Goal: Task Accomplishment & Management: Manage account settings

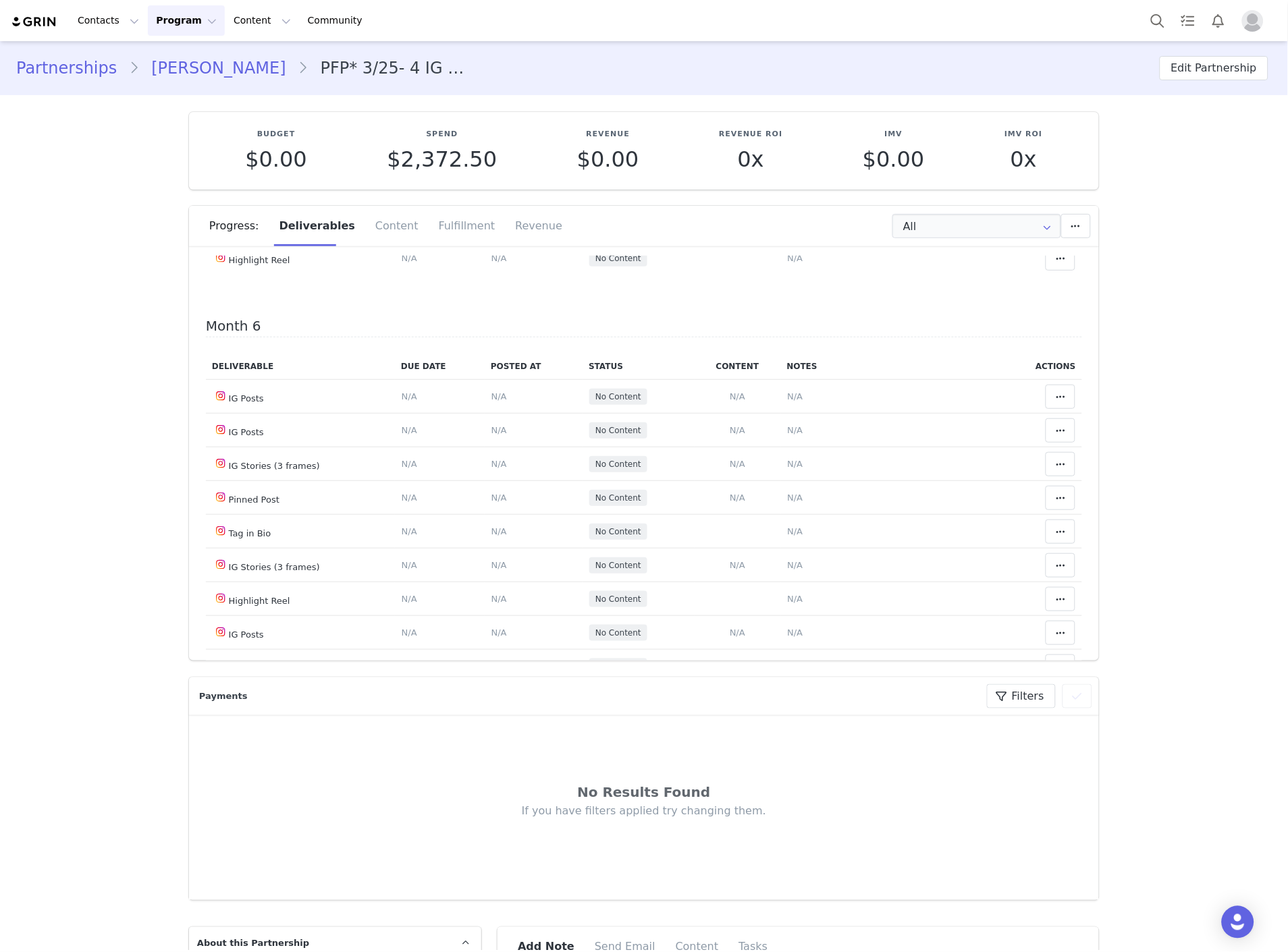
scroll to position [2025, 0]
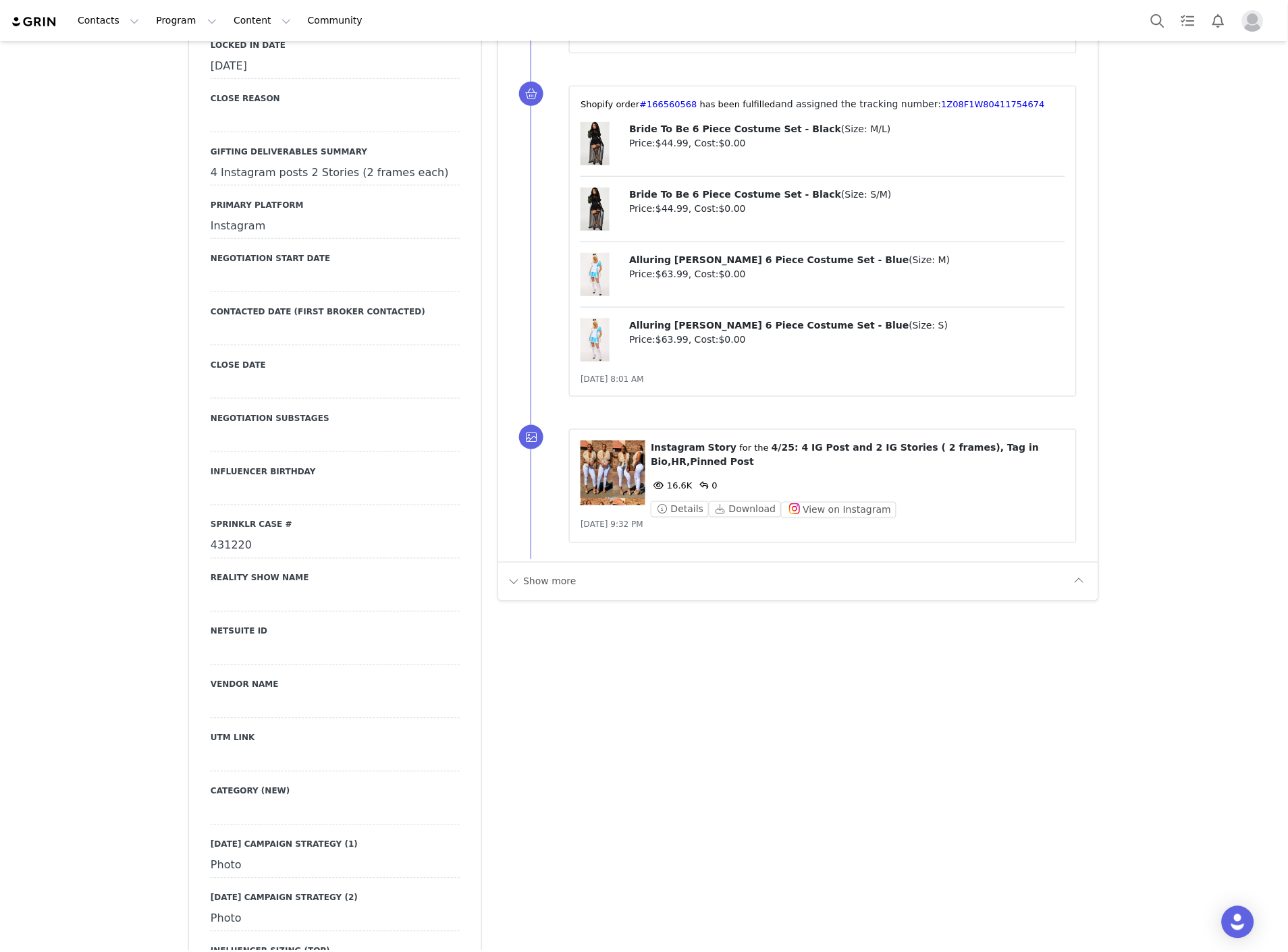
scroll to position [1425, 0]
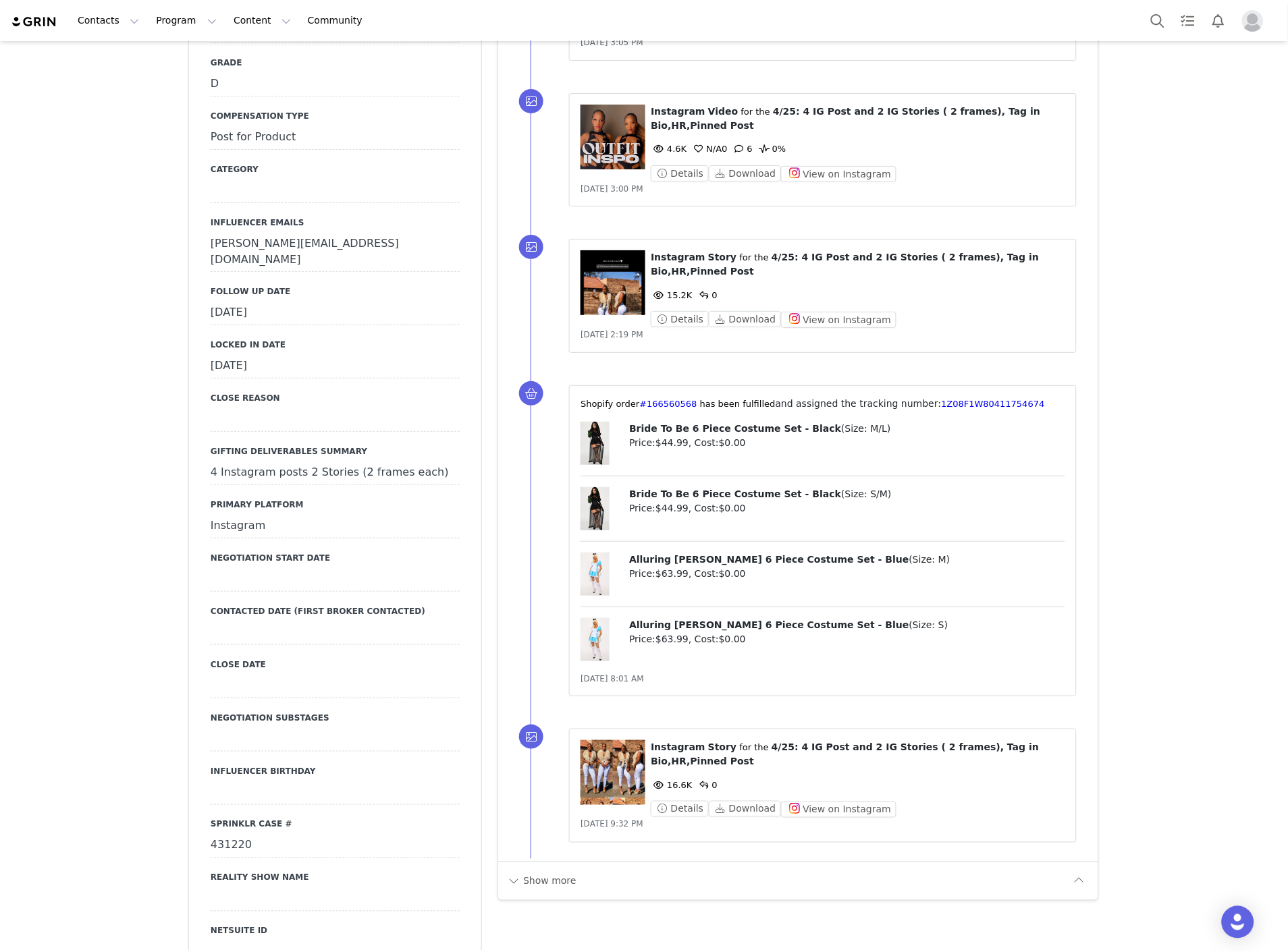
click at [249, 301] on div "September 23rd, 2025" at bounding box center [335, 313] width 249 height 25
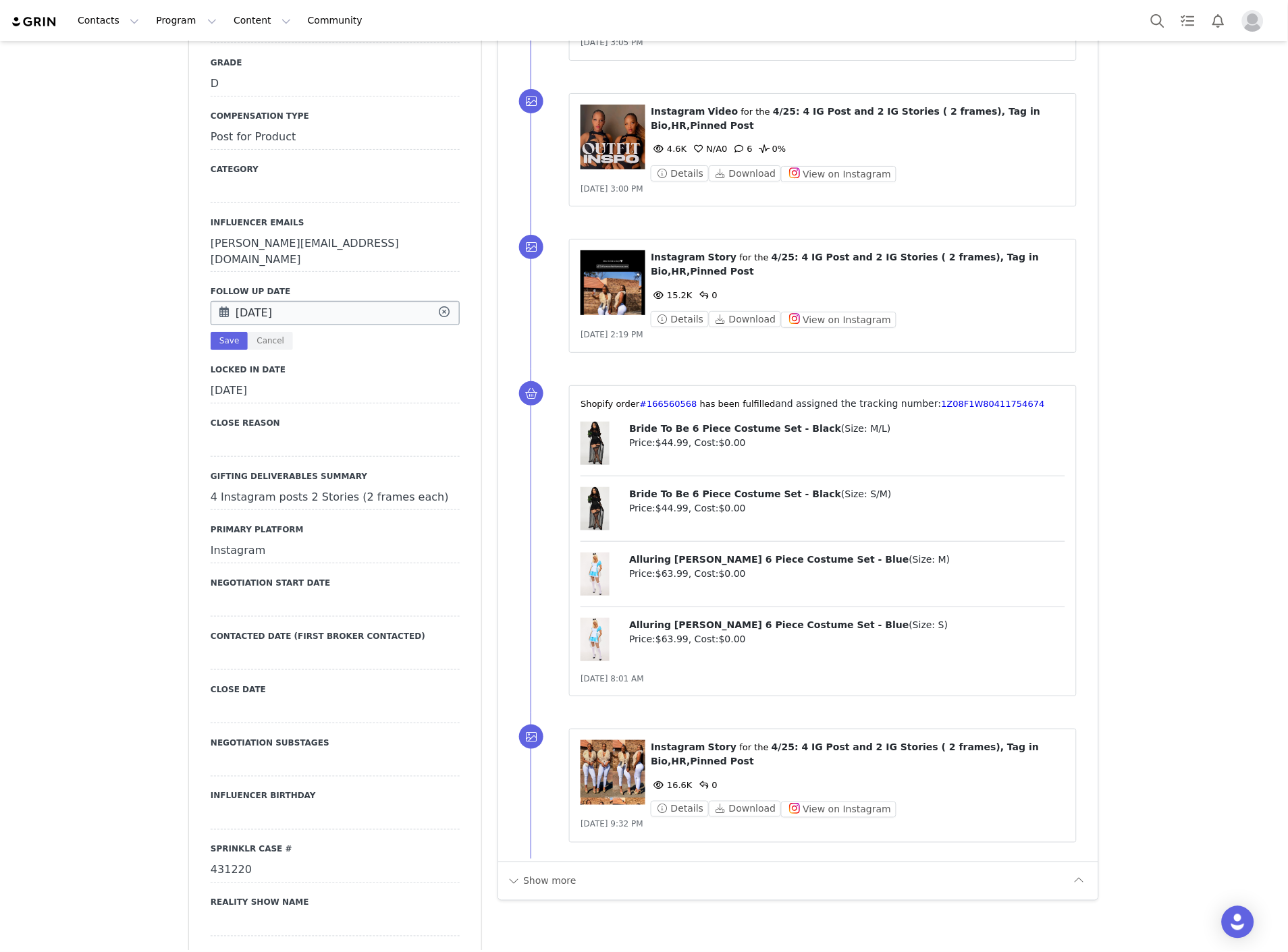
click at [260, 301] on input "Sep 23 2025" at bounding box center [335, 313] width 249 height 25
drag, startPoint x: 293, startPoint y: 406, endPoint x: 268, endPoint y: 390, distance: 29.7
click at [292, 406] on div "30" at bounding box center [287, 412] width 28 height 20
type input "Sep 30 2025"
click at [221, 332] on button "Save" at bounding box center [229, 341] width 37 height 18
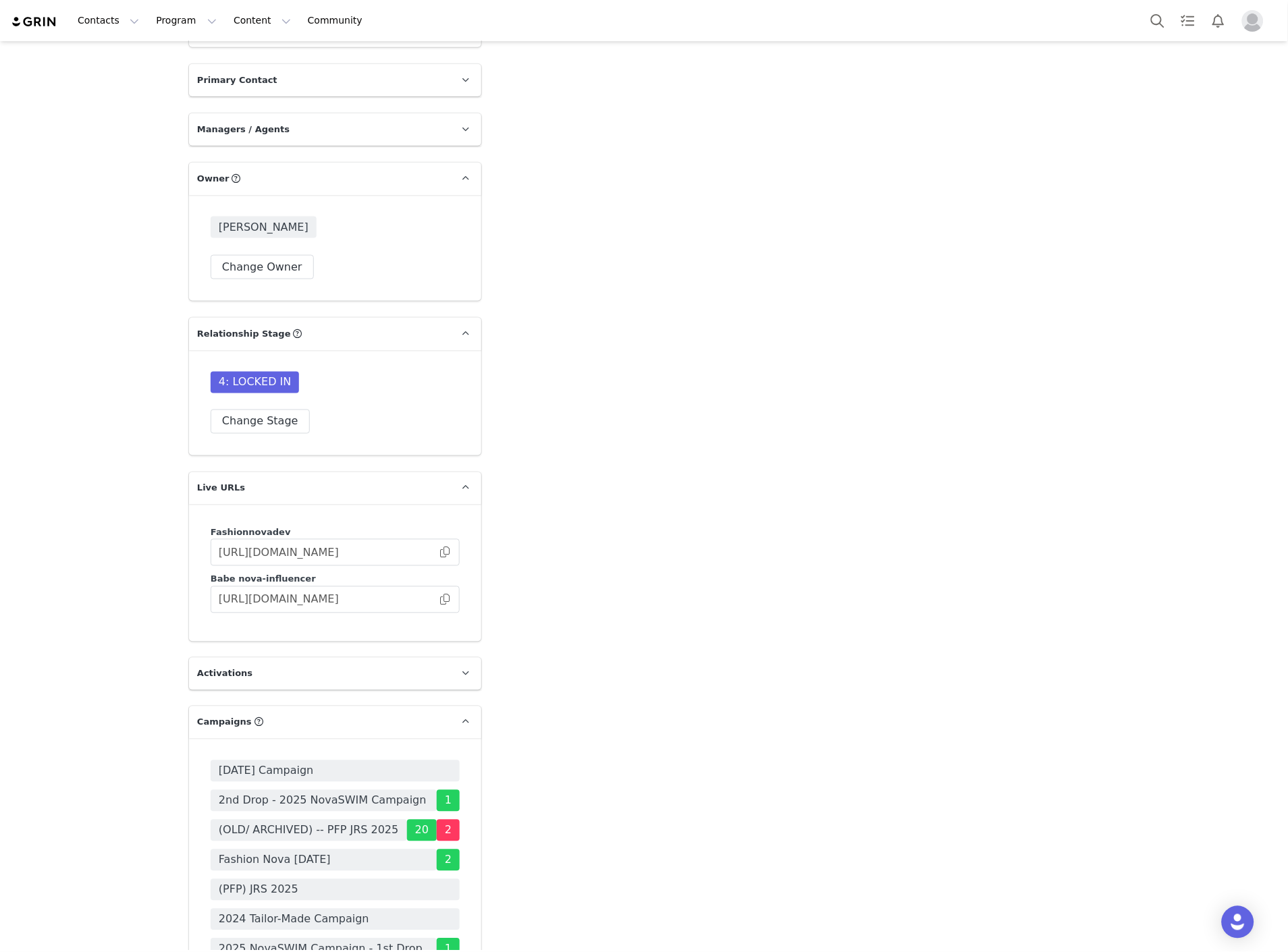
scroll to position [3749, 0]
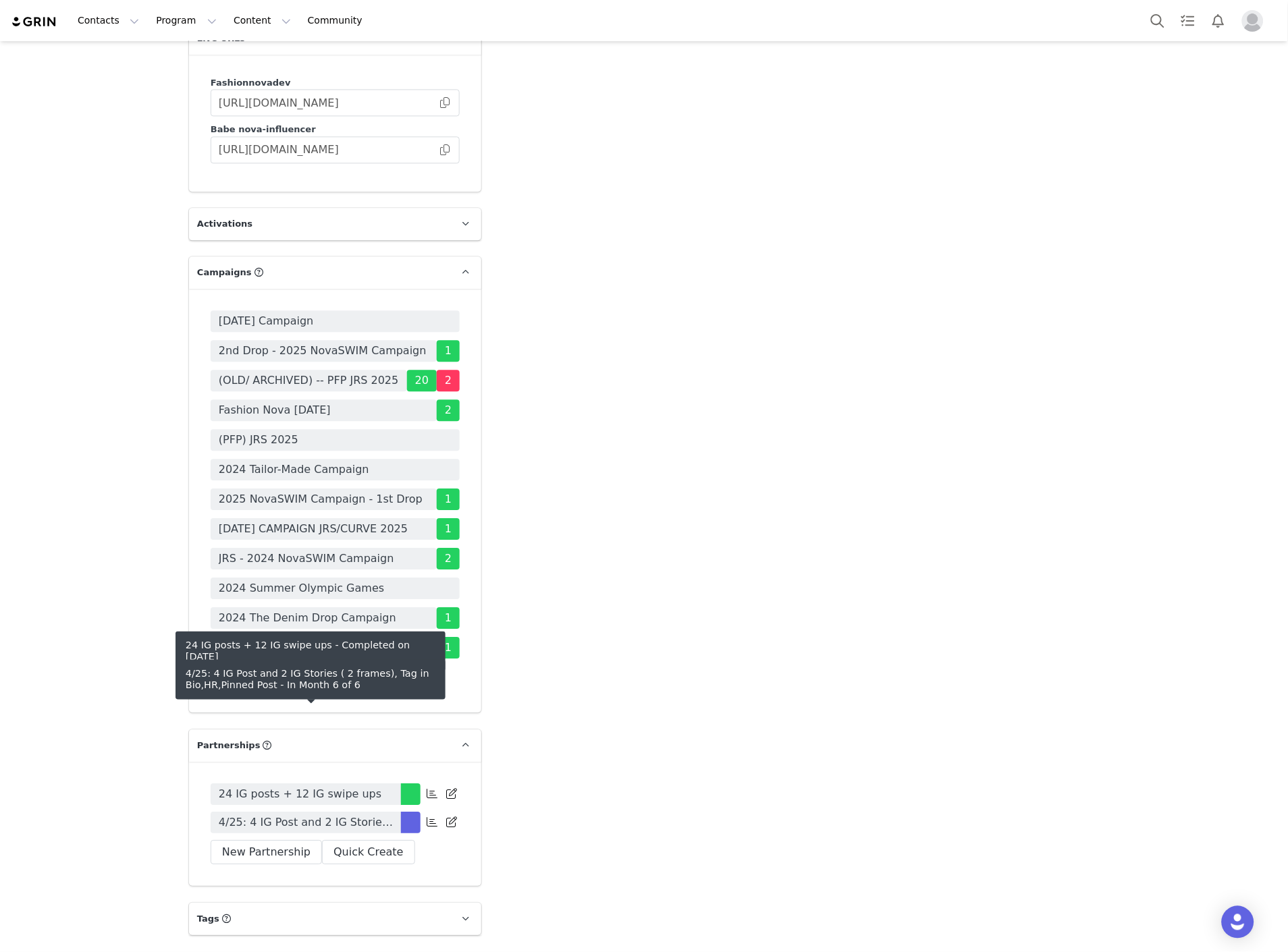
drag, startPoint x: 274, startPoint y: 722, endPoint x: 27, endPoint y: 722, distance: 247.0
click at [274, 814] on span "4/25: 4 IG Post and 2 IG Stories ( 2 frames), Tag in Bio,HR,Pinned Post" at bounding box center [305, 822] width 174 height 16
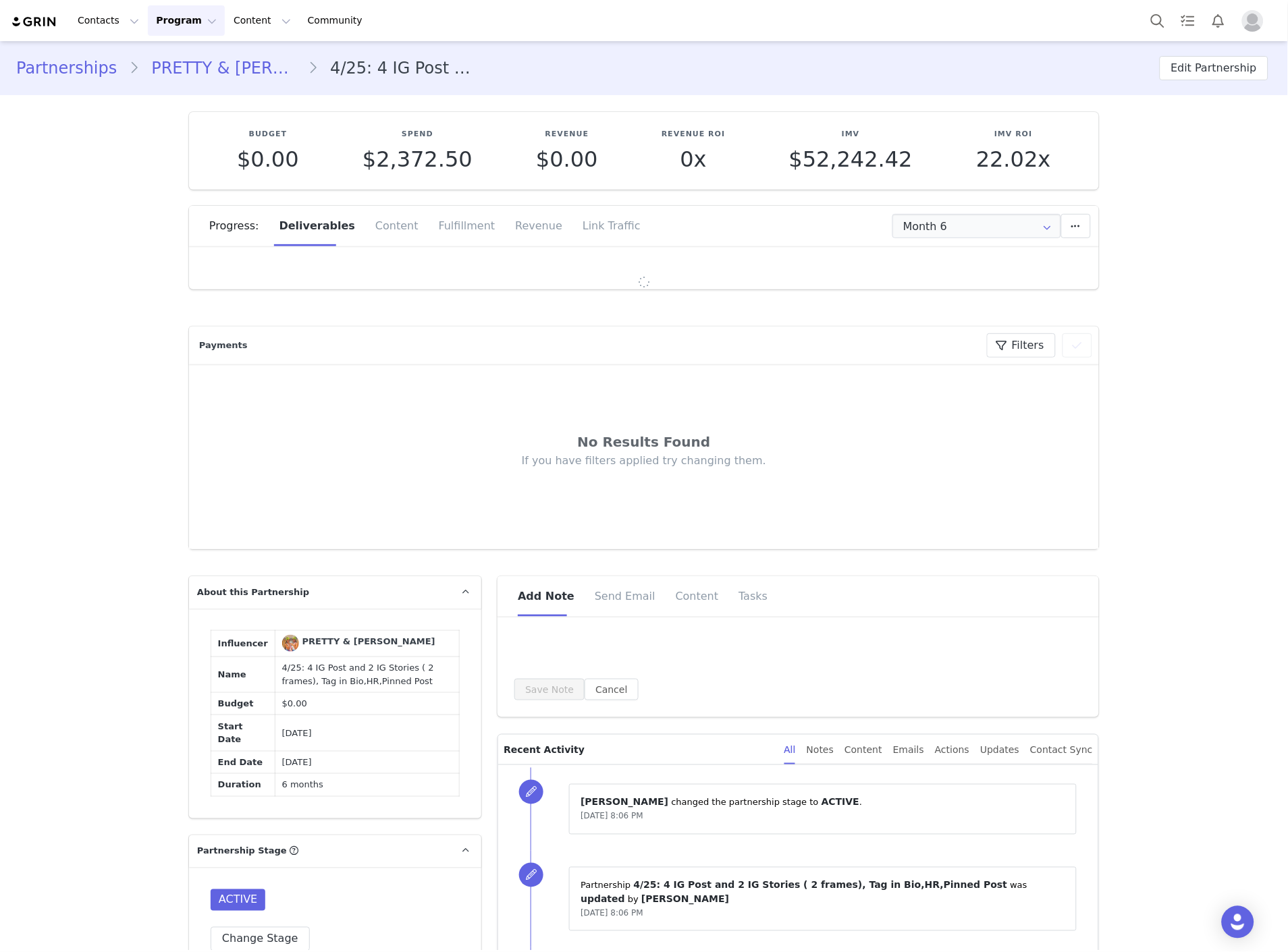
type input "+27 ([GEOGRAPHIC_DATA])"
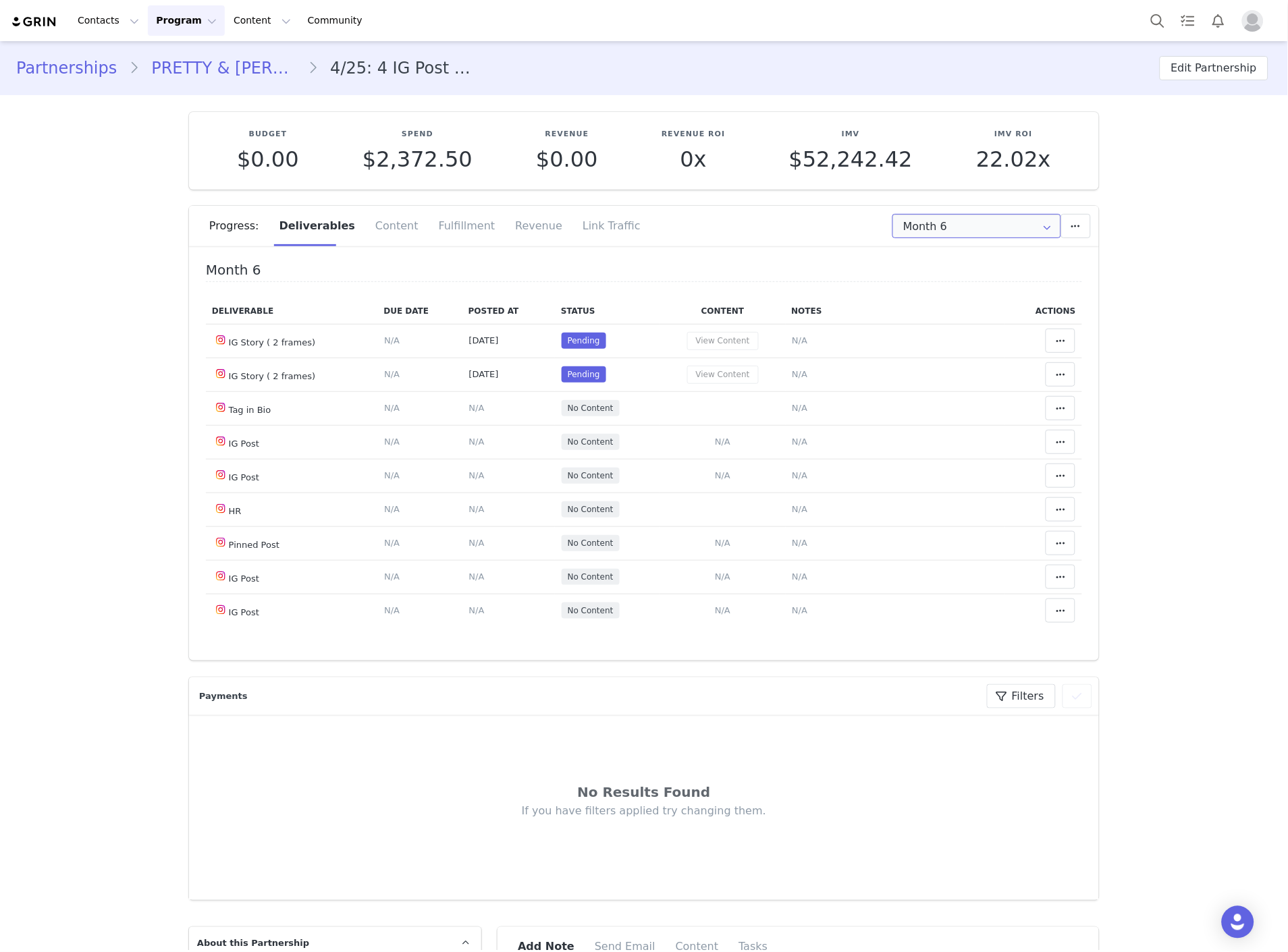
click at [892, 223] on input "Month 6" at bounding box center [977, 226] width 169 height 25
click at [920, 401] on li "All Months" at bounding box center [977, 400] width 178 height 23
type input "All"
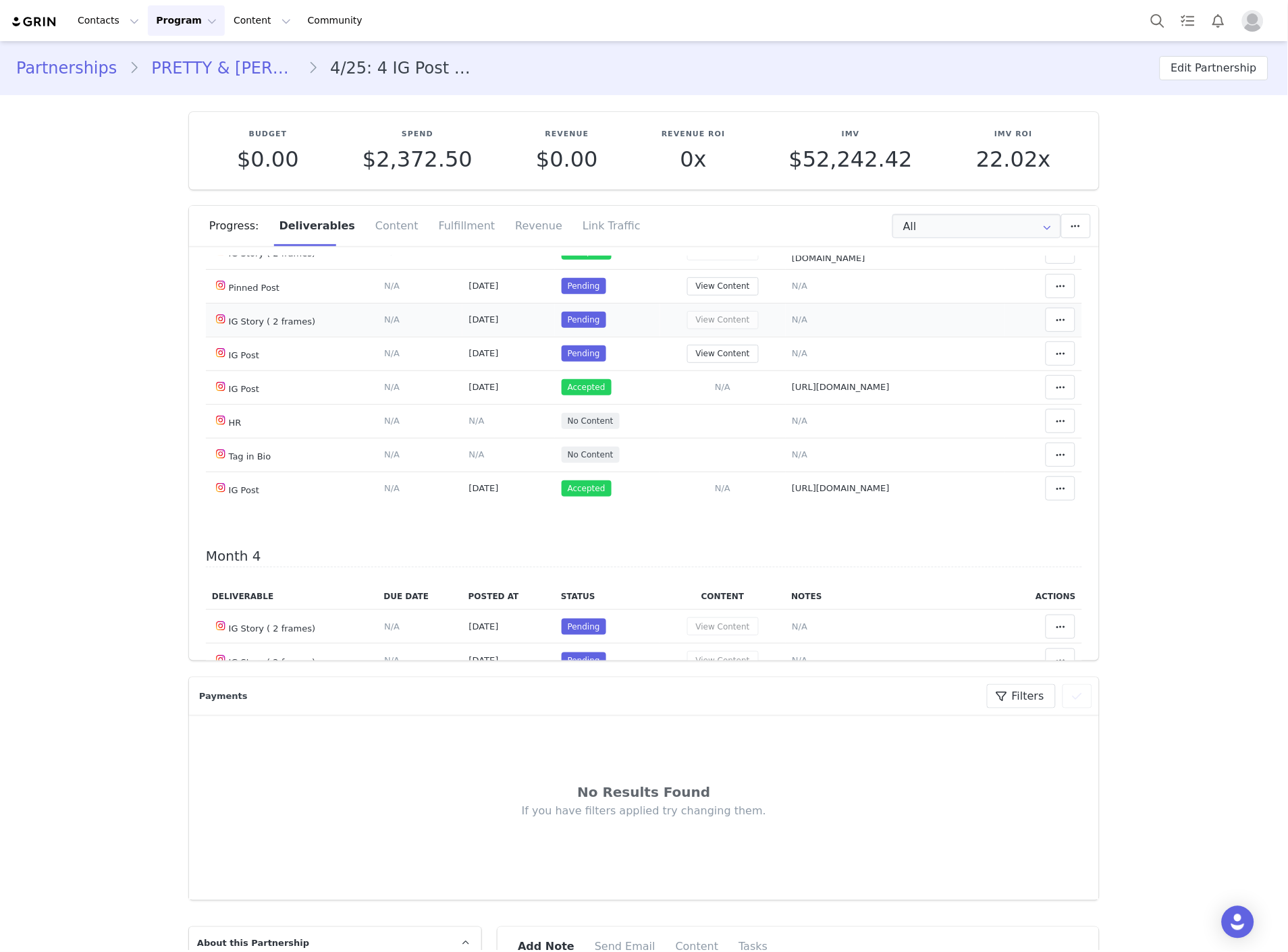
scroll to position [975, 0]
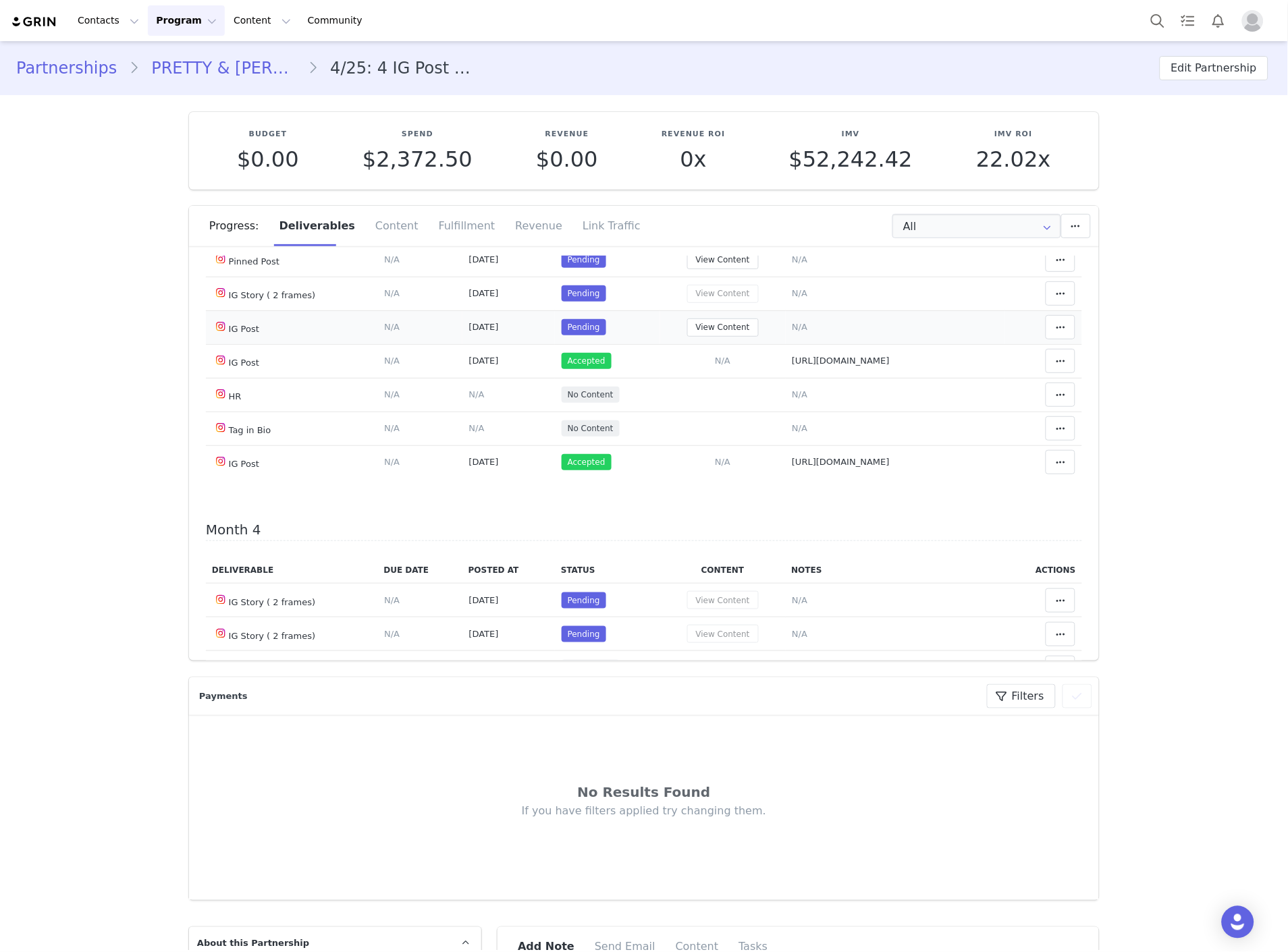
click at [795, 332] on span "N/A" at bounding box center [799, 327] width 15 height 10
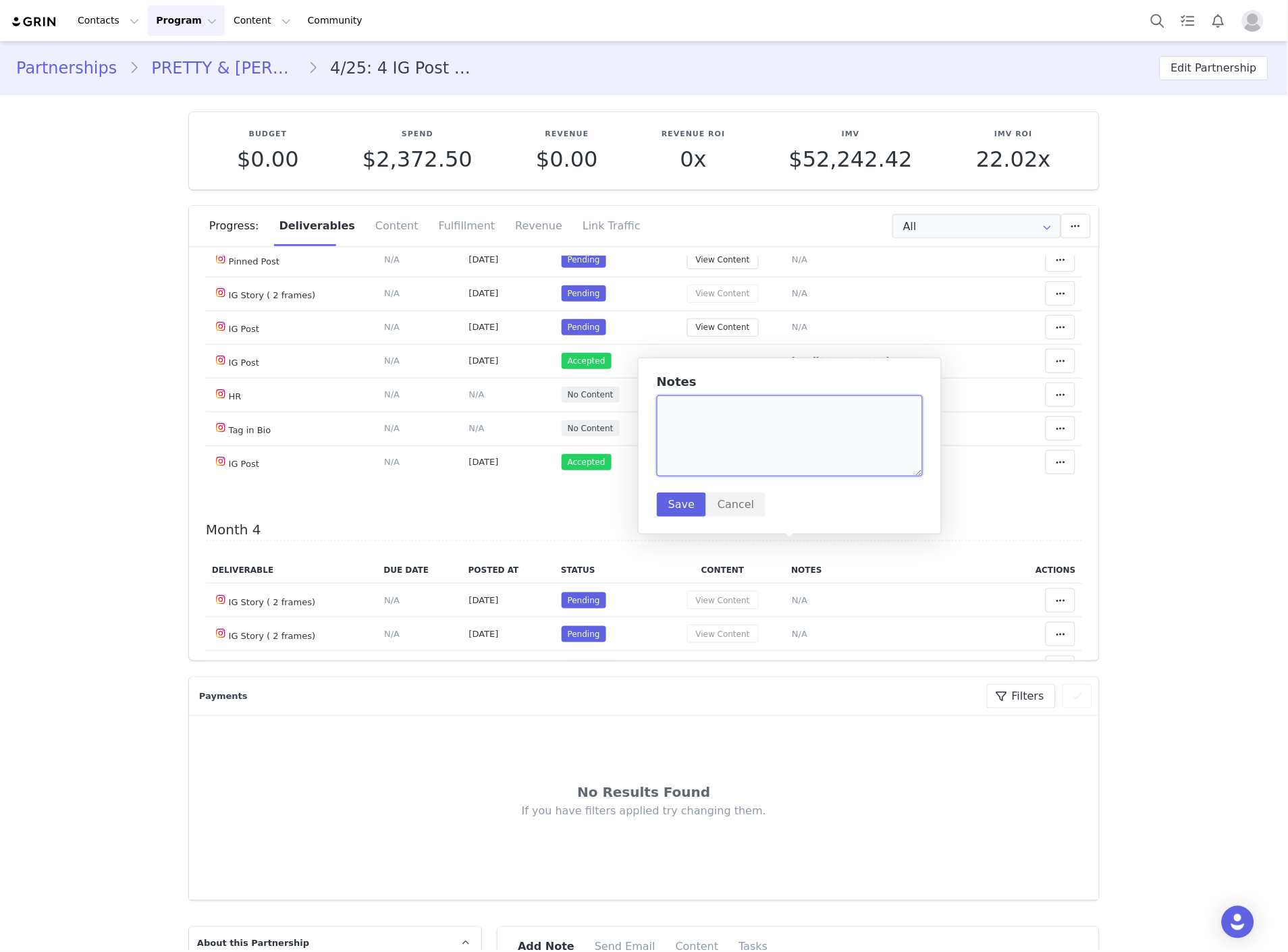
click at [779, 422] on textarea at bounding box center [790, 436] width 266 height 81
paste textarea "https://www.instagram.com/reel/DPEZAipCJ61/"
type textarea "https://www.instagram.com/reel/DPEZAipCJ61/"
click at [682, 503] on button "Save" at bounding box center [681, 505] width 49 height 25
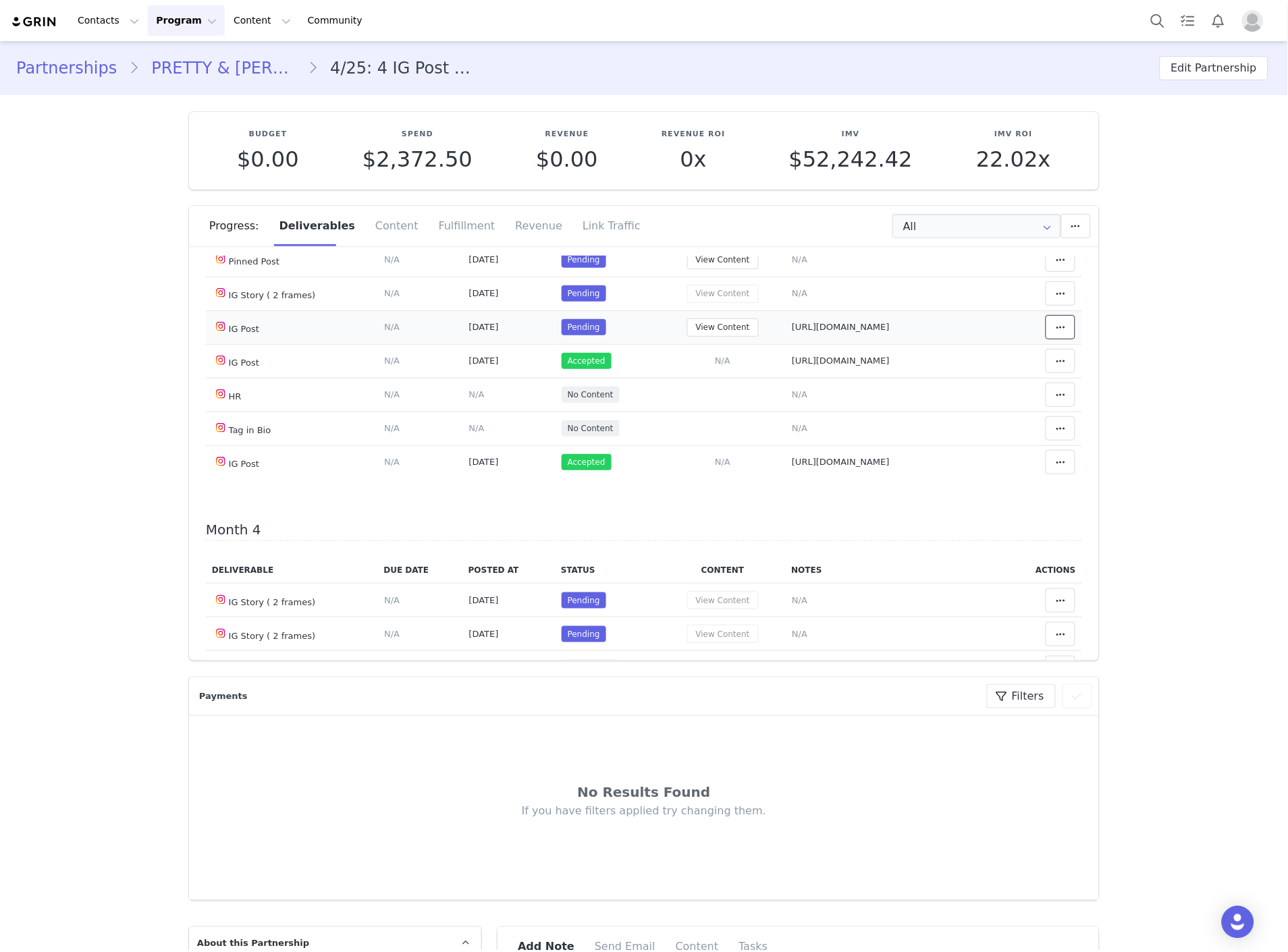
click at [1045, 340] on button at bounding box center [1059, 327] width 29 height 25
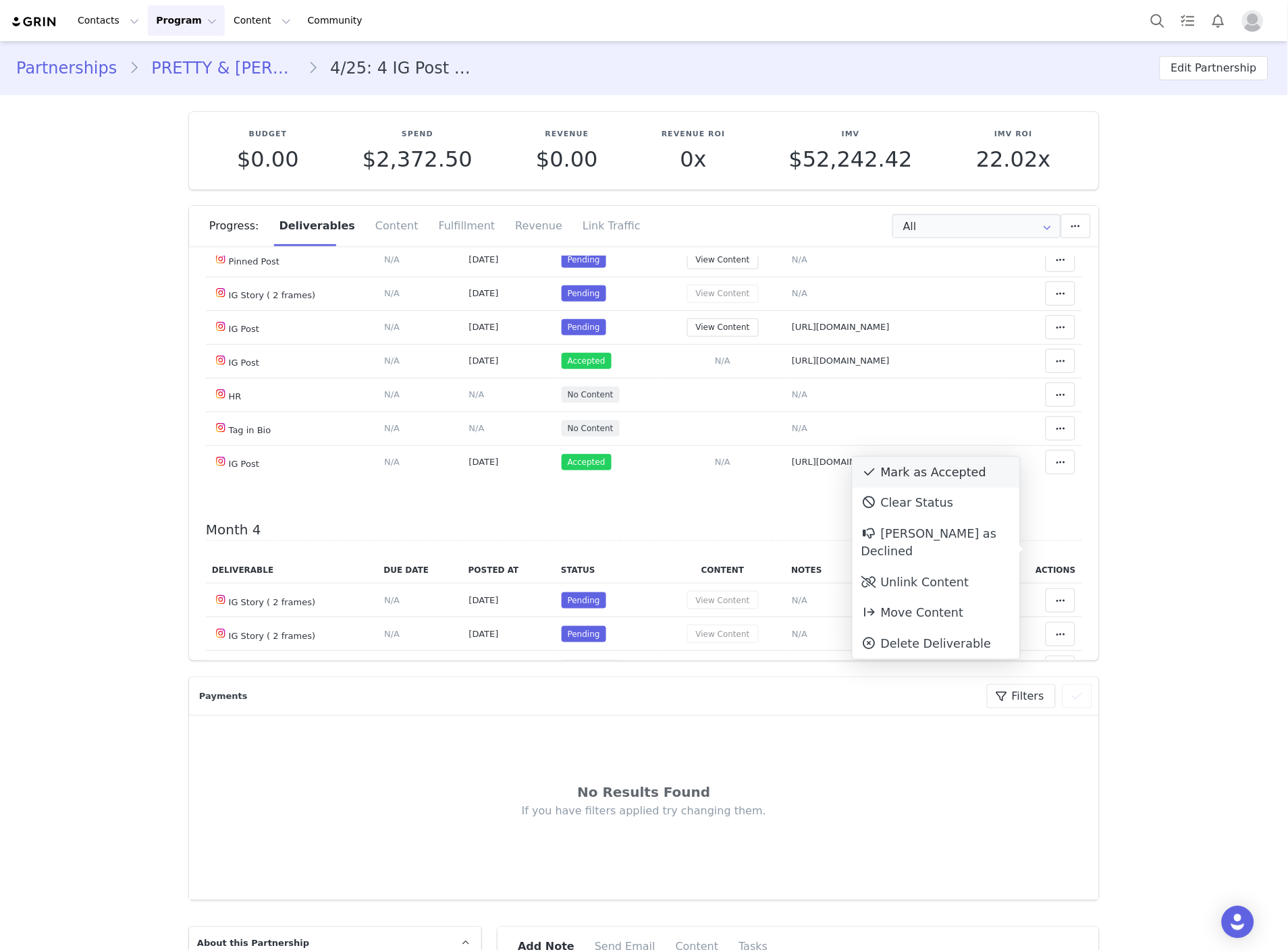
click at [901, 473] on div "Mark as Accepted" at bounding box center [936, 472] width 167 height 31
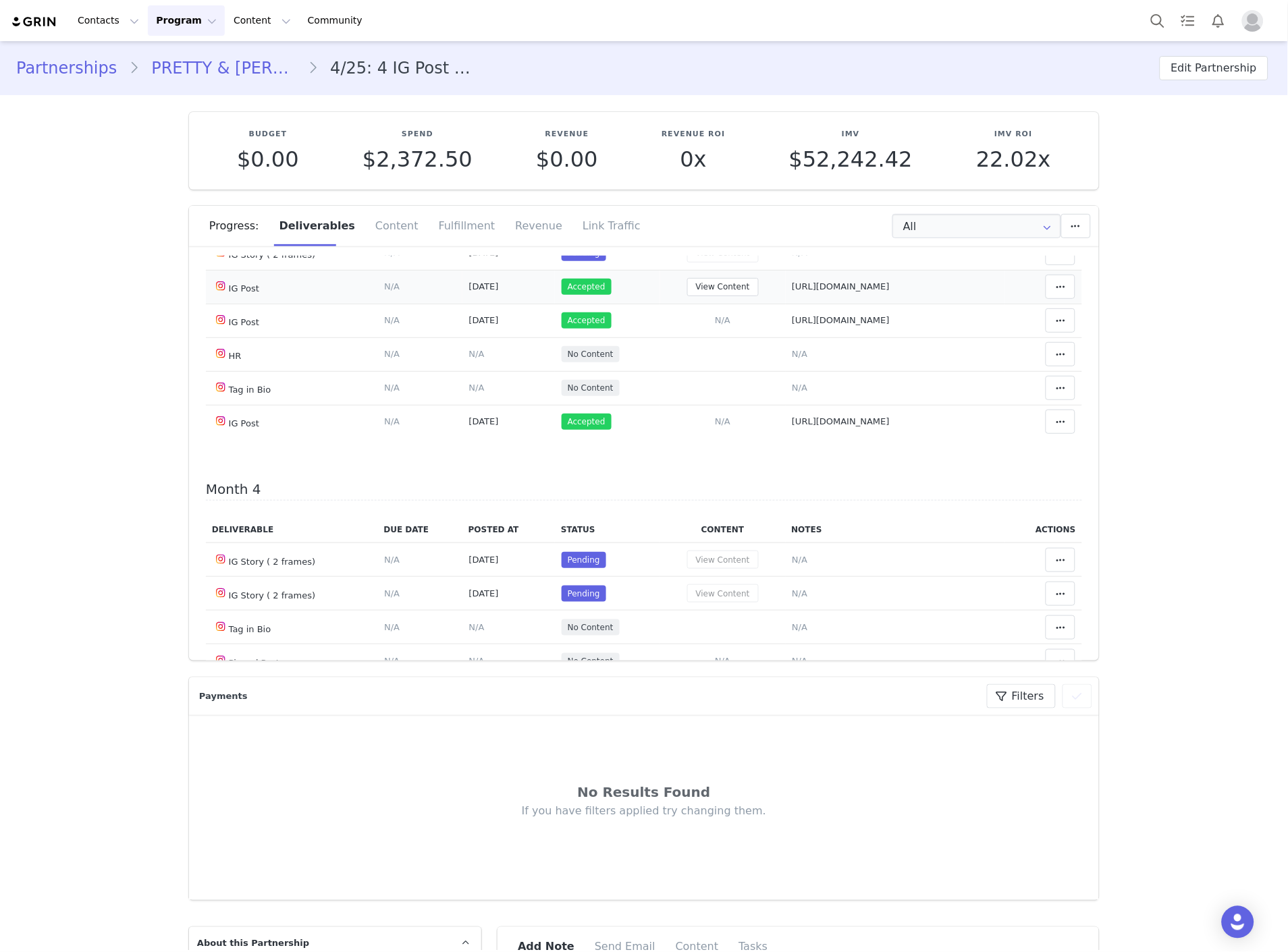
scroll to position [1050, 0]
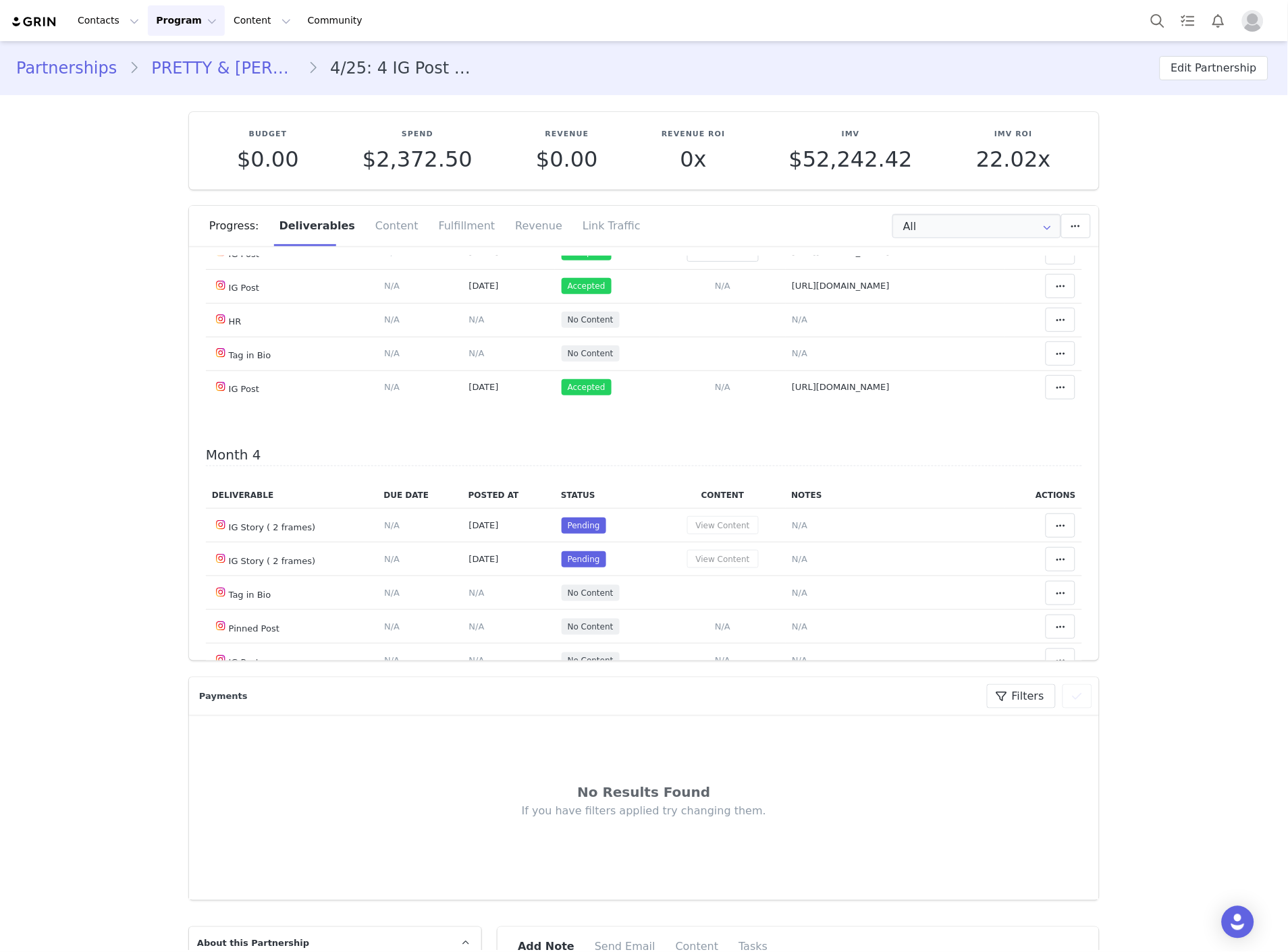
click at [1055, 191] on icon at bounding box center [1060, 184] width 9 height 10
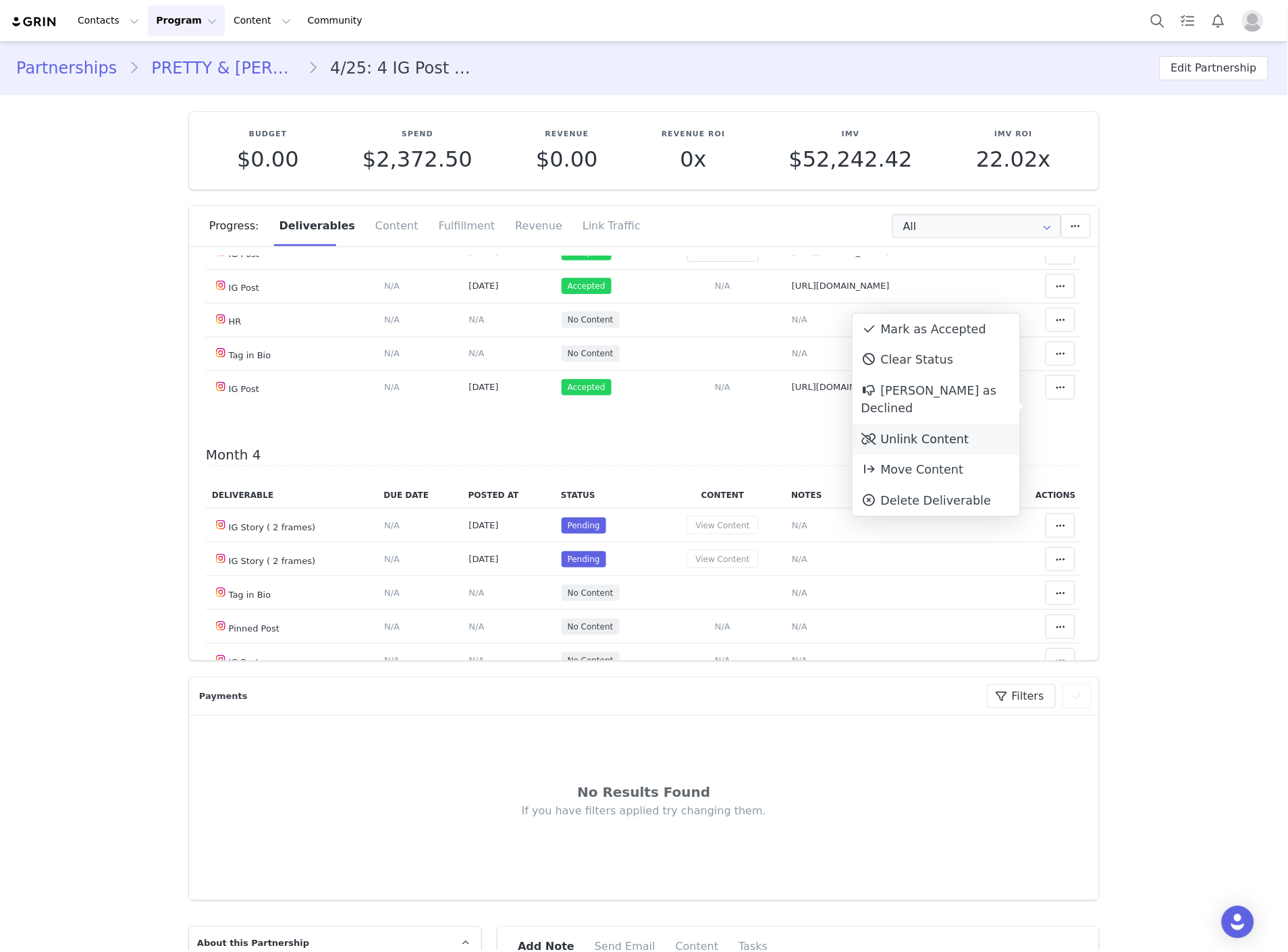
click at [922, 424] on div "Unlink Content" at bounding box center [936, 439] width 167 height 31
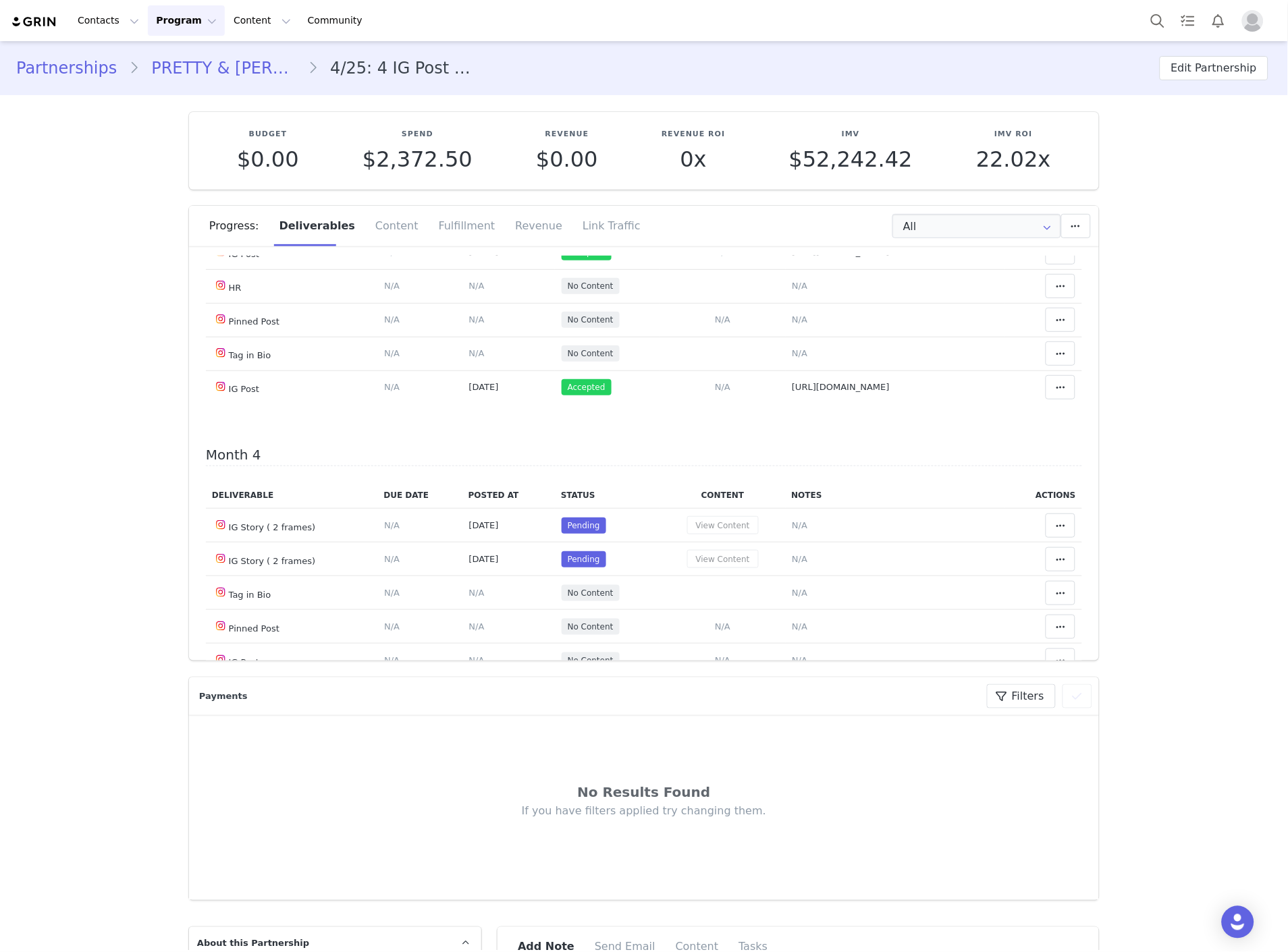
click at [1053, 193] on span at bounding box center [1060, 184] width 16 height 16
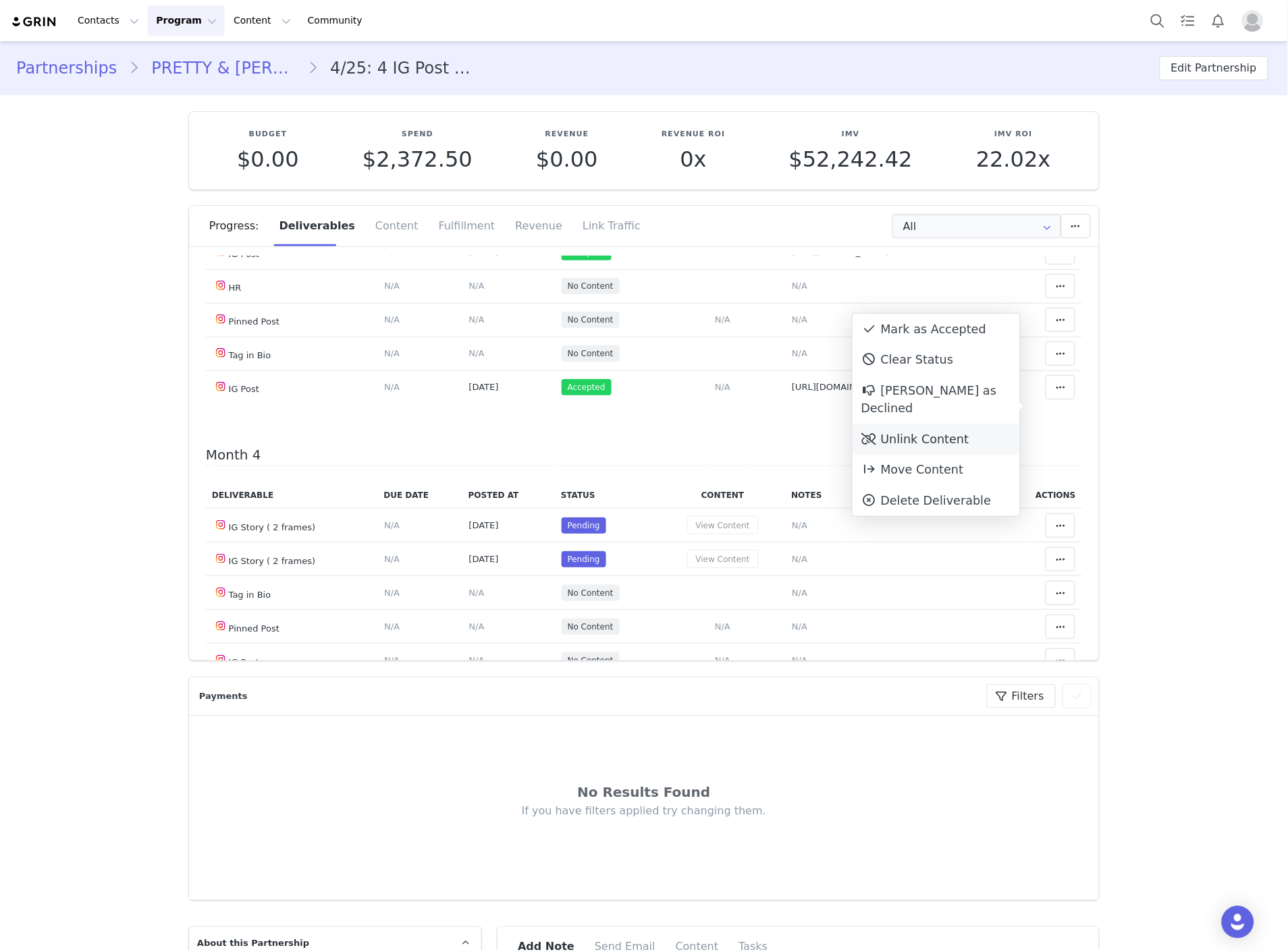
click at [902, 431] on div "Unlink Content" at bounding box center [936, 439] width 167 height 31
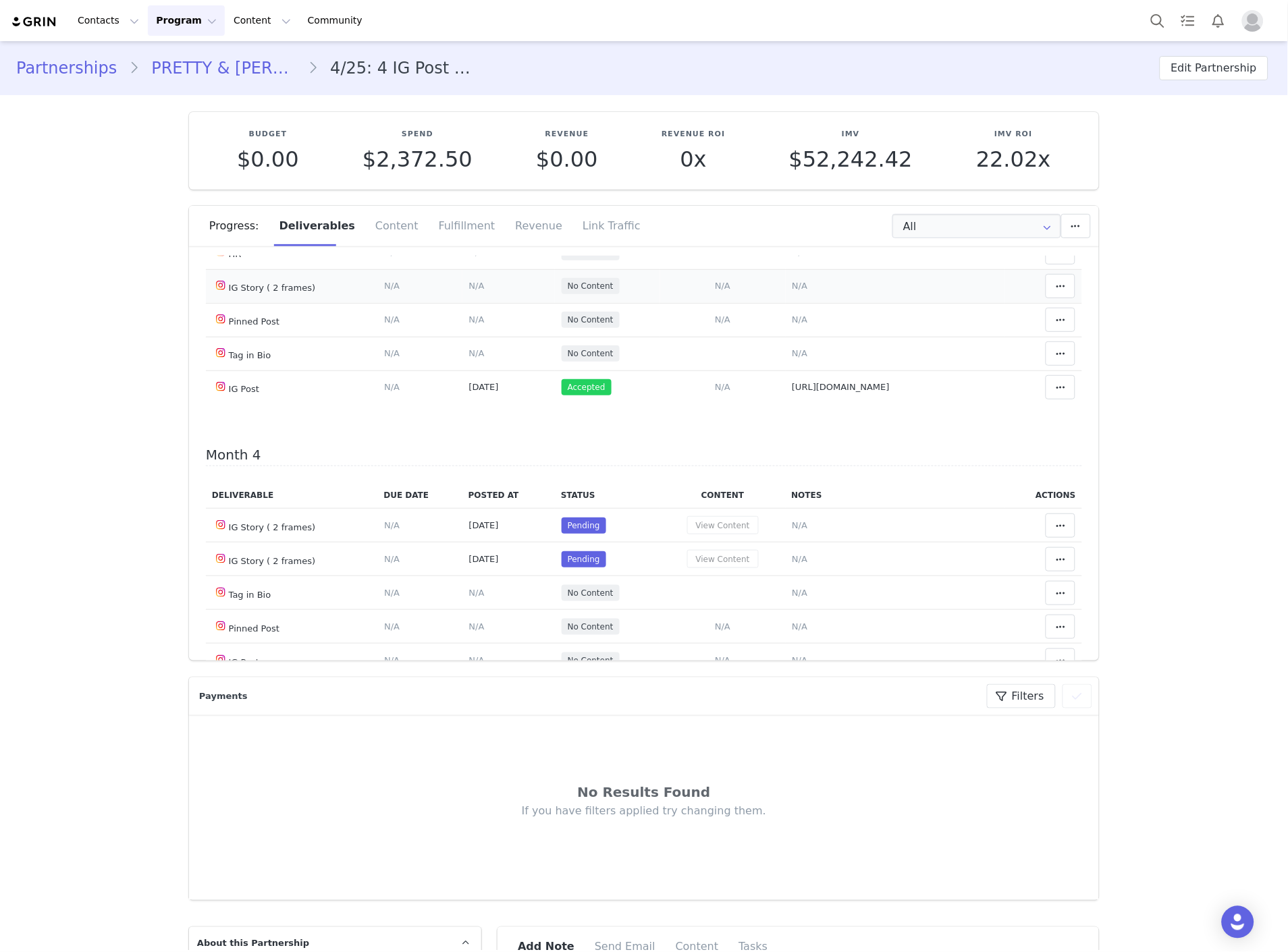
click at [792, 290] on span "N/A" at bounding box center [799, 286] width 15 height 10
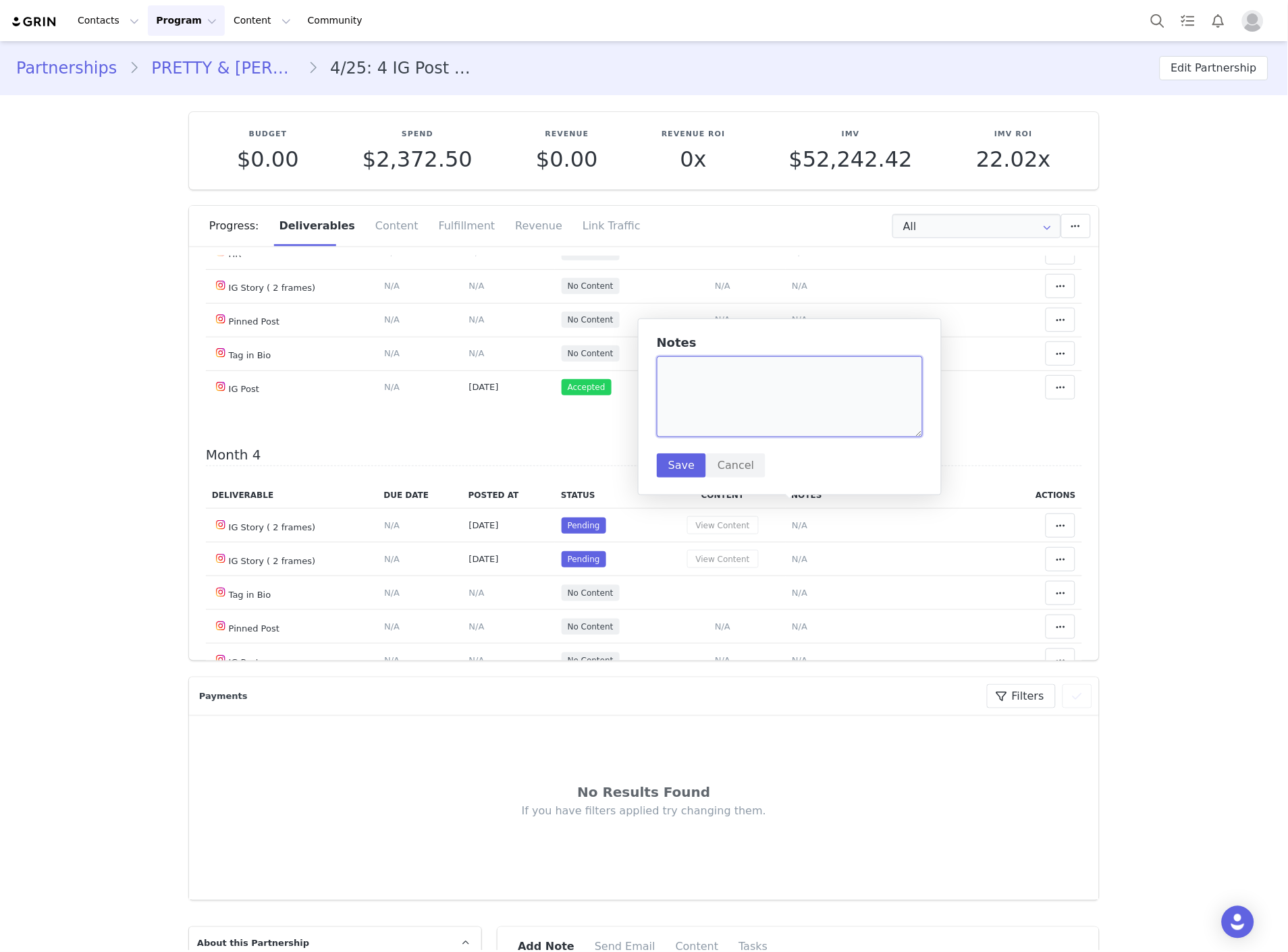
click at [775, 382] on textarea at bounding box center [790, 396] width 266 height 81
paste textarea "https://static-resources.creatoriq.com/instagram-stories/videos/373022155246248…"
type textarea "9/26 https://static-resources.creatoriq.com/instagram-stories/videos/3730221552…"
click at [681, 466] on button "Save" at bounding box center [681, 466] width 49 height 25
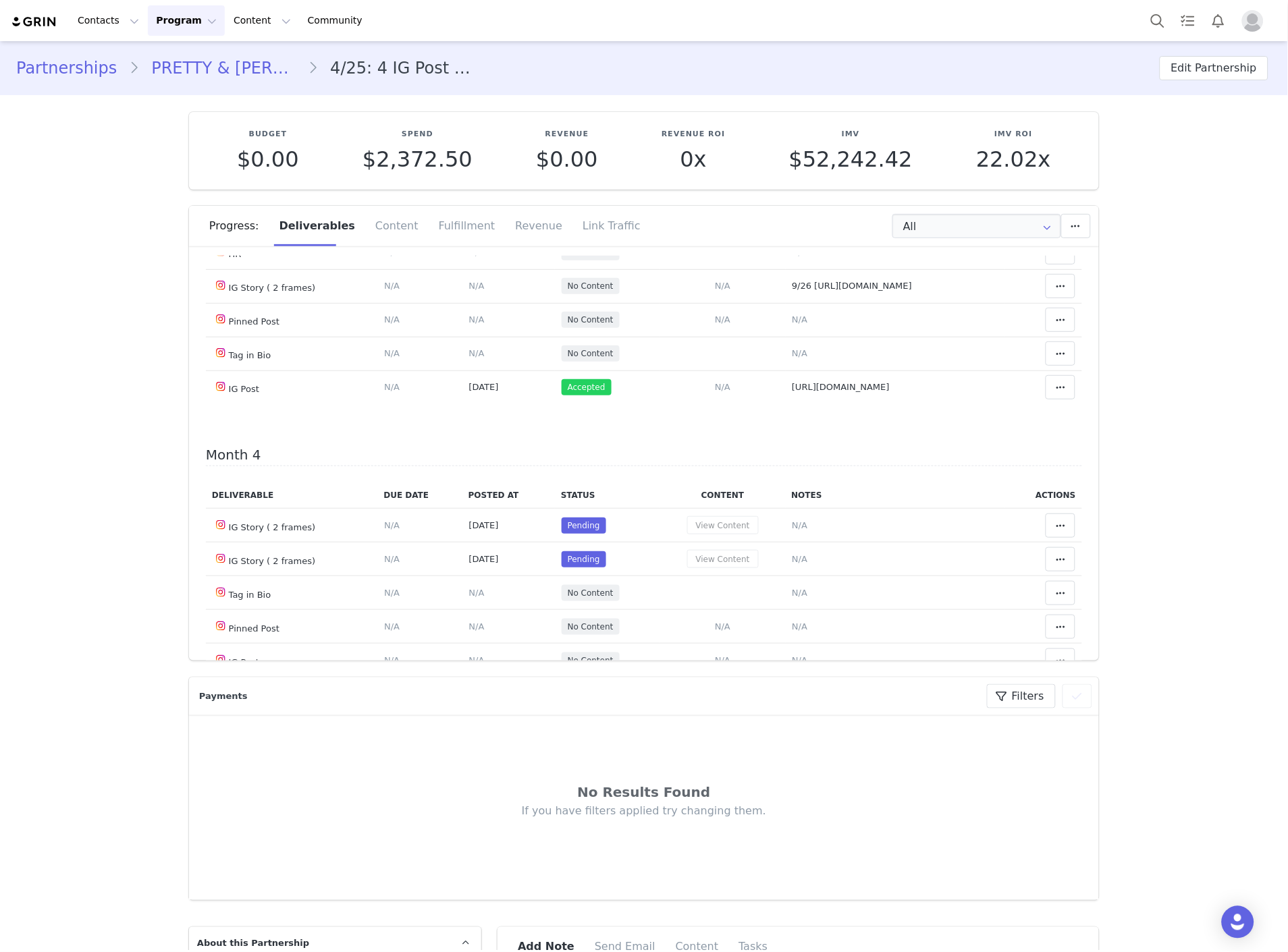
drag, startPoint x: 164, startPoint y: 54, endPoint x: 167, endPoint y: 66, distance: 12.4
click at [165, 61] on div "Partnerships PRETTY & YVONNE 4/25: 4 IG Post and 2 IG Stories ( 2 frames), Tag …" at bounding box center [644, 68] width 1288 height 46
click at [167, 66] on link "PRETTY & YVONNE" at bounding box center [223, 68] width 169 height 25
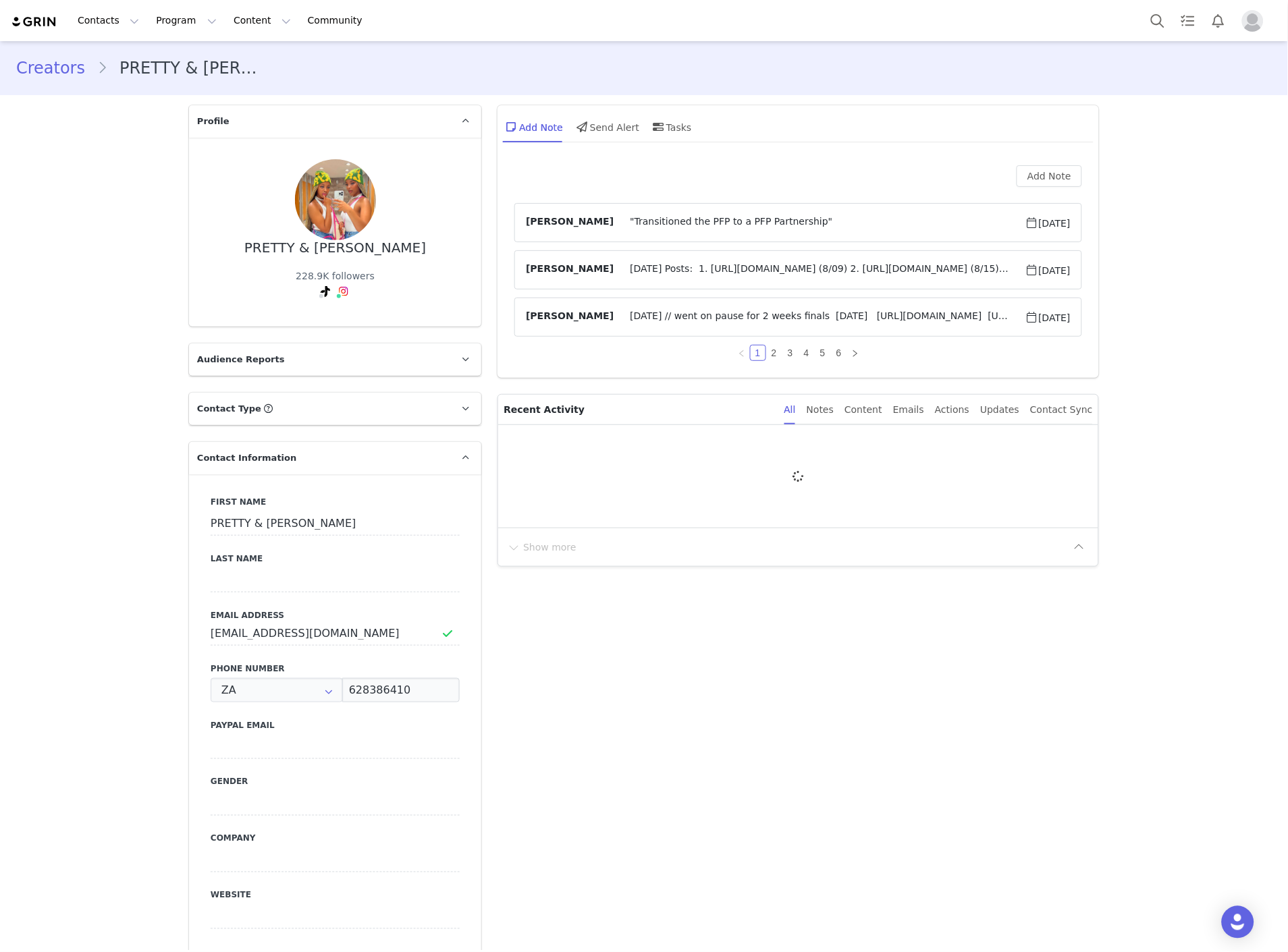
type input "+27 ([GEOGRAPHIC_DATA])"
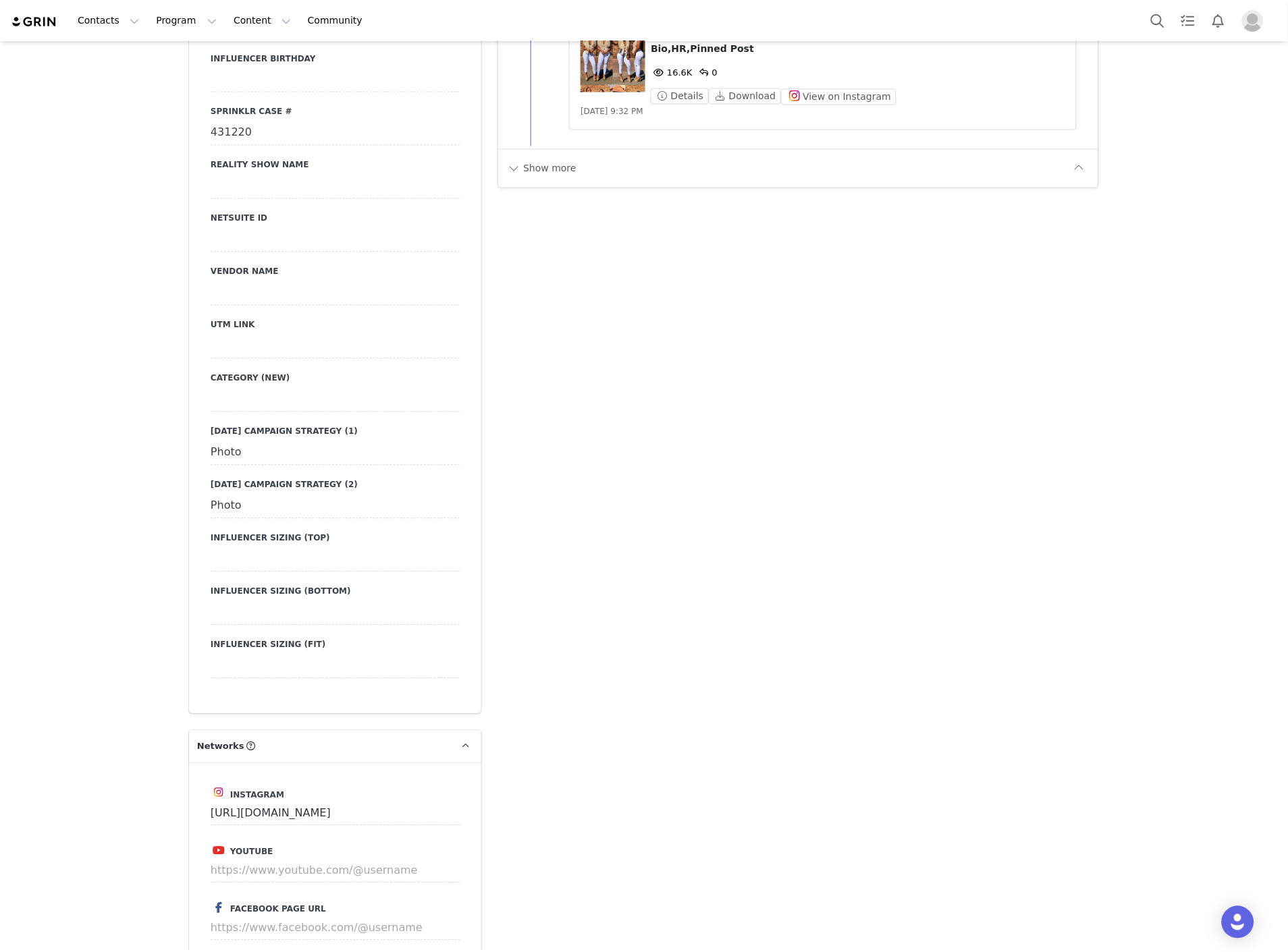
scroll to position [2100, 0]
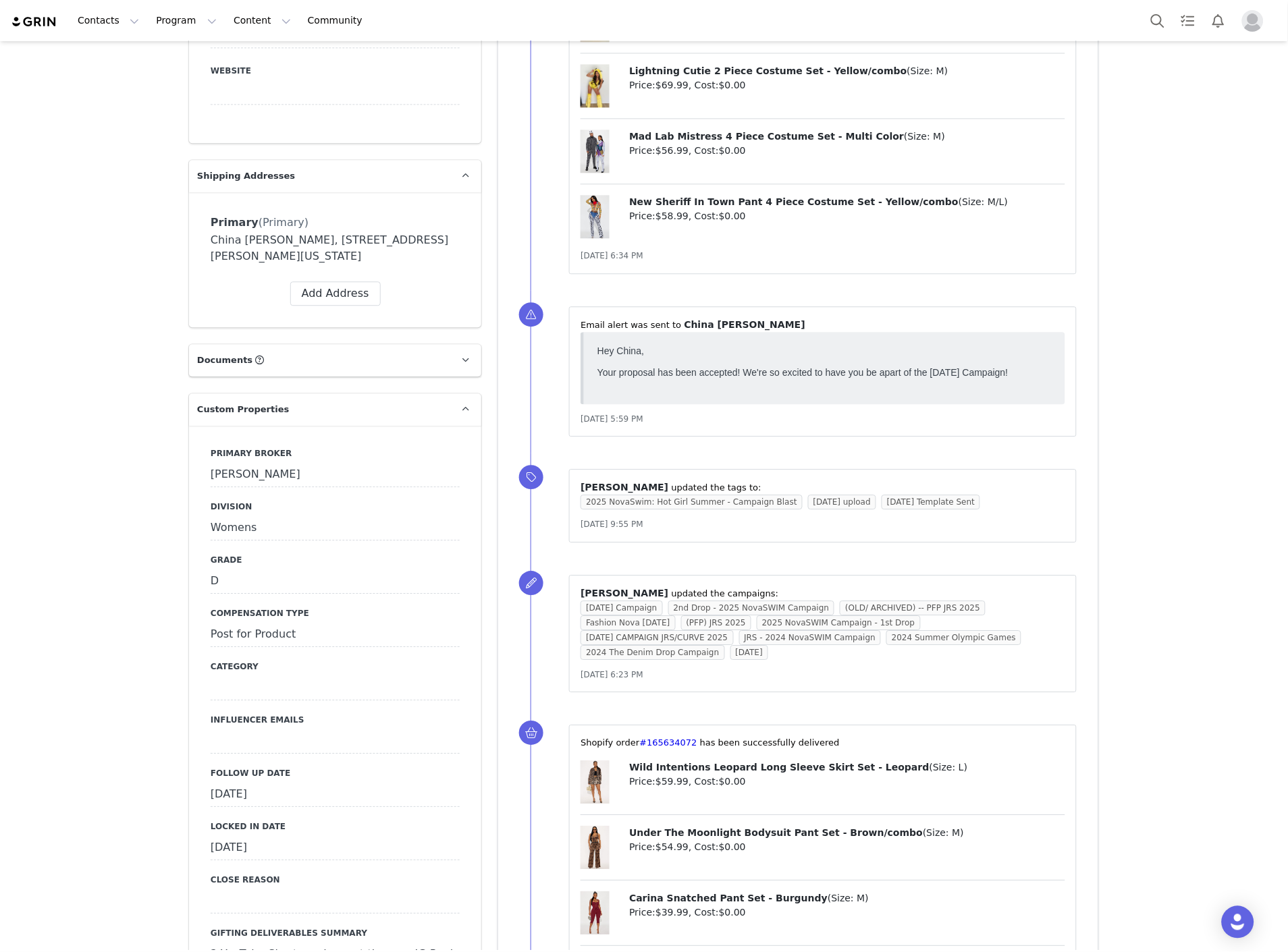
scroll to position [1200, 0]
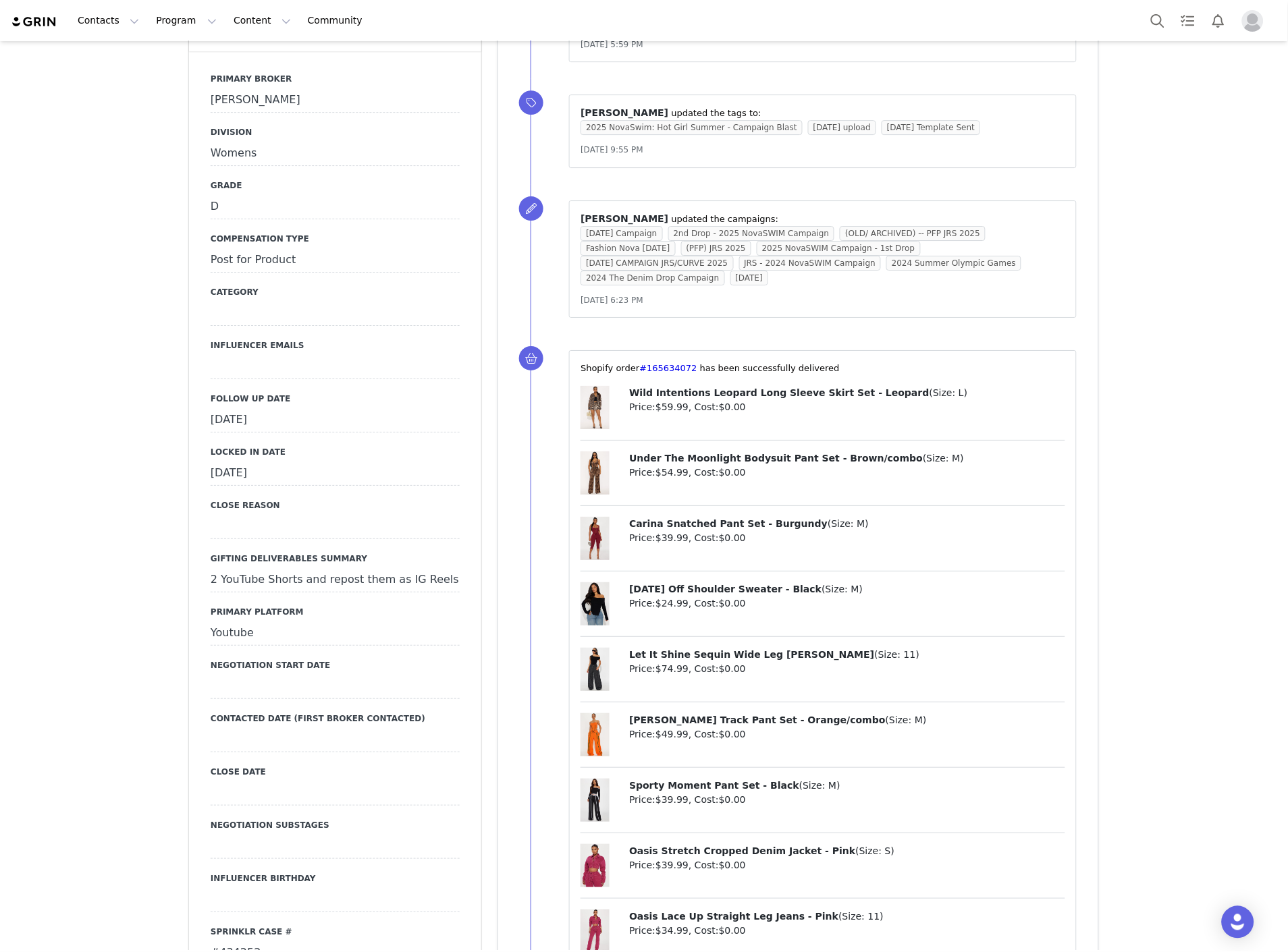
click at [274, 417] on div "September 9th, 2025" at bounding box center [335, 420] width 249 height 25
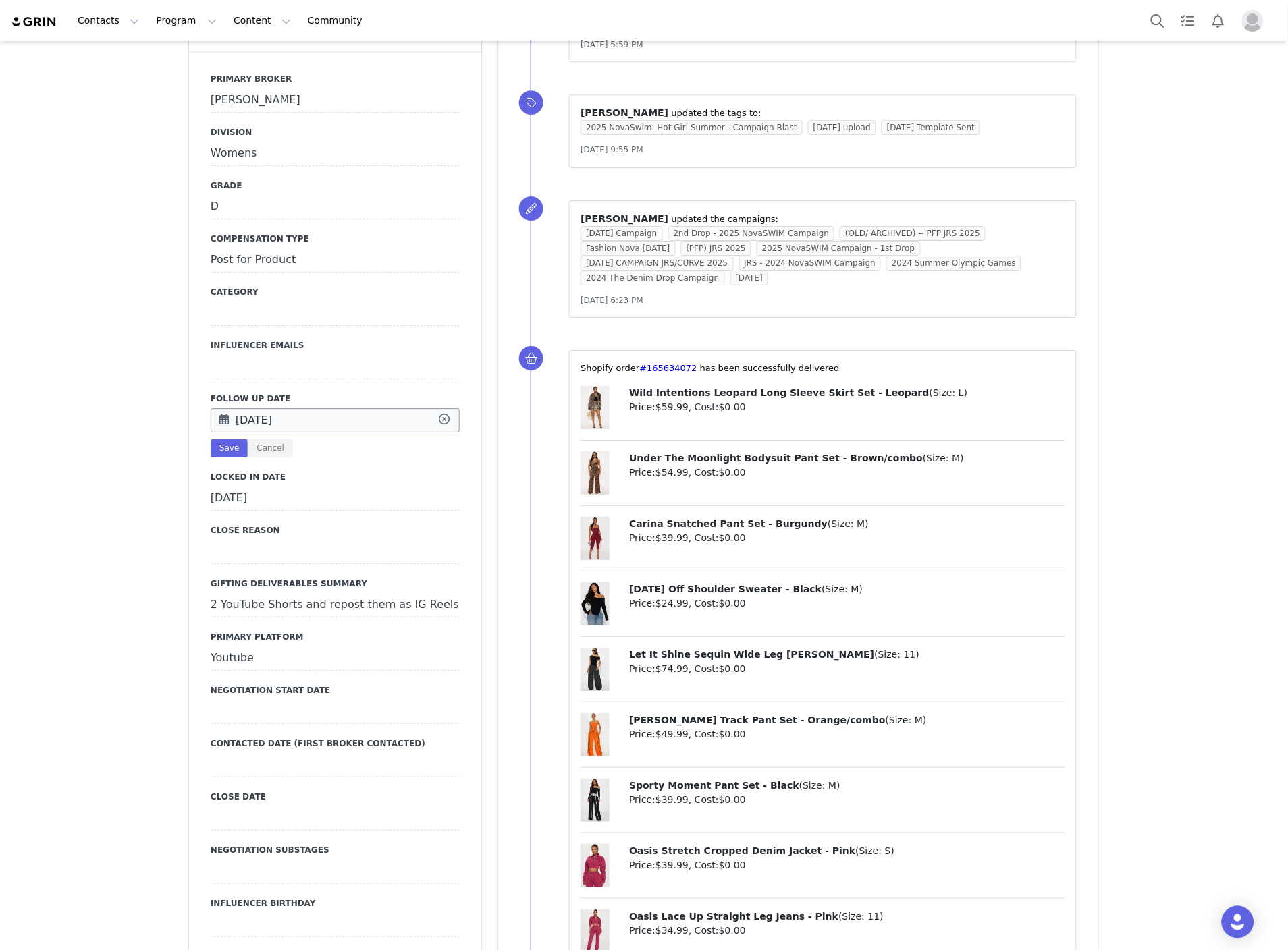
click at [300, 421] on input "Sep 09 2025" at bounding box center [335, 420] width 249 height 25
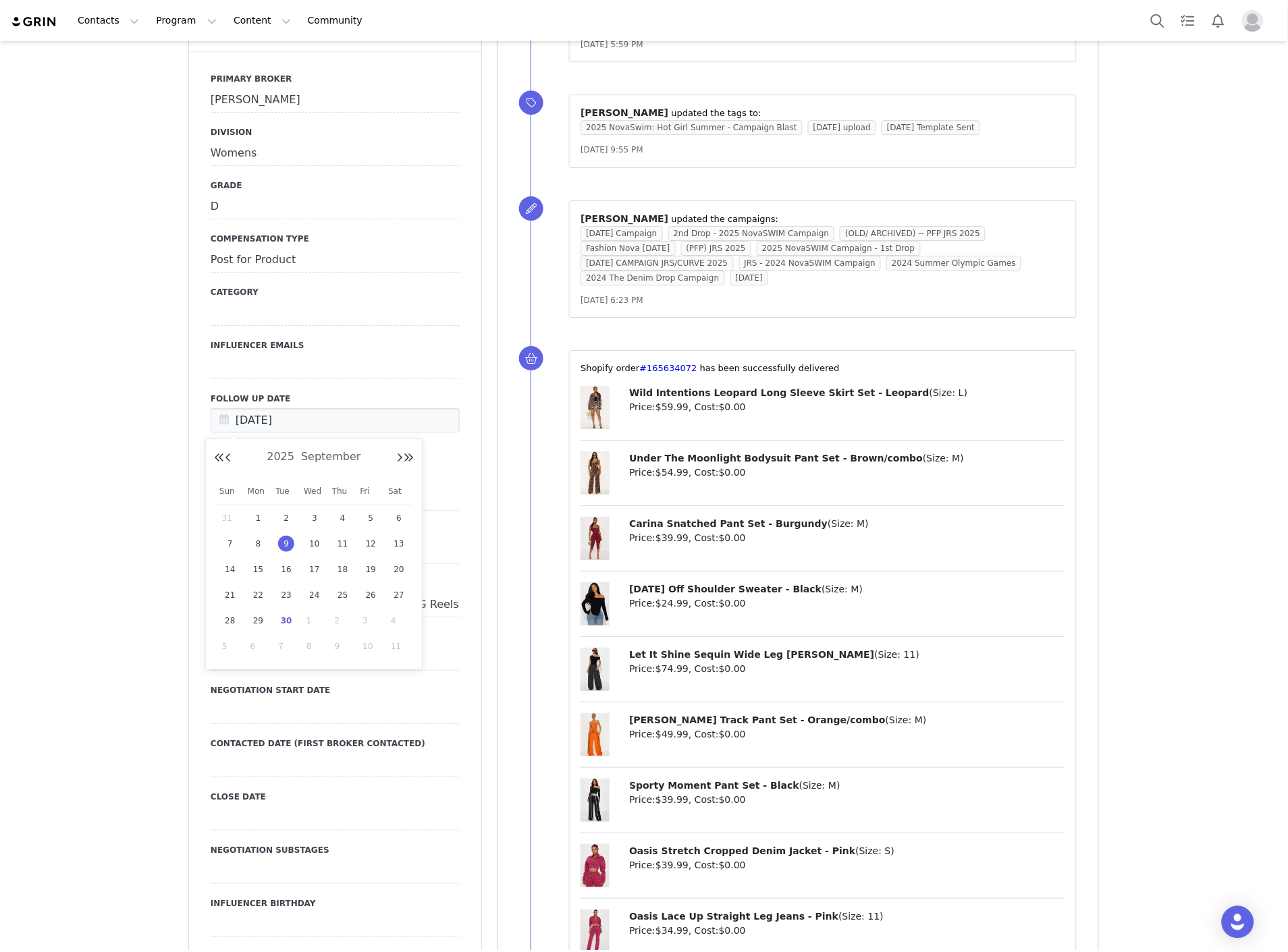
click at [282, 622] on span "30" at bounding box center [286, 621] width 16 height 16
type input "[DATE]"
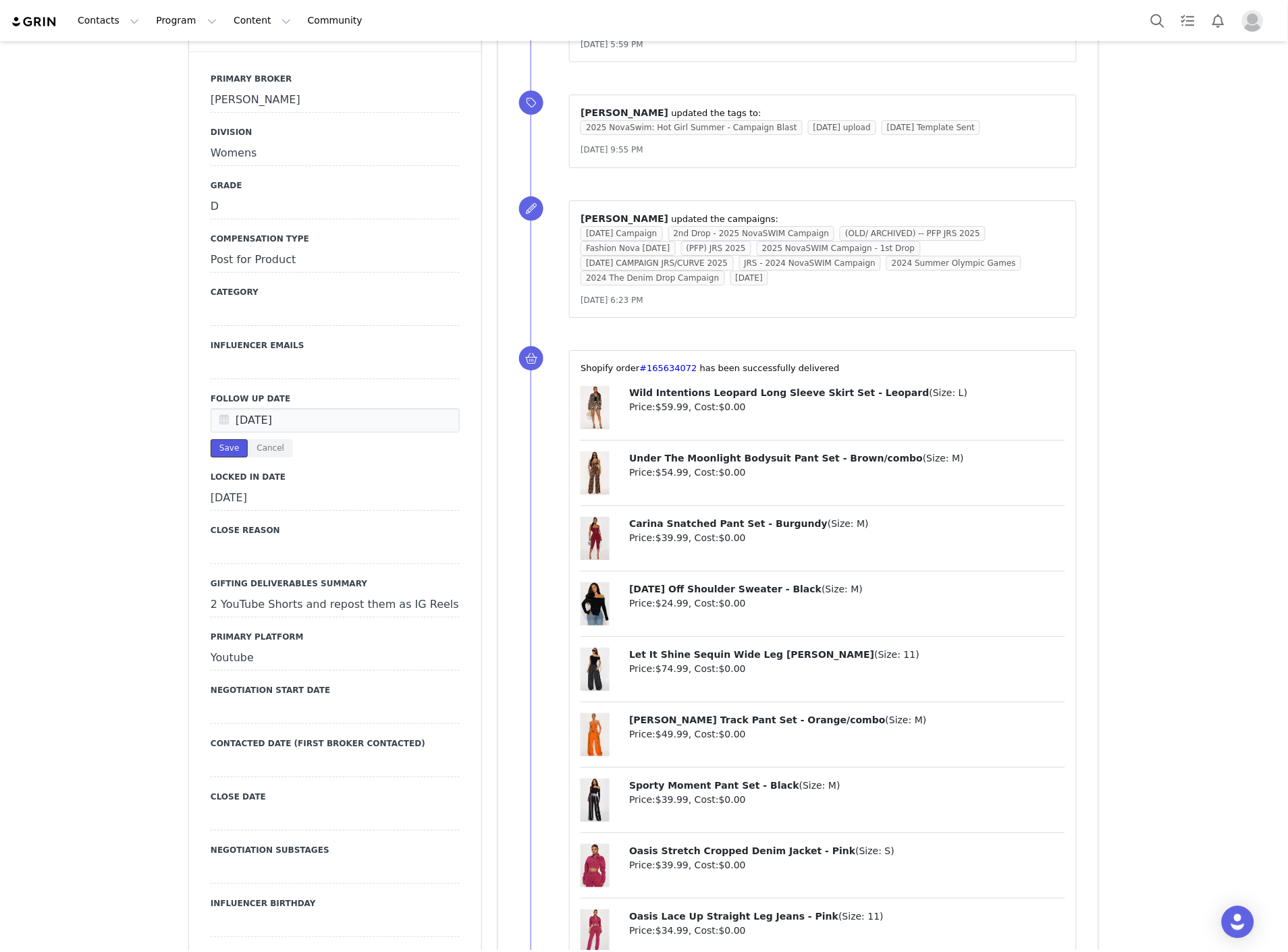
click at [219, 442] on button "Save" at bounding box center [229, 448] width 37 height 18
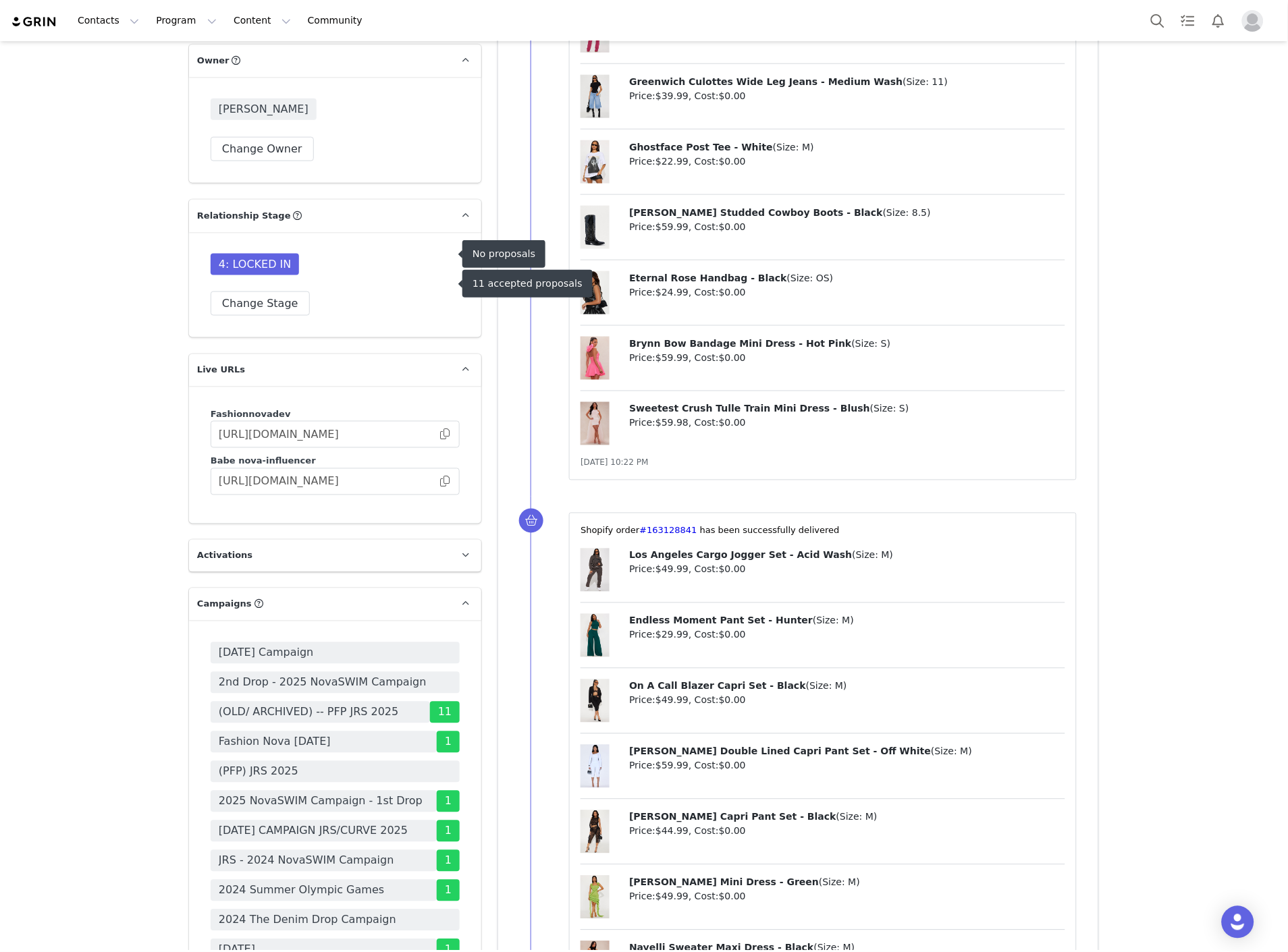
scroll to position [3749, 0]
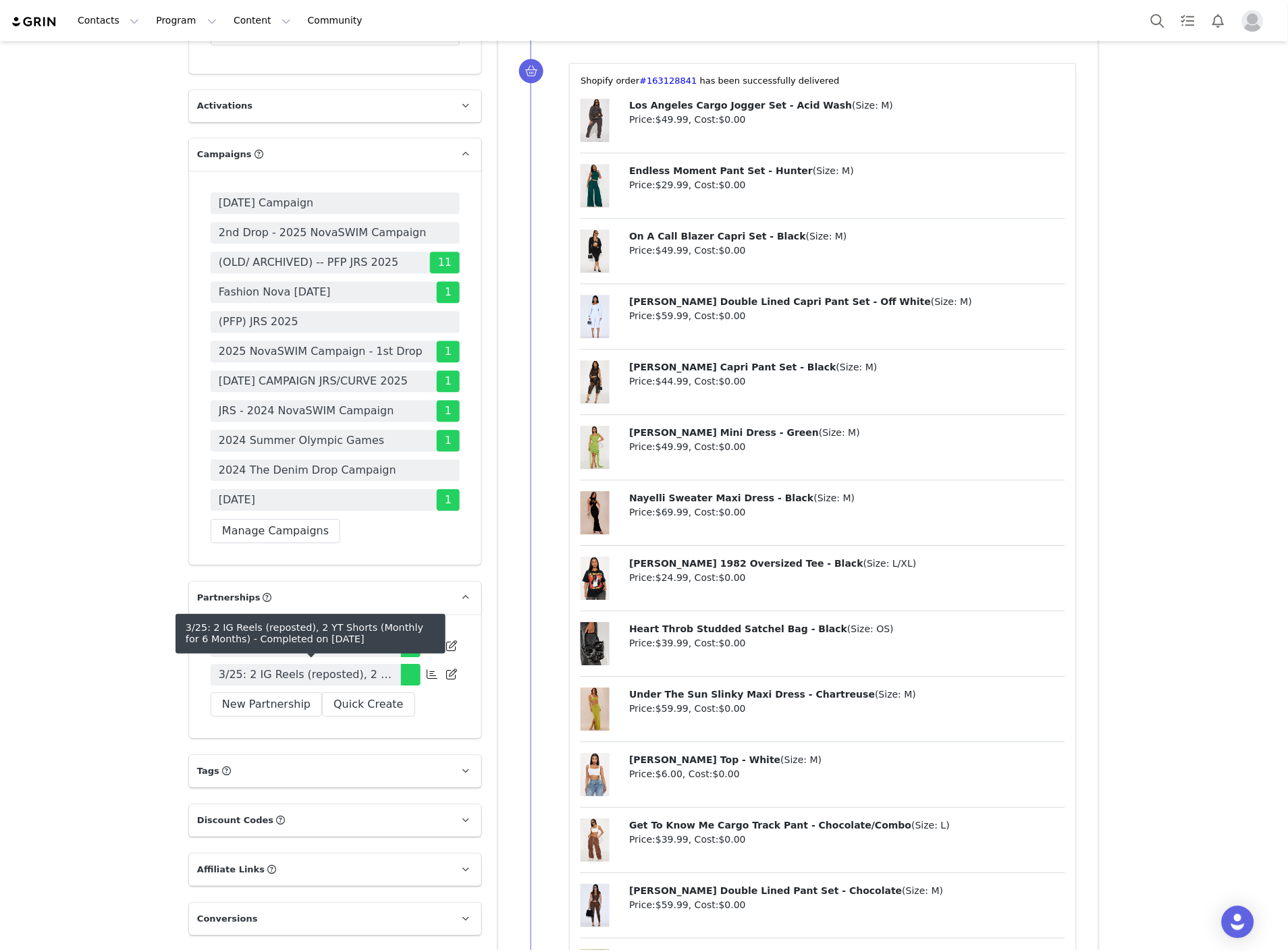
click at [292, 669] on span "3/25: 2 IG Reels (reposted), 2 YT Shorts (Monthly for 6 Months)" at bounding box center [305, 675] width 174 height 16
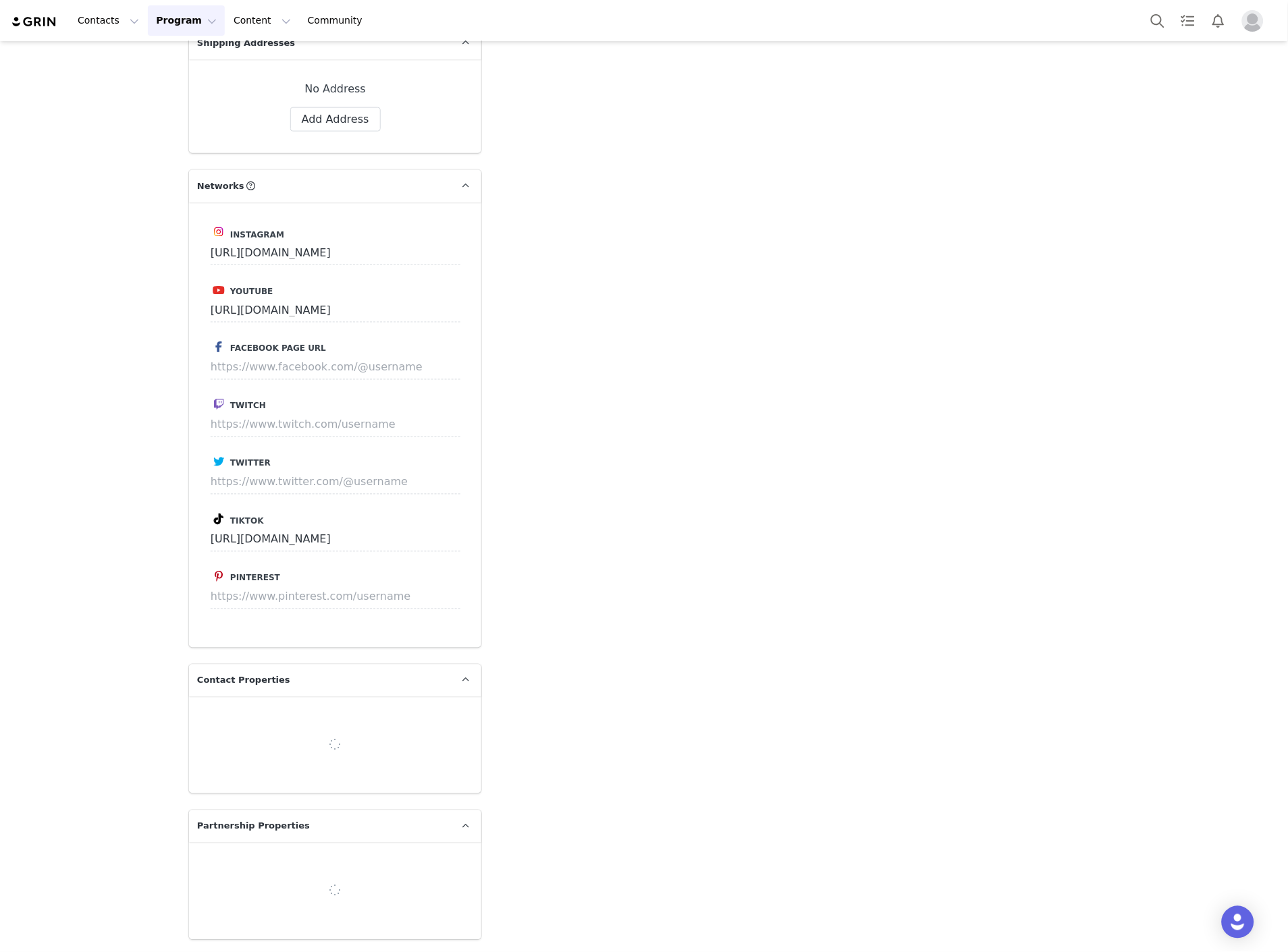
type input "+1 ([GEOGRAPHIC_DATA])"
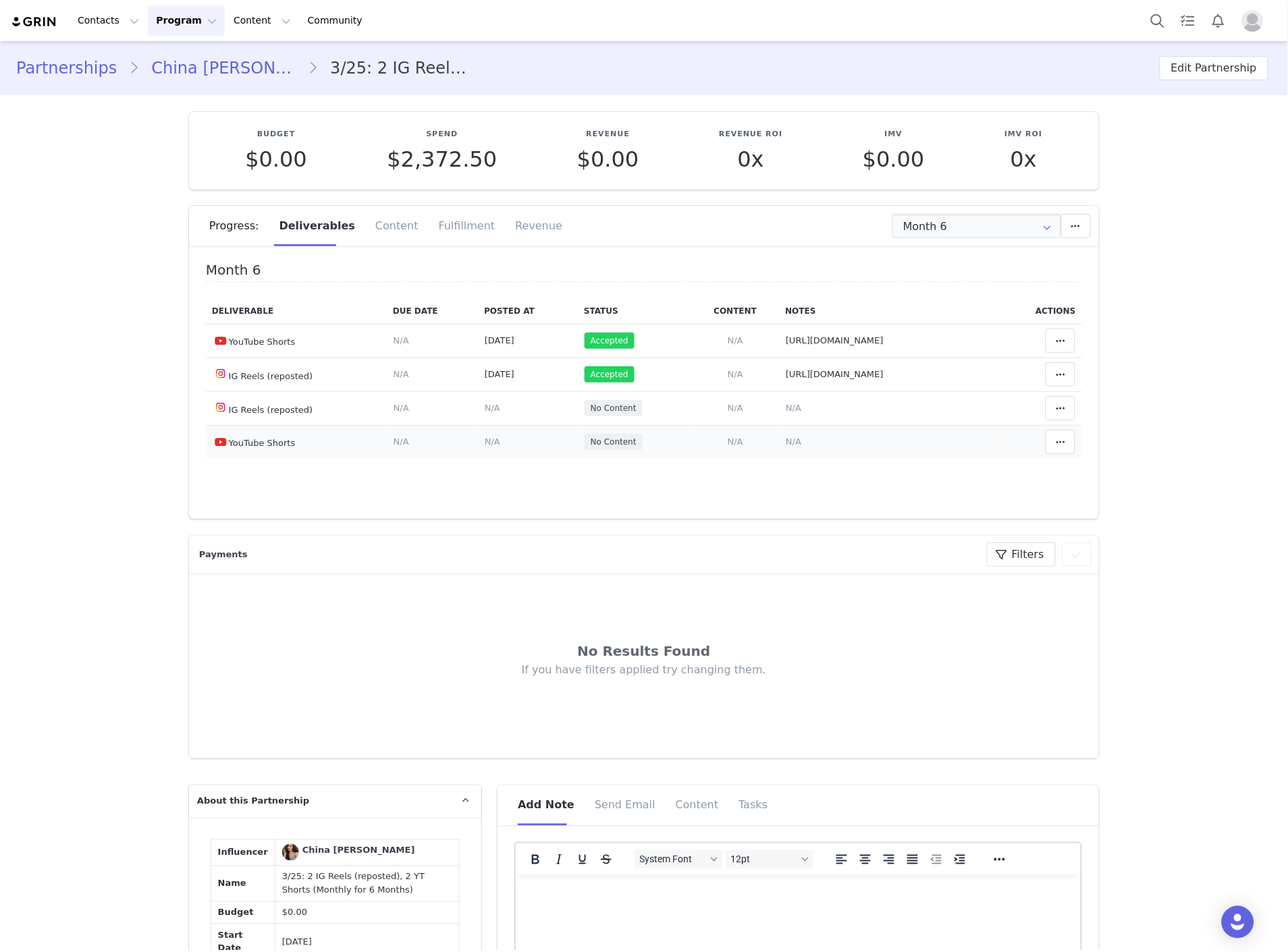
click at [788, 447] on span "N/A" at bounding box center [793, 441] width 15 height 10
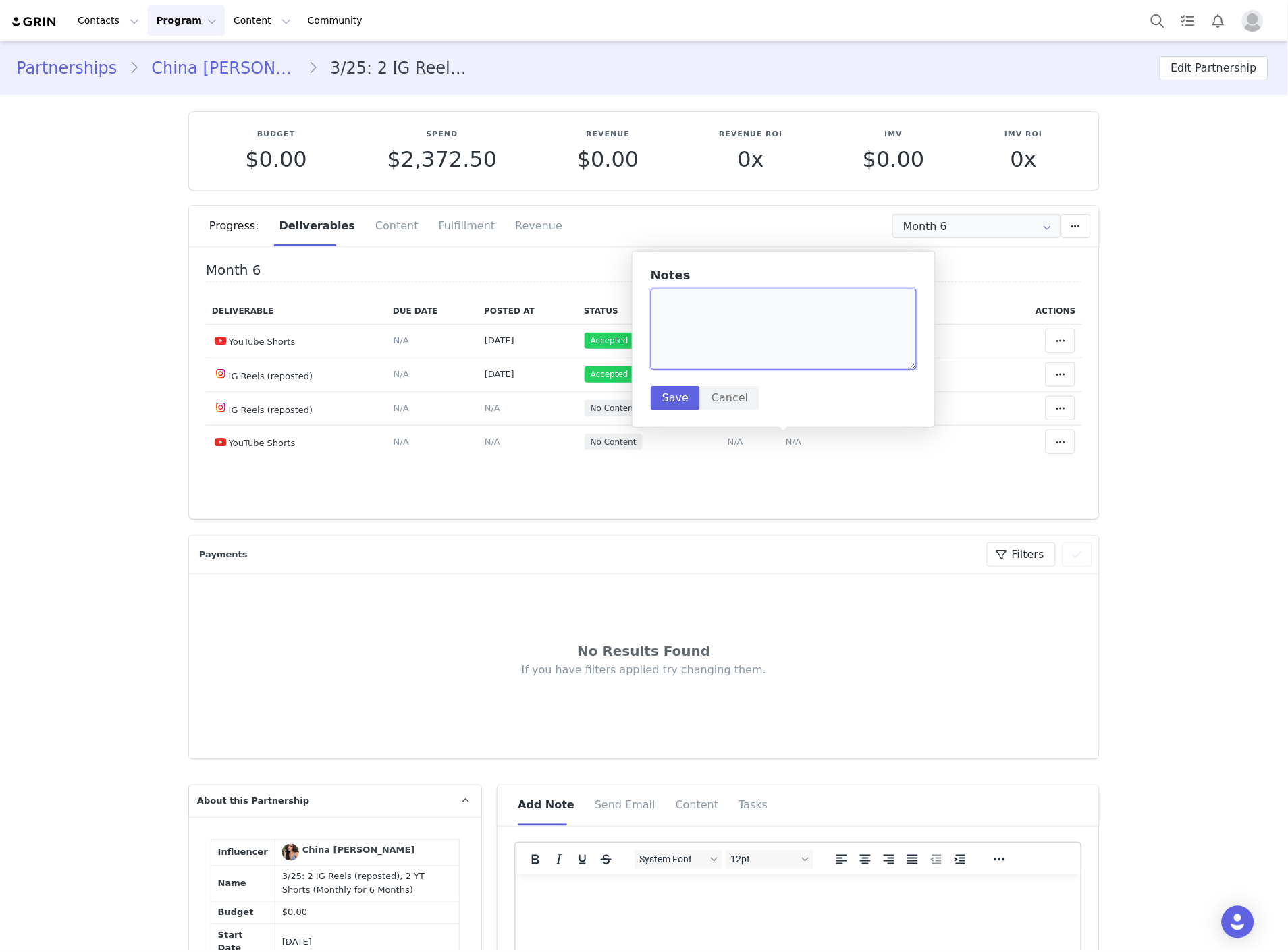
click at [752, 343] on textarea at bounding box center [783, 328] width 266 height 81
paste textarea "https://www.youtube.com/watch?v=YA9Dkvq24d8"
type textarea "https://www.youtube.com/watch?v=YA9Dkvq24d8"
click at [675, 384] on div "Notes https://www.youtube.com/watch?v=YA9Dkvq24d8 Save Cancel" at bounding box center [783, 339] width 266 height 141
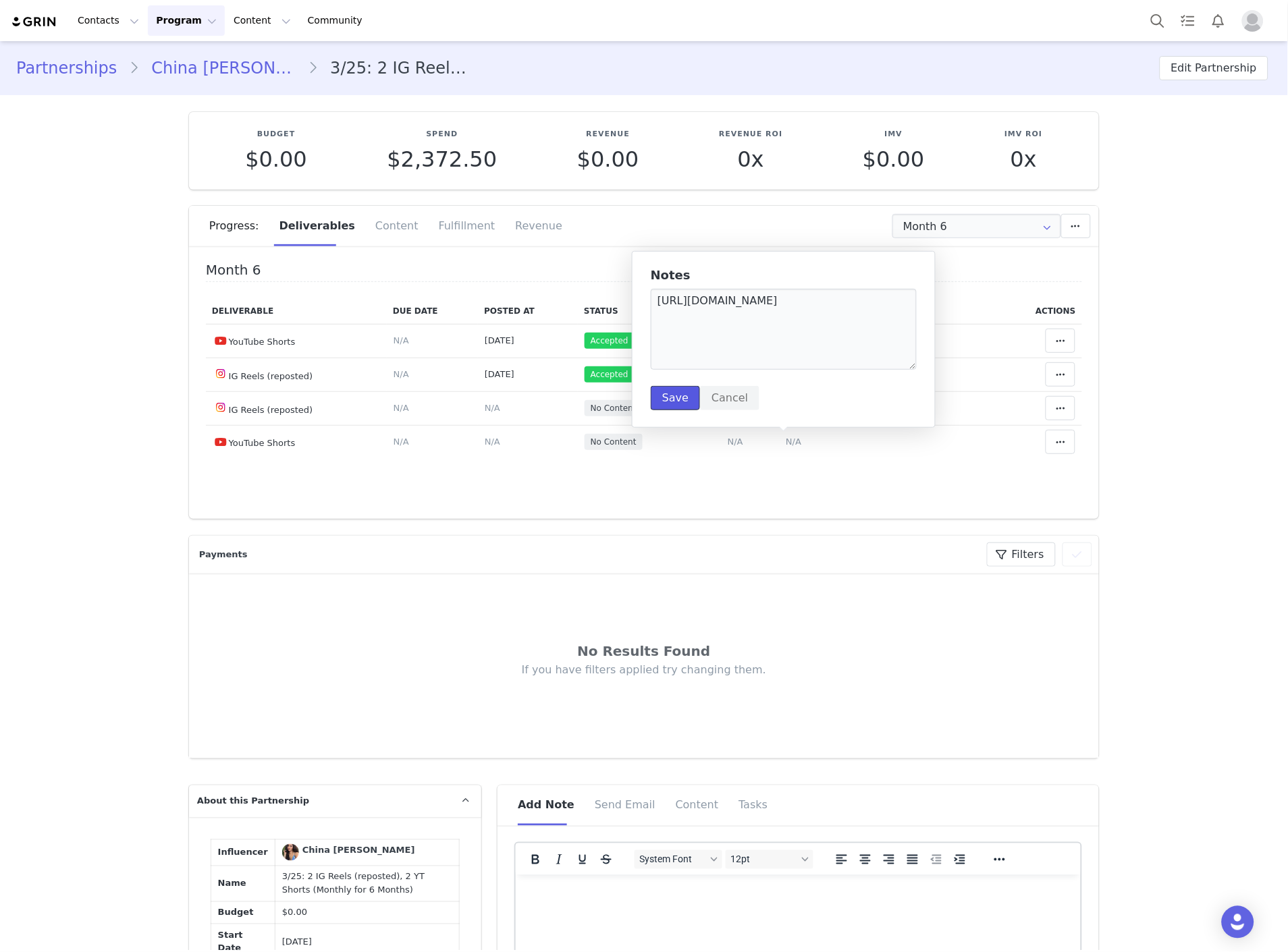
click at [674, 401] on button "Save" at bounding box center [675, 399] width 49 height 25
click at [786, 412] on span "N/A" at bounding box center [793, 407] width 15 height 10
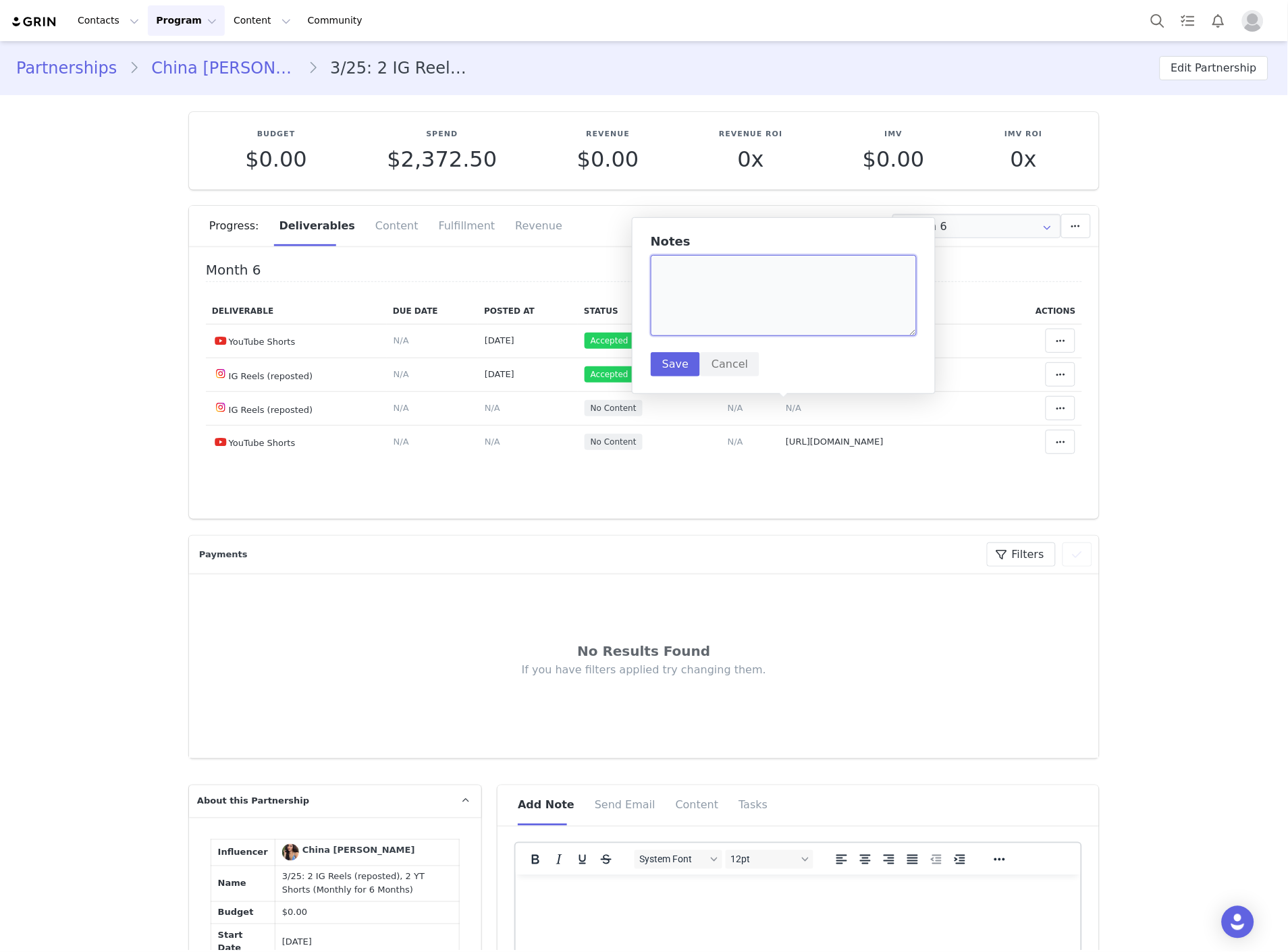
click at [737, 302] on textarea at bounding box center [783, 295] width 266 height 81
paste textarea "https://www.instagram.com/reel/DO_qwUXkWgA/"
type textarea "https://www.instagram.com/reel/DO_qwUXkWgA/"
click at [681, 361] on button "Save" at bounding box center [675, 364] width 49 height 25
click at [1045, 409] on button at bounding box center [1059, 408] width 29 height 25
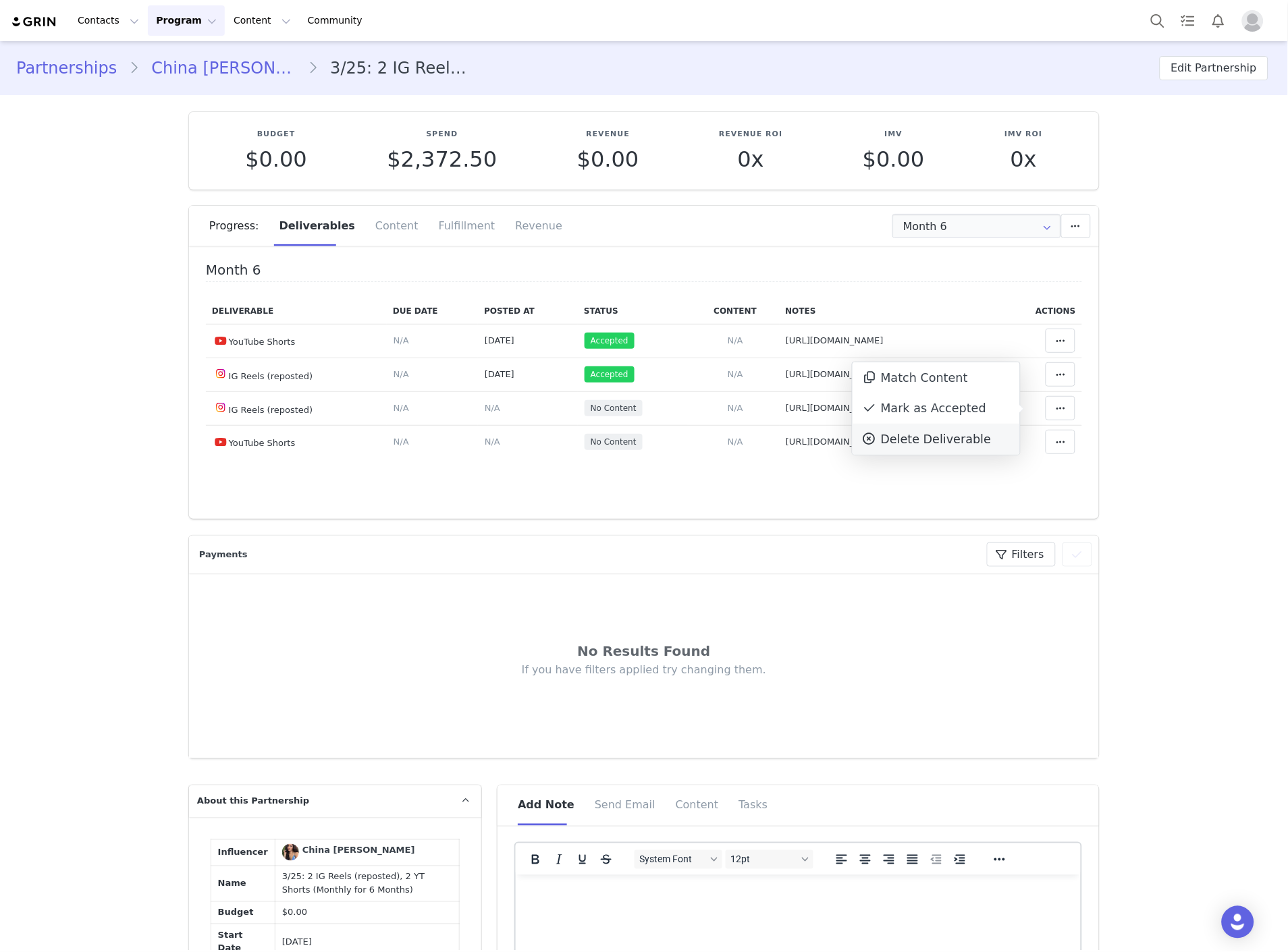
click at [973, 406] on div "Mark as Accepted" at bounding box center [936, 409] width 167 height 31
click at [1055, 444] on icon at bounding box center [1060, 441] width 9 height 10
click at [963, 439] on div "Mark as Accepted" at bounding box center [936, 442] width 167 height 31
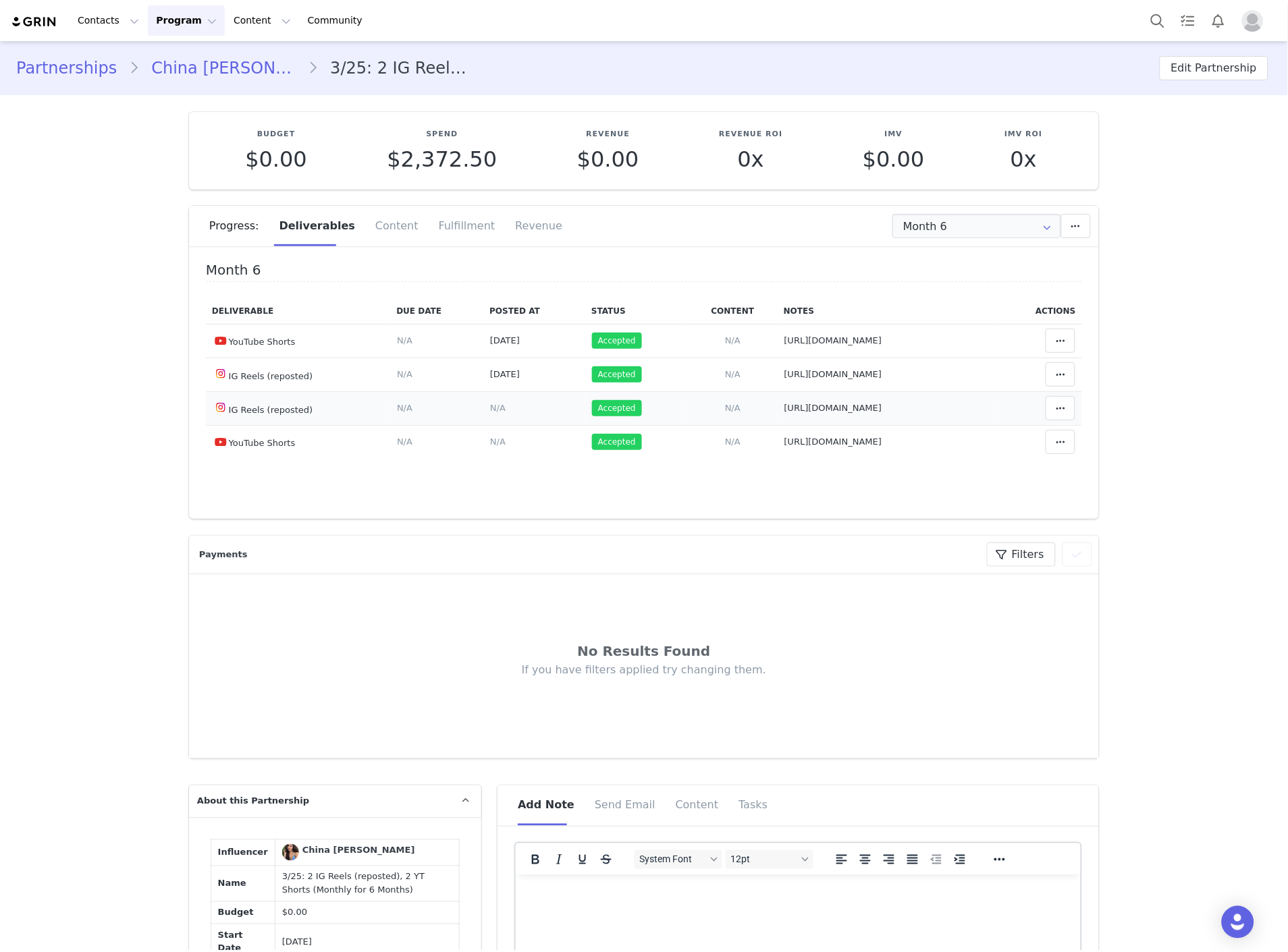
click at [483, 401] on td "Content Posted Date Set the date when this content was posted Save Cancel N/A" at bounding box center [533, 408] width 102 height 34
click at [490, 407] on span "N/A" at bounding box center [497, 407] width 15 height 10
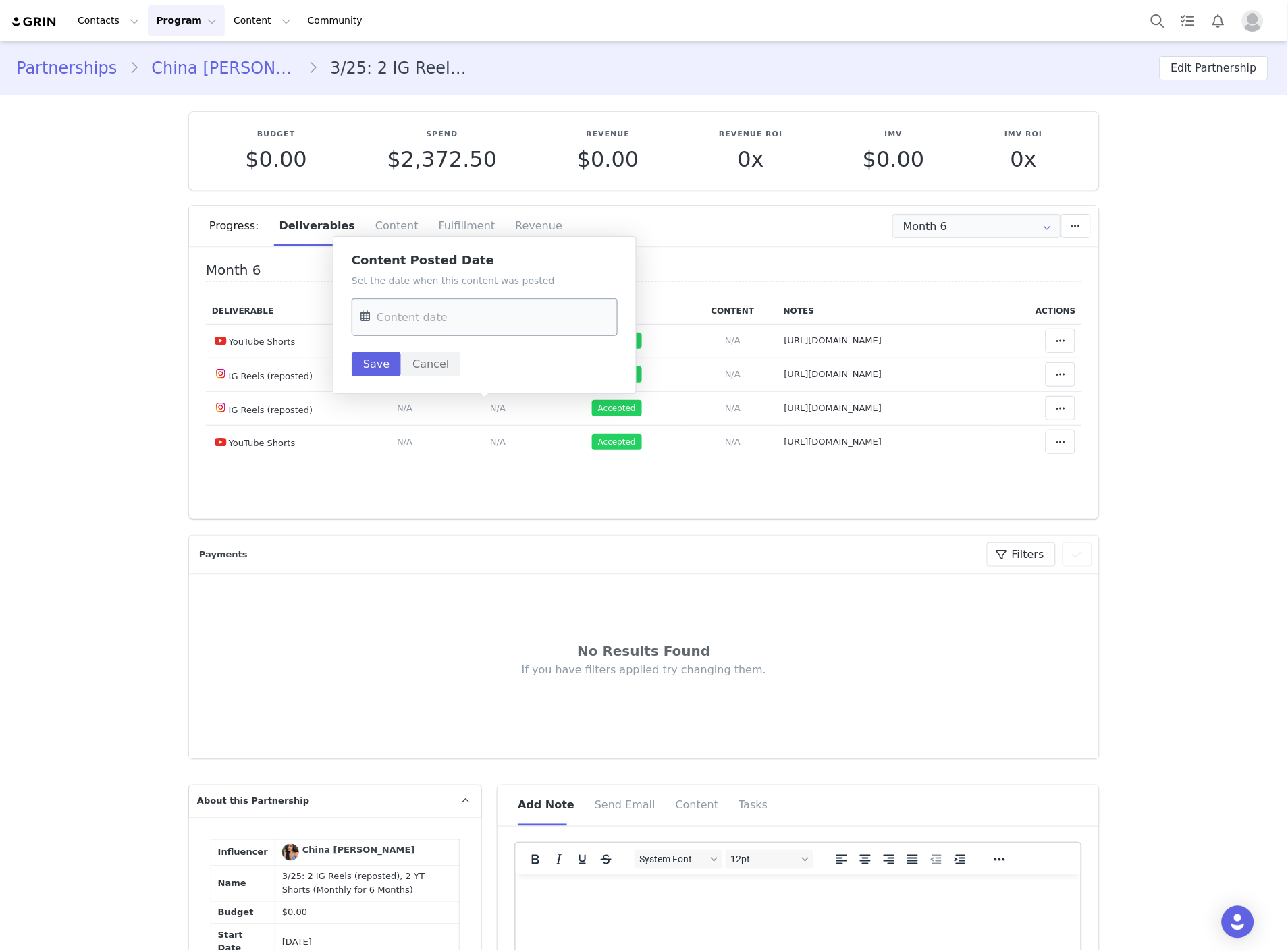
click at [452, 319] on input "text" at bounding box center [484, 317] width 266 height 38
click at [463, 505] on span "24" at bounding box center [460, 500] width 16 height 16
type input "Sep 24 2025"
click at [369, 368] on button "Save" at bounding box center [376, 364] width 49 height 25
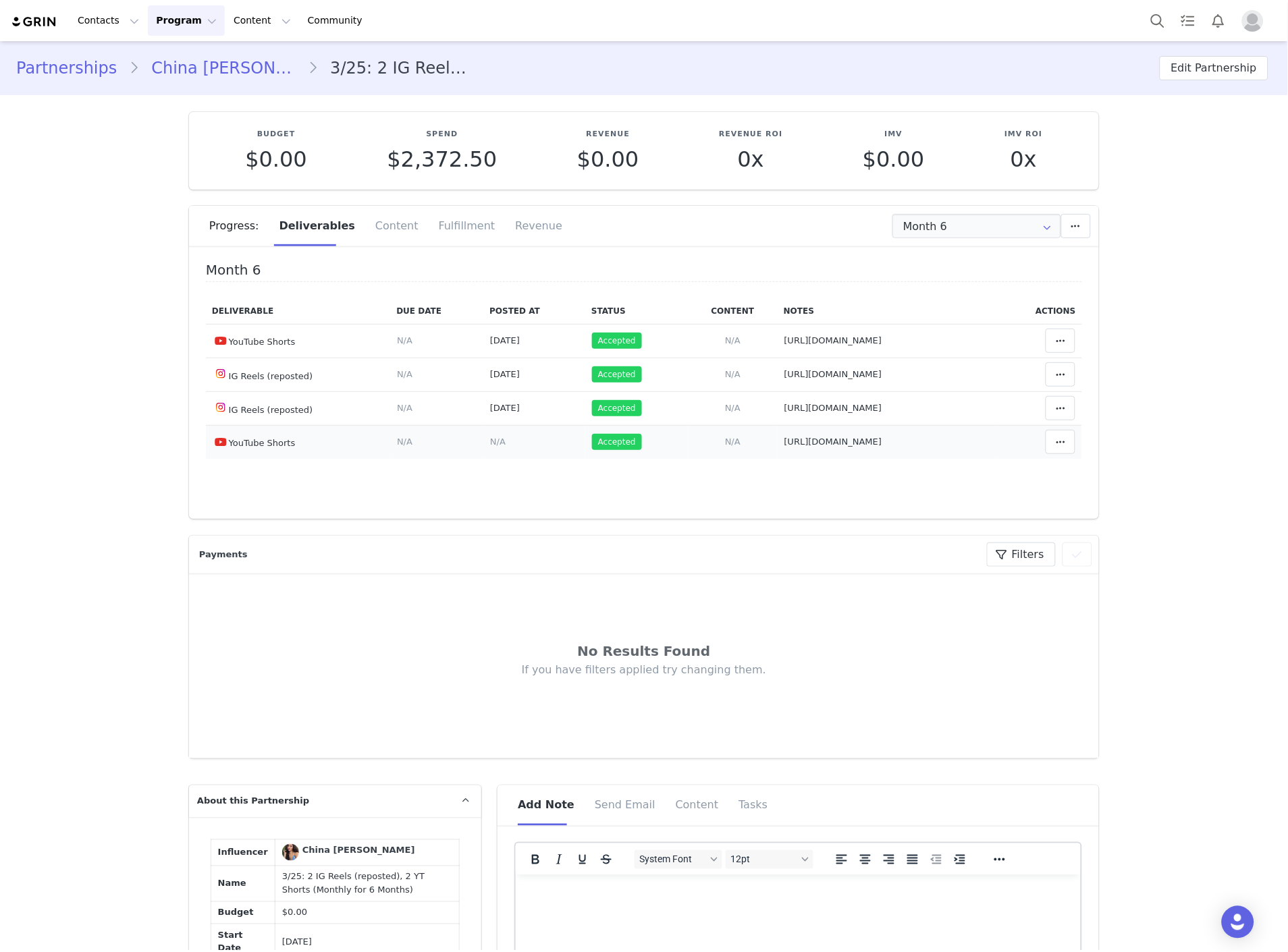
click at [490, 442] on span "N/A" at bounding box center [497, 441] width 15 height 10
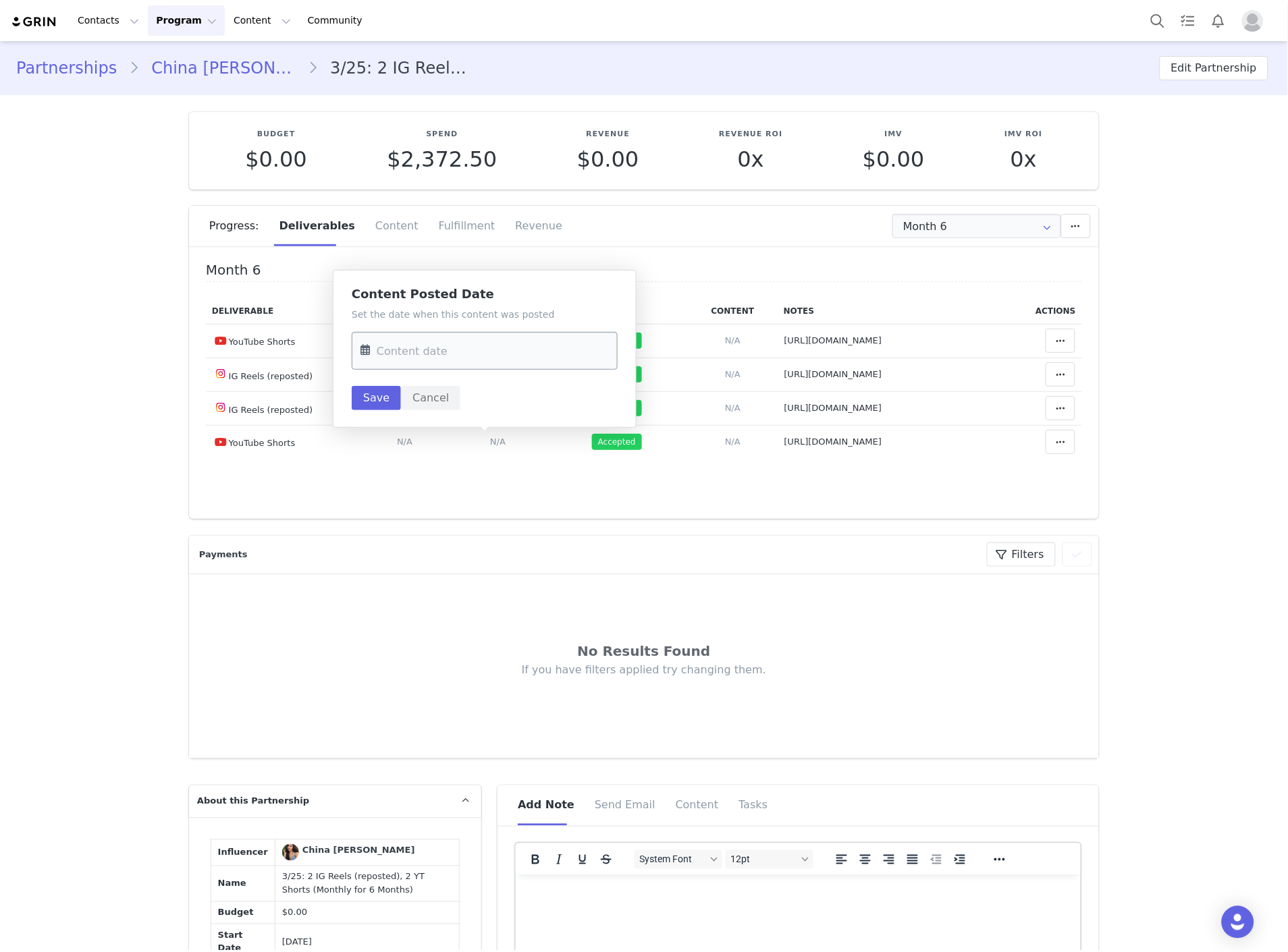
click at [412, 352] on input "text" at bounding box center [484, 351] width 266 height 38
click at [471, 530] on div "24" at bounding box center [461, 533] width 28 height 20
type input "Sep 24 2025"
click at [389, 402] on button "Save" at bounding box center [376, 399] width 49 height 25
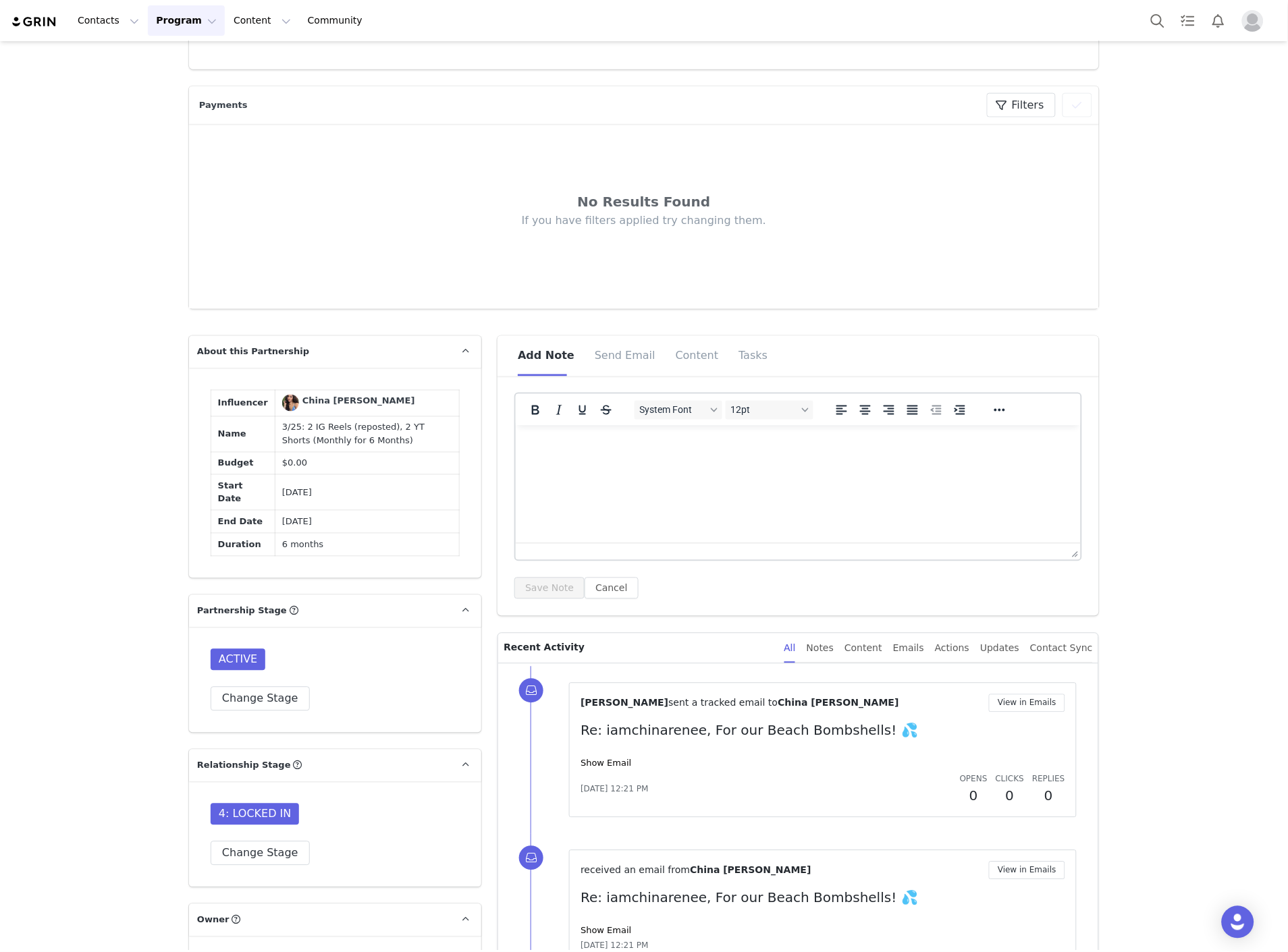
scroll to position [750, 0]
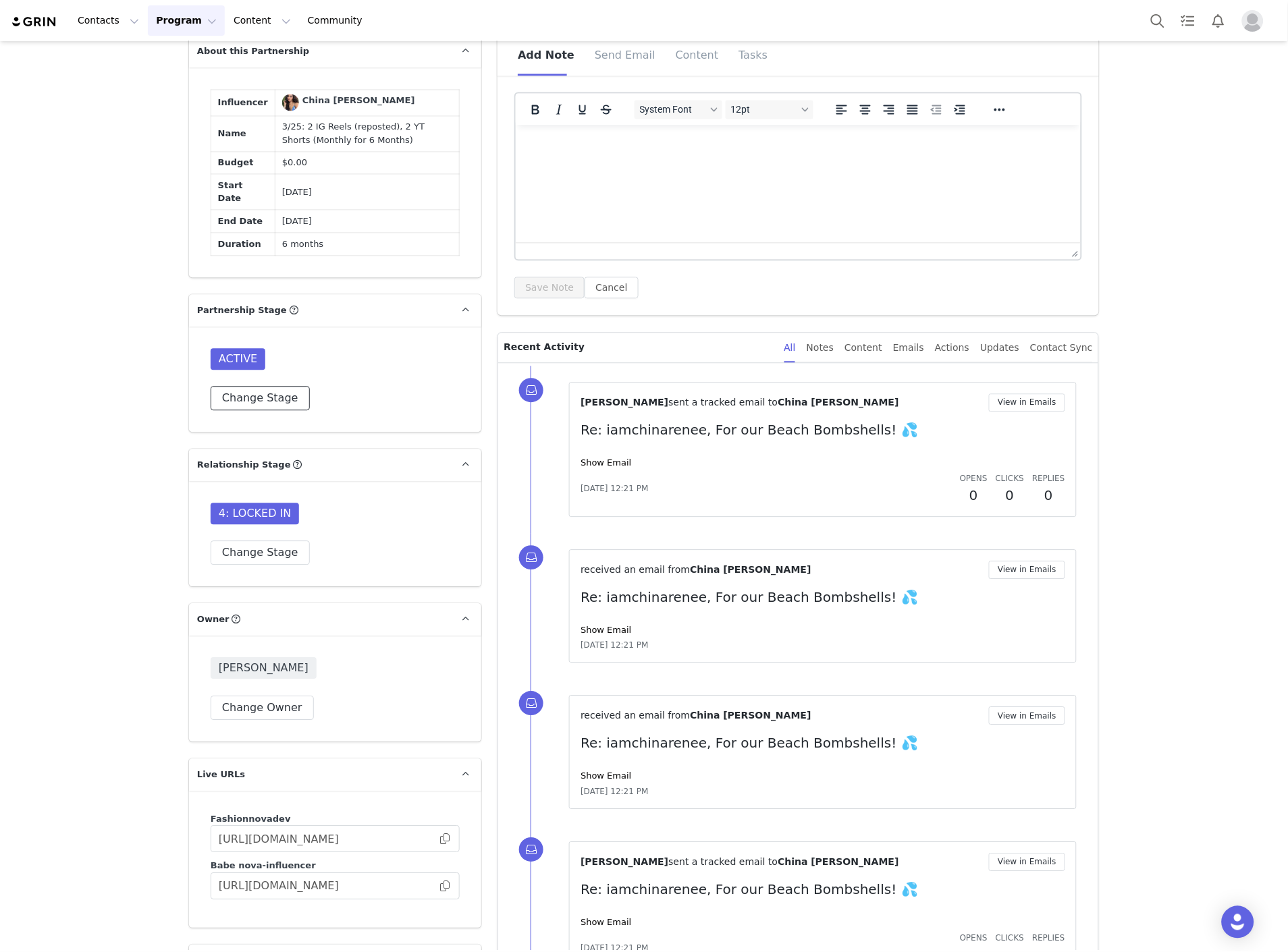
click at [233, 389] on button "Change Stage" at bounding box center [260, 399] width 100 height 25
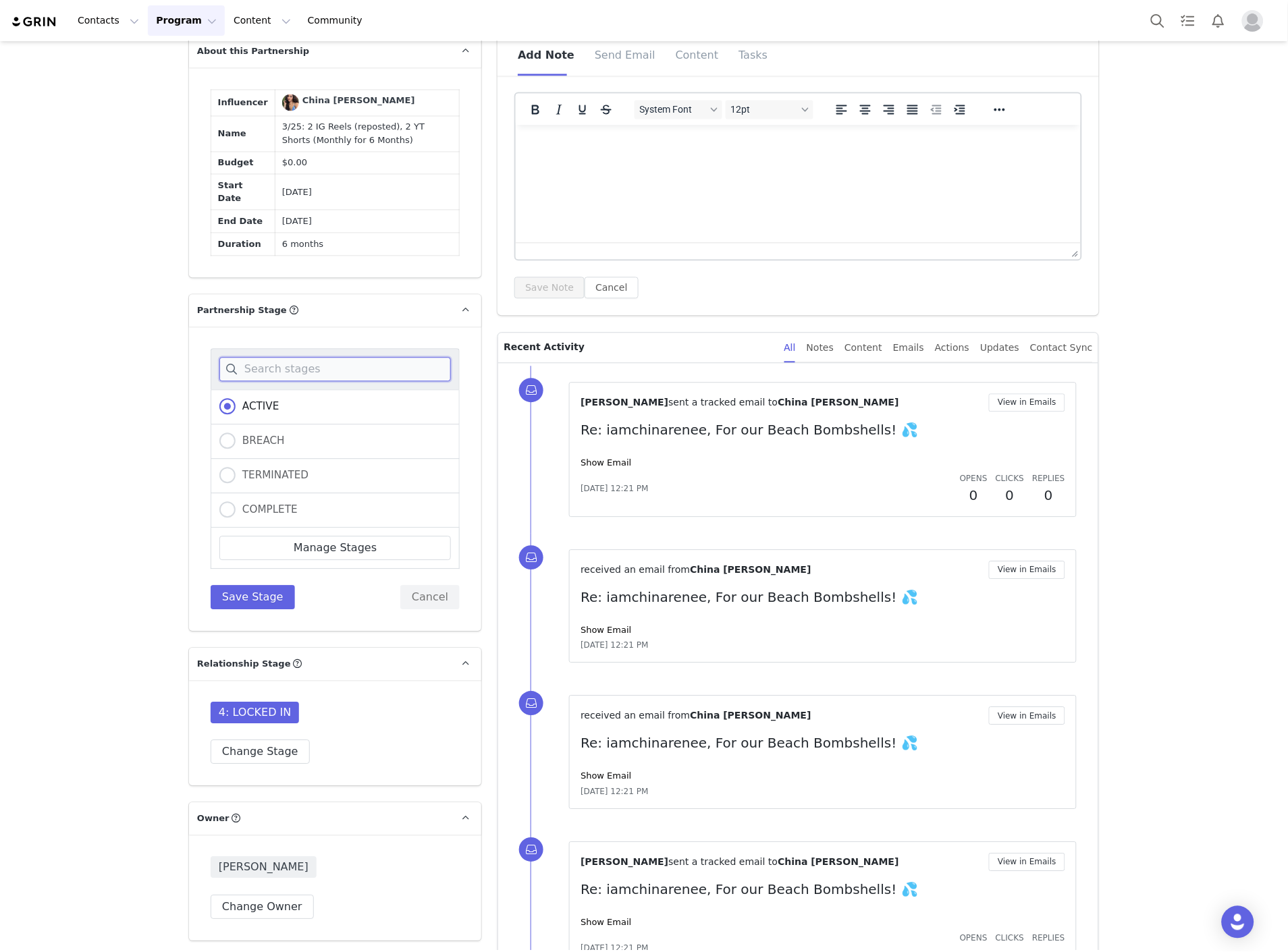
click at [302, 358] on input at bounding box center [335, 370] width 232 height 25
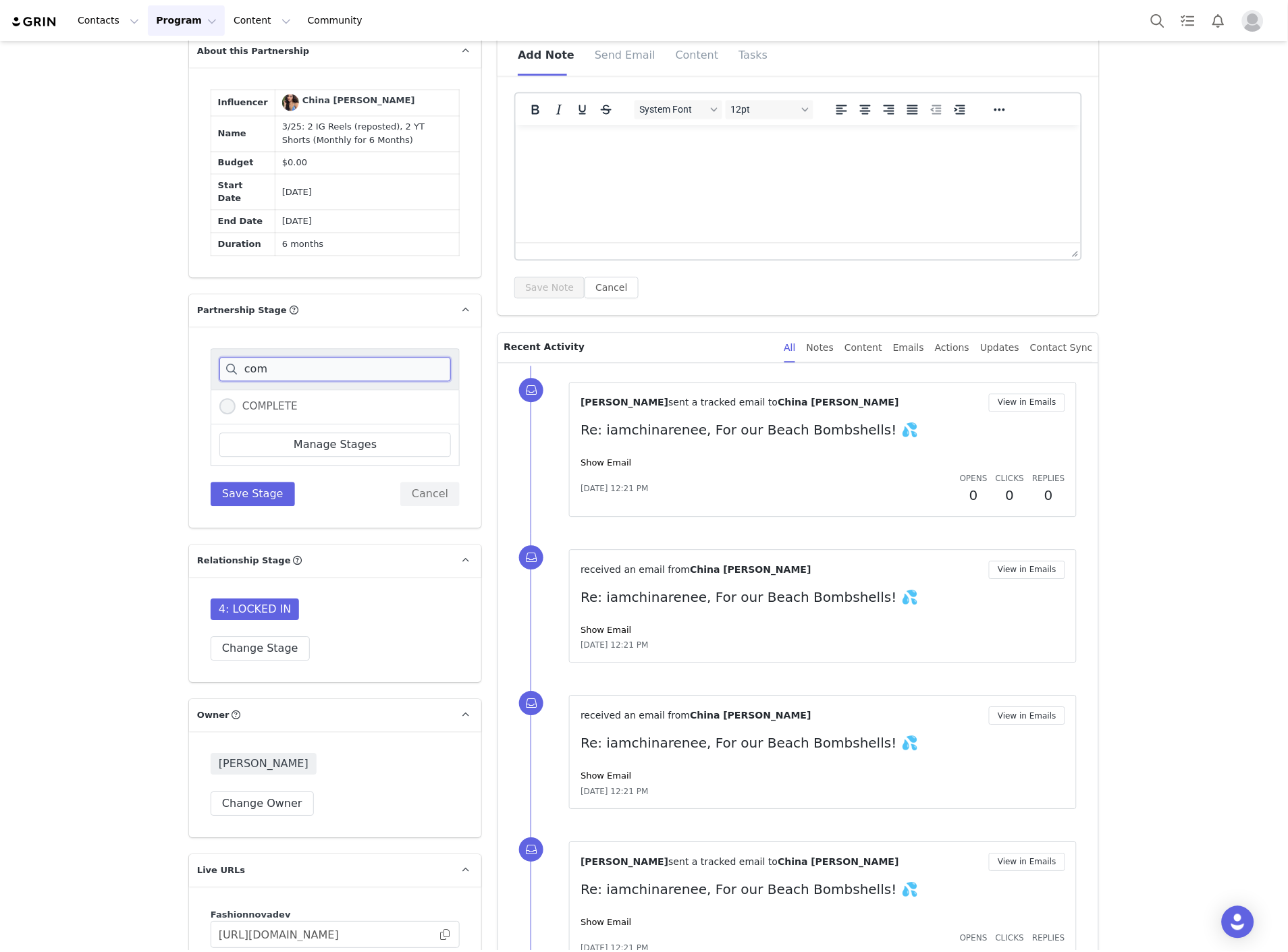
type input "com"
click at [271, 401] on label "COMPLETE" at bounding box center [258, 407] width 78 height 17
click at [235, 401] on input "COMPLETE" at bounding box center [227, 407] width 16 height 17
radio input "true"
click at [250, 482] on button "Save Stage" at bounding box center [252, 495] width 84 height 25
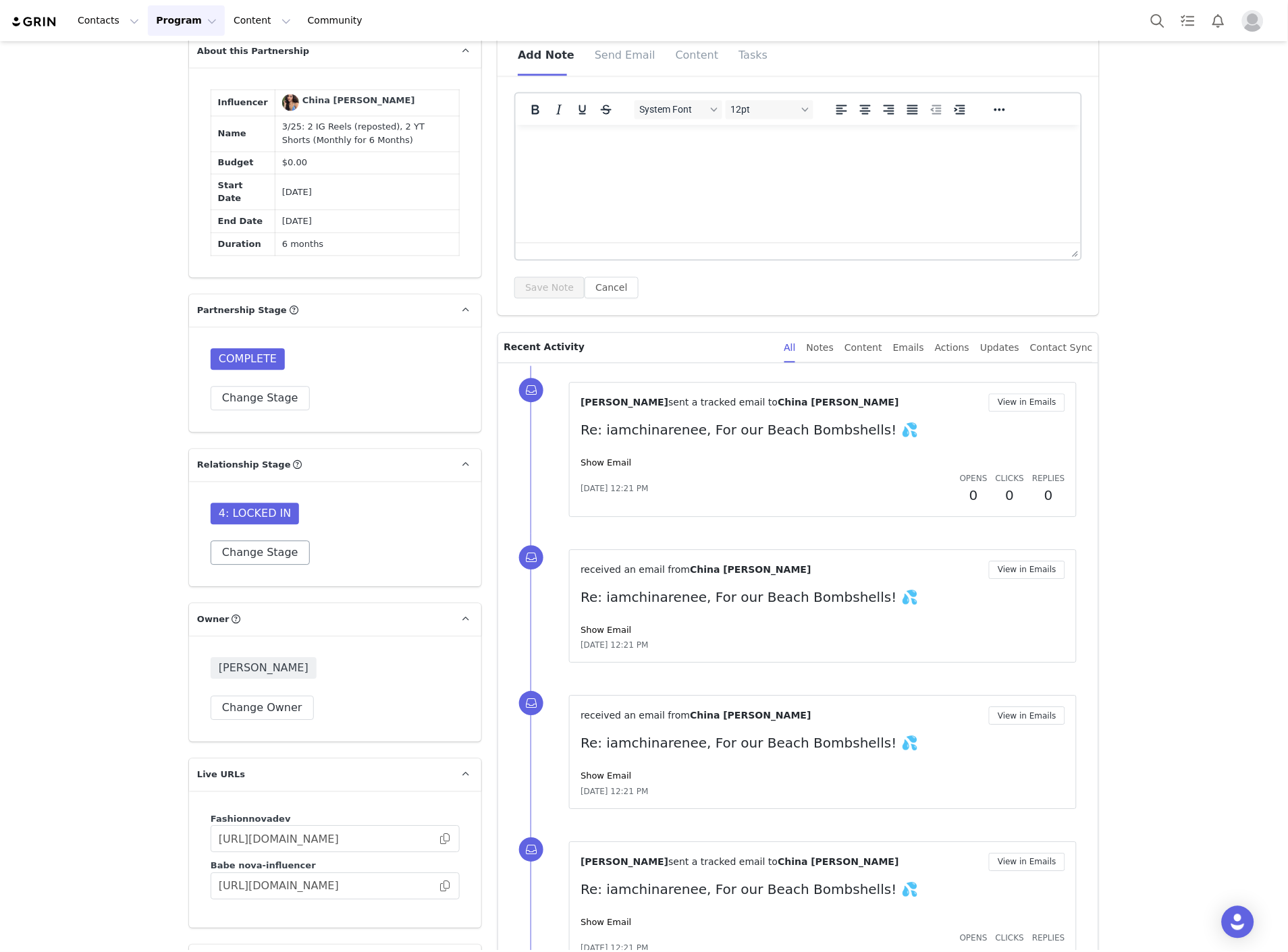
click at [250, 637] on div "Donna Yadidi Change Owner" at bounding box center [335, 690] width 292 height 106
click at [239, 541] on button "Change Stage" at bounding box center [260, 553] width 100 height 25
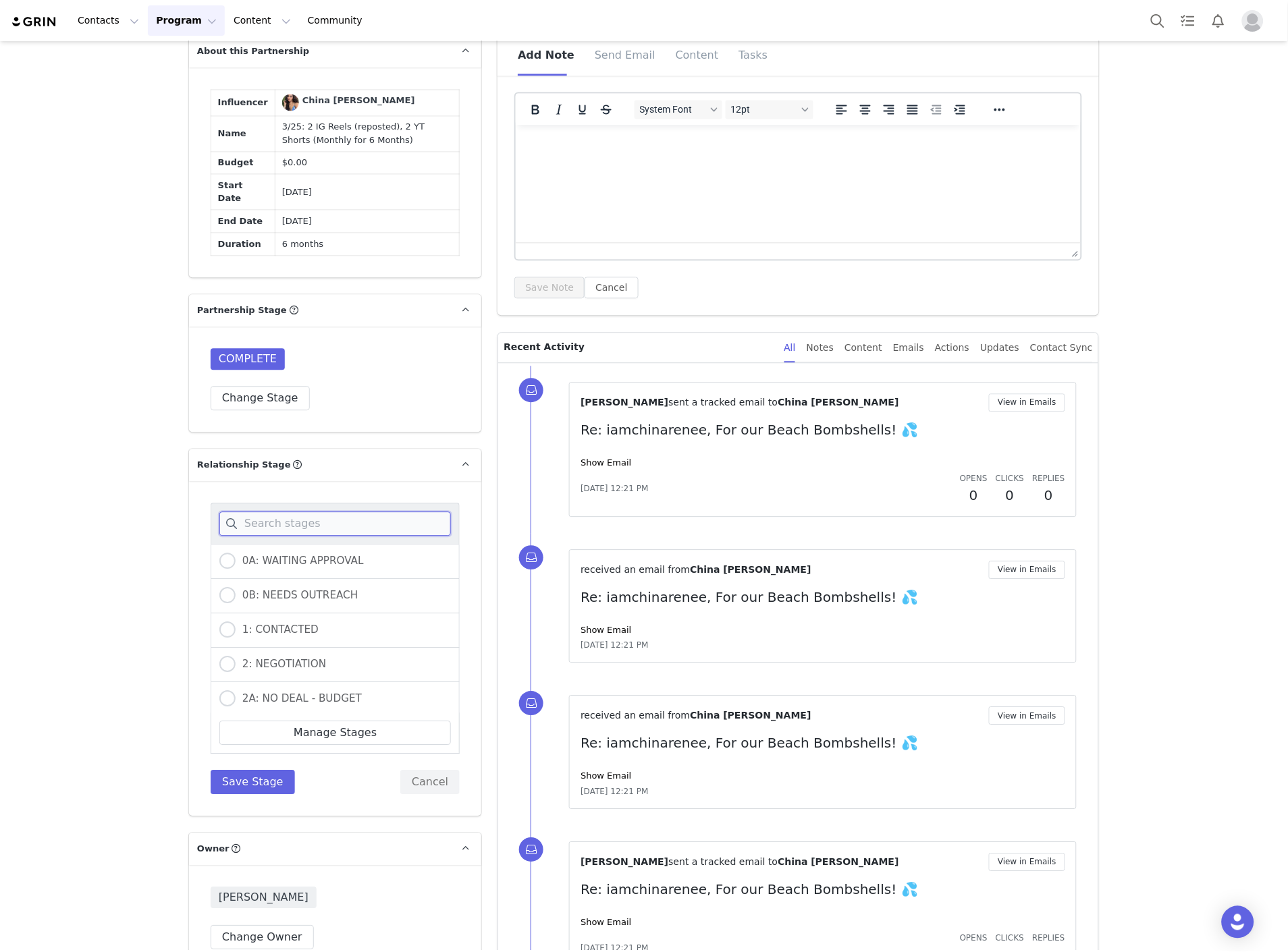
click at [242, 513] on input at bounding box center [335, 525] width 232 height 25
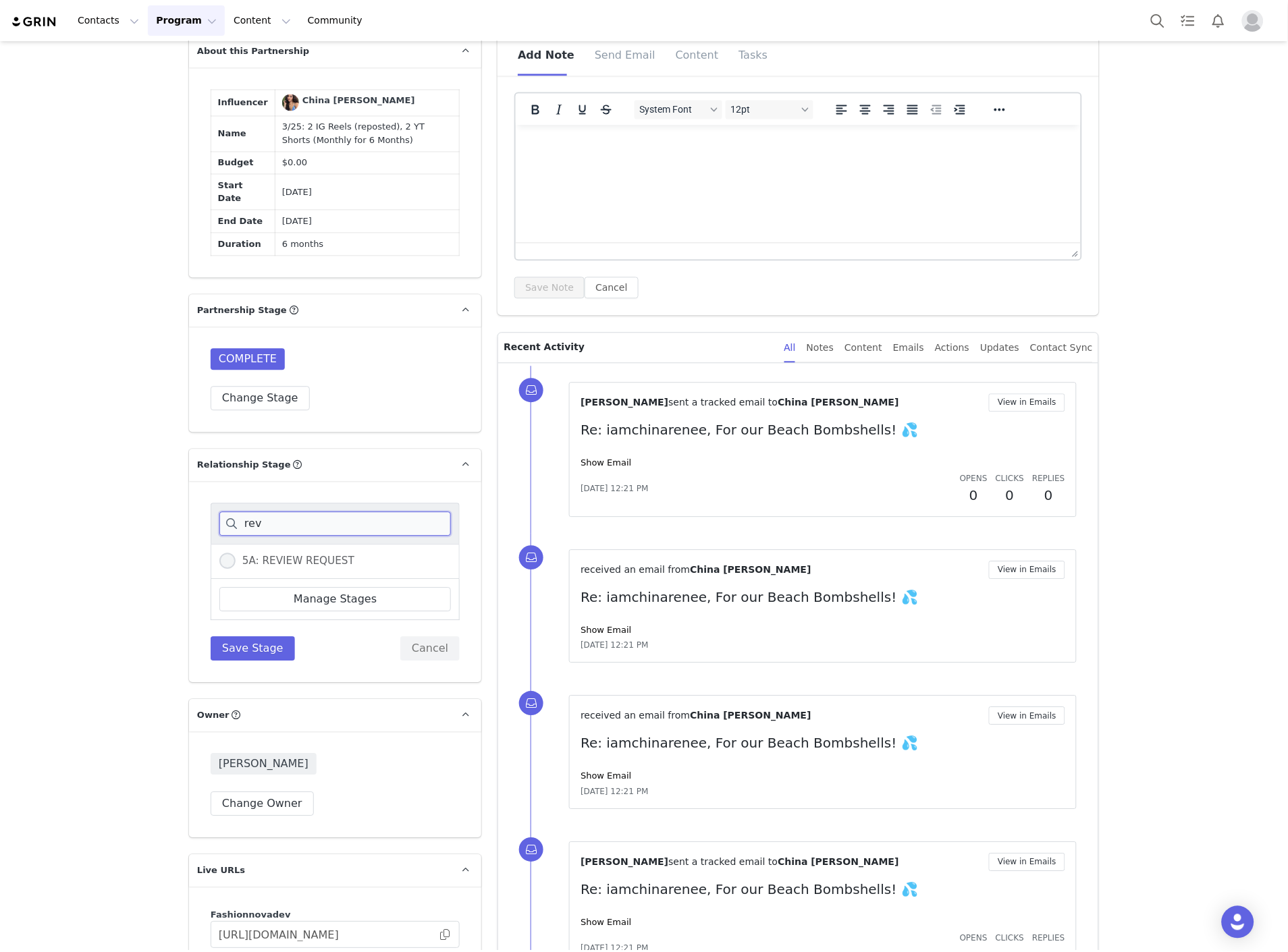
type input "rev"
click at [277, 555] on span "5A: REVIEW REQUEST" at bounding box center [294, 561] width 119 height 12
click at [235, 553] on input "5A: REVIEW REQUEST" at bounding box center [227, 562] width 16 height 17
radio input "true"
click at [230, 657] on div "rev 5A: REVIEW REQUEST Manage Stages Save Stage Cancel" at bounding box center [335, 583] width 292 height 201
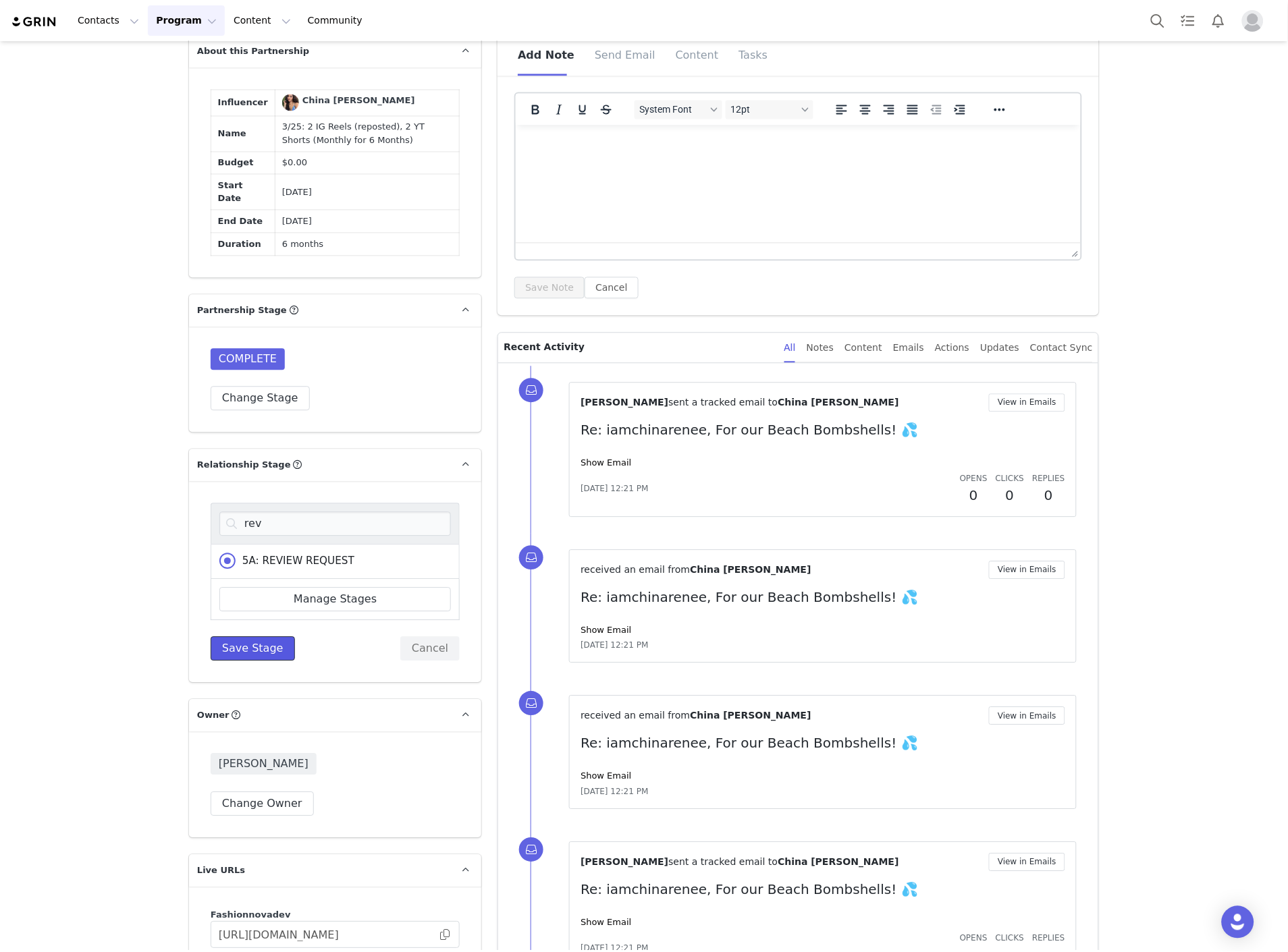
click at [232, 637] on button "Save Stage" at bounding box center [252, 649] width 84 height 25
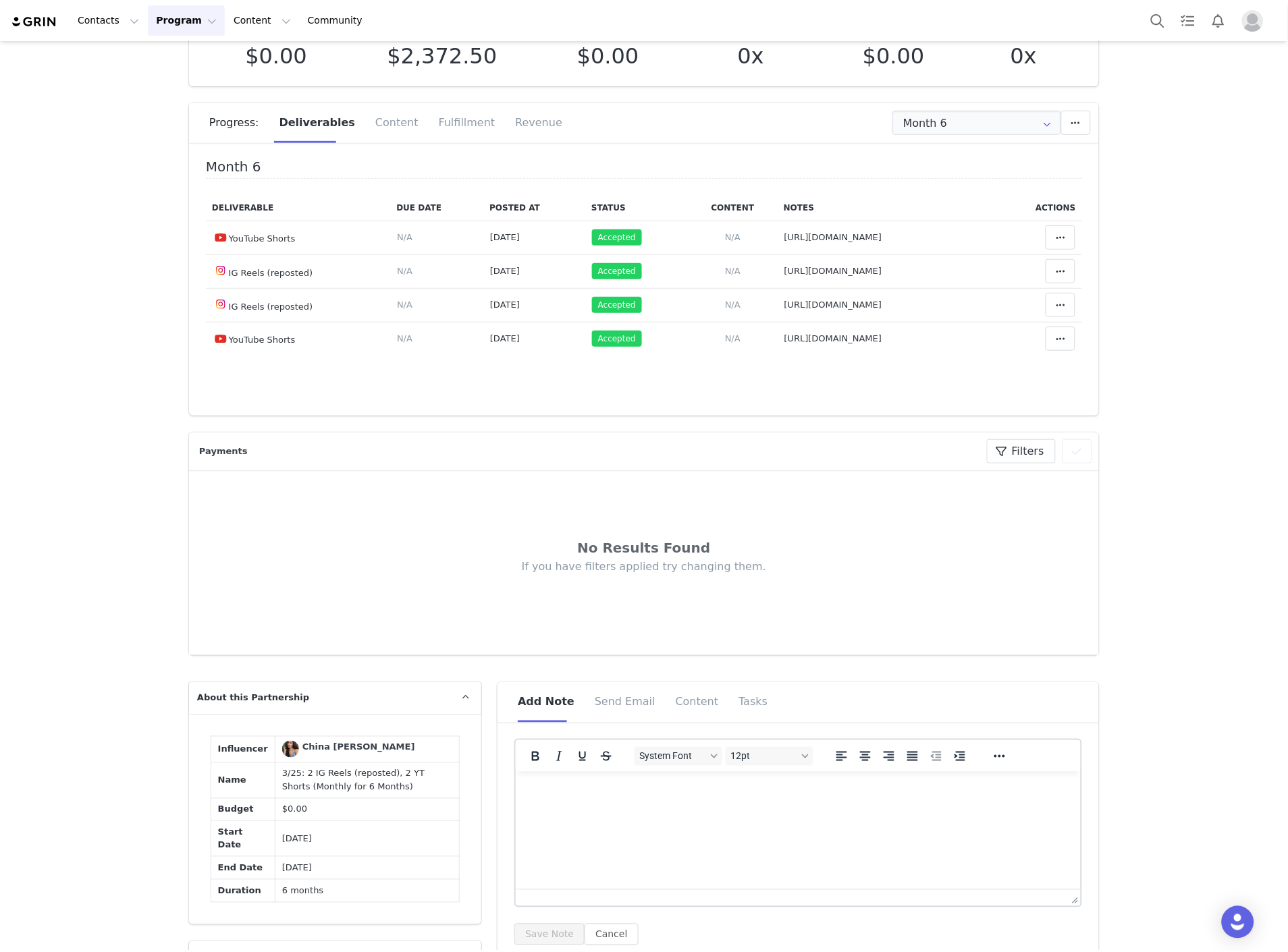
scroll to position [0, 0]
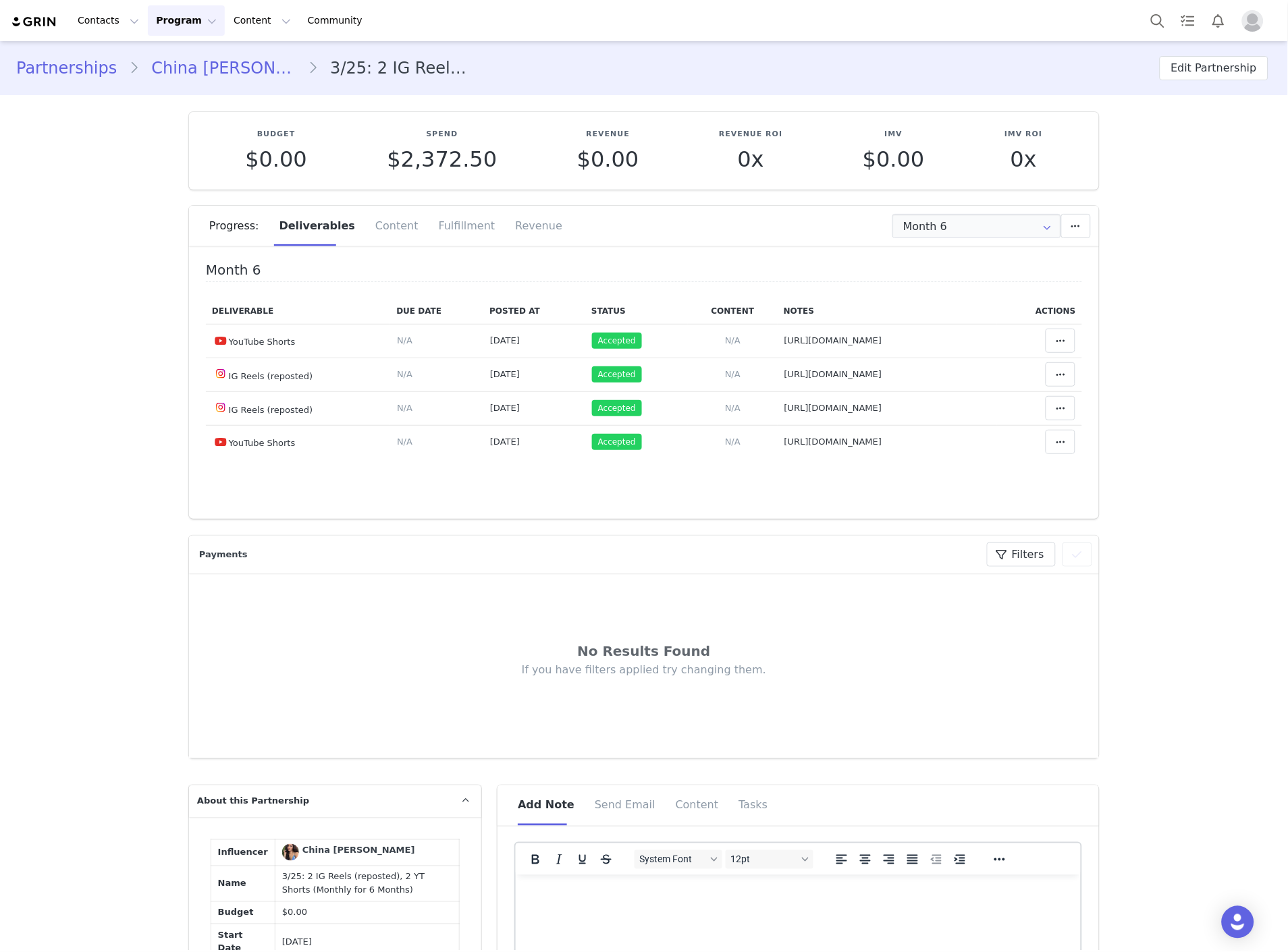
click at [164, 73] on link "China Renee" at bounding box center [223, 68] width 169 height 25
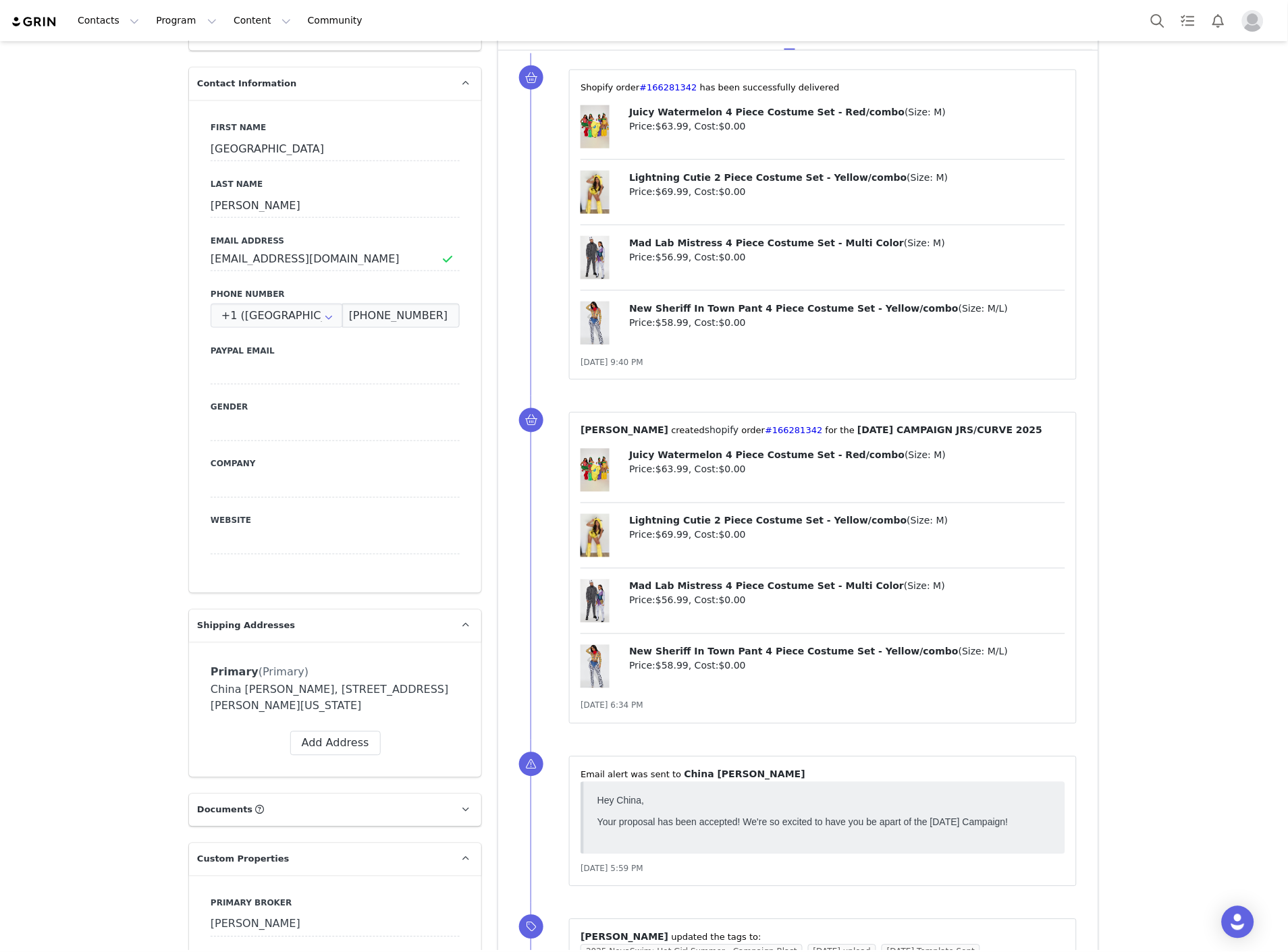
scroll to position [225, 0]
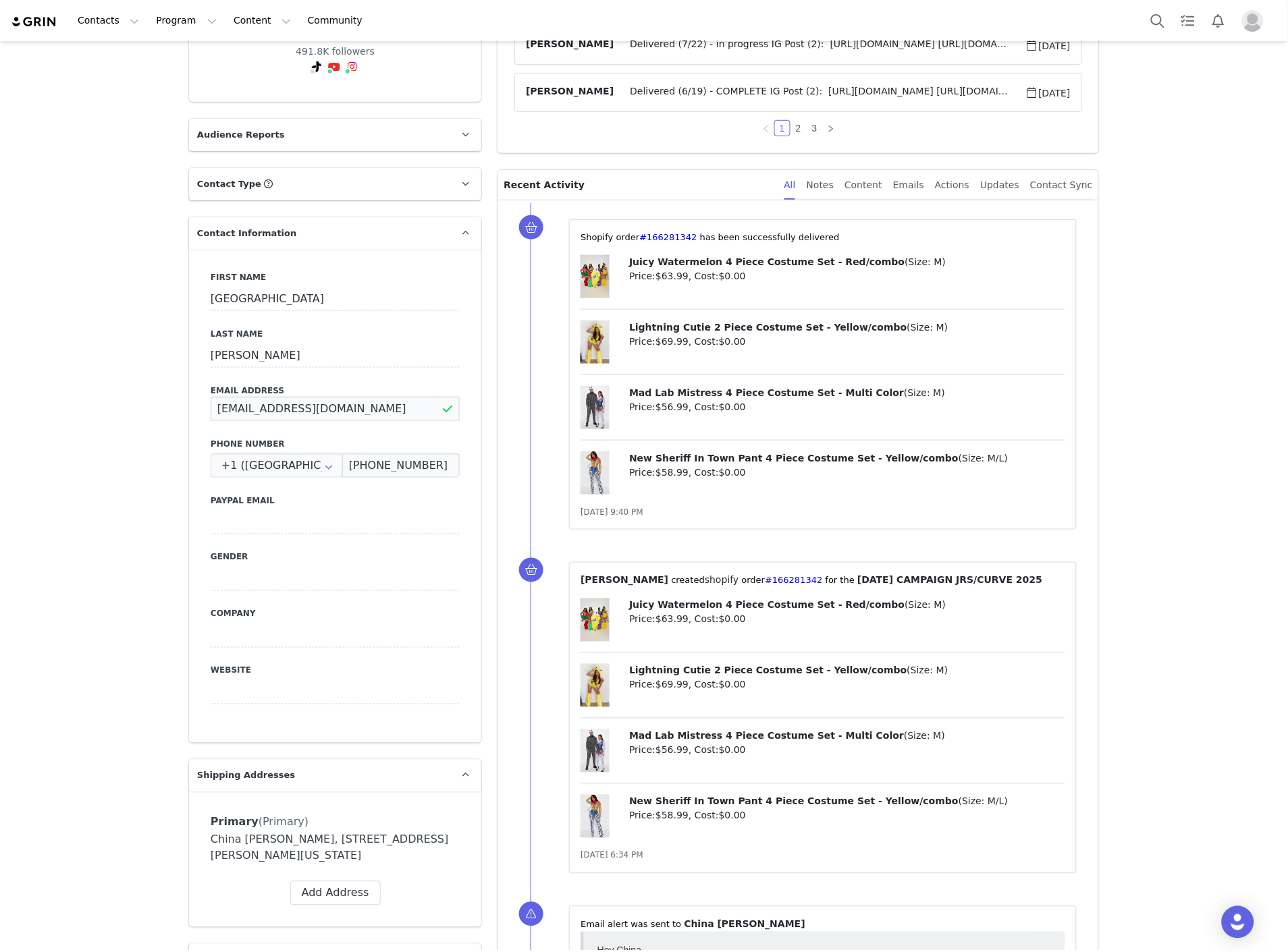
click at [259, 407] on input "chinacandycouture@gmail.com" at bounding box center [335, 409] width 249 height 25
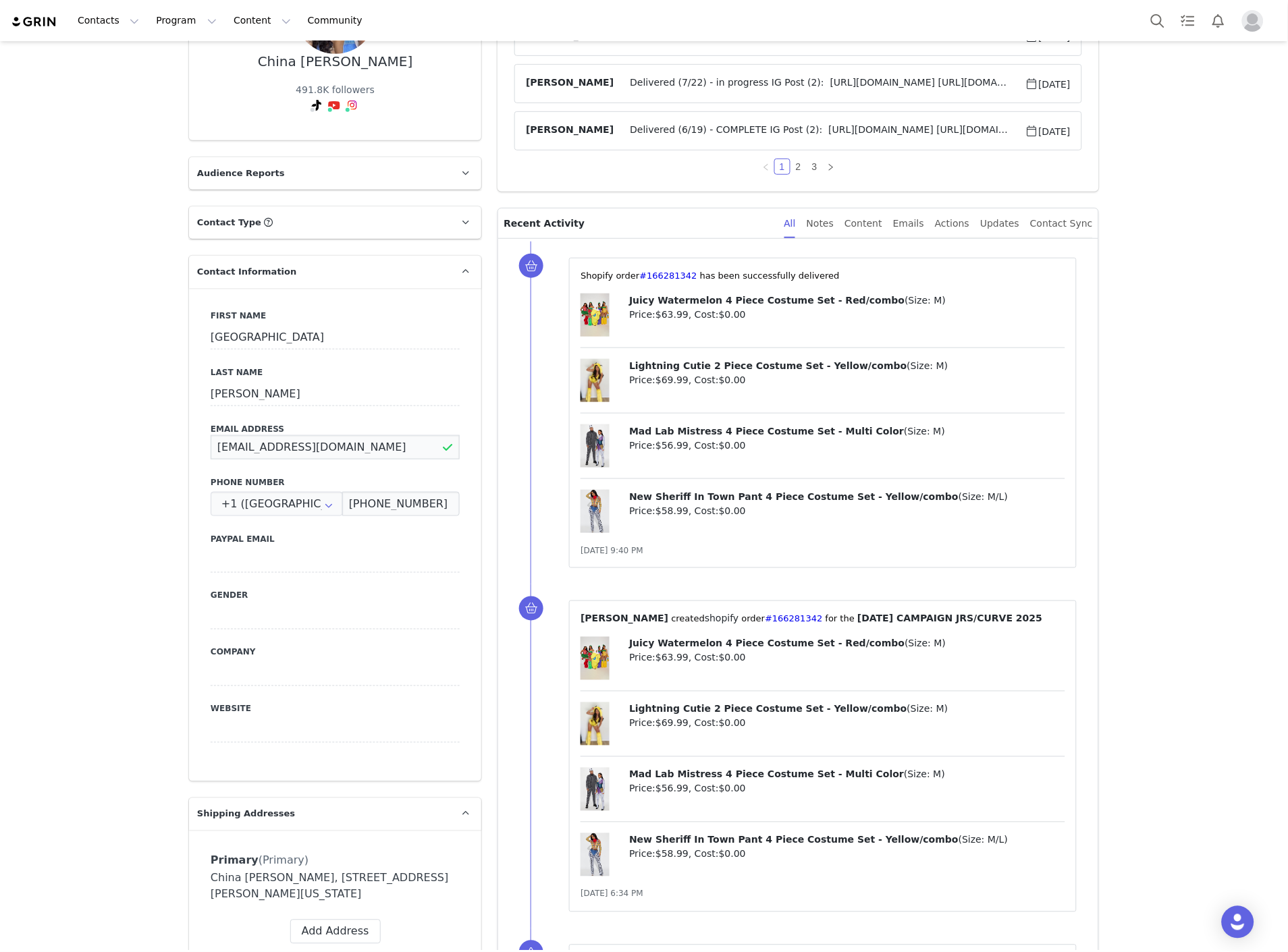
scroll to position [150, 0]
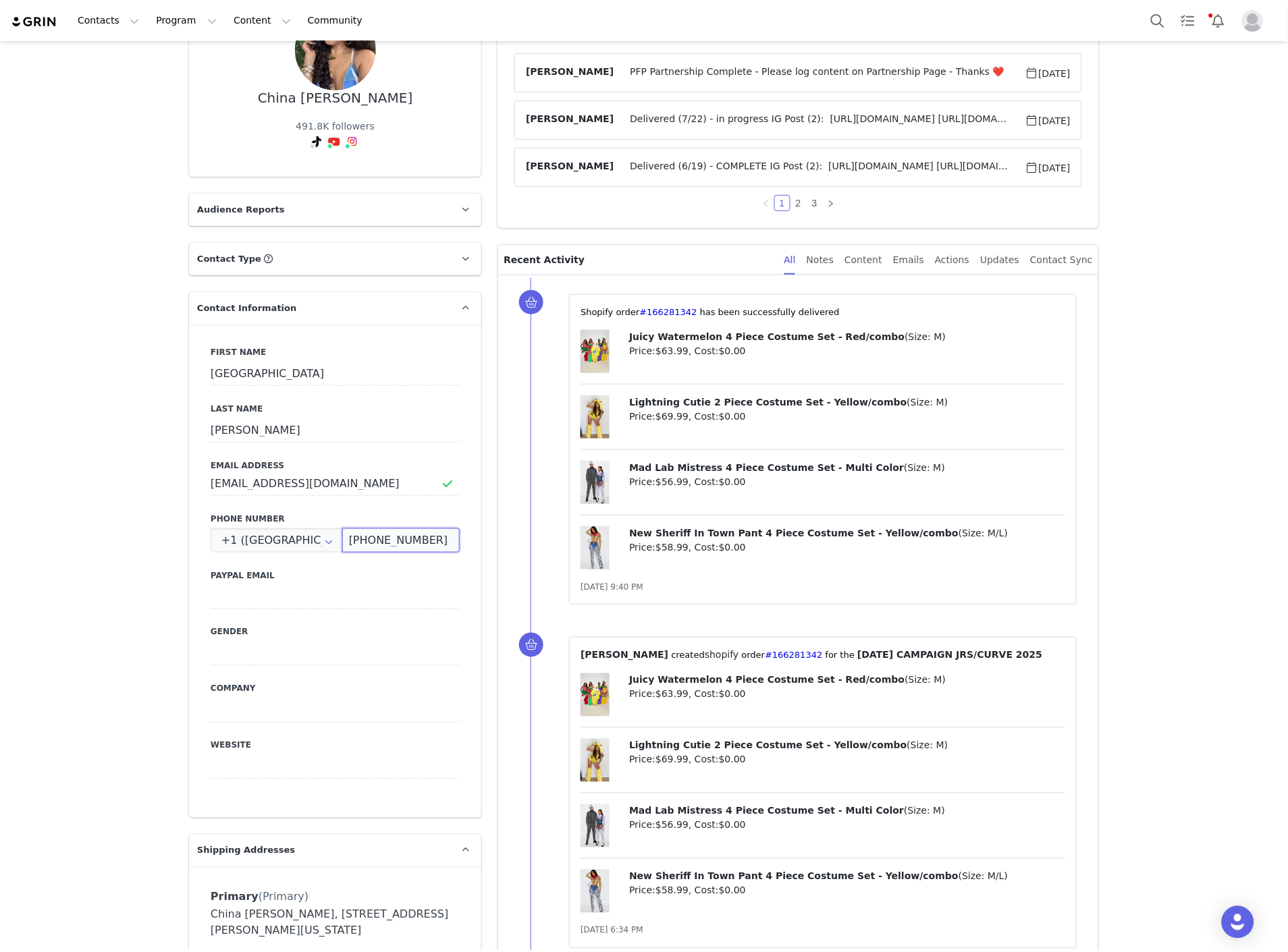
click at [402, 543] on input "(323) 403-6814" at bounding box center [401, 541] width 118 height 25
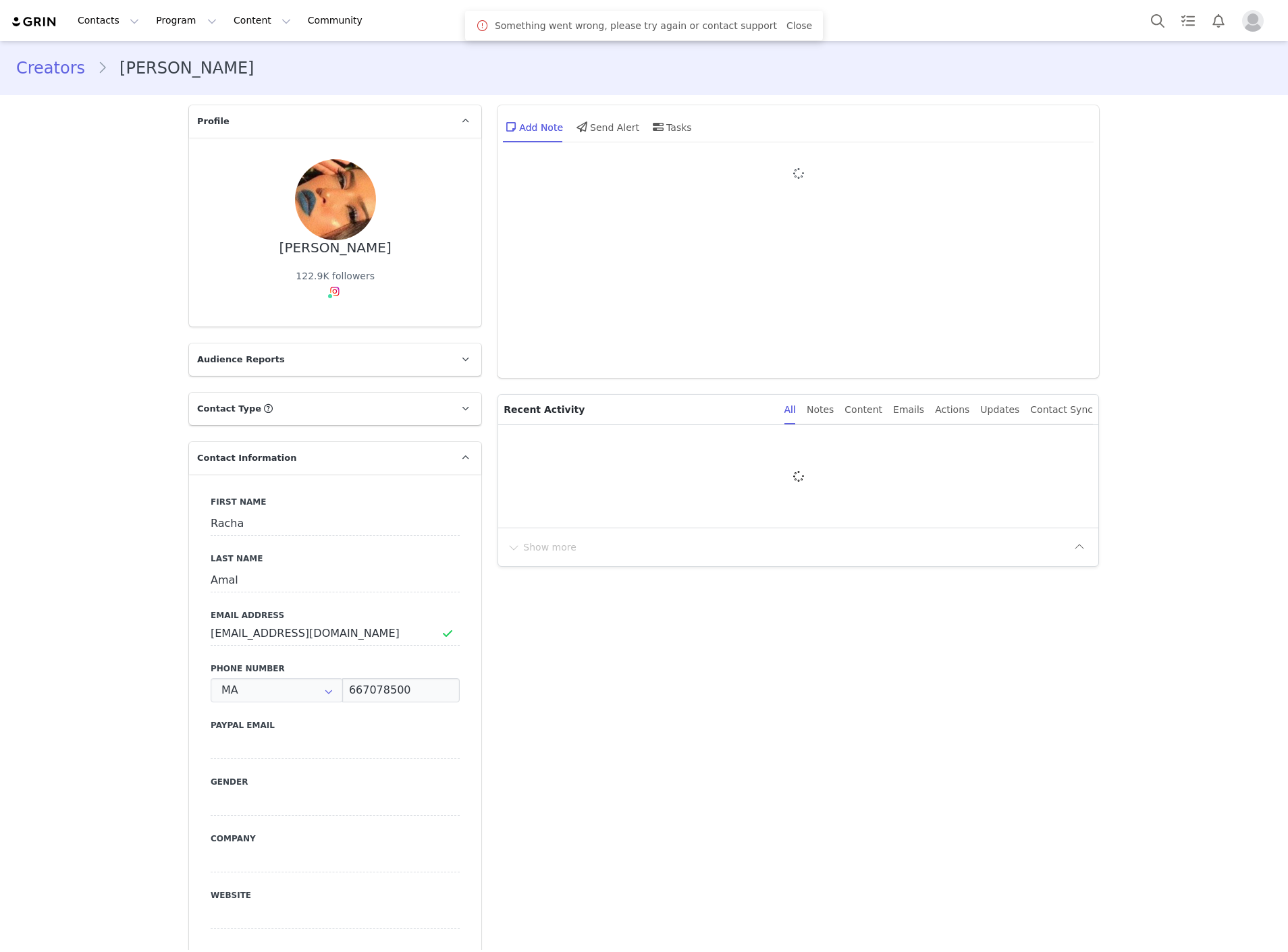
type input "+212 ([GEOGRAPHIC_DATA])"
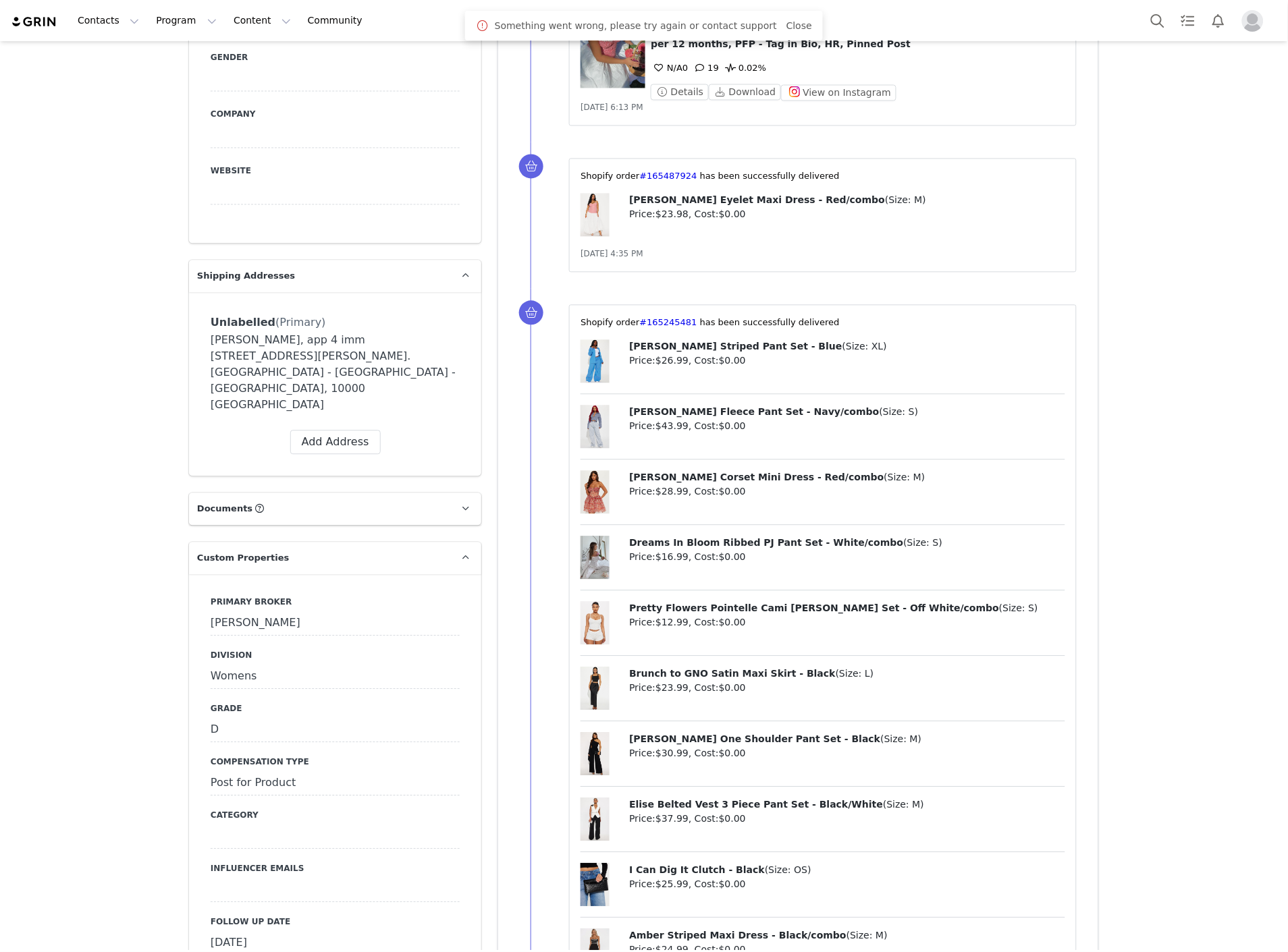
scroll to position [1200, 0]
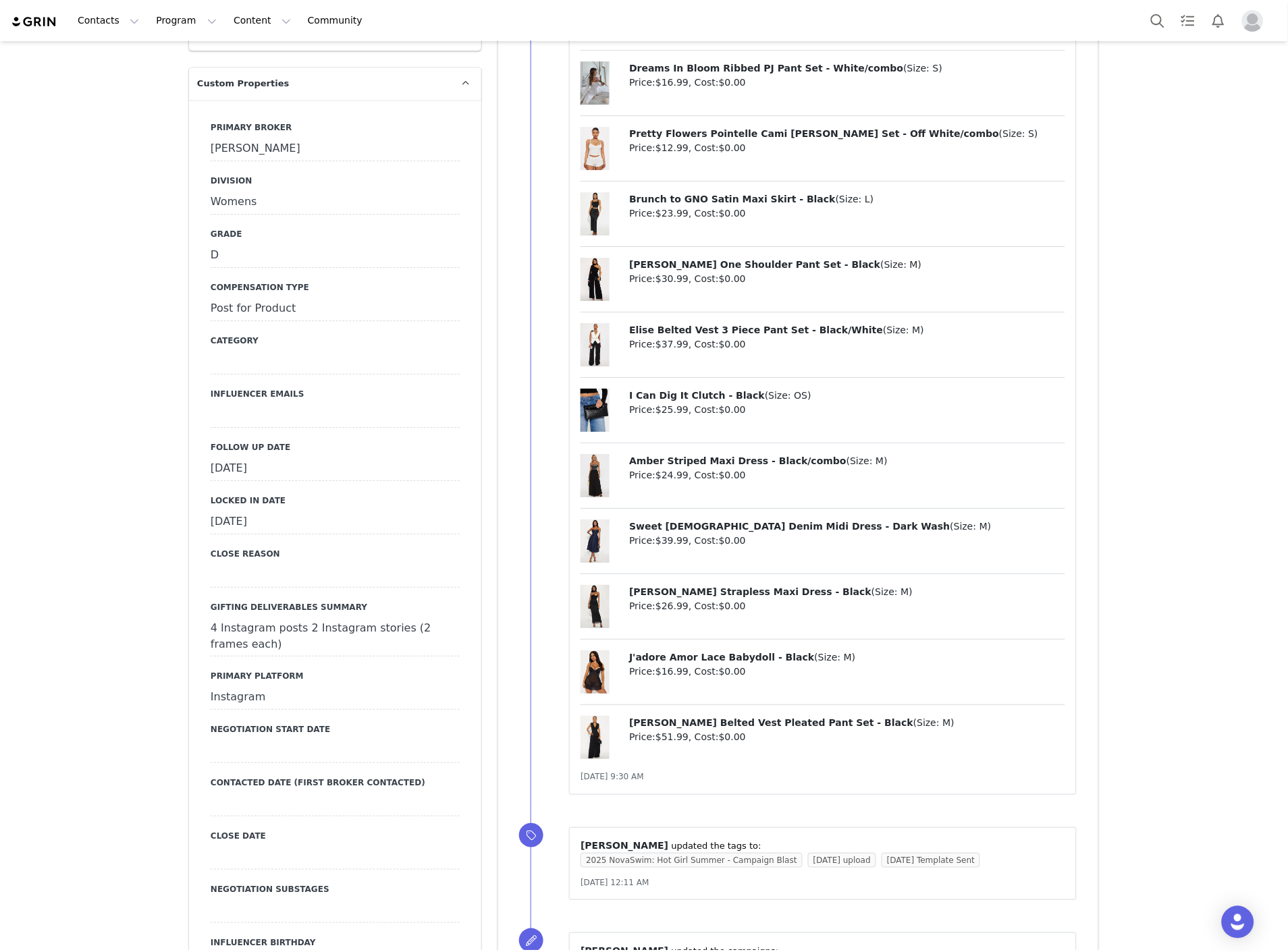
click at [264, 457] on div "September 17th, 2025" at bounding box center [335, 469] width 249 height 25
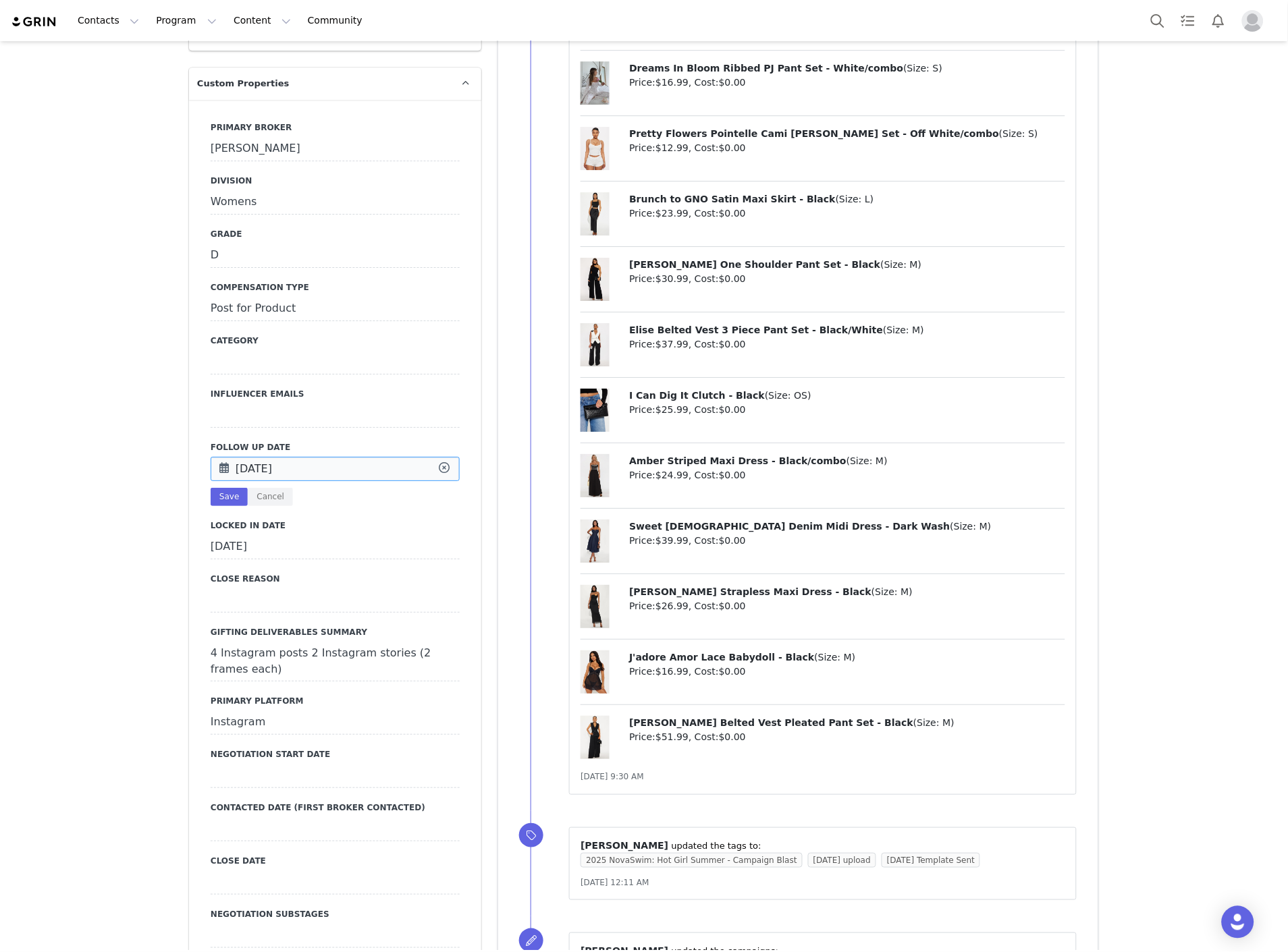
click at [281, 457] on input "Sep 17 2025" at bounding box center [335, 469] width 249 height 25
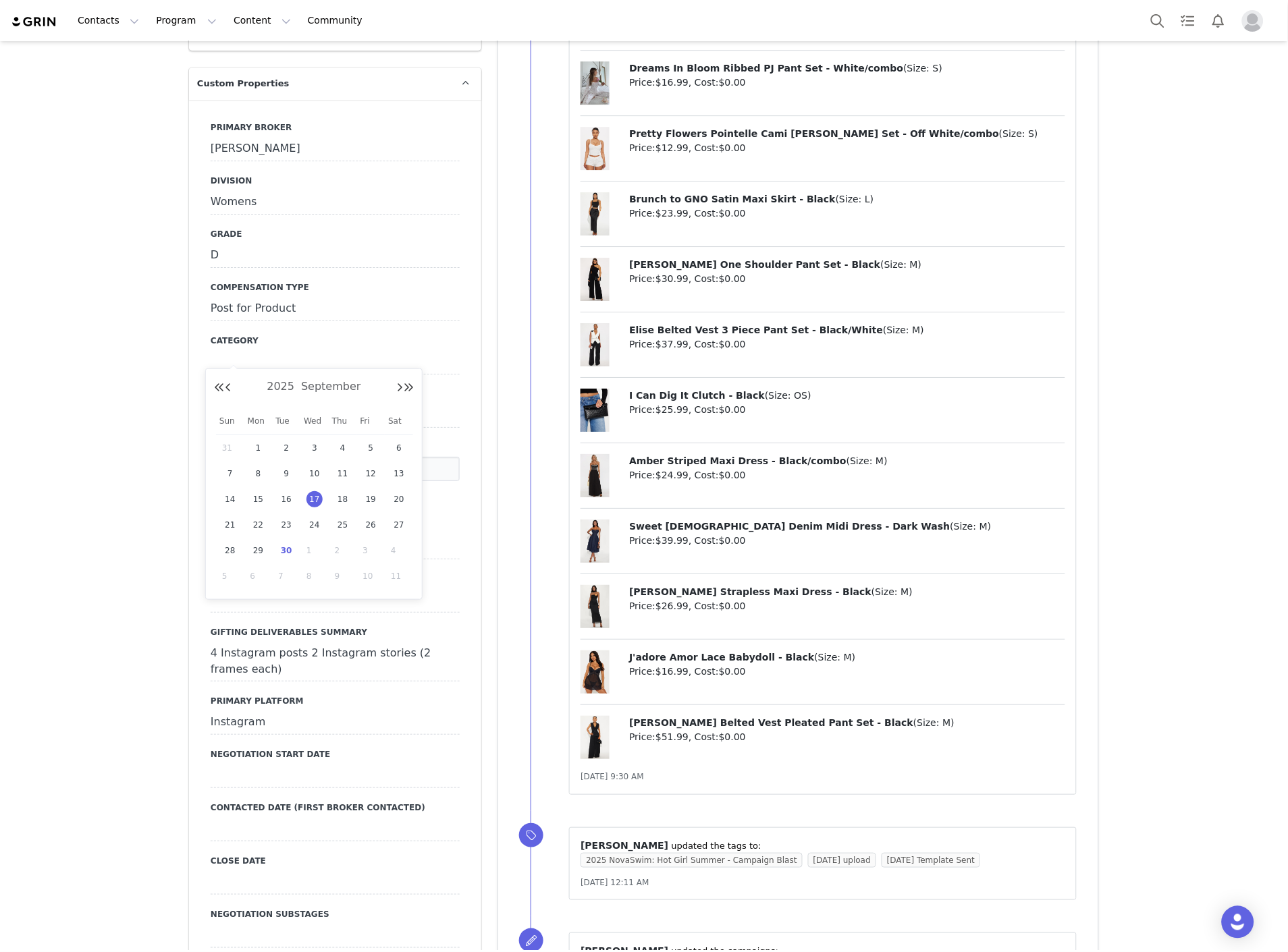
click at [286, 551] on span "30" at bounding box center [286, 551] width 16 height 16
type input "[DATE]"
click at [214, 488] on button "Save" at bounding box center [229, 496] width 37 height 18
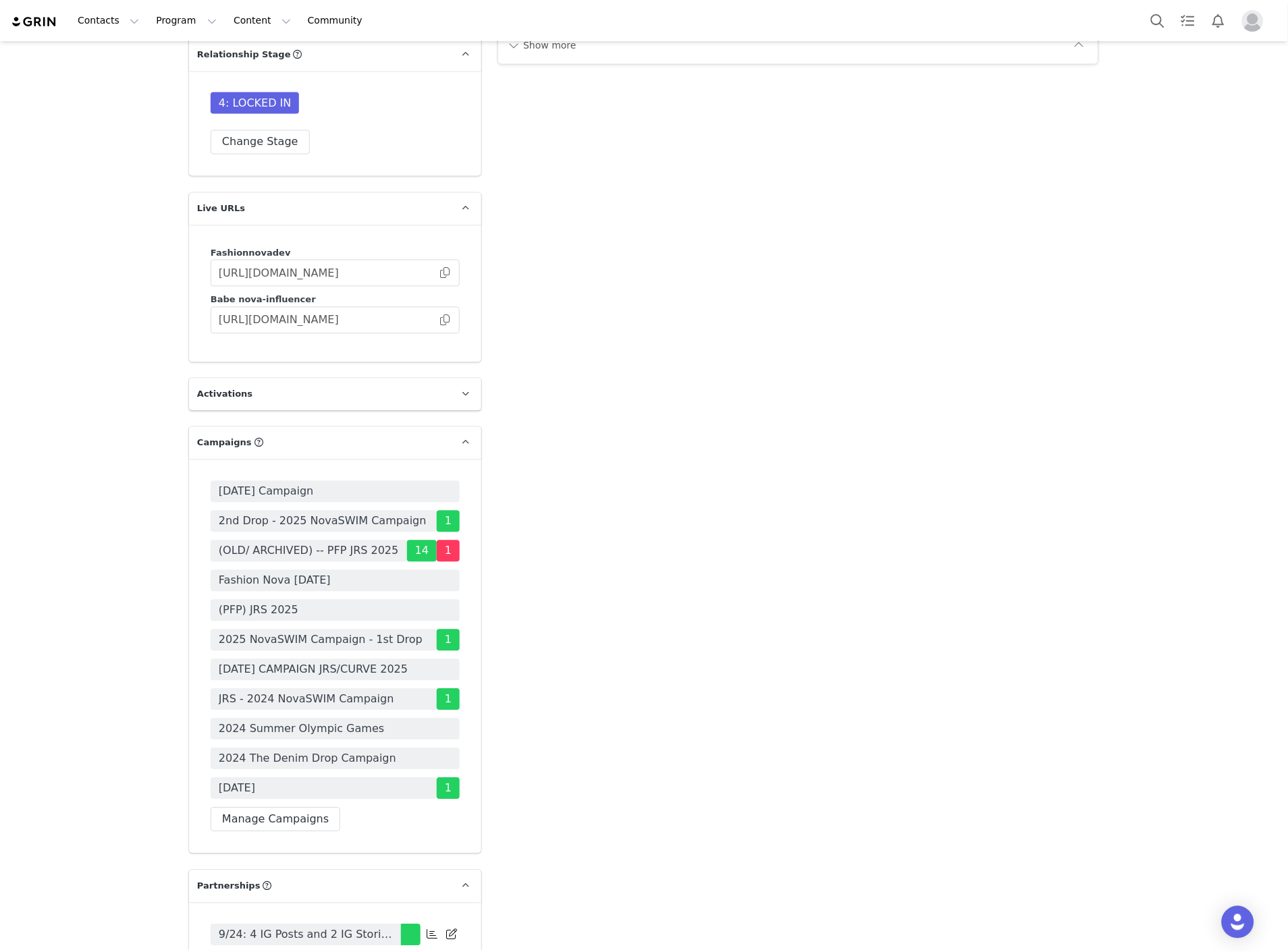
scroll to position [3737, 0]
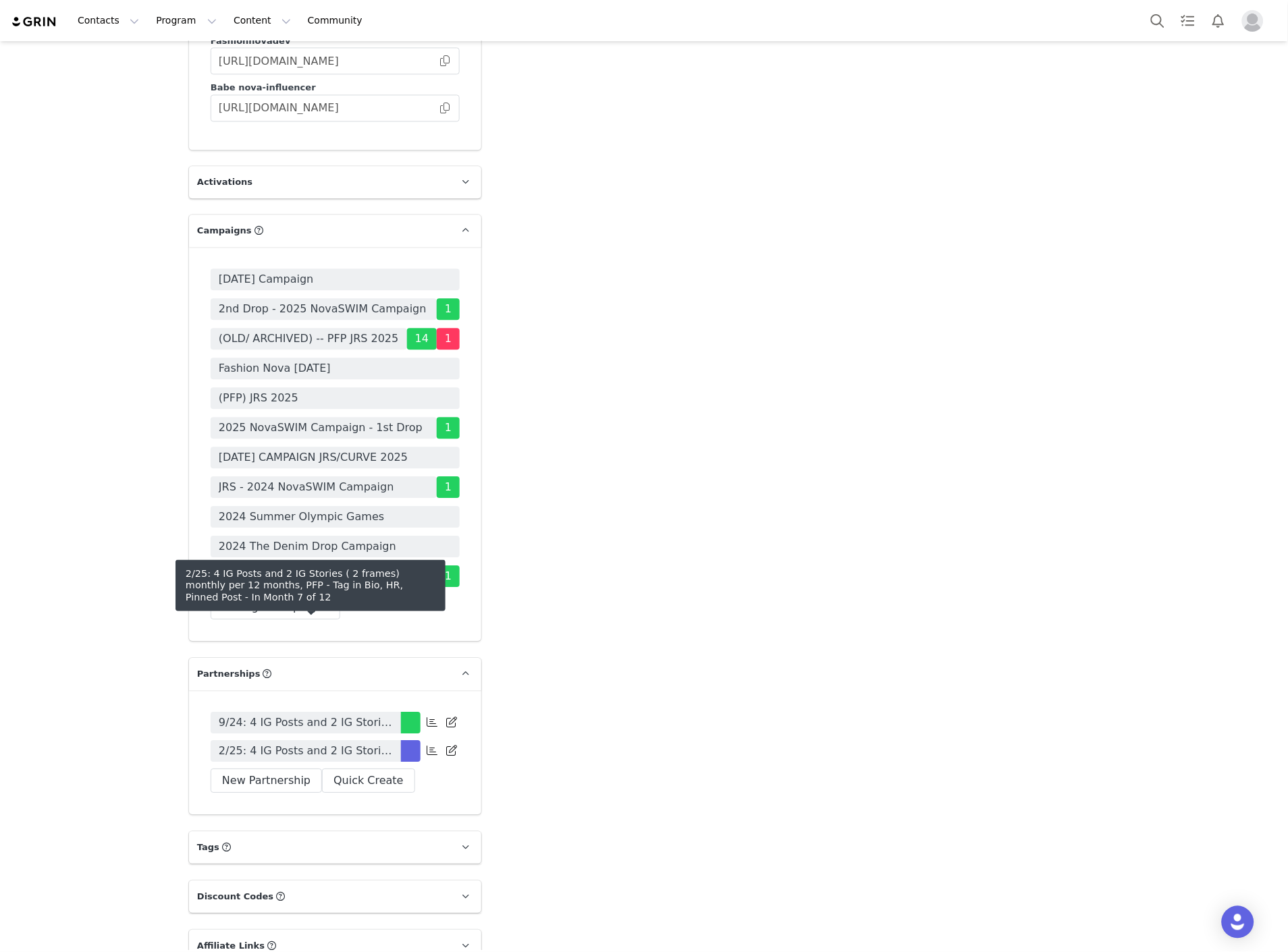
click at [279, 743] on span "2/25: 4 IG Posts and 2 IG Stories ( 2 frames) monthly per 12 months, PFP - Tag …" at bounding box center [305, 751] width 174 height 16
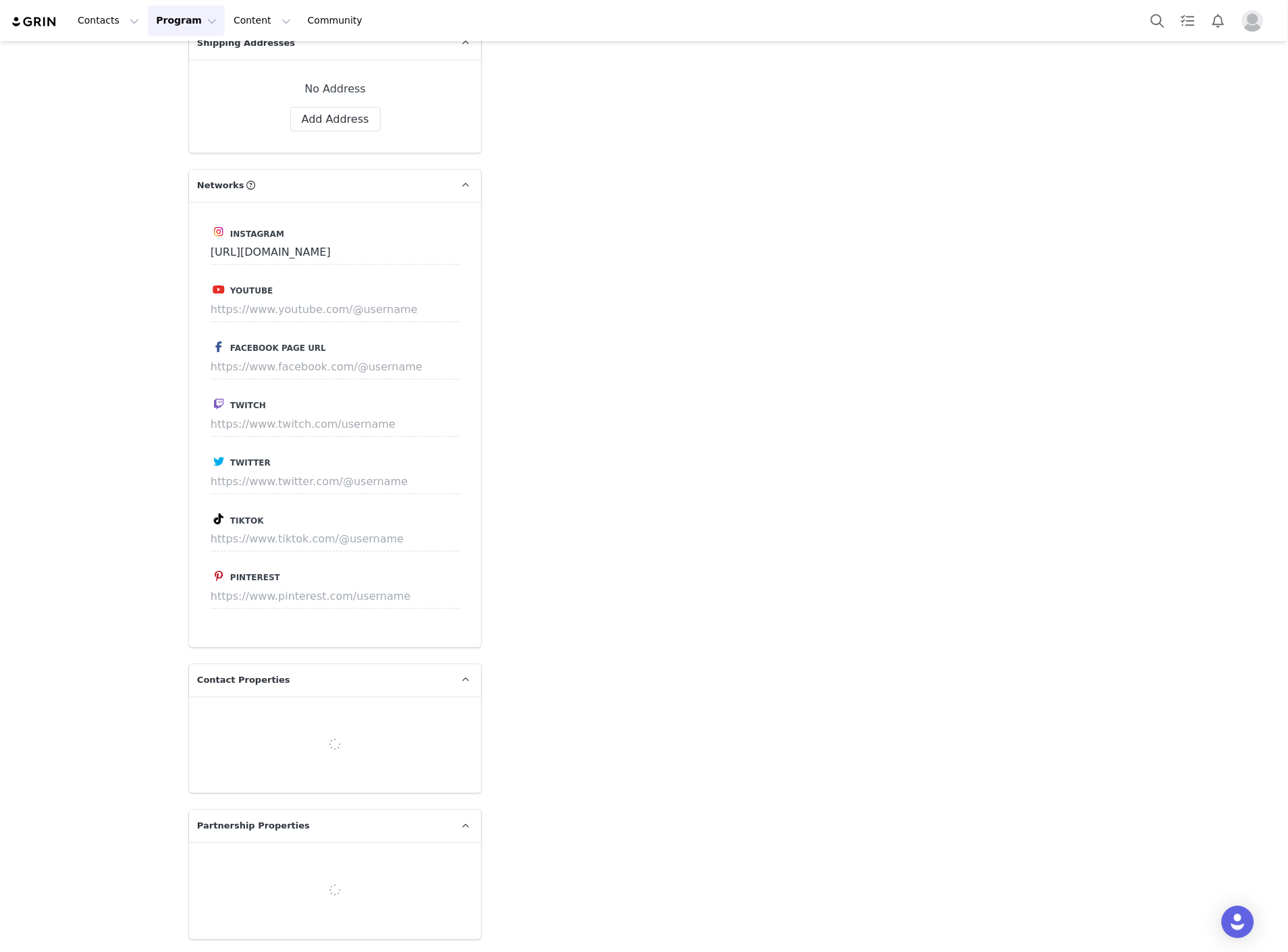
type input "+212 ([GEOGRAPHIC_DATA])"
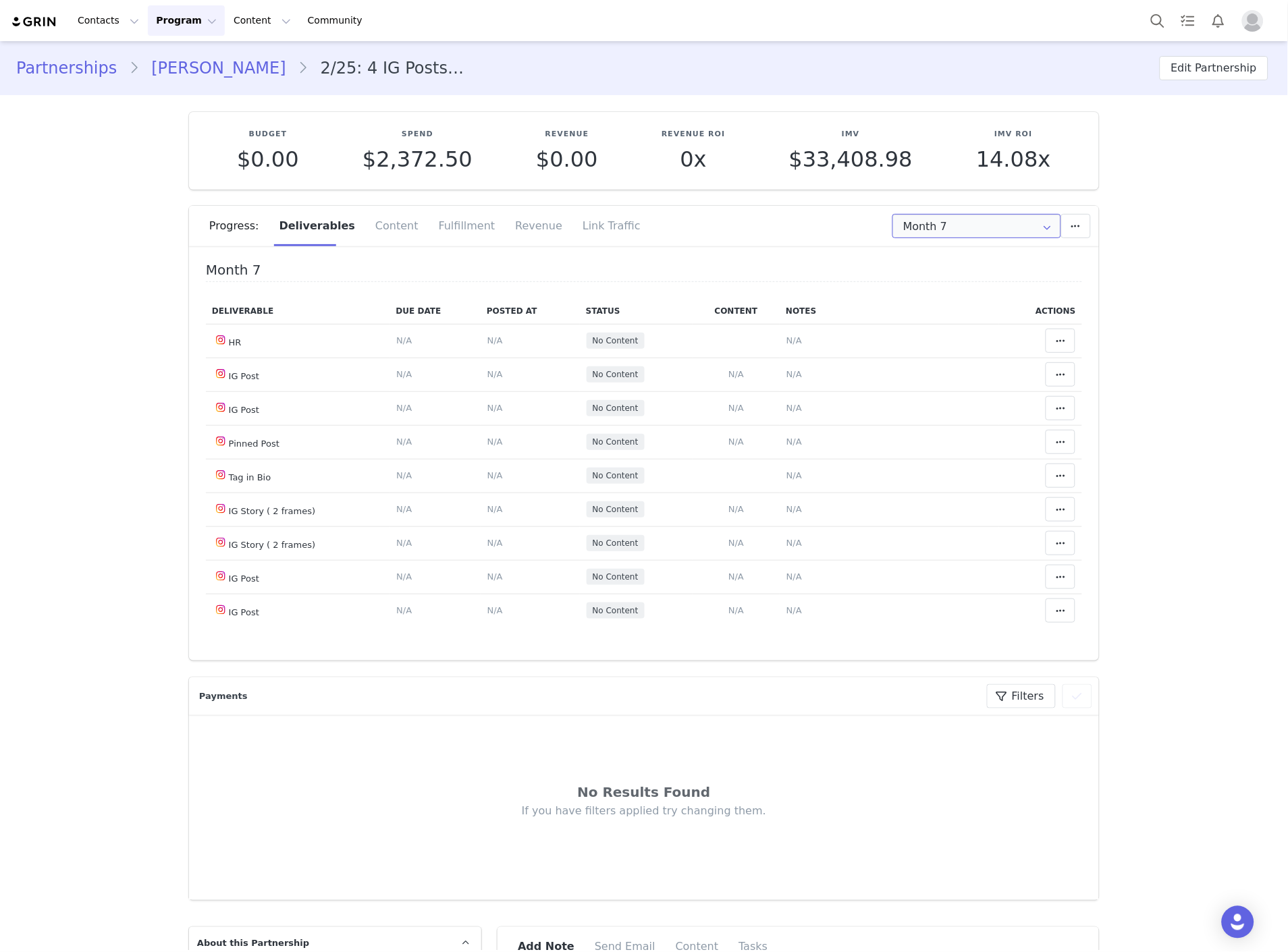
click at [957, 216] on input "Month 7" at bounding box center [977, 226] width 169 height 25
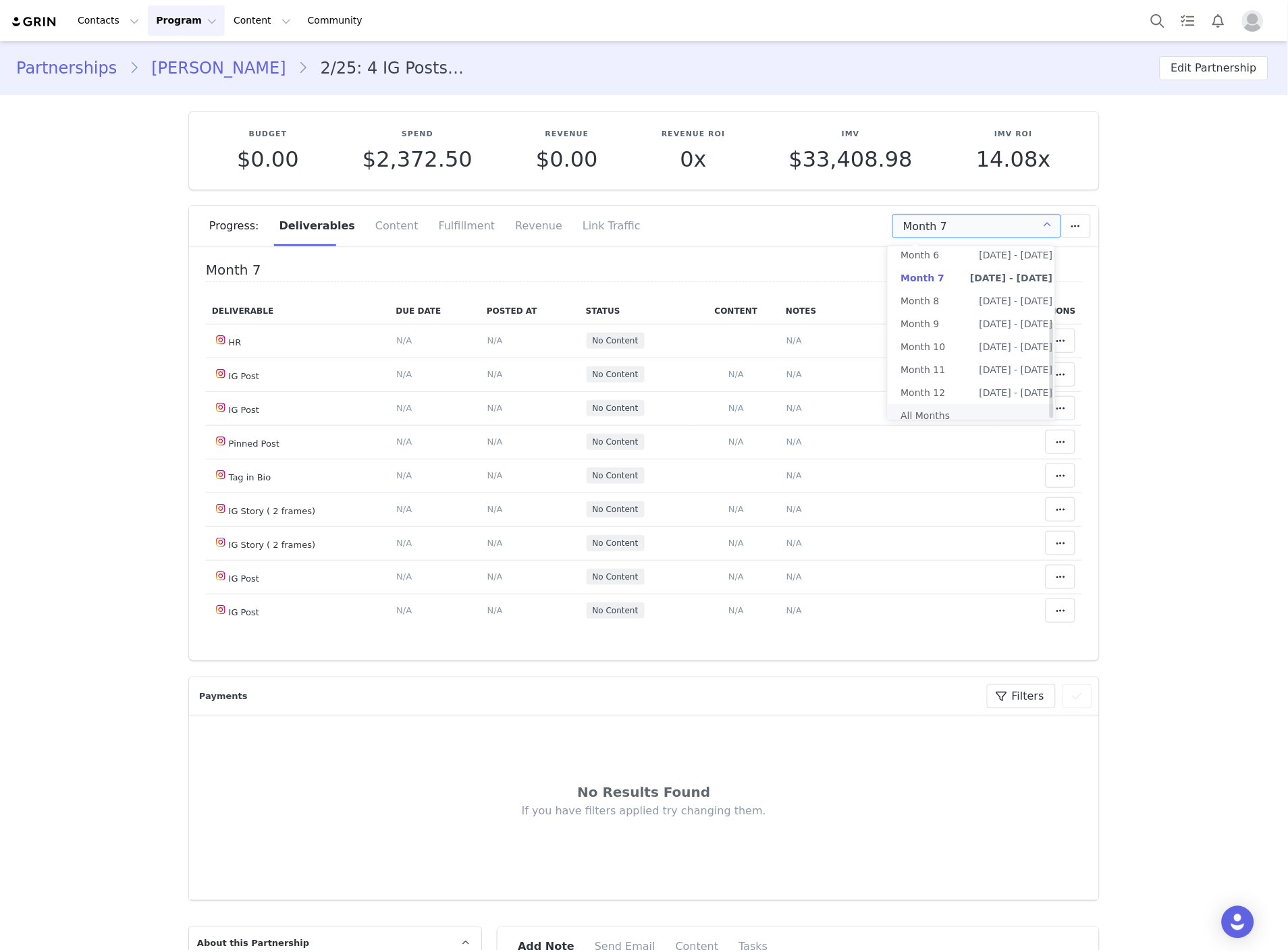
click at [928, 410] on li "All Months" at bounding box center [977, 416] width 178 height 23
type input "All"
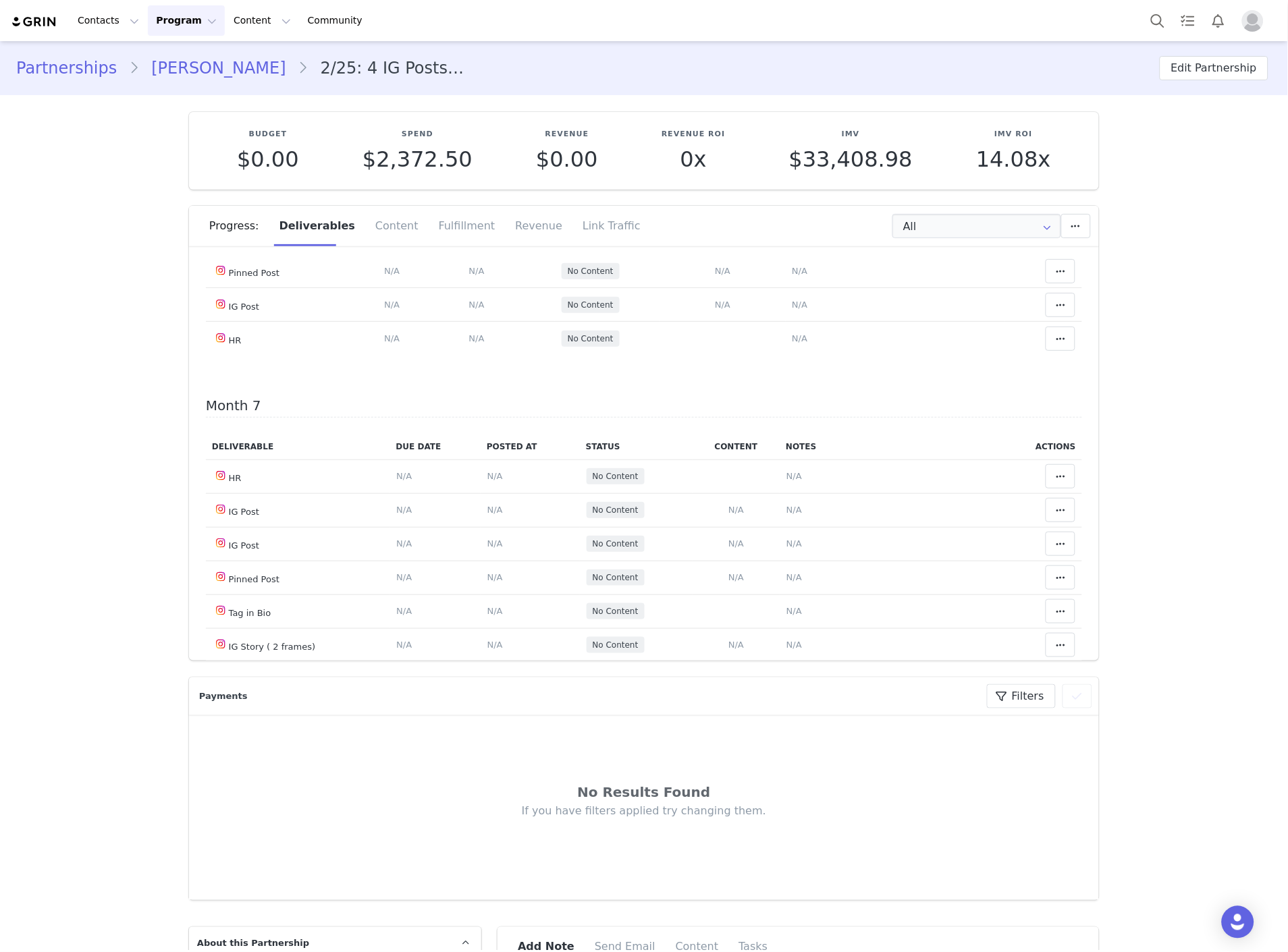
scroll to position [2399, 0]
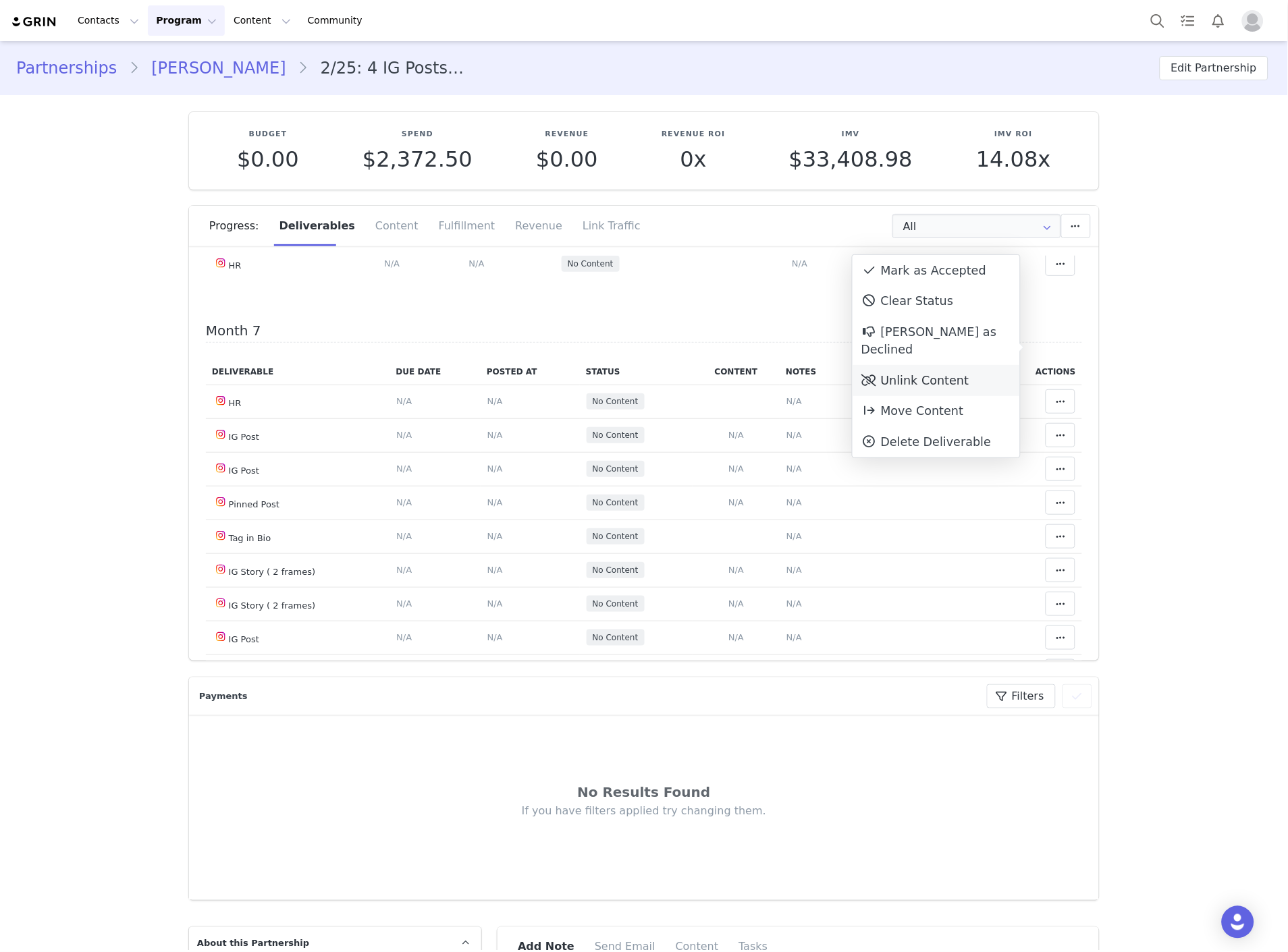
click at [908, 365] on div "Unlink Content" at bounding box center [936, 381] width 167 height 31
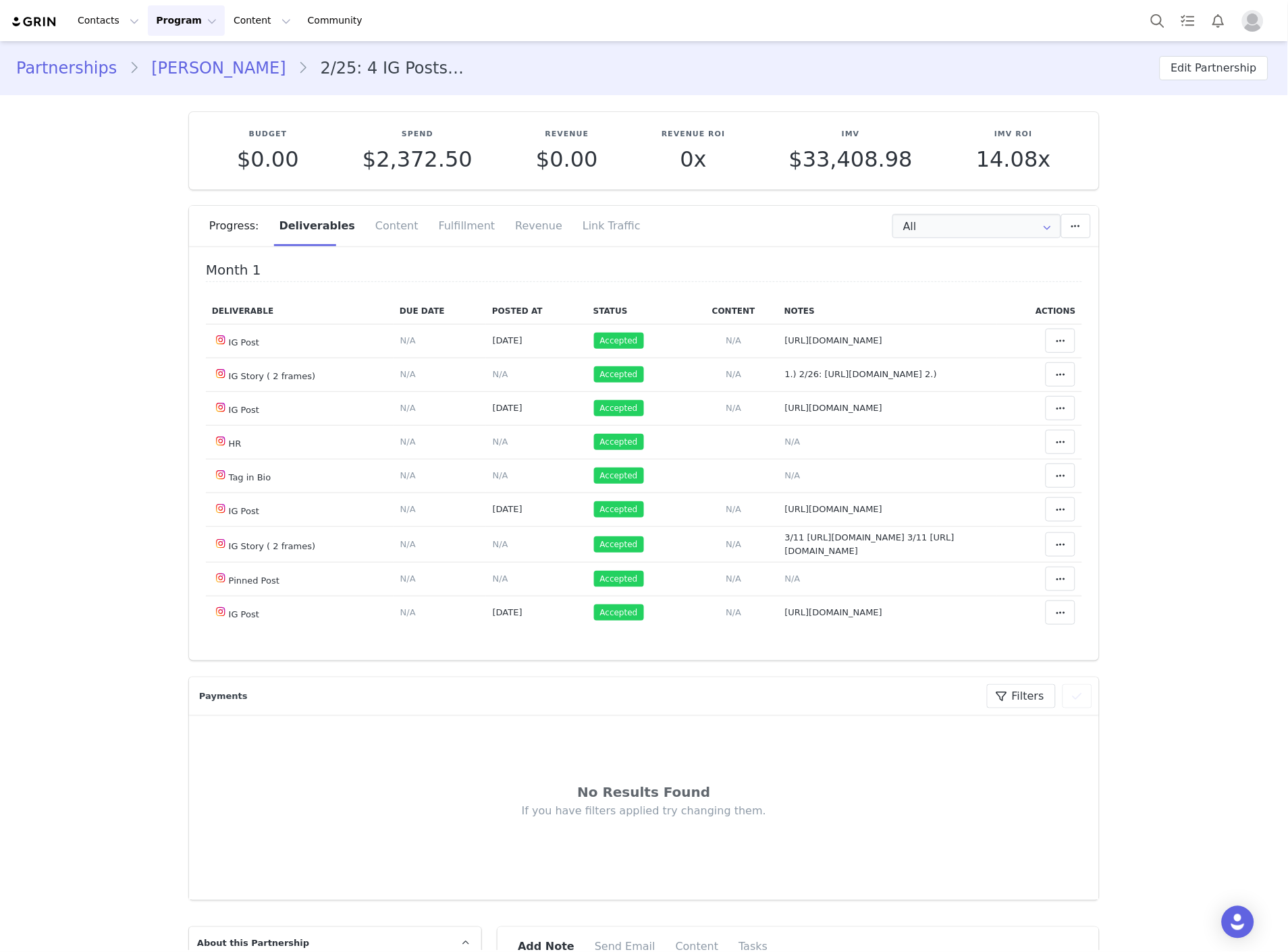
scroll to position [2372, 0]
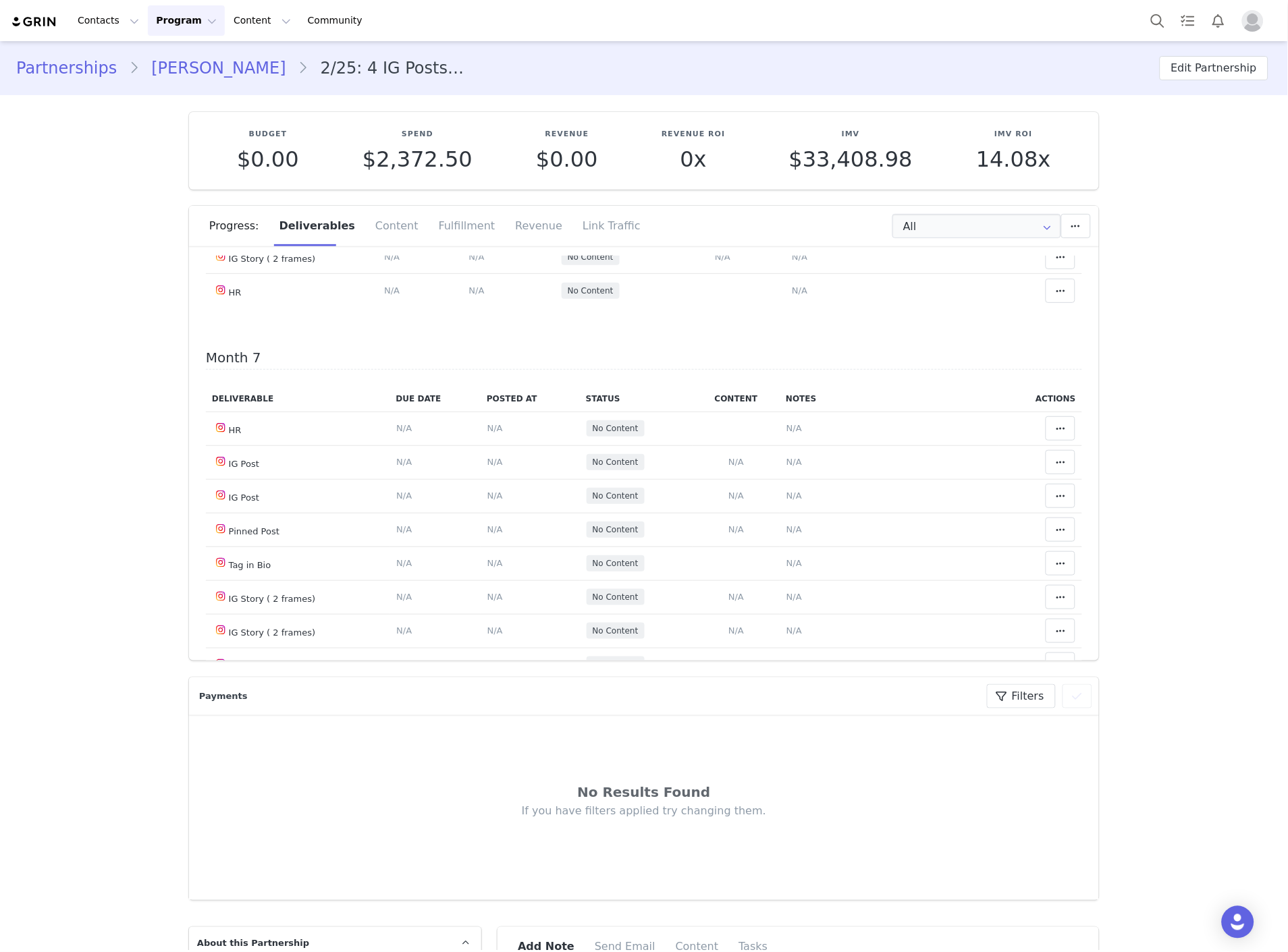
click at [1054, 33] on button at bounding box center [1059, 21] width 29 height 25
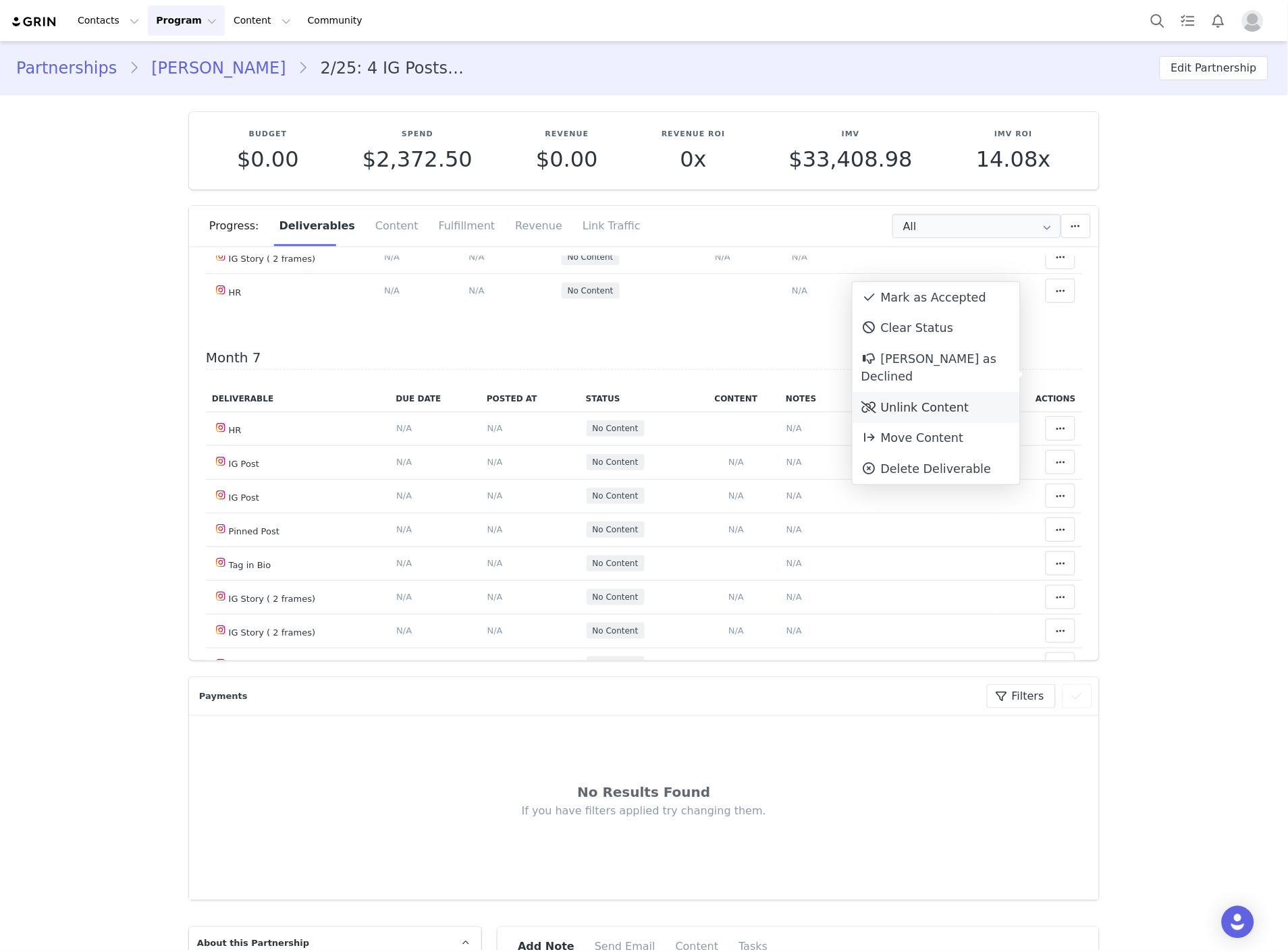
click at [907, 395] on div "Unlink Content" at bounding box center [936, 407] width 167 height 31
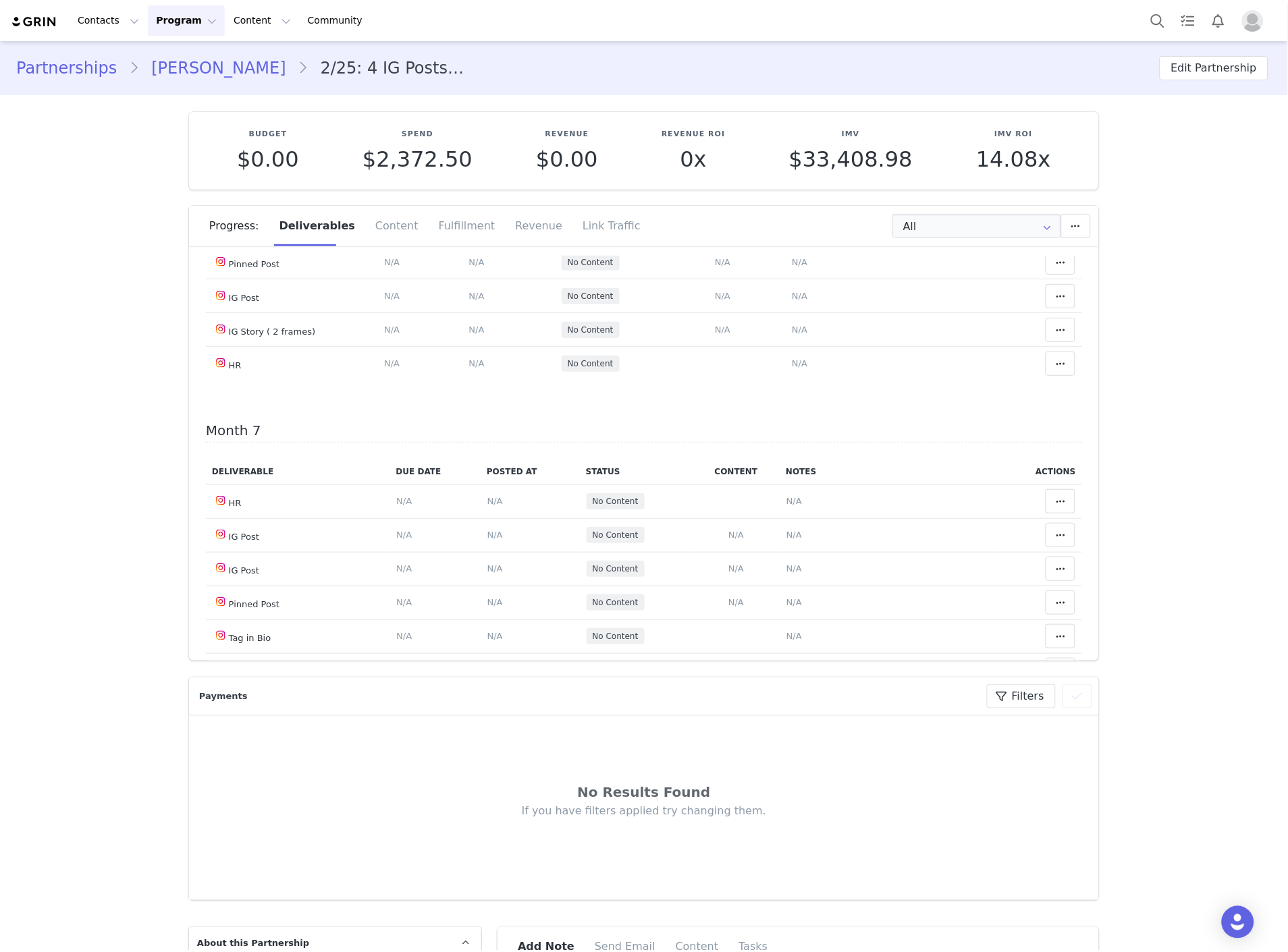
scroll to position [2474, 0]
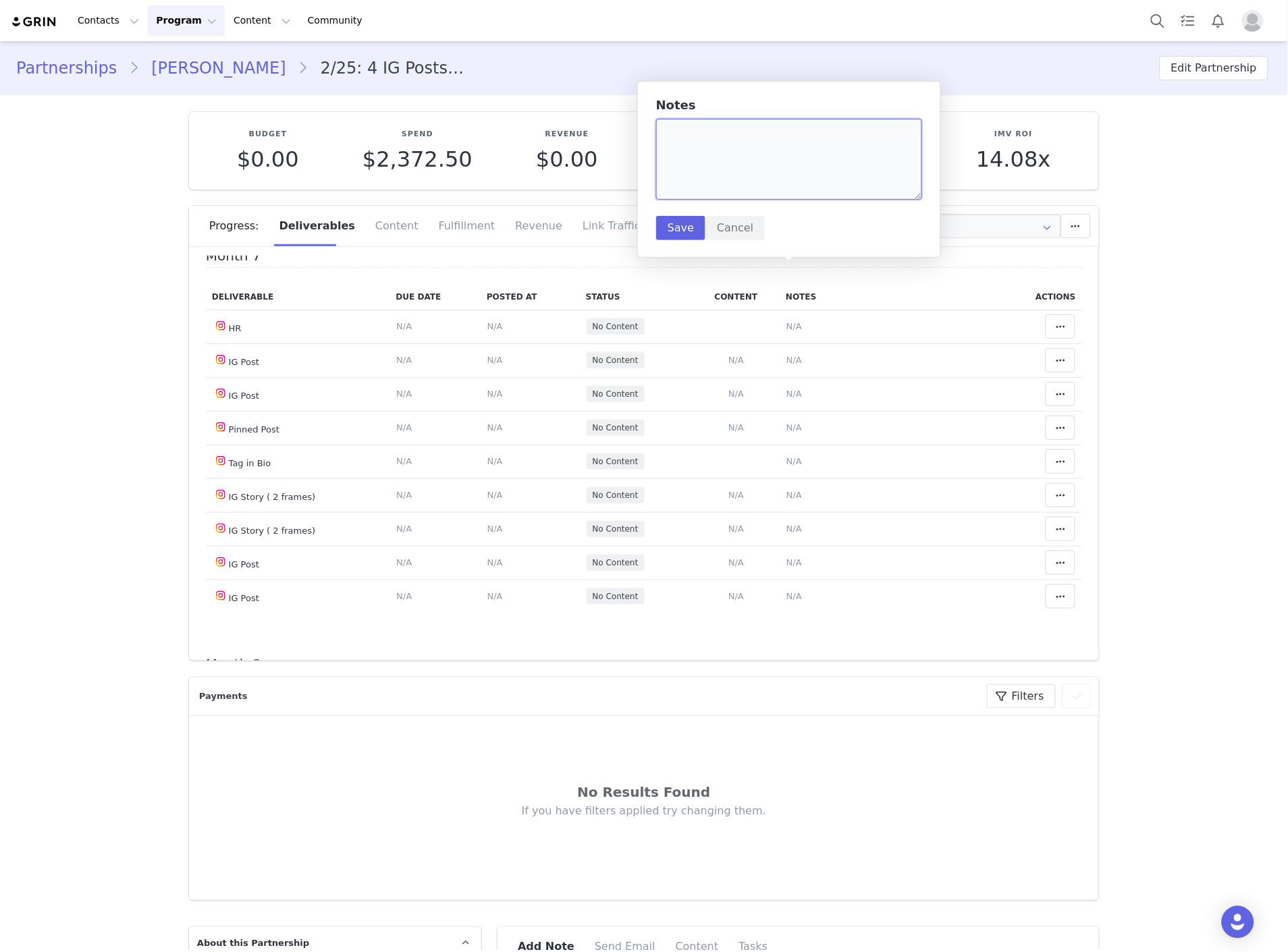
click at [745, 177] on textarea at bounding box center [789, 159] width 266 height 81
paste textarea "https://www.instagram.com/p/DPCO3MMjQSA/"
type textarea "https://www.instagram.com/p/DPCO3MMjQSA/"
click at [690, 221] on button "Save" at bounding box center [681, 229] width 49 height 25
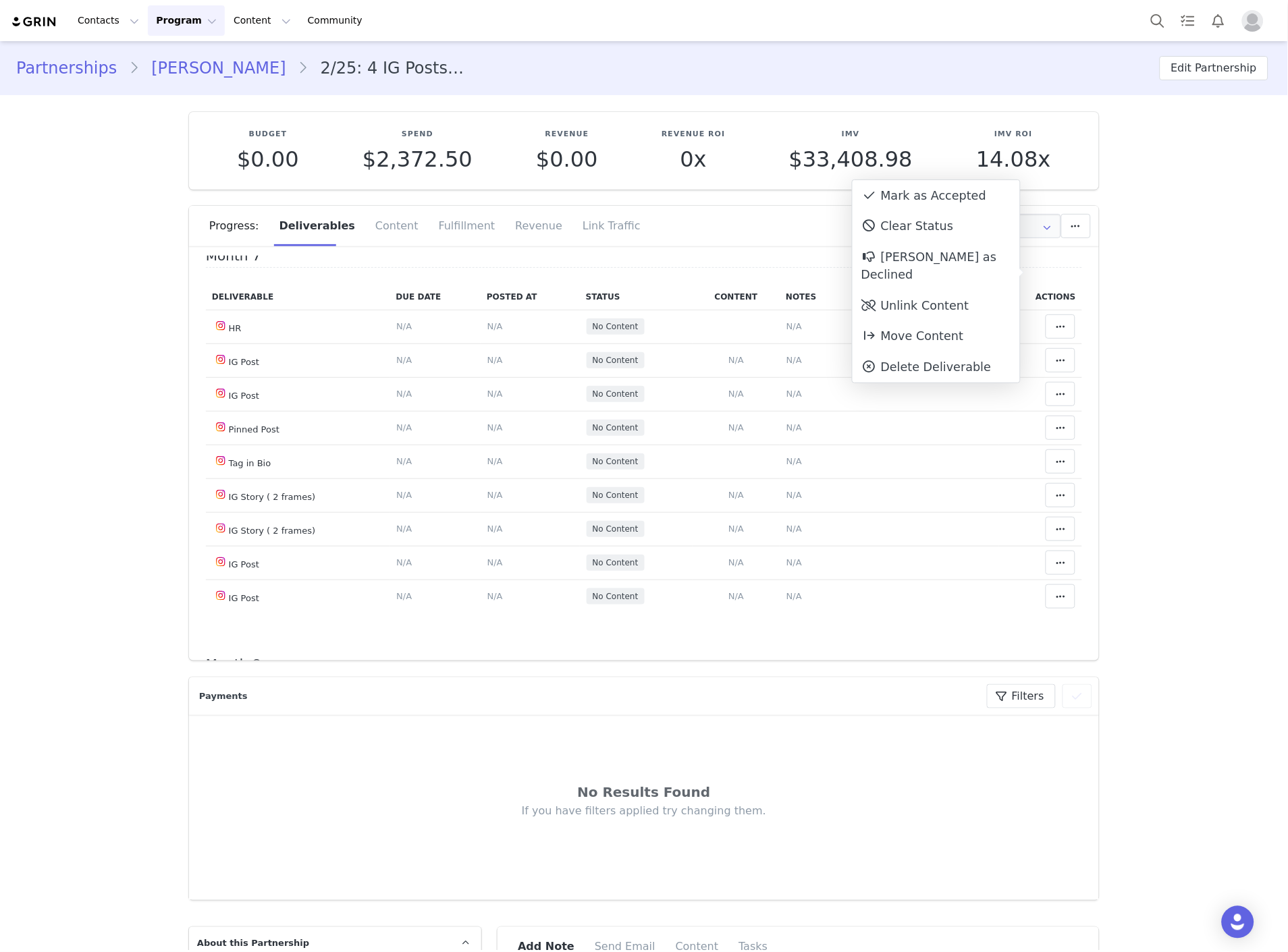
click at [903, 200] on div "Mark as Accepted" at bounding box center [936, 196] width 167 height 31
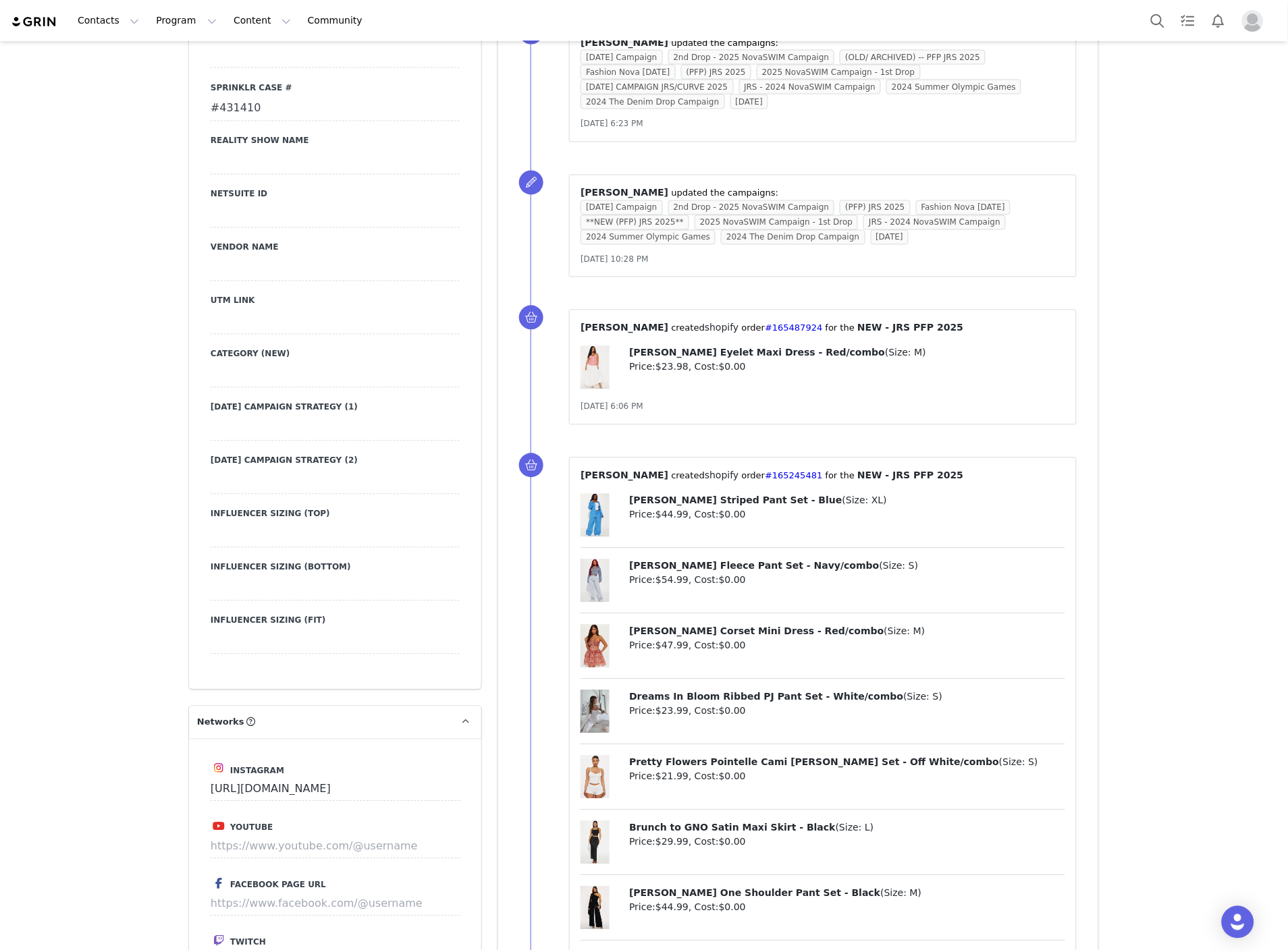
scroll to position [2249, 0]
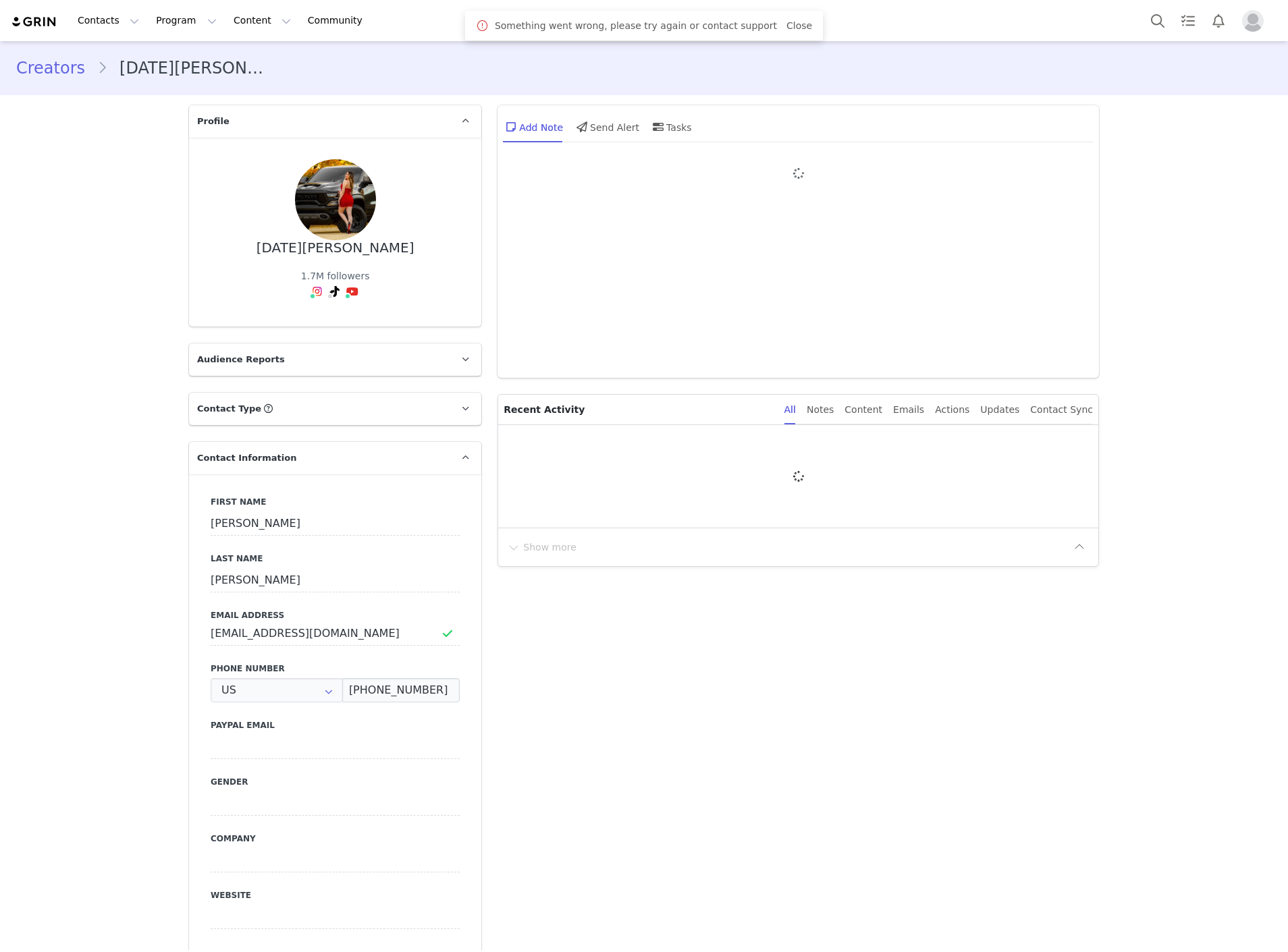
type input "+1 ([GEOGRAPHIC_DATA])"
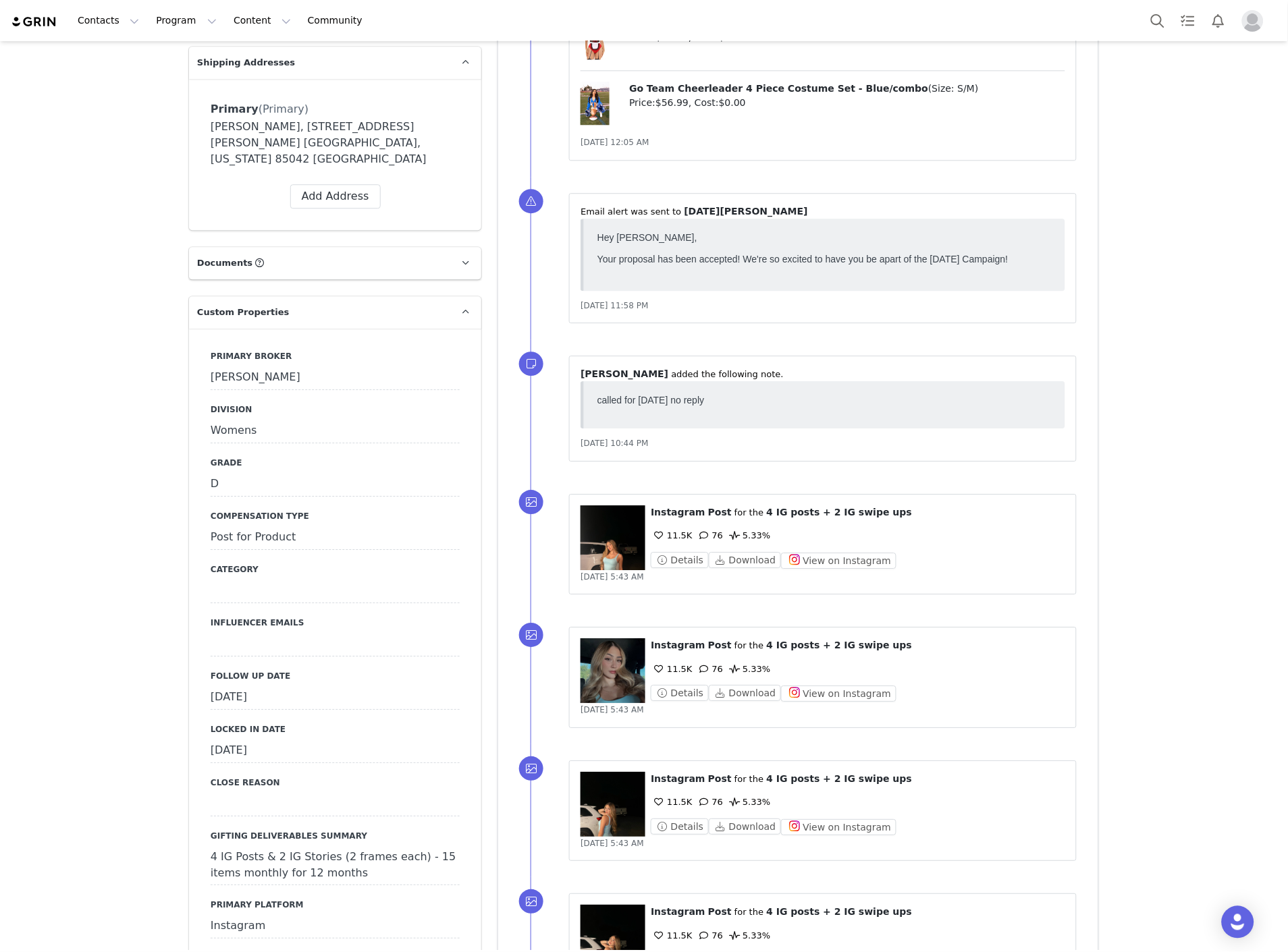
scroll to position [975, 0]
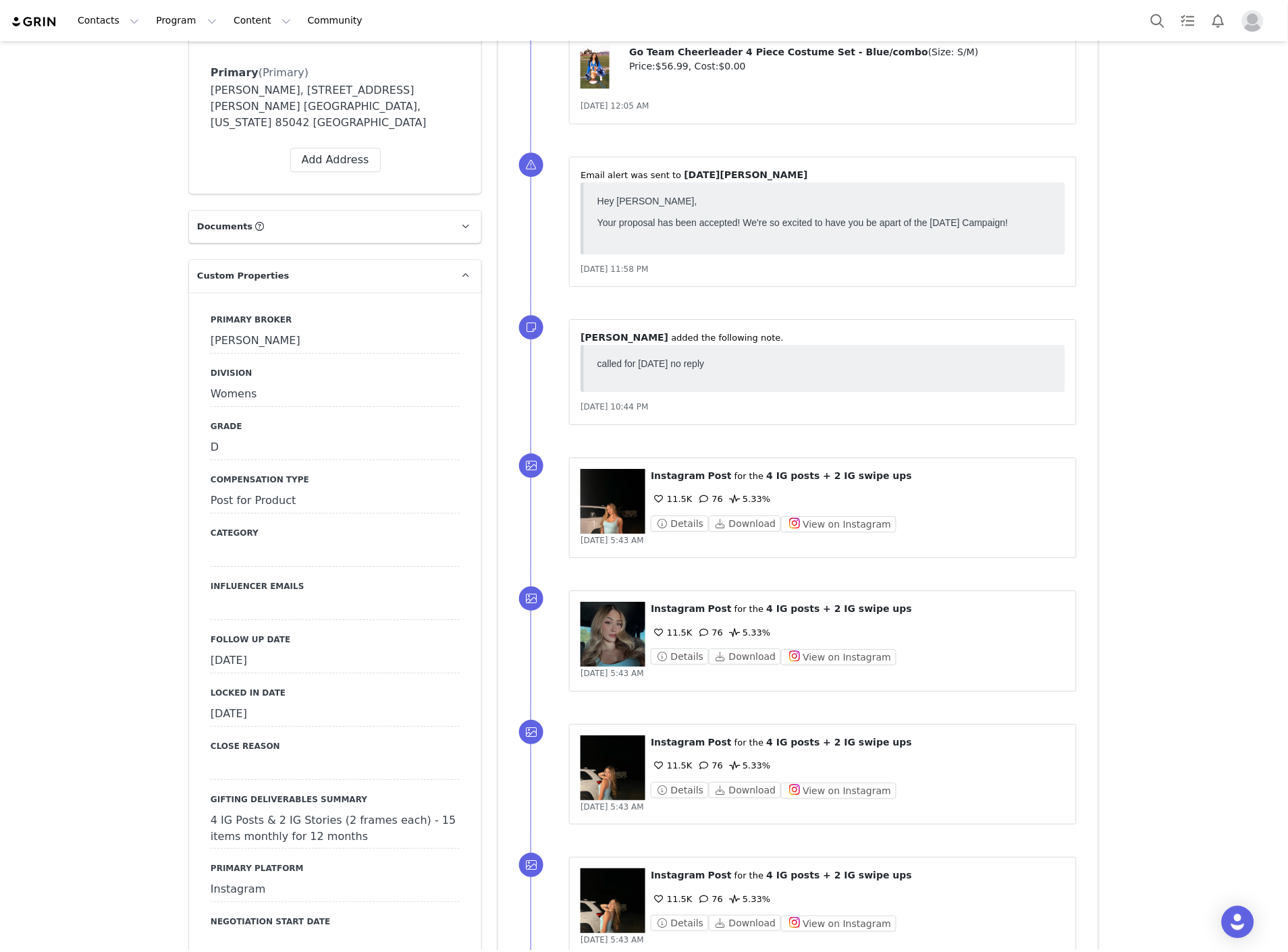
click at [246, 649] on div "[DATE]" at bounding box center [335, 662] width 249 height 25
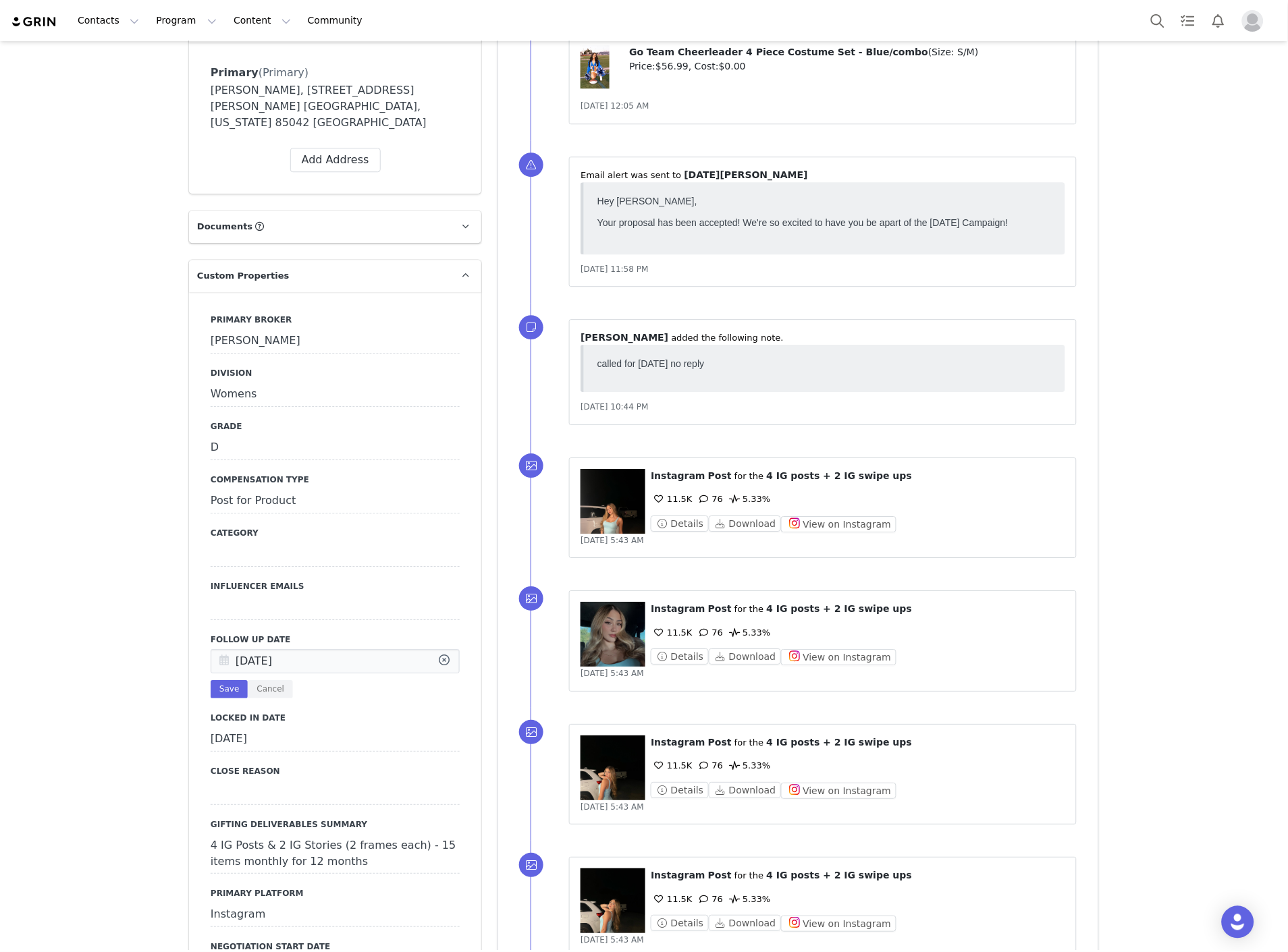
click at [275, 662] on div "[DATE] Save Cancel" at bounding box center [335, 674] width 249 height 49
drag, startPoint x: 289, startPoint y: 604, endPoint x: 252, endPoint y: 645, distance: 55.2
click at [252, 649] on input "[DATE]" at bounding box center [335, 662] width 249 height 25
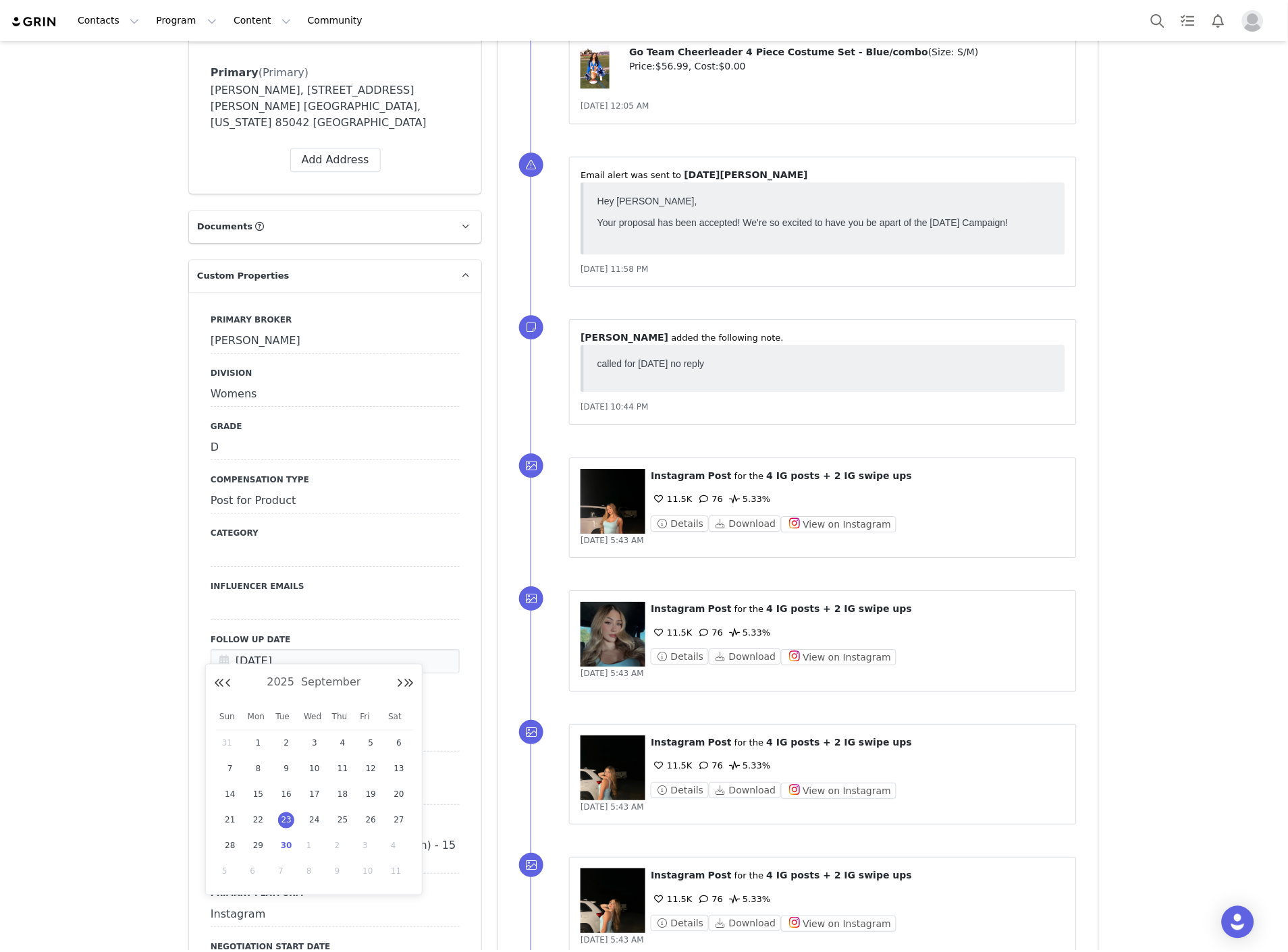
click at [290, 851] on span "30" at bounding box center [286, 846] width 16 height 16
type input "[DATE]"
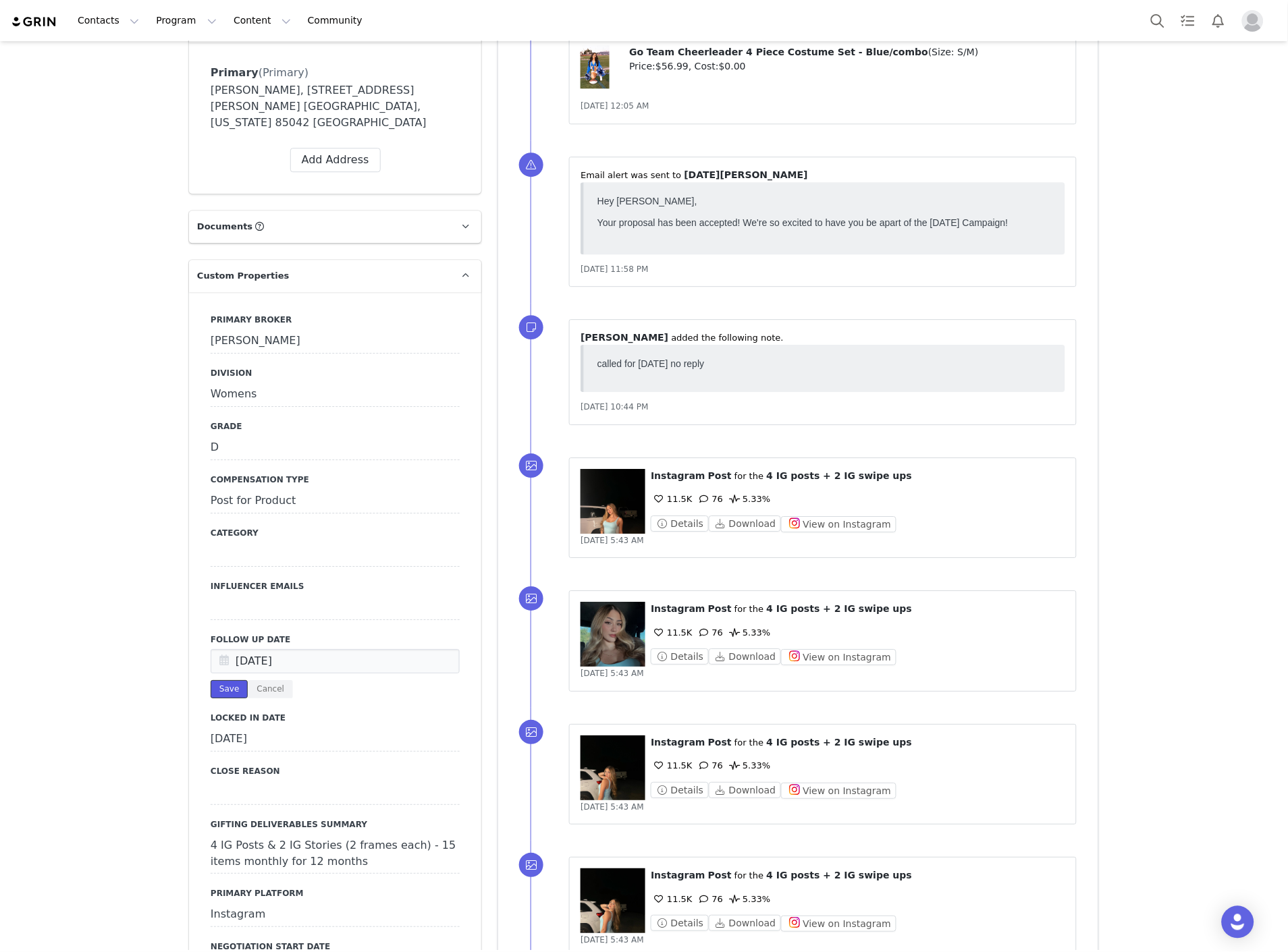
click at [212, 681] on button "Save" at bounding box center [229, 689] width 37 height 18
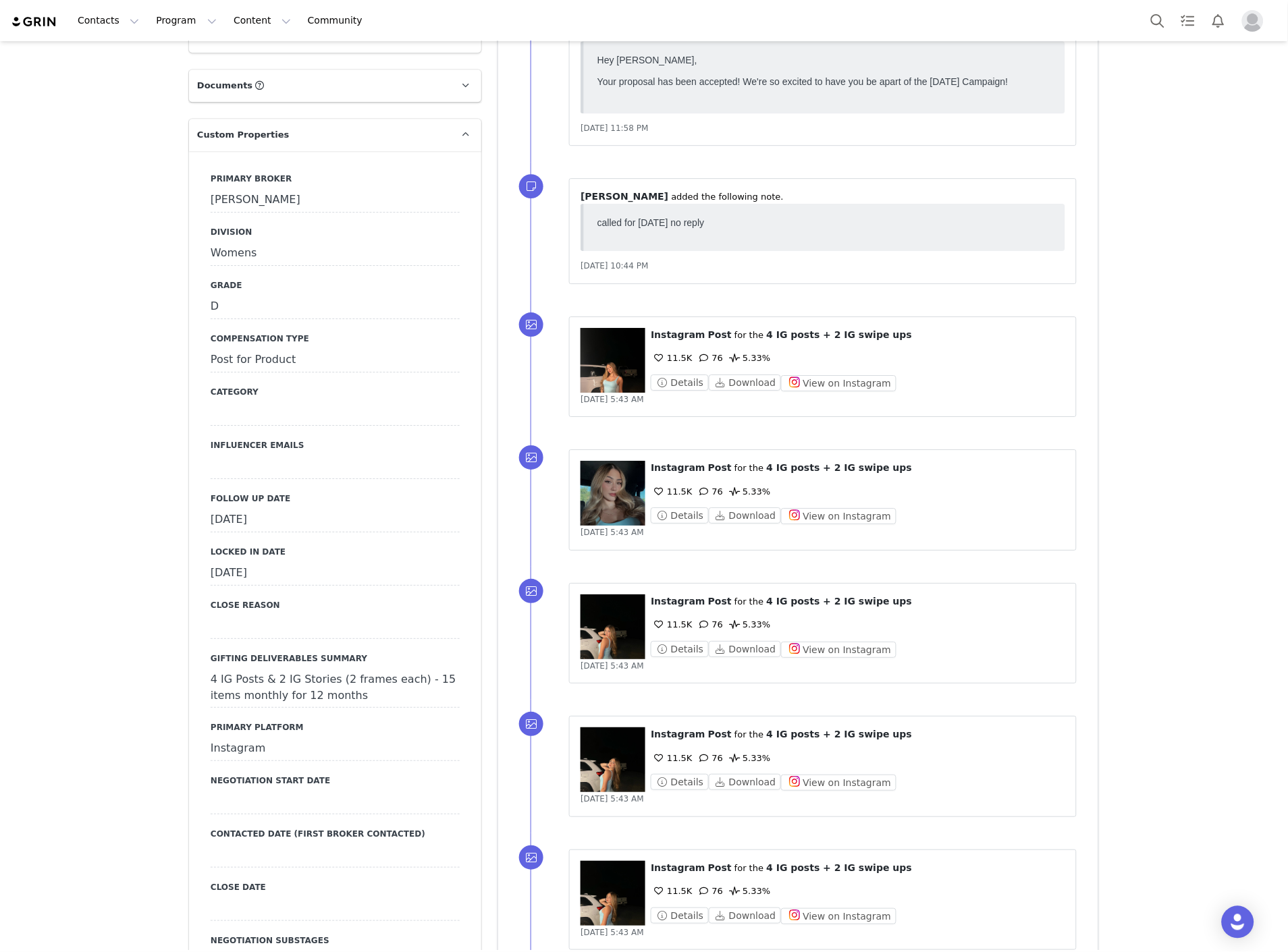
scroll to position [1125, 0]
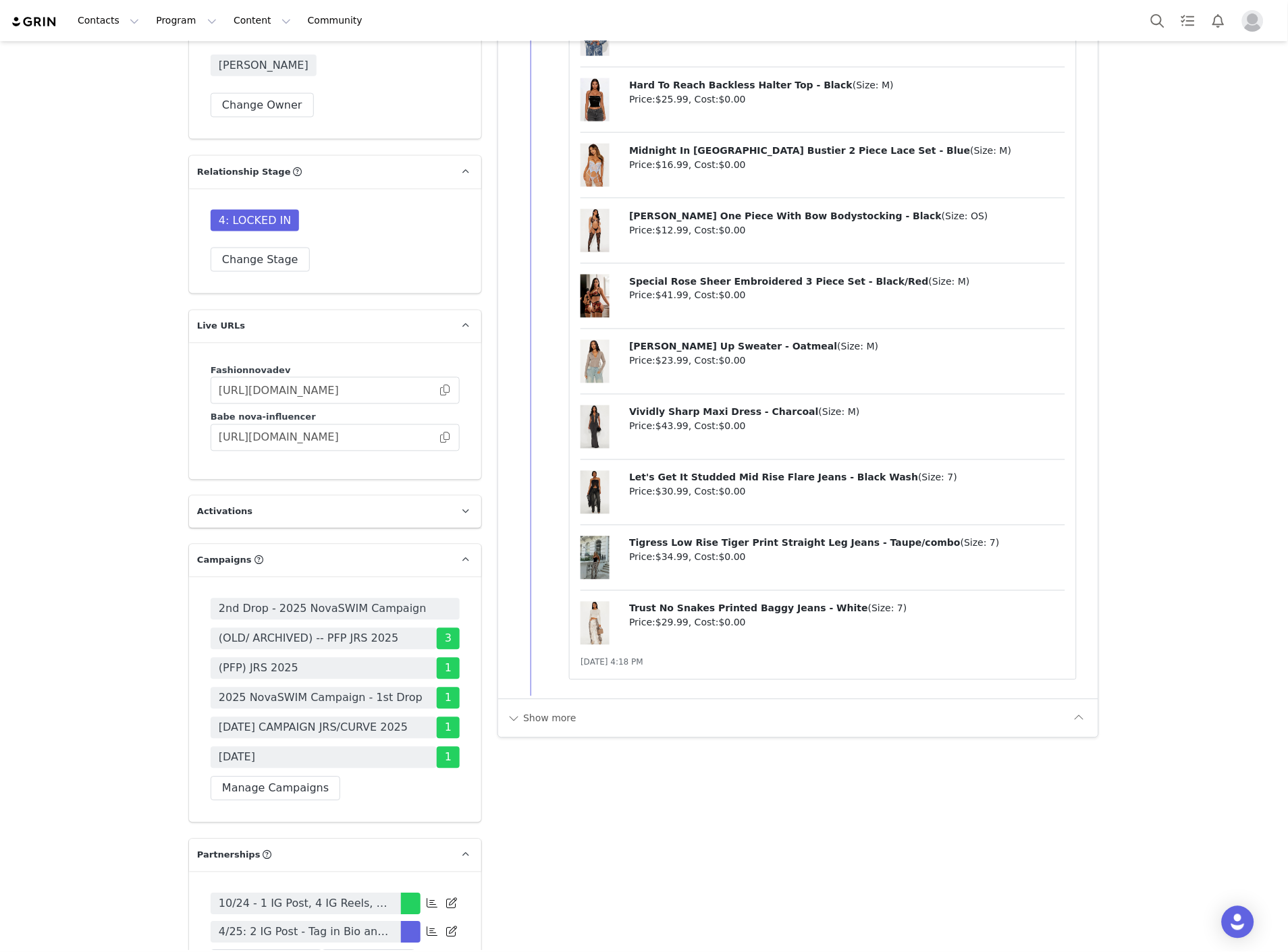
scroll to position [3589, 0]
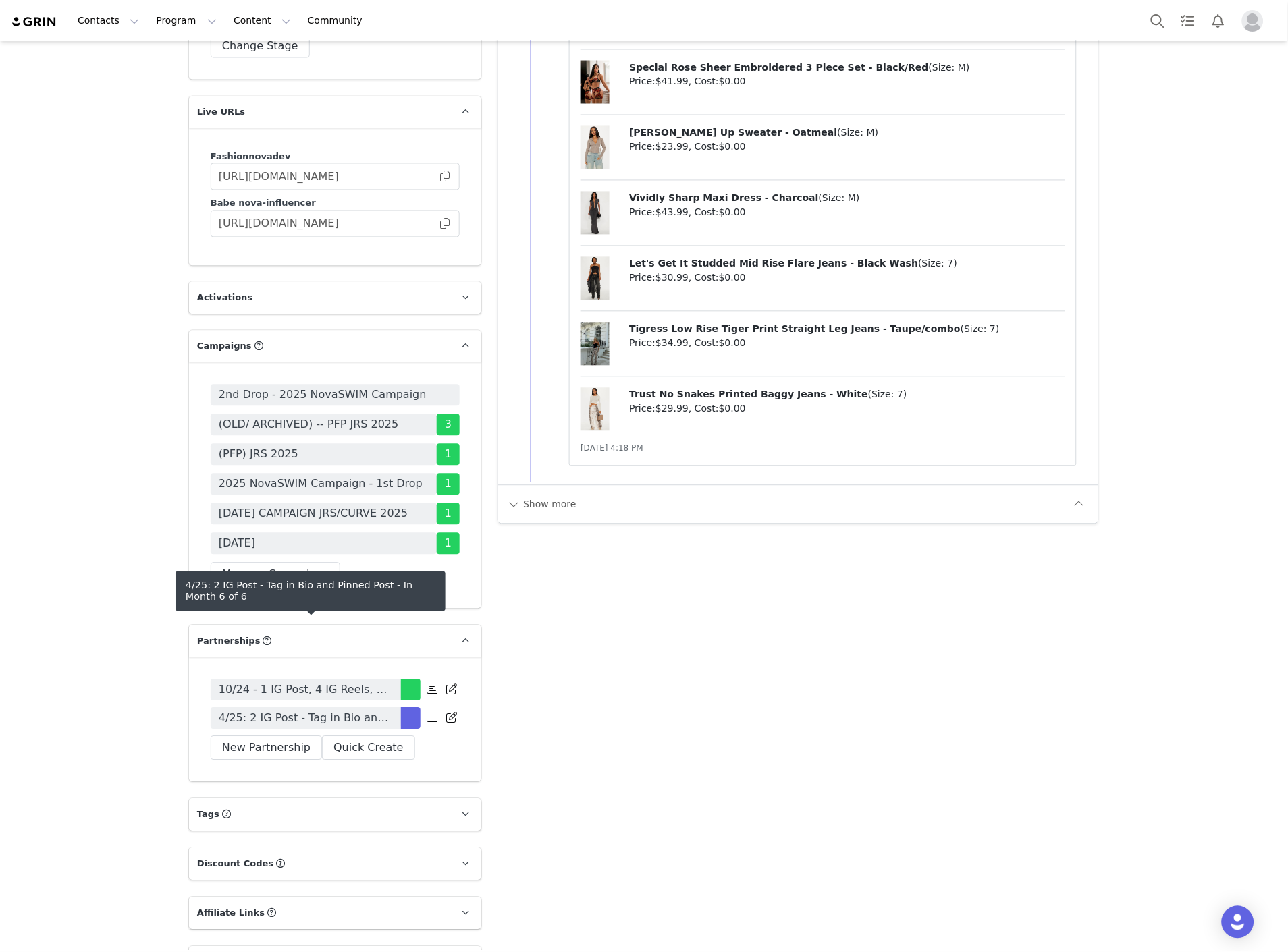
click at [272, 711] on span "4/25: 2 IG Post - Tag in Bio and Pinned Post" at bounding box center [305, 719] width 174 height 16
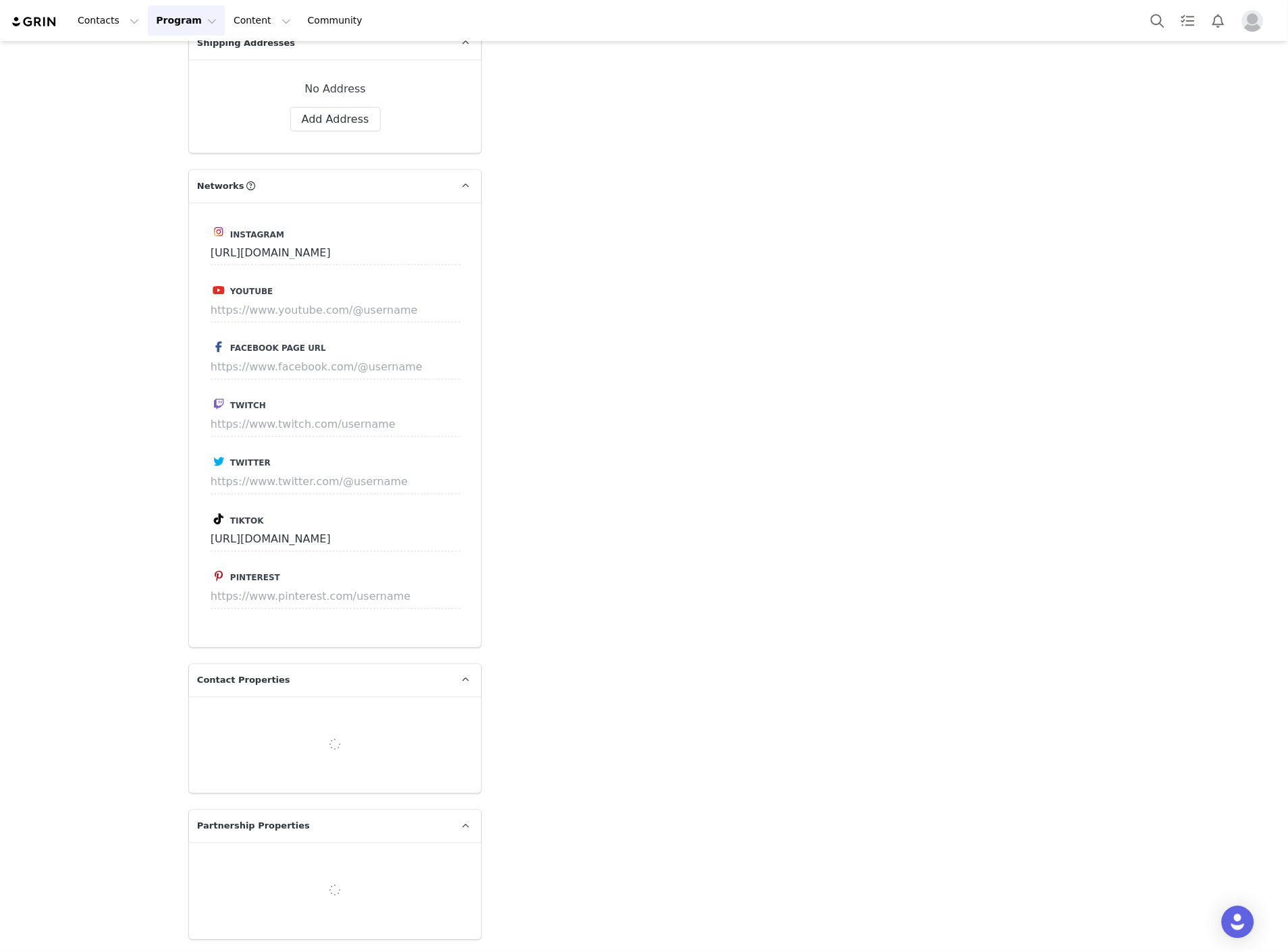
type input "+1 ([GEOGRAPHIC_DATA])"
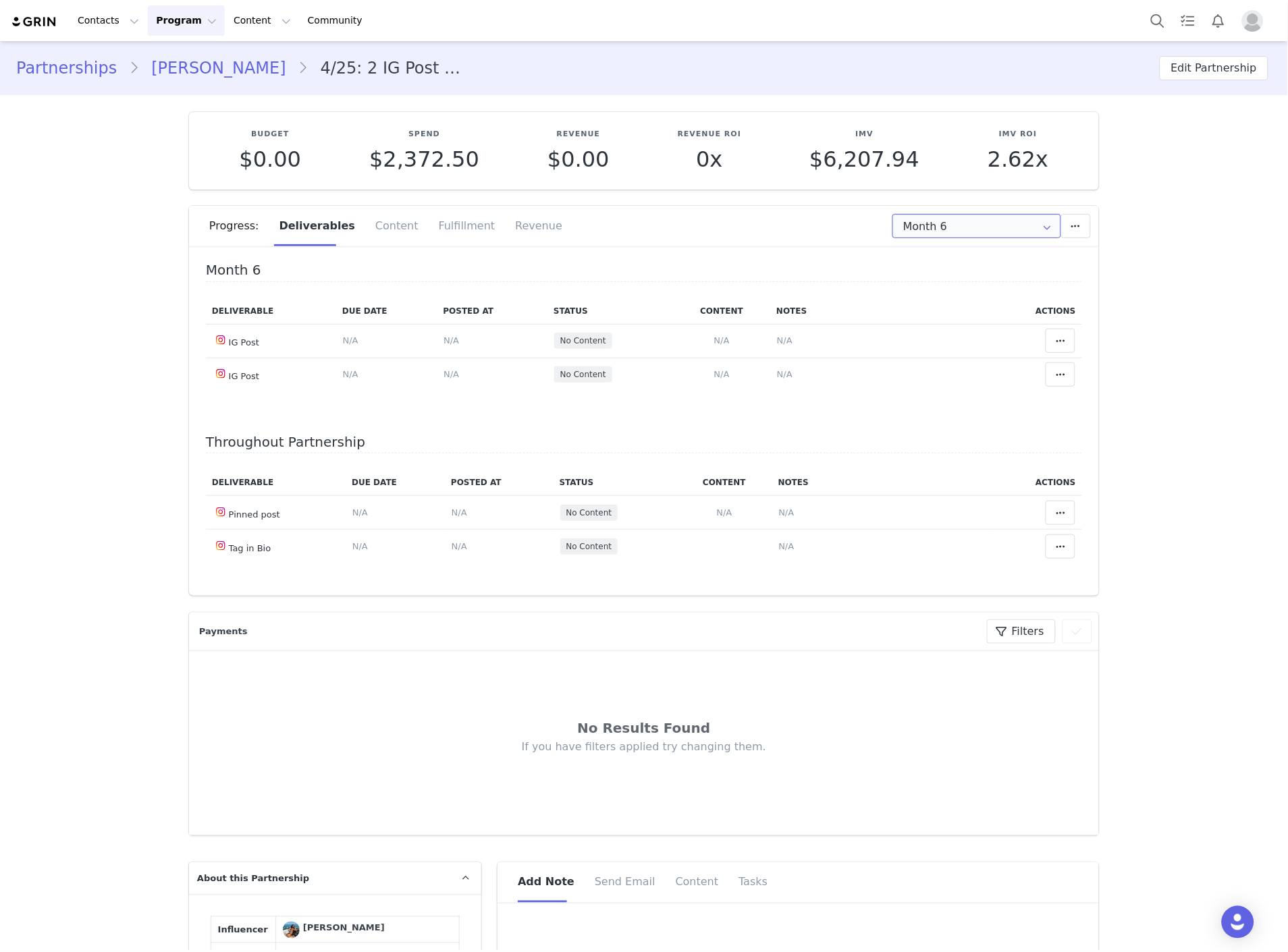
click at [953, 228] on input "Month 6" at bounding box center [977, 226] width 169 height 25
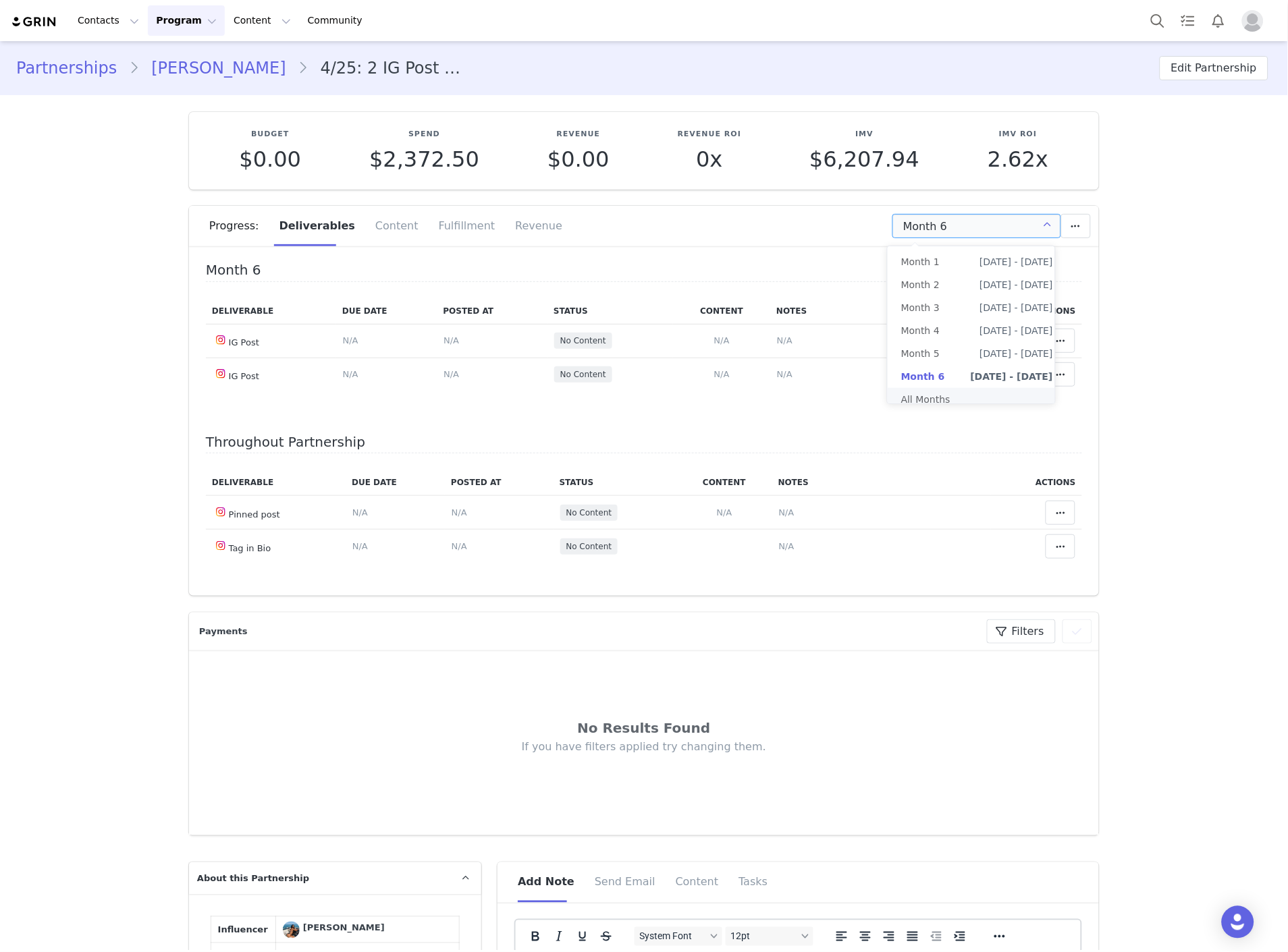
click at [947, 395] on li "All Months" at bounding box center [977, 400] width 178 height 23
type input "All"
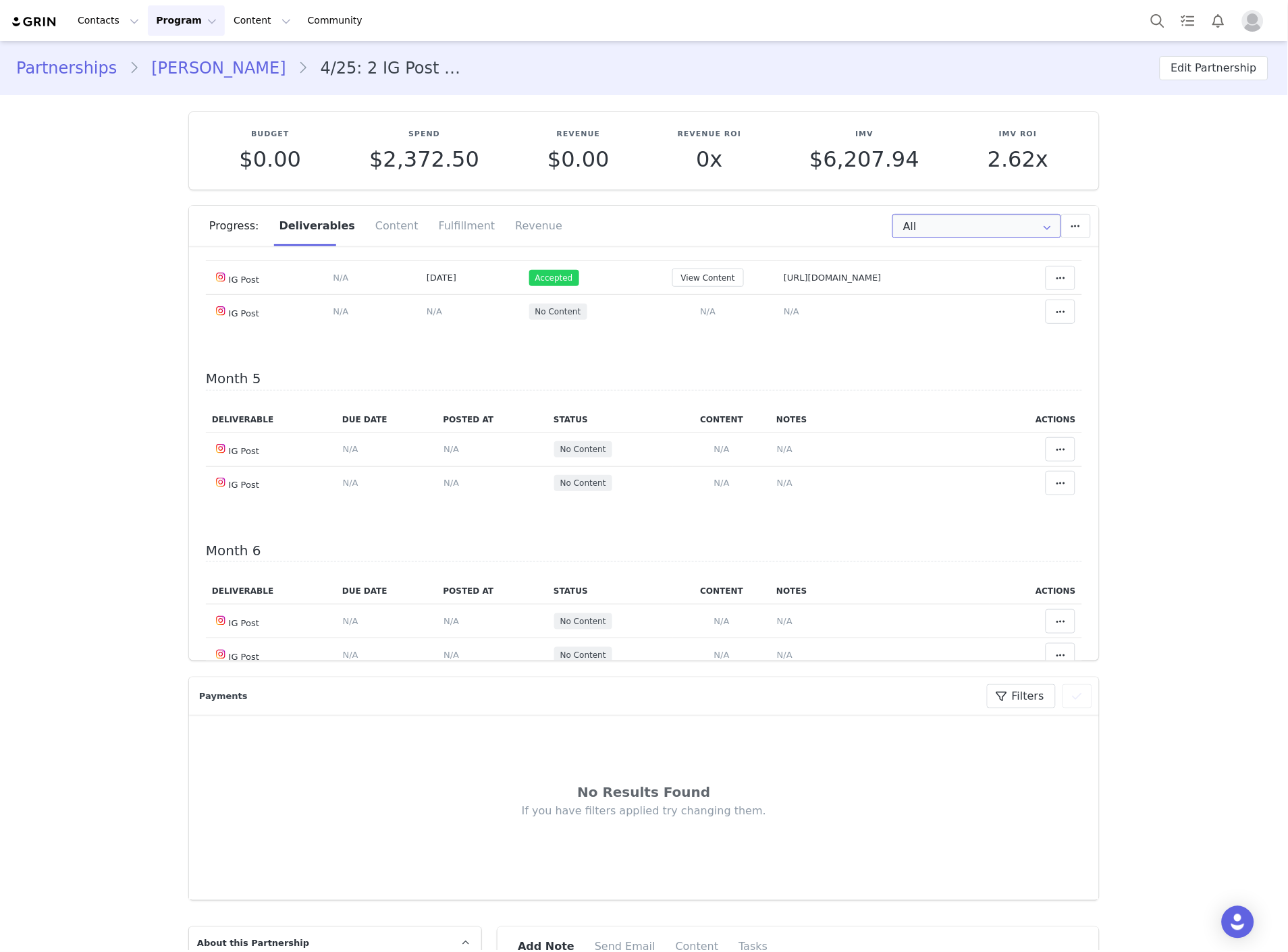
scroll to position [450, 0]
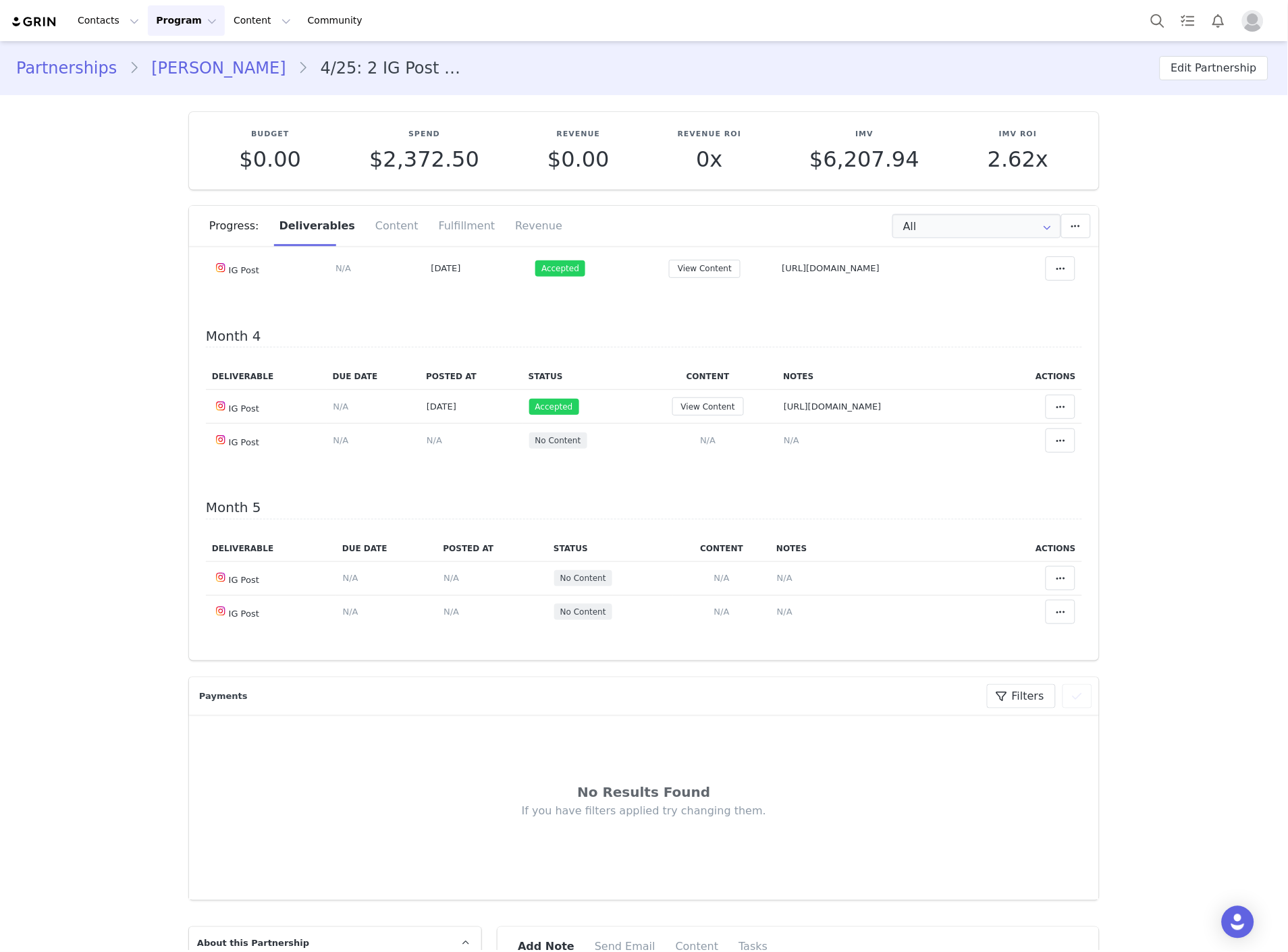
click at [162, 71] on link "[PERSON_NAME]" at bounding box center [217, 68] width 159 height 25
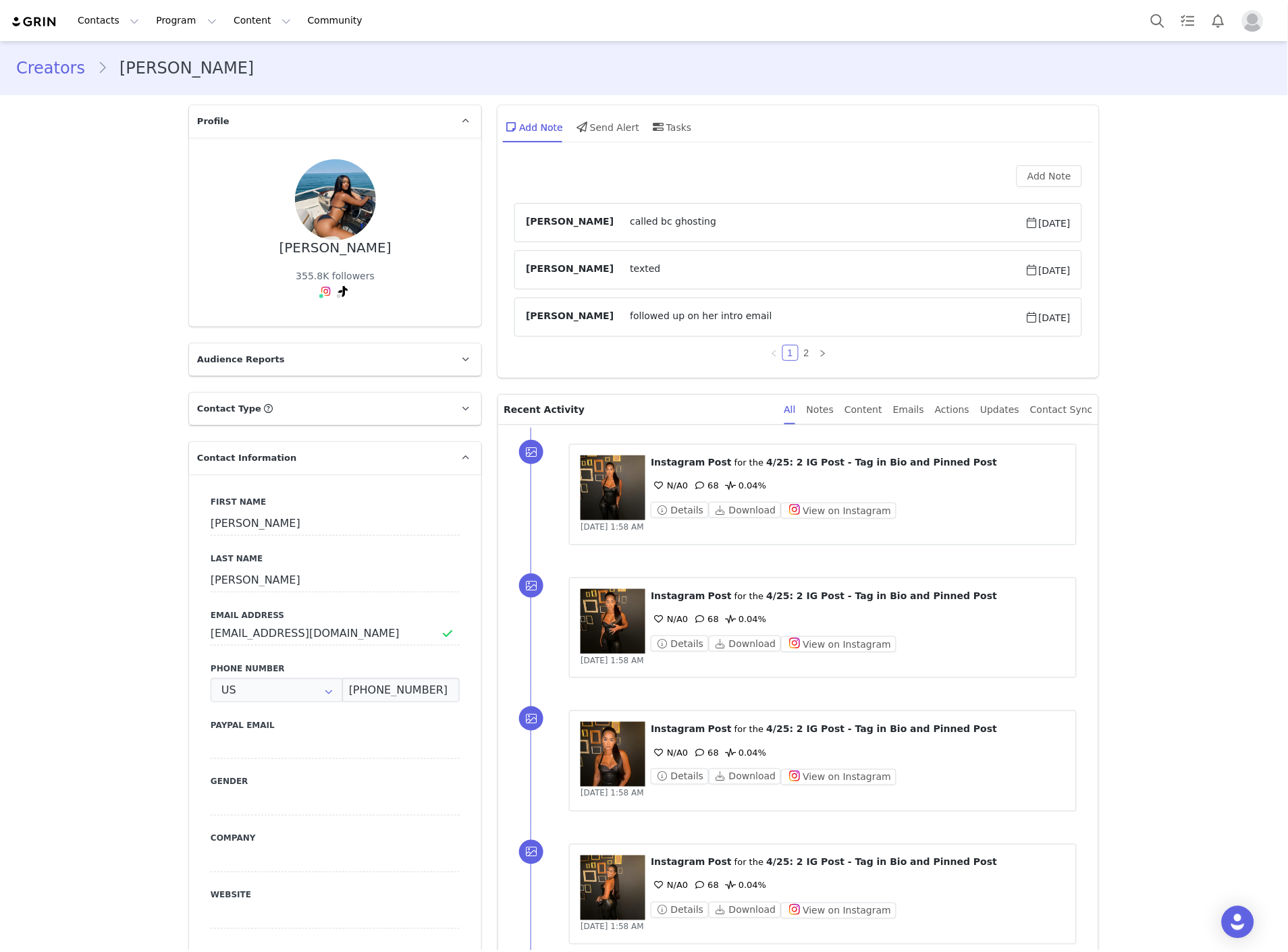
type input "+1 ([GEOGRAPHIC_DATA])"
click at [60, 72] on link "Creators" at bounding box center [56, 68] width 81 height 25
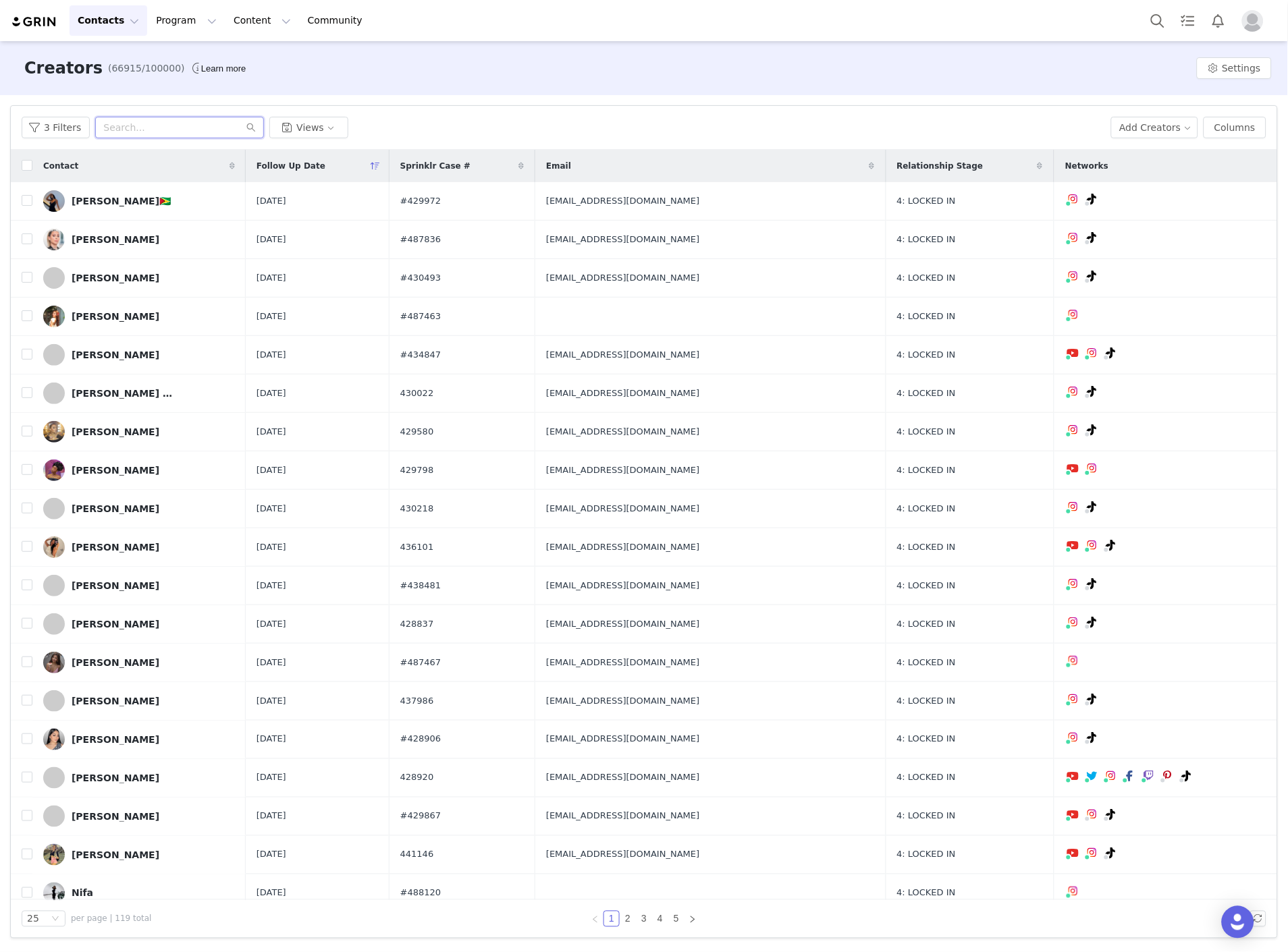
click at [111, 122] on input "text" at bounding box center [179, 127] width 169 height 22
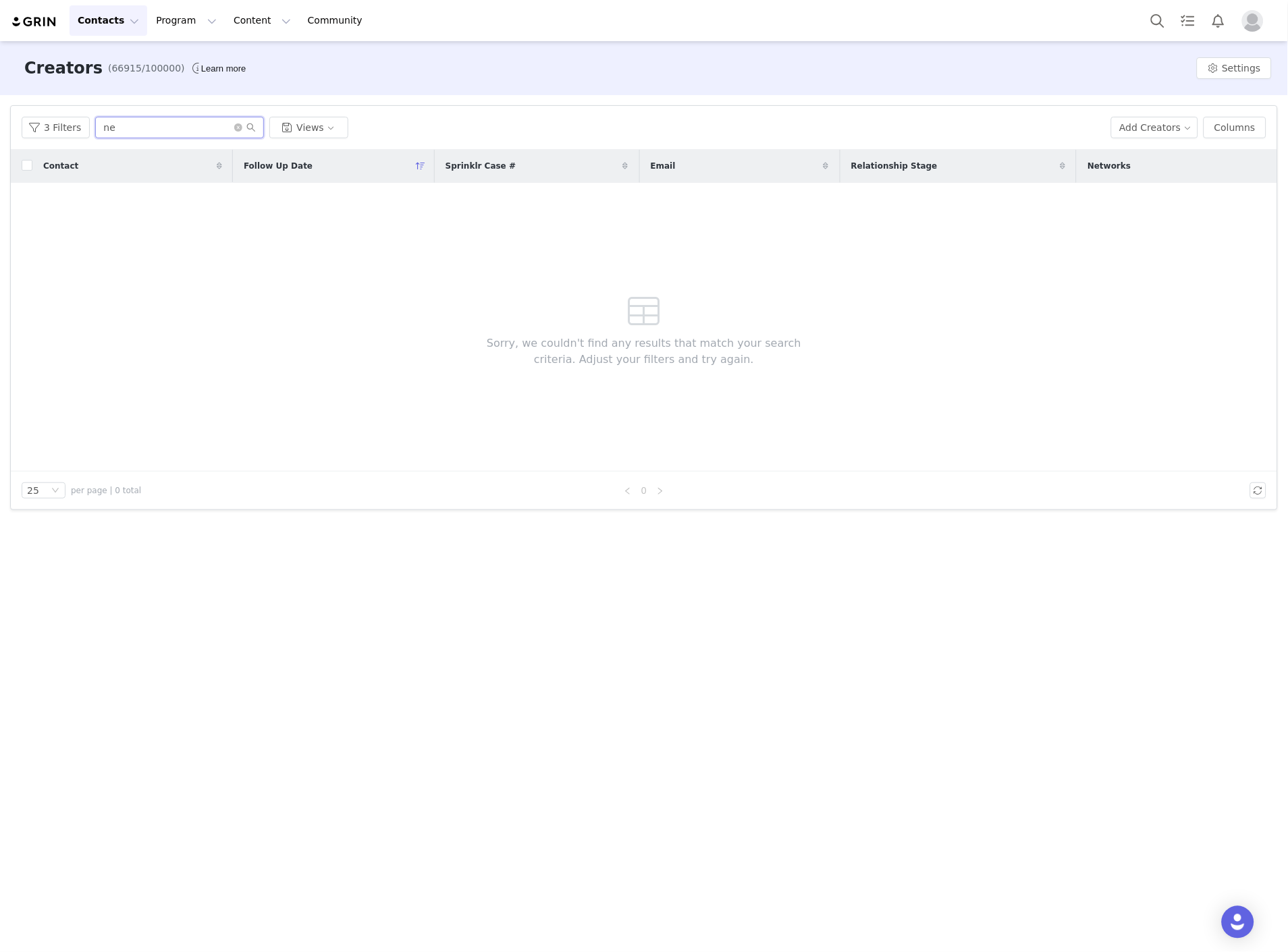
type input "n"
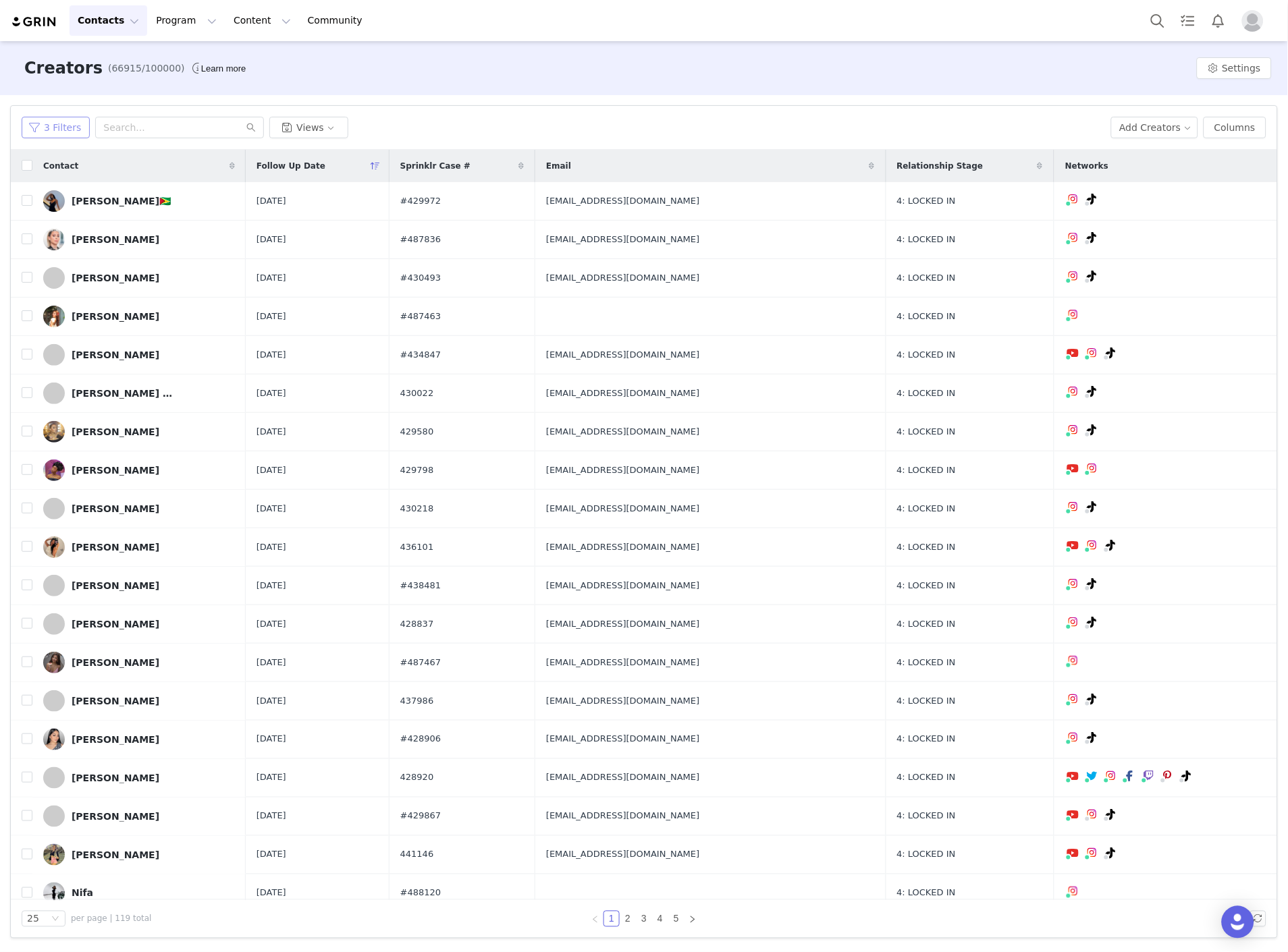
click at [63, 136] on button "3 Filters" at bounding box center [56, 127] width 68 height 22
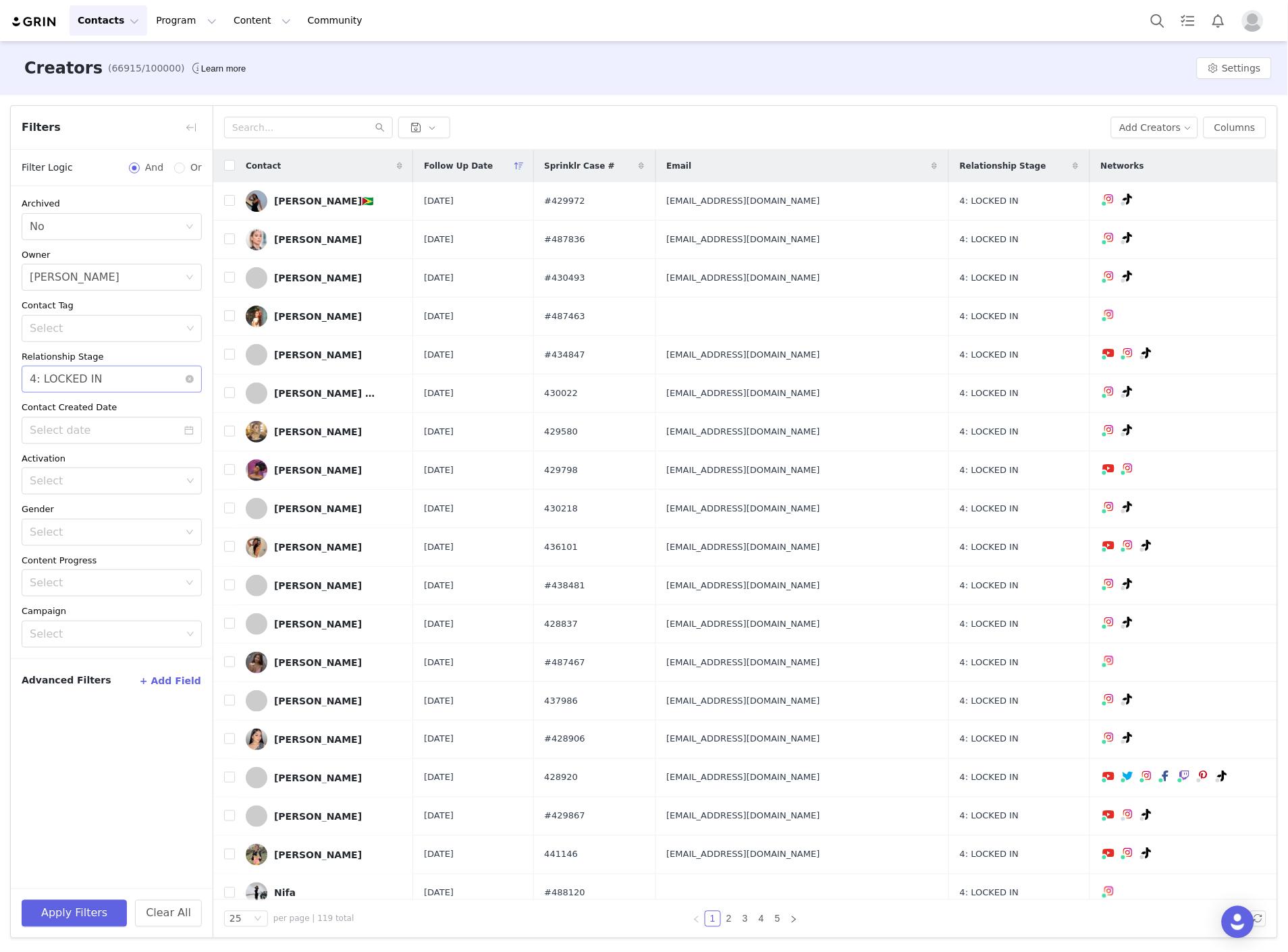
click at [76, 384] on div "4: LOCKED IN" at bounding box center [65, 379] width 72 height 26
click at [68, 530] on li "4A: PAUSED" at bounding box center [112, 528] width 180 height 22
click at [76, 915] on button "Apply Filters" at bounding box center [74, 914] width 105 height 27
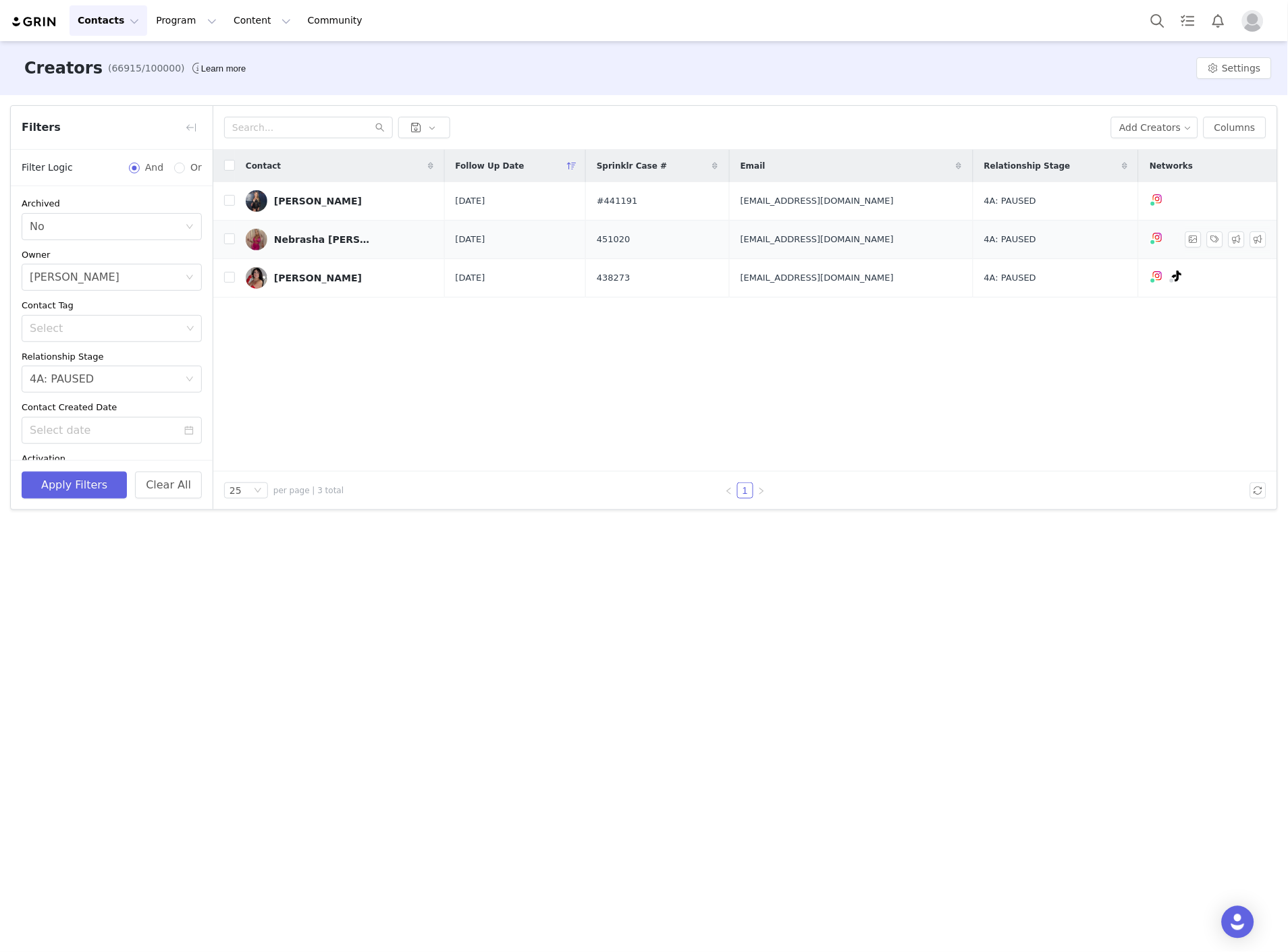
click at [328, 238] on div "Nebrasha [PERSON_NAME]" at bounding box center [325, 239] width 102 height 10
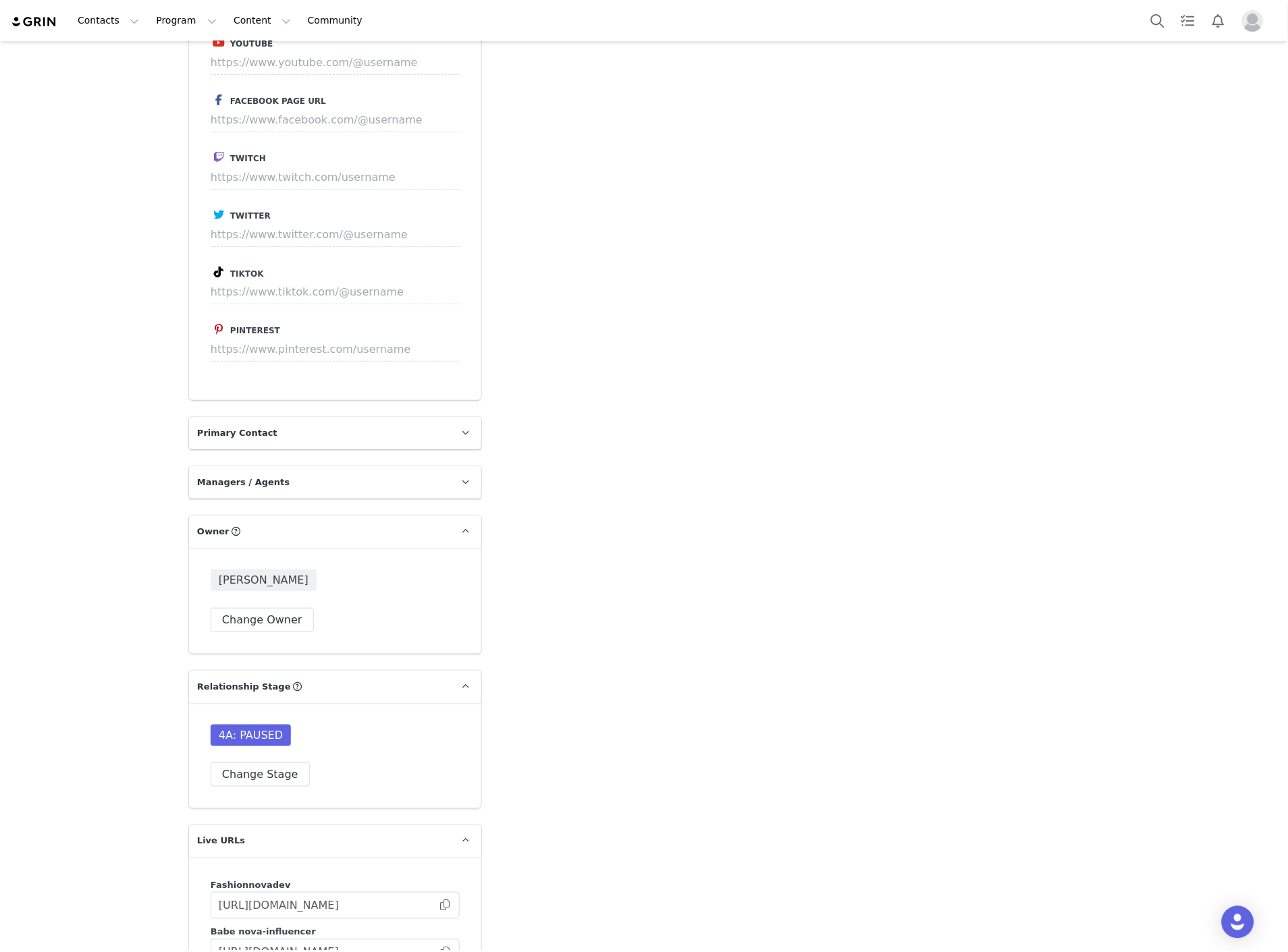
scroll to position [2924, 0]
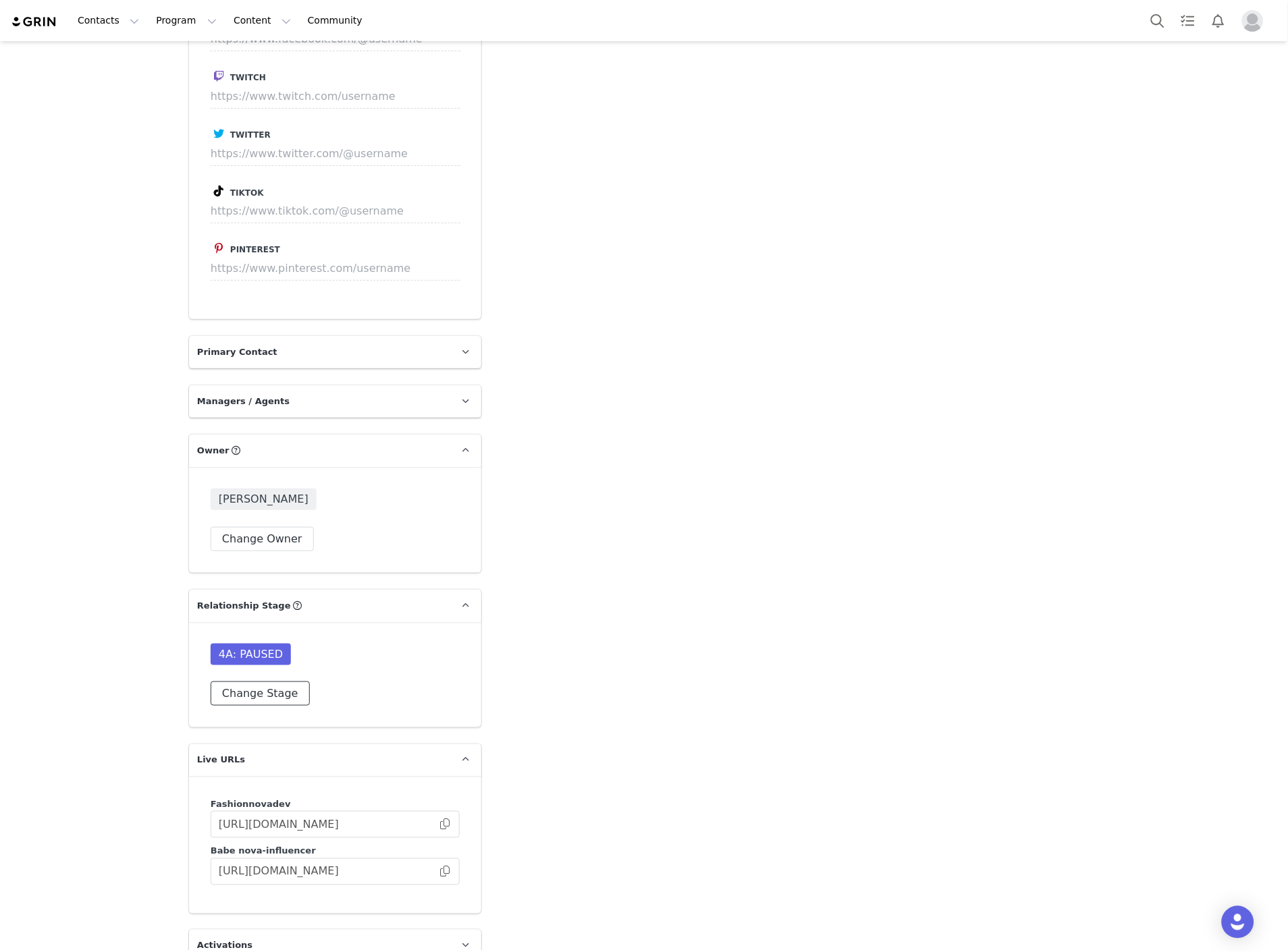
click at [223, 699] on button "Change Stage" at bounding box center [260, 694] width 100 height 25
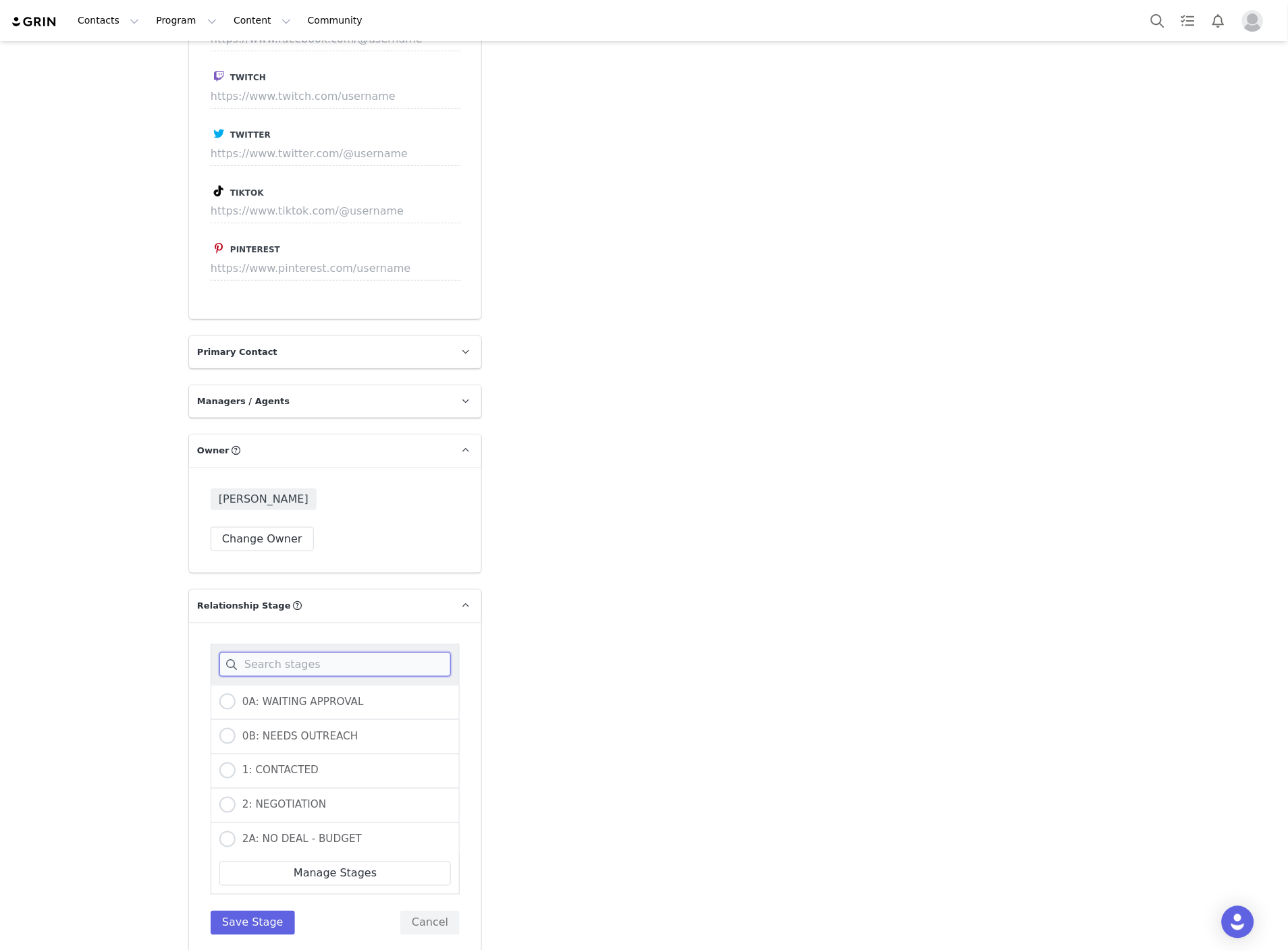
click at [274, 659] on input at bounding box center [335, 665] width 232 height 25
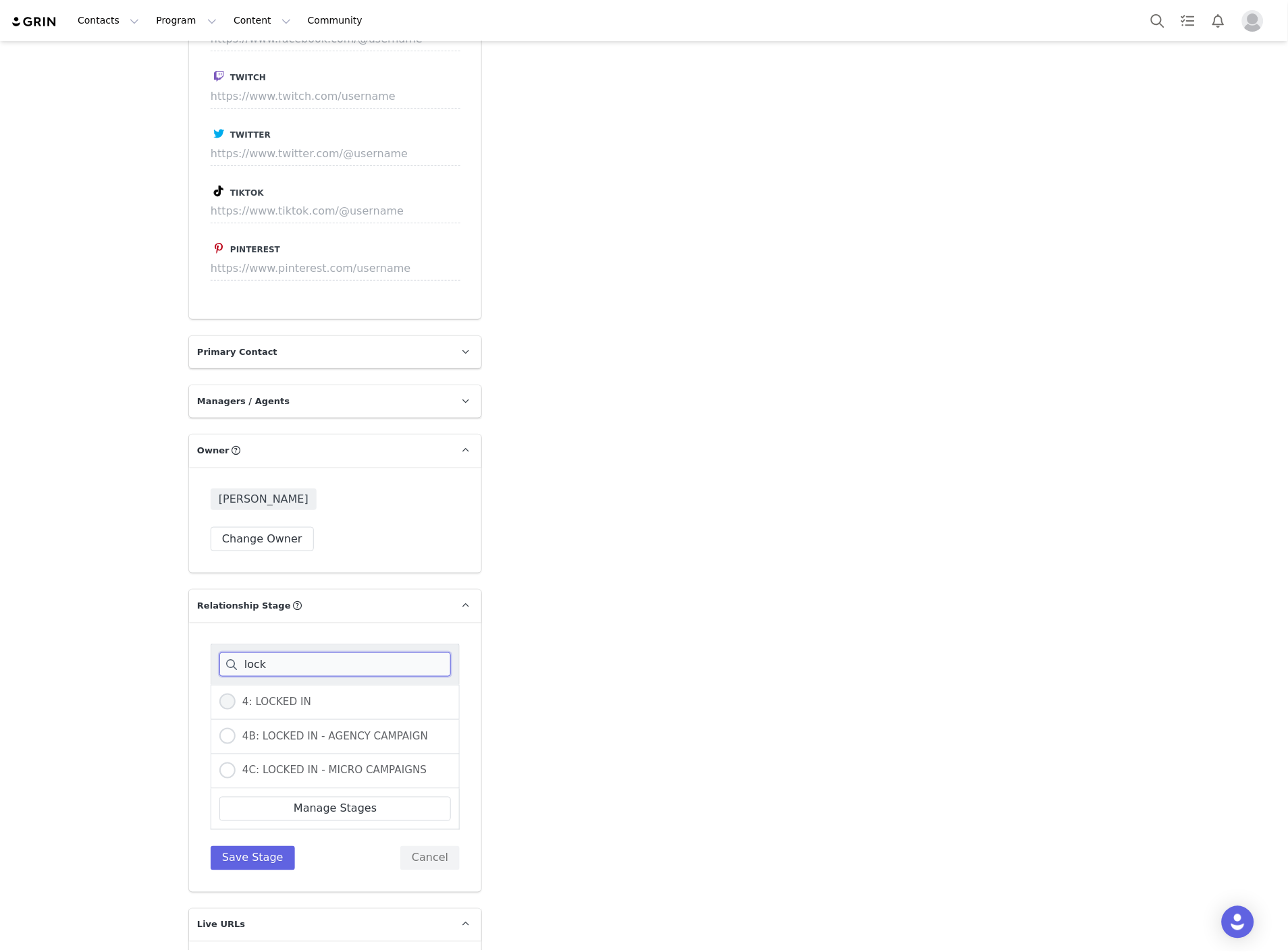
type input "lock"
click at [265, 698] on span "4: LOCKED IN" at bounding box center [273, 701] width 76 height 12
click at [235, 698] on input "4: LOCKED IN" at bounding box center [227, 702] width 16 height 17
radio input "true"
drag, startPoint x: 241, startPoint y: 861, endPoint x: 252, endPoint y: 818, distance: 44.4
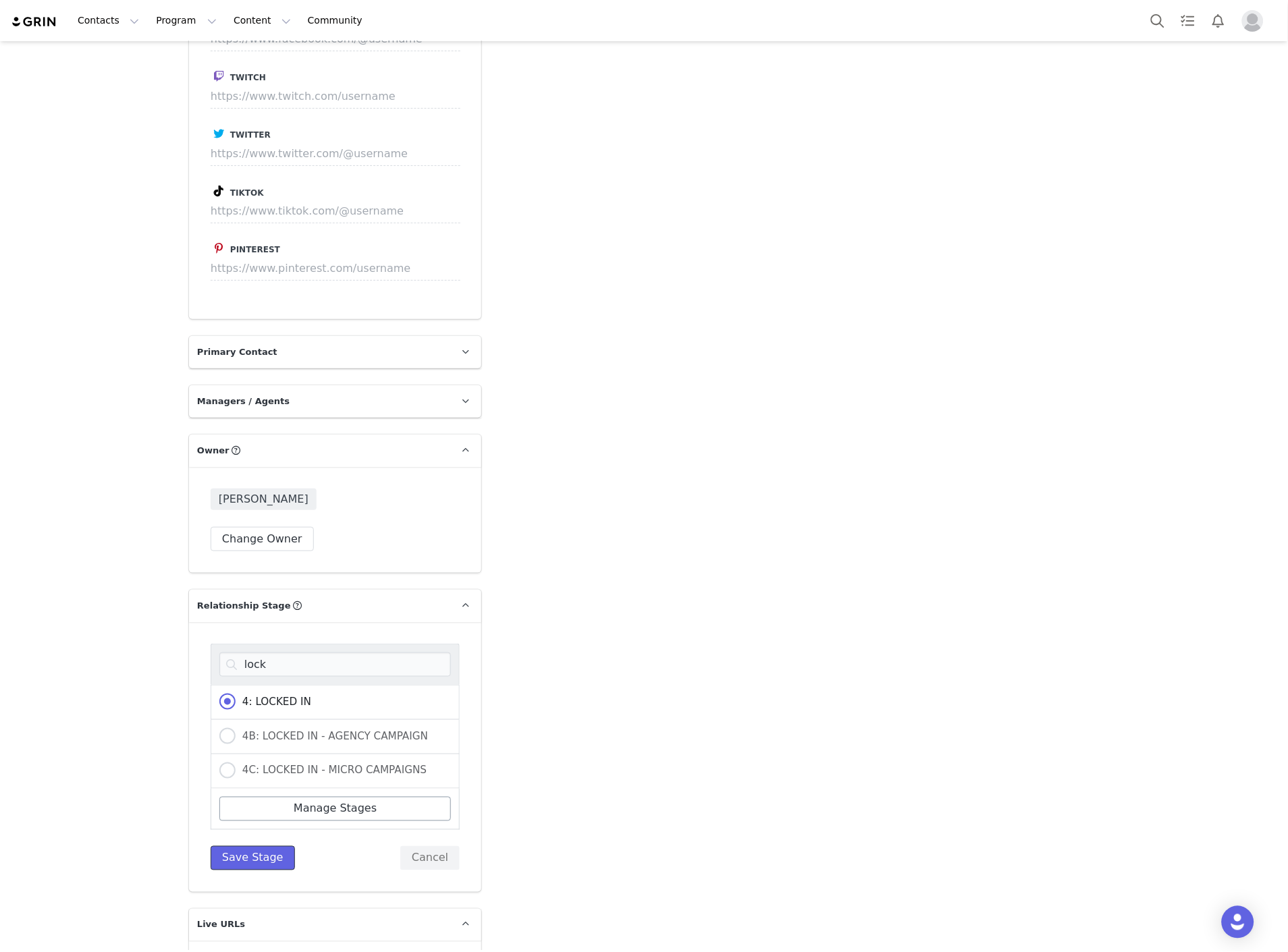
click at [241, 861] on button "Save Stage" at bounding box center [252, 859] width 84 height 25
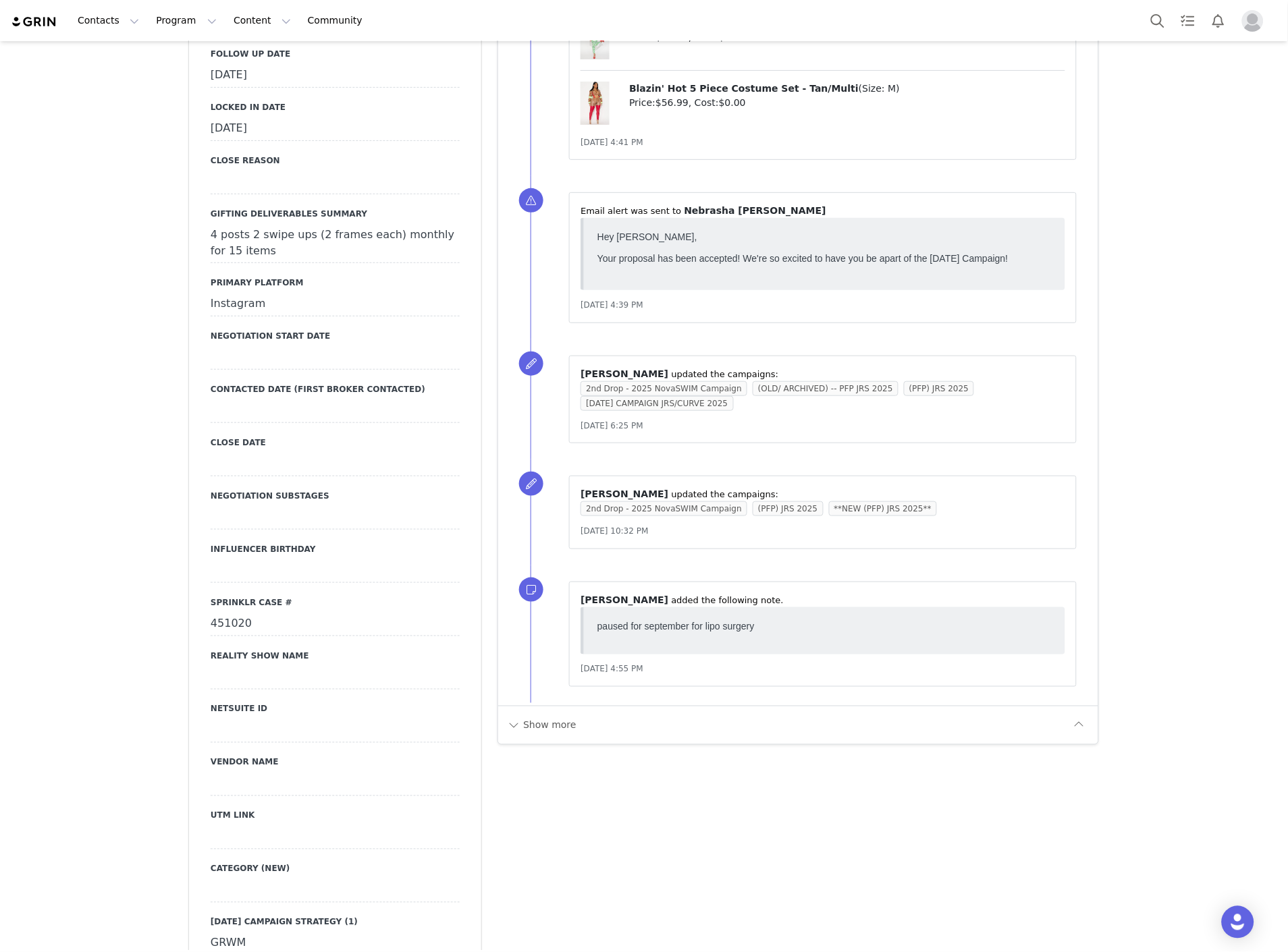
scroll to position [1500, 0]
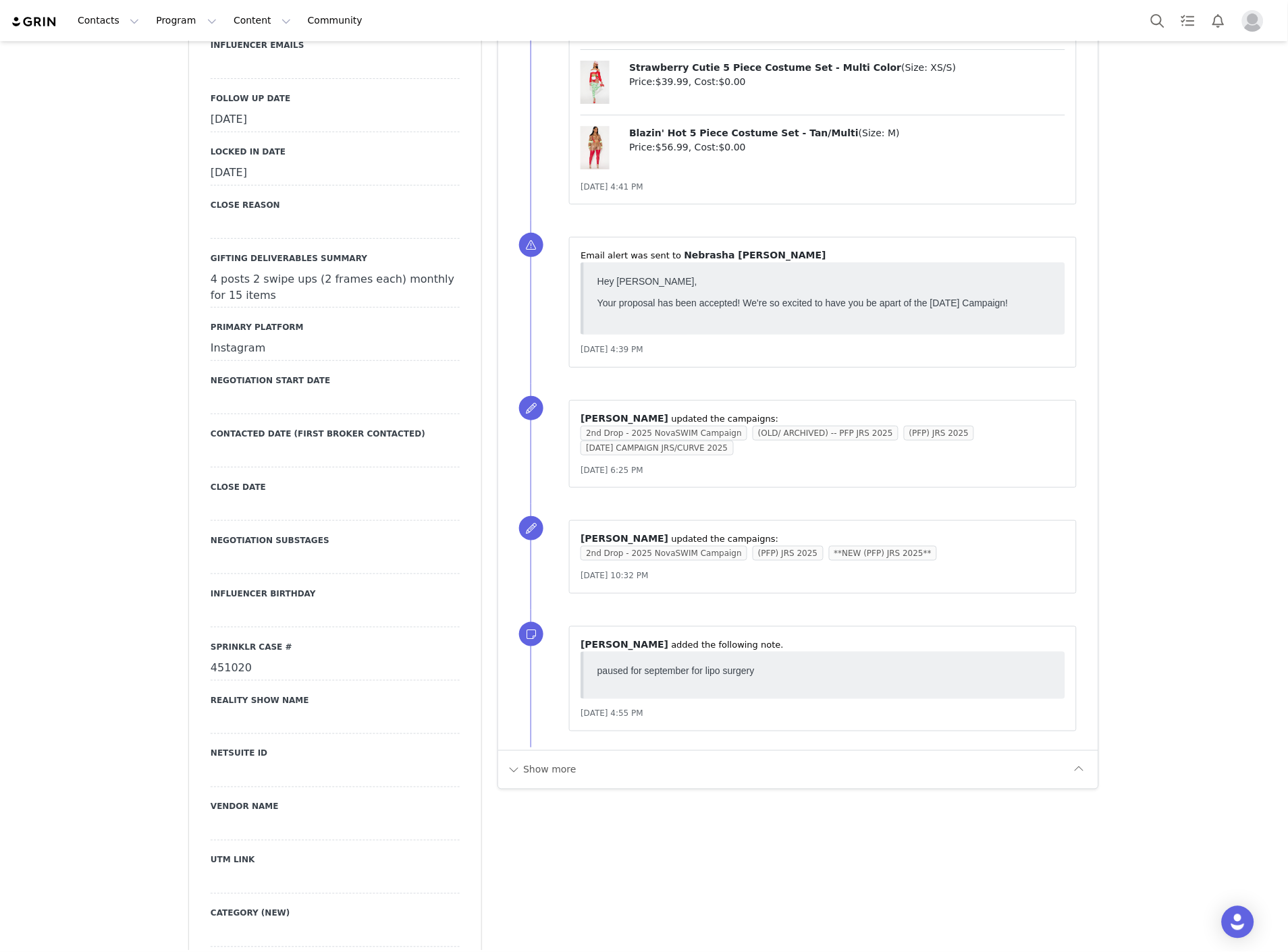
click at [275, 122] on div "[DATE]" at bounding box center [335, 121] width 249 height 25
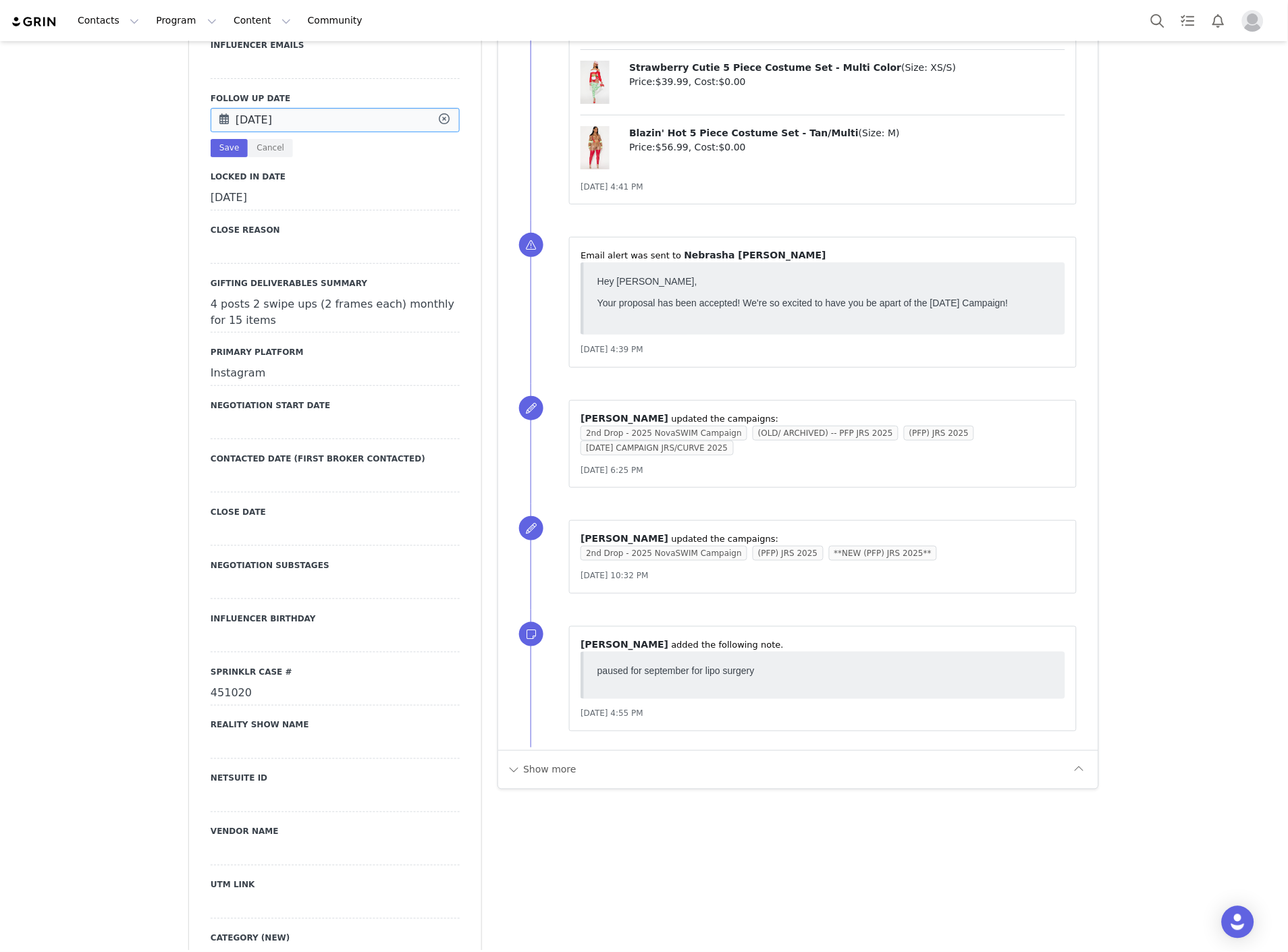
click at [275, 122] on input "[DATE]" at bounding box center [335, 121] width 249 height 25
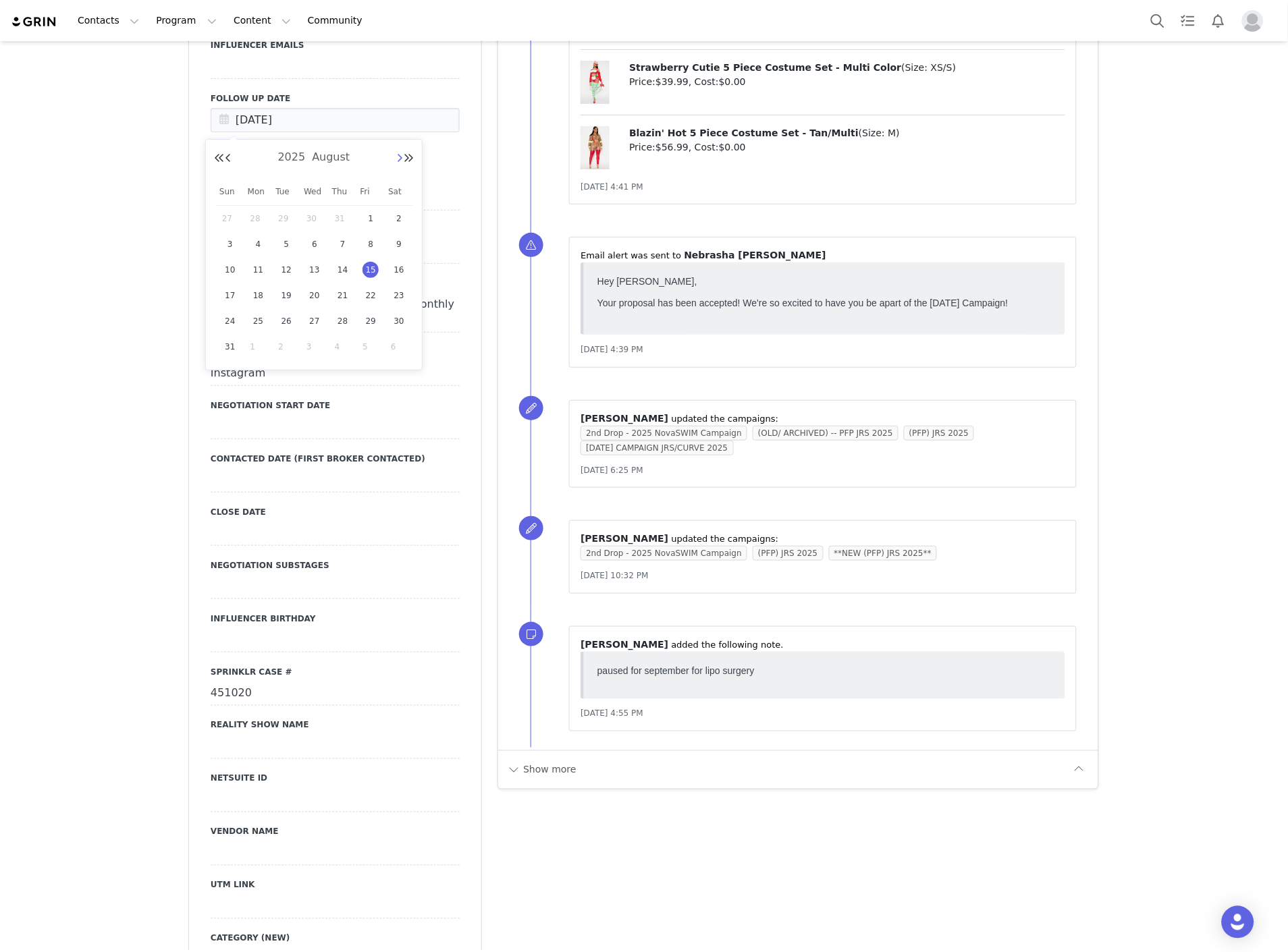
click at [397, 158] on button "Next Month" at bounding box center [399, 158] width 7 height 10
click at [134, 240] on div "Creators Nebrasha [PERSON_NAME] Profile Nebrasha [PERSON_NAME] 164.5K followers…" at bounding box center [644, 794] width 1288 height 4507
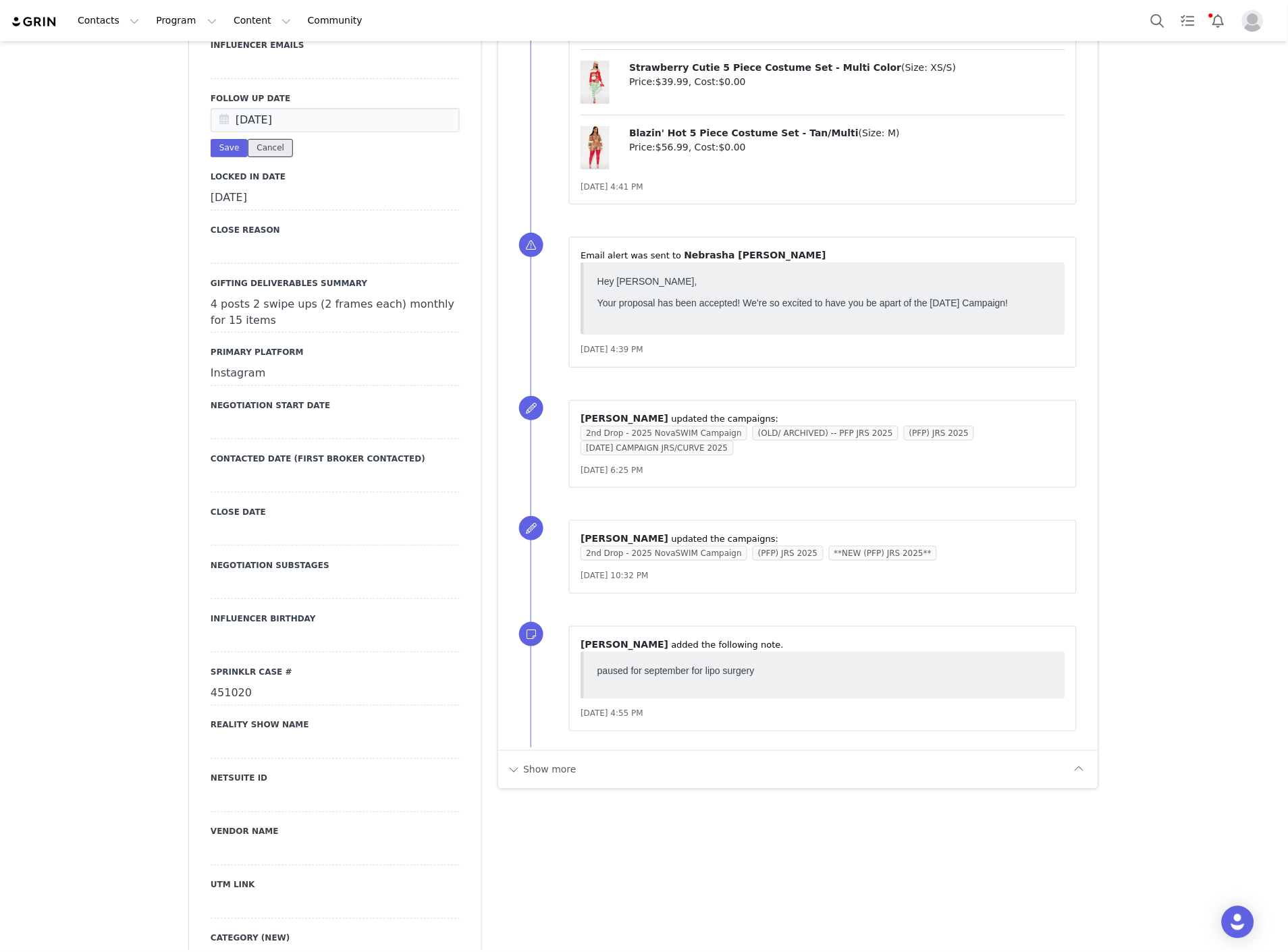
click at [270, 141] on button "Cancel" at bounding box center [271, 147] width 46 height 18
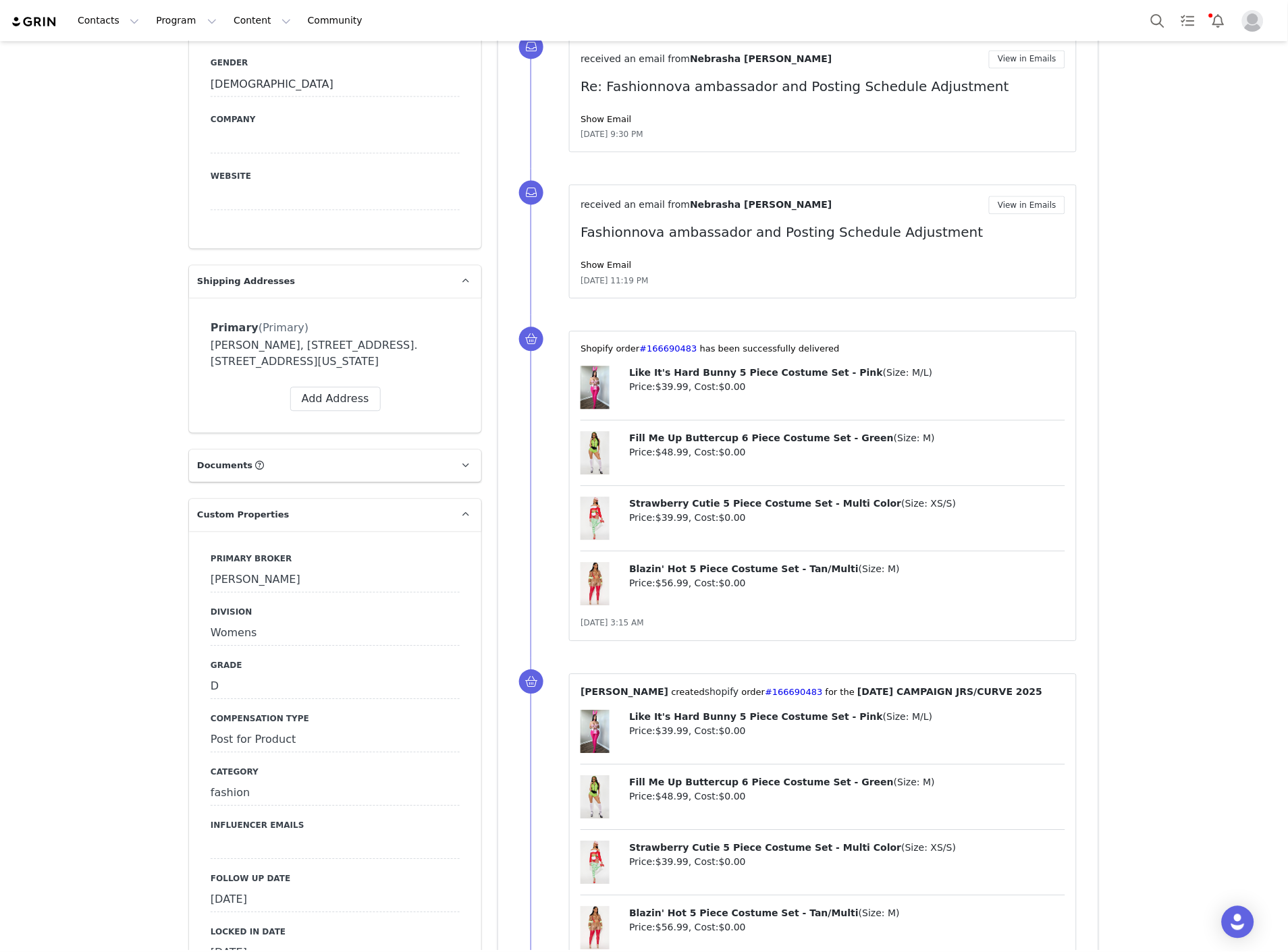
scroll to position [1050, 0]
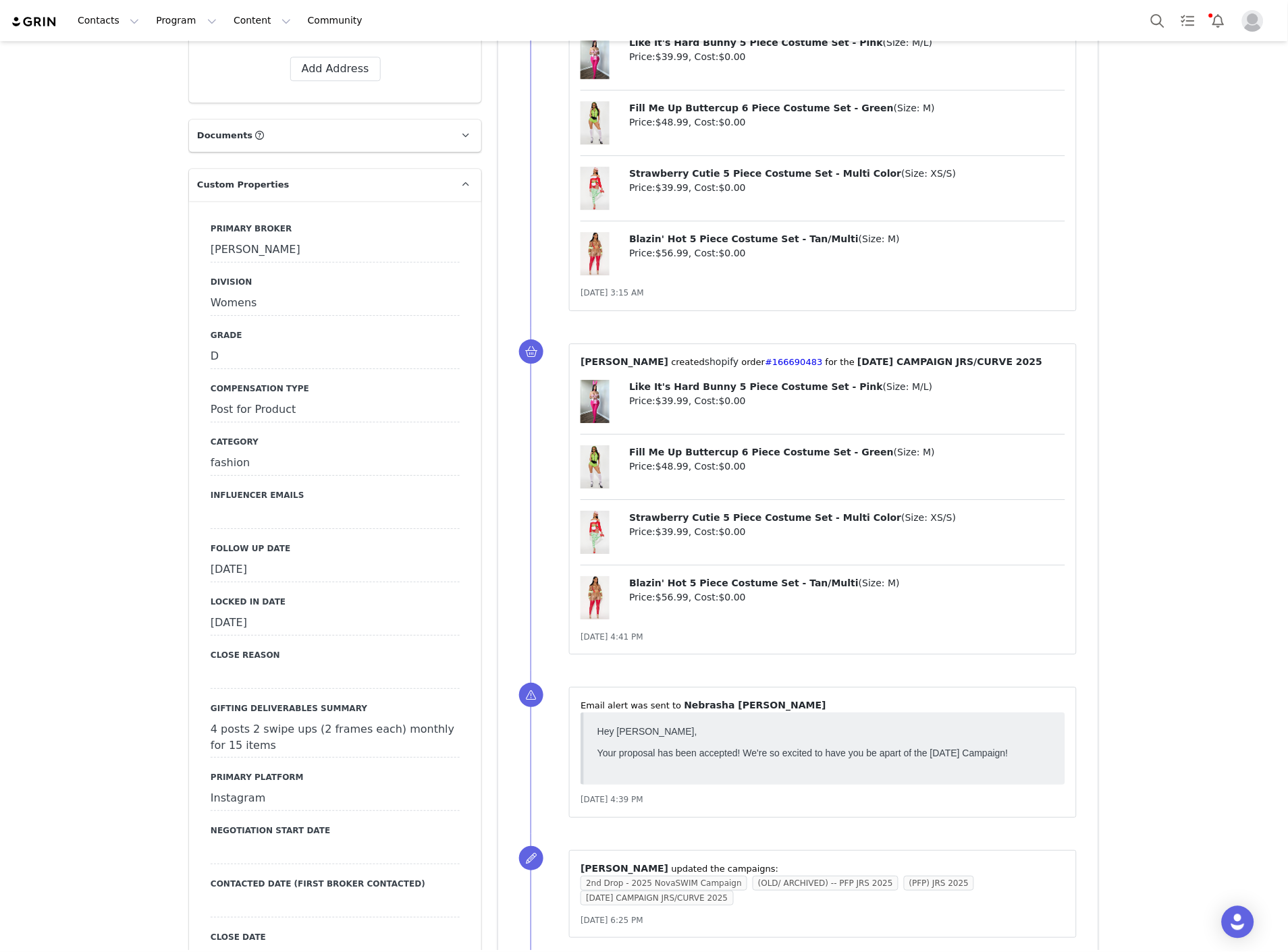
click at [247, 571] on div "[DATE]" at bounding box center [335, 570] width 249 height 25
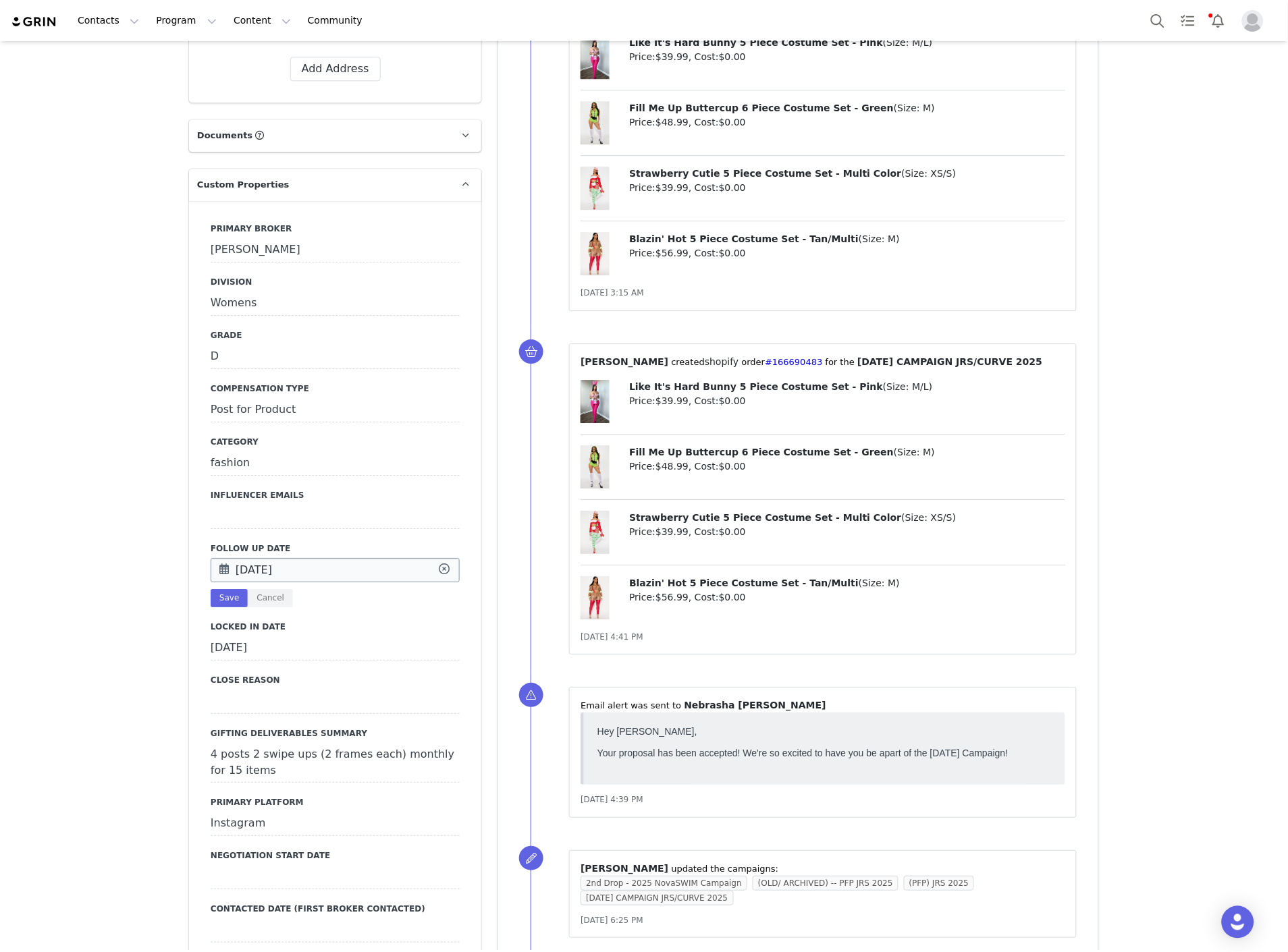
click at [286, 567] on input "[DATE]" at bounding box center [335, 570] width 249 height 25
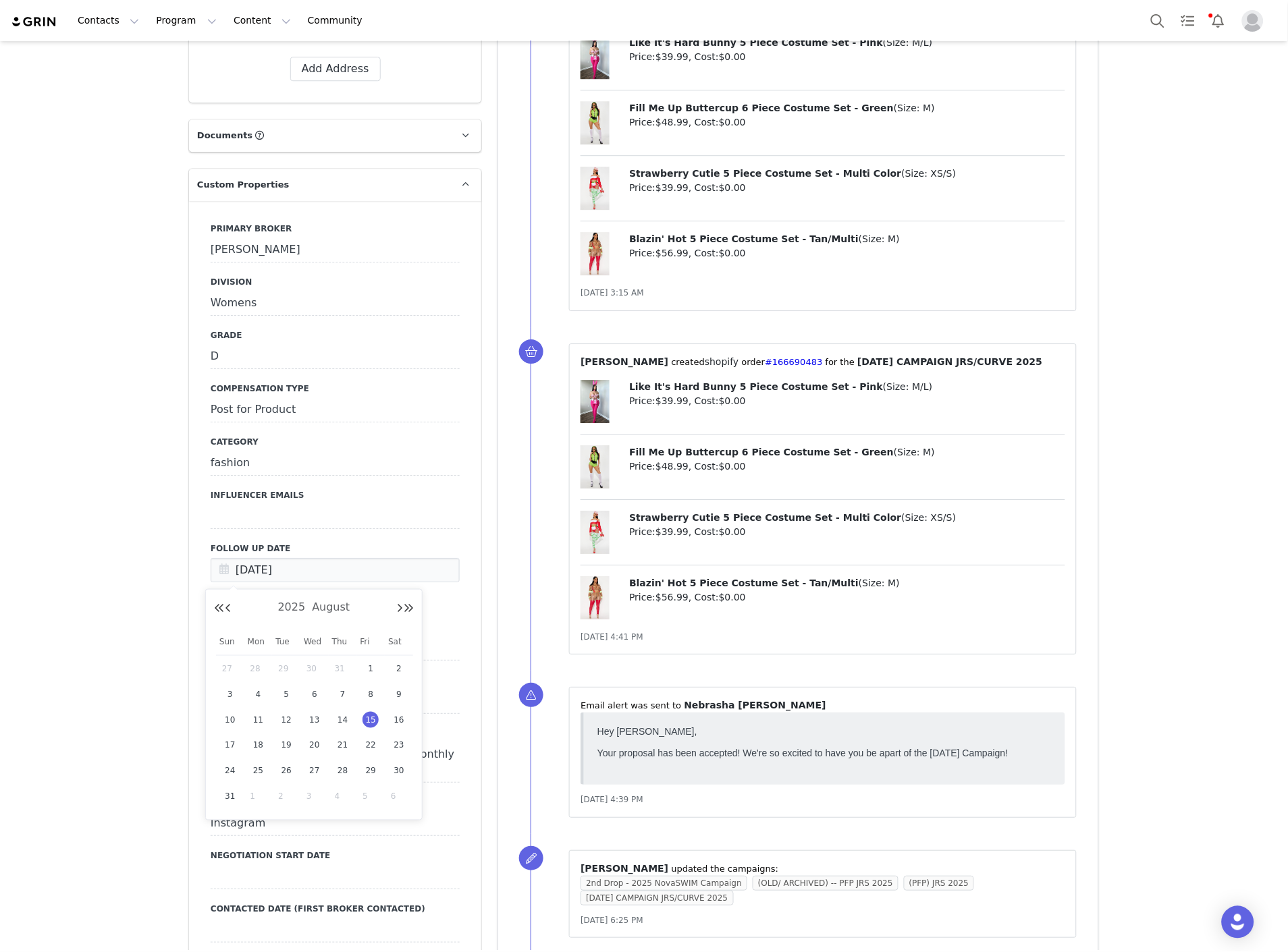
click at [393, 607] on div "[DATE]" at bounding box center [313, 607] width 199 height 20
click at [396, 607] on button "Next Month" at bounding box center [399, 608] width 7 height 10
click at [286, 773] on span "30" at bounding box center [286, 771] width 16 height 16
type input "Sep 30 2025"
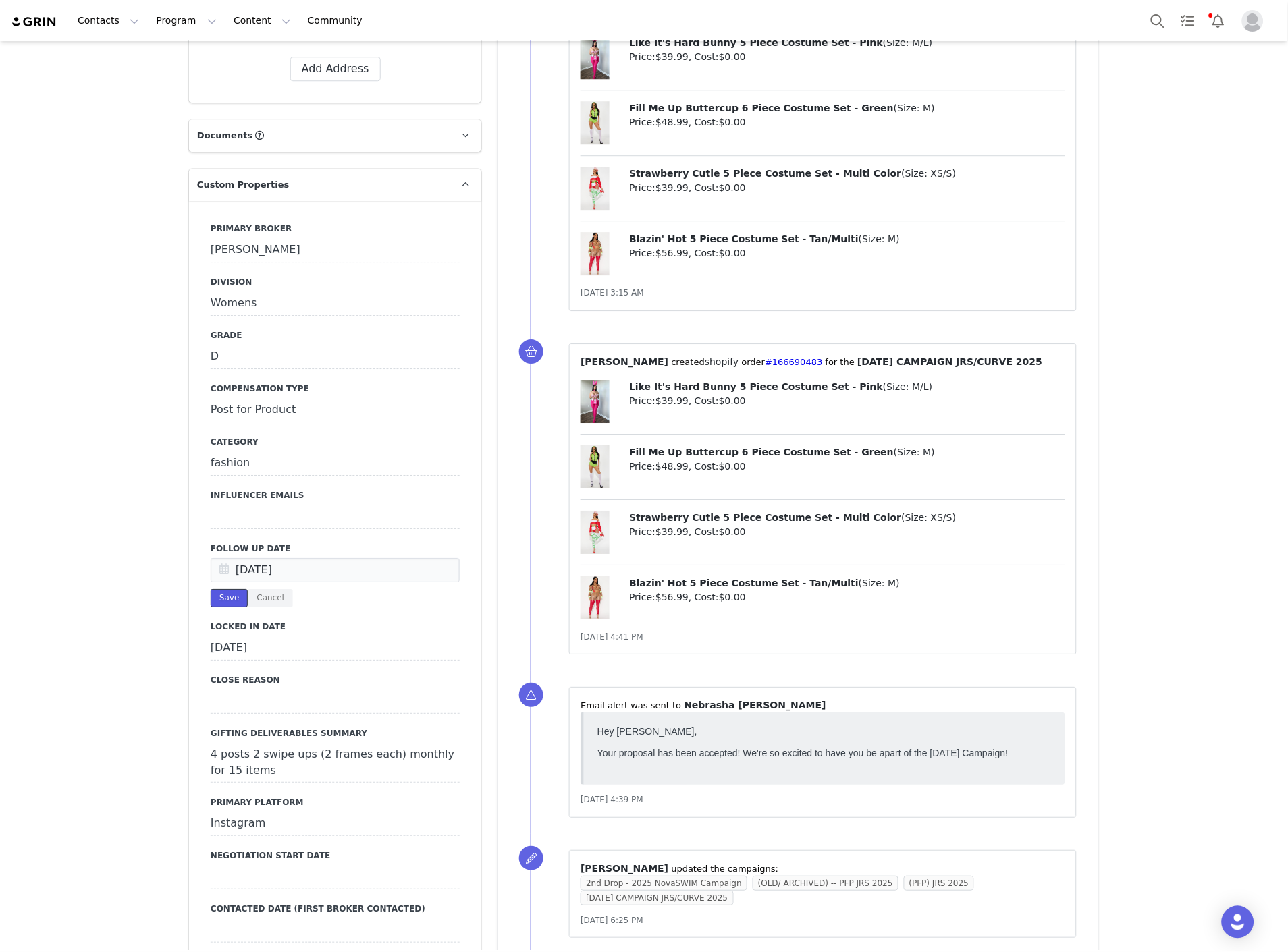
click at [218, 599] on button "Save" at bounding box center [229, 598] width 37 height 18
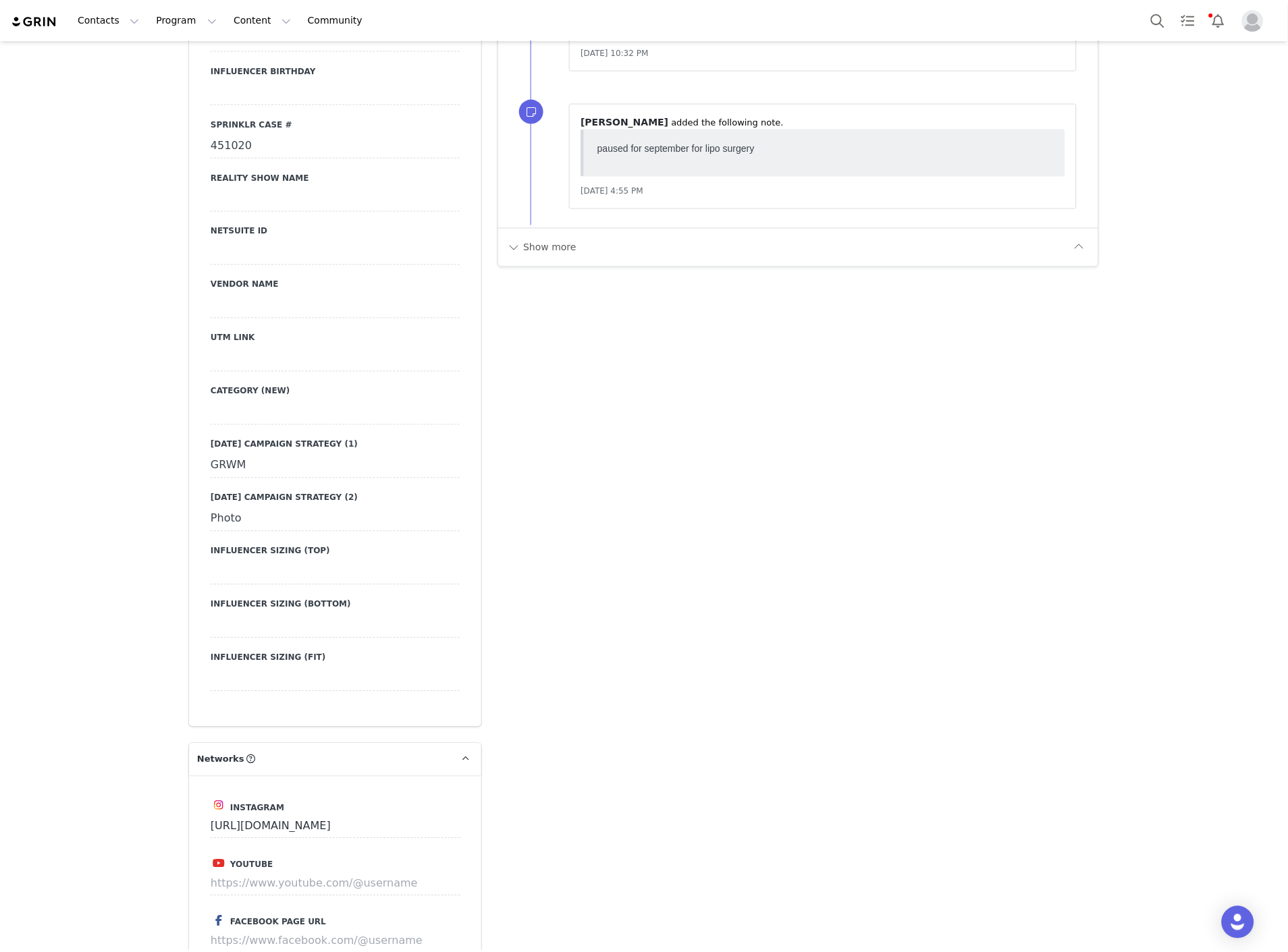
scroll to position [2025, 0]
drag, startPoint x: 202, startPoint y: 140, endPoint x: 271, endPoint y: 140, distance: 69.0
copy div "451020"
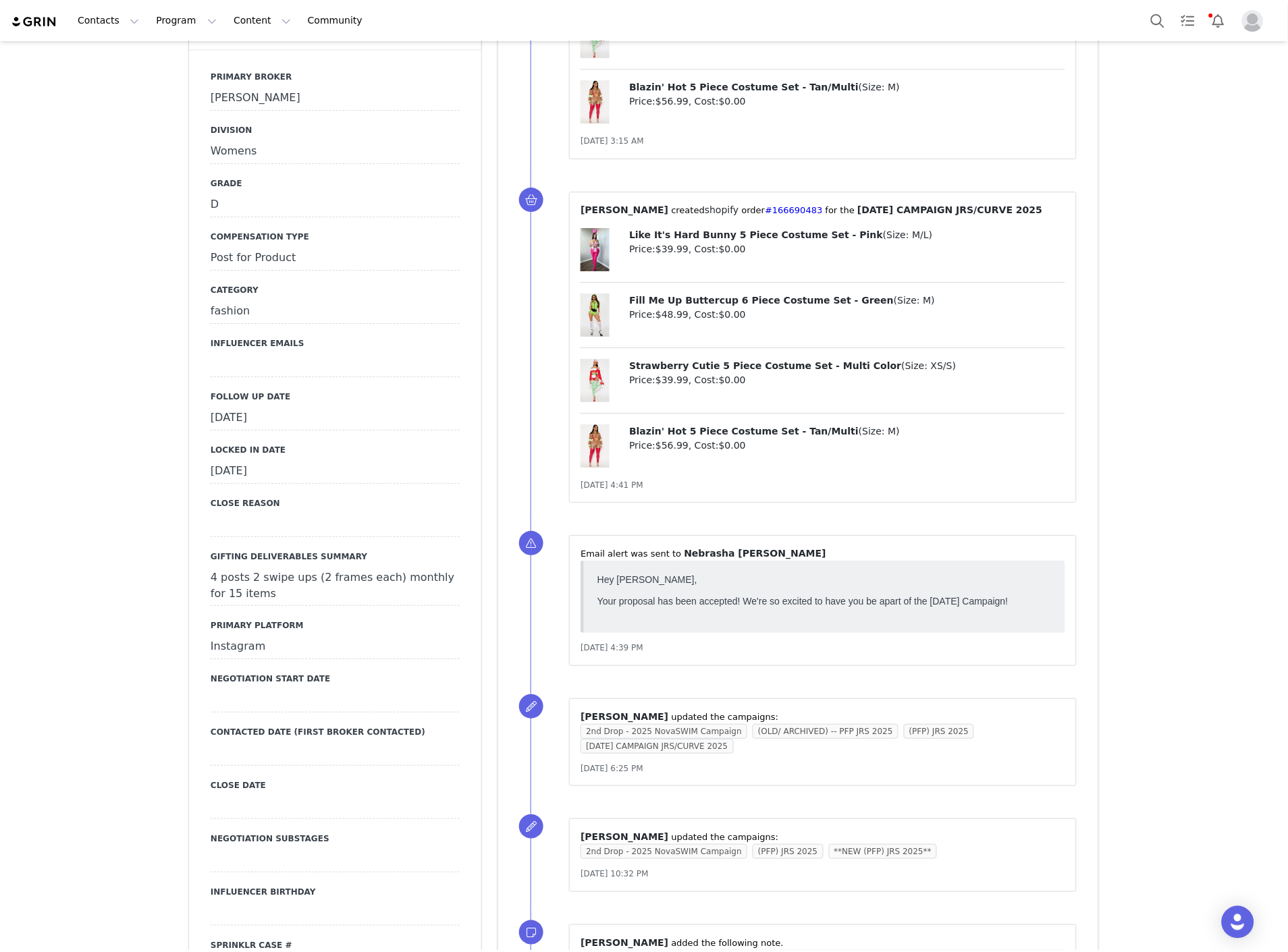
scroll to position [1350, 0]
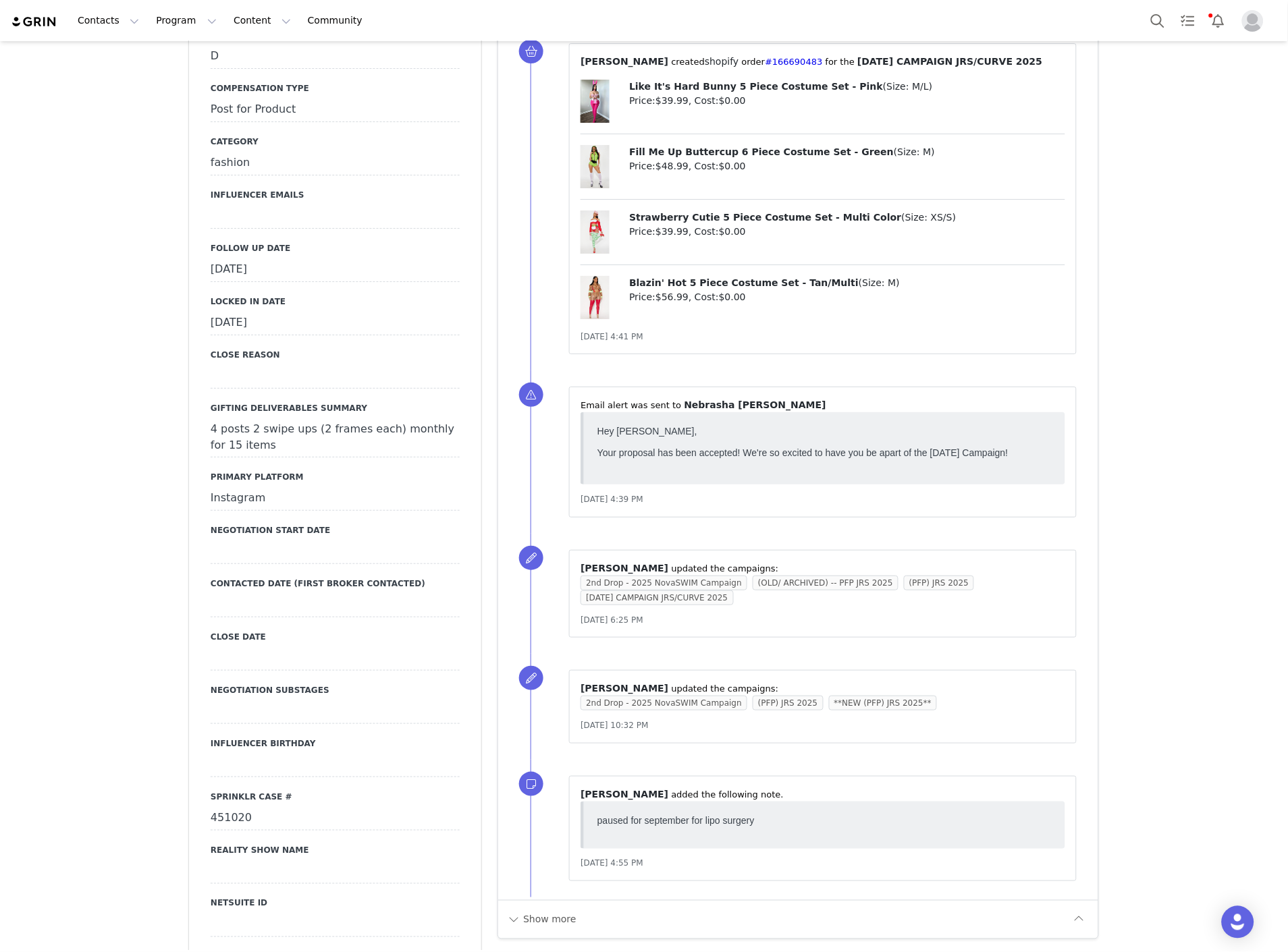
click at [271, 274] on div "[DATE]" at bounding box center [335, 271] width 249 height 25
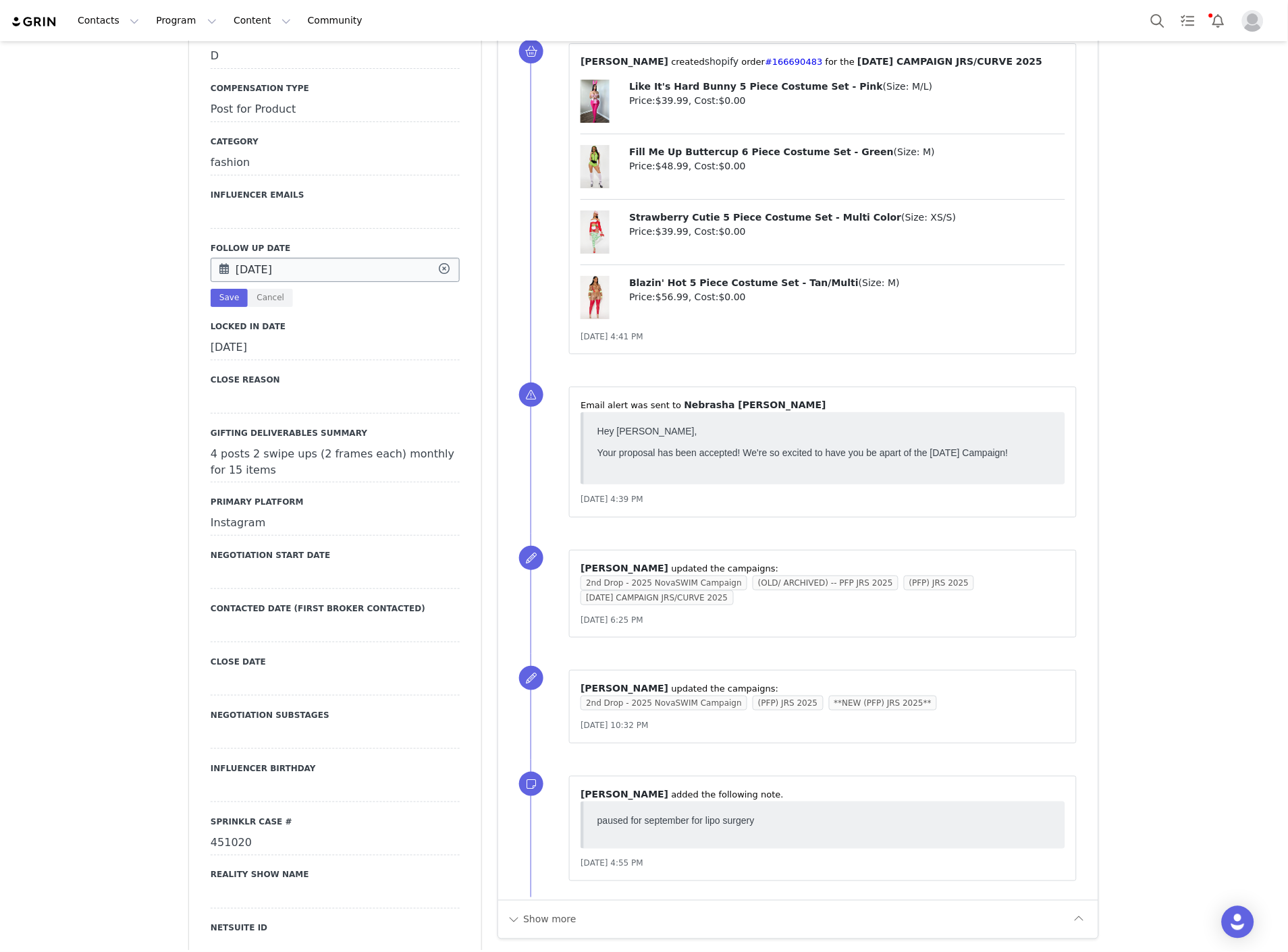
click at [272, 274] on input "Sep 30 2025" at bounding box center [335, 271] width 249 height 25
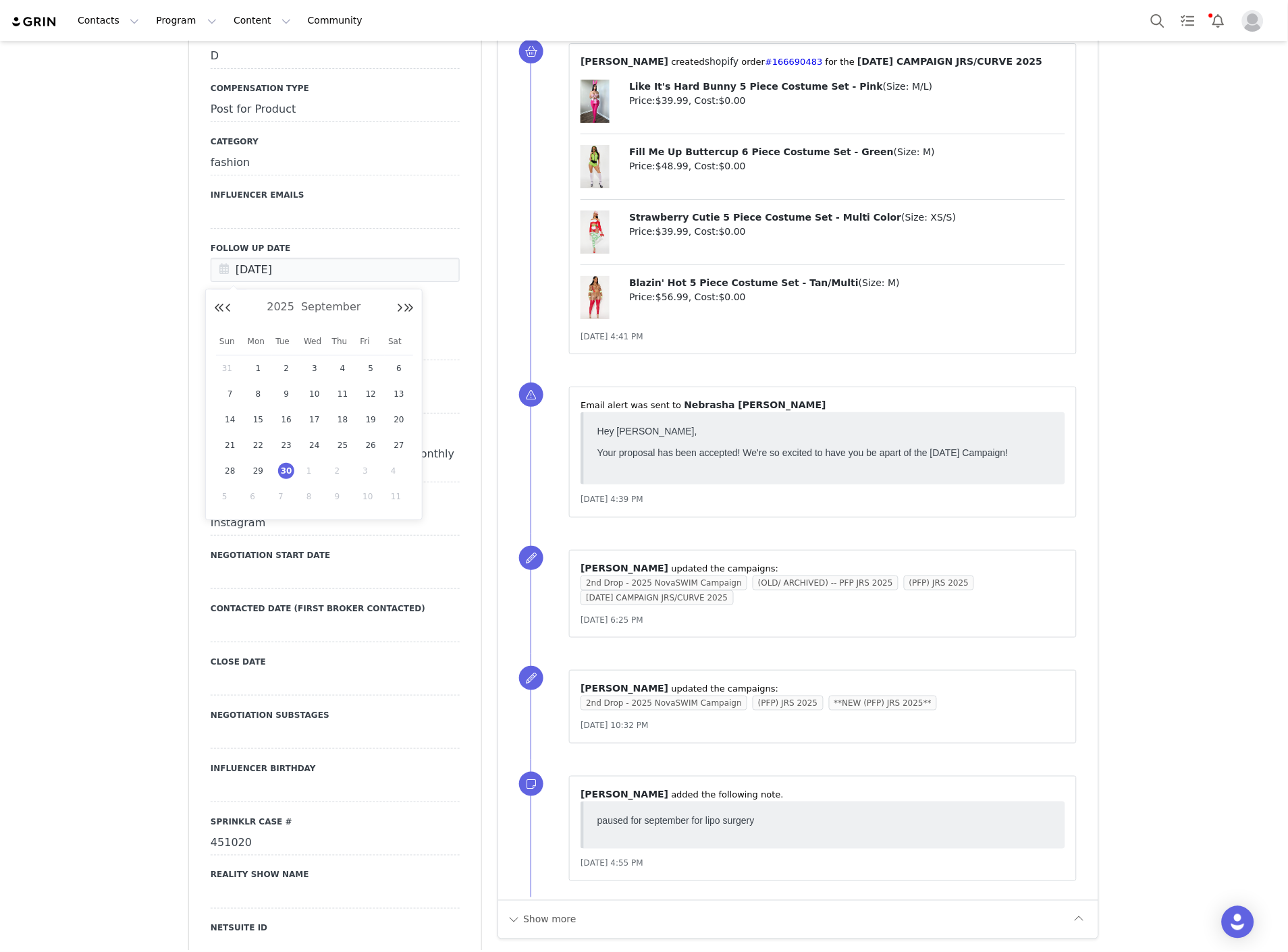
click at [60, 410] on div "Creators Nebrasha Brandon Profile Nebrasha Brandon 164.5K followers Audience Re…" at bounding box center [644, 944] width 1288 height 4507
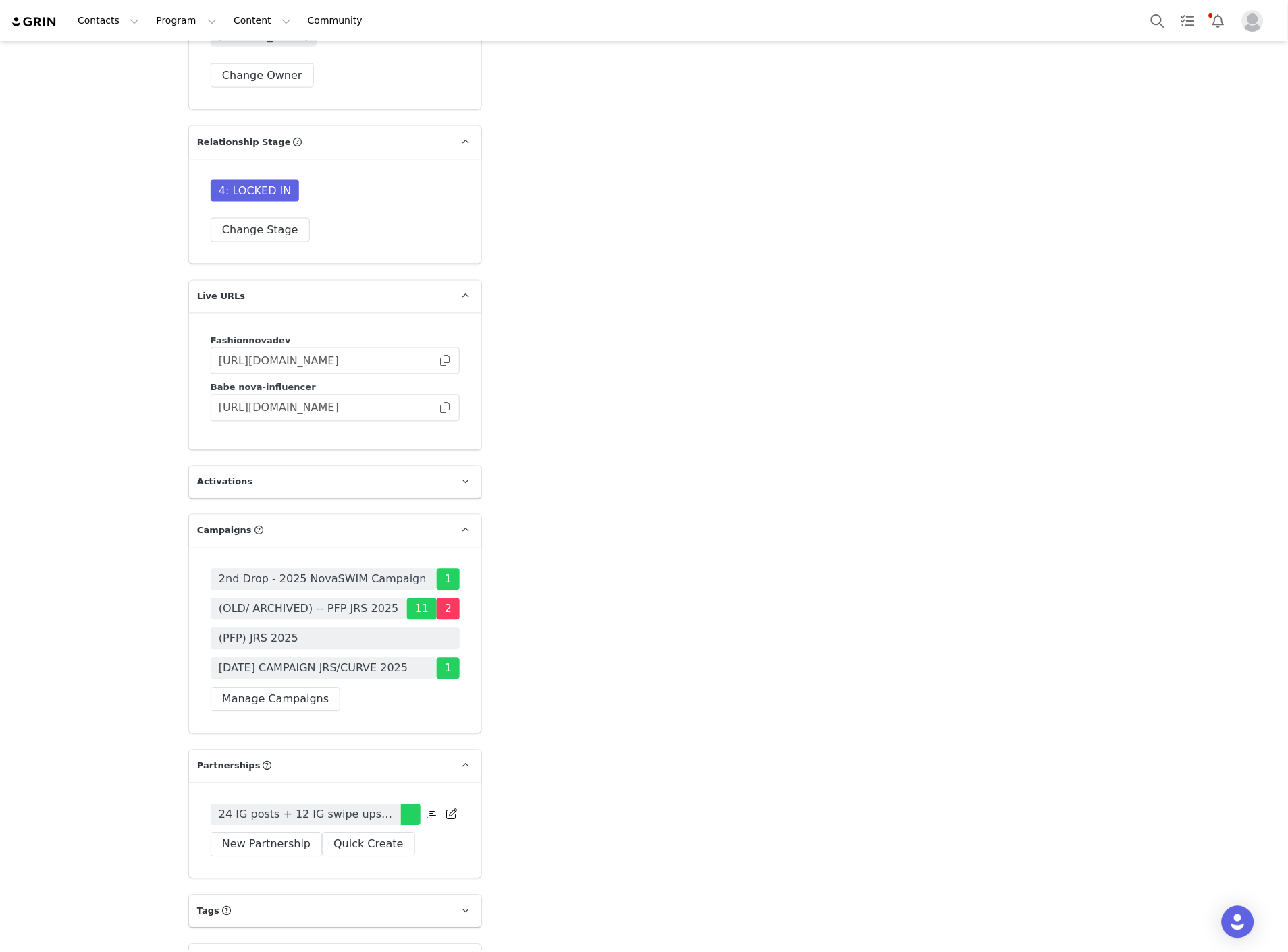
scroll to position [3595, 0]
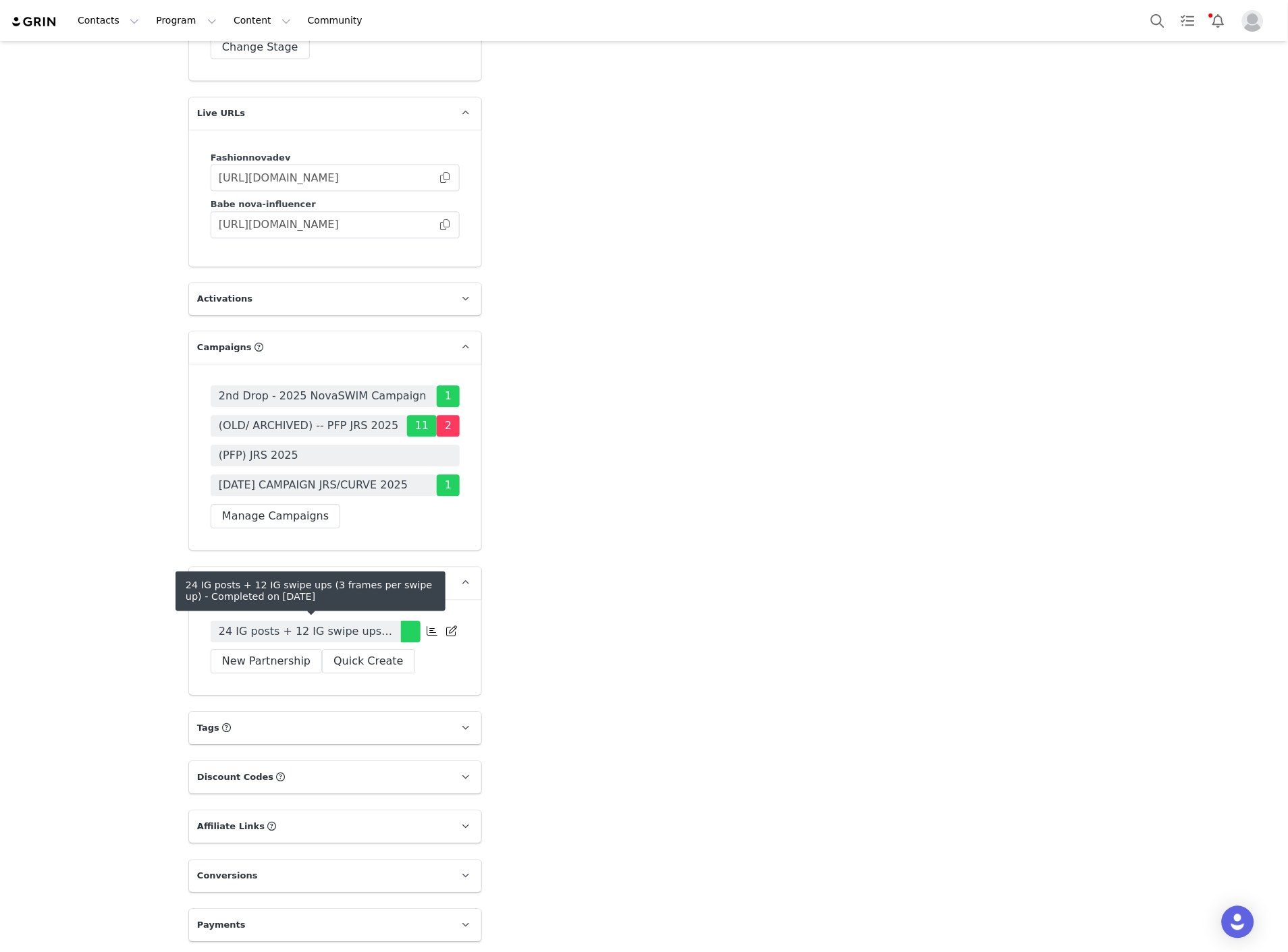
click at [266, 632] on span "24 IG posts + 12 IG swipe ups (3 frames per swipe up)" at bounding box center [305, 632] width 174 height 16
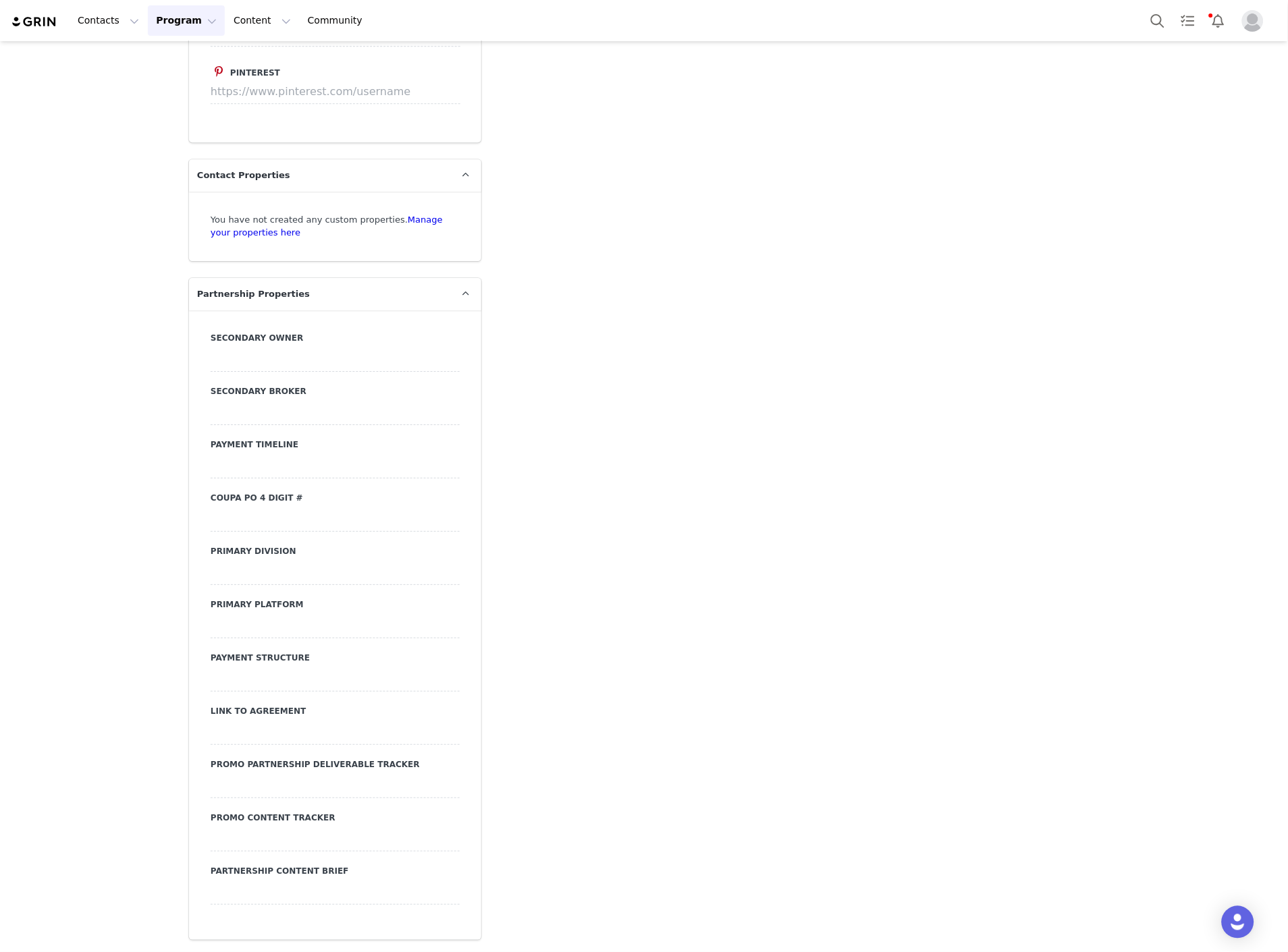
type input "+1 ([GEOGRAPHIC_DATA])"
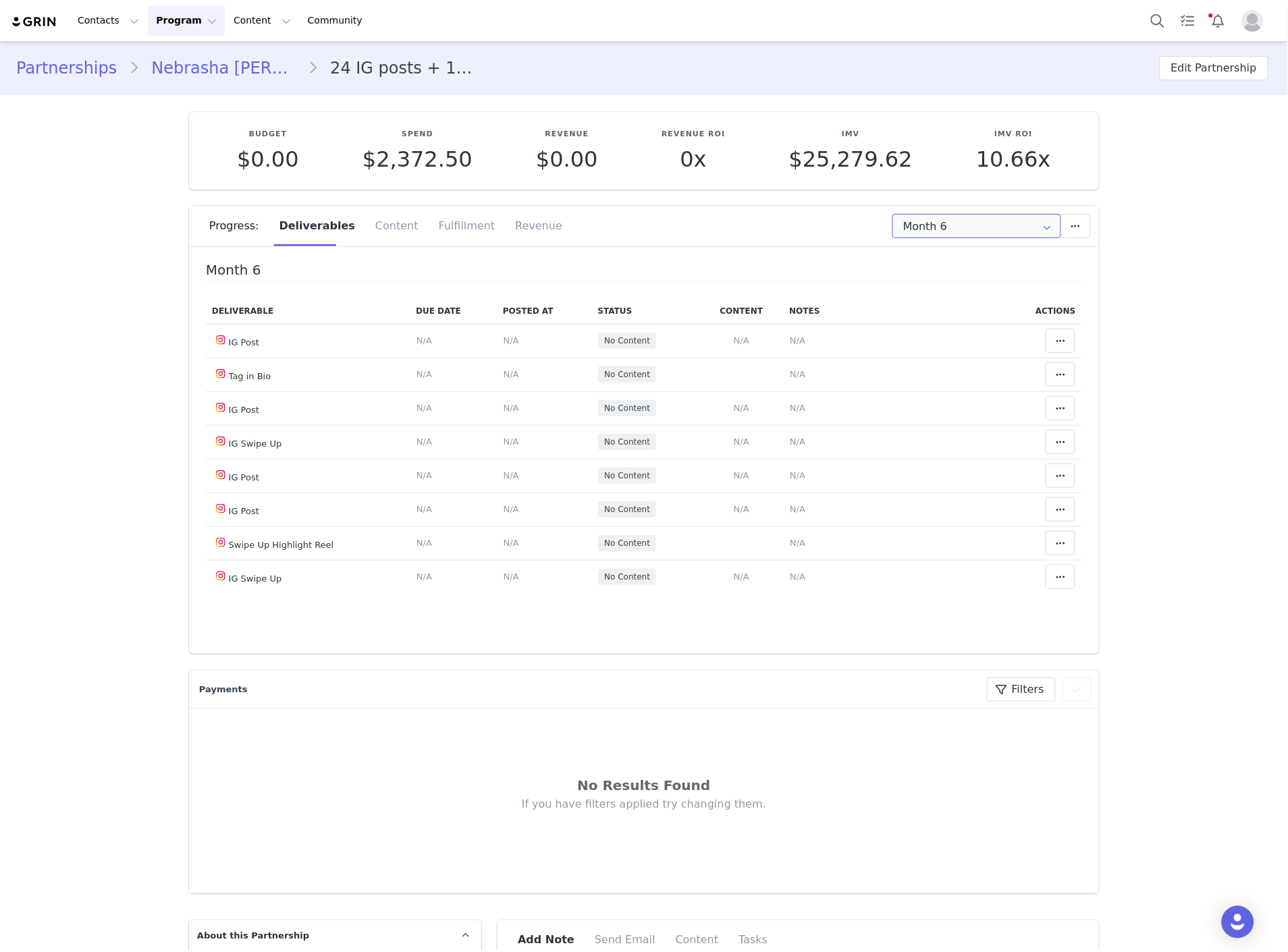
click at [922, 218] on input "Month 6" at bounding box center [977, 226] width 169 height 25
click at [940, 399] on li "All Months" at bounding box center [977, 400] width 178 height 23
type input "All"
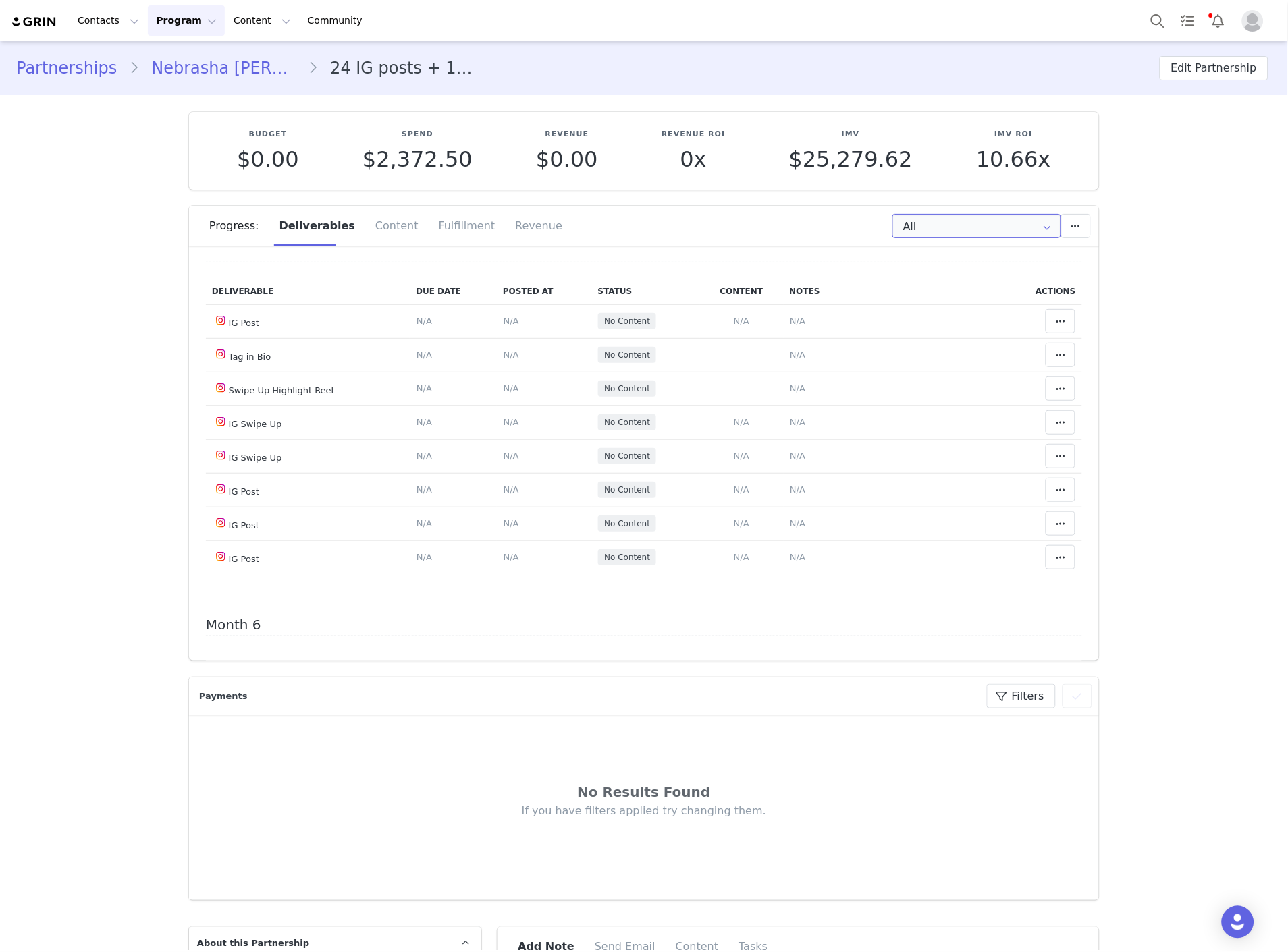
scroll to position [1575, 0]
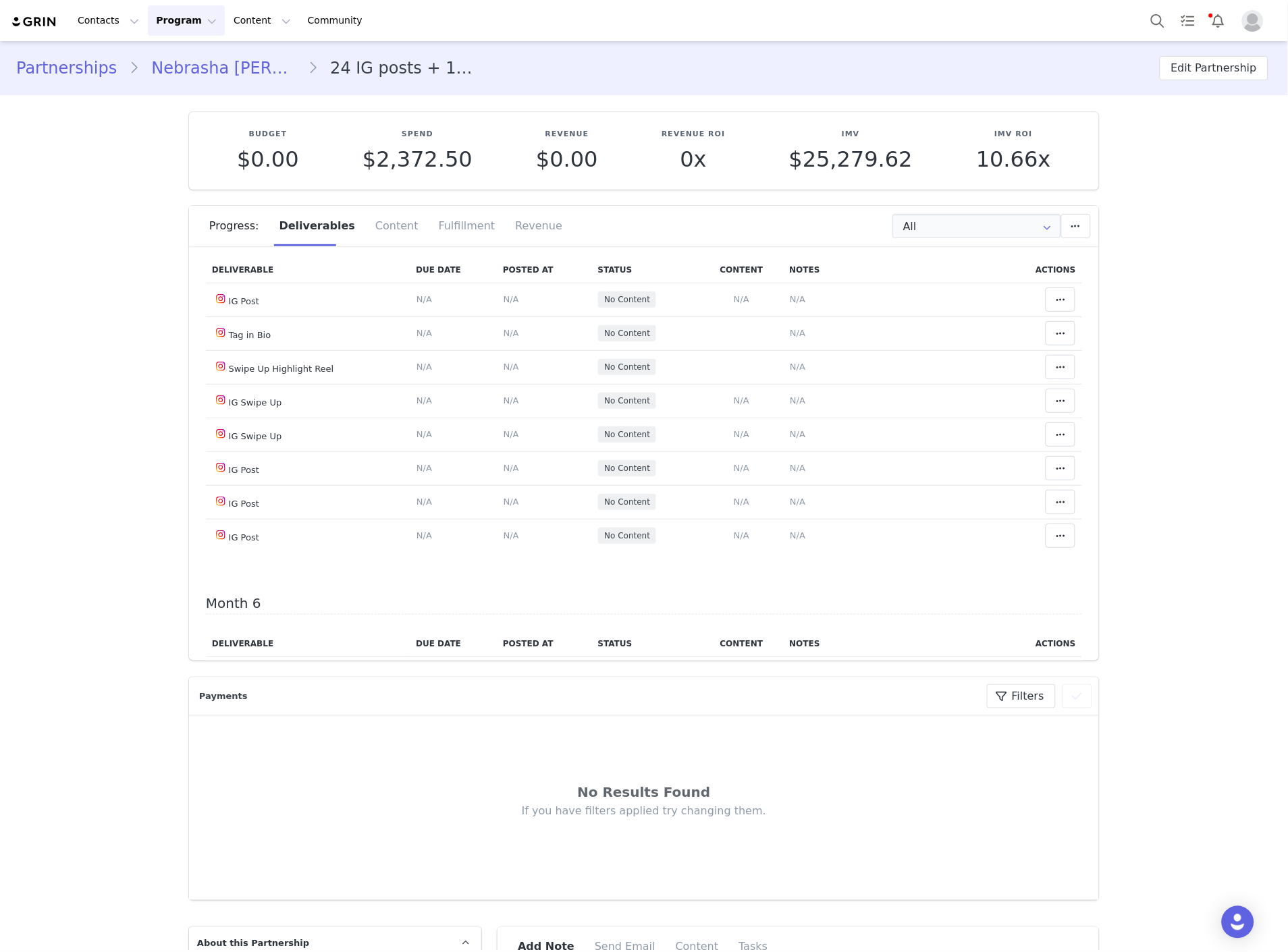
click at [794, 31] on span "N/A" at bounding box center [797, 27] width 15 height 10
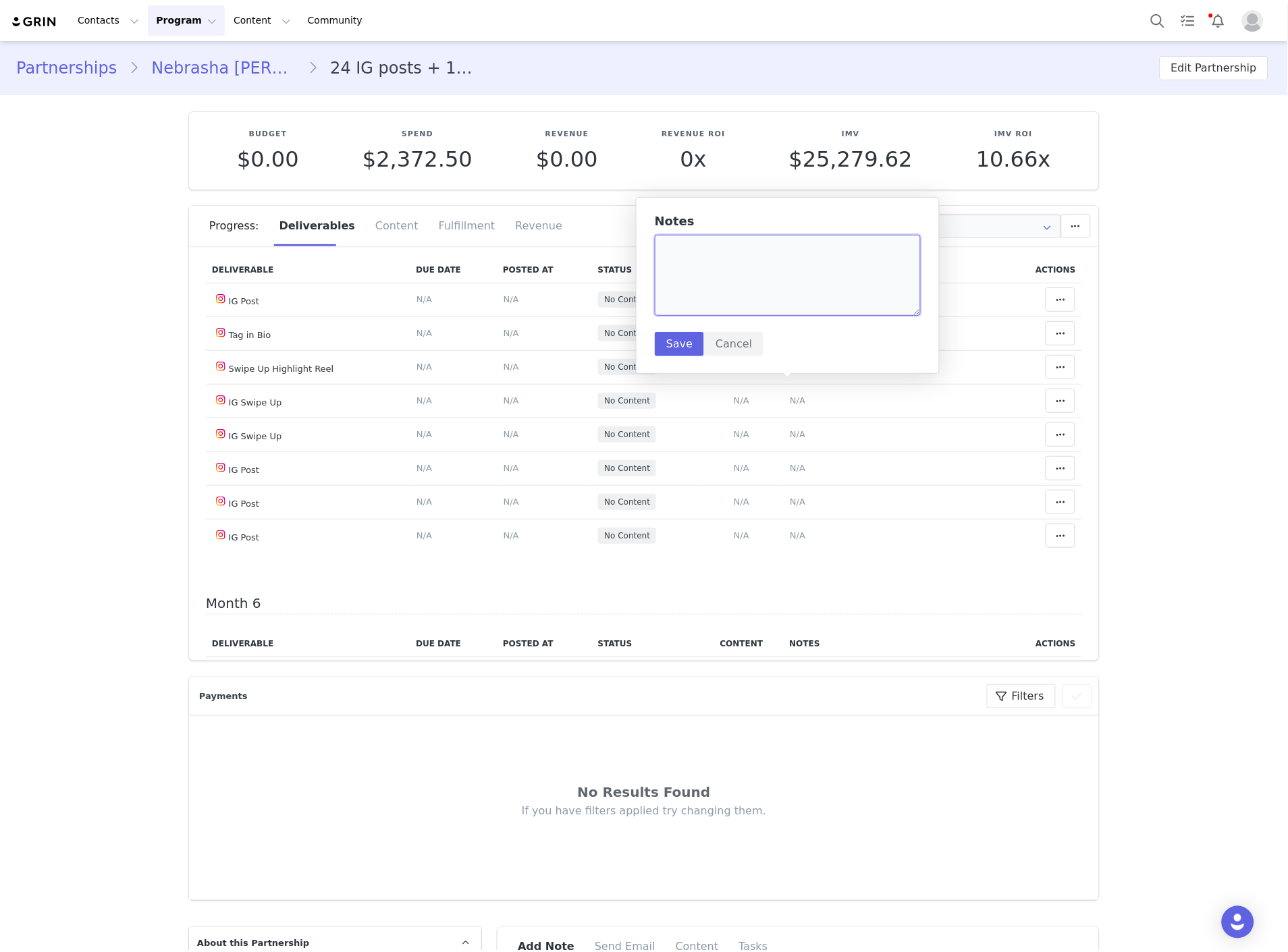
click at [719, 300] on textarea at bounding box center [788, 274] width 266 height 81
paste textarea "https://www.instagram.com/p/DPDBUJLiQv8/"
type textarea "https://www.instagram.com/p/DPDBUJLiQv8/"
click at [680, 333] on button "Save" at bounding box center [680, 345] width 49 height 25
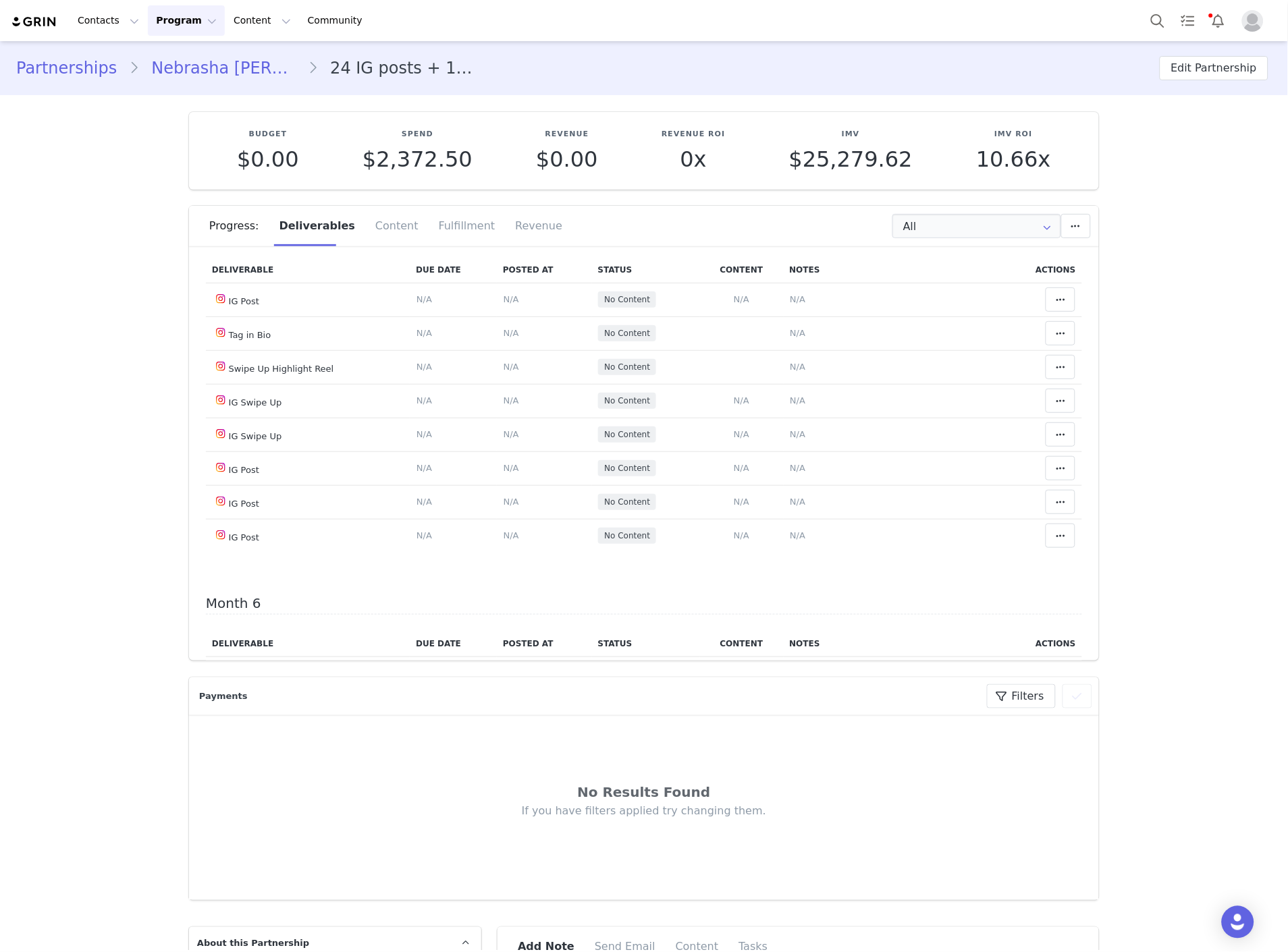
click at [1052, 39] on button at bounding box center [1059, 28] width 29 height 25
click at [1055, 32] on icon at bounding box center [1060, 27] width 9 height 10
click at [1053, 35] on span at bounding box center [1060, 27] width 16 height 16
click at [932, 388] on div "Mark as Accepted" at bounding box center [936, 388] width 167 height 31
click at [503, 31] on span "N/A" at bounding box center [511, 27] width 15 height 10
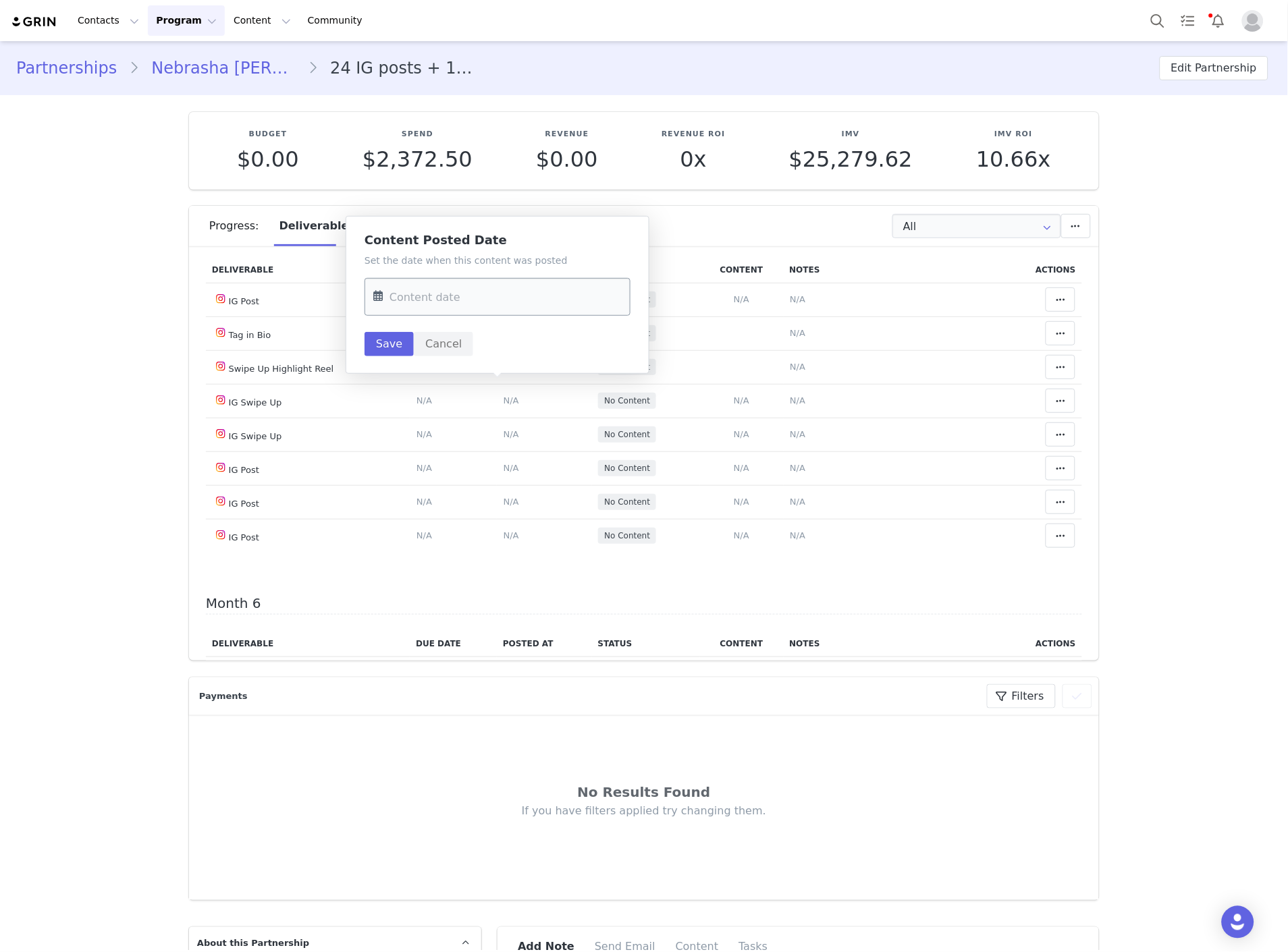
click at [480, 305] on input "text" at bounding box center [497, 297] width 266 height 38
drag, startPoint x: 536, startPoint y: 482, endPoint x: 480, endPoint y: 454, distance: 62.6
click at [536, 482] on span "26" at bounding box center [530, 480] width 16 height 16
type input "[DATE]"
click at [389, 345] on button "Save" at bounding box center [389, 345] width 49 height 25
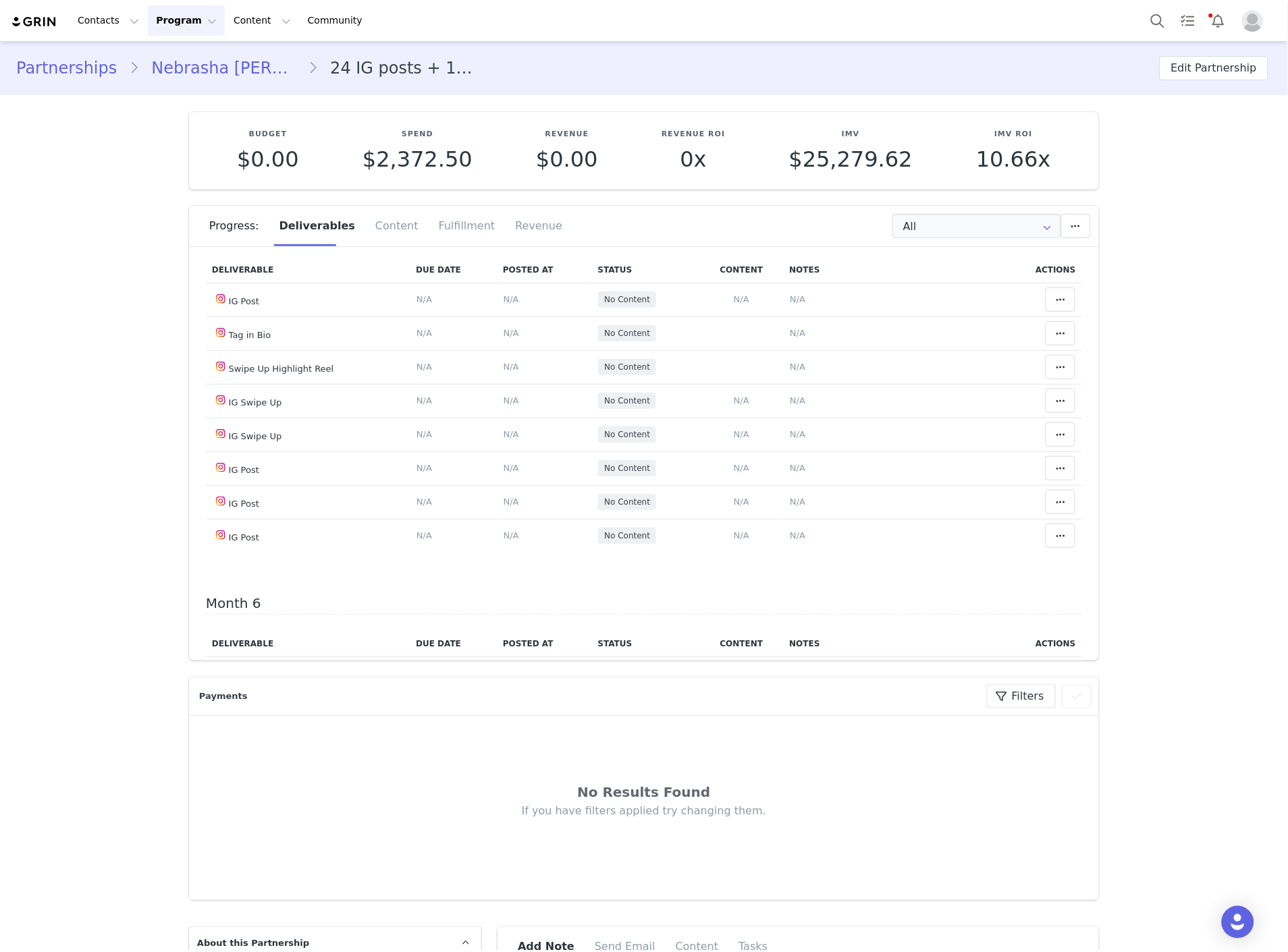
drag, startPoint x: 788, startPoint y: 289, endPoint x: 781, endPoint y: 274, distance: 16.6
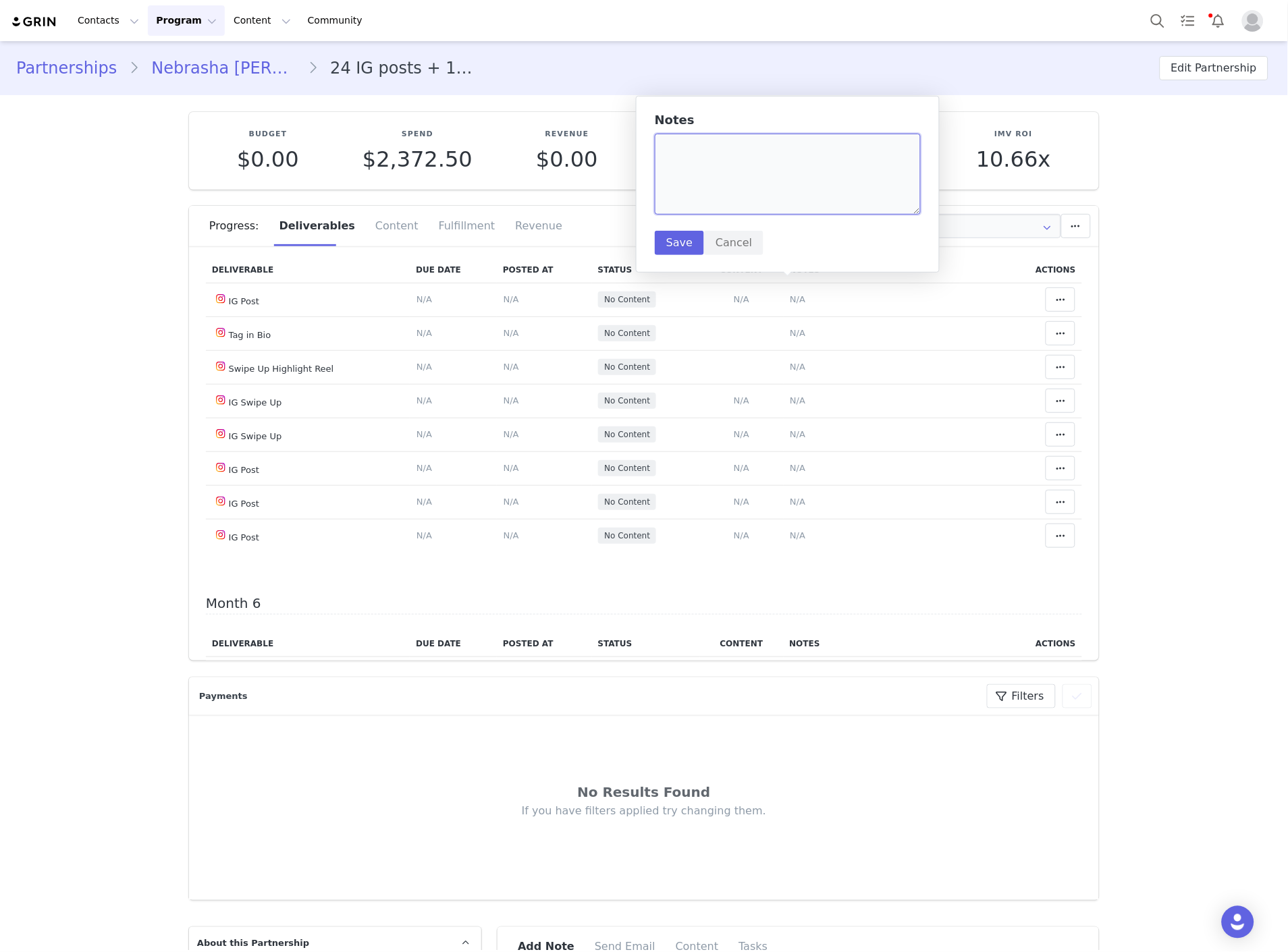
click at [732, 164] on textarea at bounding box center [788, 174] width 266 height 81
paste textarea "https://static-resources.creatoriq.com/instagram-stories/videos/370418254654936…"
type textarea "9/21 https://static-resources.creatoriq.com/instagram-stories/videos/3704182546…"
click at [683, 247] on button "Save" at bounding box center [680, 243] width 49 height 25
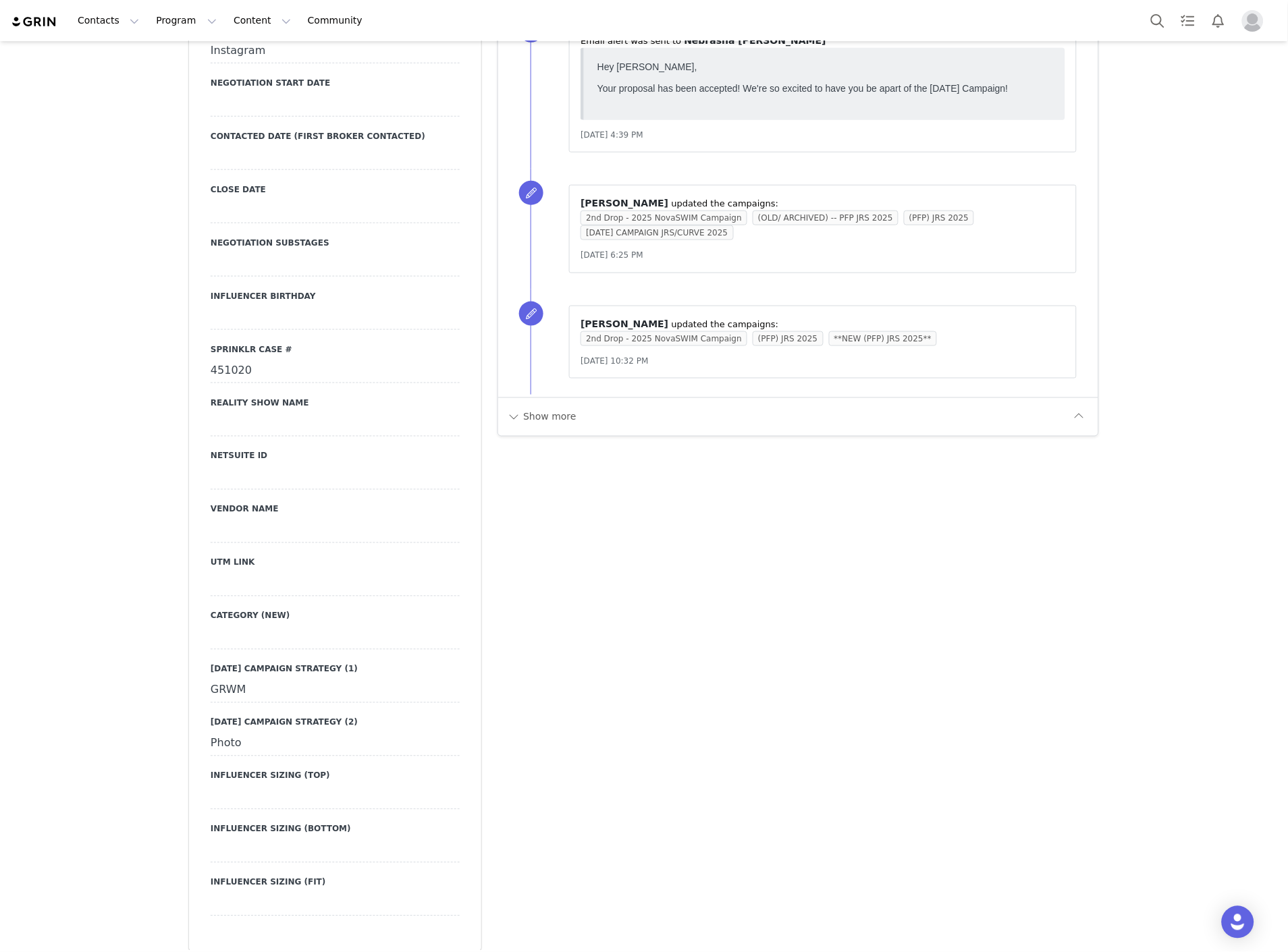
scroll to position [1875, 0]
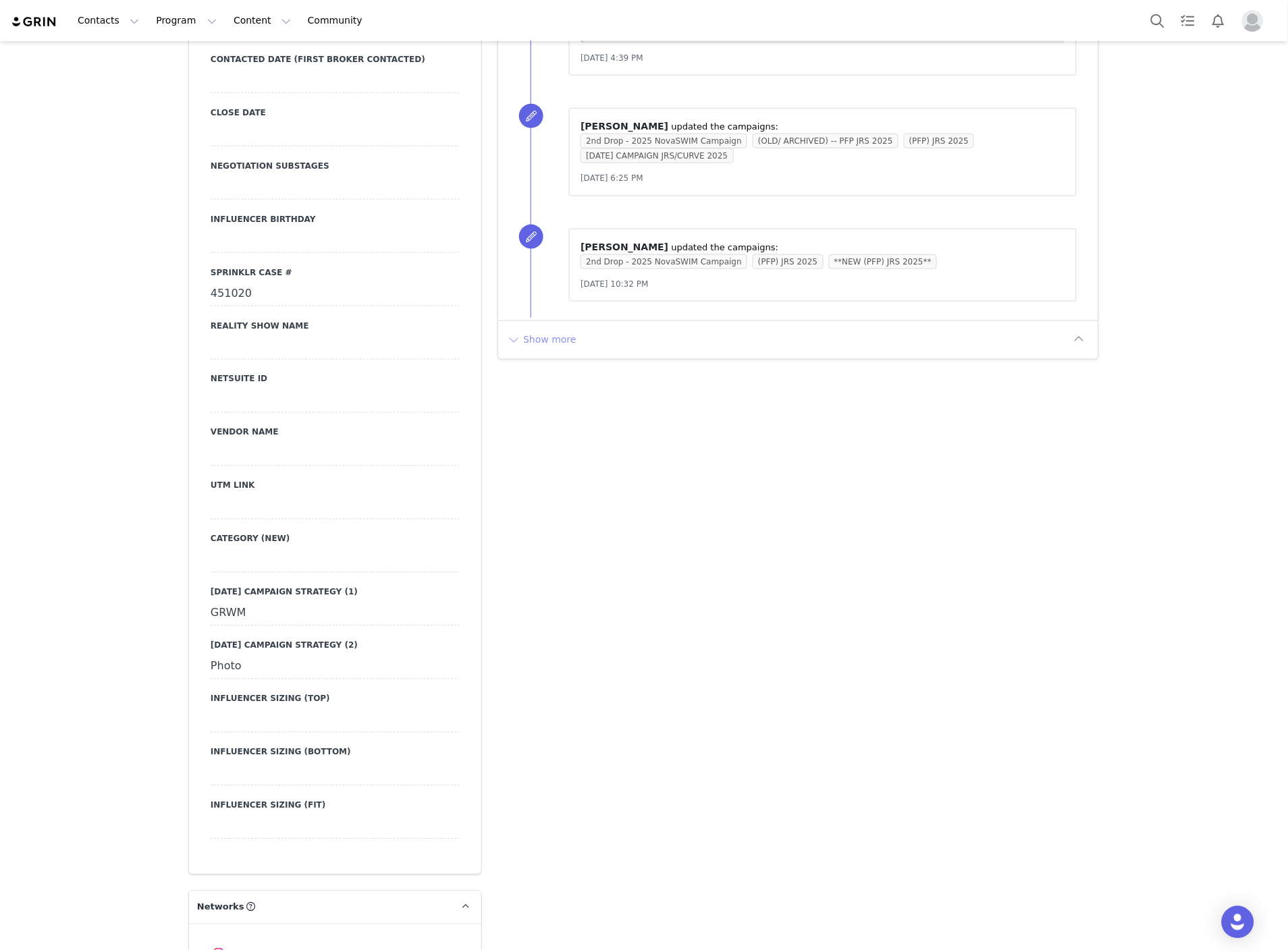
click at [543, 335] on button "Show more" at bounding box center [541, 340] width 71 height 22
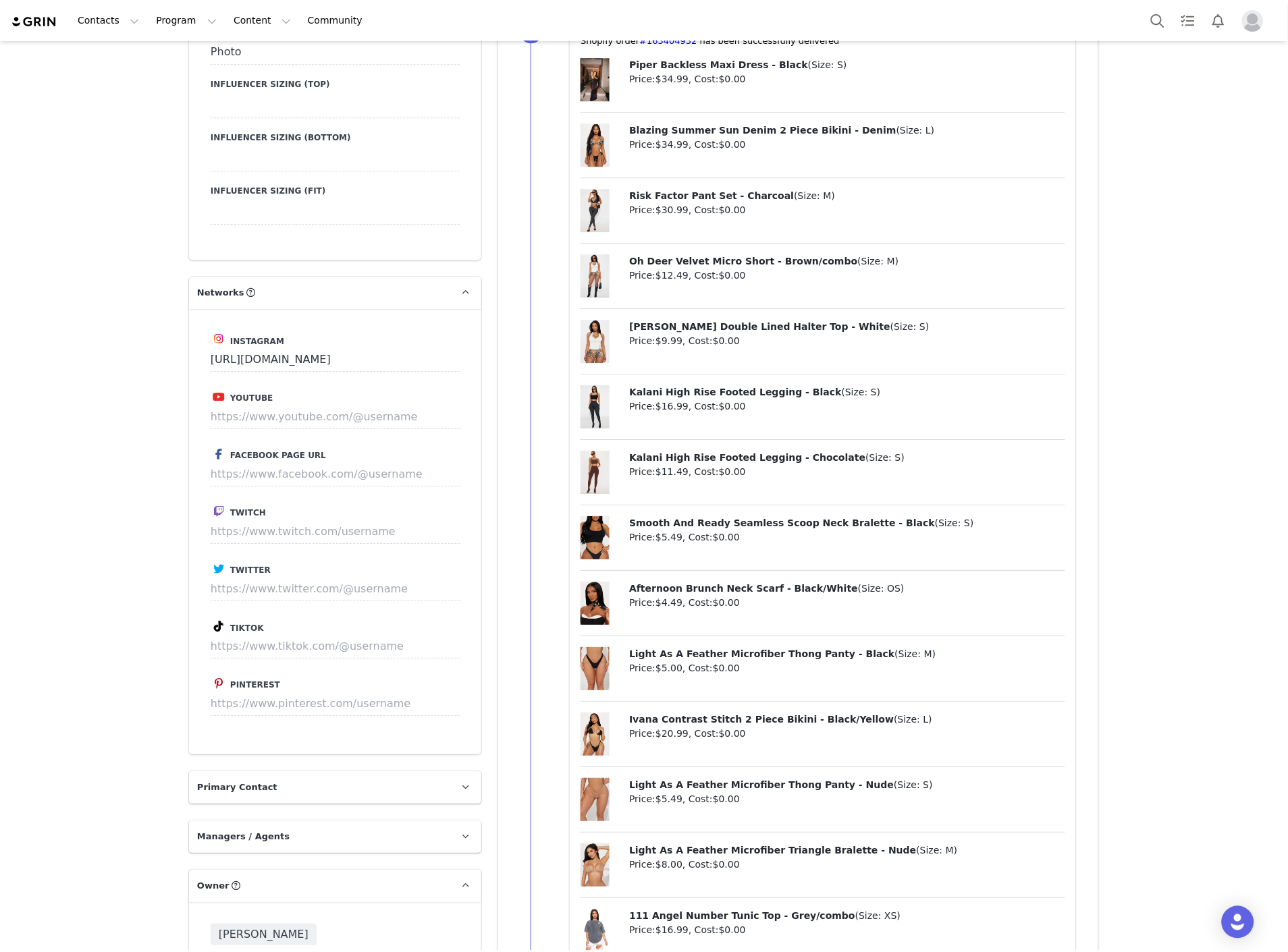
scroll to position [2774, 0]
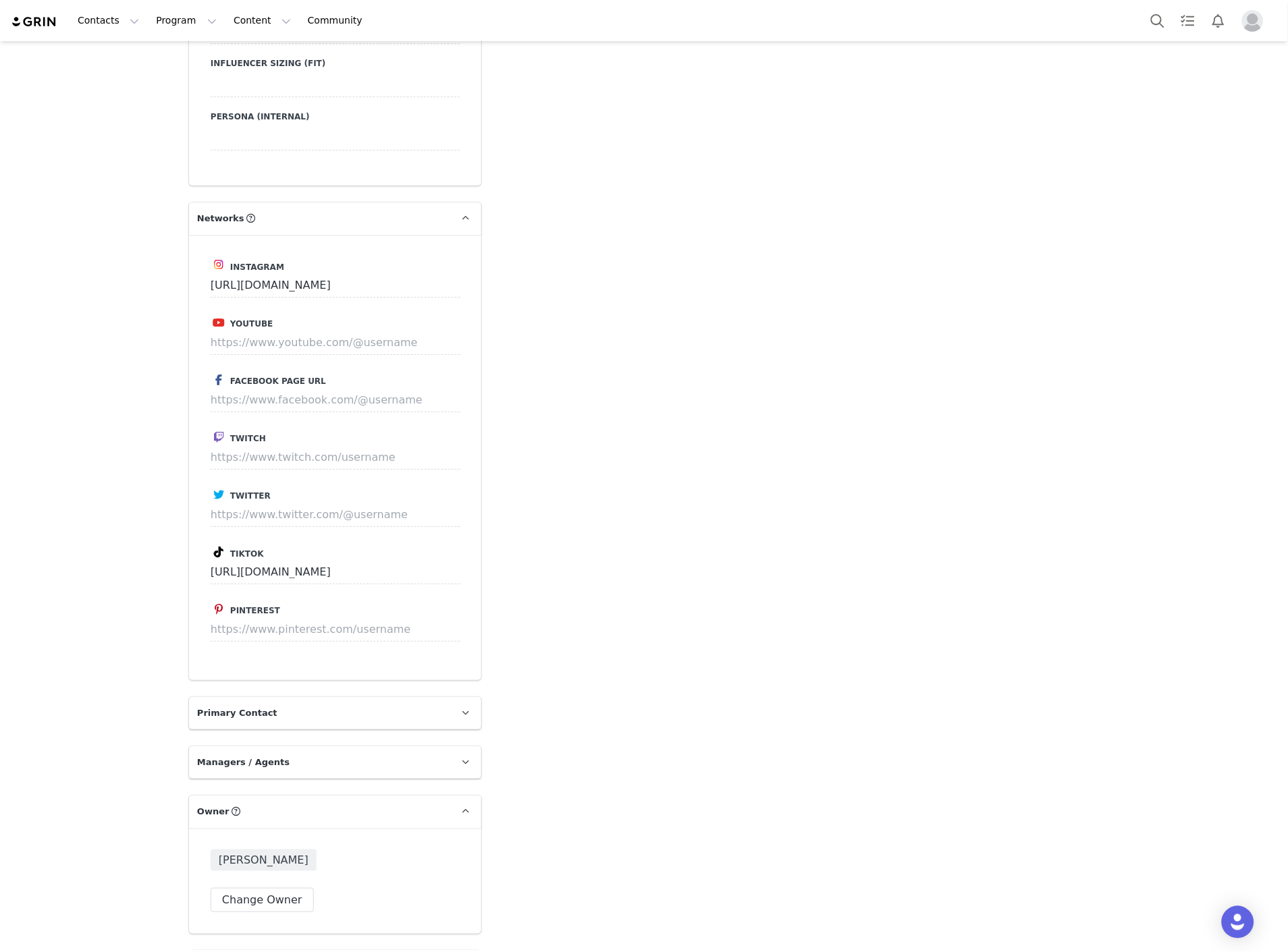
scroll to position [2849, 0]
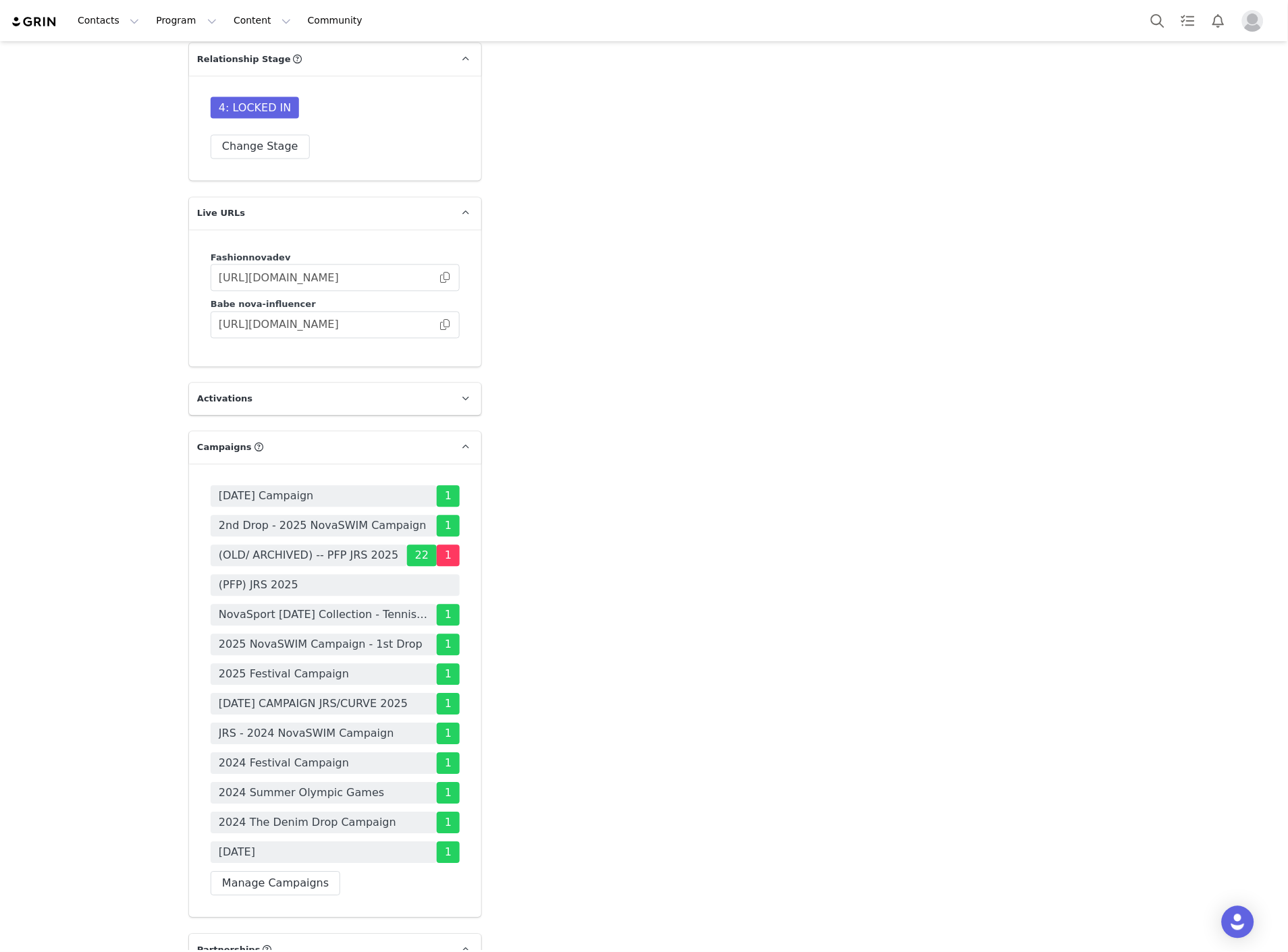
scroll to position [3920, 0]
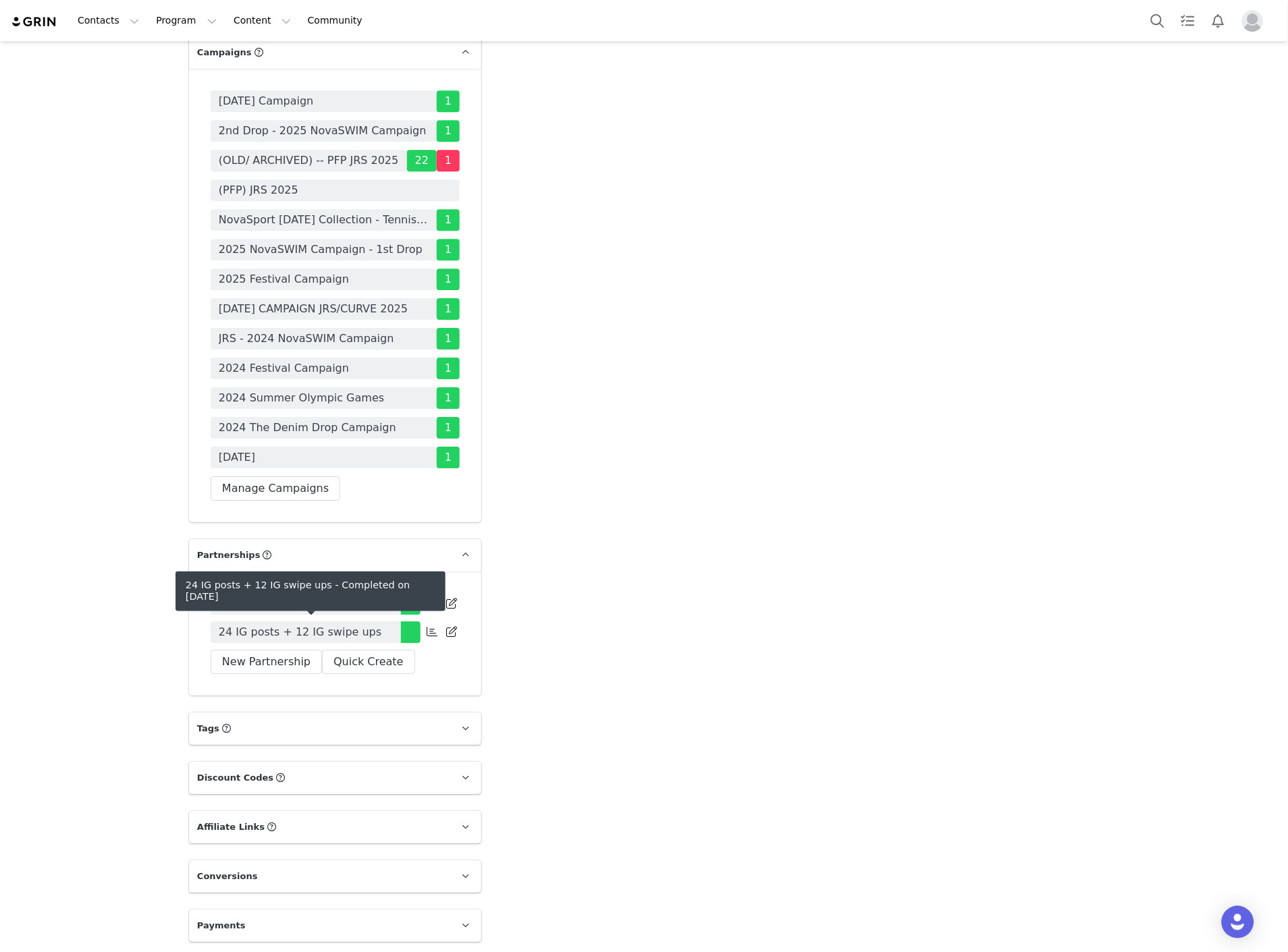
click at [254, 629] on span "24 IG posts + 12 IG swipe ups" at bounding box center [299, 632] width 162 height 16
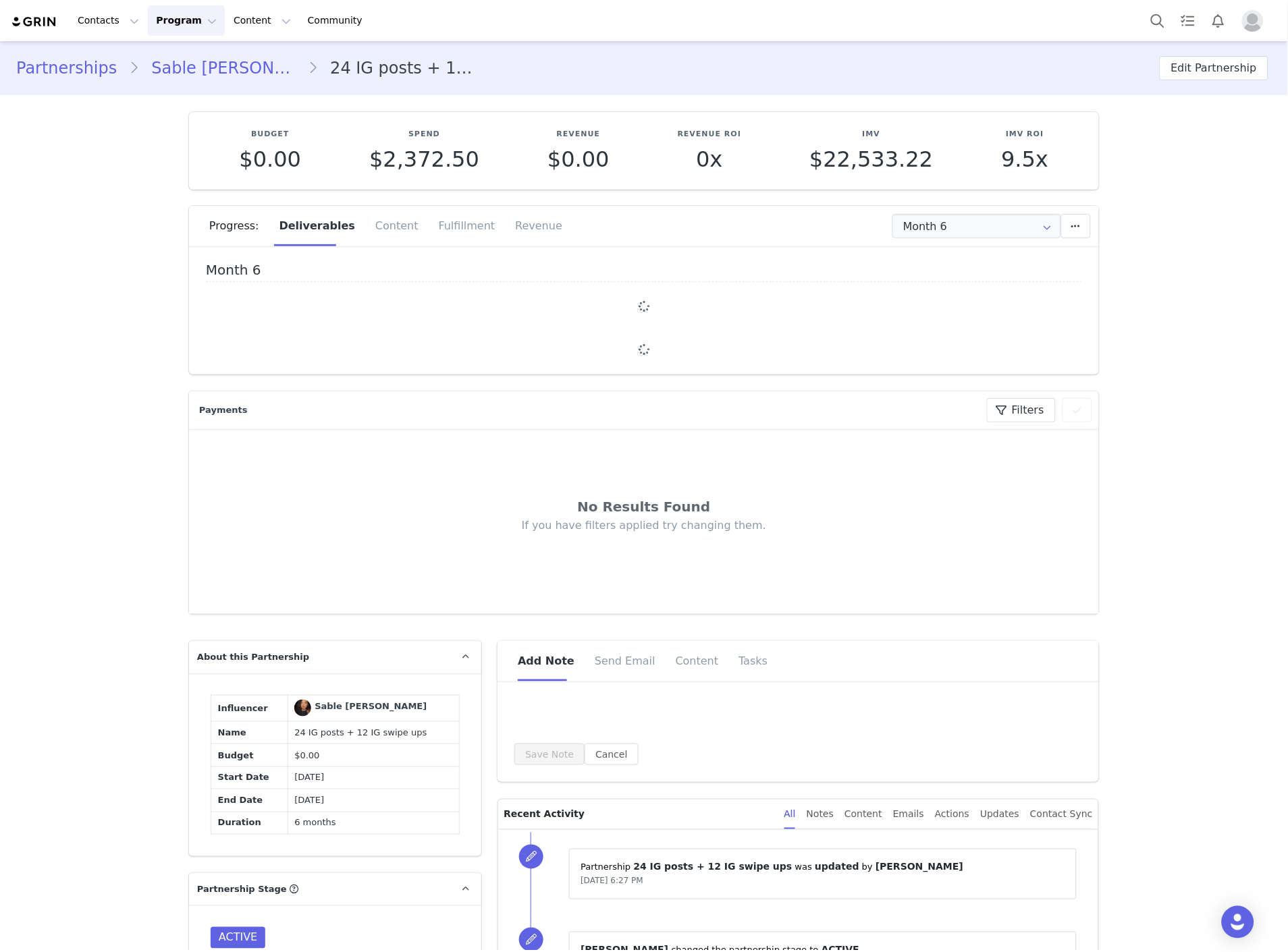
type input "+1 ([GEOGRAPHIC_DATA])"
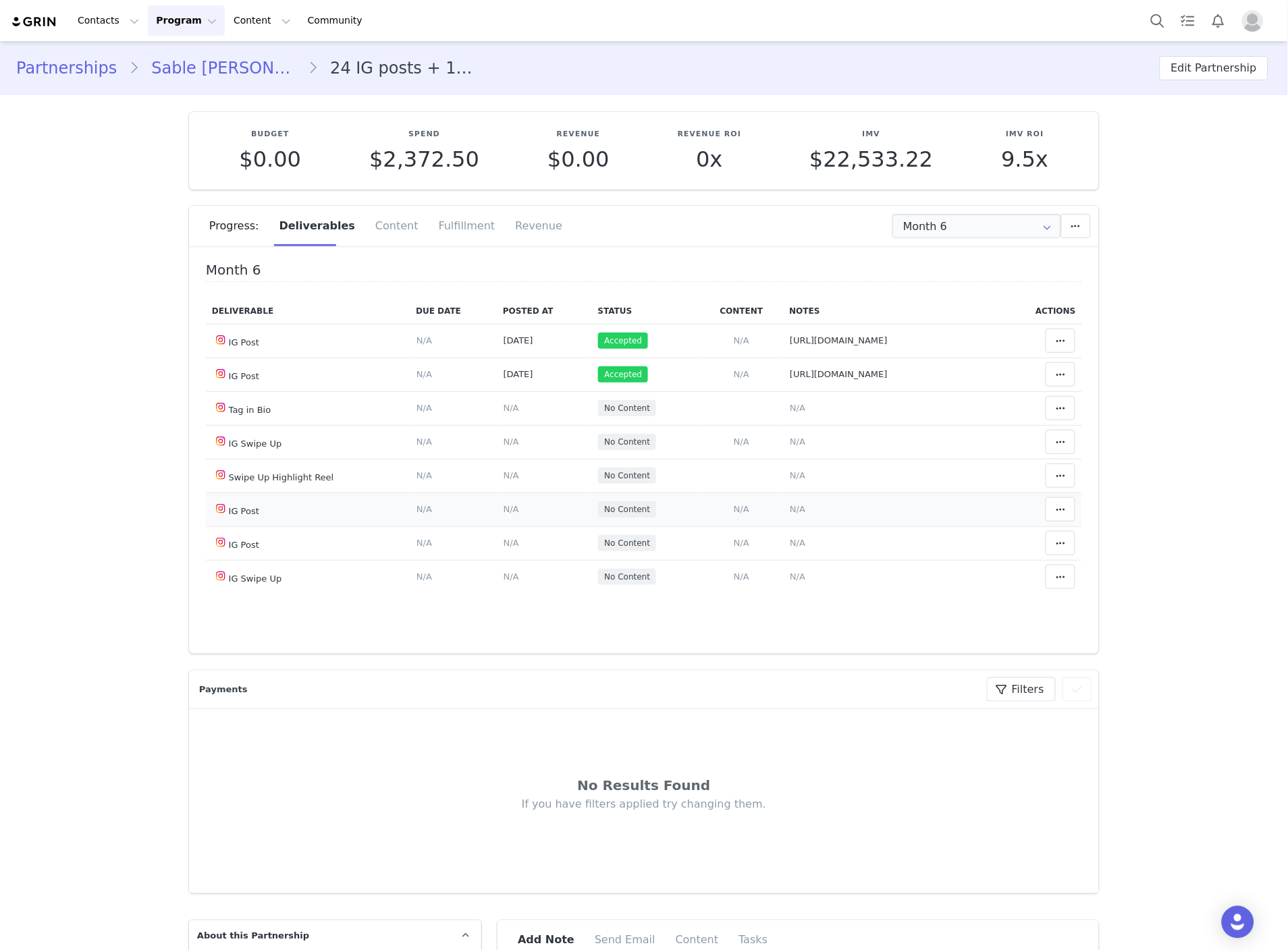
click at [798, 513] on td "Notes Save Cancel N/A" at bounding box center [893, 510] width 219 height 34
click at [790, 513] on span "N/A" at bounding box center [797, 509] width 15 height 10
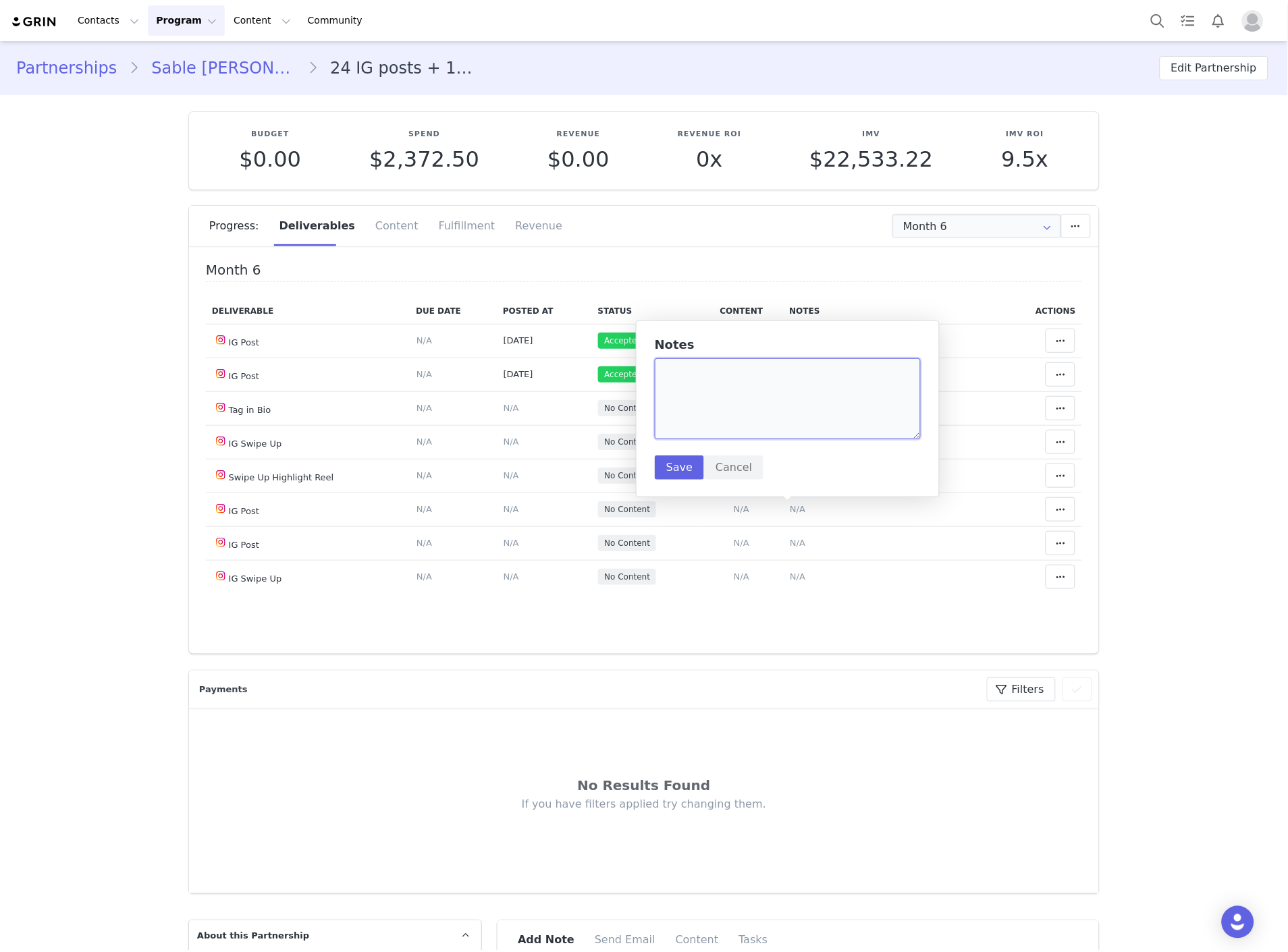
click at [711, 401] on textarea at bounding box center [788, 399] width 266 height 81
paste textarea "https://www.instagram.com/p/DO_pldFjjiK/"
type textarea "https://www.instagram.com/p/DO_pldFjjiK/"
click at [683, 464] on button "Save" at bounding box center [680, 468] width 49 height 25
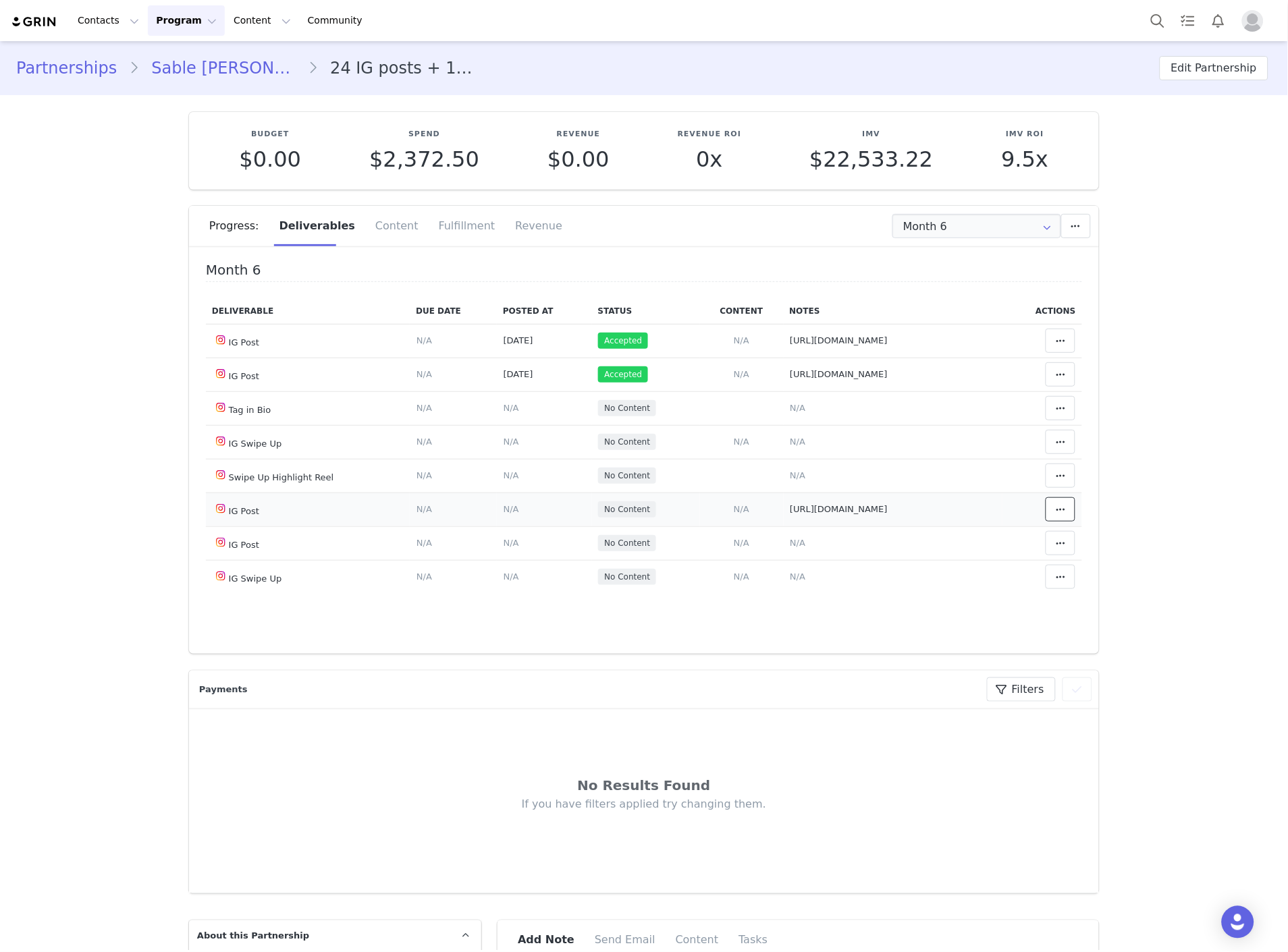
click at [1053, 516] on span at bounding box center [1060, 509] width 16 height 16
click at [940, 521] on div "Mark as Accepted" at bounding box center [936, 512] width 167 height 31
click at [500, 502] on td "Content Posted Date Set the date when this content was posted Save Cancel N/A" at bounding box center [544, 510] width 95 height 34
click at [503, 513] on span "N/A" at bounding box center [511, 509] width 15 height 10
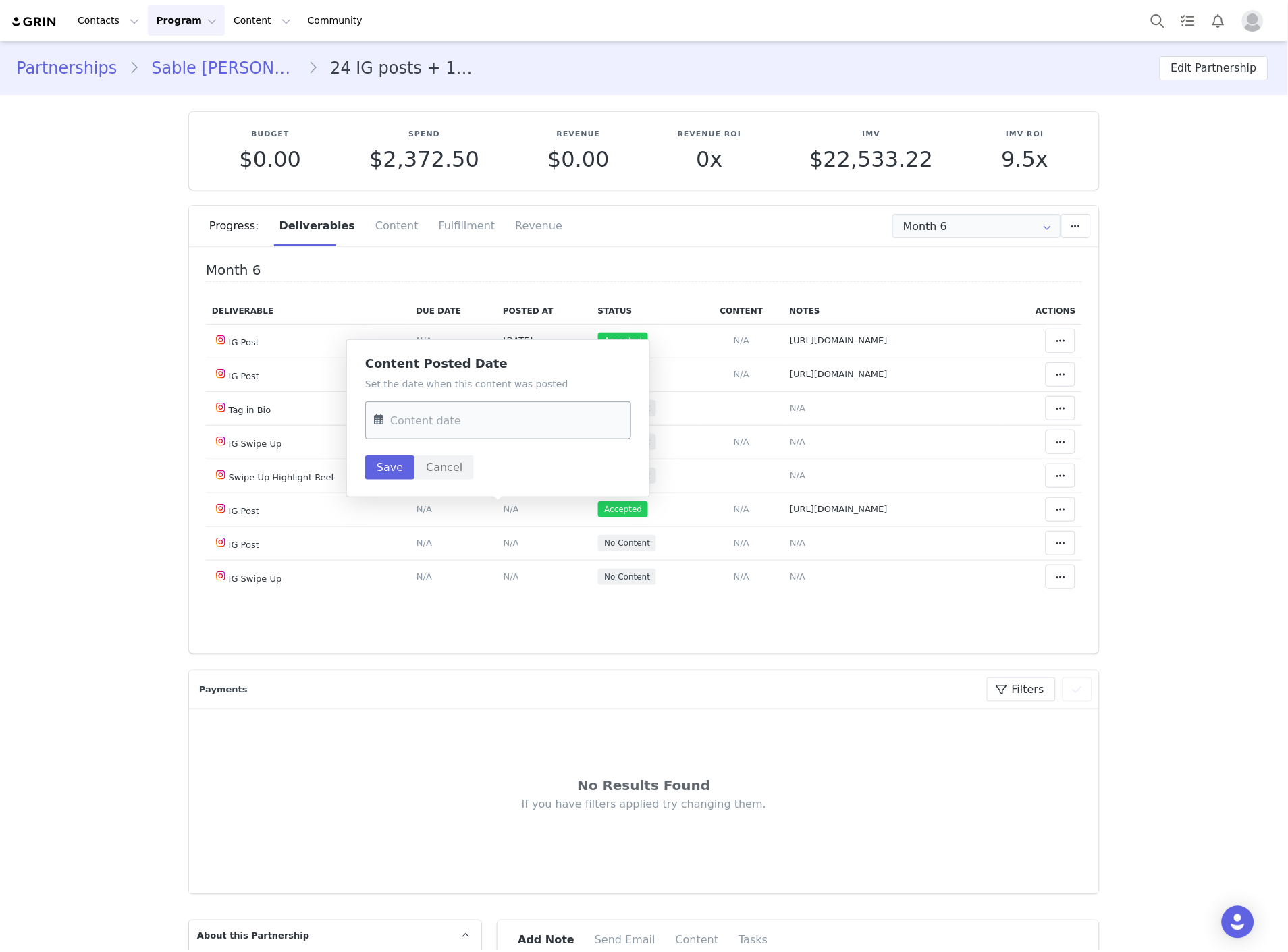
click at [473, 420] on input "text" at bounding box center [498, 420] width 266 height 38
click at [486, 605] on div "24" at bounding box center [475, 604] width 28 height 20
type input "Sep 24 2025"
click at [390, 471] on button "Save" at bounding box center [390, 468] width 49 height 25
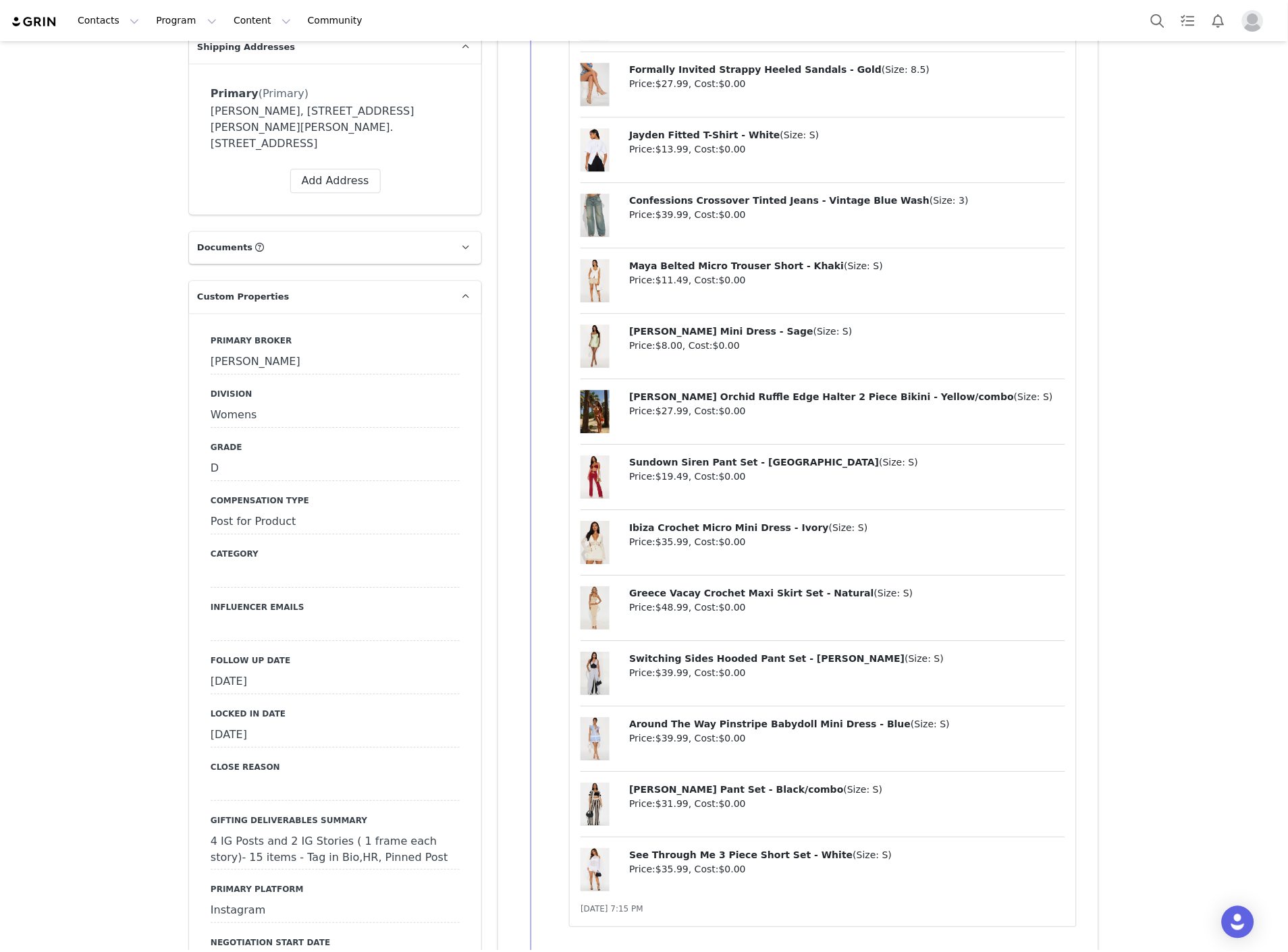
scroll to position [1200, 0]
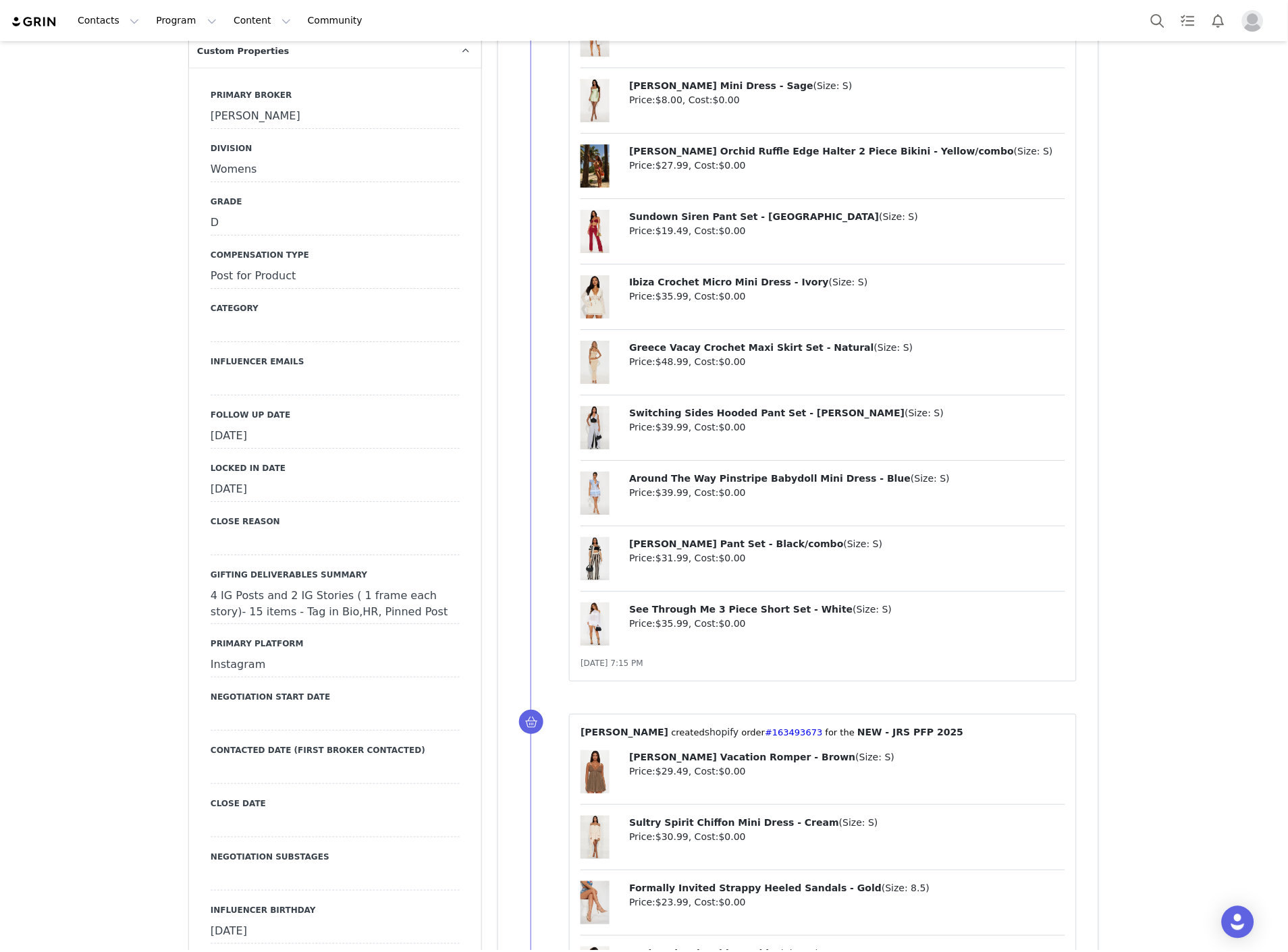
click at [252, 363] on div "Primary Broker Ashley Division Womens Grade D Compensation Type Post for Produc…" at bounding box center [335, 836] width 249 height 1495
click at [259, 424] on div "[DATE]" at bounding box center [335, 437] width 249 height 25
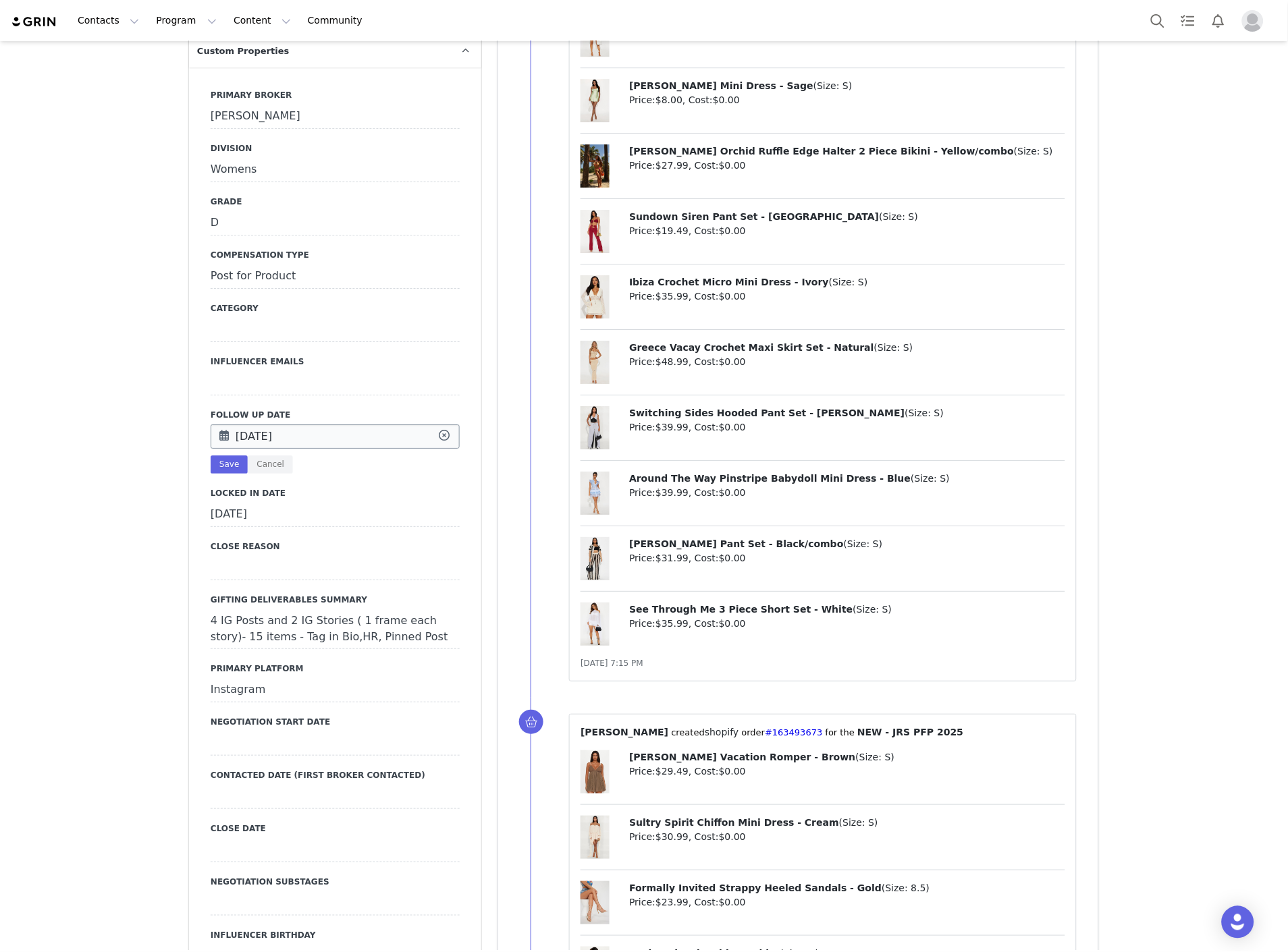
click at [282, 424] on input "[DATE]" at bounding box center [335, 437] width 249 height 25
click at [279, 550] on span "30" at bounding box center [286, 551] width 16 height 16
type input "[DATE]"
click at [220, 456] on button "Save" at bounding box center [229, 464] width 37 height 18
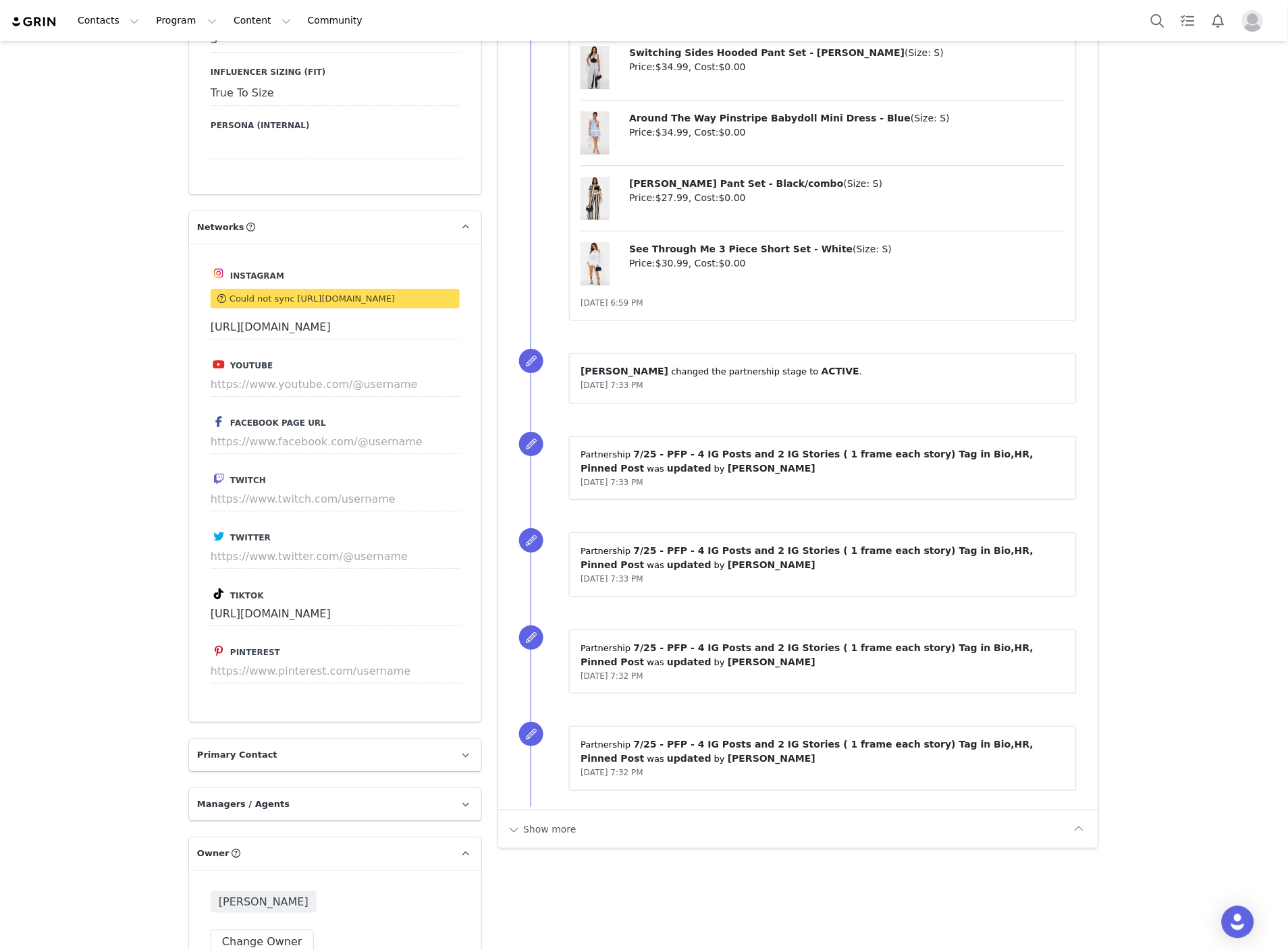
scroll to position [2549, 0]
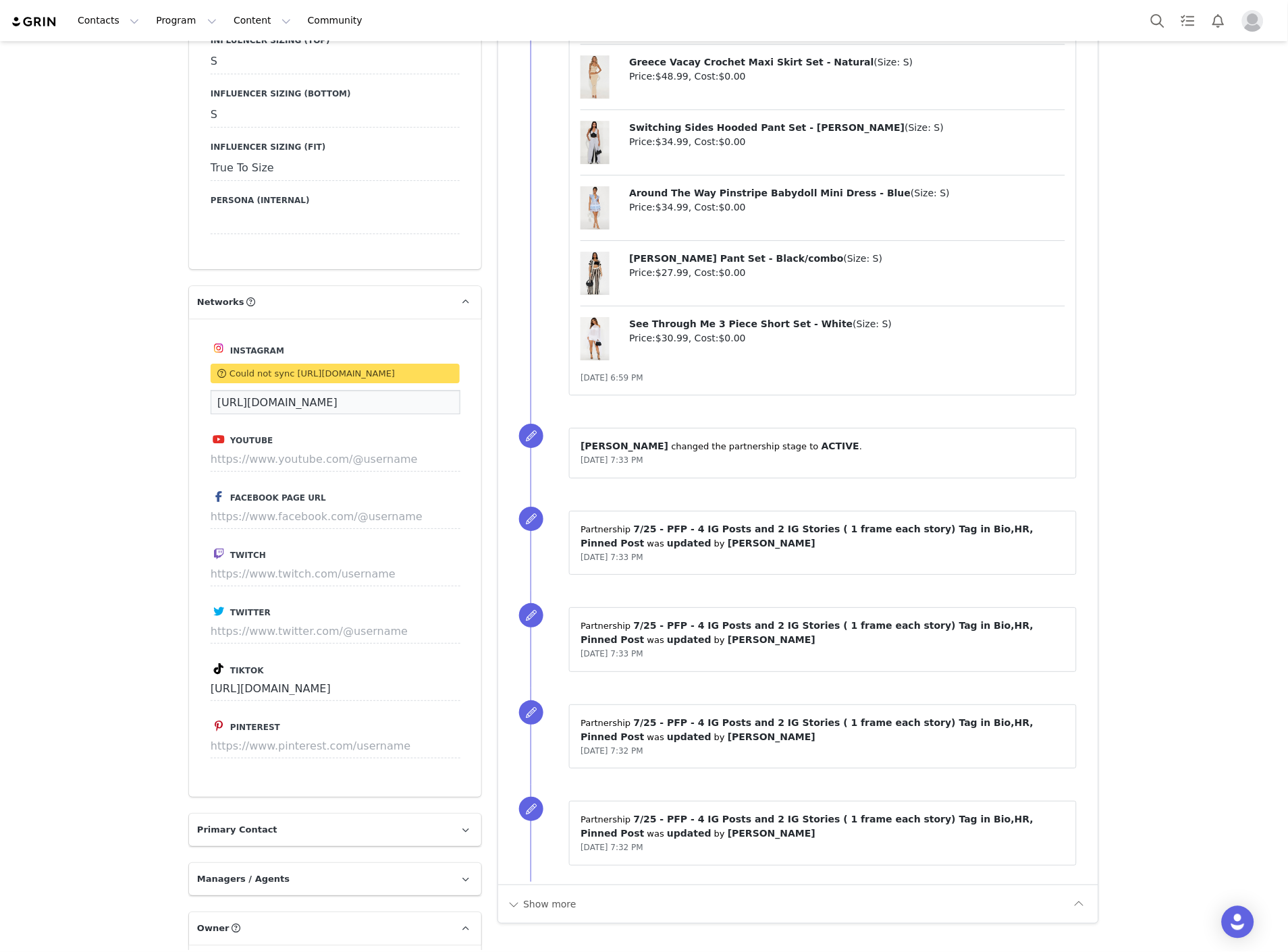
click at [310, 390] on input "[URL][DOMAIN_NAME]" at bounding box center [335, 402] width 250 height 25
paste input "[URL][DOMAIN_NAME]"
type input "[URL][DOMAIN_NAME]"
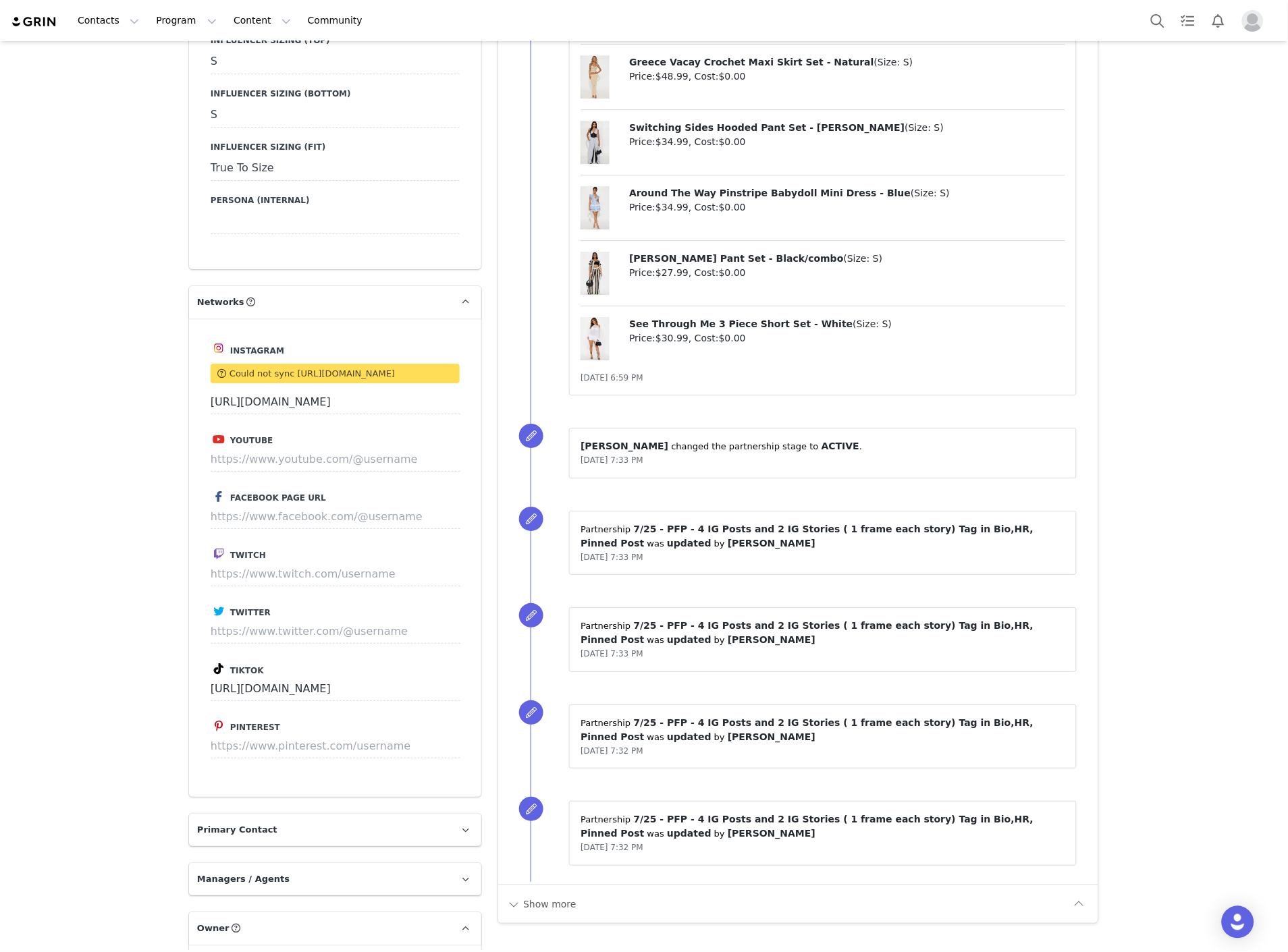
click at [237, 390] on input "[URL][DOMAIN_NAME]" at bounding box center [335, 402] width 250 height 25
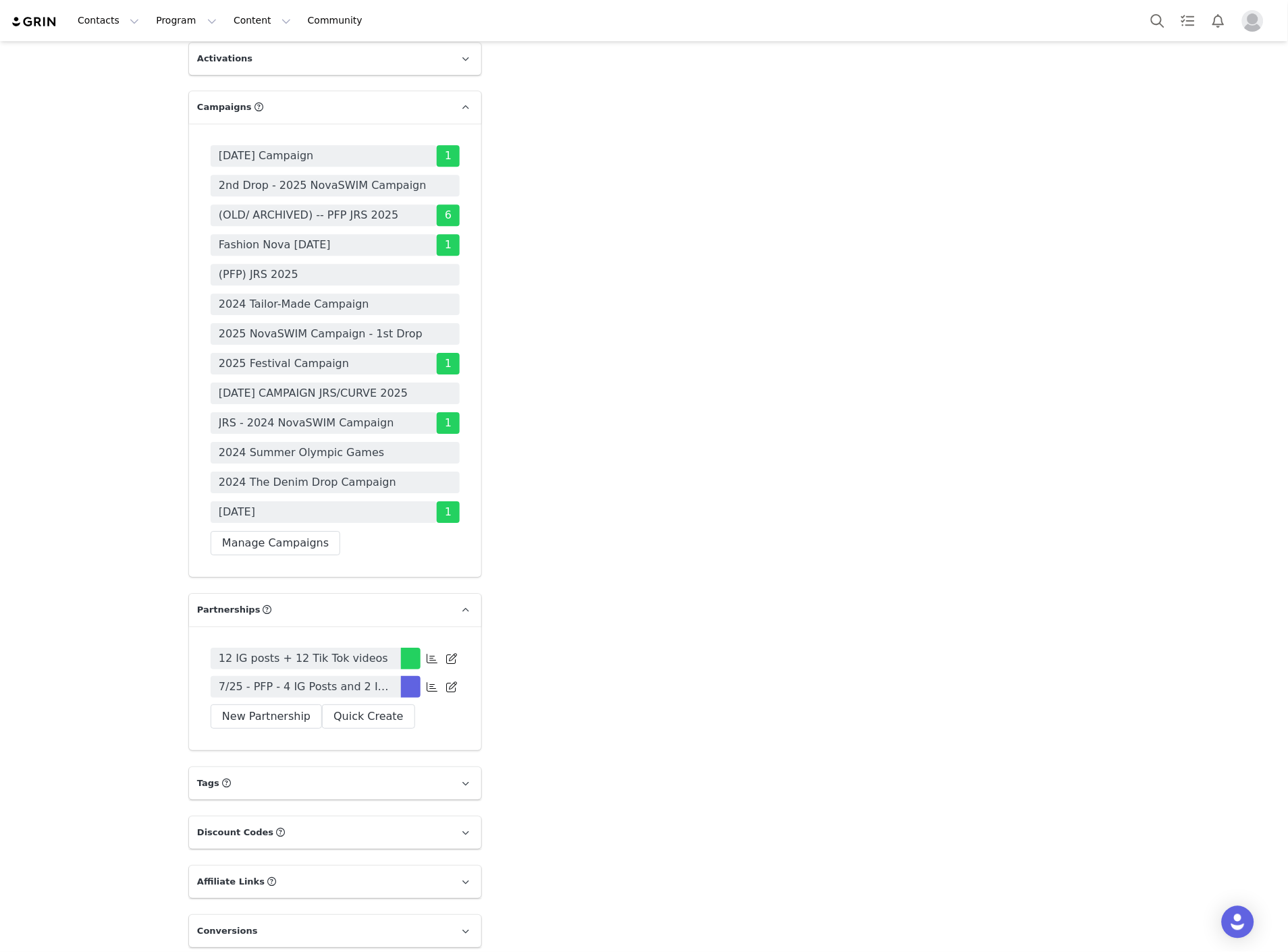
scroll to position [3915, 0]
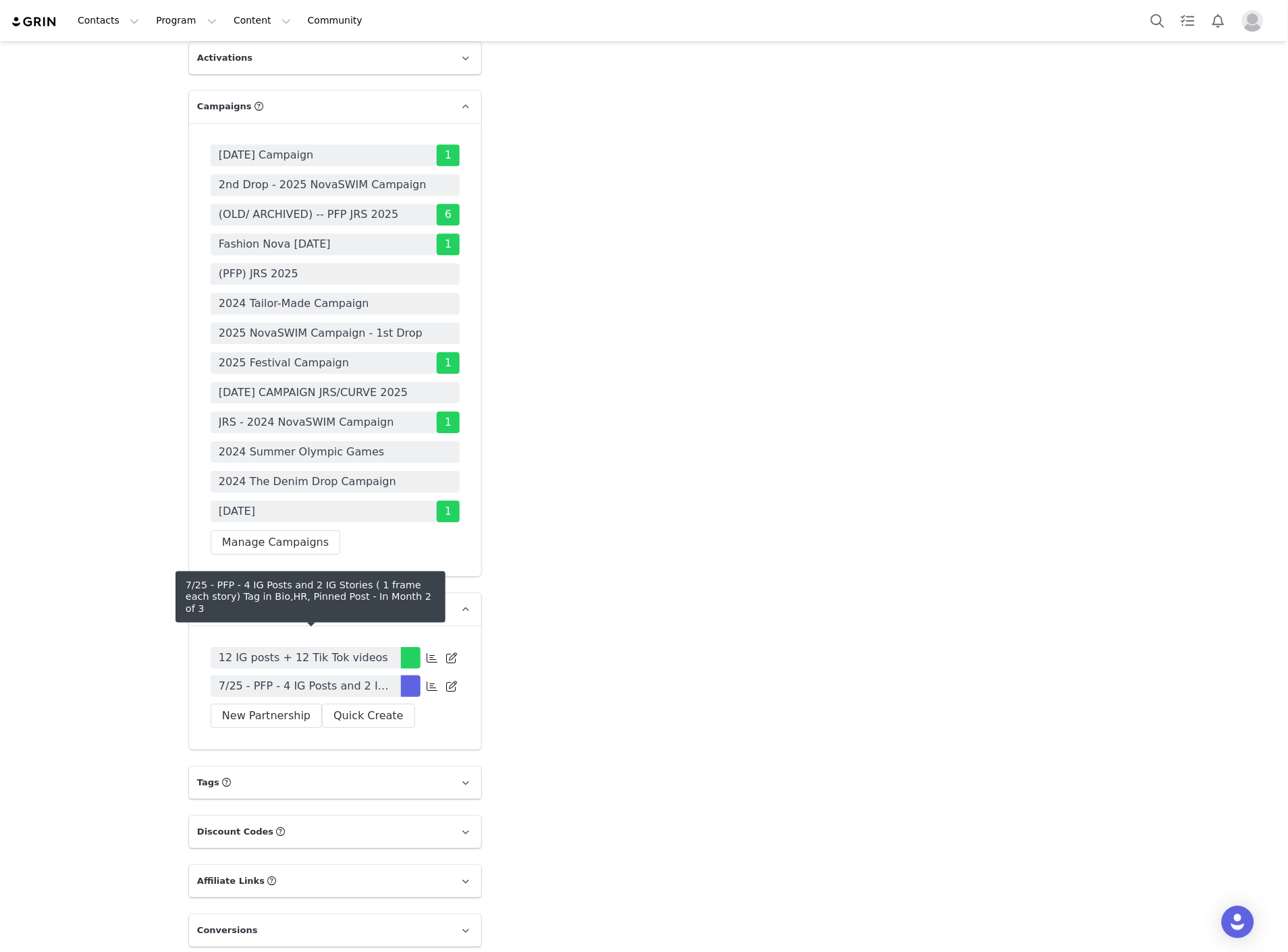
click at [234, 679] on span "7/25 - PFP - 4 IG Posts and 2 IG Stories ( 1 frame each story) Tag in Bio,HR, P…" at bounding box center [305, 686] width 174 height 16
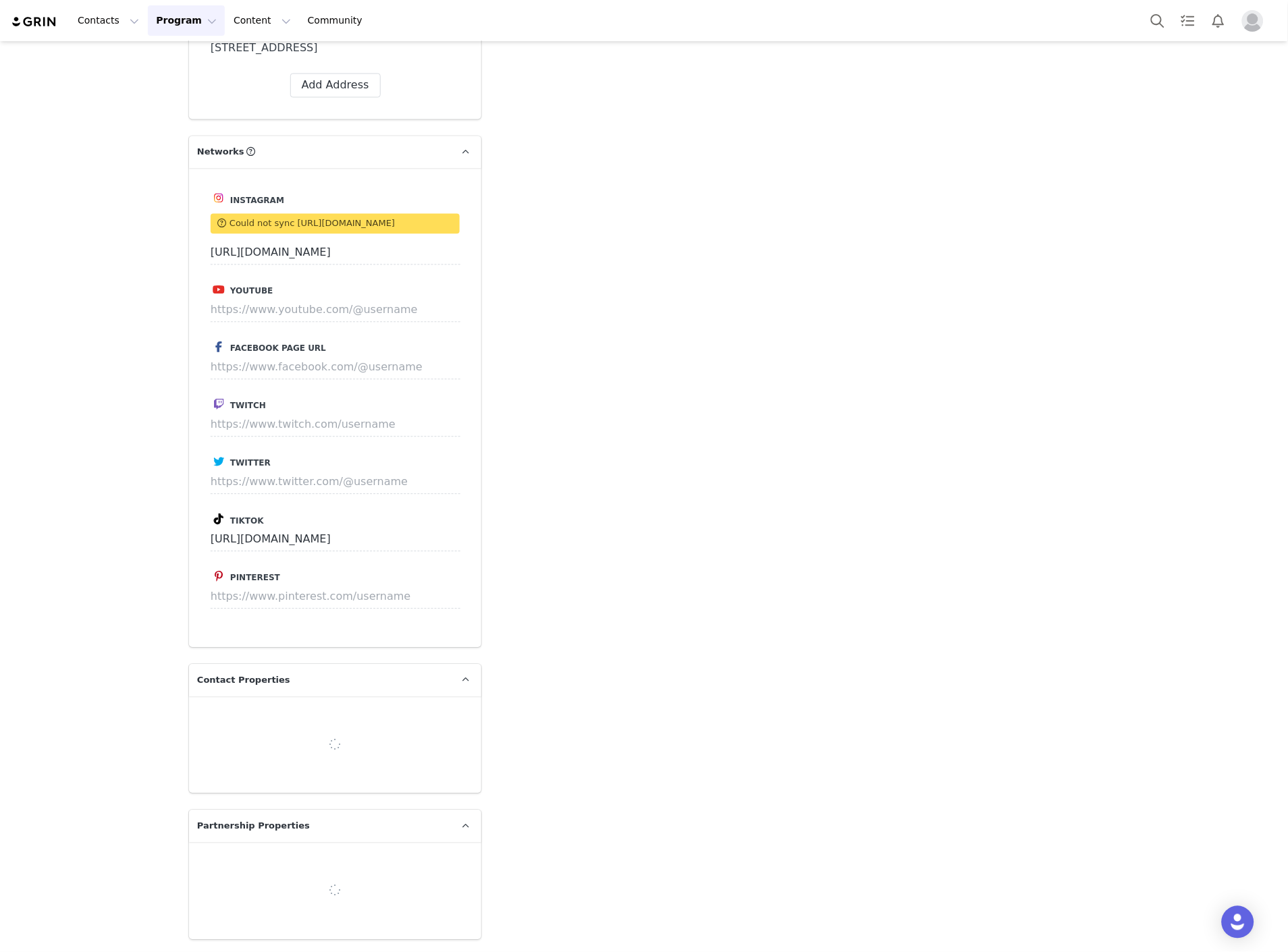
type input "+44 ([GEOGRAPHIC_DATA])"
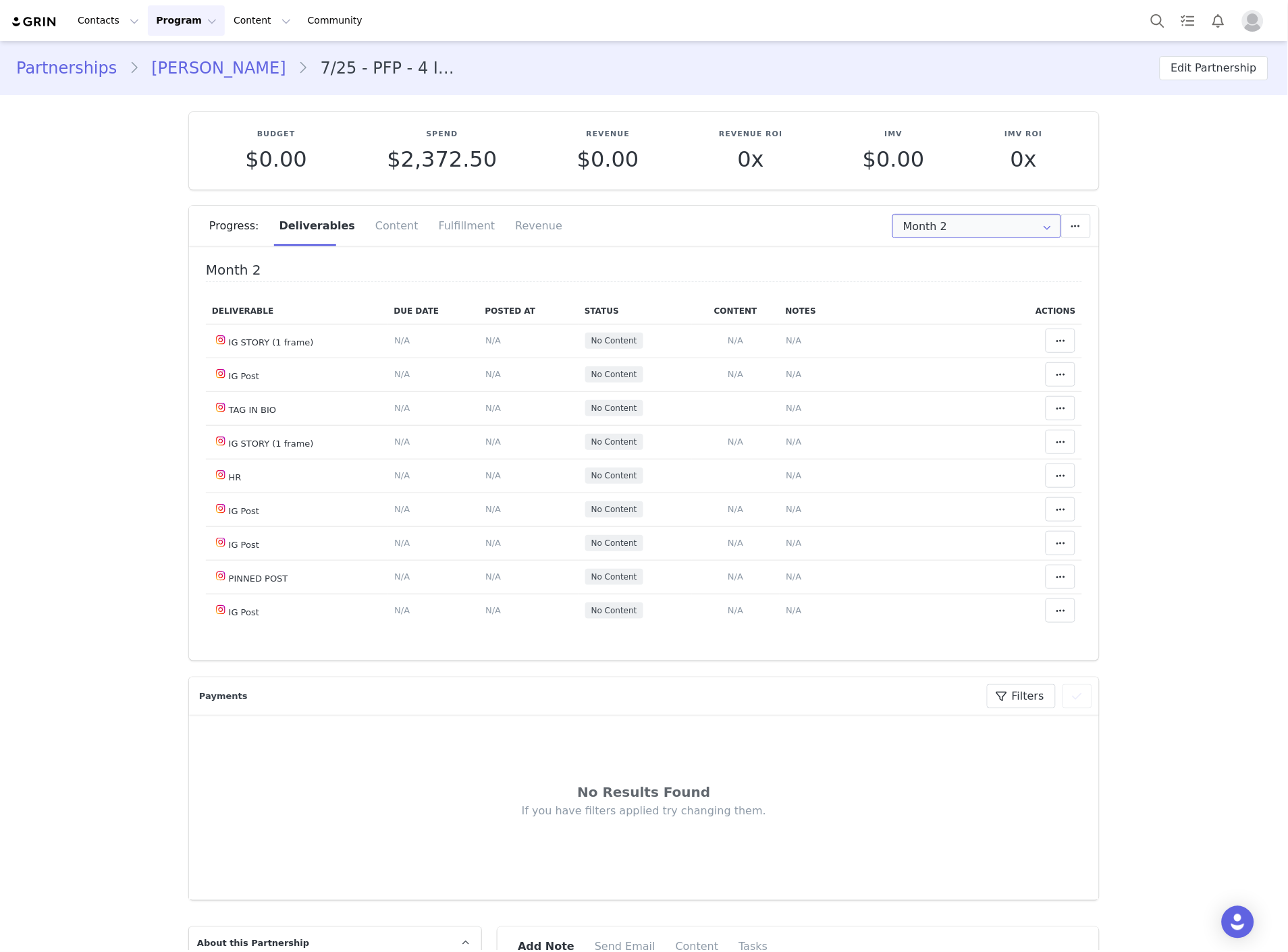
click at [930, 218] on input "Month 2" at bounding box center [977, 226] width 169 height 25
click at [927, 328] on li "All Months" at bounding box center [977, 330] width 178 height 23
type input "All"
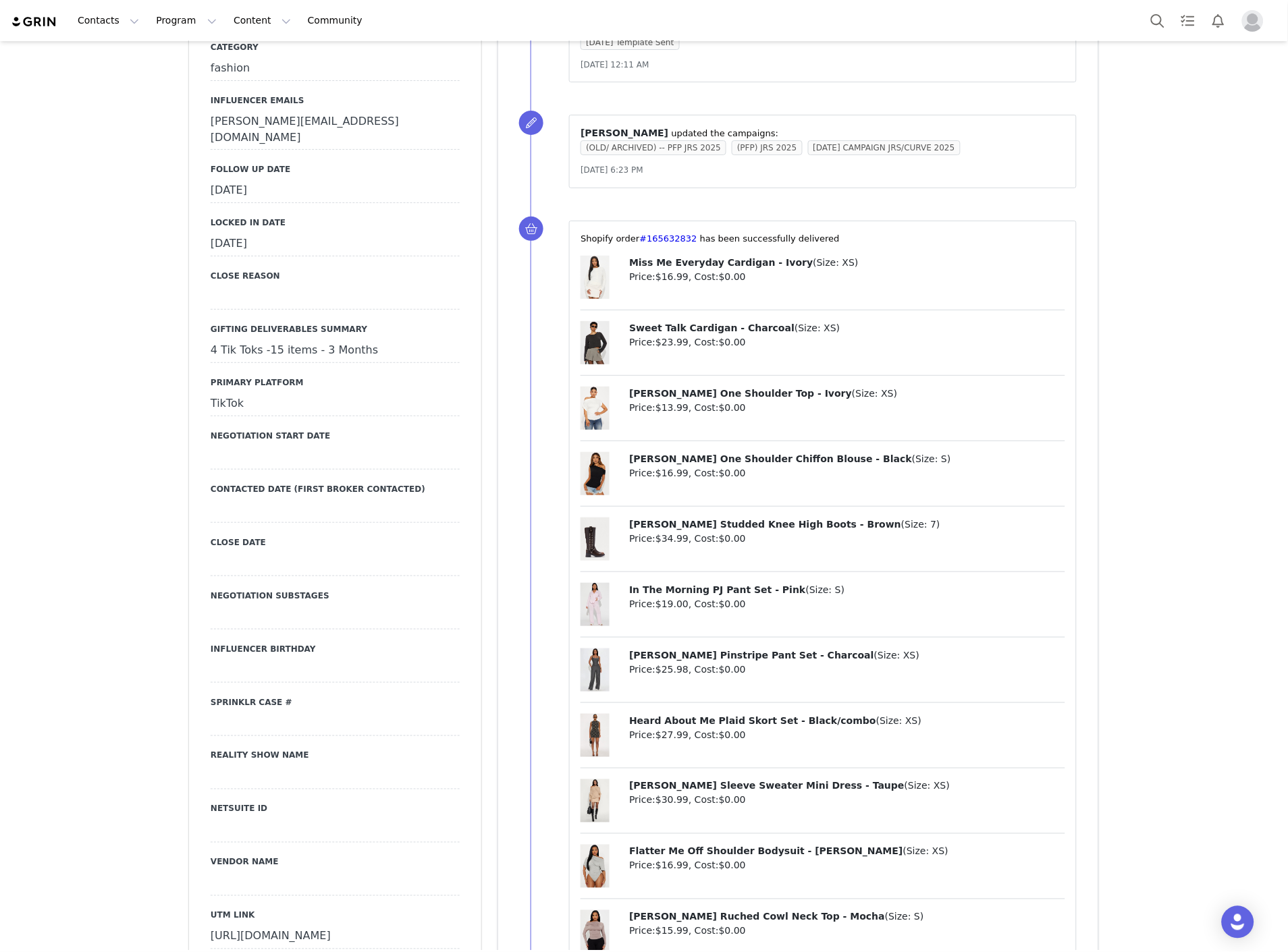
scroll to position [1425, 0]
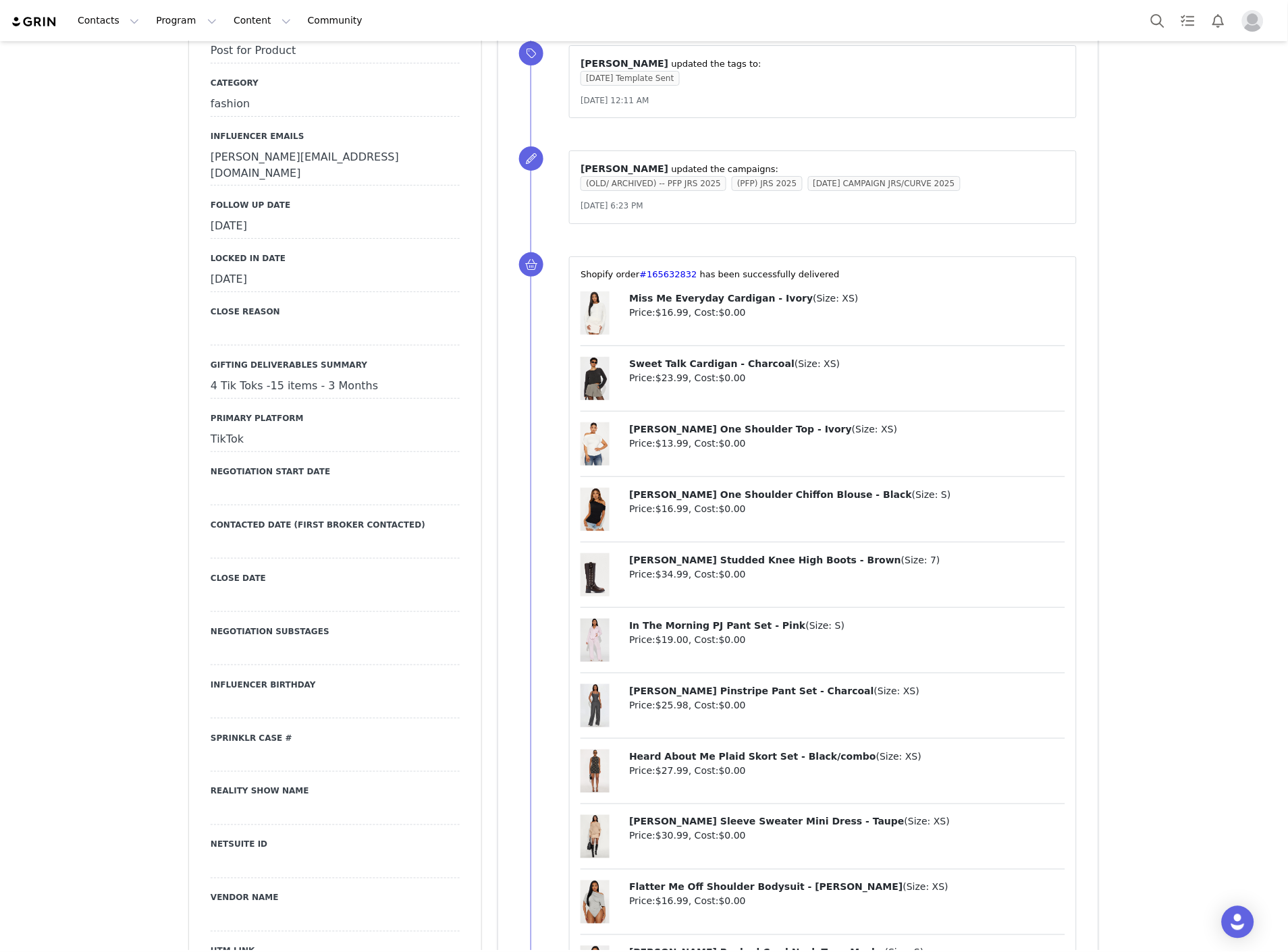
click at [247, 215] on div "[DATE]" at bounding box center [335, 227] width 249 height 25
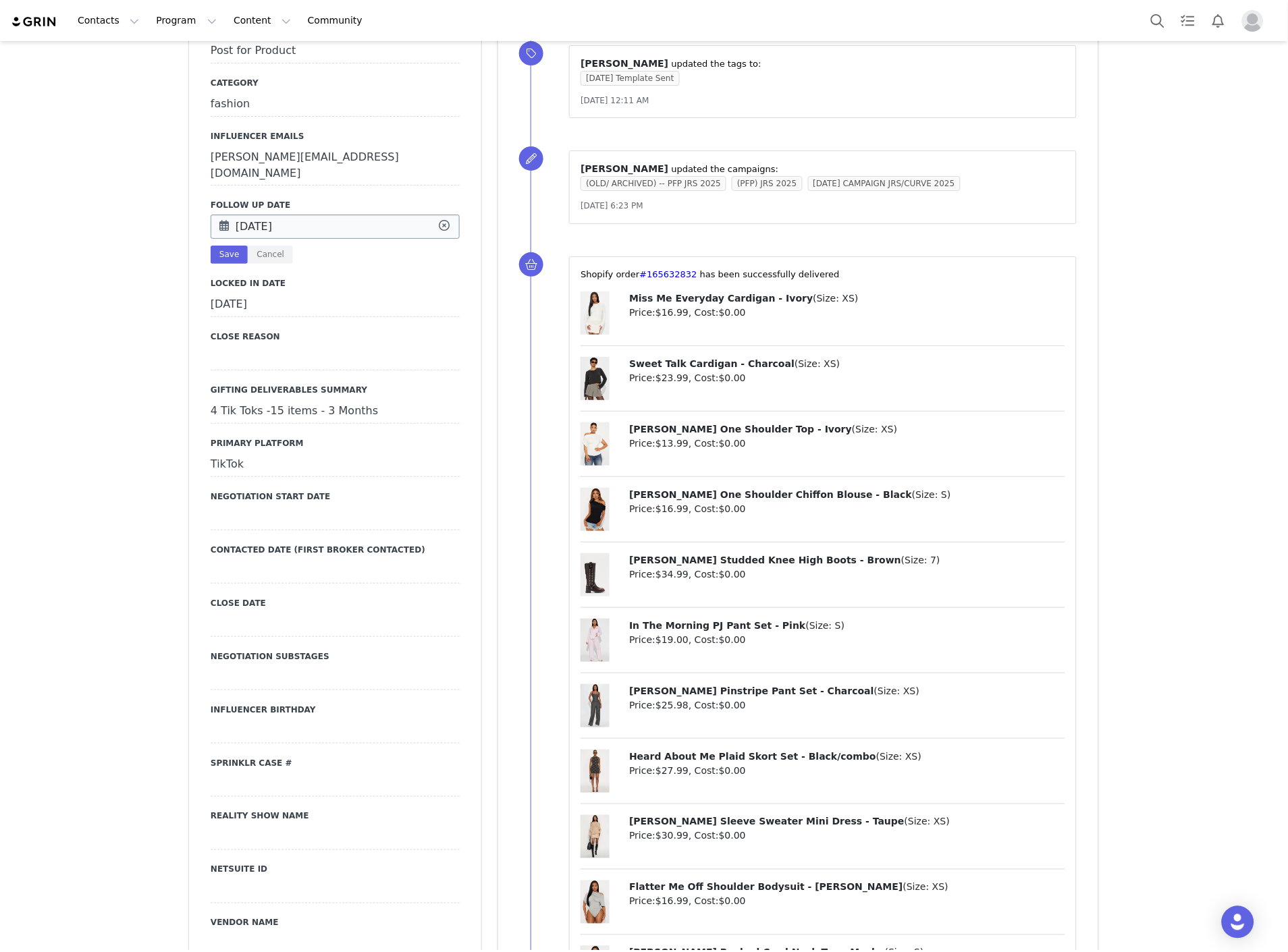
click at [254, 215] on input "[DATE]" at bounding box center [335, 227] width 249 height 25
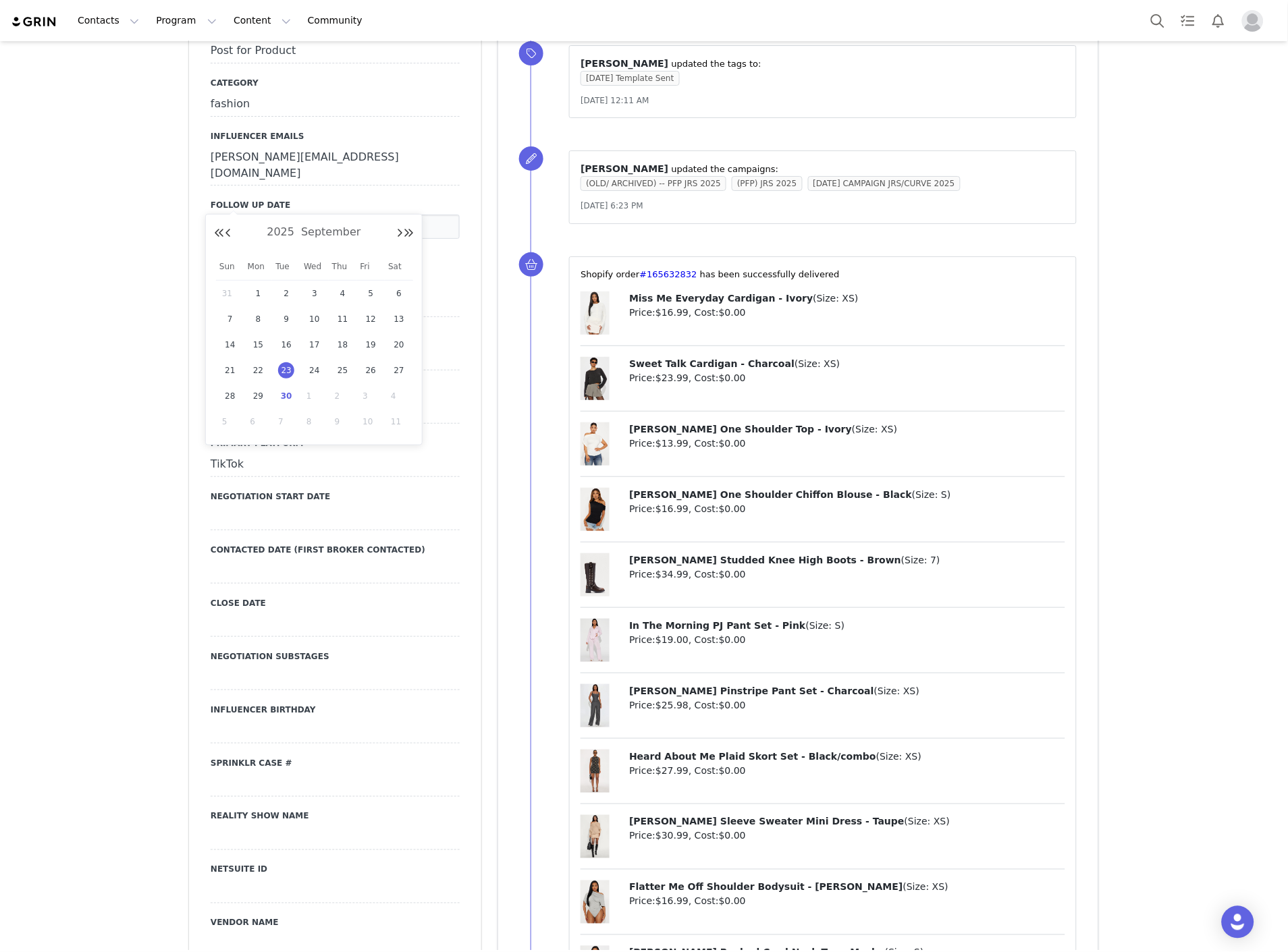
drag, startPoint x: 282, startPoint y: 402, endPoint x: 287, endPoint y: 386, distance: 16.8
click at [284, 399] on span "30" at bounding box center [286, 396] width 16 height 16
type input "[DATE]"
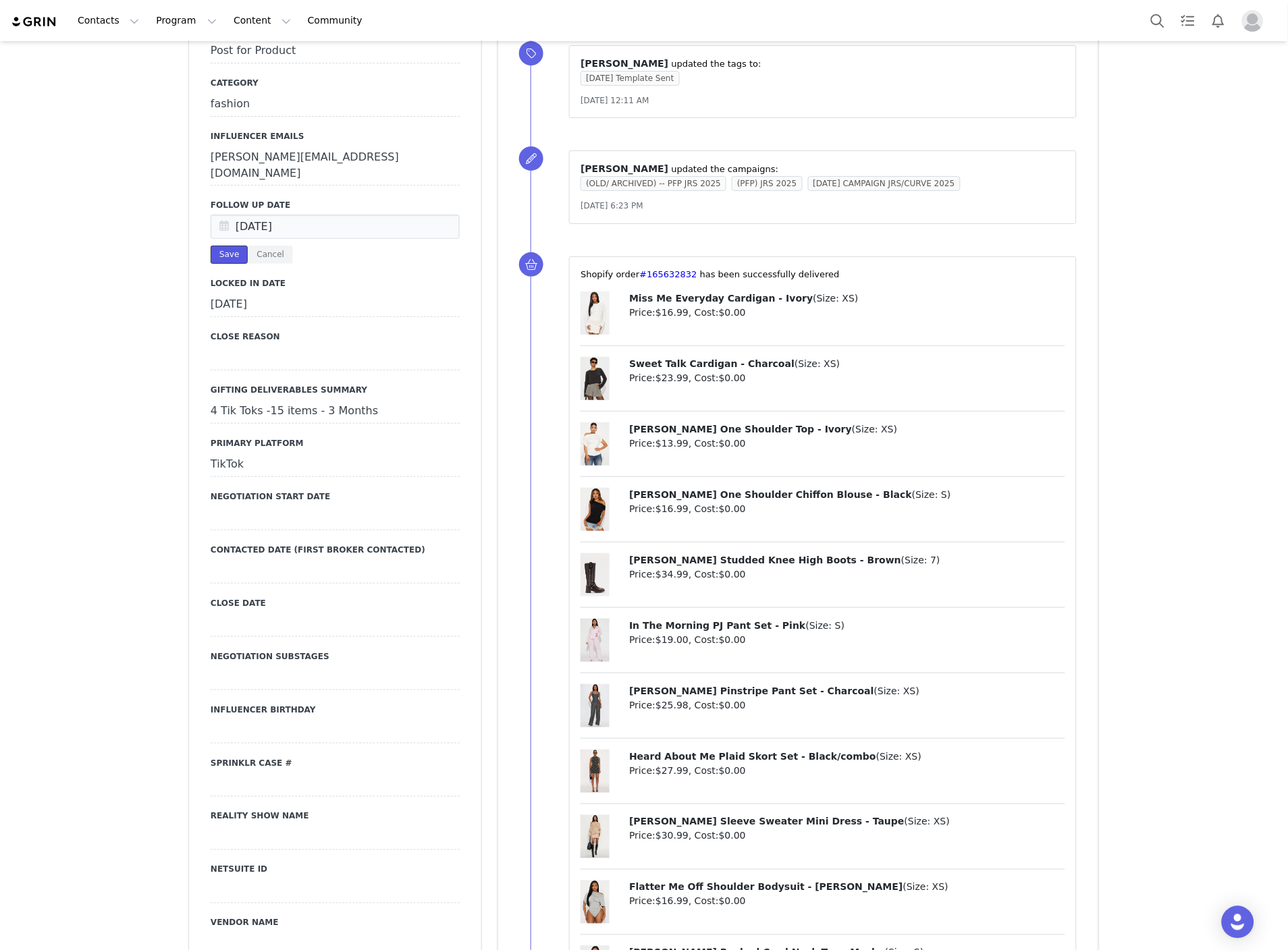
click at [214, 246] on button "Save" at bounding box center [229, 254] width 37 height 18
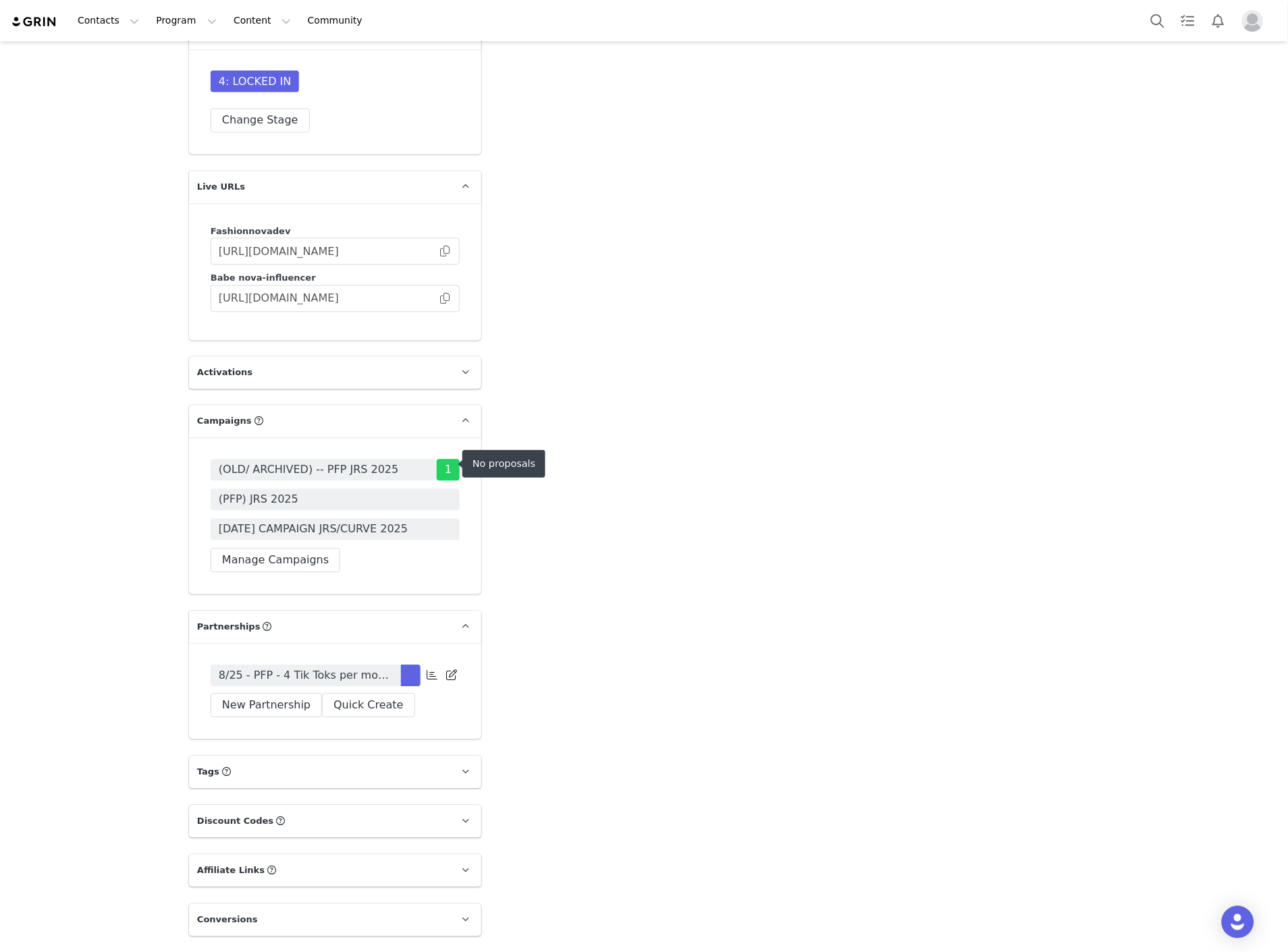
scroll to position [3612, 0]
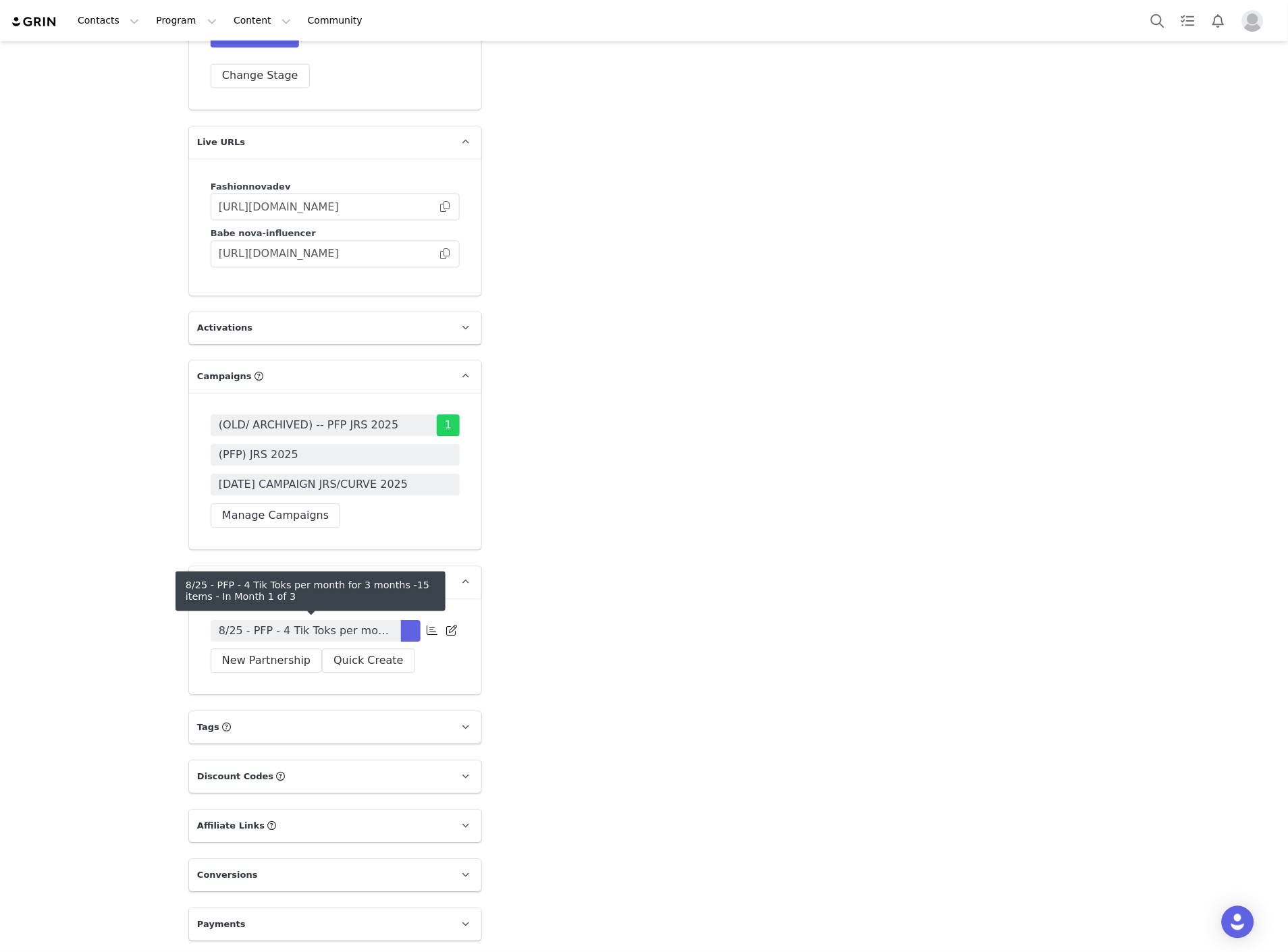
click at [290, 630] on span "8/25 - PFP - 4 Tik Toks per month for 3 months -15 items" at bounding box center [305, 631] width 174 height 16
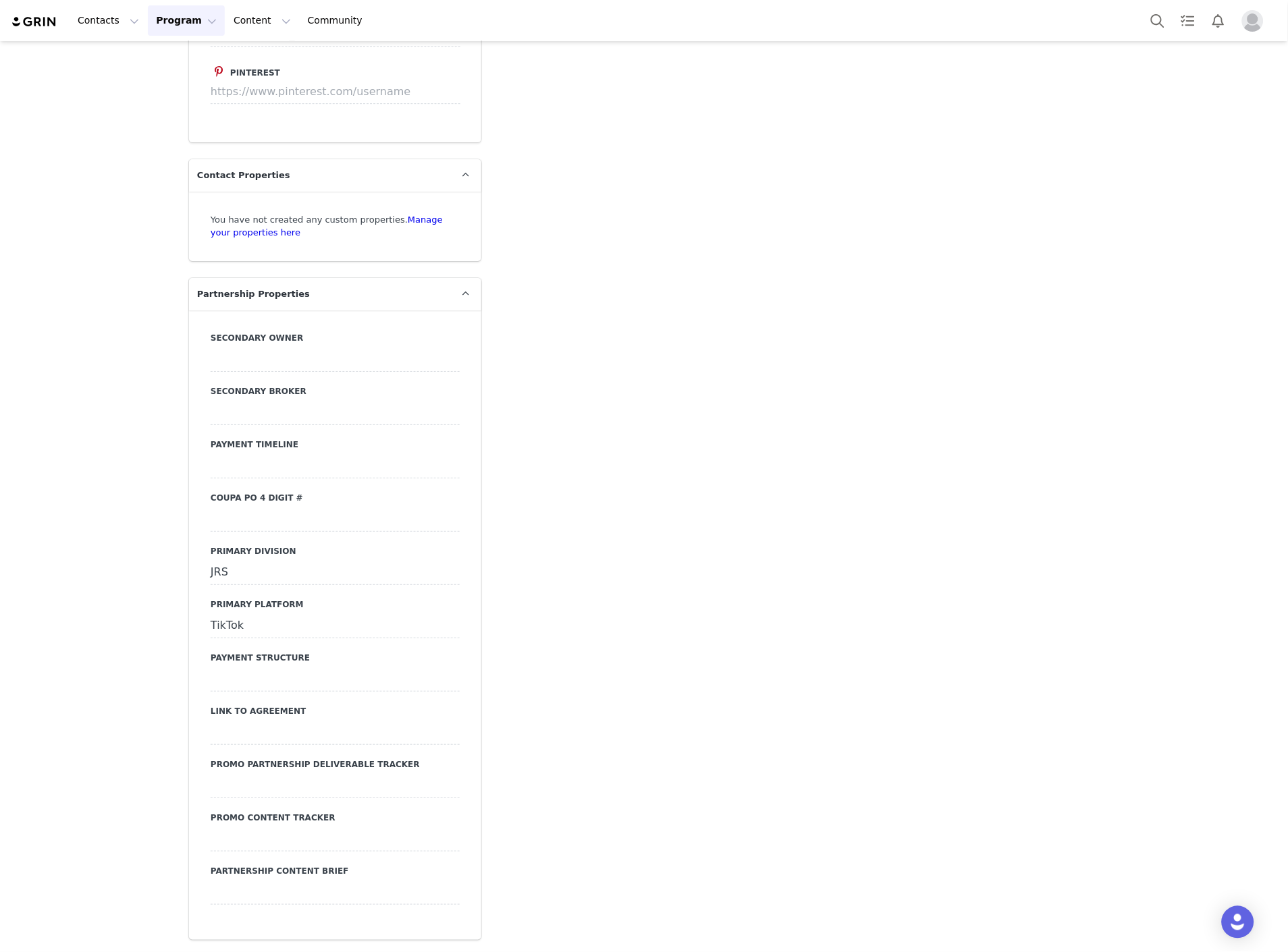
type input "+46 ([GEOGRAPHIC_DATA])"
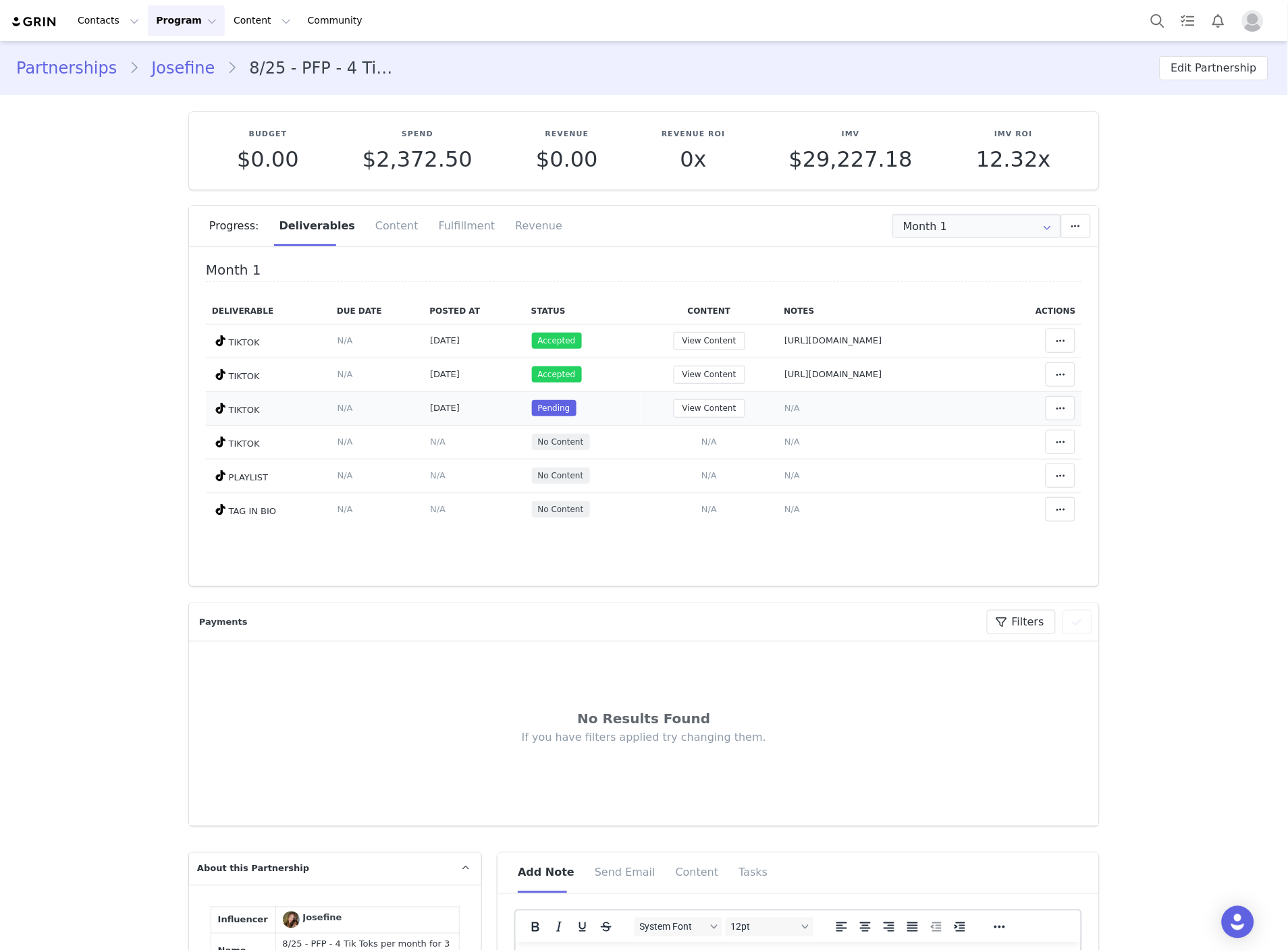
click at [777, 401] on td "Notes Save Cancel N/A" at bounding box center [887, 408] width 219 height 34
click at [784, 406] on span "N/A" at bounding box center [792, 407] width 15 height 10
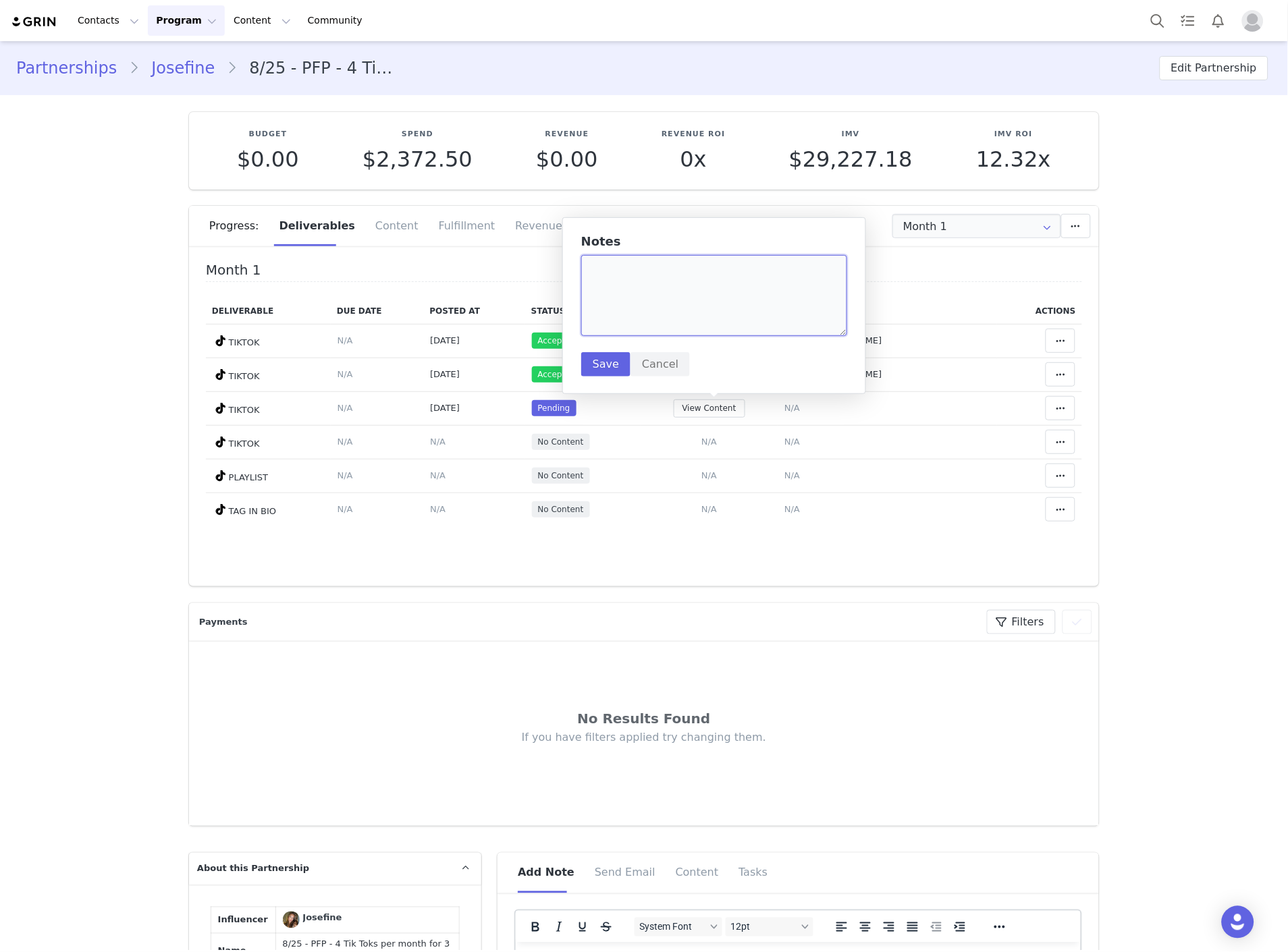
click at [699, 319] on textarea at bounding box center [714, 295] width 266 height 81
paste textarea "https://www.tiktok.com/@josefineuddman/video/7554333727392926998"
type textarea "https://www.tiktok.com/@josefineuddman/video/7554333727392926998"
click at [609, 361] on button "Save" at bounding box center [606, 364] width 49 height 25
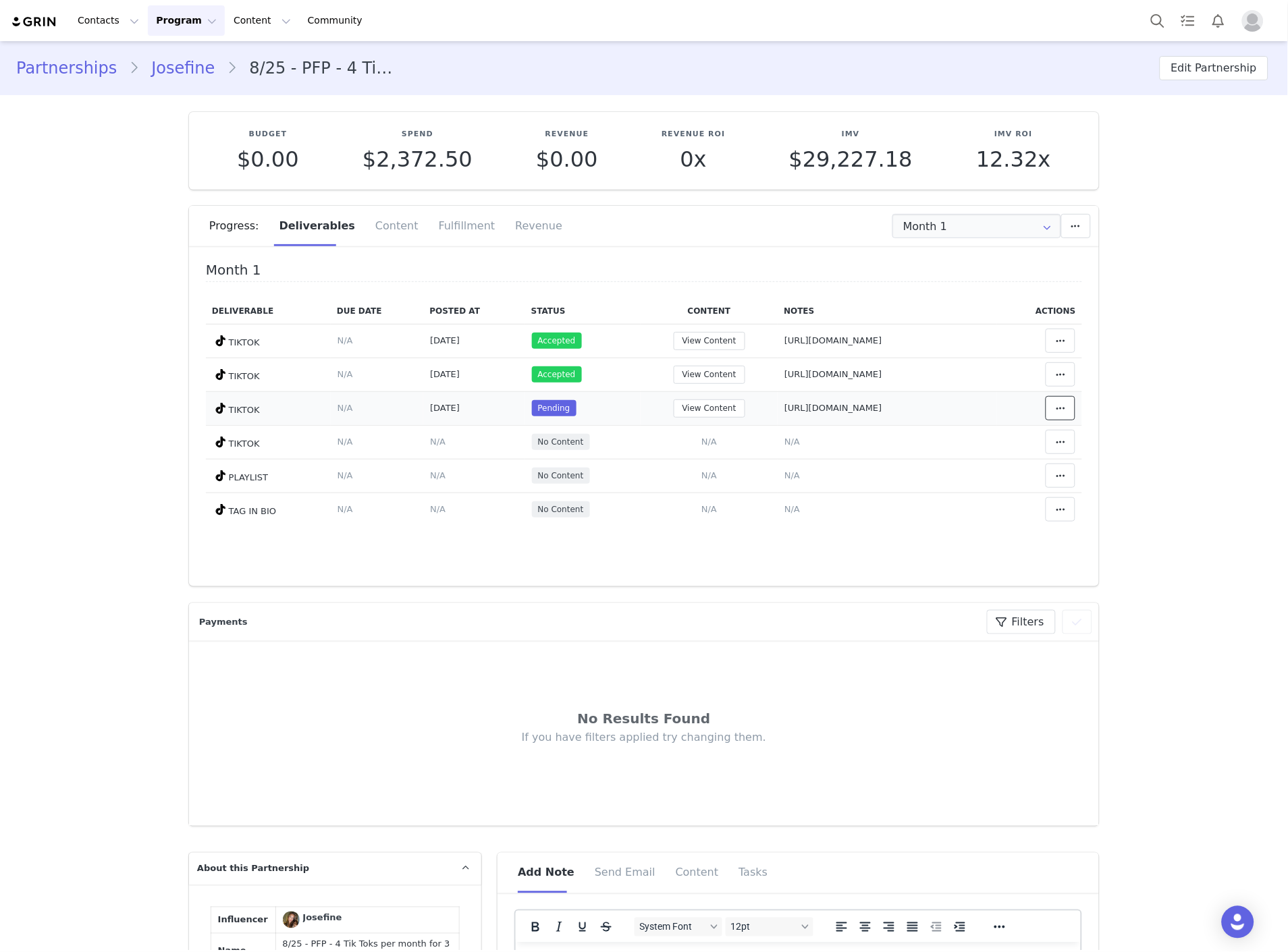
click at [1045, 412] on button at bounding box center [1059, 408] width 29 height 25
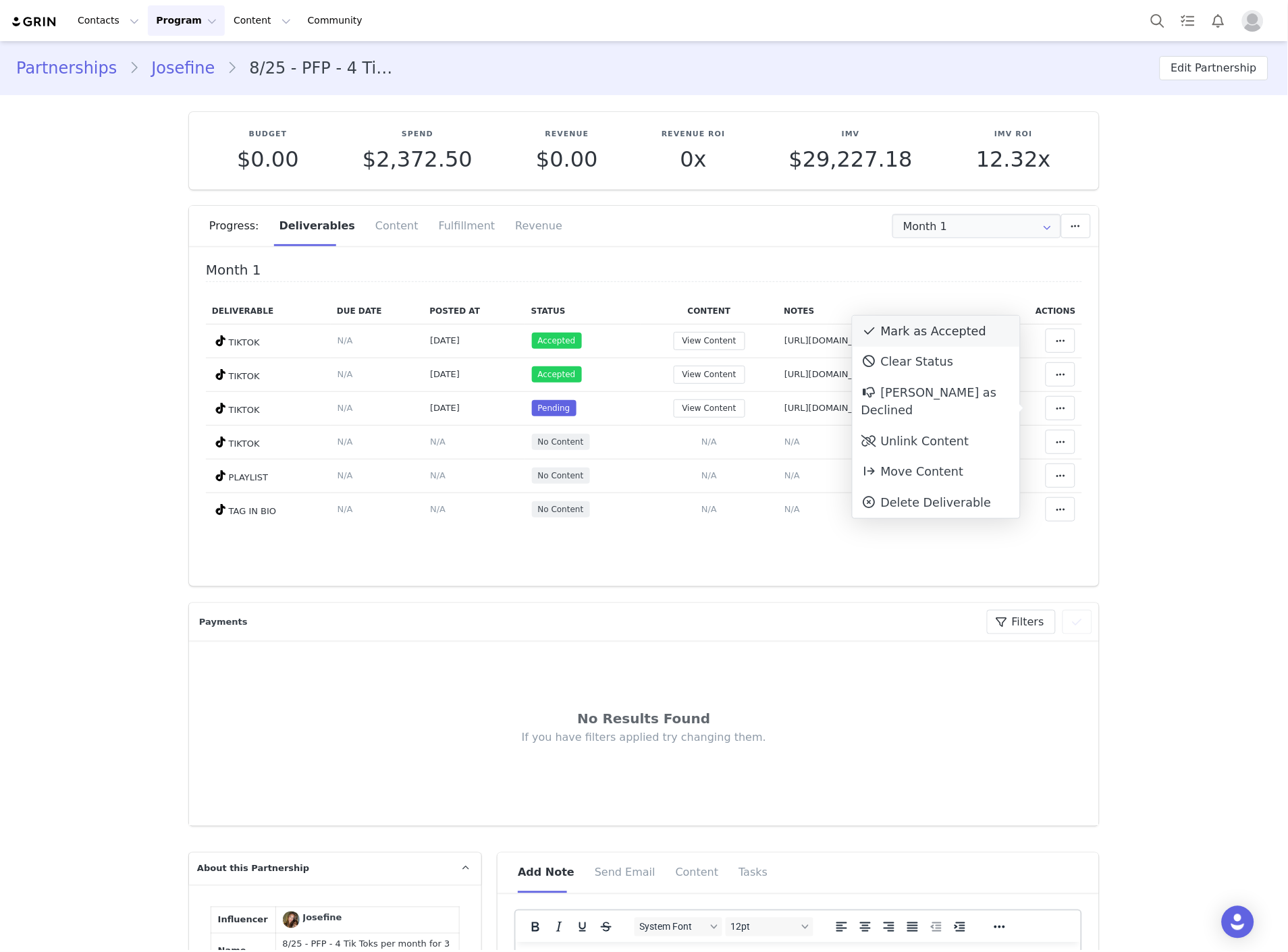
click at [927, 339] on div "Mark as Accepted" at bounding box center [936, 331] width 167 height 31
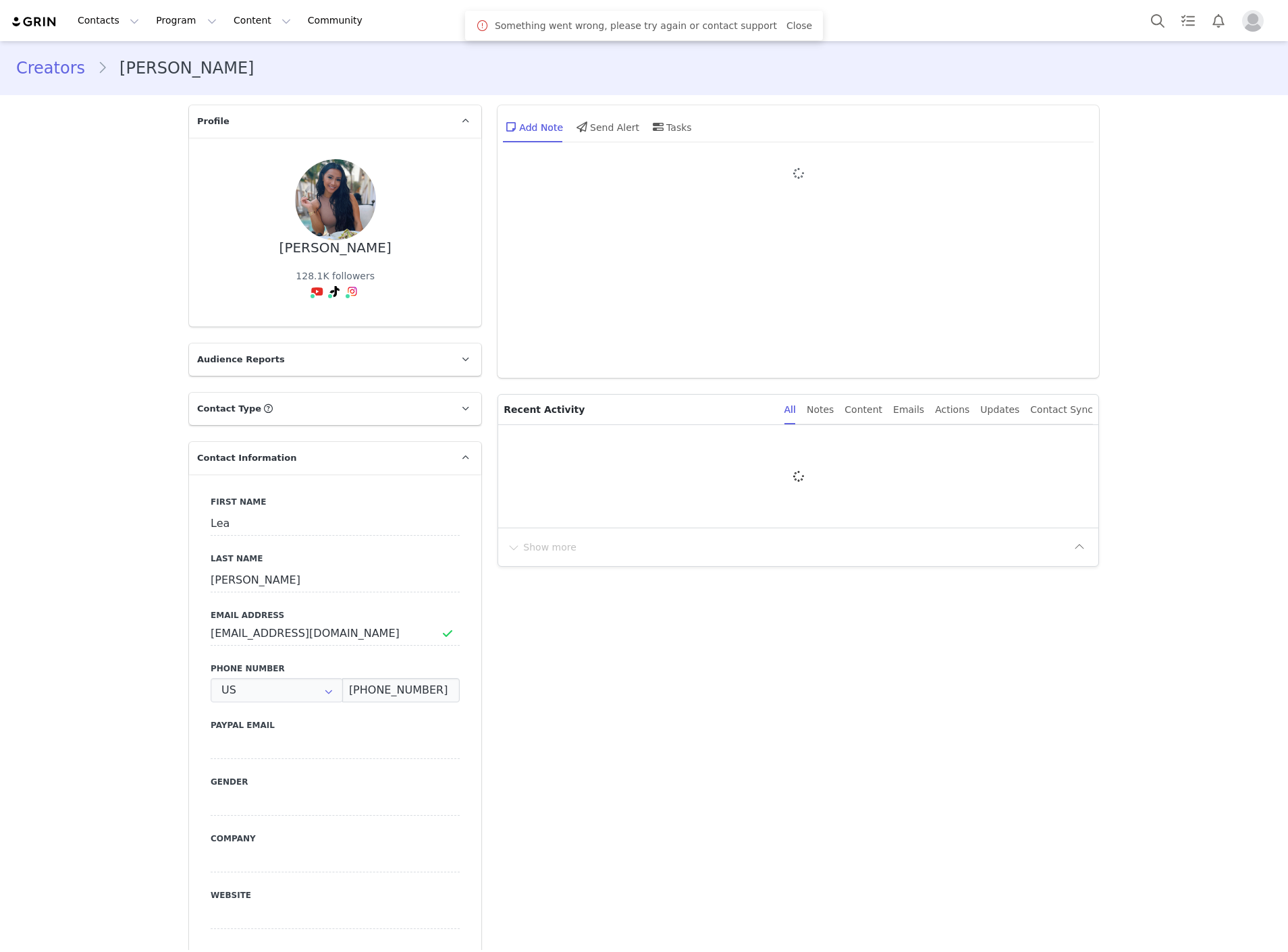
type input "+1 ([GEOGRAPHIC_DATA])"
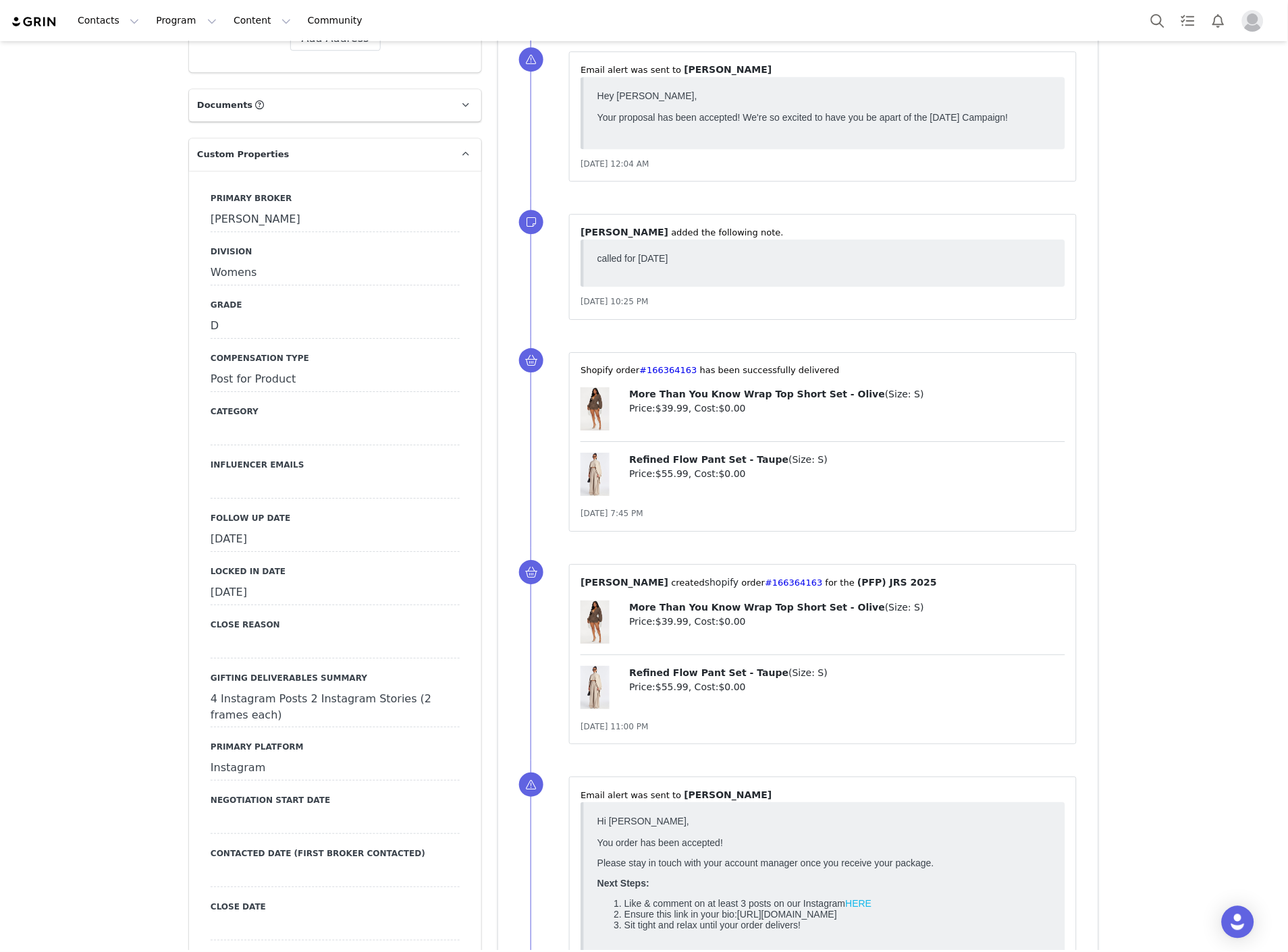
scroll to position [1200, 0]
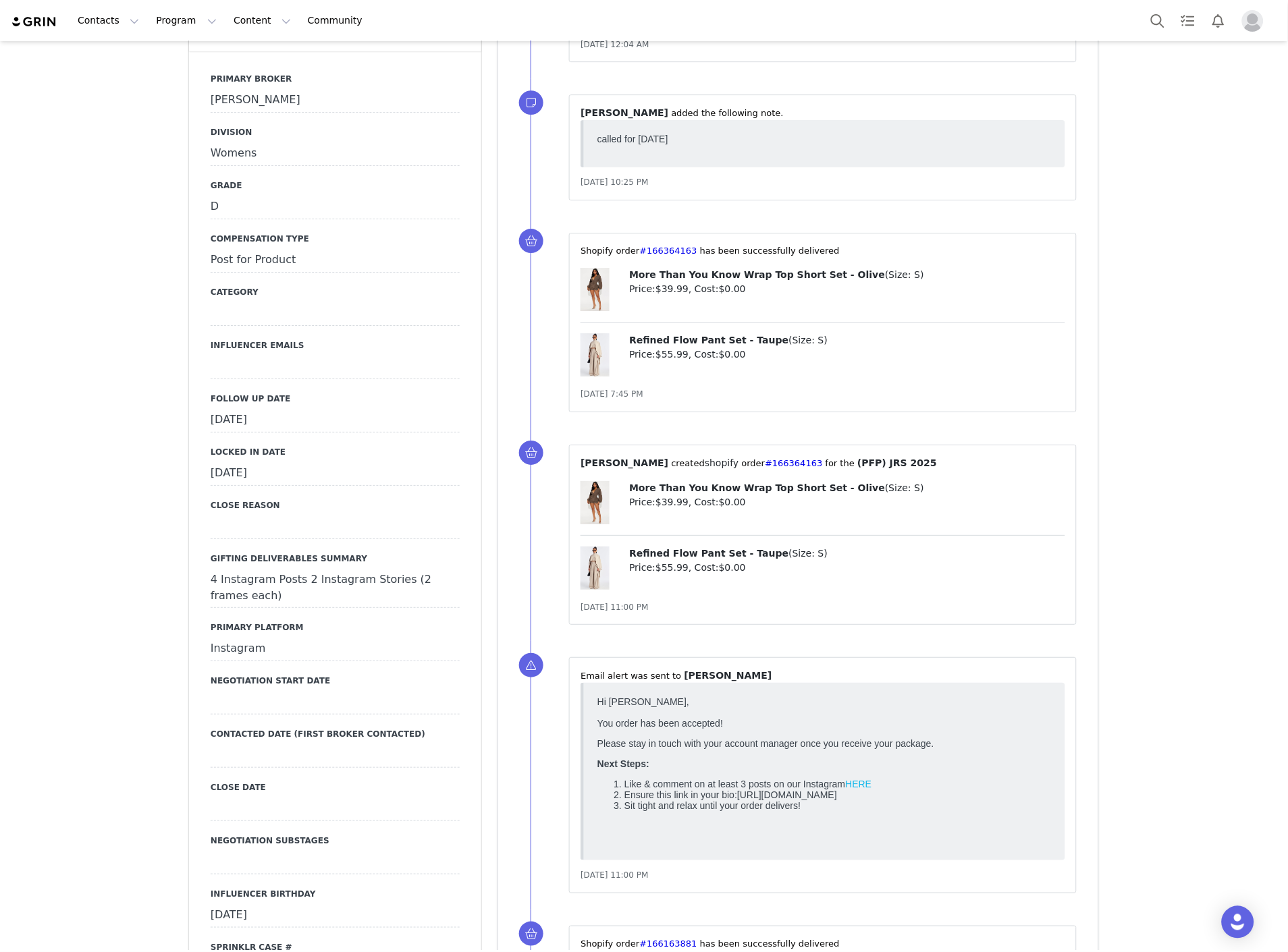
click at [273, 419] on div "[DATE]" at bounding box center [335, 420] width 249 height 25
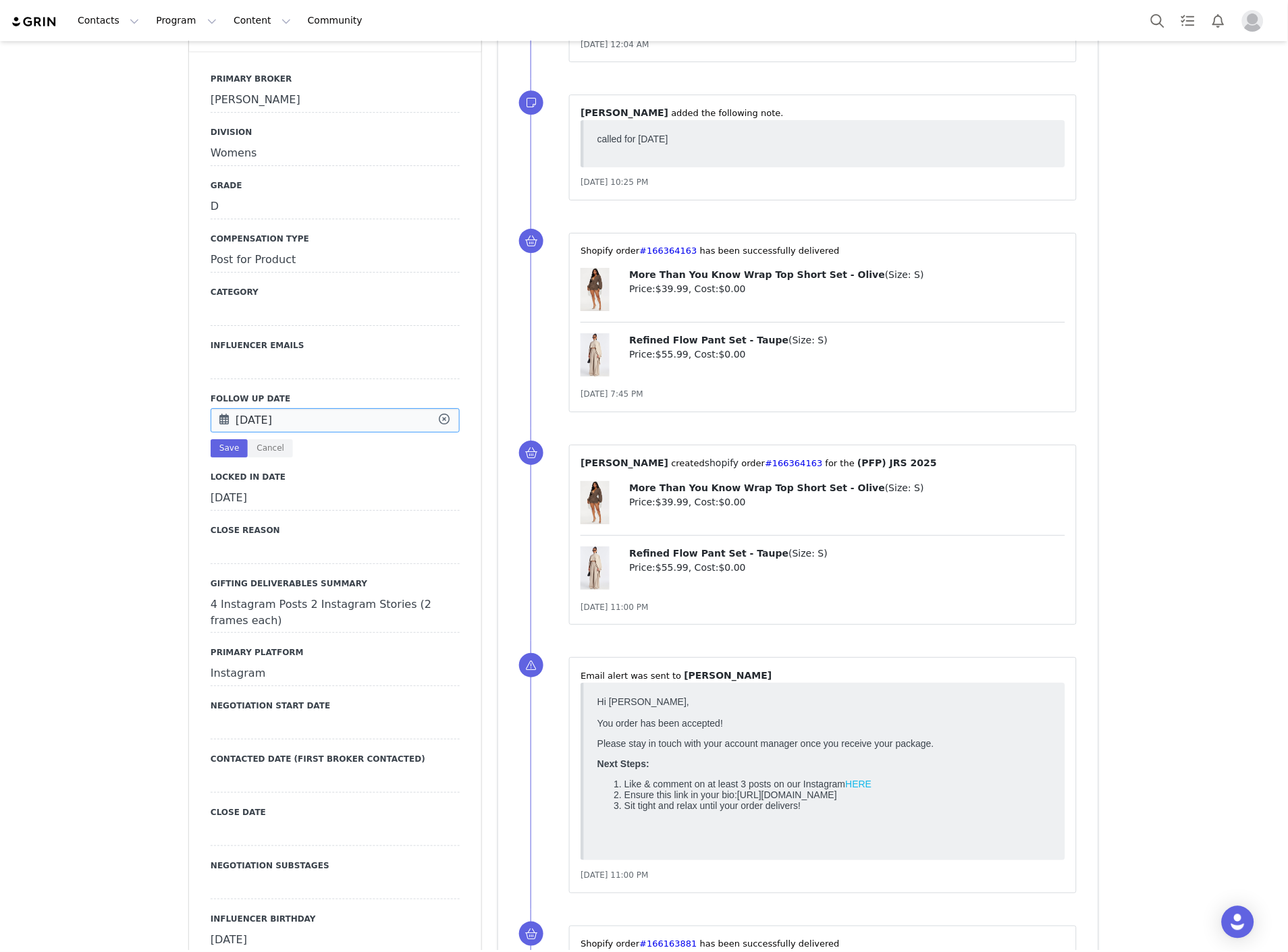
click at [273, 419] on input "[DATE]" at bounding box center [335, 420] width 249 height 25
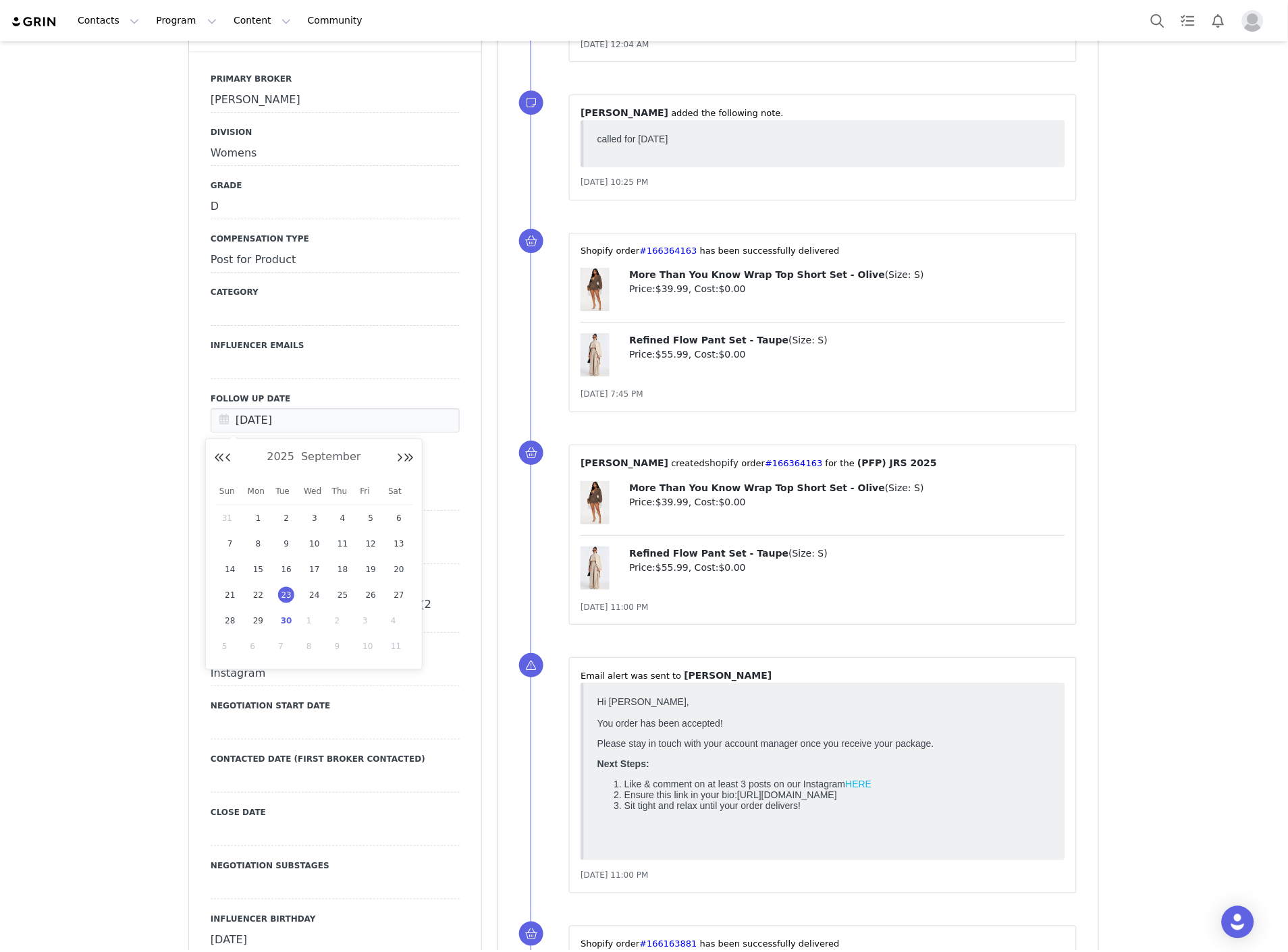
drag, startPoint x: 286, startPoint y: 622, endPoint x: 214, endPoint y: 473, distance: 165.5
click at [286, 621] on span "30" at bounding box center [286, 621] width 16 height 16
type input "[DATE]"
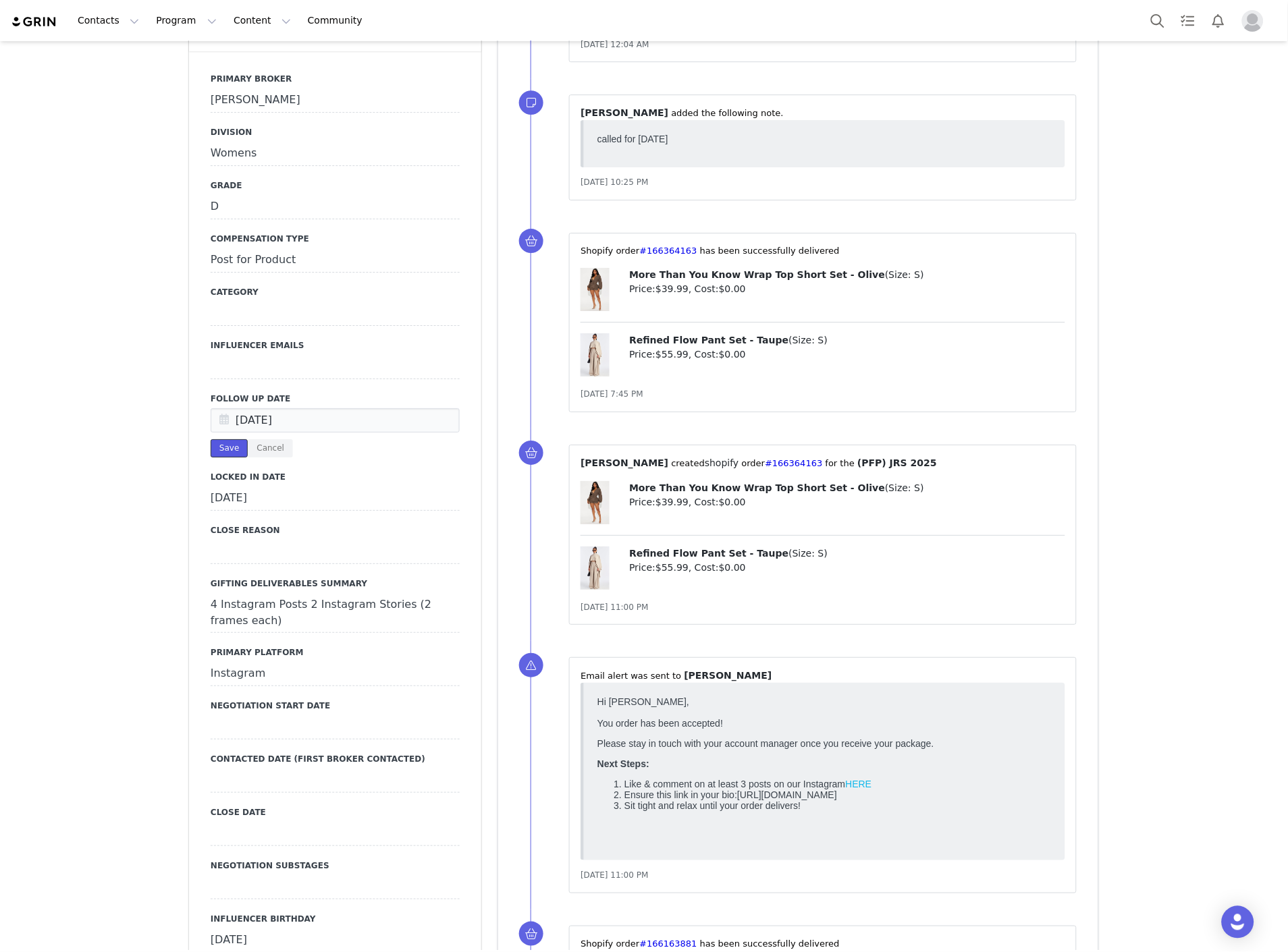
click at [231, 446] on button "Save" at bounding box center [229, 448] width 37 height 18
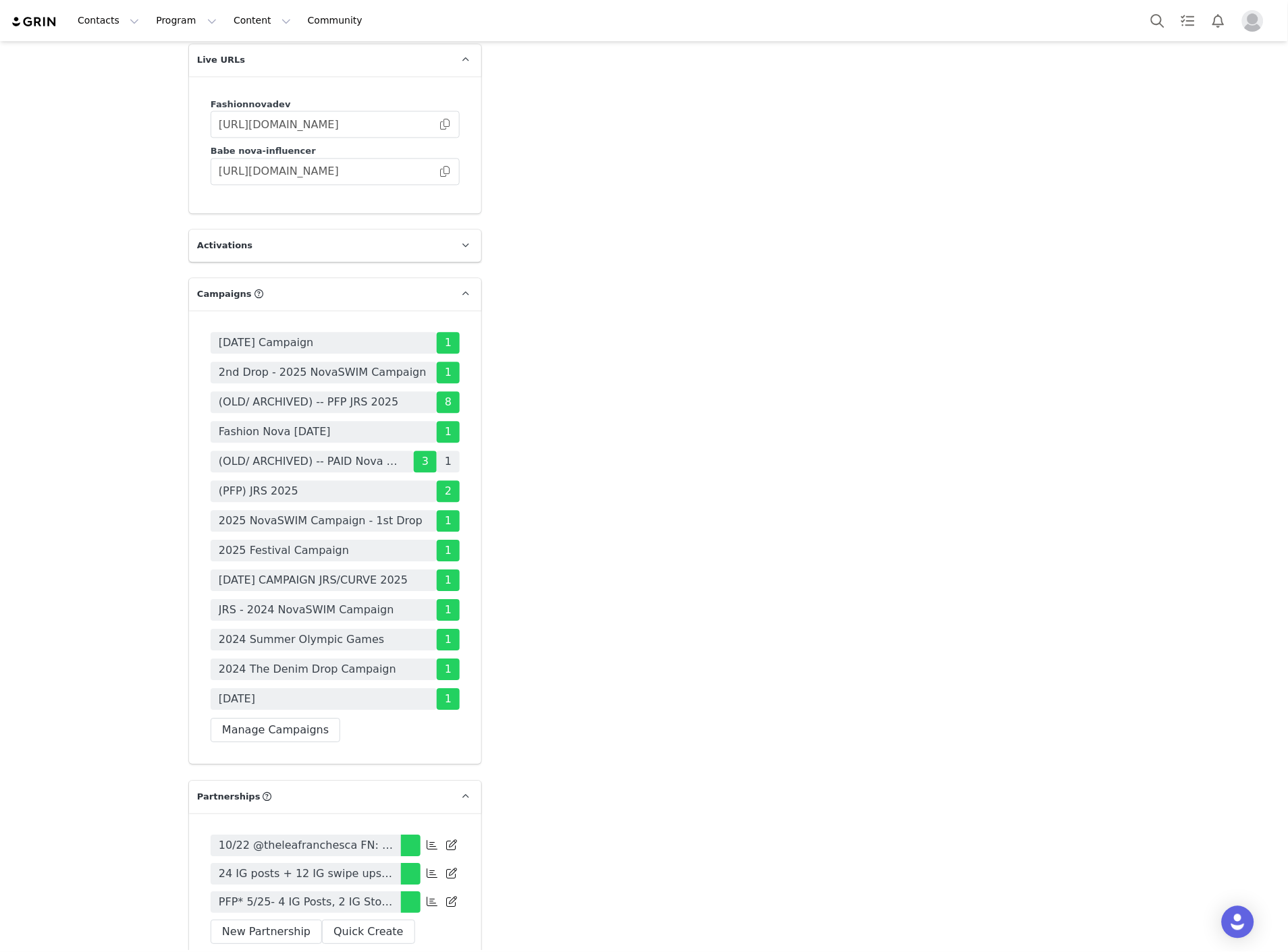
scroll to position [3824, 0]
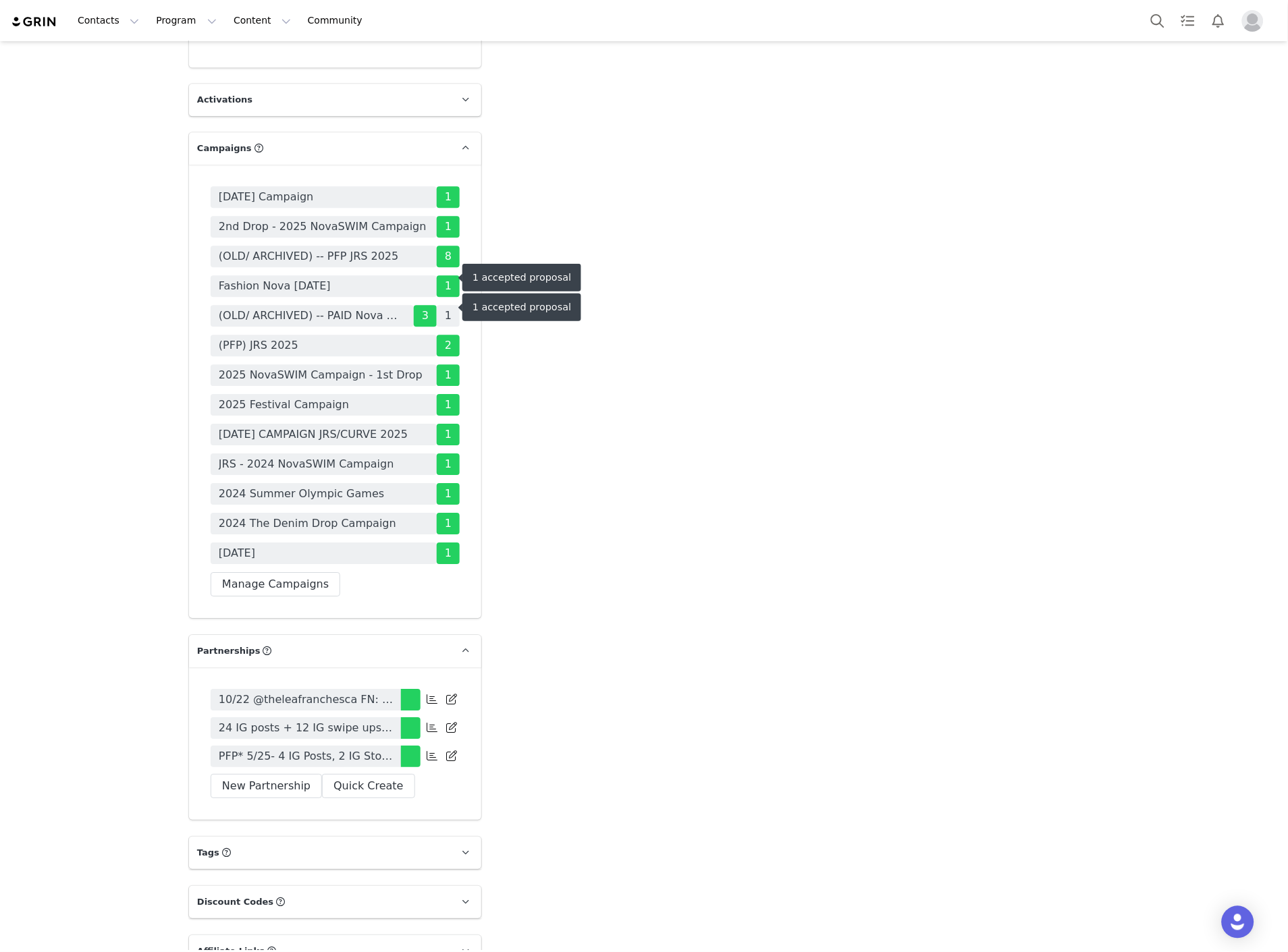
click at [270, 749] on span "PFP* 5/25- 4 IG Posts, 2 IG Stories (Monthly for 3 Months)+ Tag in Bio+ Highlig…" at bounding box center [305, 756] width 174 height 16
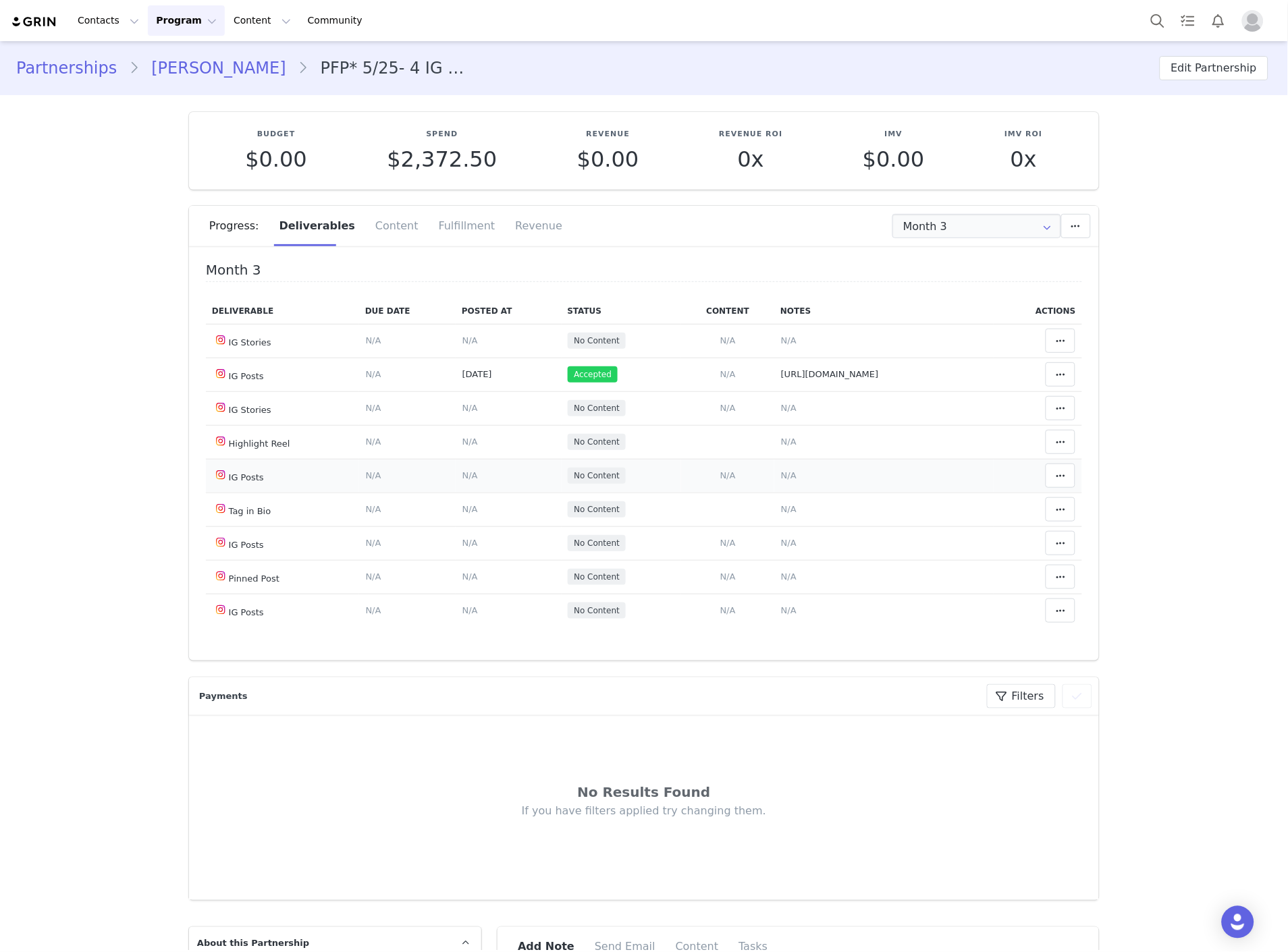
click at [781, 476] on span "N/A" at bounding box center [789, 476] width 15 height 10
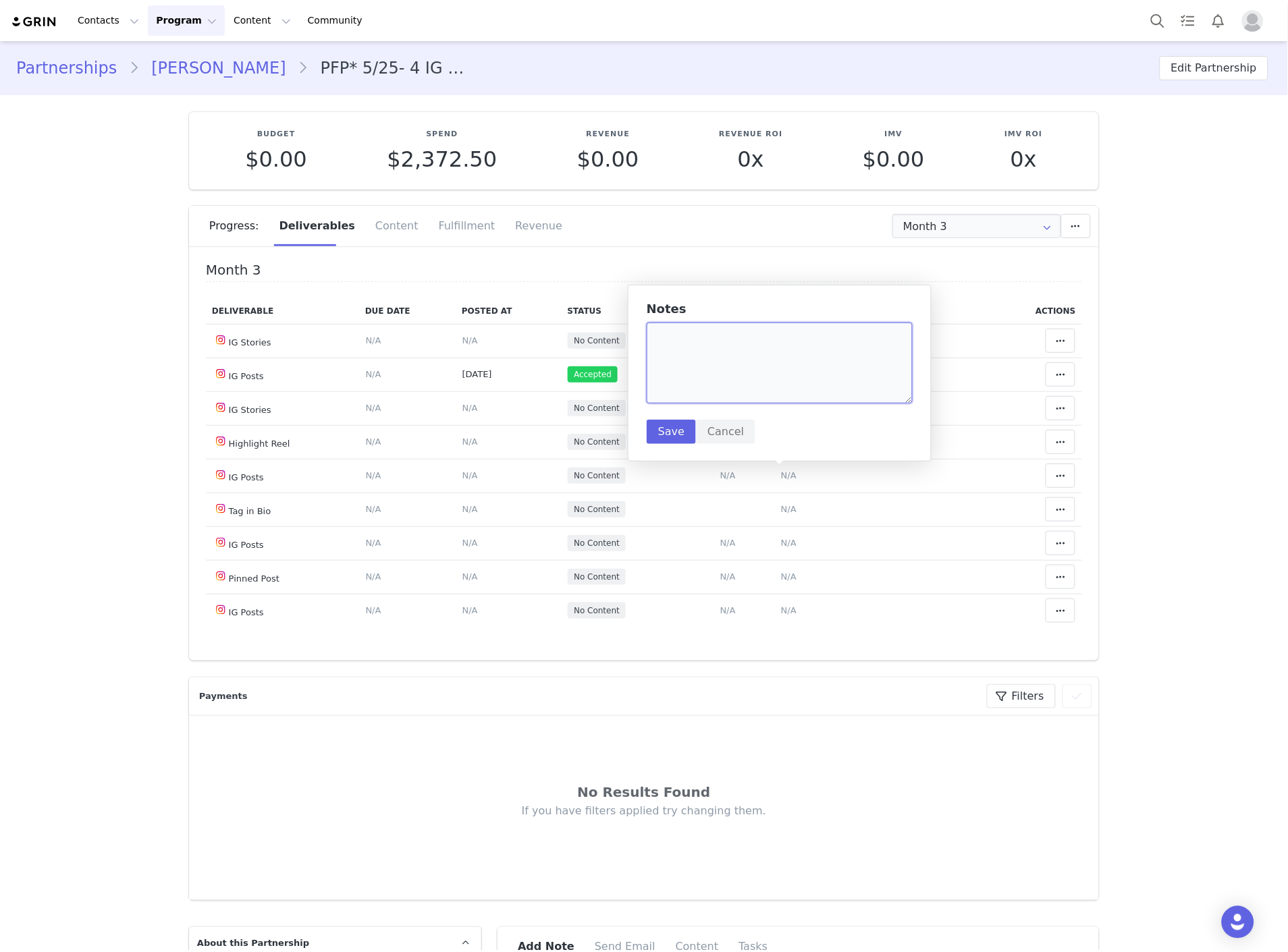
click at [742, 393] on textarea at bounding box center [779, 363] width 266 height 81
paste textarea "https://www.instagram.com/p/DO96lRrlAzt/"
type textarea "https://www.instagram.com/p/DO96lRrlAzt/"
click at [659, 431] on button "Save" at bounding box center [671, 432] width 49 height 25
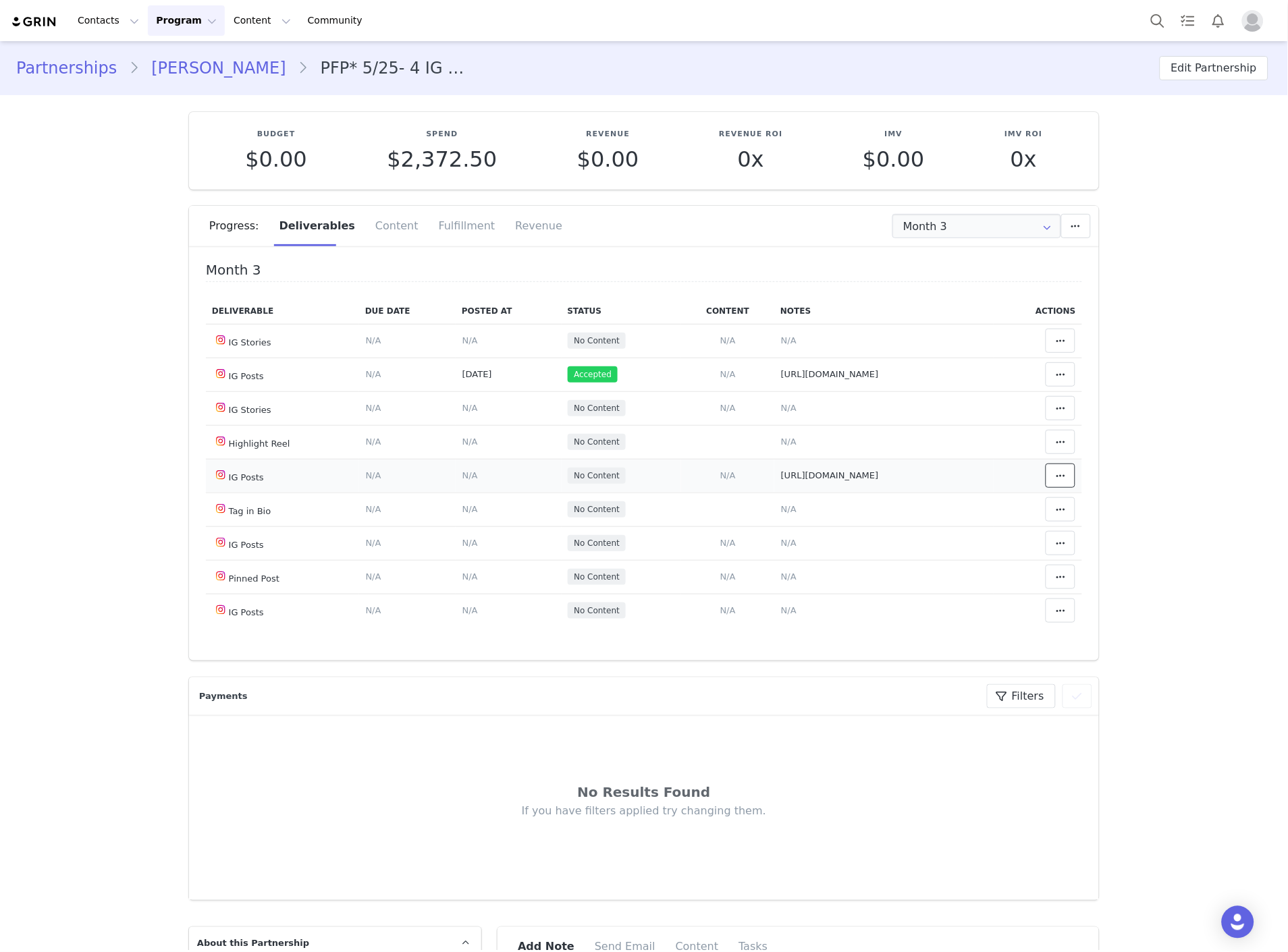
click at [1055, 477] on icon at bounding box center [1060, 476] width 9 height 10
click at [940, 466] on div "Mark as Accepted" at bounding box center [936, 476] width 167 height 31
click at [456, 476] on td "Content Posted Date Set the date when this content was posted Save Cancel N/A" at bounding box center [509, 476] width 106 height 34
click at [462, 476] on span "N/A" at bounding box center [470, 476] width 15 height 10
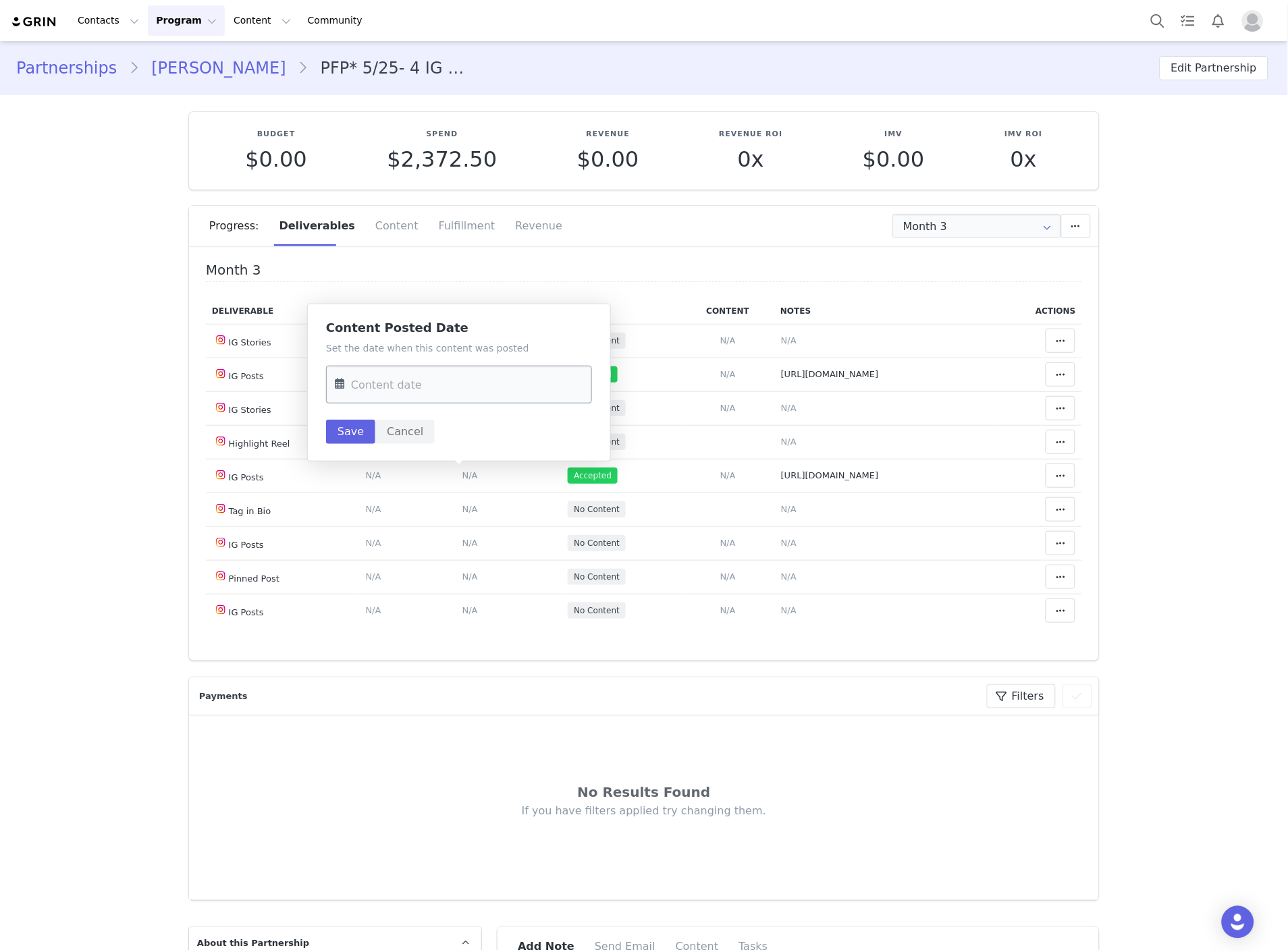
click at [423, 379] on input "text" at bounding box center [458, 384] width 266 height 38
click at [493, 567] on span "26" at bounding box center [491, 568] width 16 height 16
type input "Sep 26 2025"
click at [349, 433] on button "Save" at bounding box center [350, 432] width 49 height 25
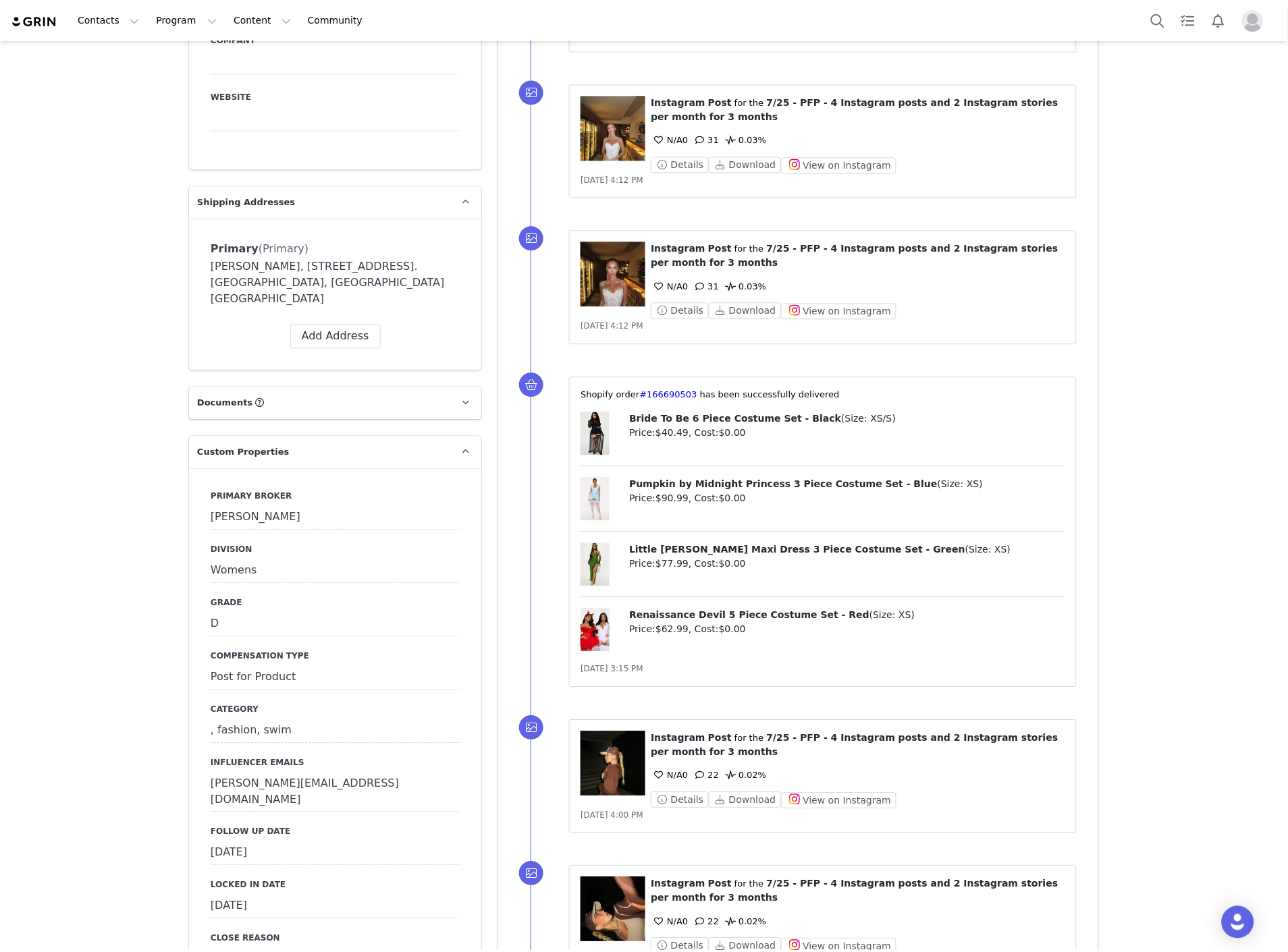
scroll to position [825, 0]
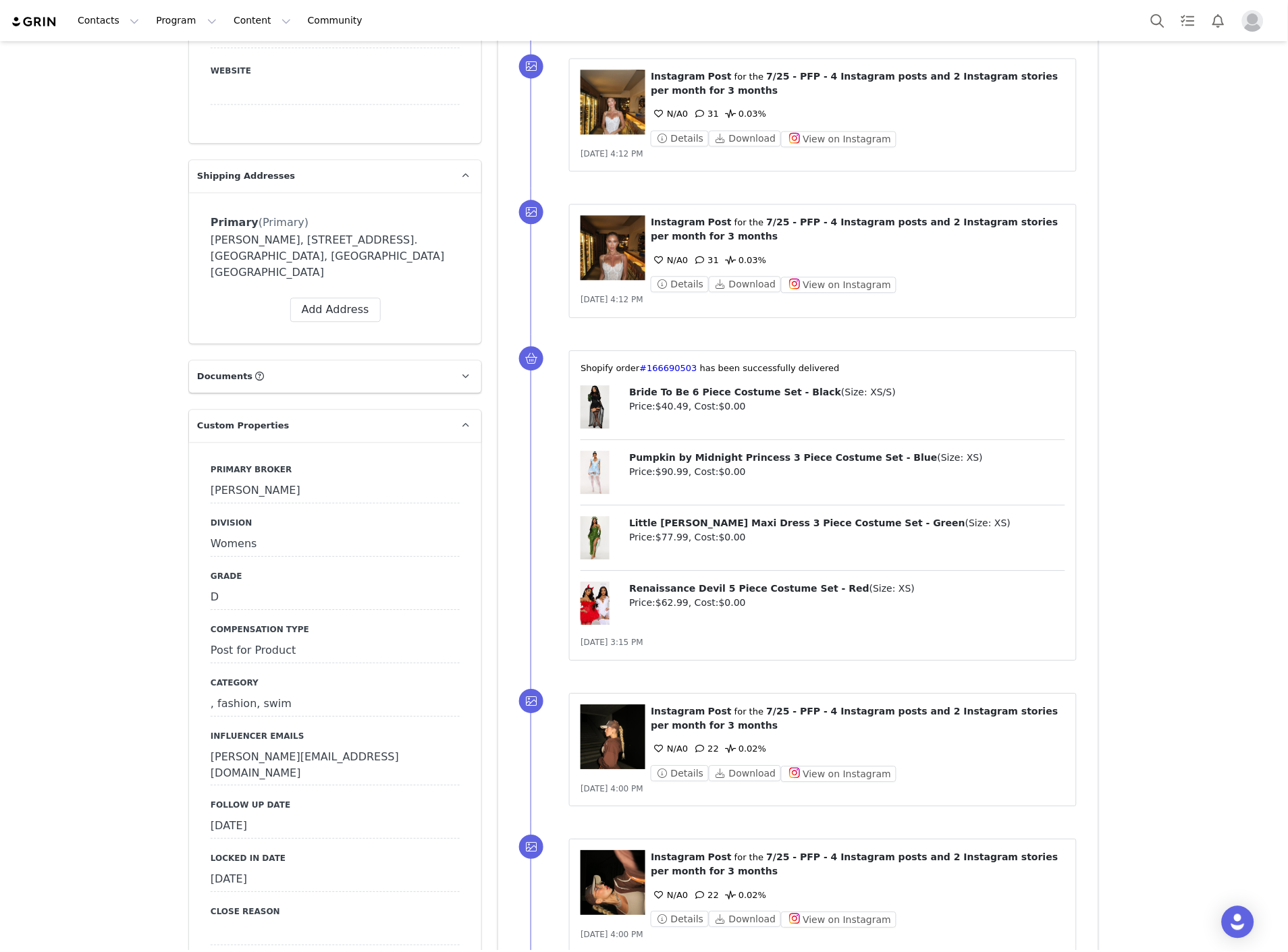
click at [250, 814] on div "[DATE]" at bounding box center [335, 827] width 249 height 25
click at [250, 814] on input "[DATE]" at bounding box center [335, 827] width 249 height 25
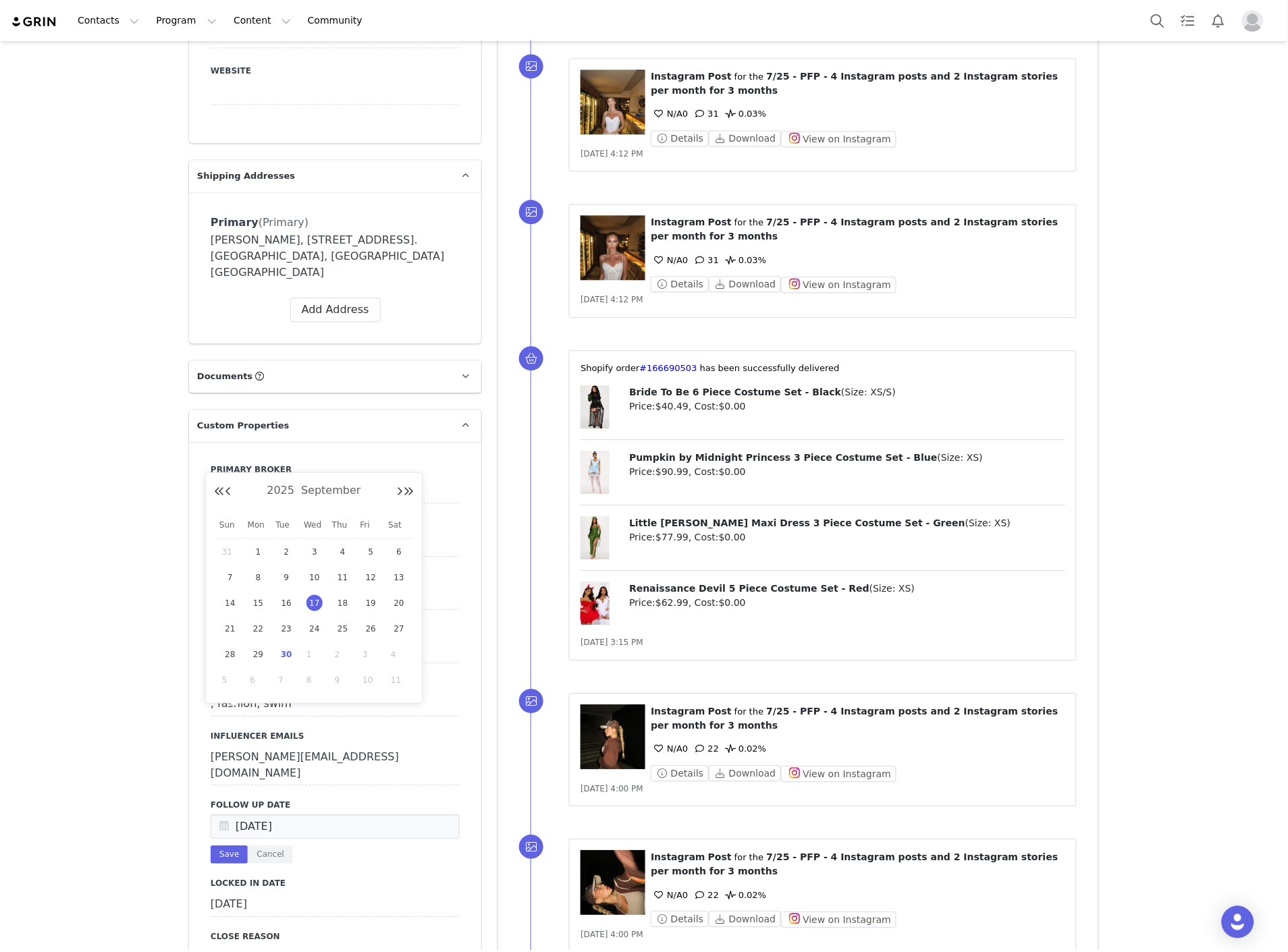
click at [281, 656] on span "30" at bounding box center [286, 654] width 16 height 16
type input "[DATE]"
click at [213, 846] on button "Save" at bounding box center [229, 854] width 37 height 18
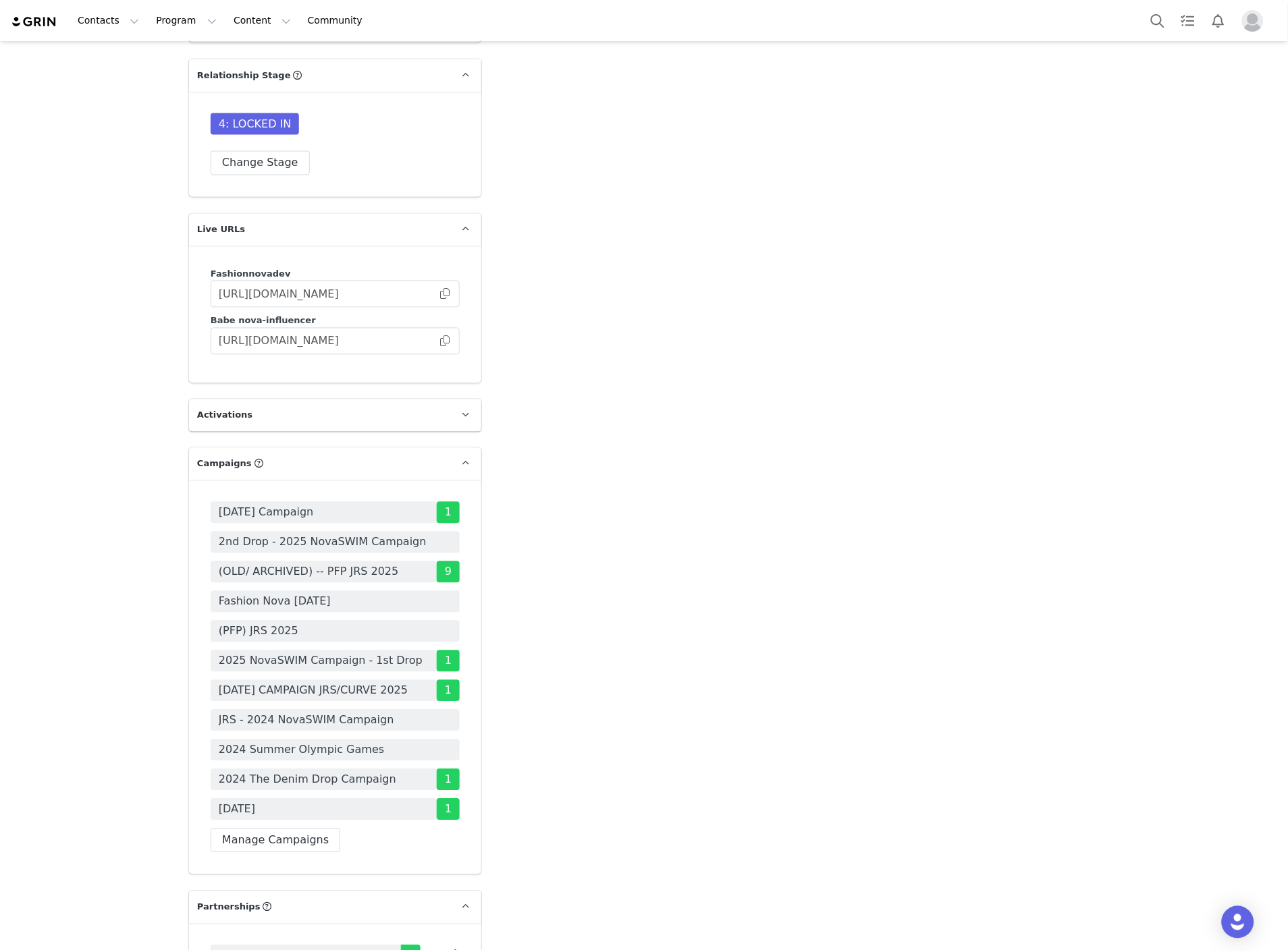
scroll to position [3807, 0]
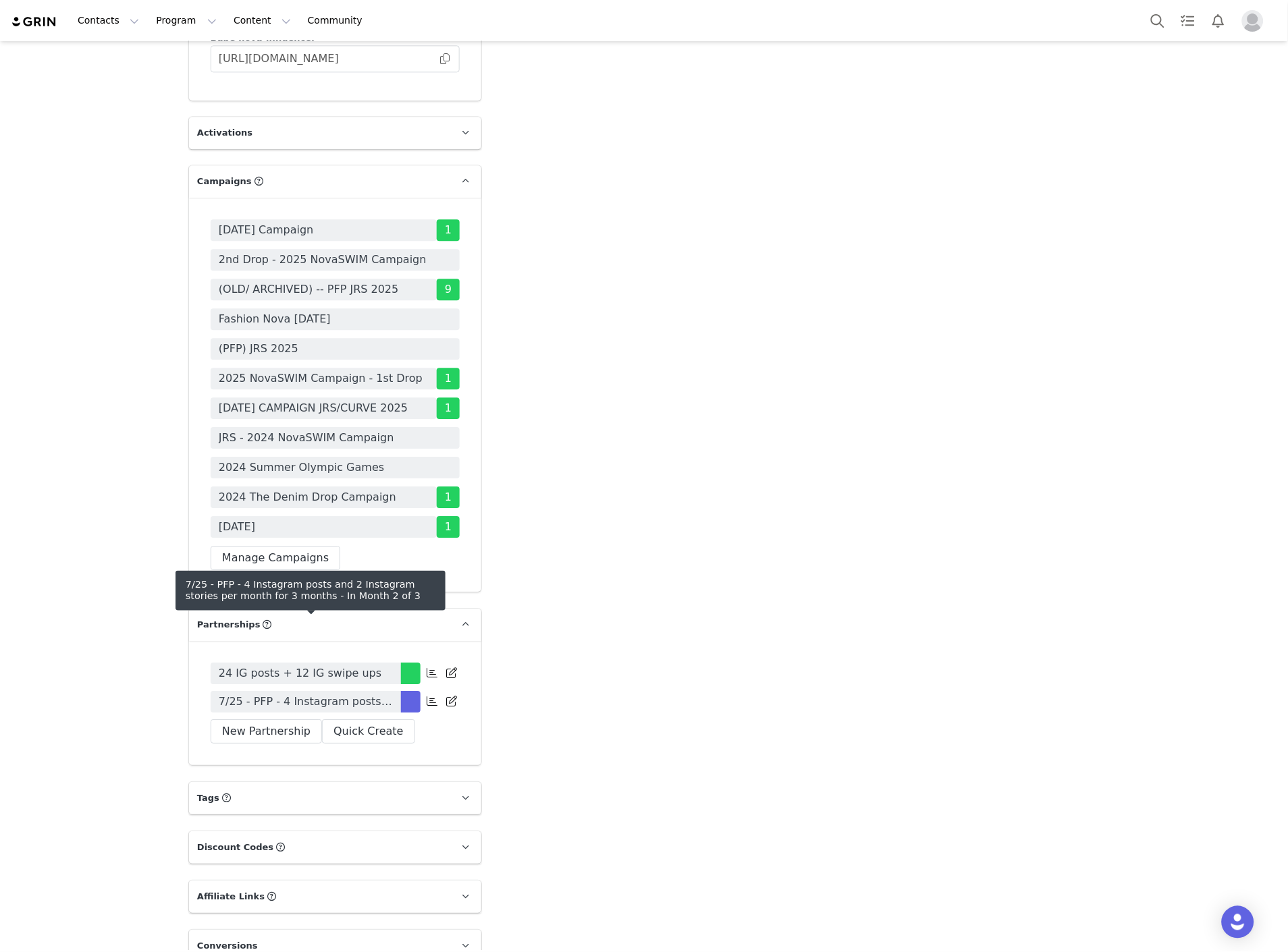
click at [260, 691] on link "7/25 - PFP - 4 Instagram posts and 2 Instagram stories per month for 3 months" at bounding box center [306, 701] width 191 height 22
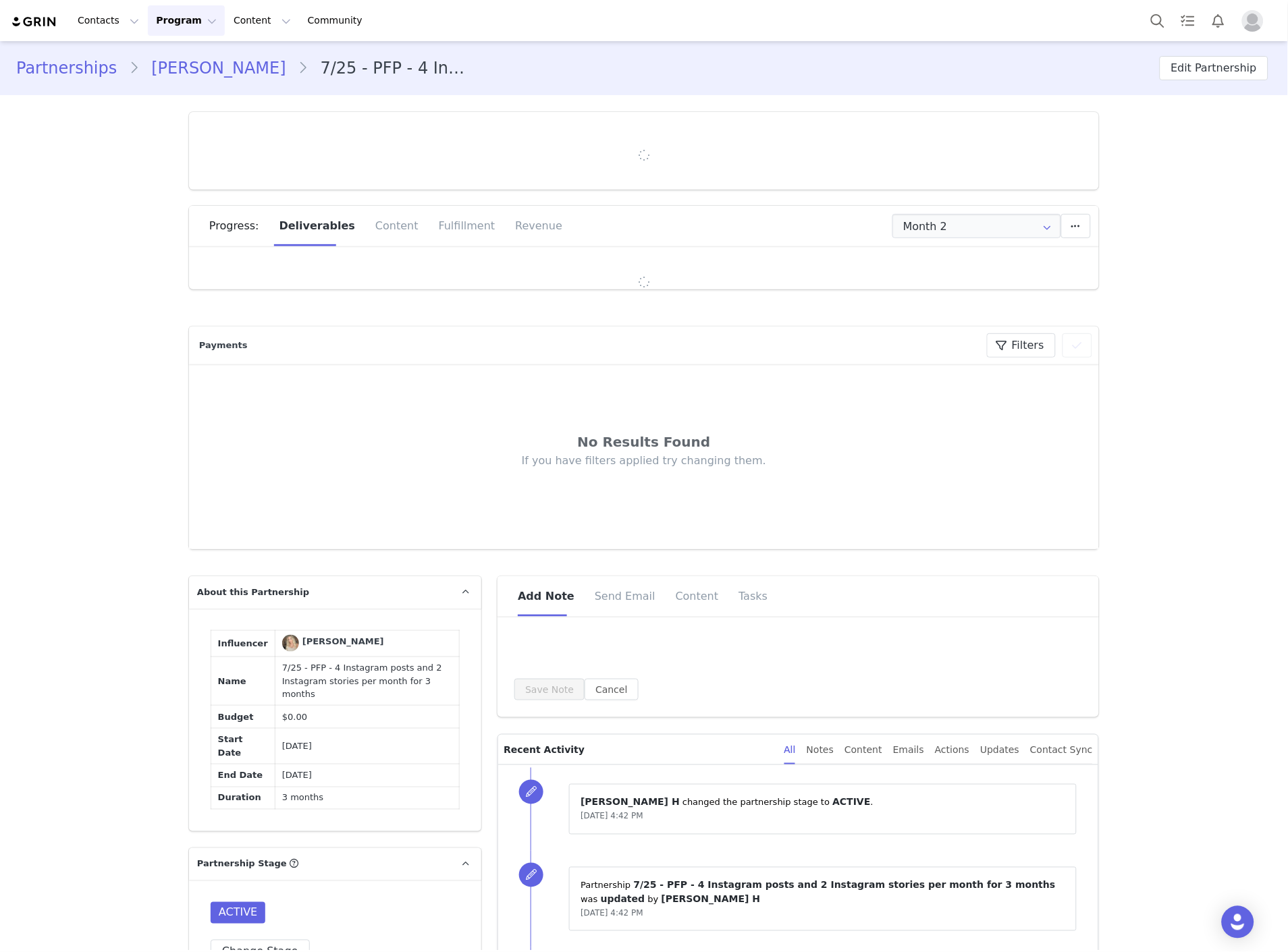
type input "+49 ([GEOGRAPHIC_DATA])"
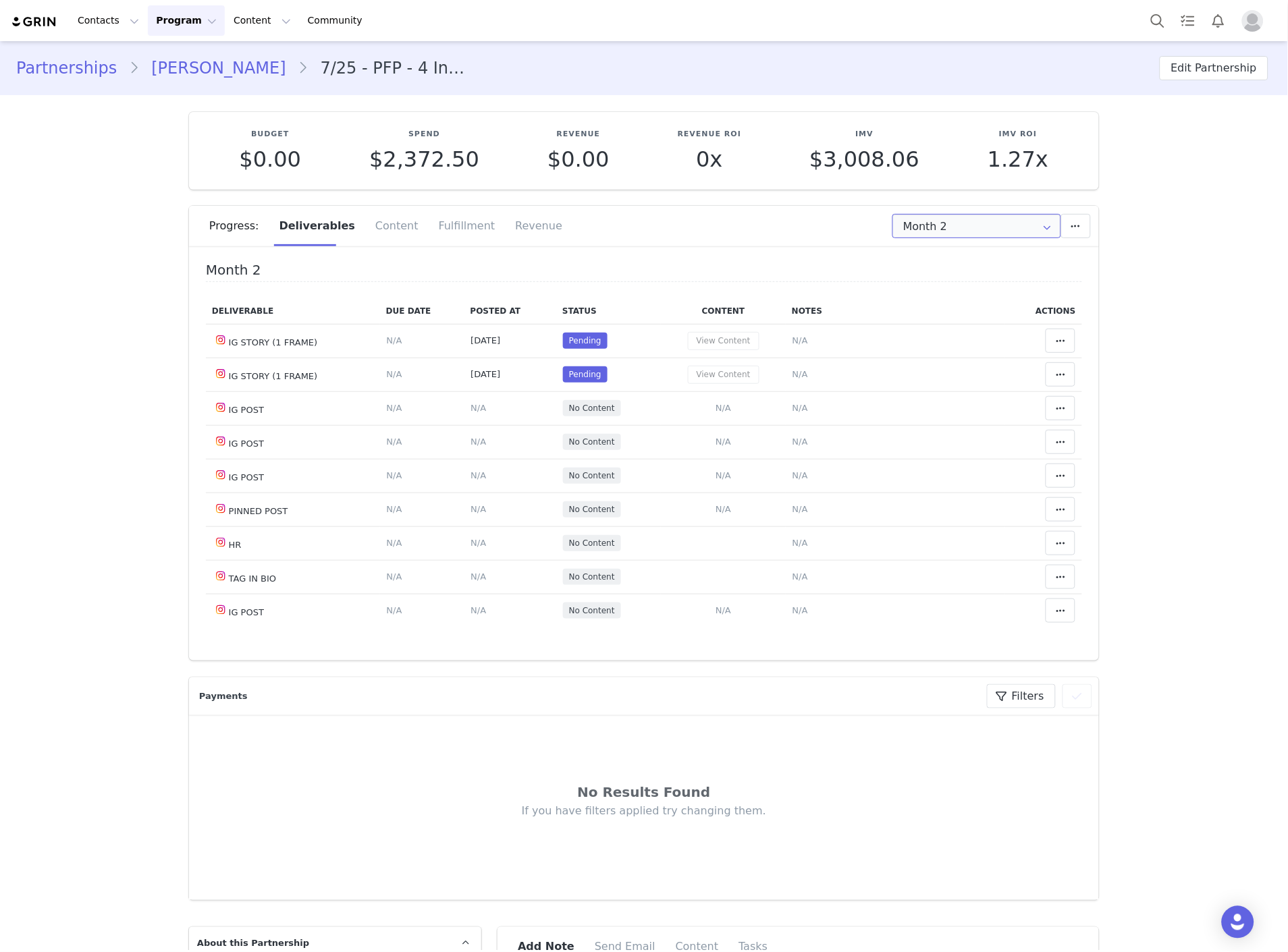
click at [915, 217] on input "Month 2" at bounding box center [977, 226] width 169 height 25
click at [922, 256] on span "Month 1" at bounding box center [920, 262] width 39 height 23
type input "Month 1"
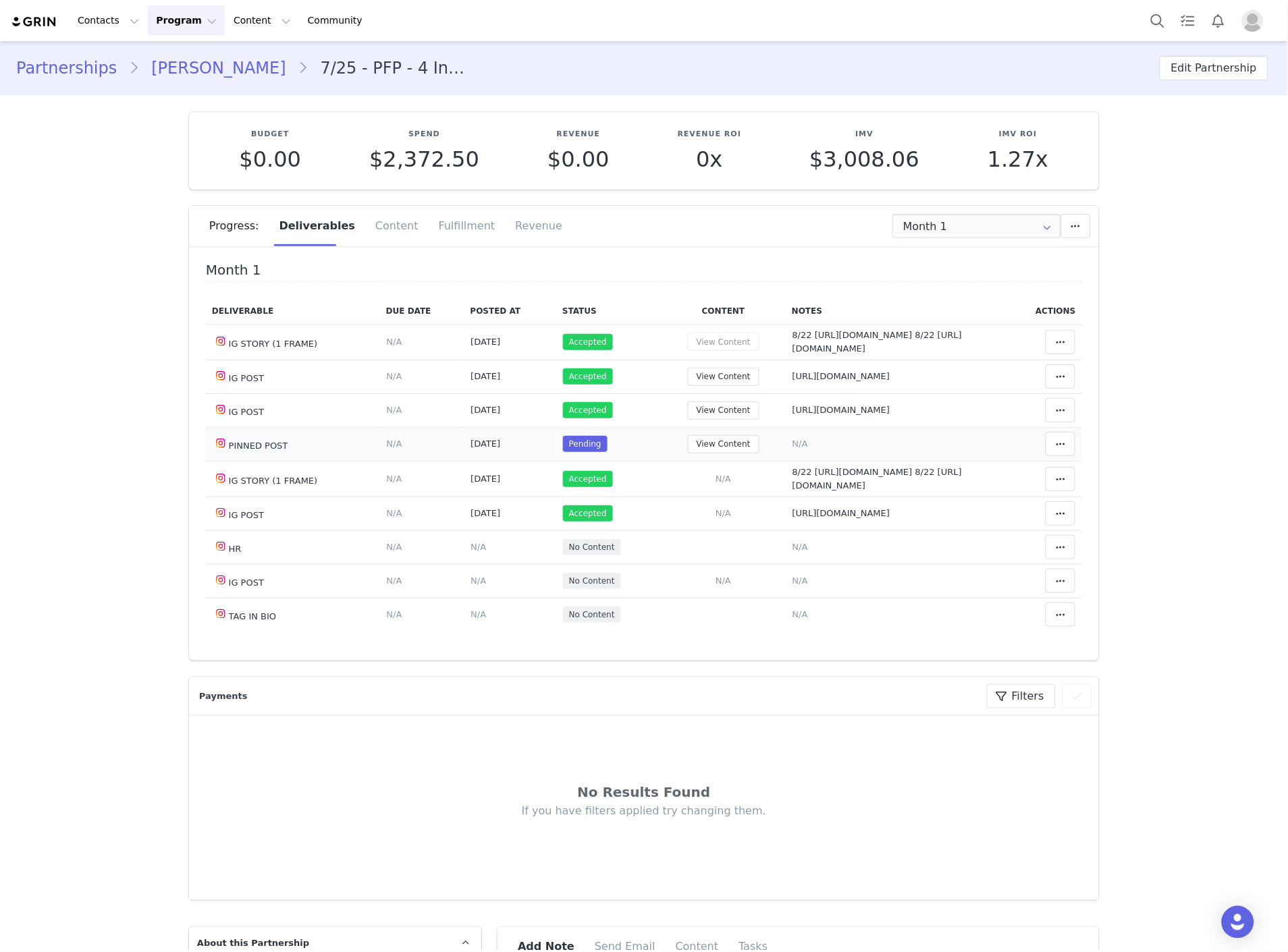
click at [793, 449] on span "N/A" at bounding box center [800, 443] width 15 height 10
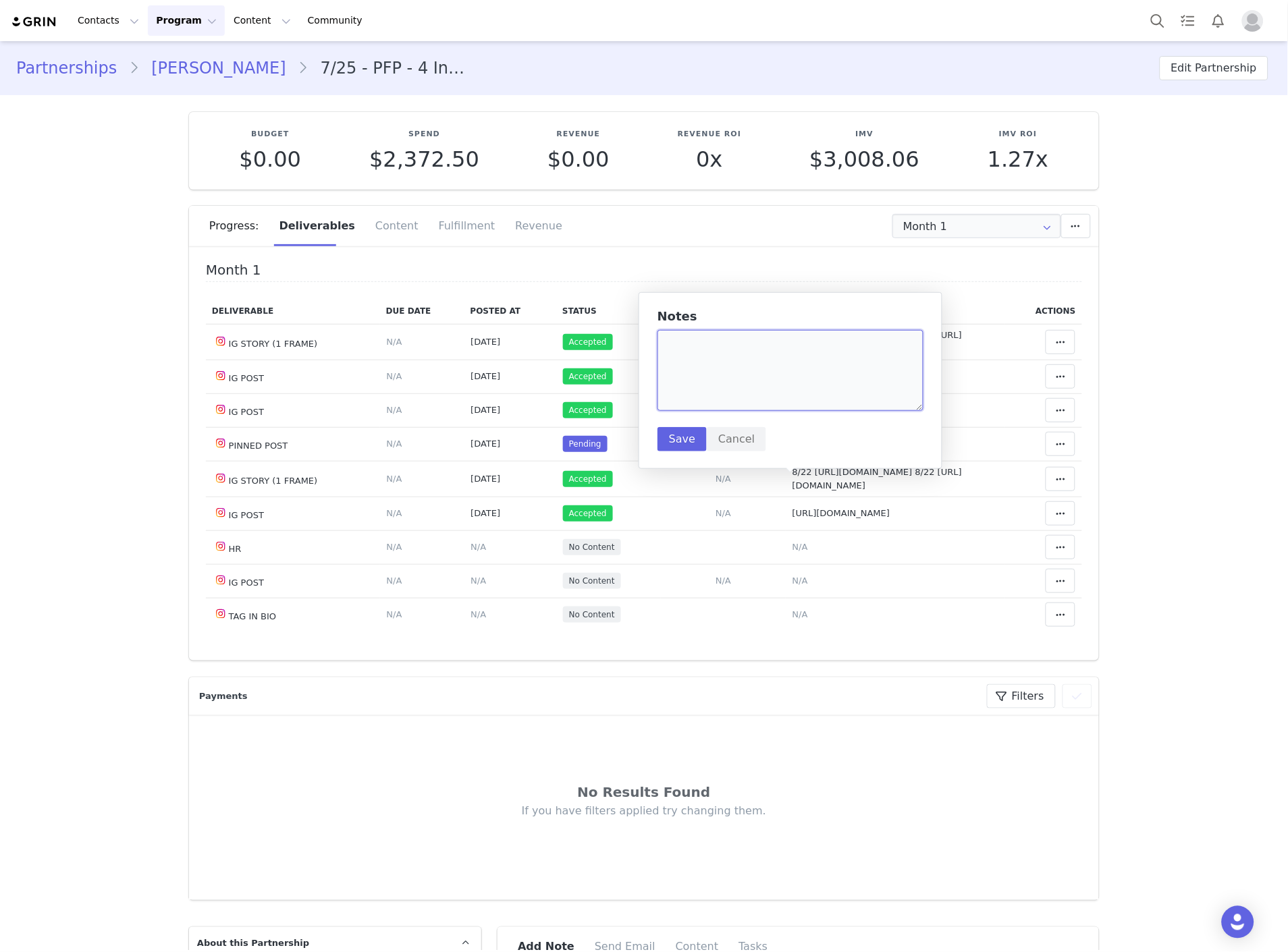
click at [791, 383] on textarea at bounding box center [791, 370] width 266 height 81
paste textarea "[URL][DOMAIN_NAME]"
type textarea "[URL][DOMAIN_NAME]"
click at [675, 425] on div "Notes [URL][DOMAIN_NAME] Save Cancel" at bounding box center [791, 380] width 266 height 141
click at [683, 434] on button "Save" at bounding box center [682, 439] width 49 height 25
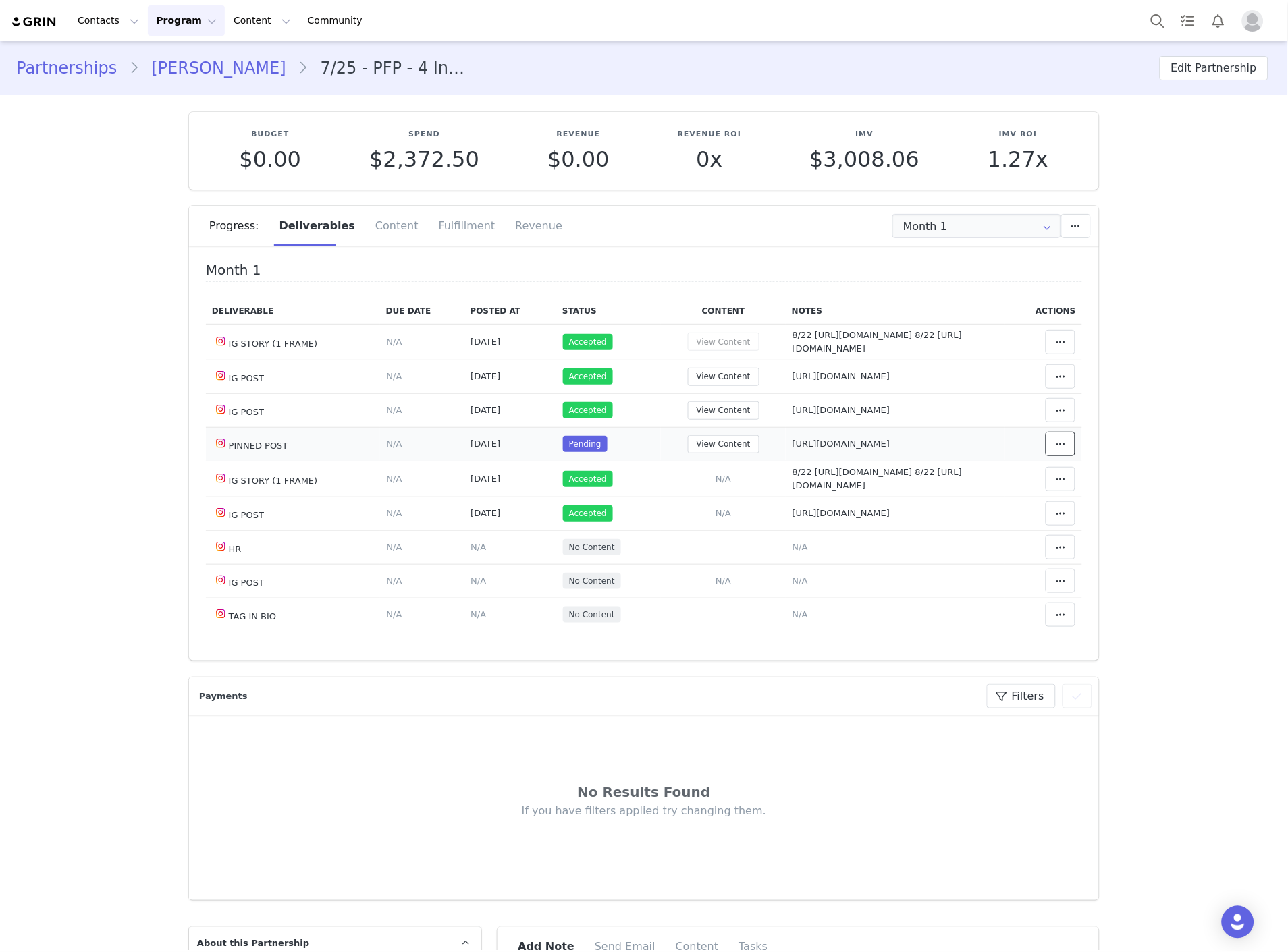
click at [1055, 450] on icon at bounding box center [1060, 443] width 9 height 10
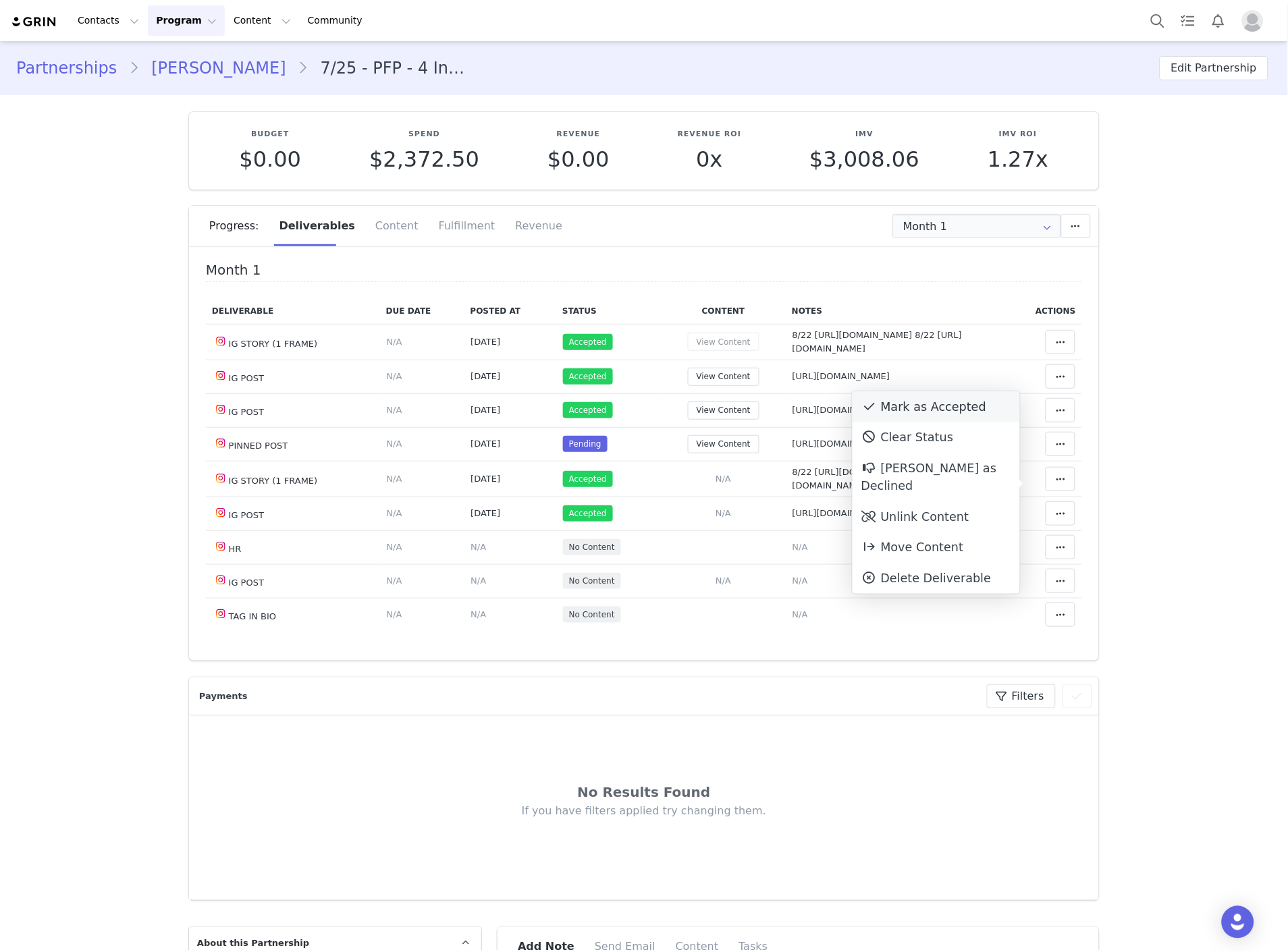
click at [912, 417] on div "Mark as Accepted" at bounding box center [936, 406] width 167 height 31
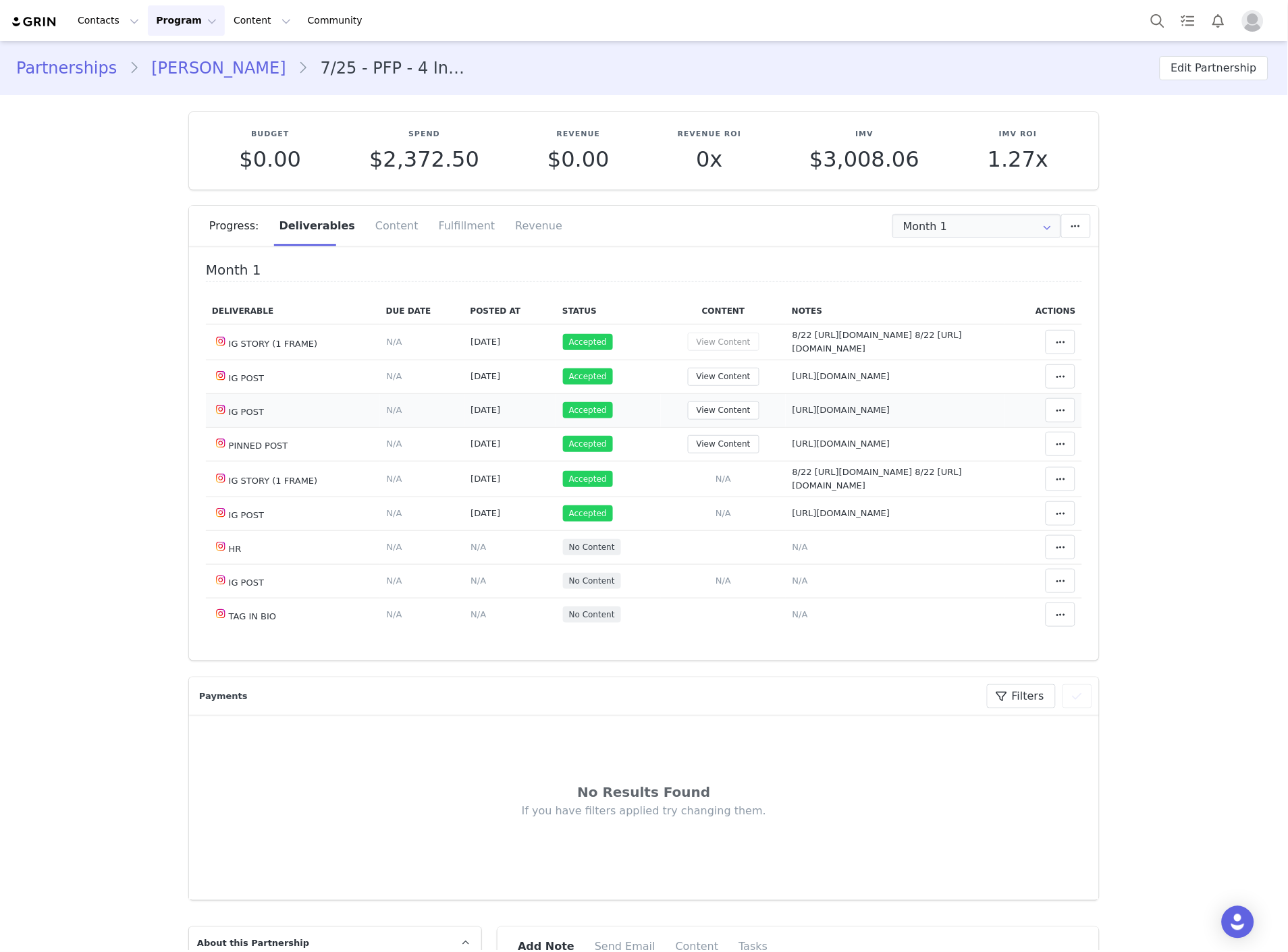
scroll to position [75, 0]
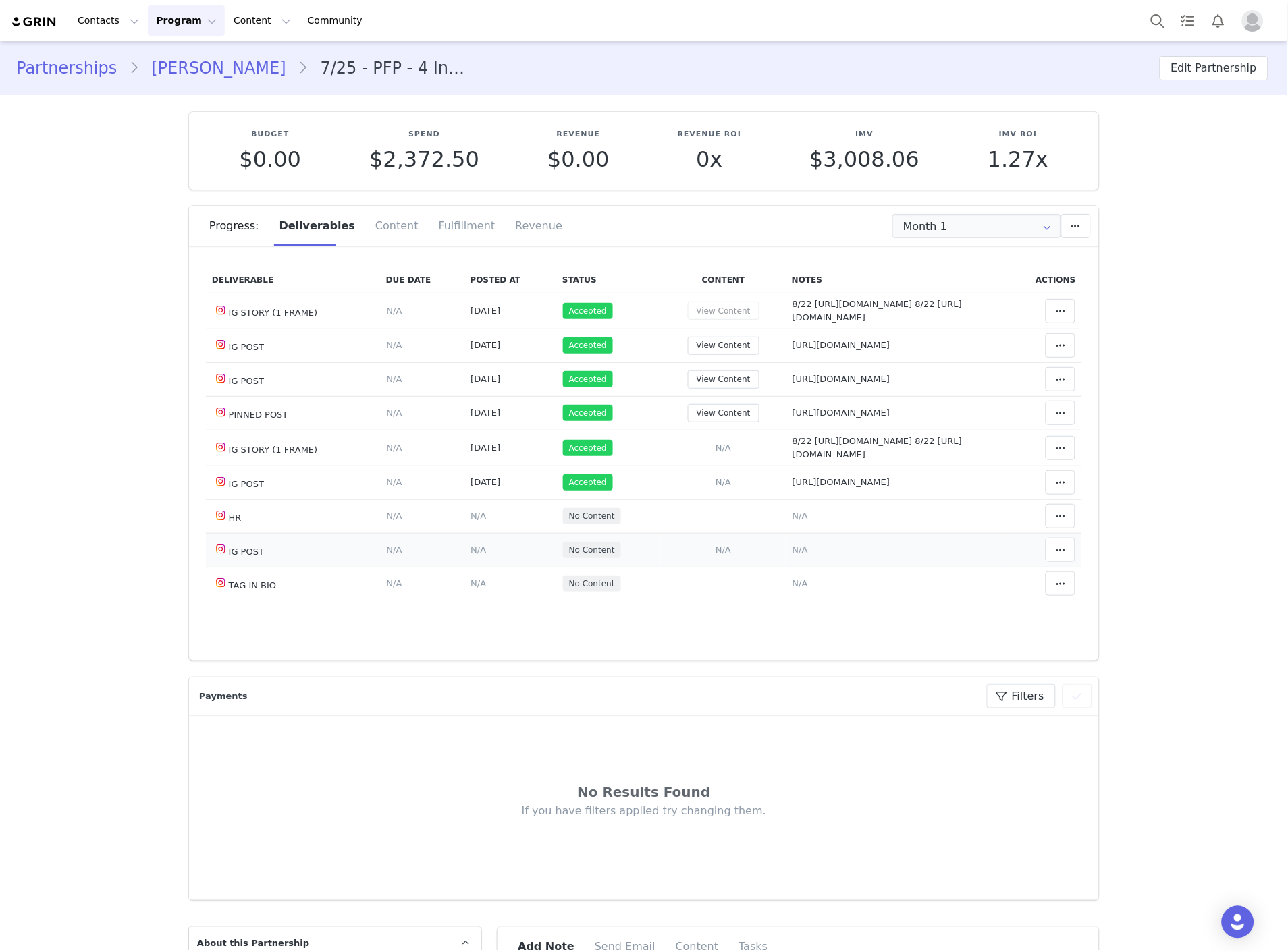
click at [794, 554] on span "N/A" at bounding box center [800, 550] width 15 height 10
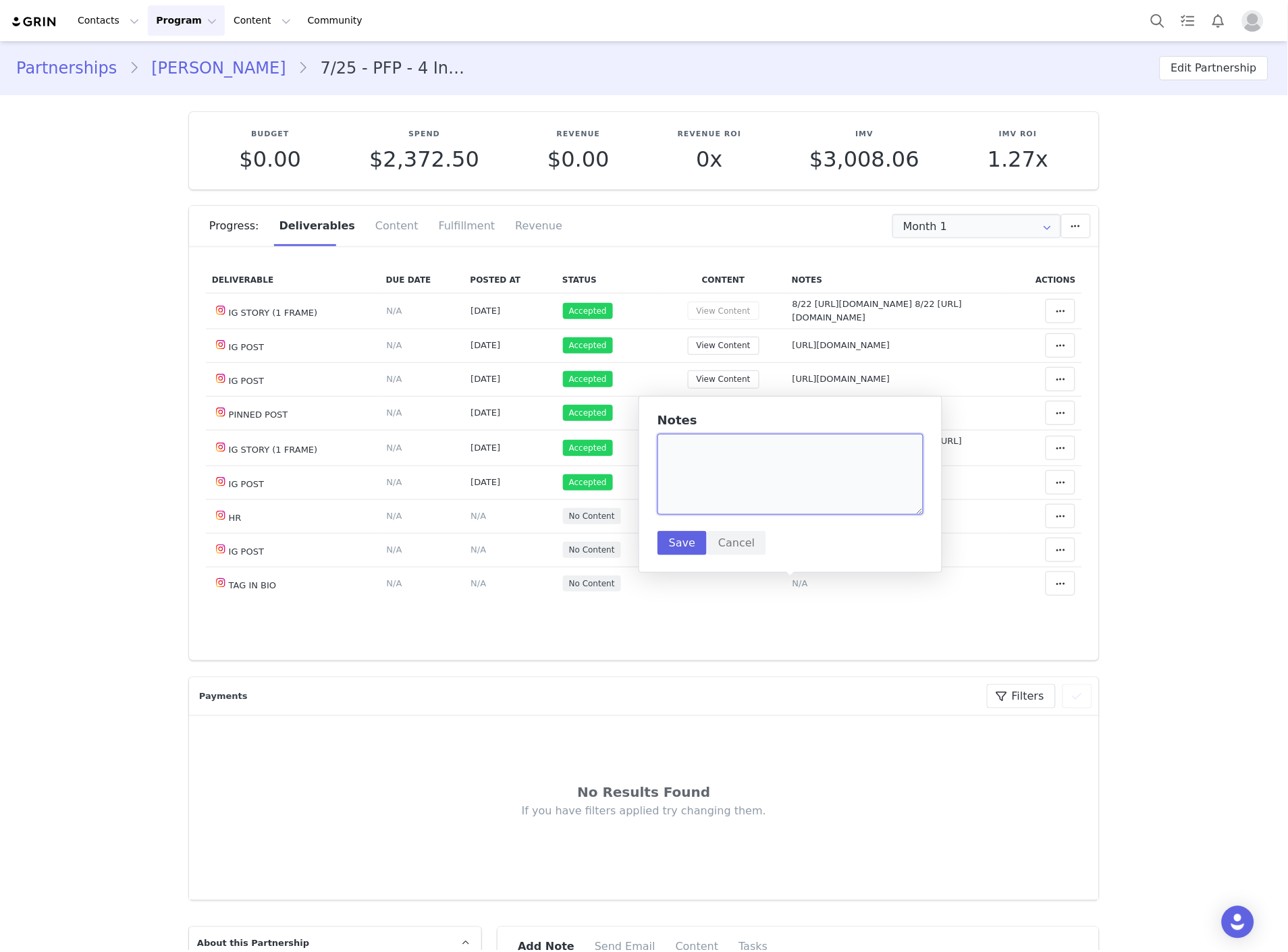
click at [730, 512] on textarea at bounding box center [791, 474] width 266 height 81
paste textarea "https://www.instagram.com/p/DPCA_9UjF-4/"
type textarea "https://www.instagram.com/p/DPCA_9UjF-4/"
click at [685, 544] on button "Save" at bounding box center [682, 544] width 49 height 25
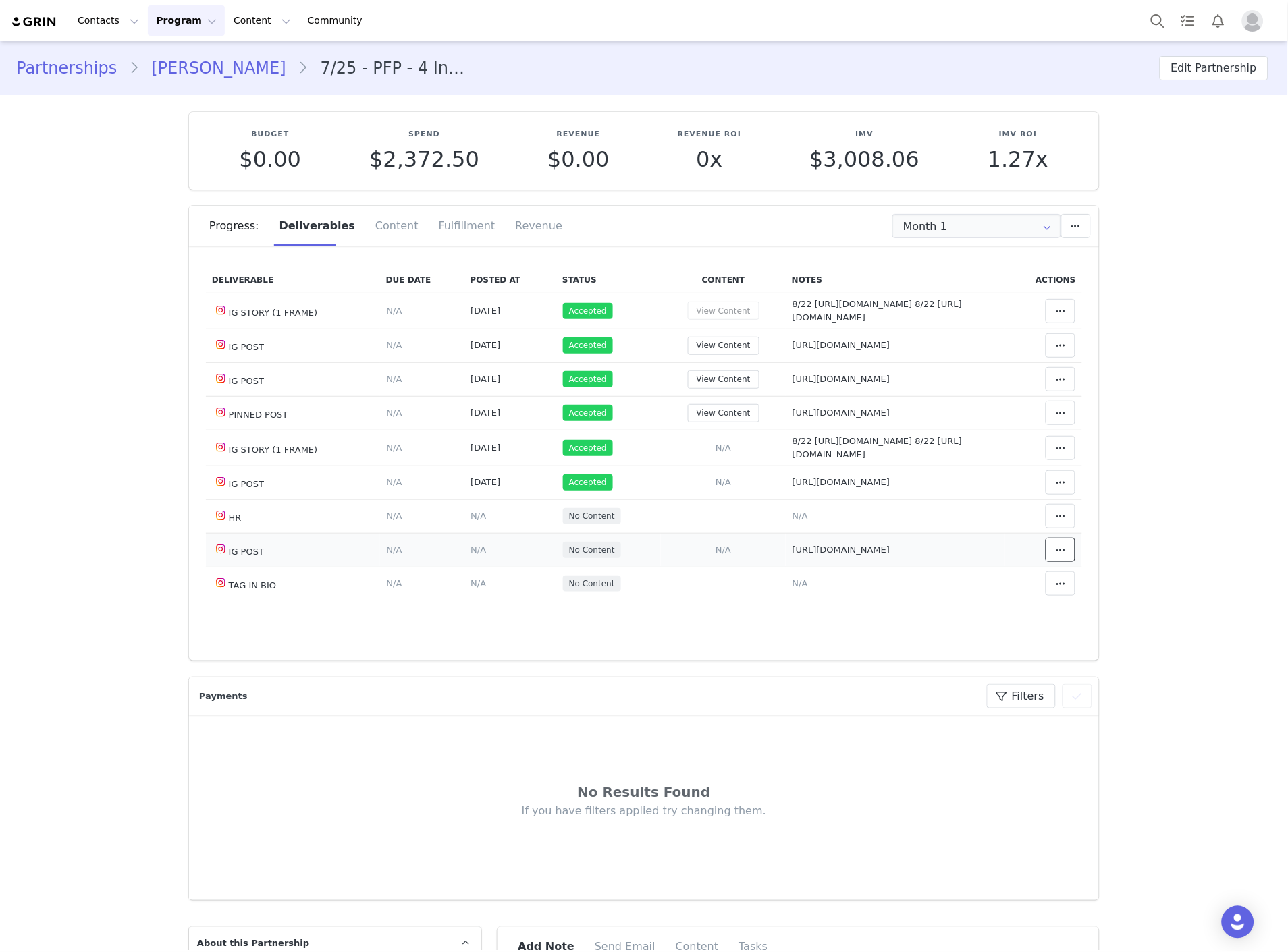
click at [1055, 555] on icon at bounding box center [1060, 550] width 9 height 10
click at [0, 0] on div "Mark as Accepted" at bounding box center [0, 0] width 0 height 0
click at [476, 567] on td "Content Posted Date Set the date when this content was posted Save Cancel N/A" at bounding box center [510, 551] width 92 height 34
click at [471, 554] on span "N/A" at bounding box center [478, 550] width 15 height 10
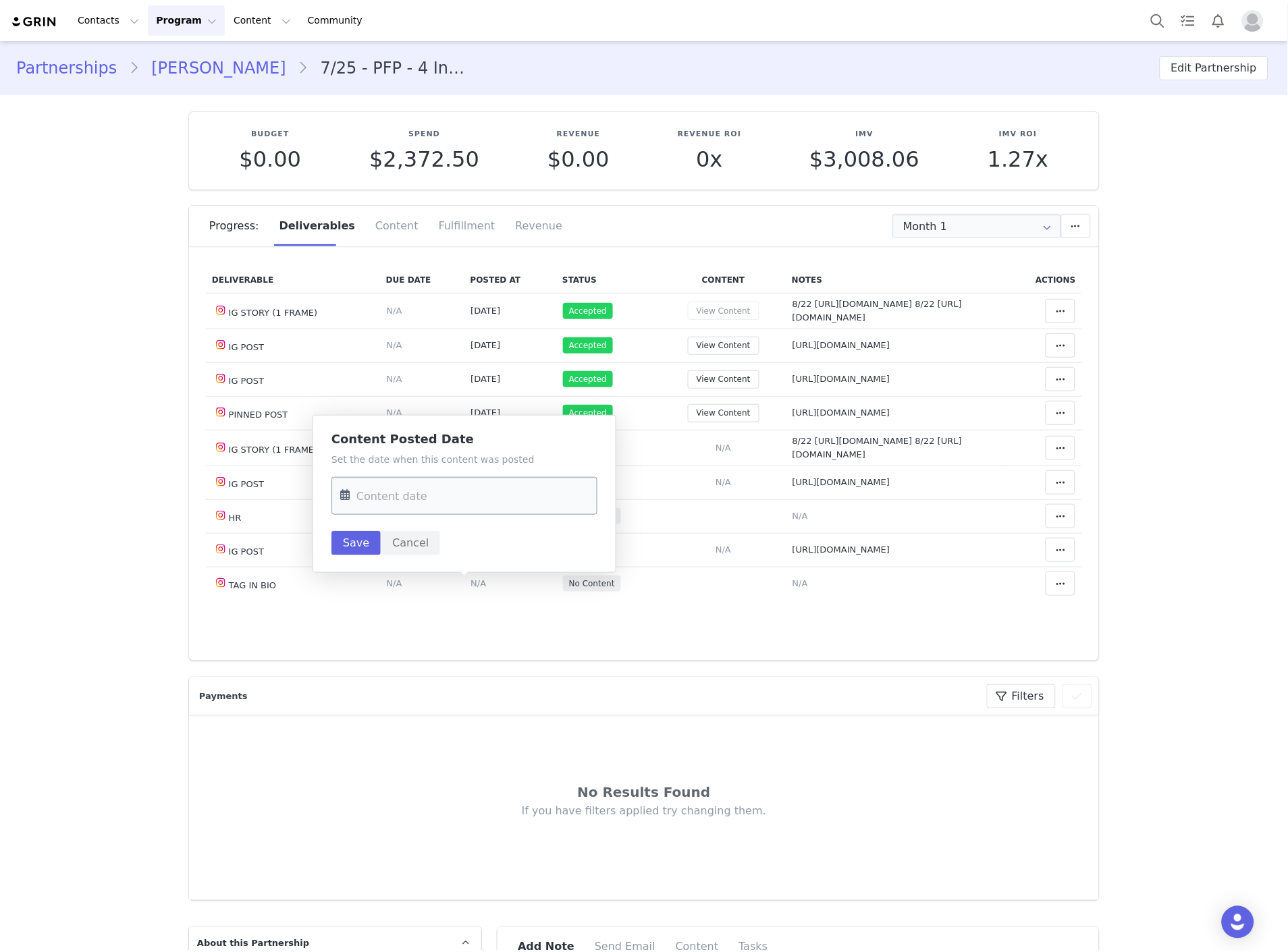
click at [424, 496] on input "text" at bounding box center [464, 496] width 266 height 38
click at [473, 683] on span "25" at bounding box center [469, 679] width 16 height 16
type input "Sep 25 2025"
click at [372, 547] on button "Save" at bounding box center [356, 544] width 49 height 25
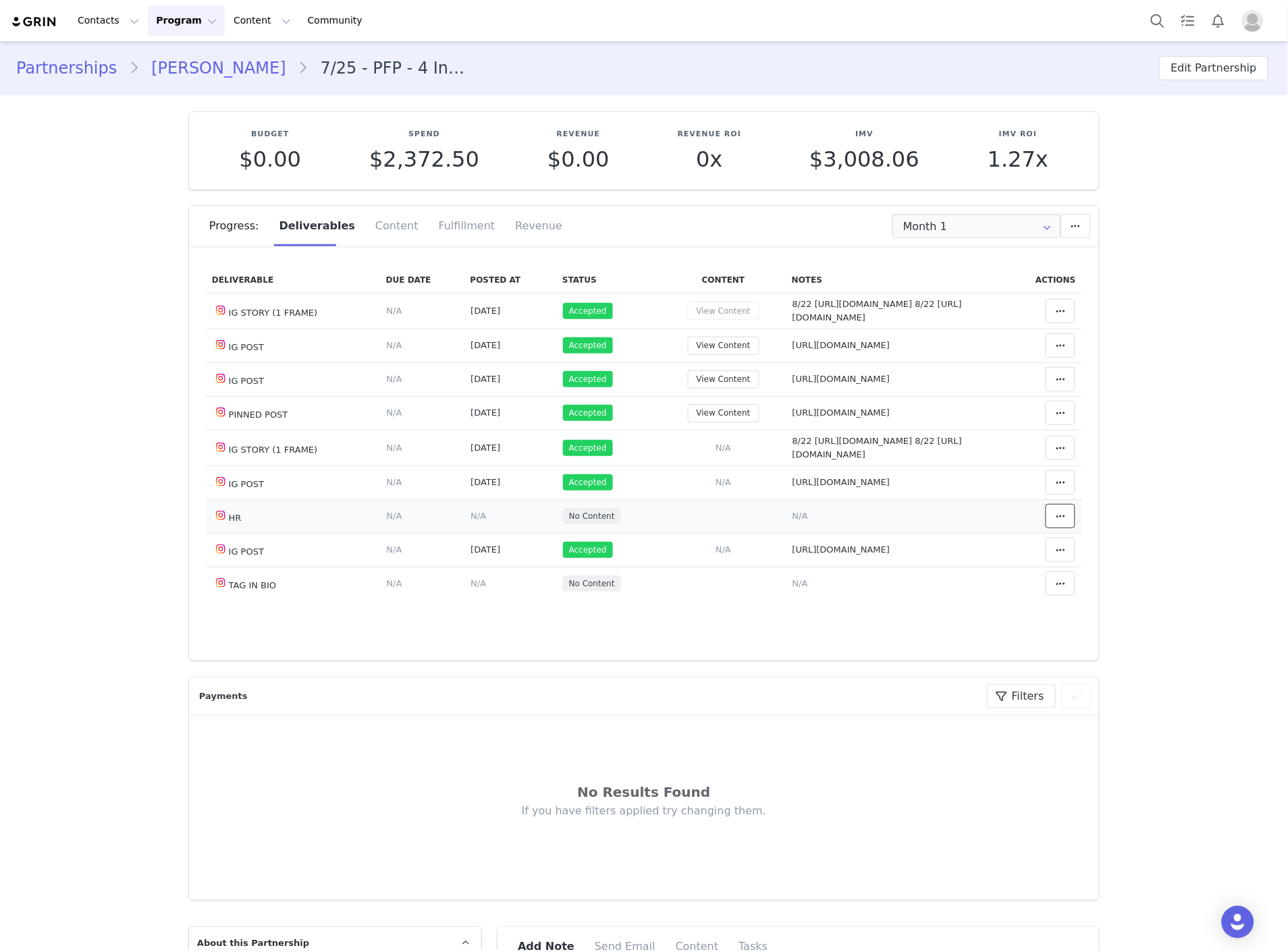
click at [1045, 529] on button at bounding box center [1059, 516] width 29 height 25
click at [909, 538] on div "Mark as Declined" at bounding box center [936, 562] width 167 height 48
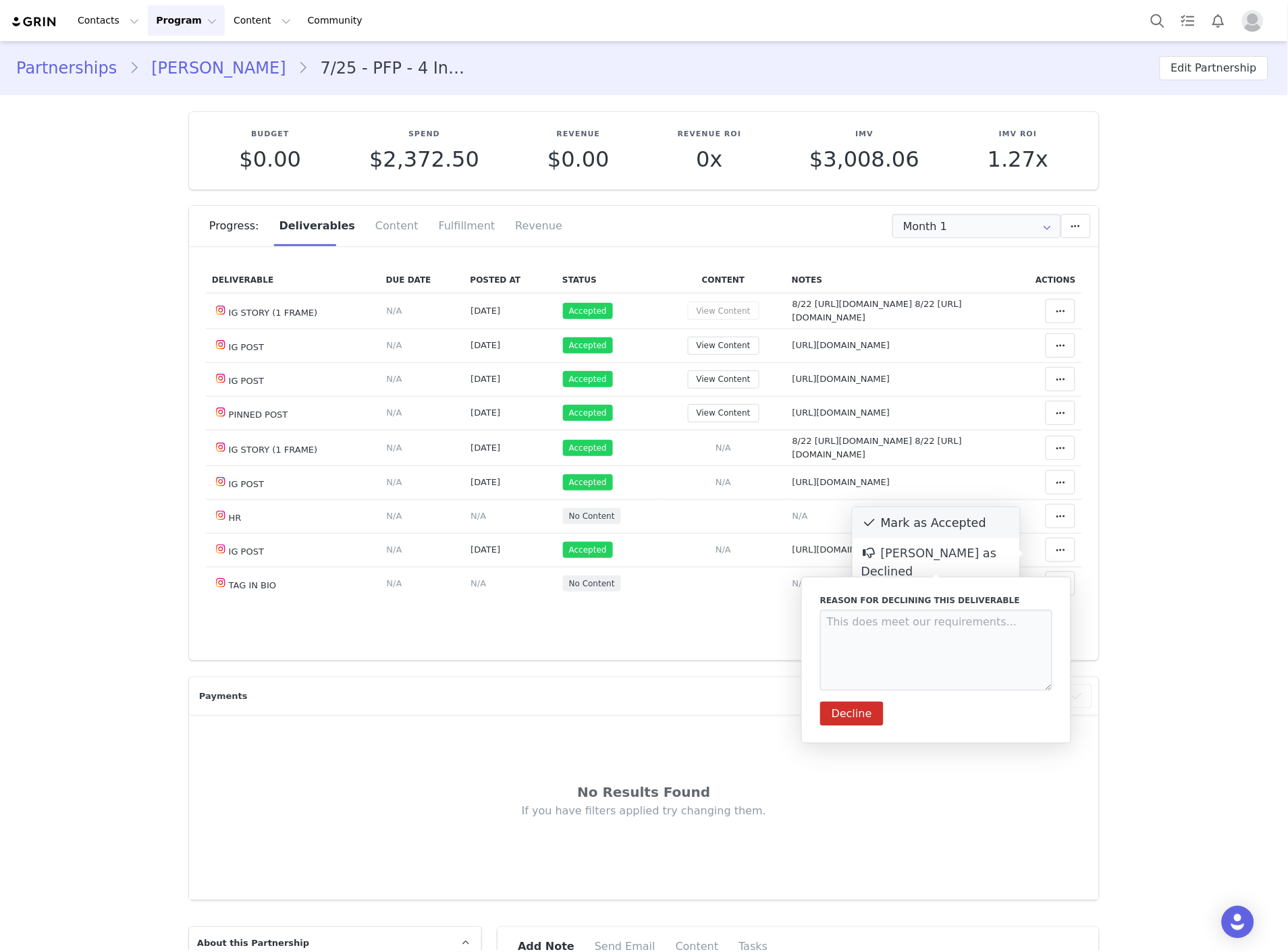
click at [909, 527] on div "Mark as Accepted" at bounding box center [936, 523] width 167 height 31
click at [670, 601] on td at bounding box center [723, 584] width 125 height 34
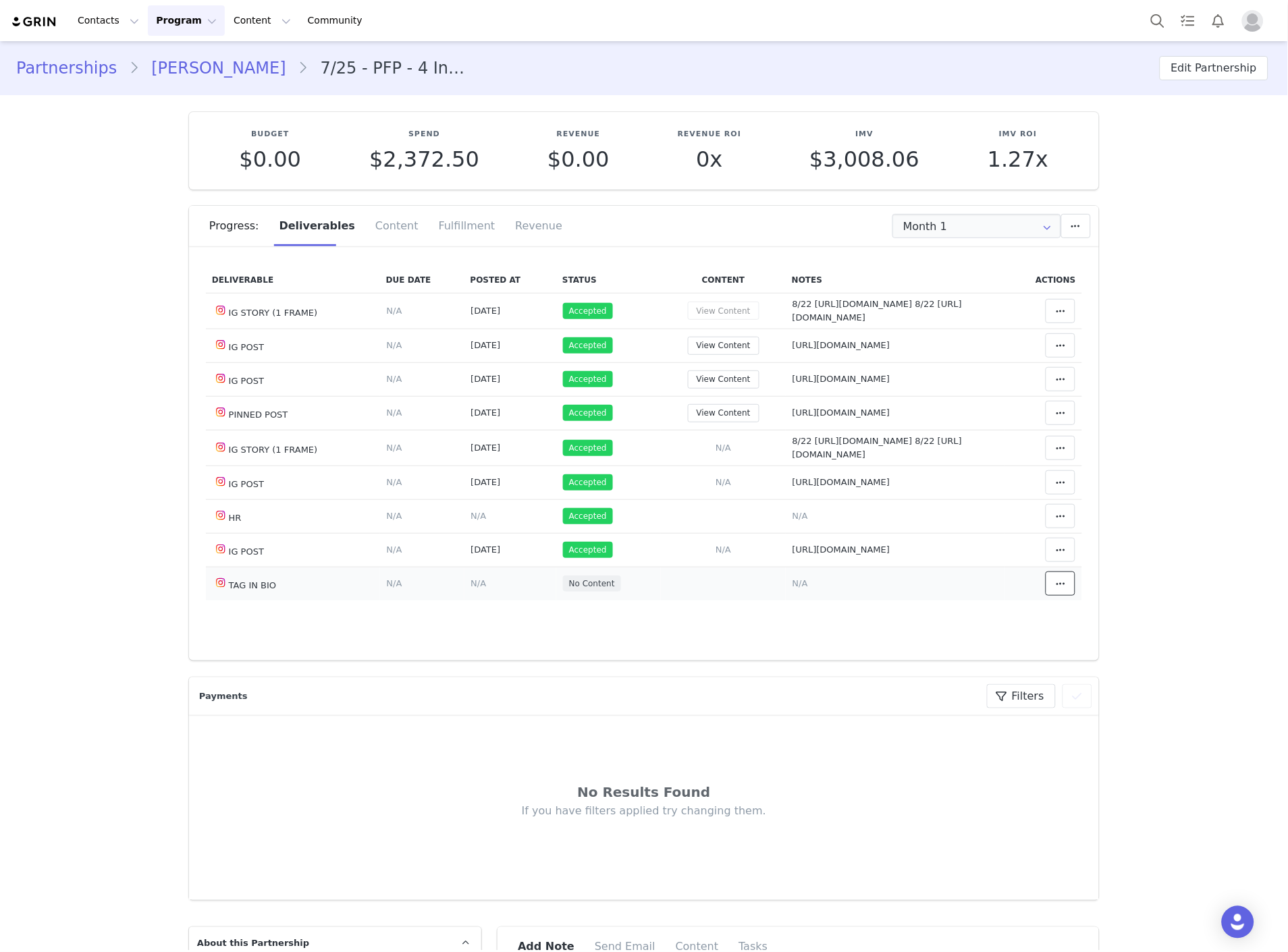
click at [1053, 592] on span at bounding box center [1060, 584] width 16 height 16
click at [906, 589] on div "Mark as Accepted" at bounding box center [936, 590] width 167 height 31
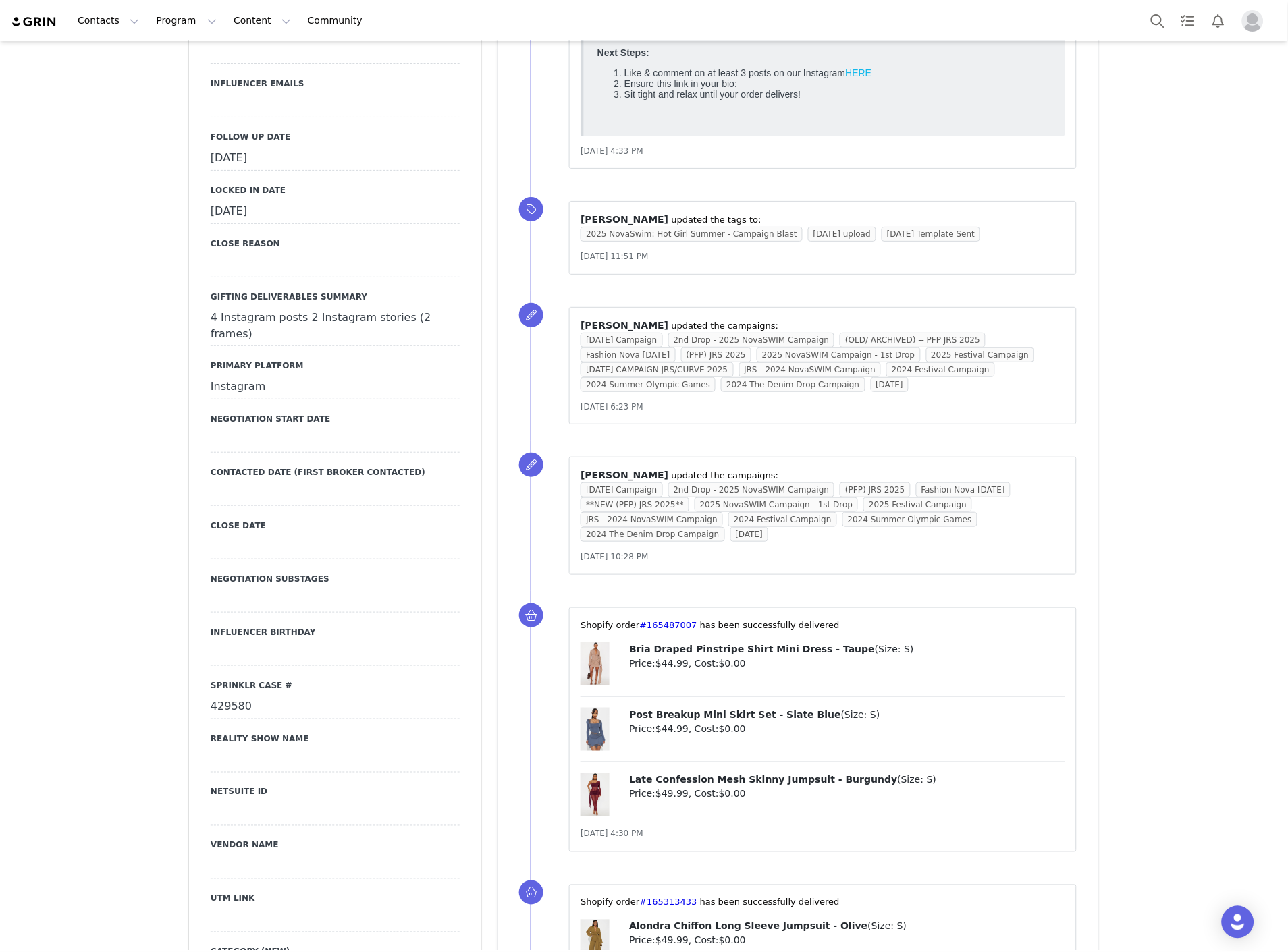
scroll to position [1350, 0]
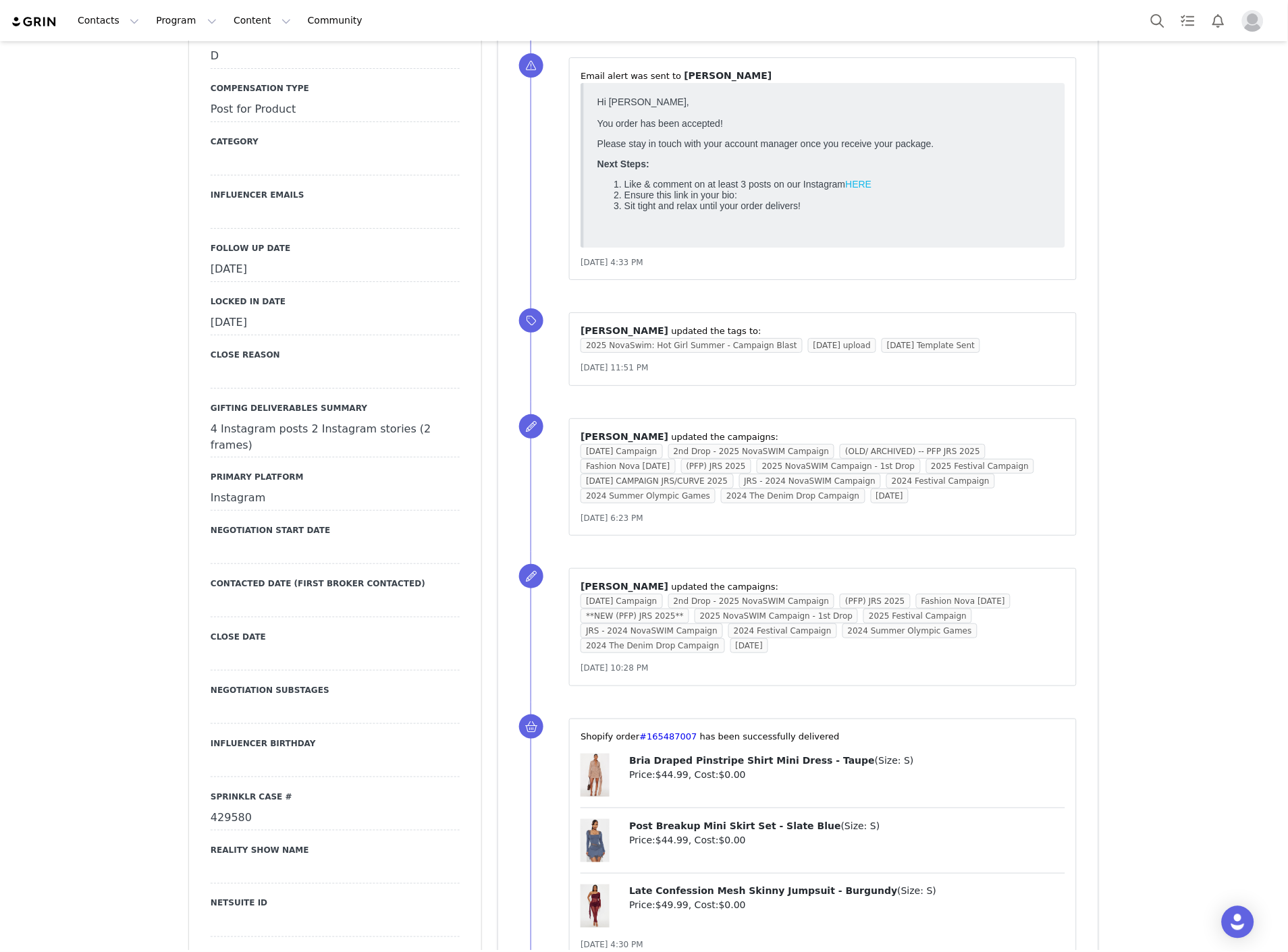
click at [268, 275] on div "[DATE]" at bounding box center [335, 271] width 249 height 25
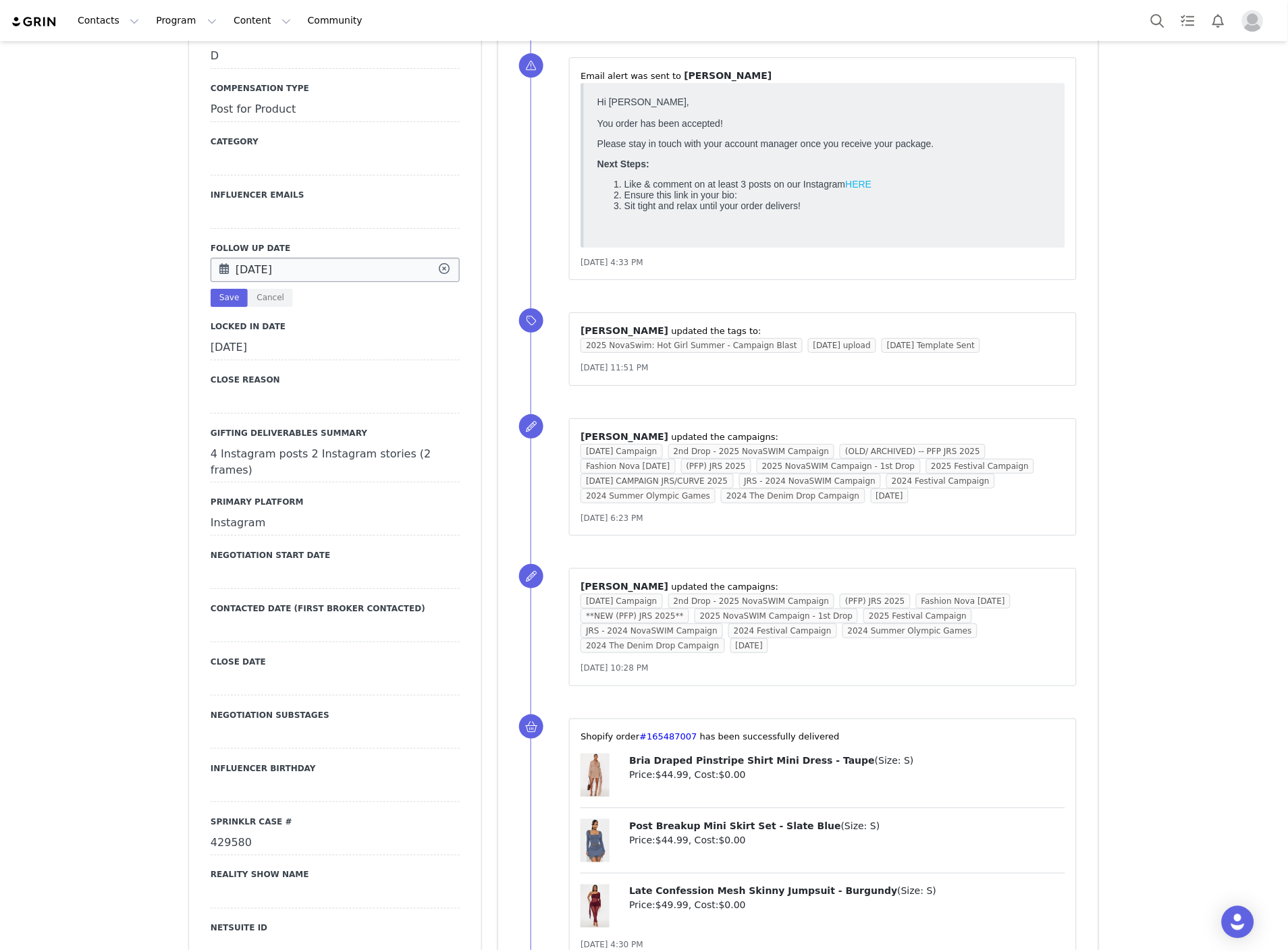
click at [271, 269] on input "Sep 05 2025" at bounding box center [335, 271] width 249 height 25
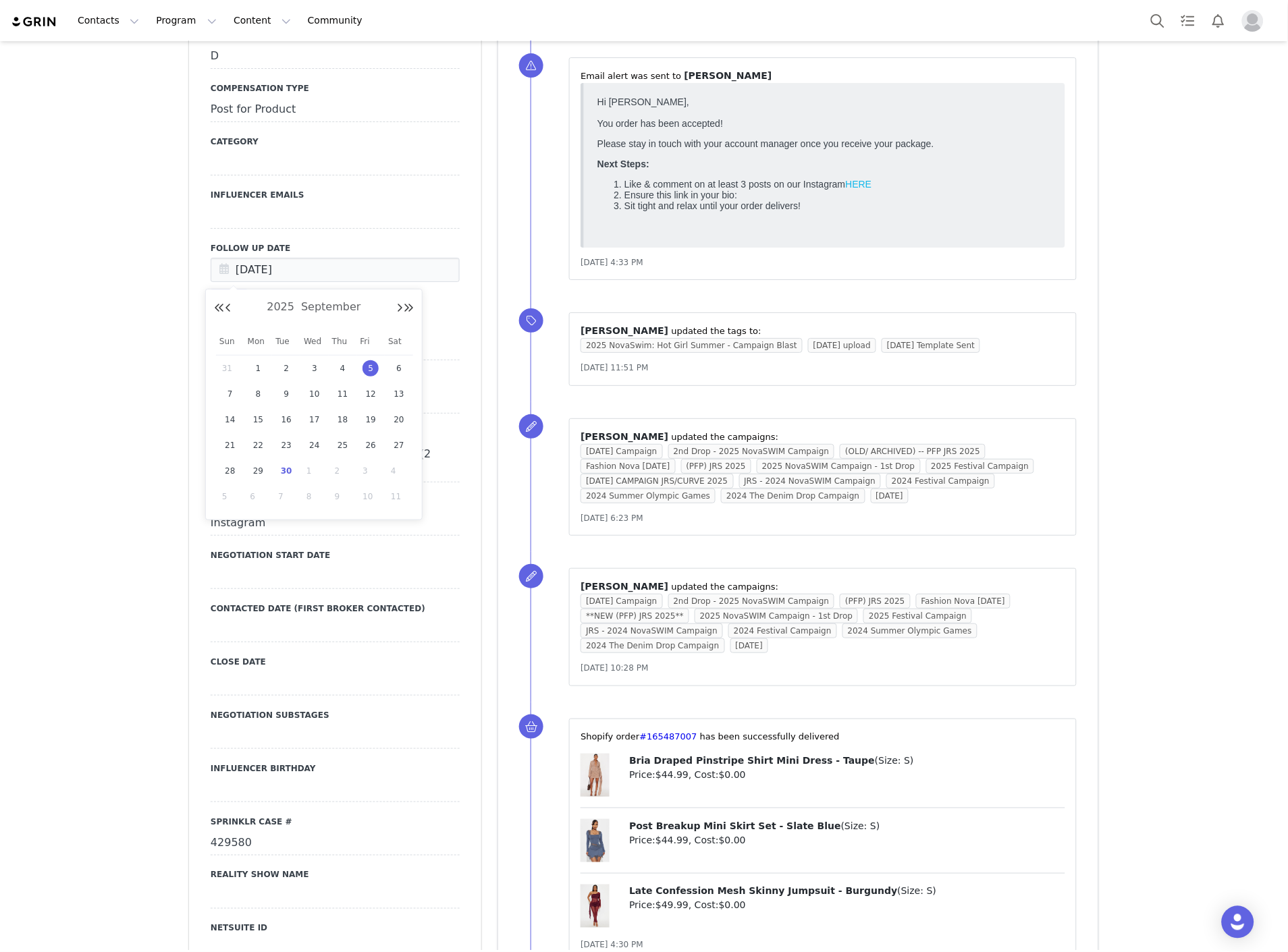
drag, startPoint x: 292, startPoint y: 471, endPoint x: 233, endPoint y: 374, distance: 113.5
click at [286, 467] on span "30" at bounding box center [286, 471] width 16 height 16
type input "[DATE]"
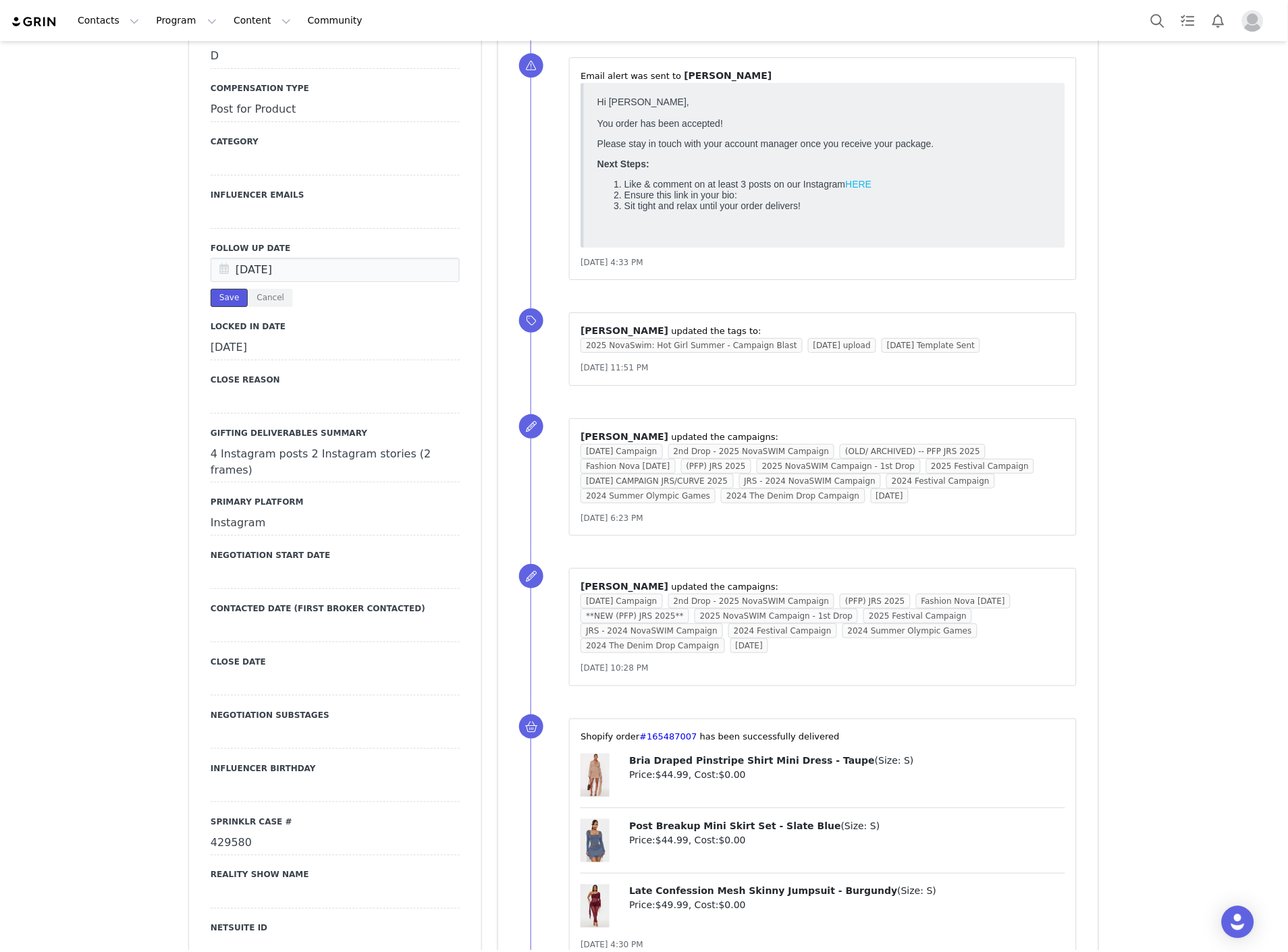
click at [217, 289] on button "Save" at bounding box center [229, 297] width 37 height 18
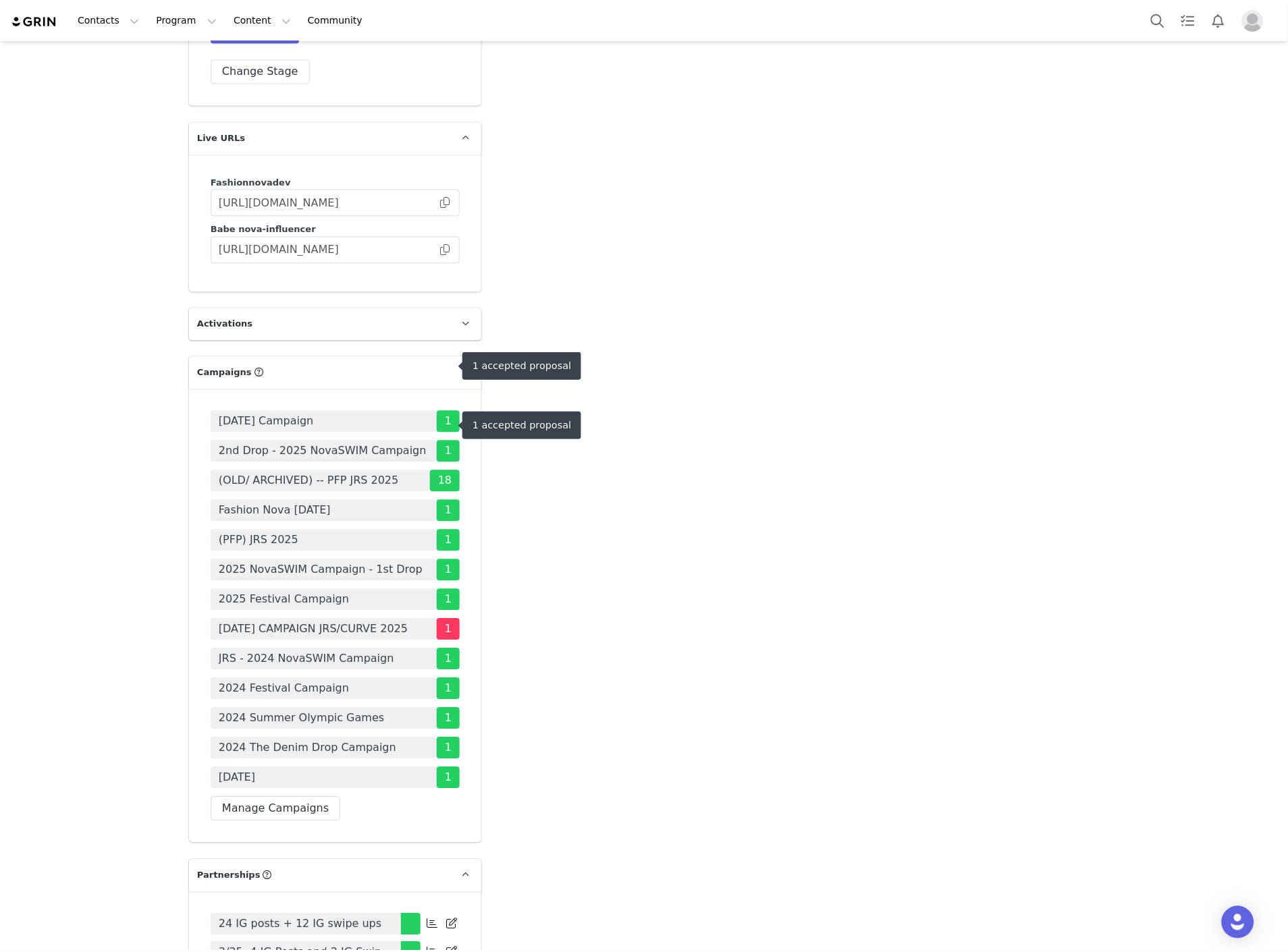
scroll to position [3904, 0]
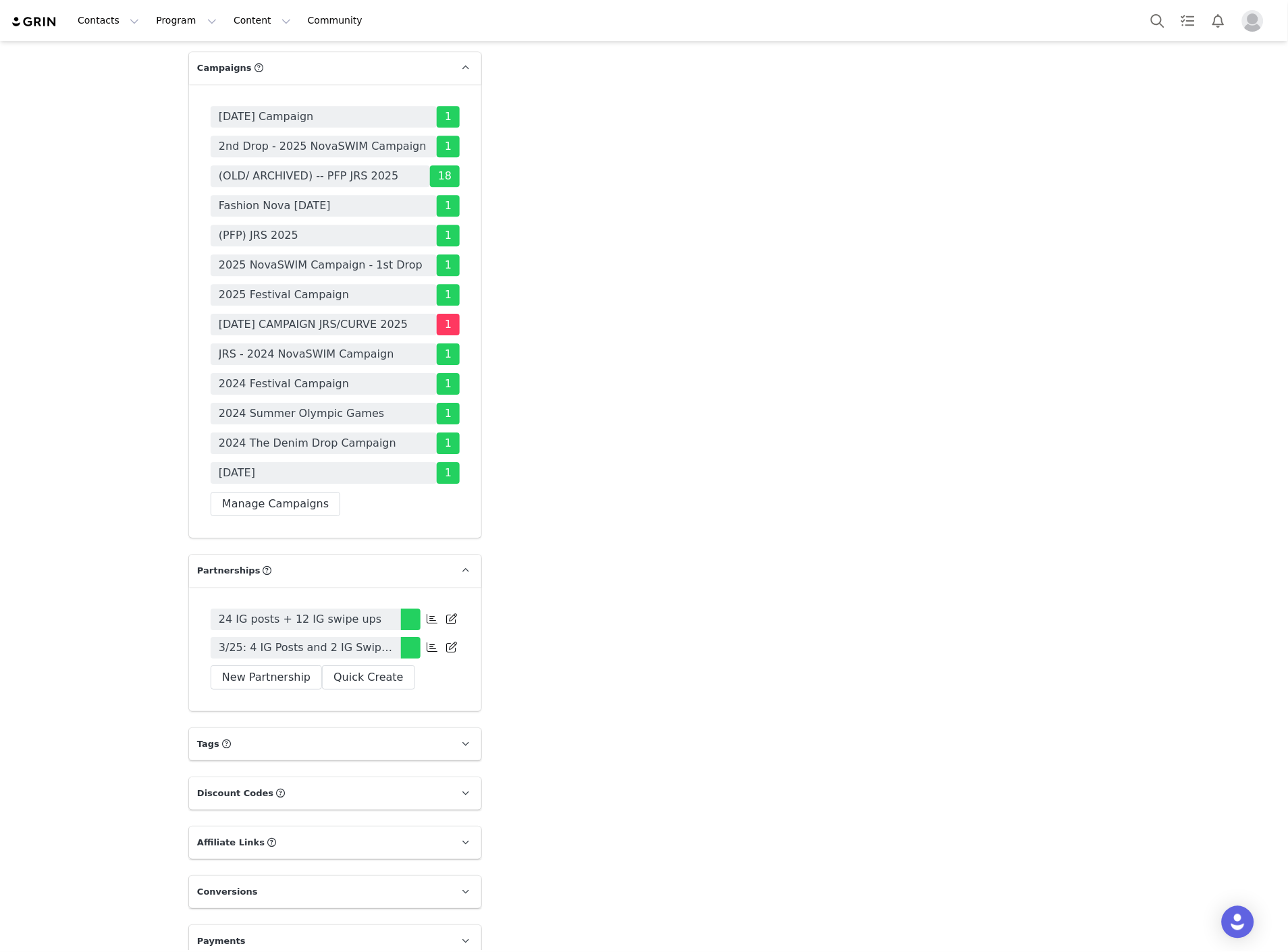
click at [270, 640] on span "3/25: 4 IG Posts and 2 IG Swipe ups ( 2 frames), Monthly 6 months, PFP - Tag in…" at bounding box center [305, 647] width 174 height 16
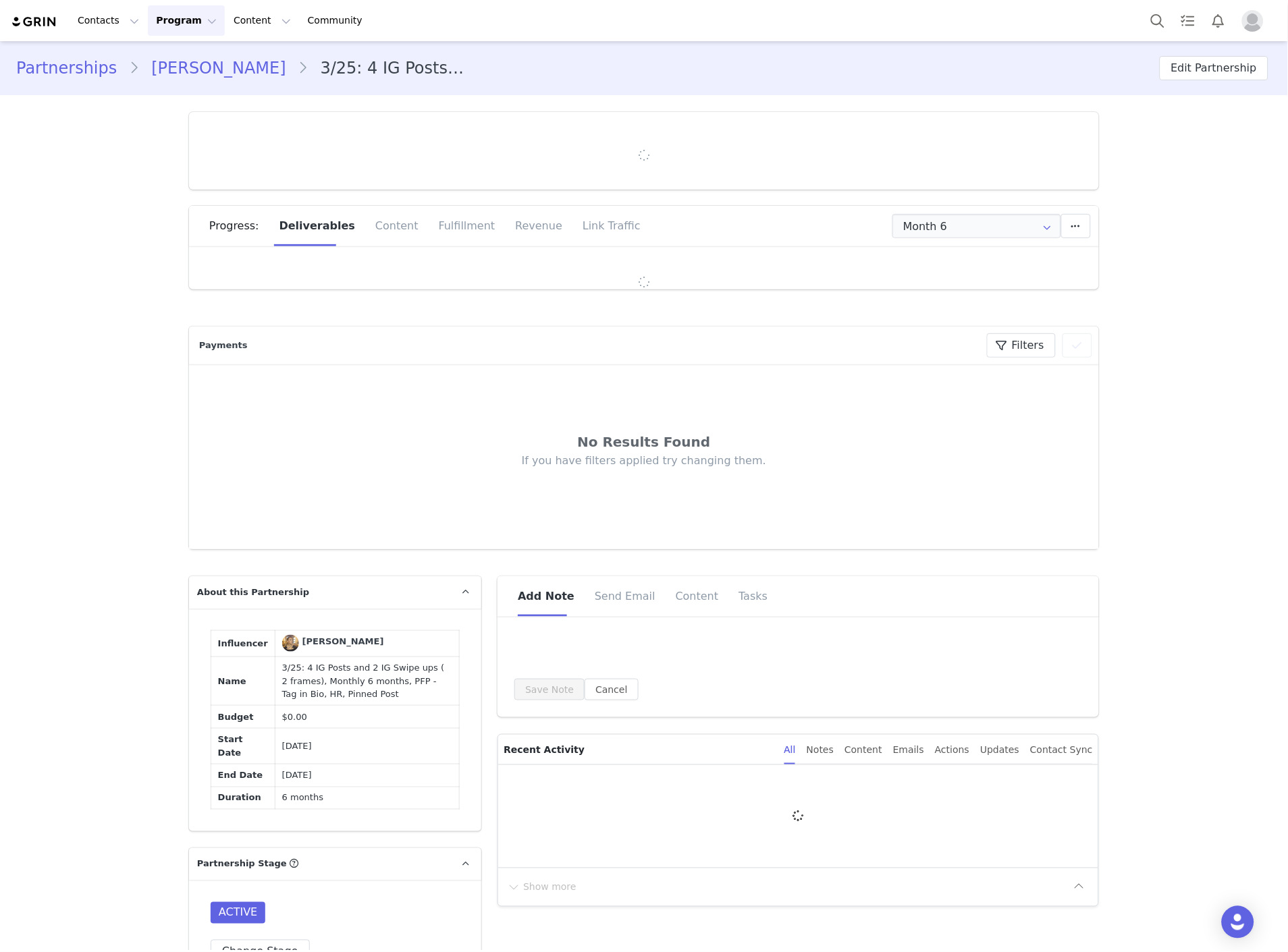
type input "+1 ([GEOGRAPHIC_DATA])"
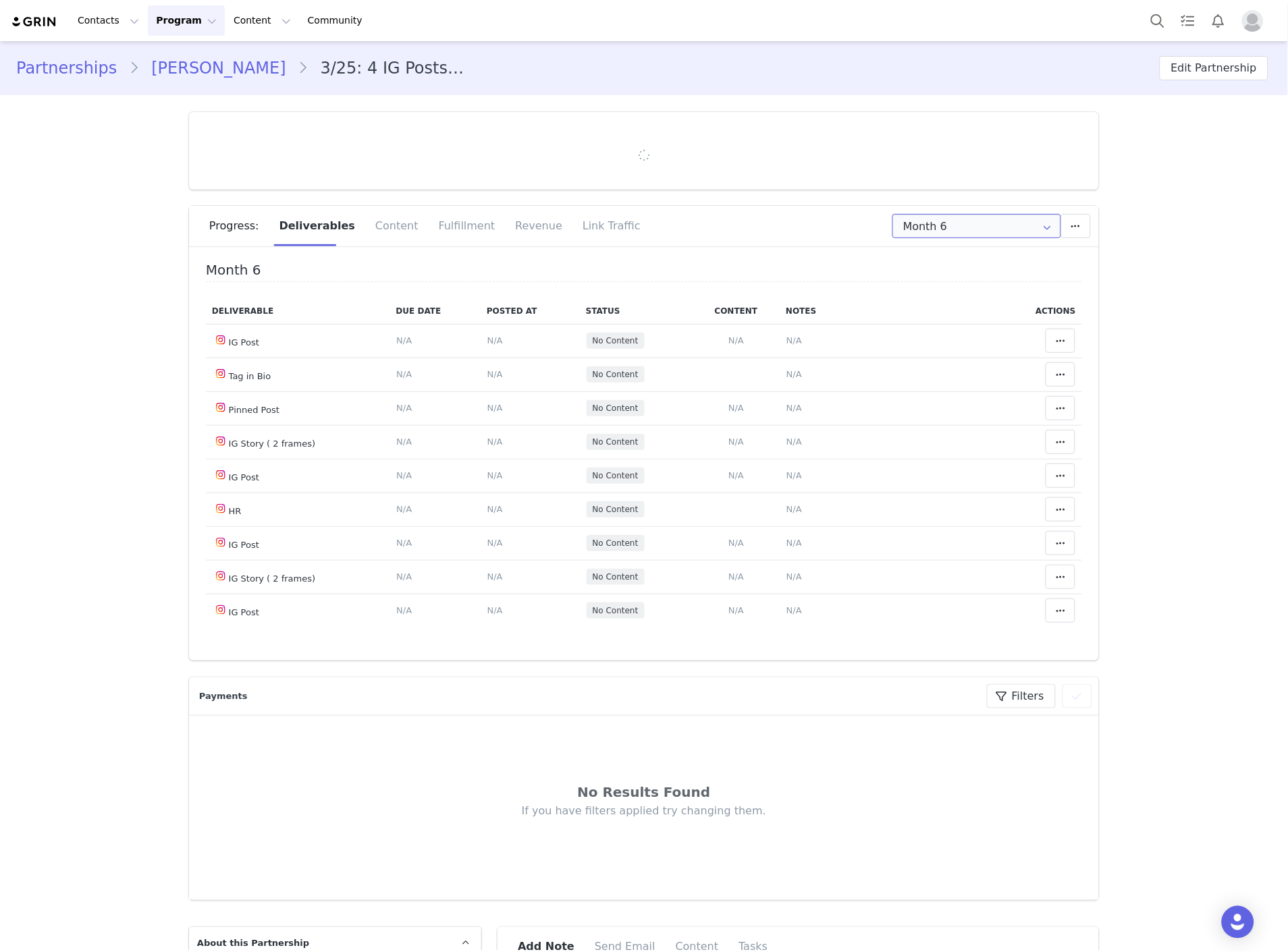
click at [977, 227] on input "Month 6" at bounding box center [977, 226] width 169 height 25
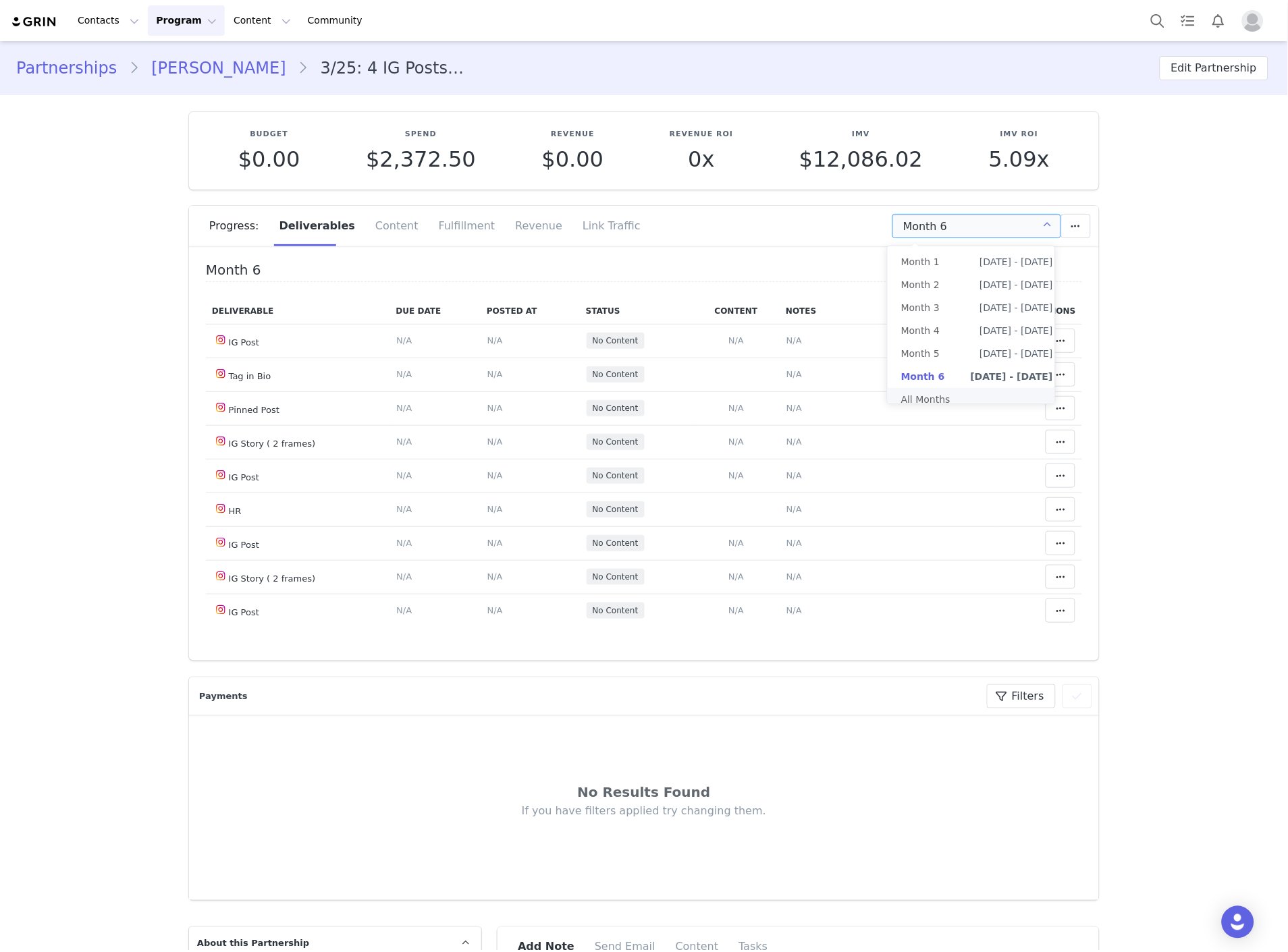
click at [919, 396] on li "All Months" at bounding box center [977, 400] width 178 height 23
type input "All"
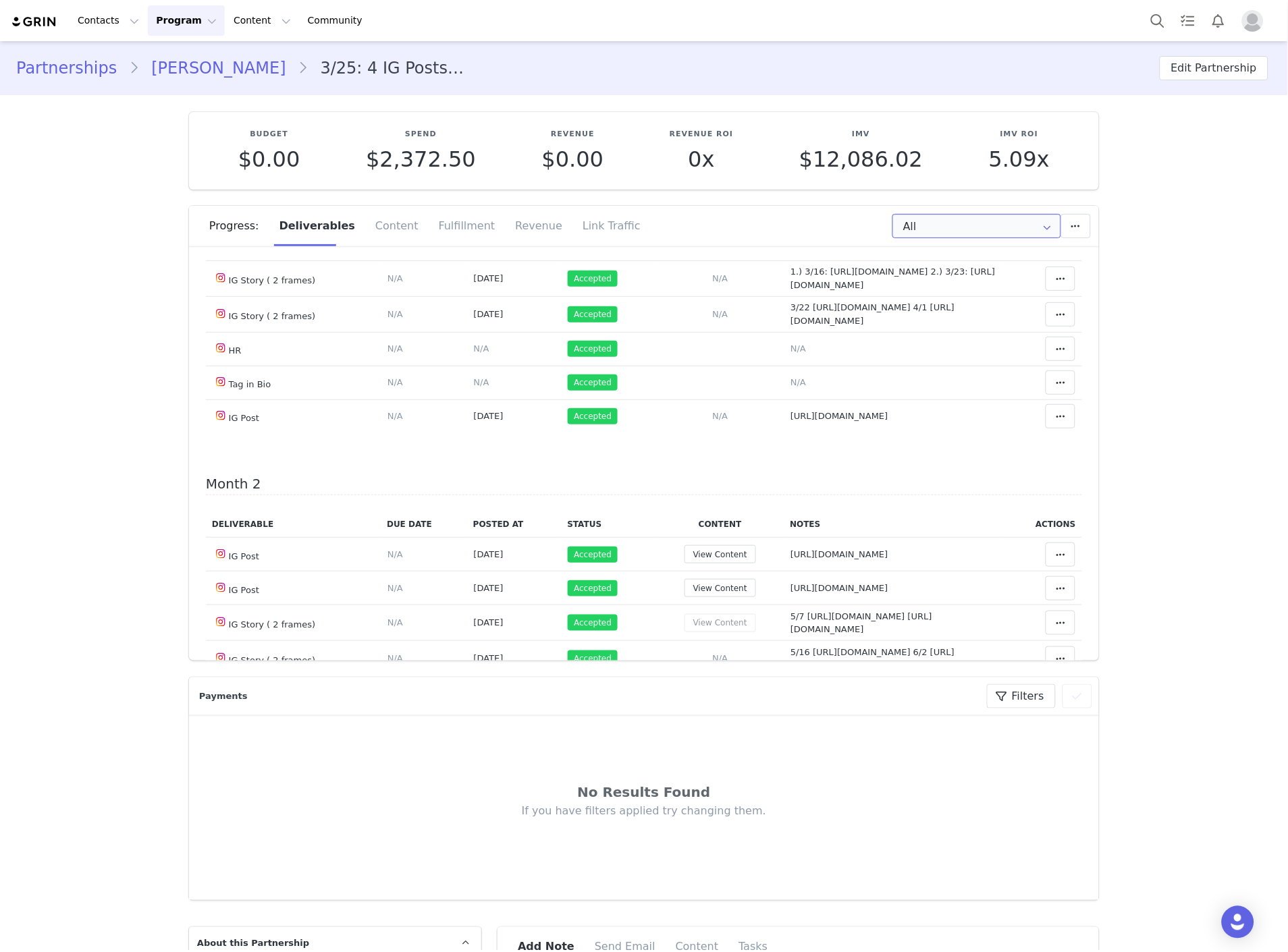
scroll to position [225, 0]
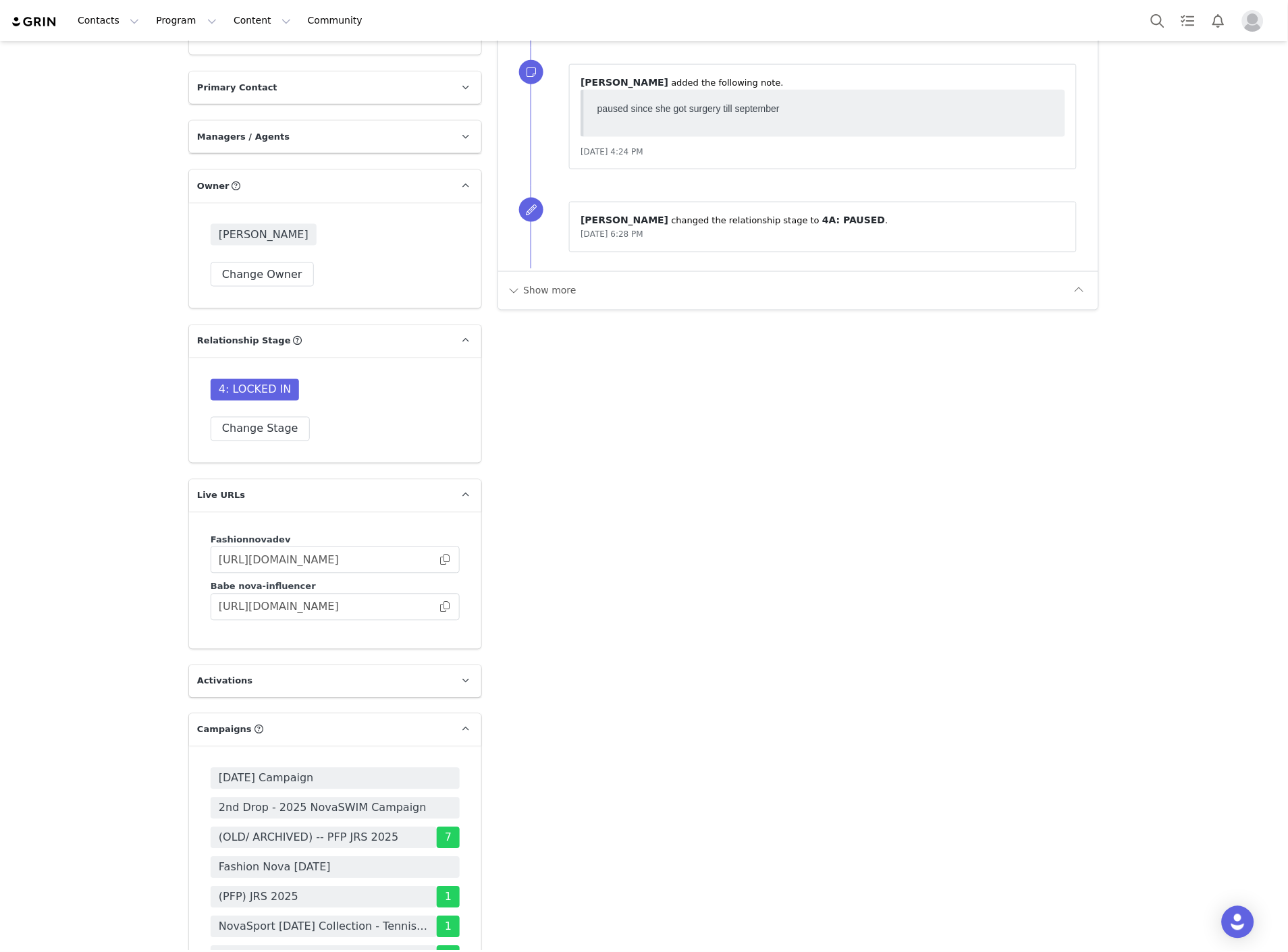
scroll to position [3824, 0]
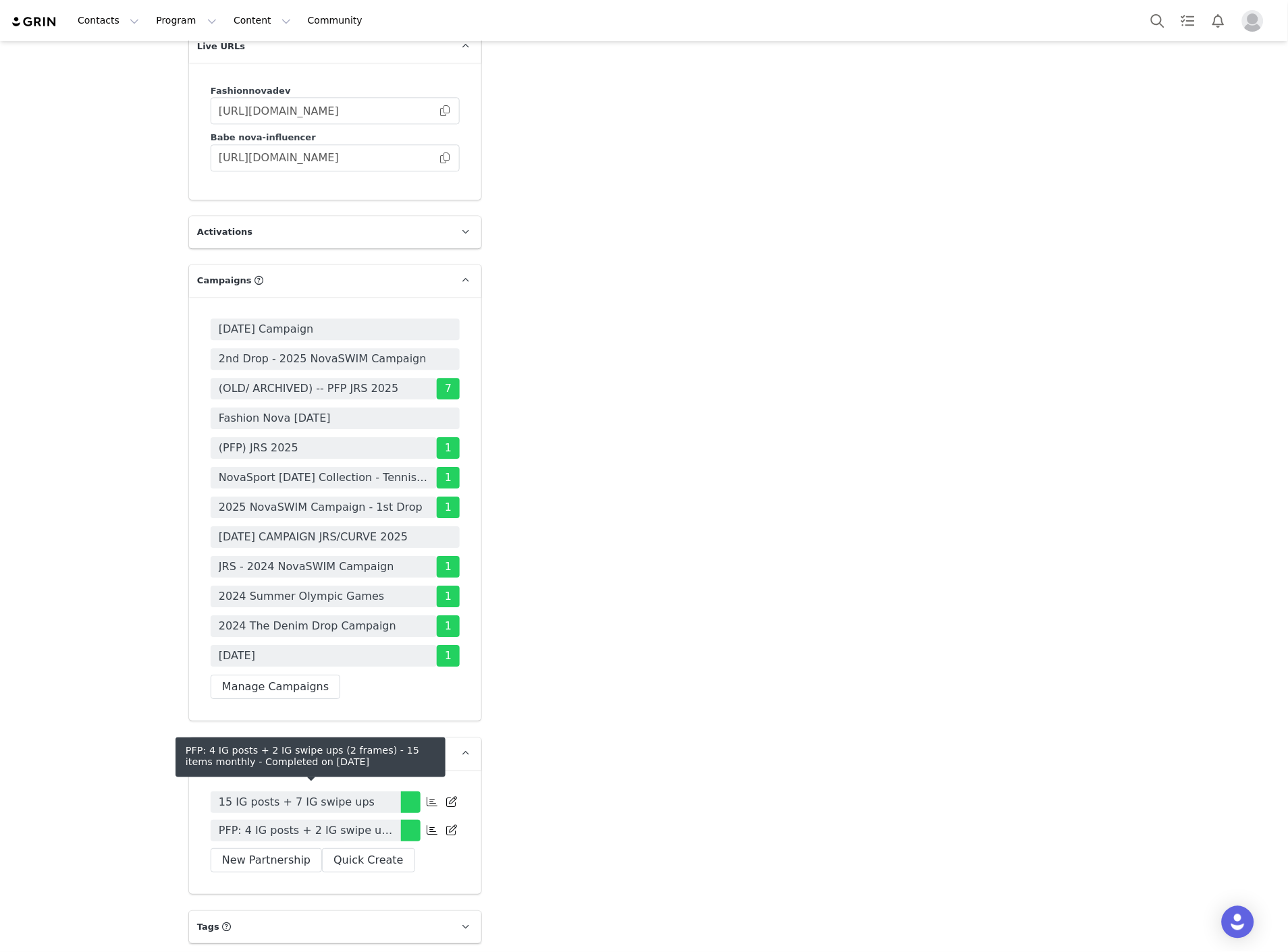
drag, startPoint x: 312, startPoint y: 788, endPoint x: 1, endPoint y: 770, distance: 311.5
click at [312, 823] on span "PFP: 4 IG posts + 2 IG swipe ups (2 frames) - 15 items monthly" at bounding box center [305, 831] width 174 height 16
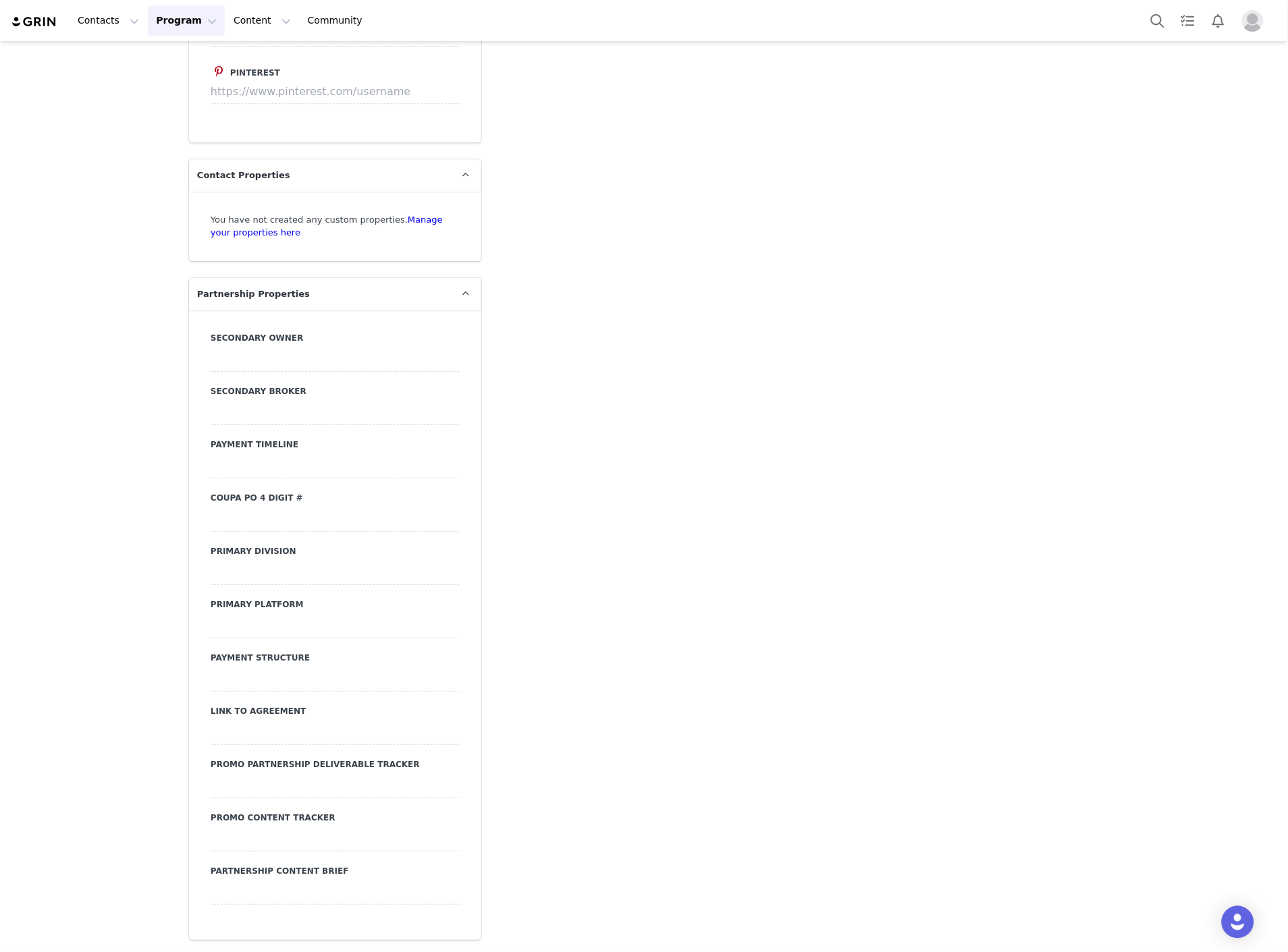
type input "+1 ([GEOGRAPHIC_DATA])"
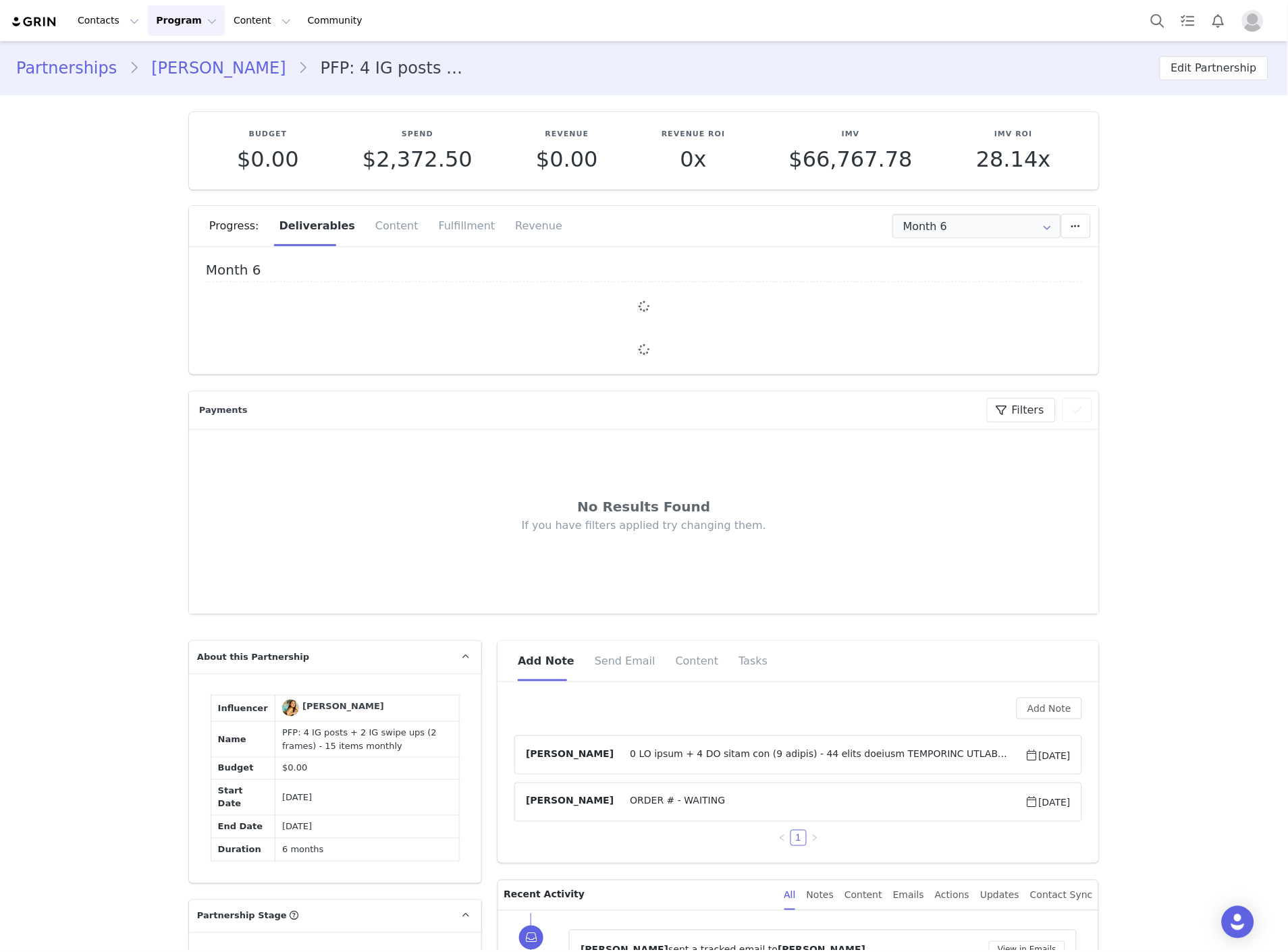
click at [942, 239] on div "Progress: Deliverables Content Fulfillment Revenue" at bounding box center [653, 226] width 889 height 41
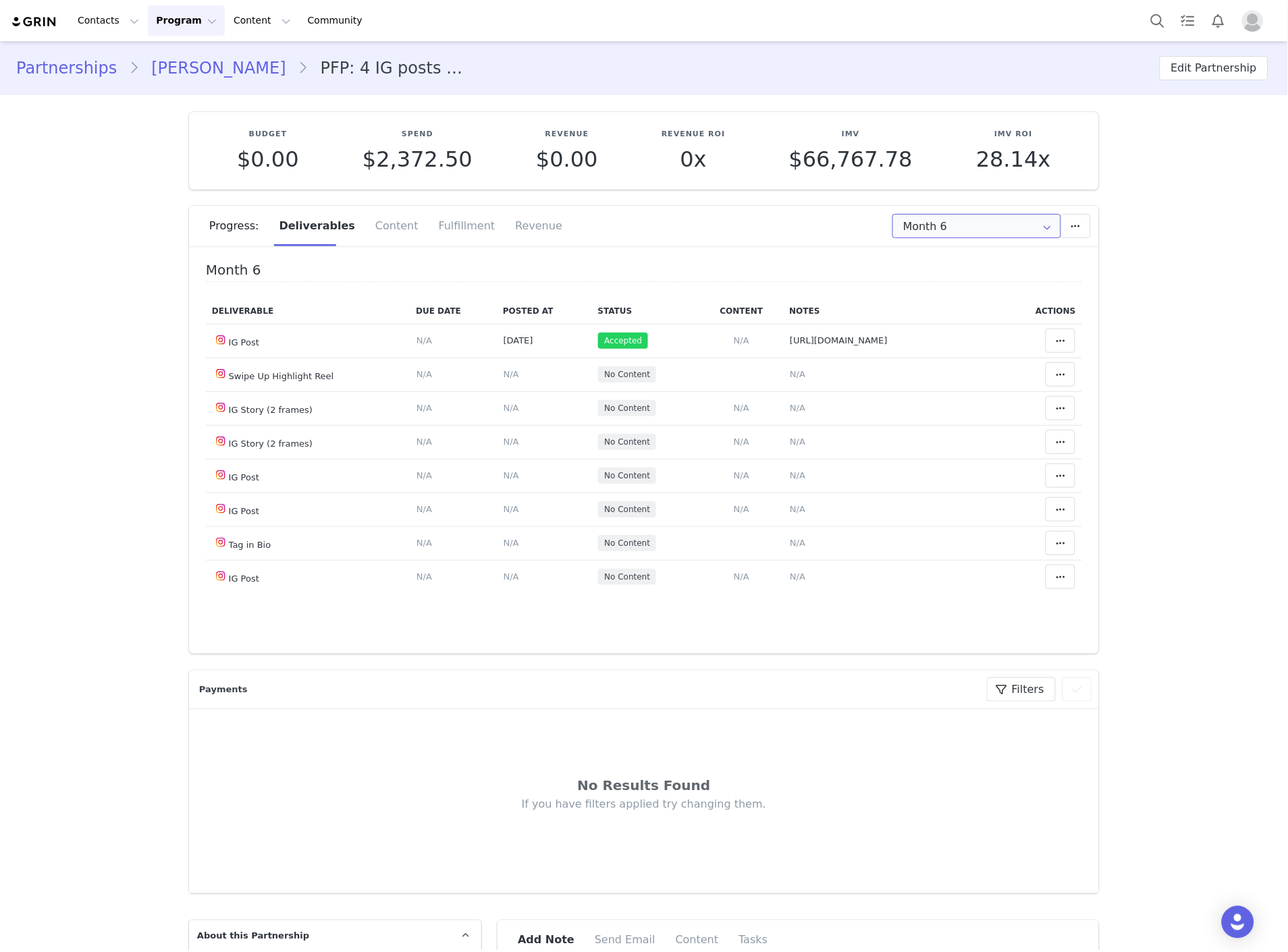
click at [926, 225] on input "Month 6" at bounding box center [977, 226] width 169 height 25
click at [793, 405] on span "N/A" at bounding box center [797, 407] width 15 height 10
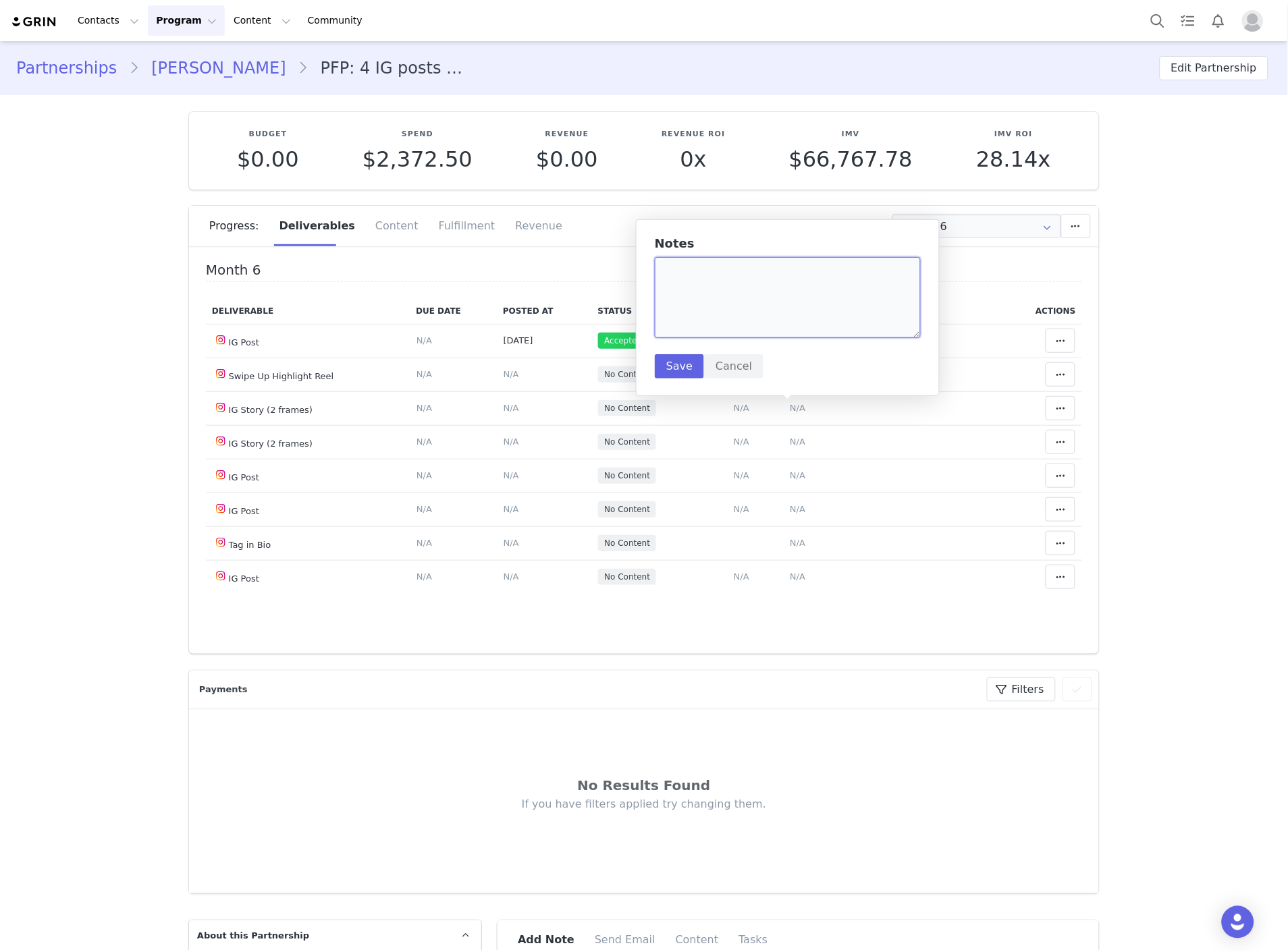
click at [742, 309] on textarea at bounding box center [788, 297] width 266 height 81
paste textarea "https://static-resources.creatoriq.com/instagram-stories/videos/373140613389543…"
type textarea "9/28 https://static-resources.creatoriq.com/instagram-stories/videos/3731406133…"
click at [683, 365] on button "Save" at bounding box center [680, 366] width 49 height 25
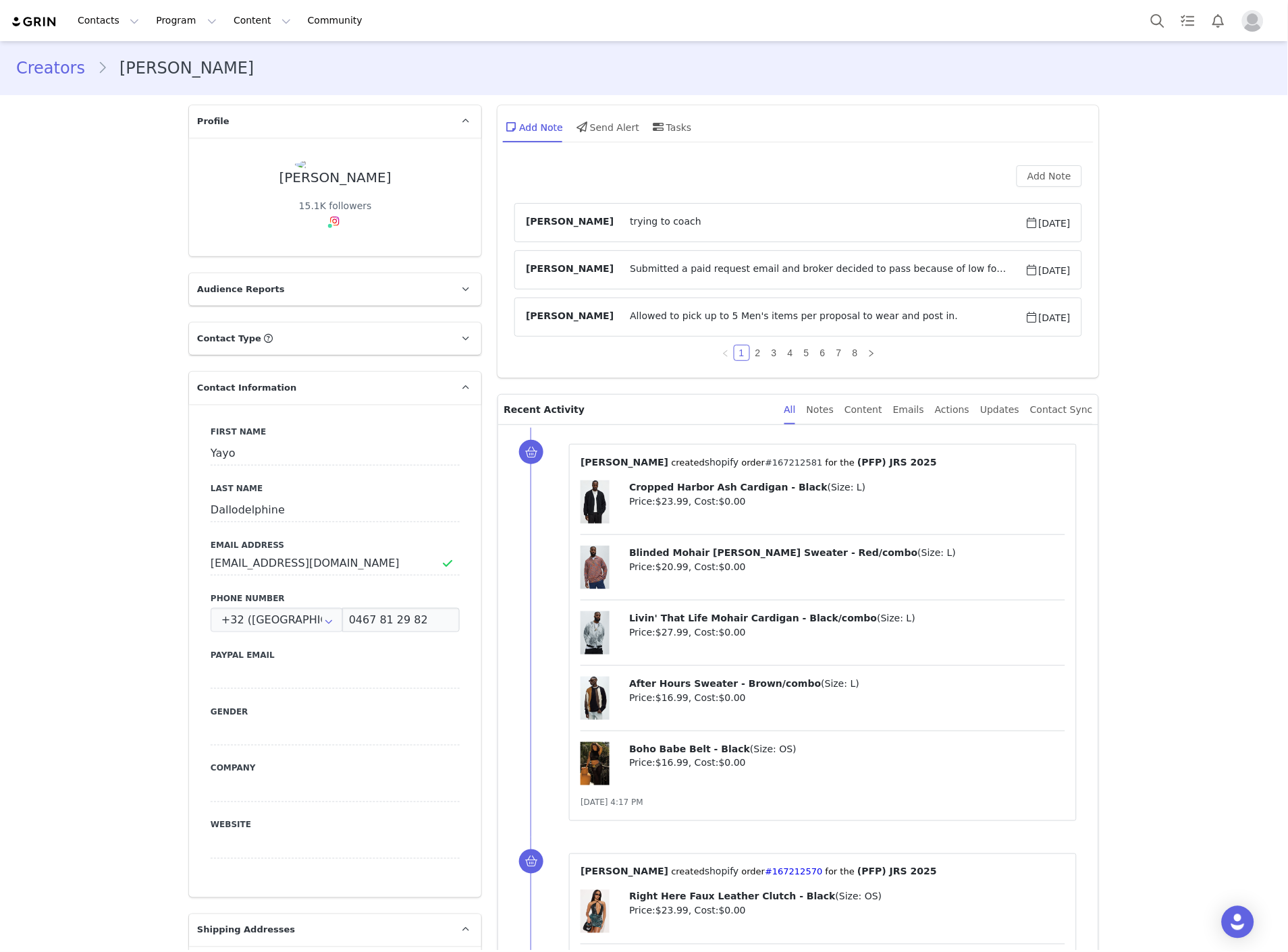
scroll to position [375, 0]
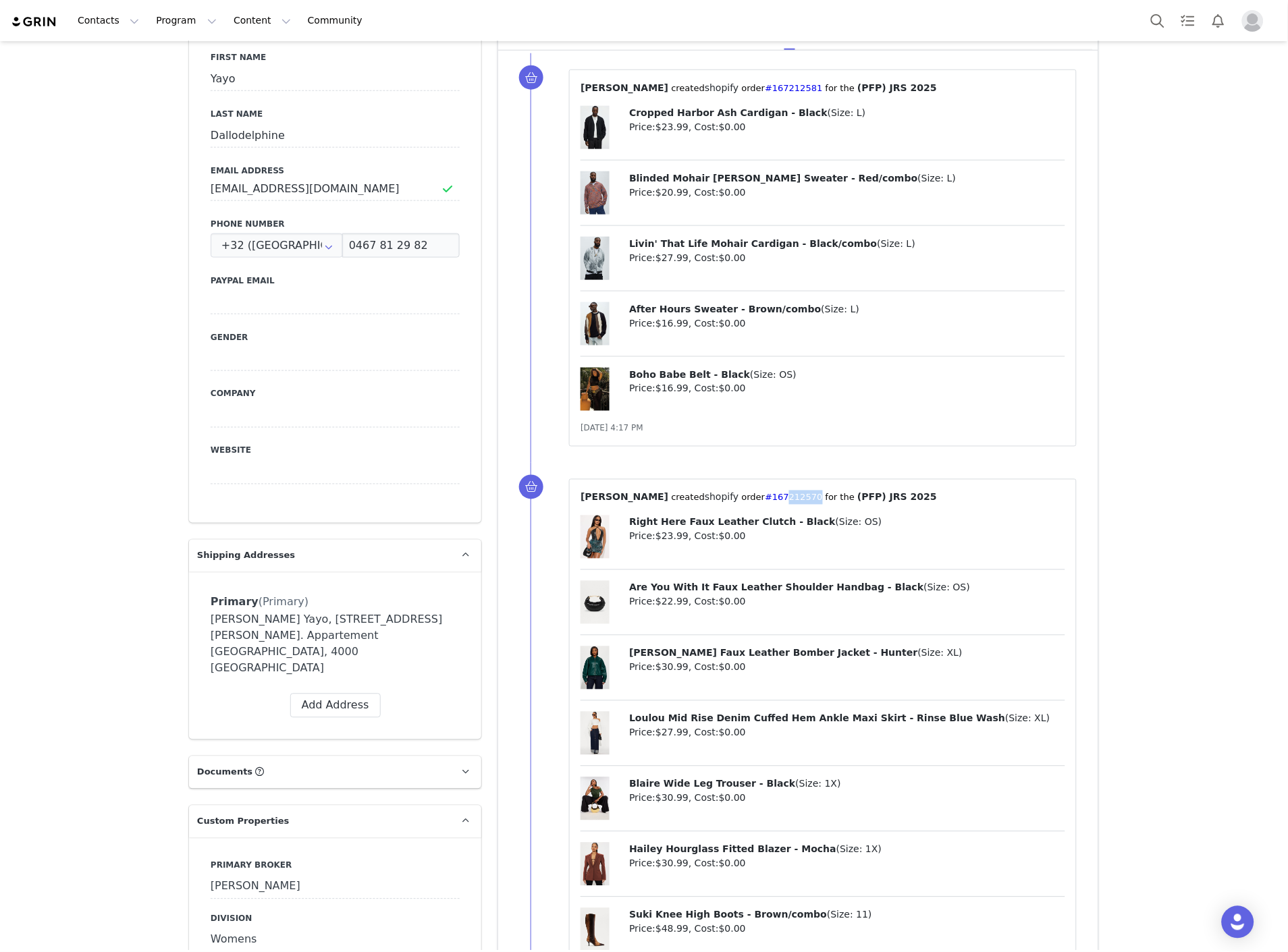
drag, startPoint x: 767, startPoint y: 482, endPoint x: 736, endPoint y: 482, distance: 31.0
drag, startPoint x: 771, startPoint y: 483, endPoint x: 725, endPoint y: 481, distance: 46.0
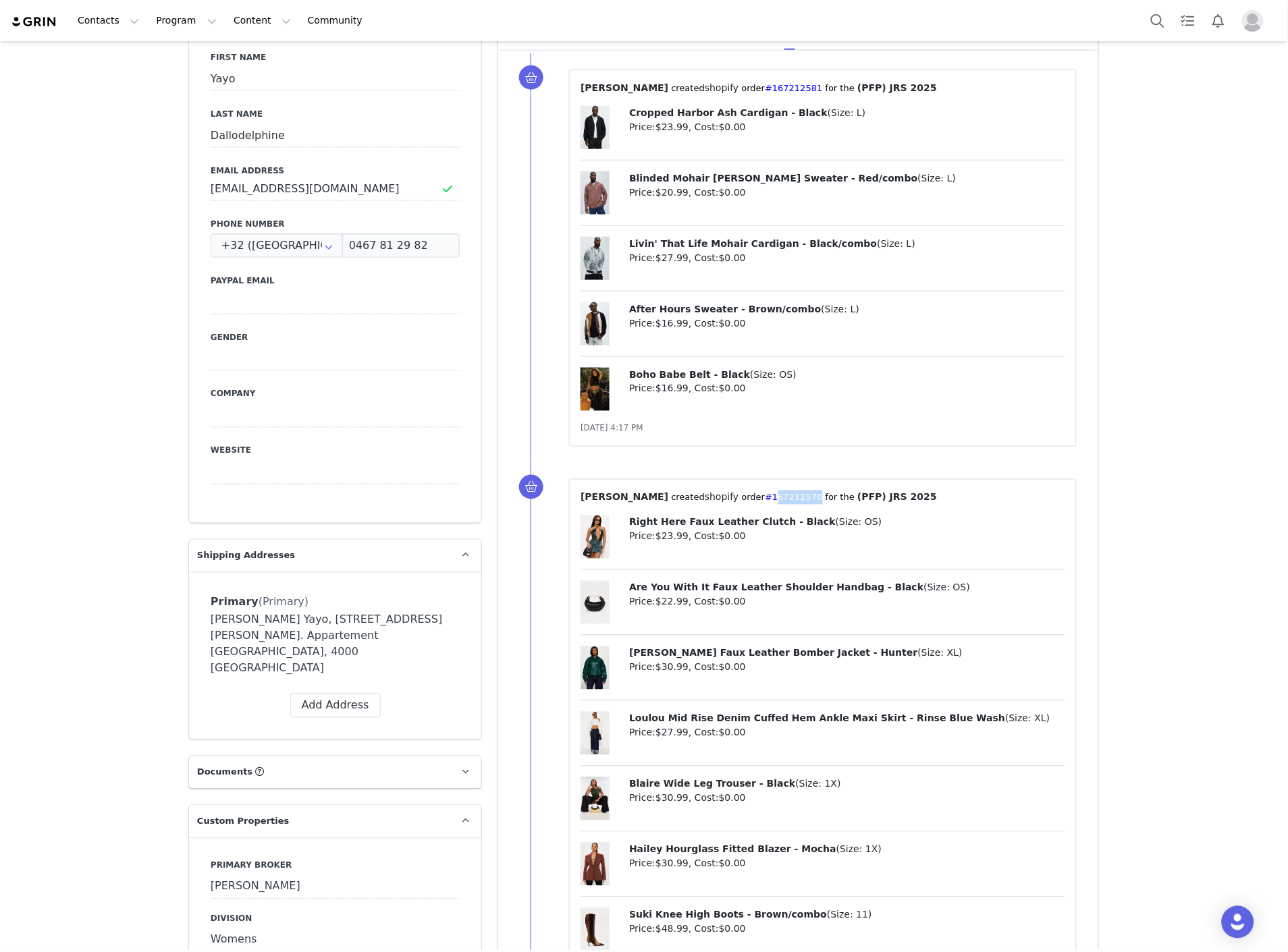
copy p "167212570 ⁩"
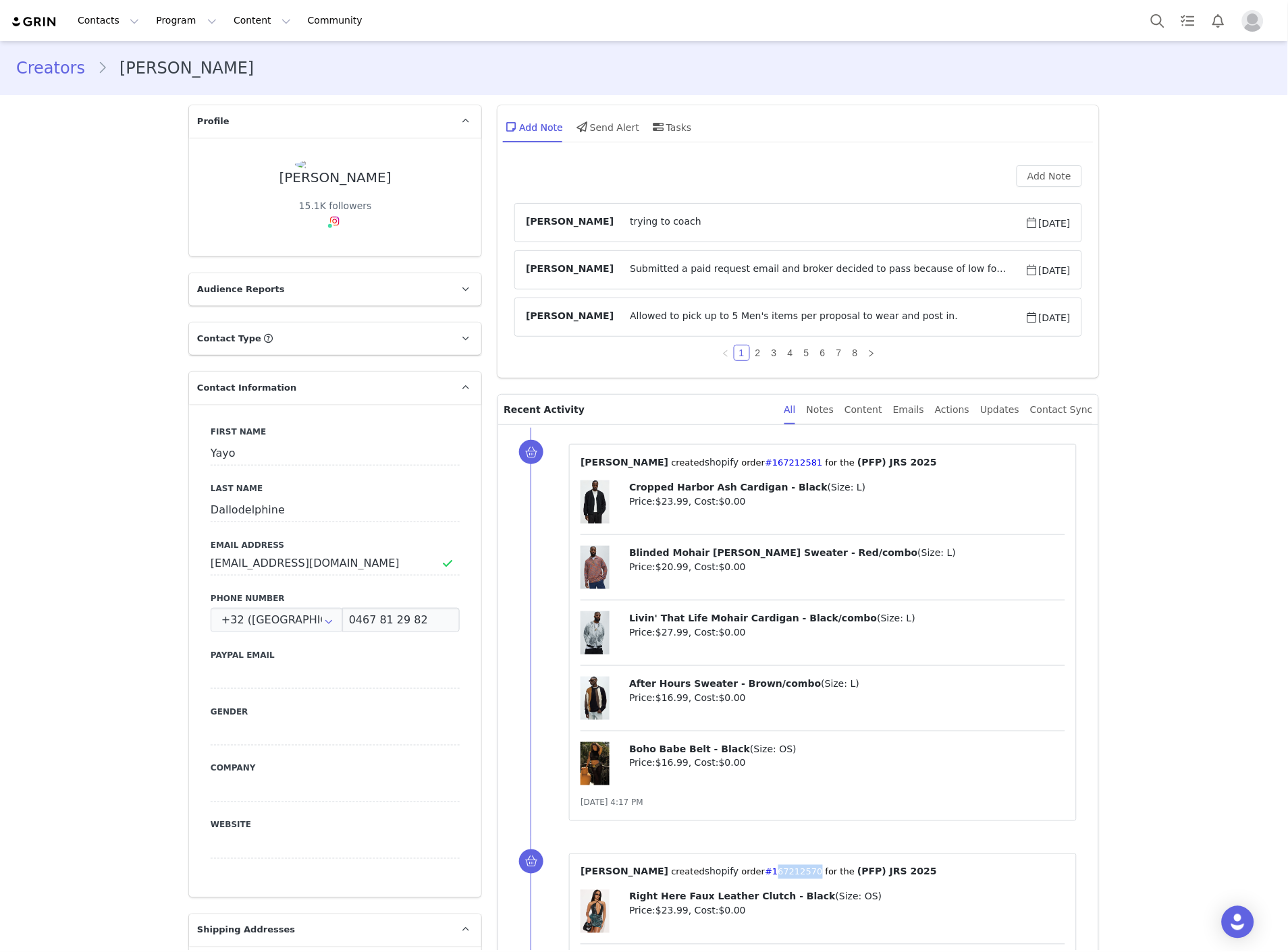
drag, startPoint x: 767, startPoint y: 447, endPoint x: 725, endPoint y: 447, distance: 42.0
click at [725, 447] on div "⁨ [PERSON_NAME] ⁩ created⁨ shopify ⁩⁨⁩ order⁨ #167212581 ⁩ for the ⁨ (PFP) JRS …" at bounding box center [822, 632] width 508 height 377
copy link "167212581"
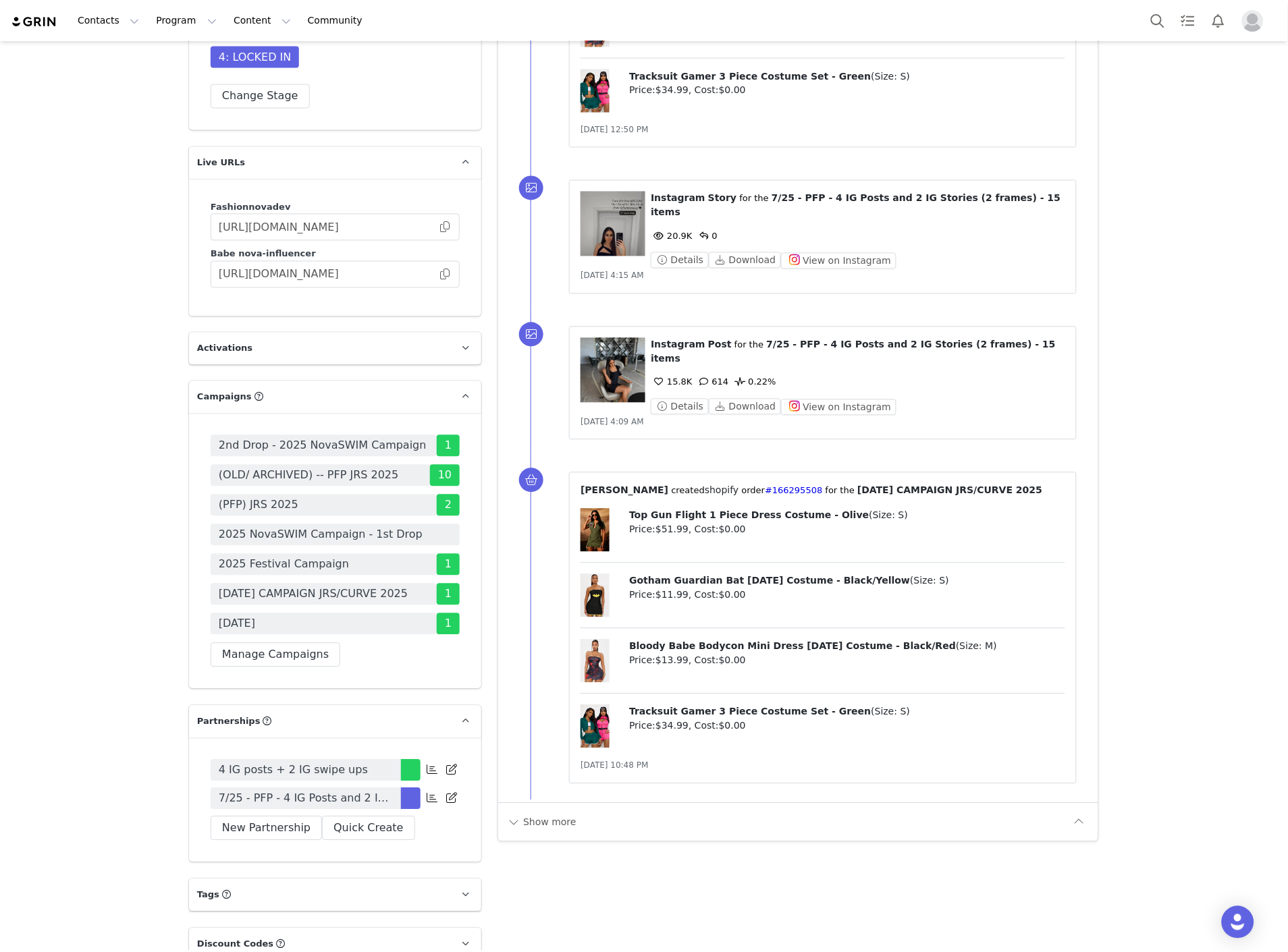
scroll to position [3774, 0]
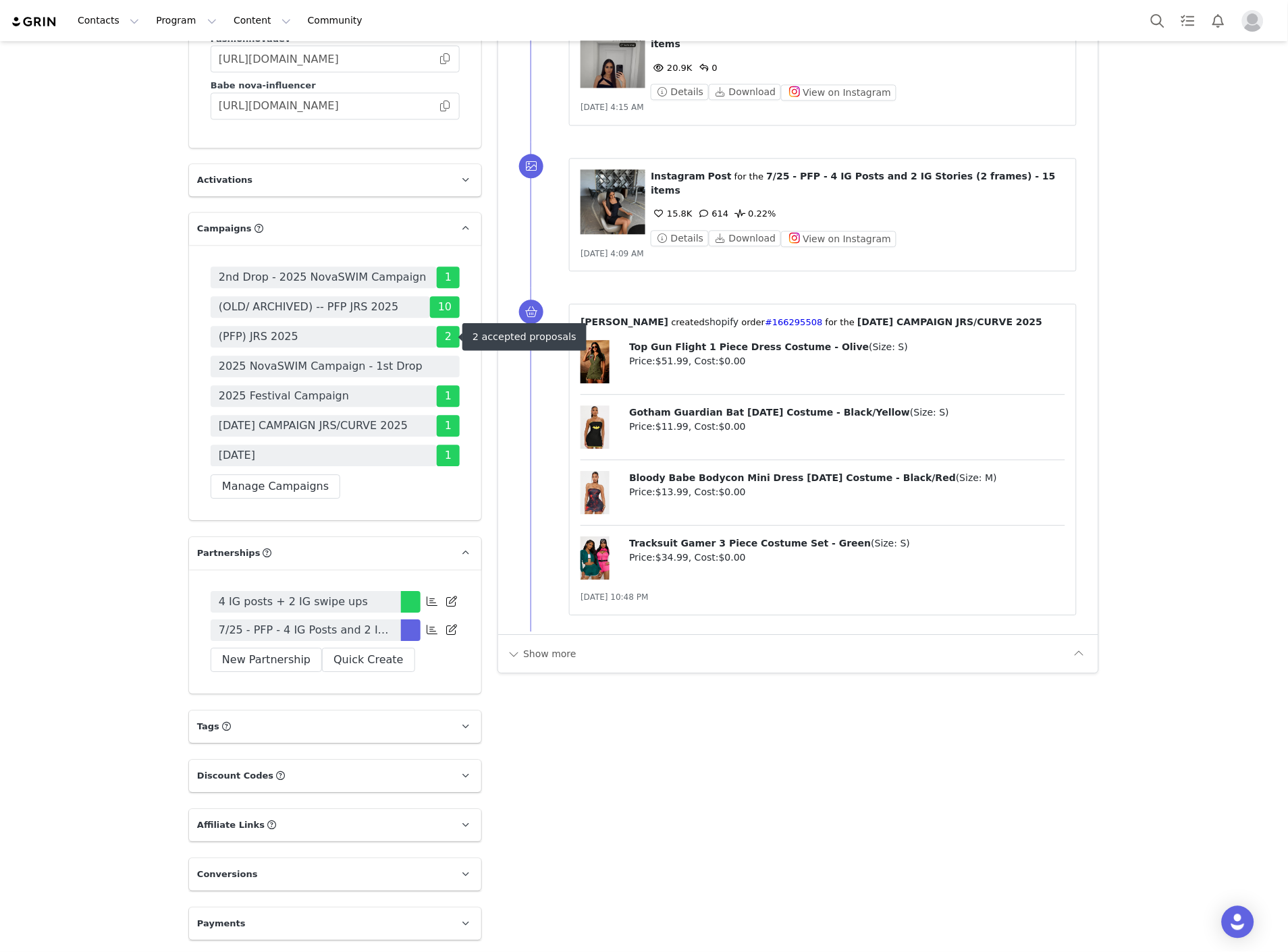
click at [284, 334] on span "(PFP) JRS 2025" at bounding box center [324, 336] width 226 height 22
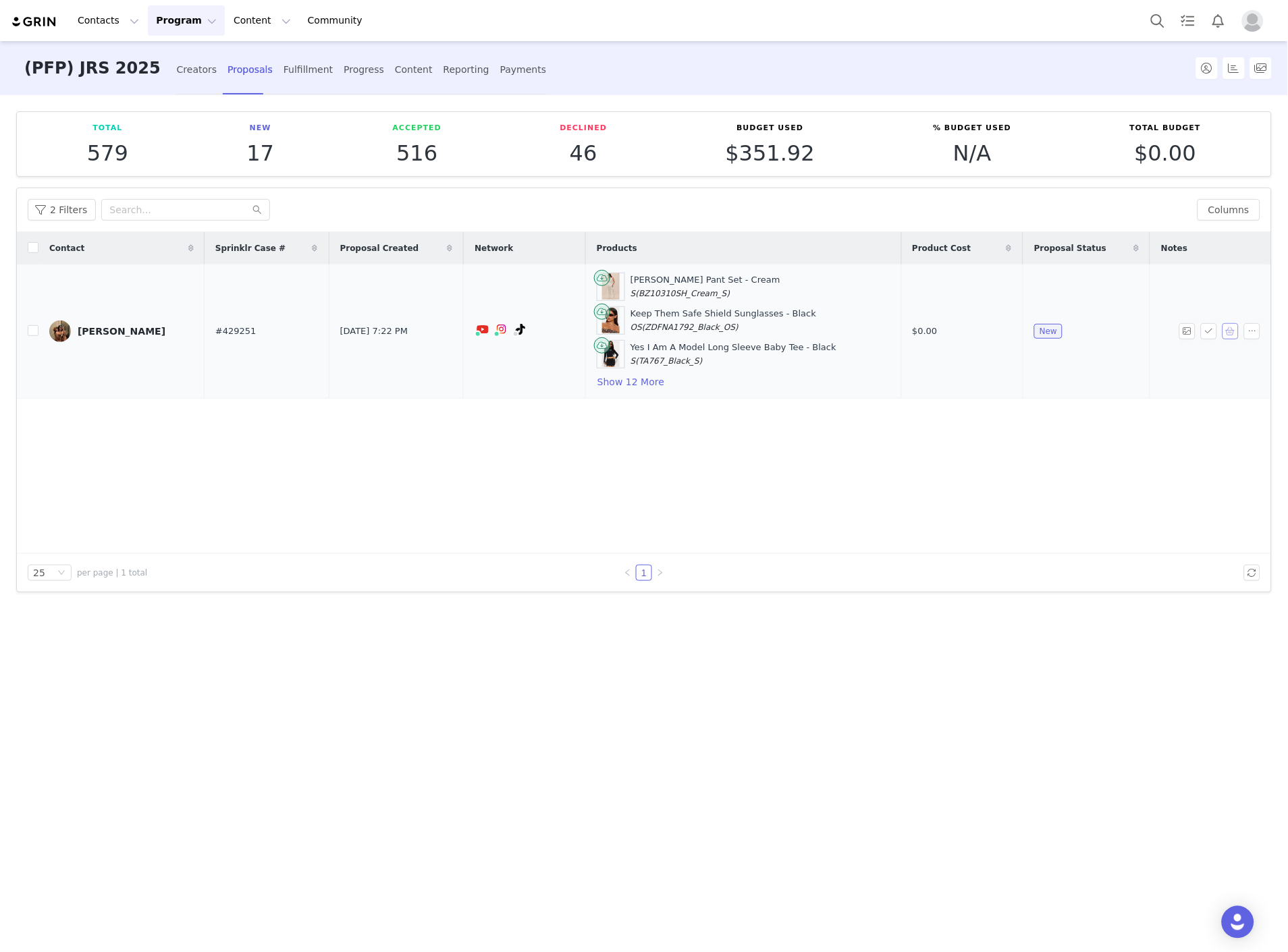
click at [1224, 328] on button "button" at bounding box center [1230, 331] width 16 height 16
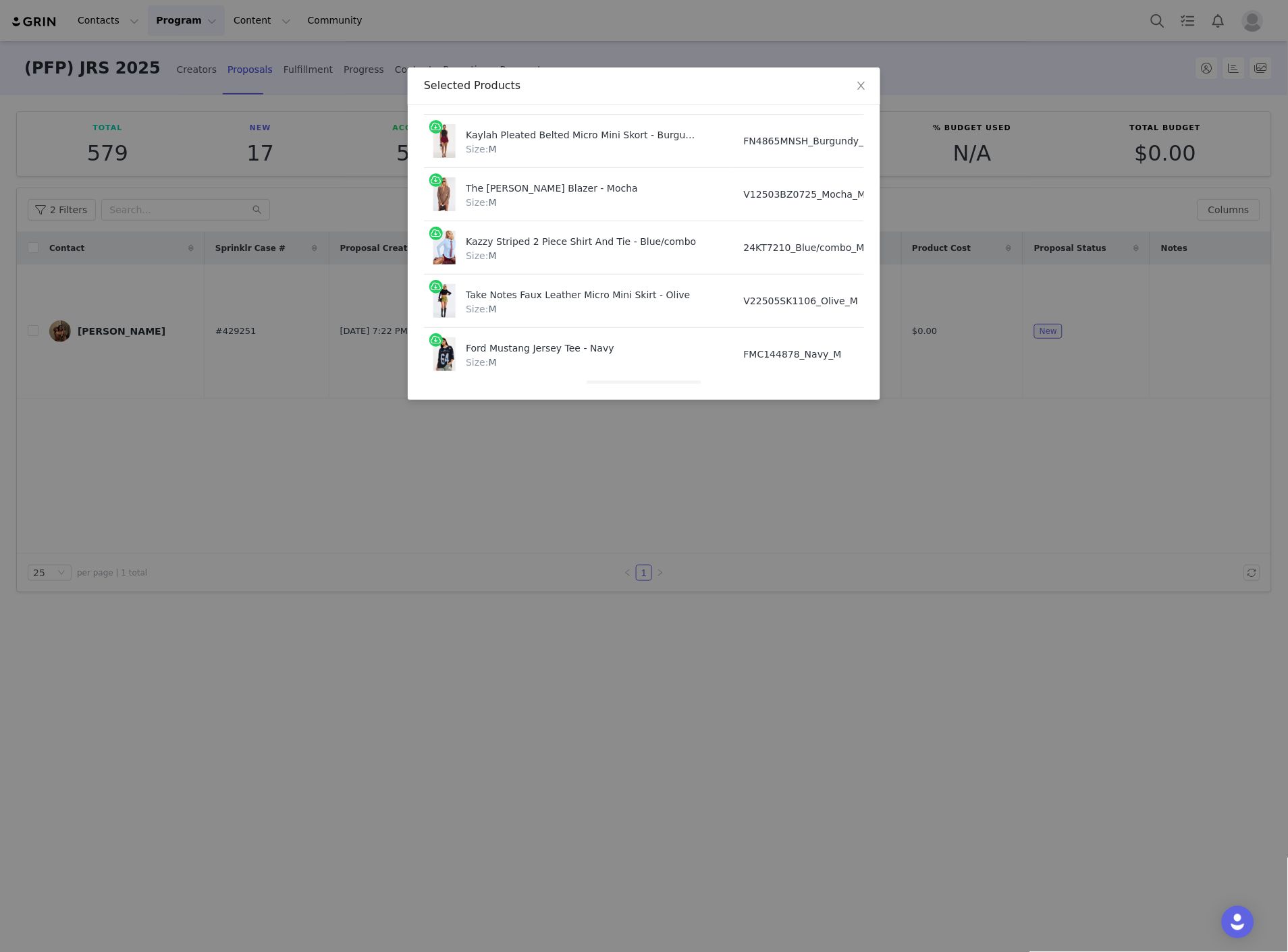
scroll to position [599, 0]
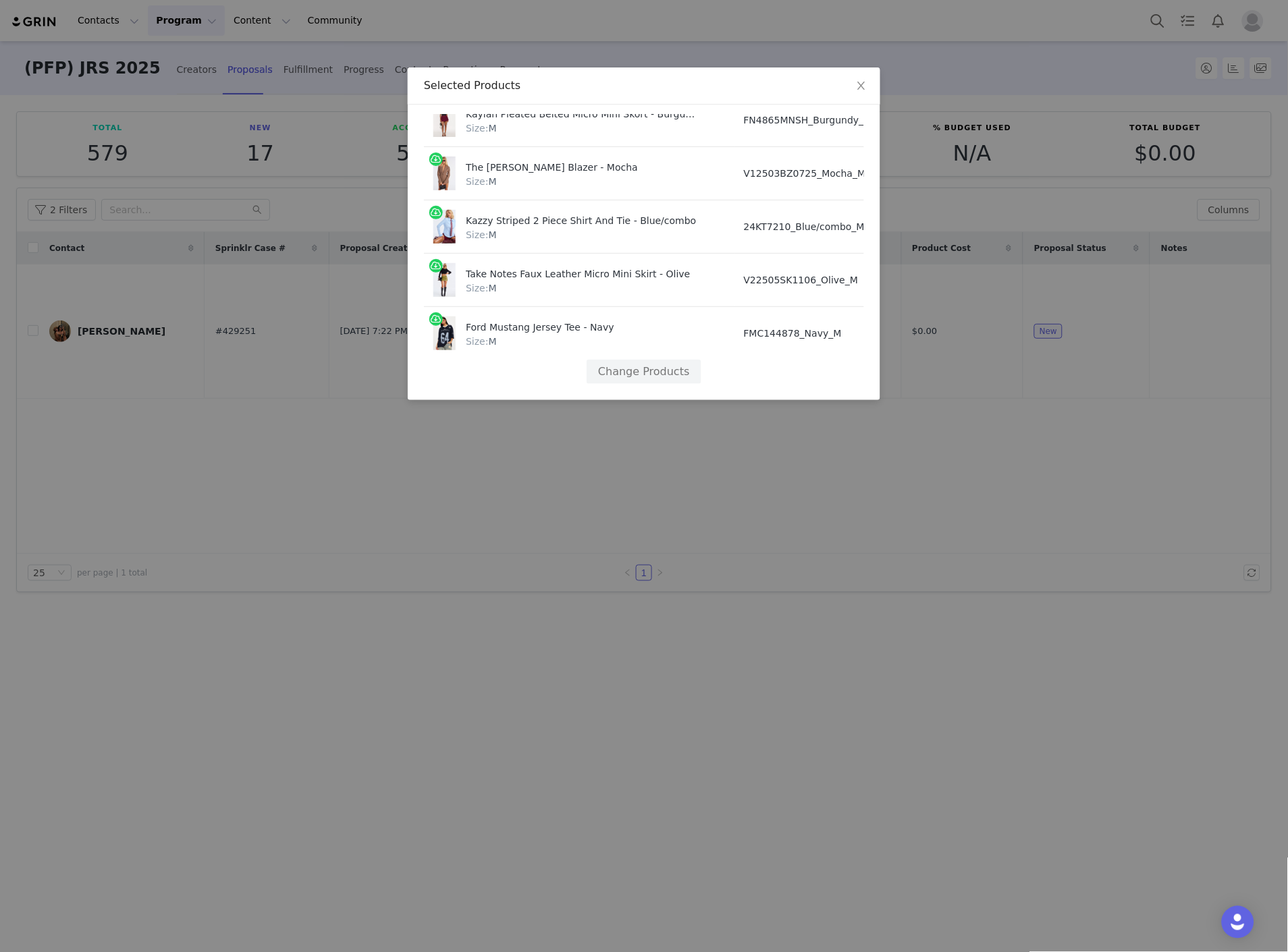
drag, startPoint x: 524, startPoint y: 370, endPoint x: 791, endPoint y: 365, distance: 267.0
click at [791, 365] on div "Change Products" at bounding box center [644, 372] width 440 height 25
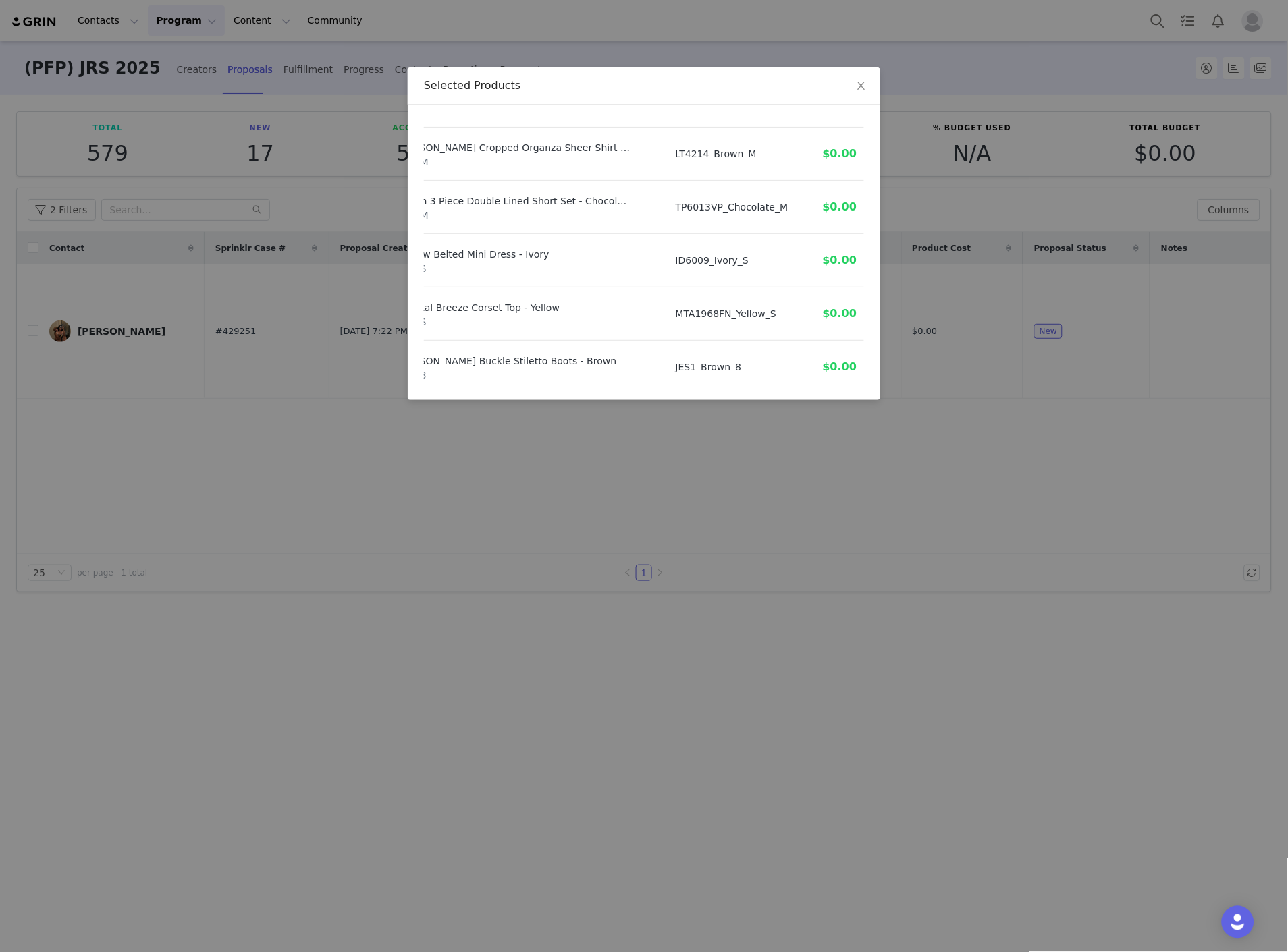
scroll to position [225, 68]
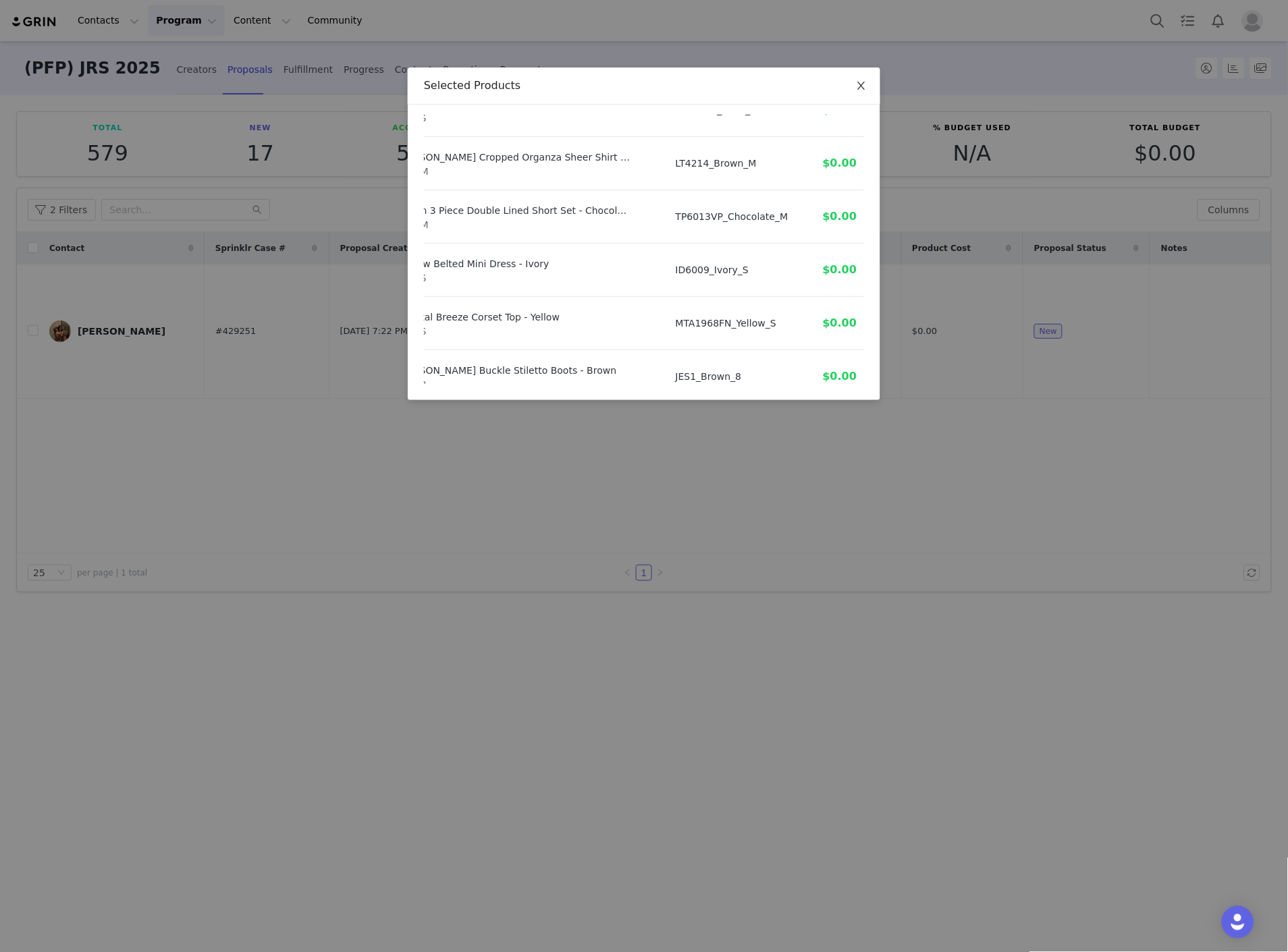
click at [868, 89] on span "Close" at bounding box center [861, 86] width 38 height 38
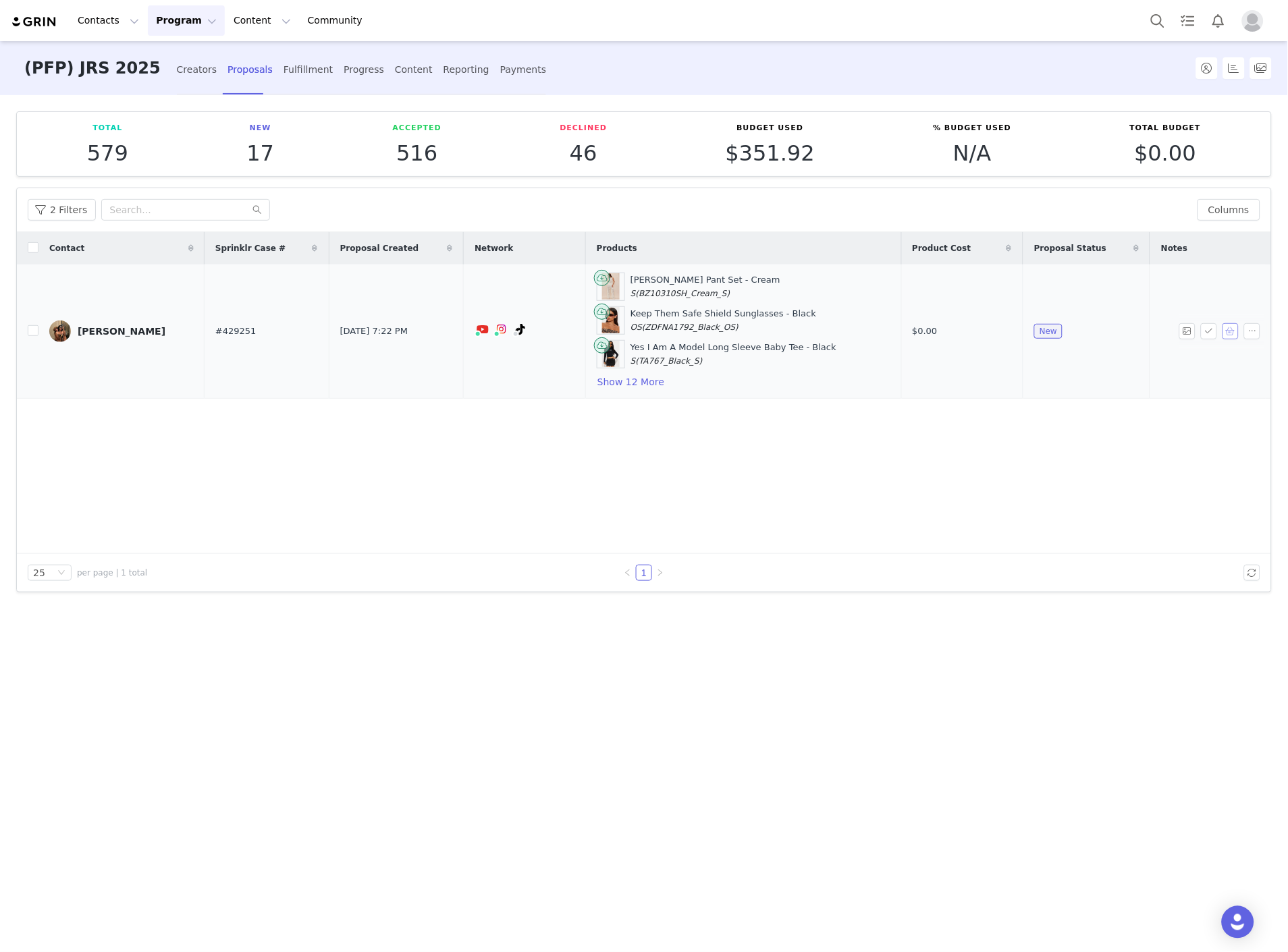
click at [1225, 327] on button "button" at bounding box center [1230, 331] width 16 height 16
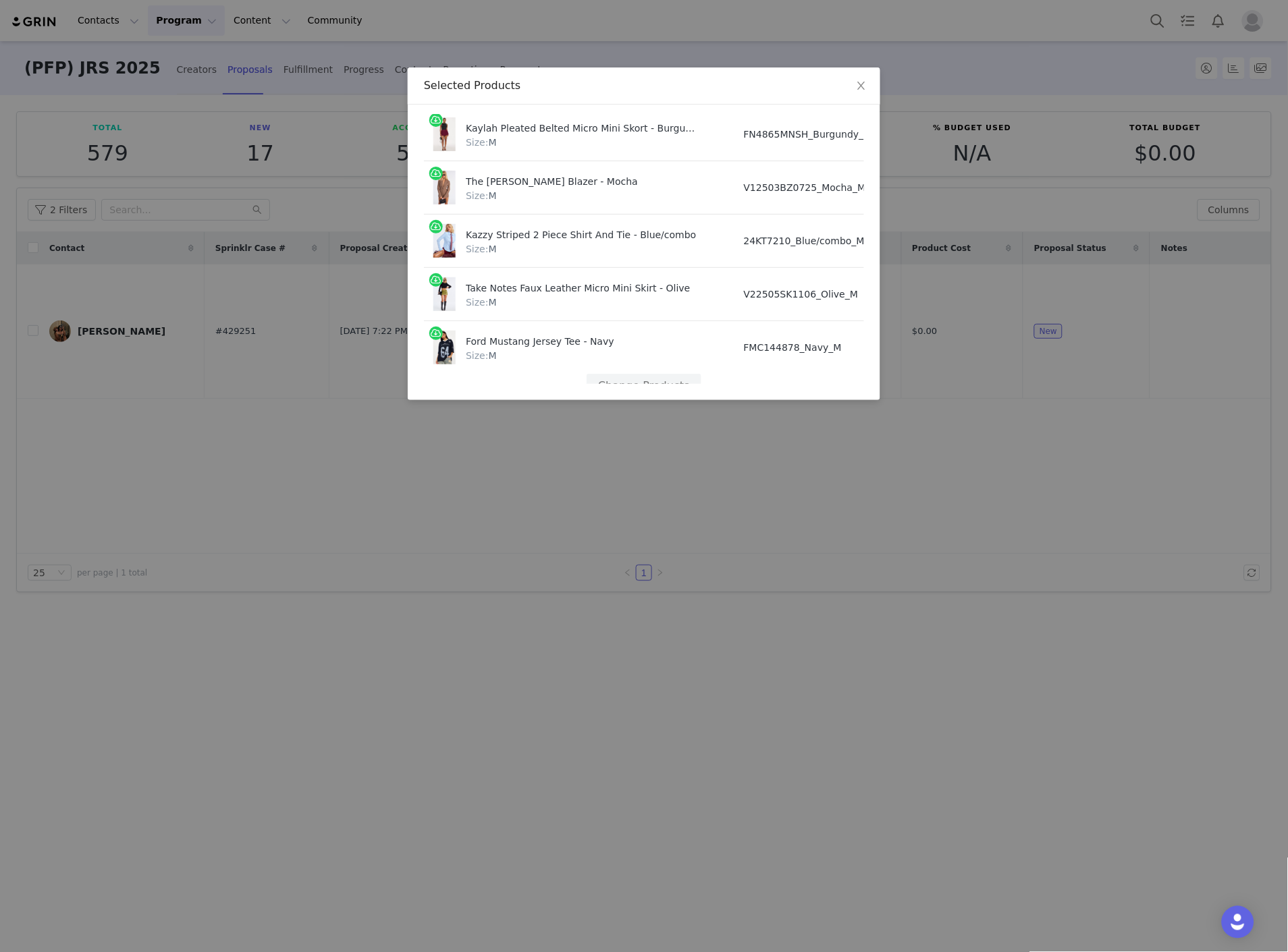
scroll to position [599, 0]
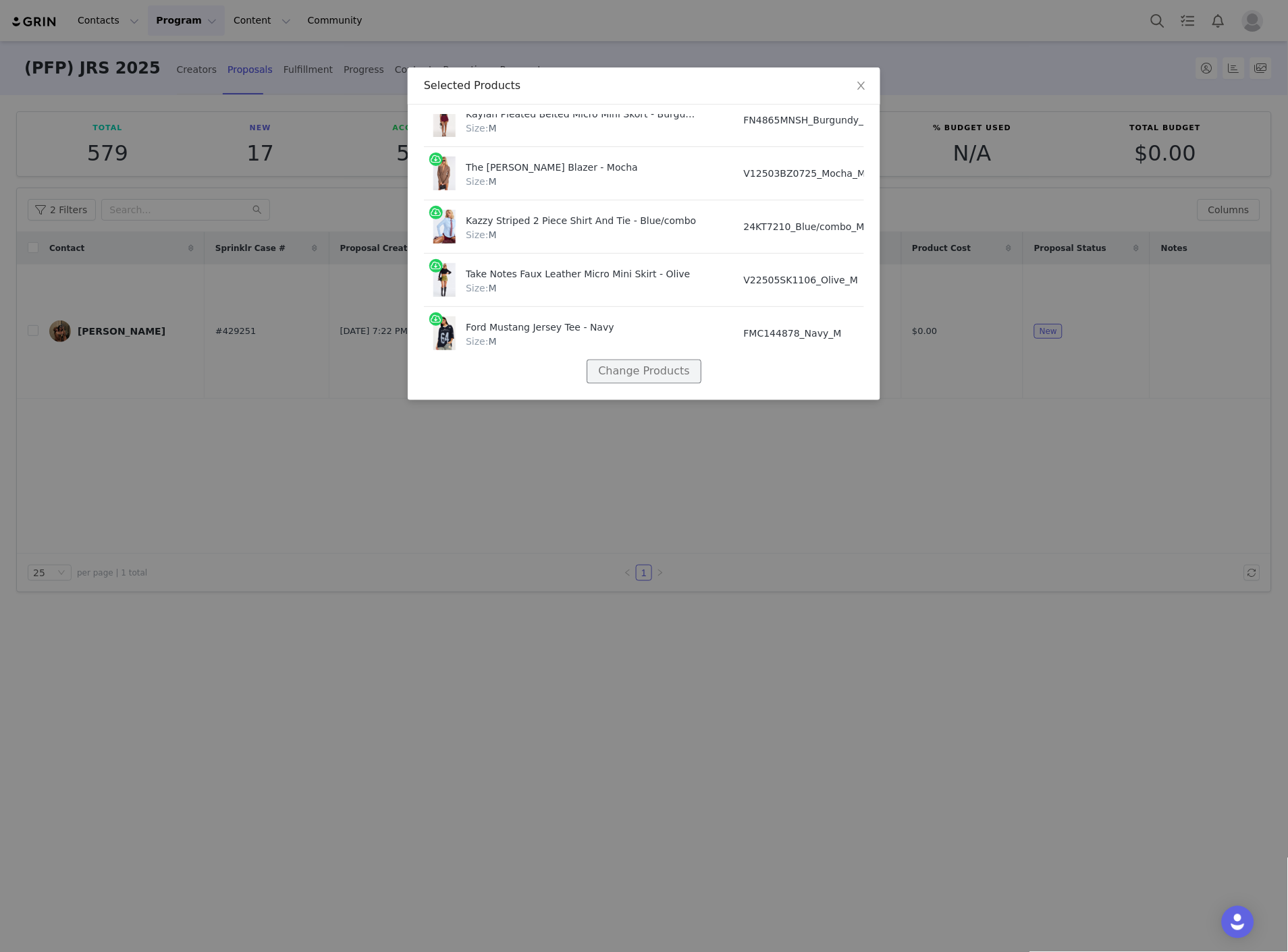
click at [623, 360] on button "Change Products" at bounding box center [644, 372] width 114 height 25
select select "26640796"
select select "27846376"
select select "28102740"
select select "27939485"
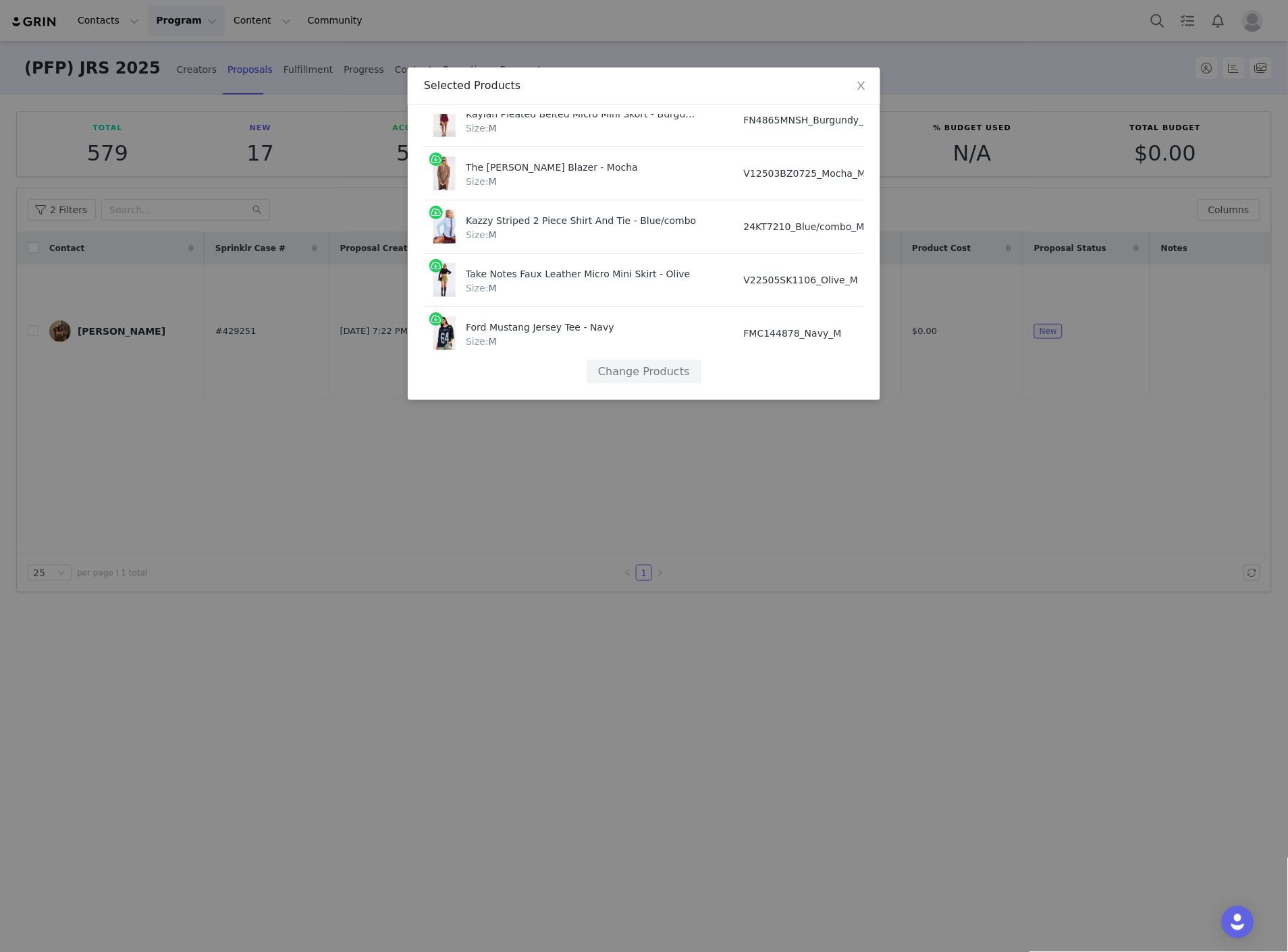
select select "27999439"
select select "27590863"
select select "26266513"
select select "27455432"
select select "27913673"
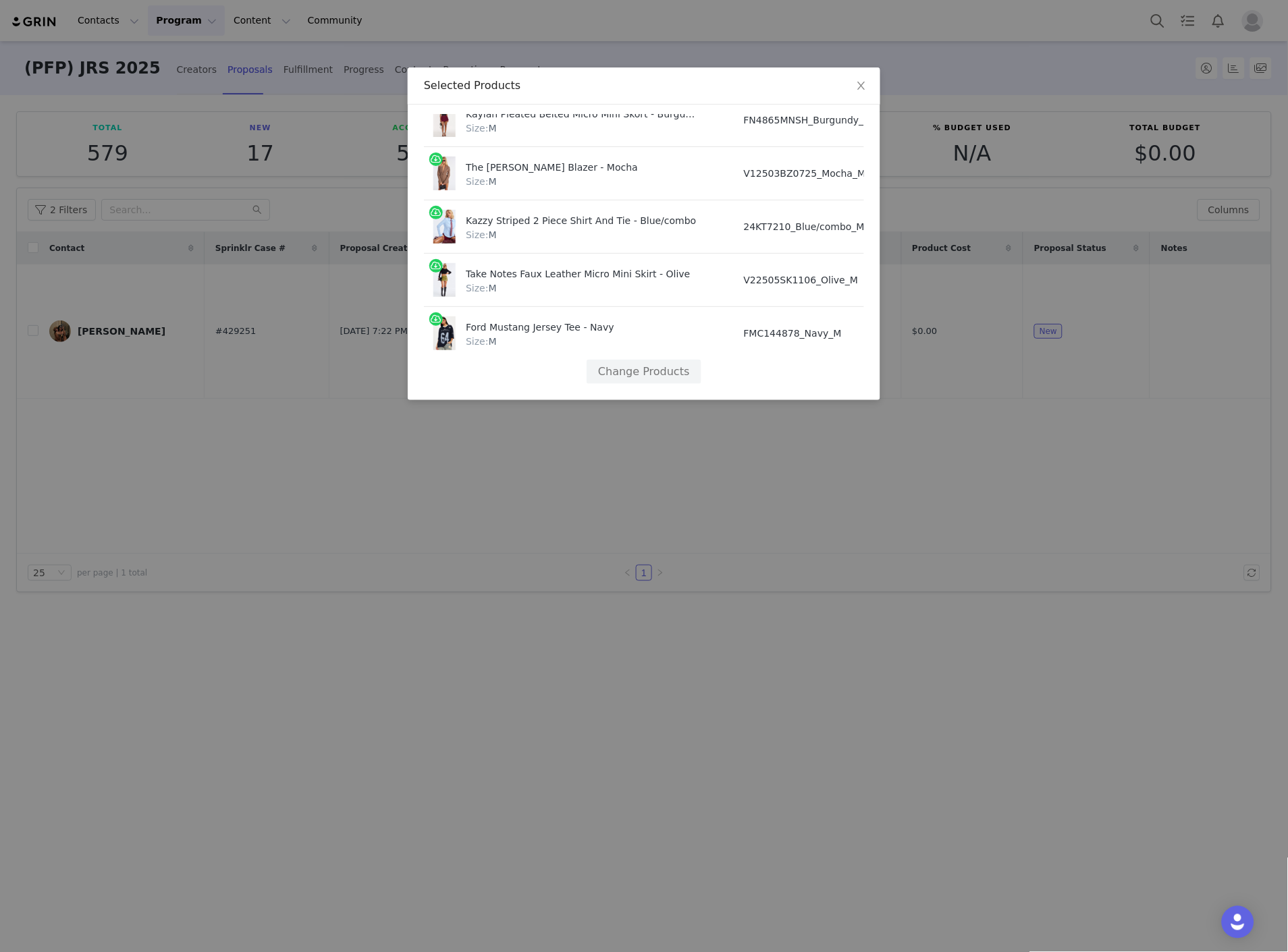
select select "27900557"
select select "27302259"
select select "27722878"
select select "27872188"
select select "27946075"
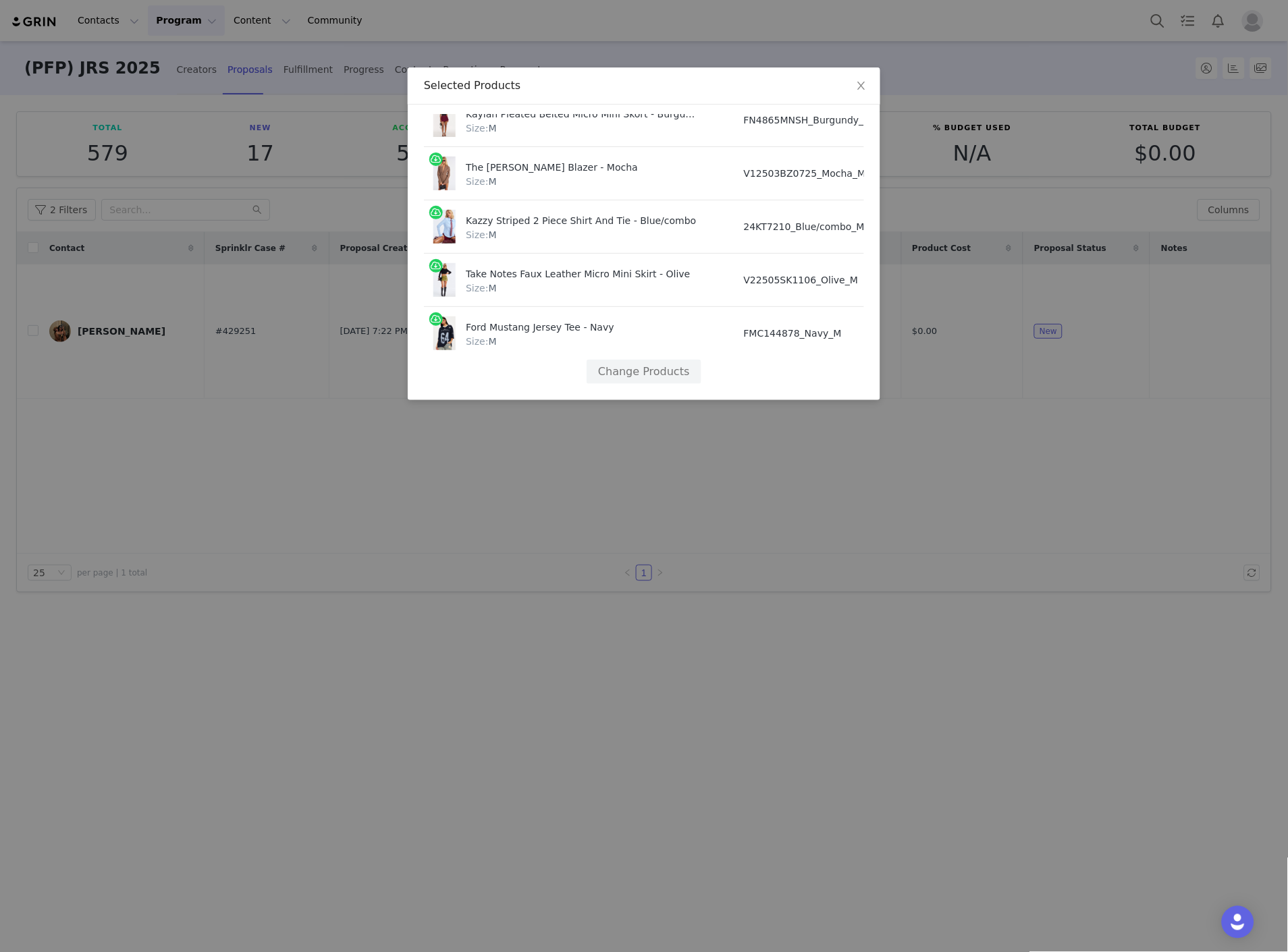
select select "27147121"
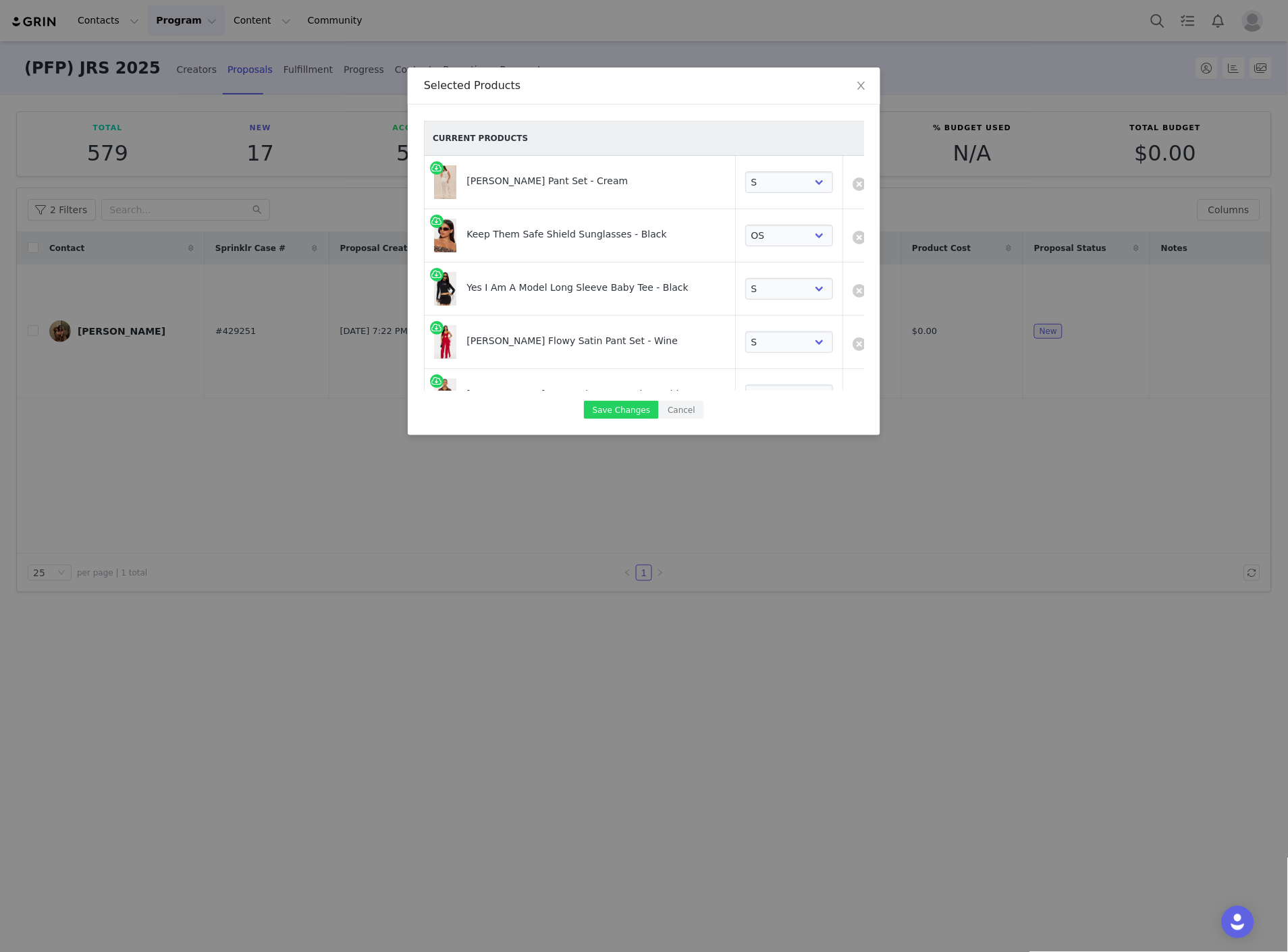
click at [615, 363] on td "Crystal Shores Flowy Satin Pant Set - Wine" at bounding box center [580, 343] width 311 height 53
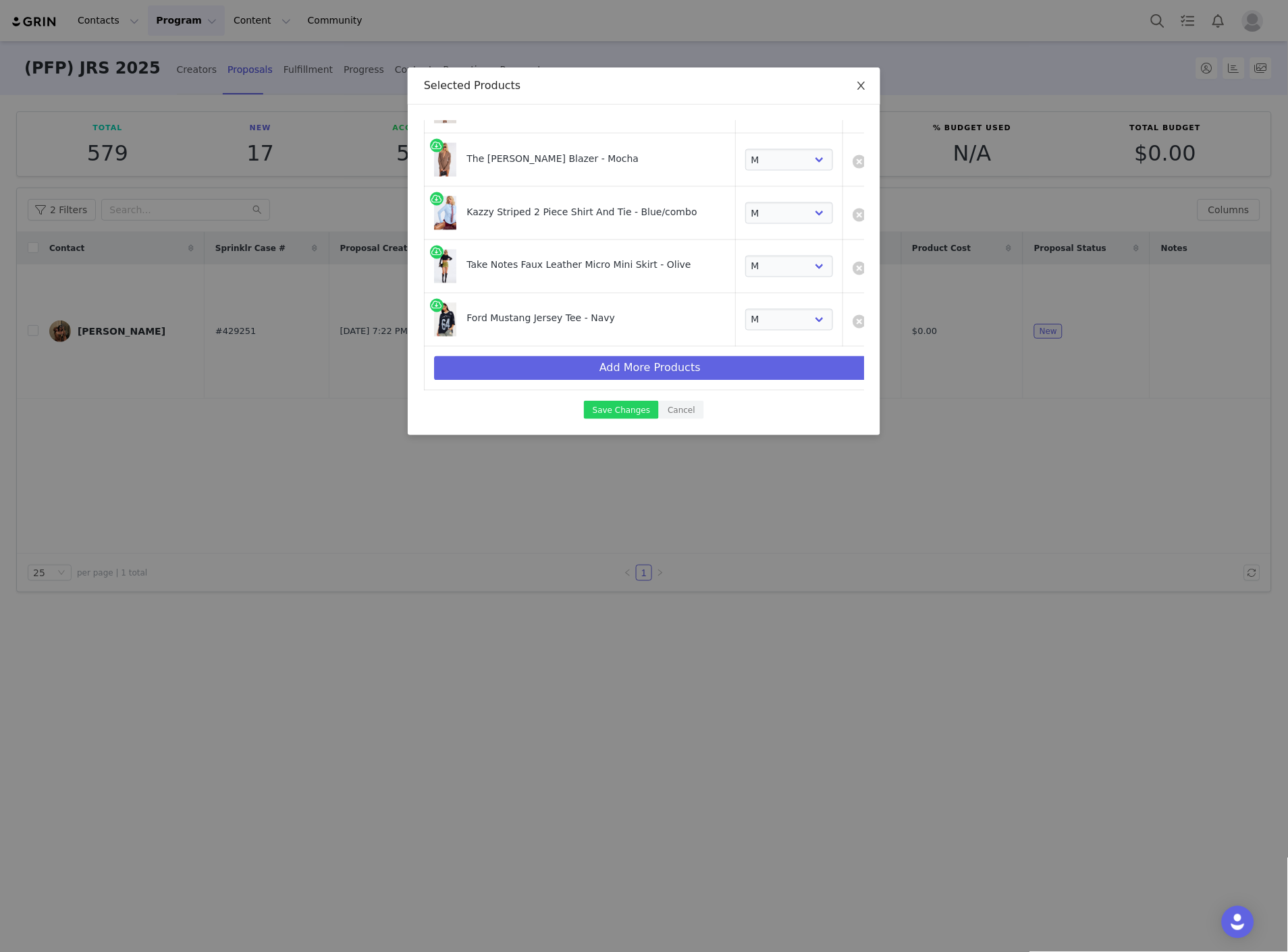
click at [860, 91] on icon "icon: close" at bounding box center [861, 85] width 10 height 10
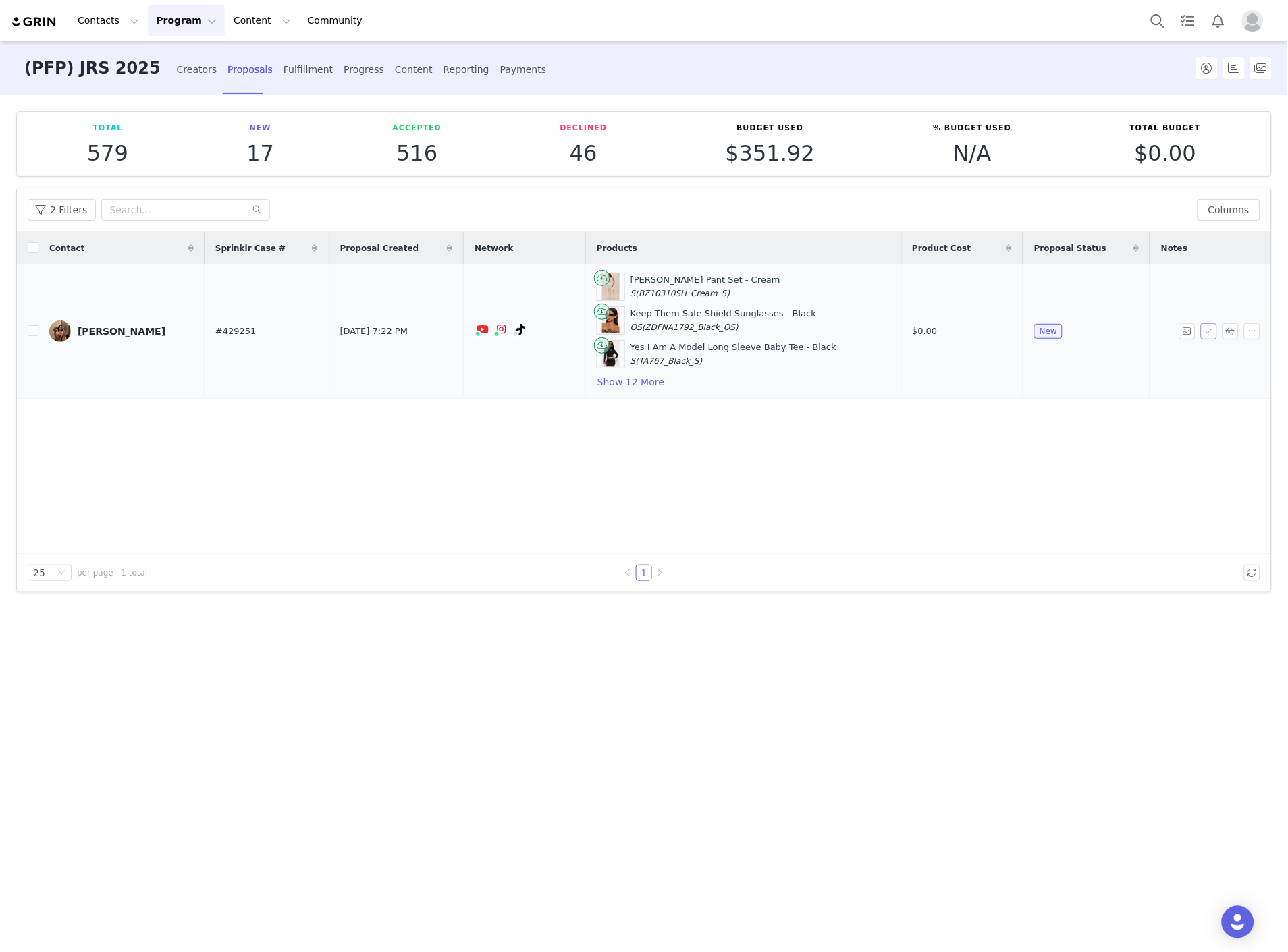
click at [1204, 332] on button "button" at bounding box center [1208, 331] width 16 height 16
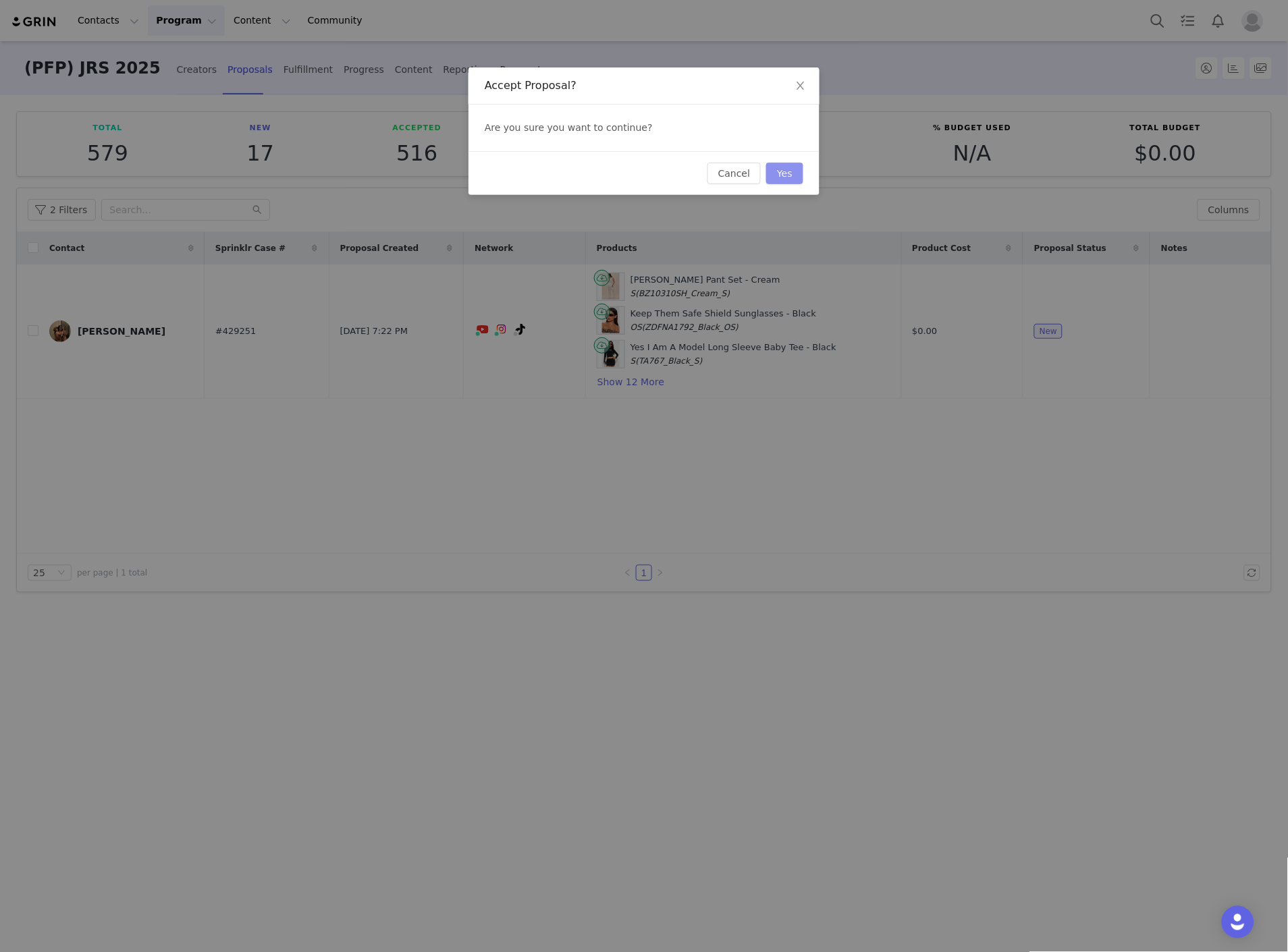
click at [783, 174] on button "Yes" at bounding box center [784, 173] width 37 height 22
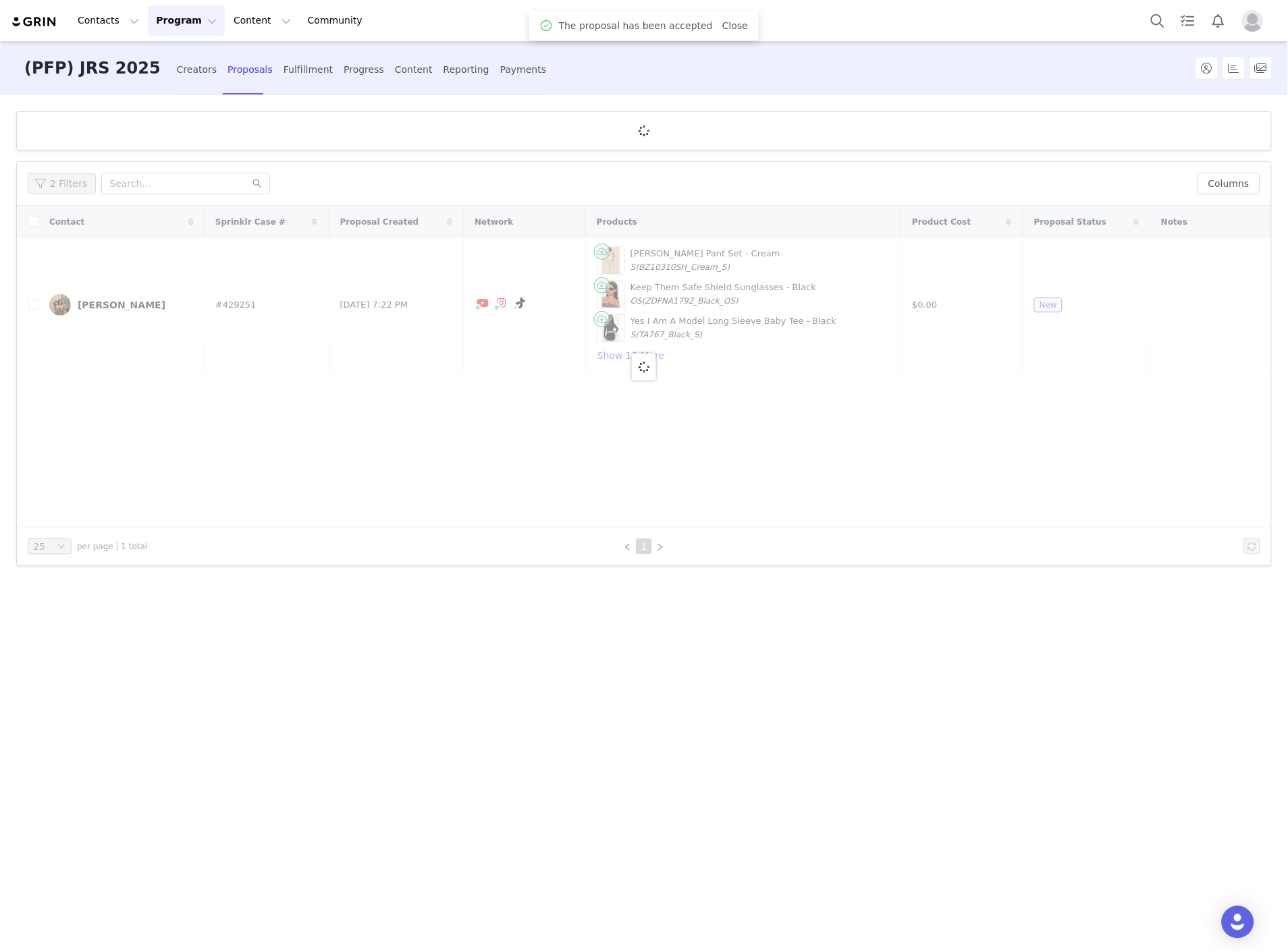
click at [284, 64] on div "Fulfillment" at bounding box center [308, 70] width 49 height 36
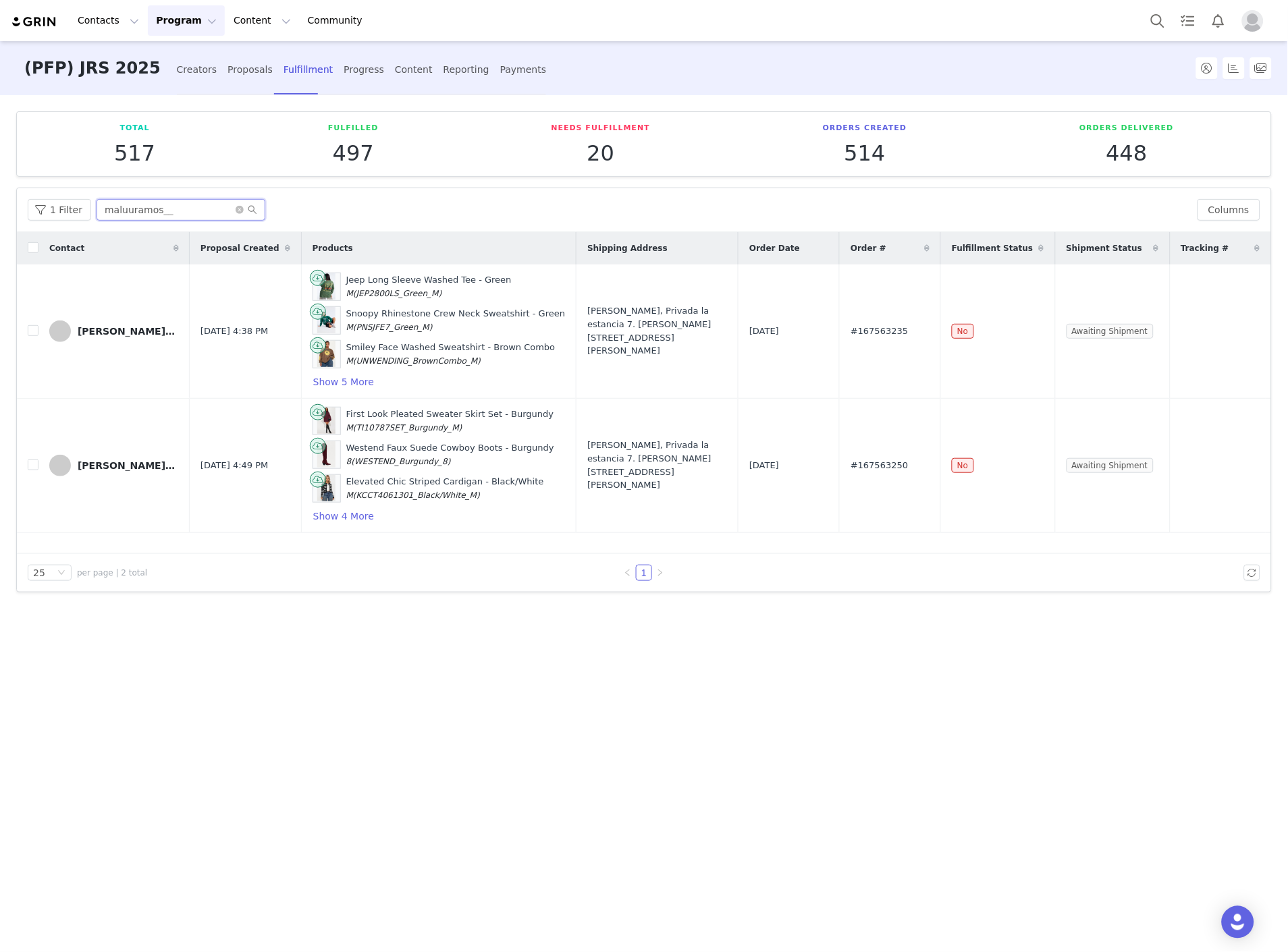
click at [211, 212] on input "maluuramos__" at bounding box center [181, 210] width 169 height 22
paste input "nao.dierr"
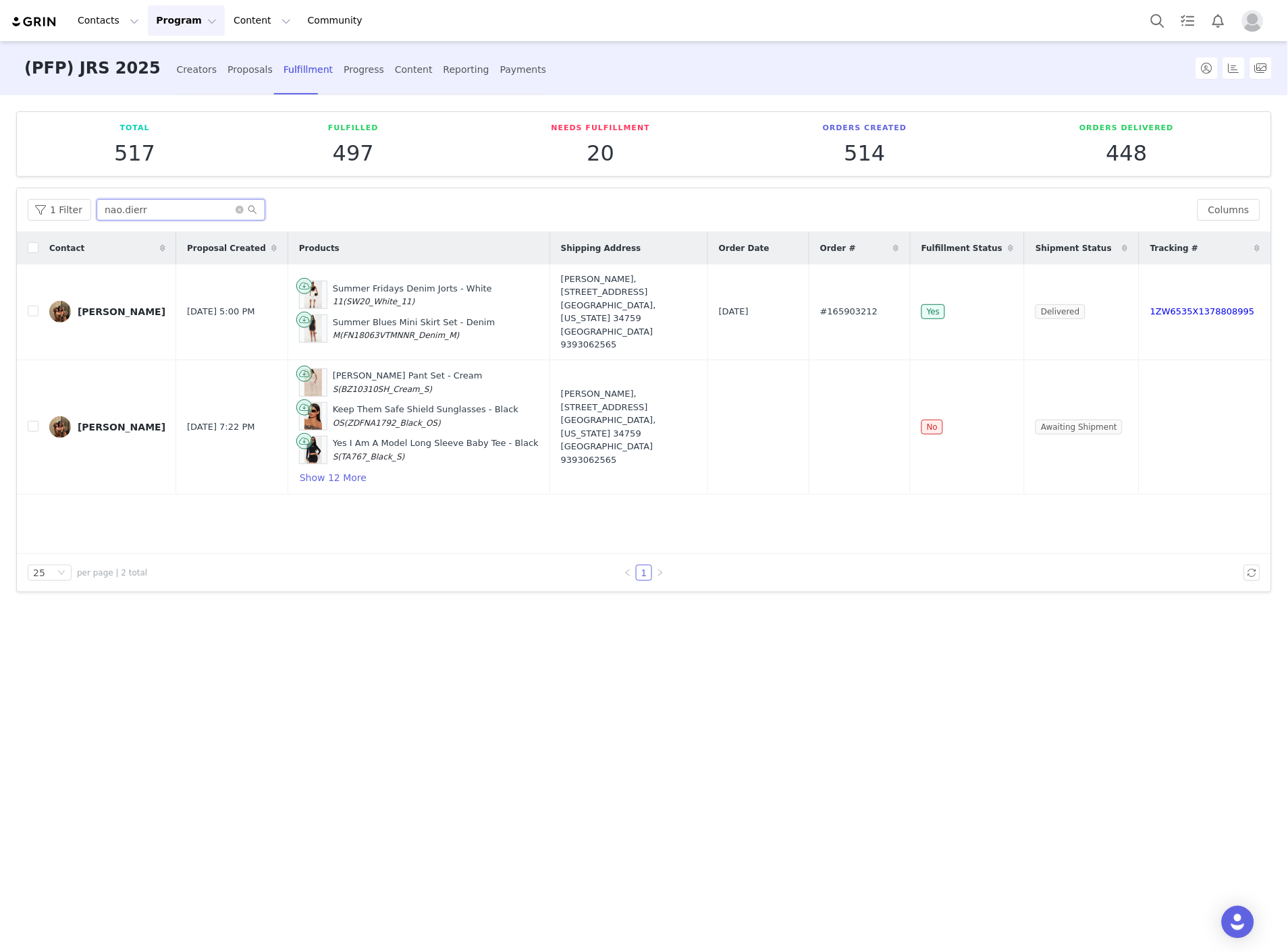
type input "nao.dierr"
drag, startPoint x: 1167, startPoint y: 417, endPoint x: 1264, endPoint y: 351, distance: 117.3
click at [1167, 420] on button "button" at bounding box center [1165, 427] width 16 height 16
drag, startPoint x: 909, startPoint y: 412, endPoint x: 845, endPoint y: 407, distance: 64.2
click at [845, 407] on tr "Nahomy Disdier Sep 30, 2025 7:22 PM Adelita Crochet Pant Set - Cream S (BZ10310…" at bounding box center [644, 426] width 1254 height 134
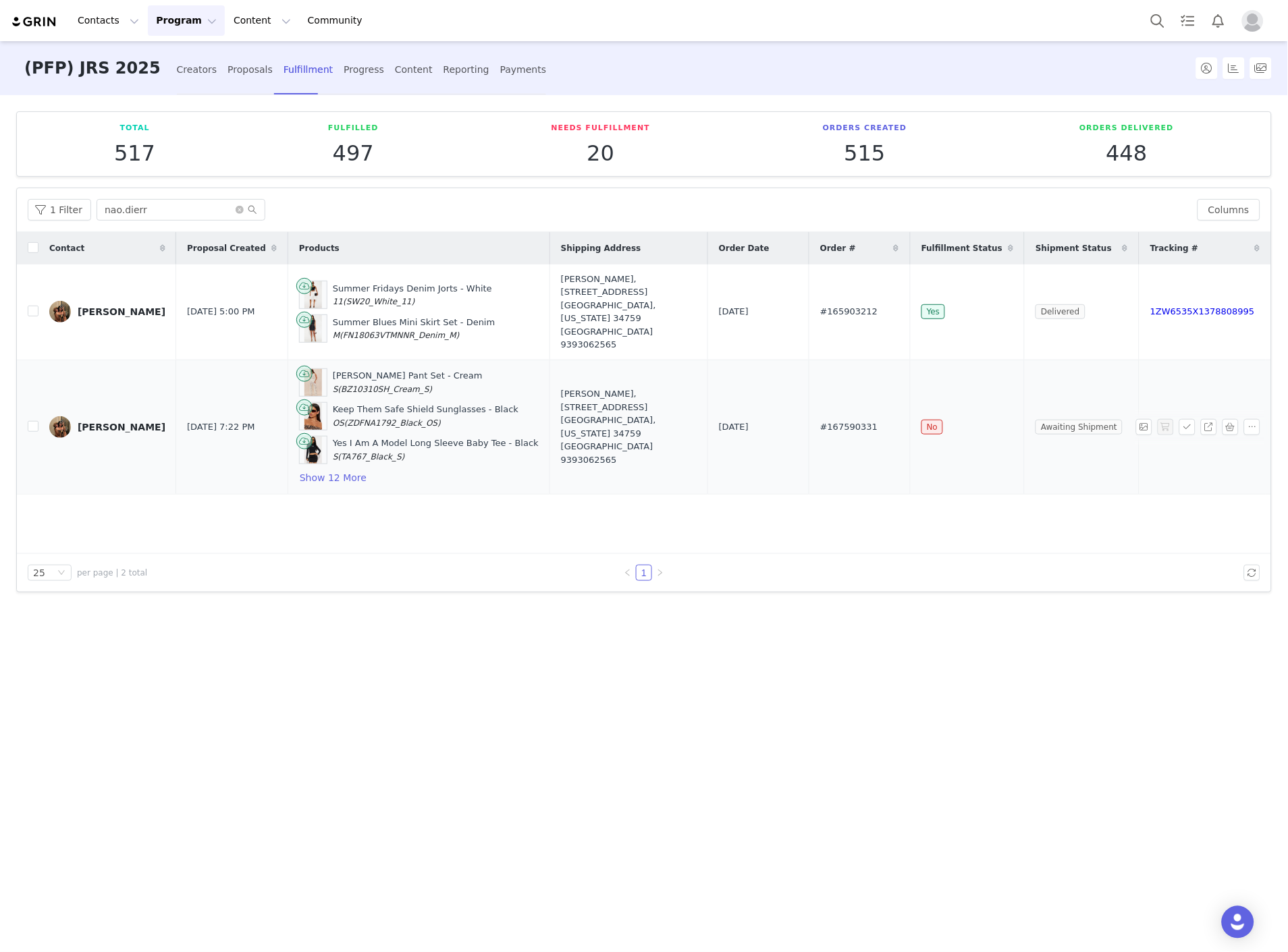
copy tr "#167590331"
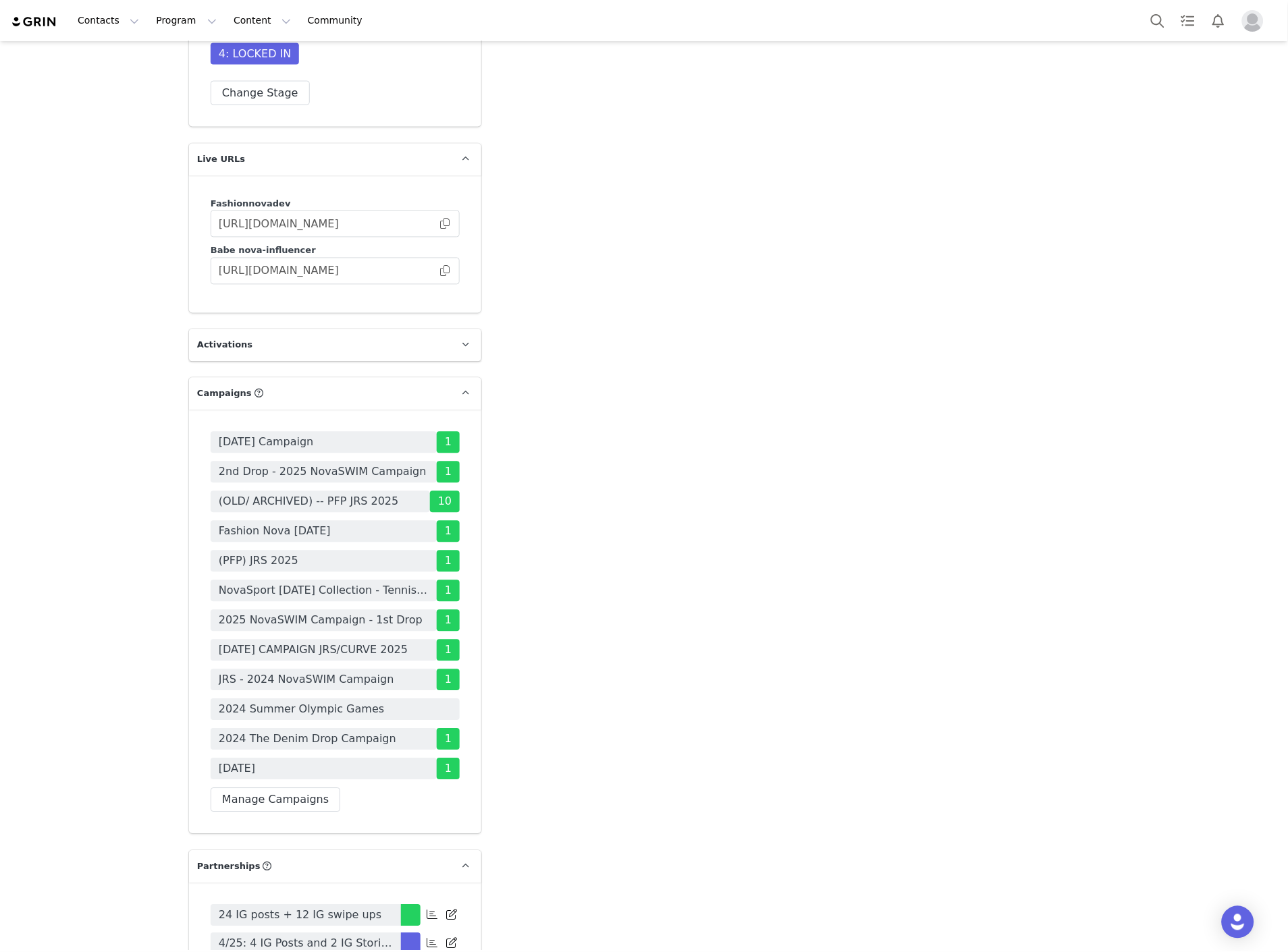
scroll to position [3599, 0]
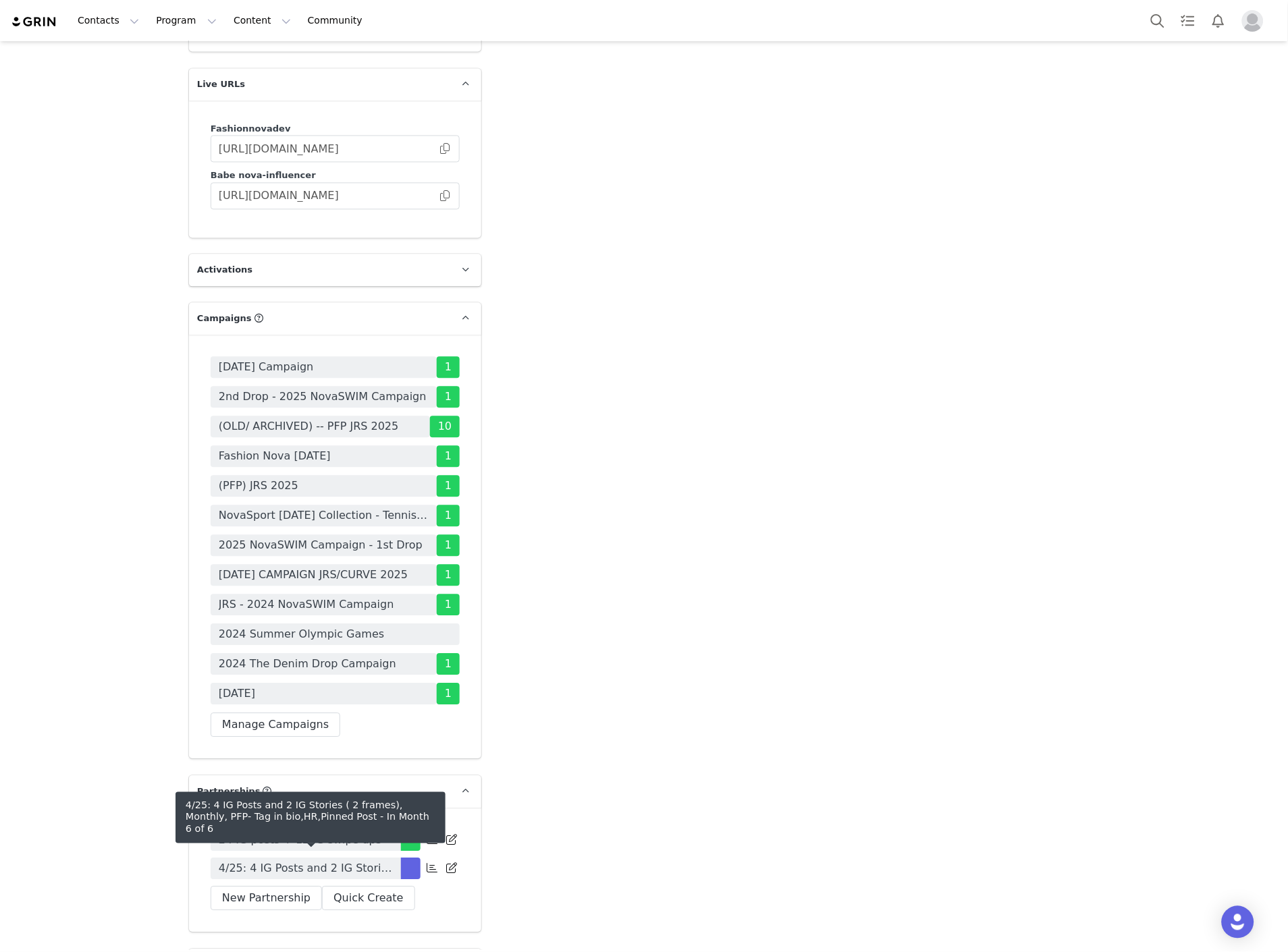
drag, startPoint x: 279, startPoint y: 847, endPoint x: 1285, endPoint y: 851, distance: 1006.0
click at [279, 861] on span "4/25: 4 IG Posts and 2 IG Stories ( 2 frames), Monthly, PFP- Tag in bio,HR,Pinn…" at bounding box center [305, 868] width 174 height 16
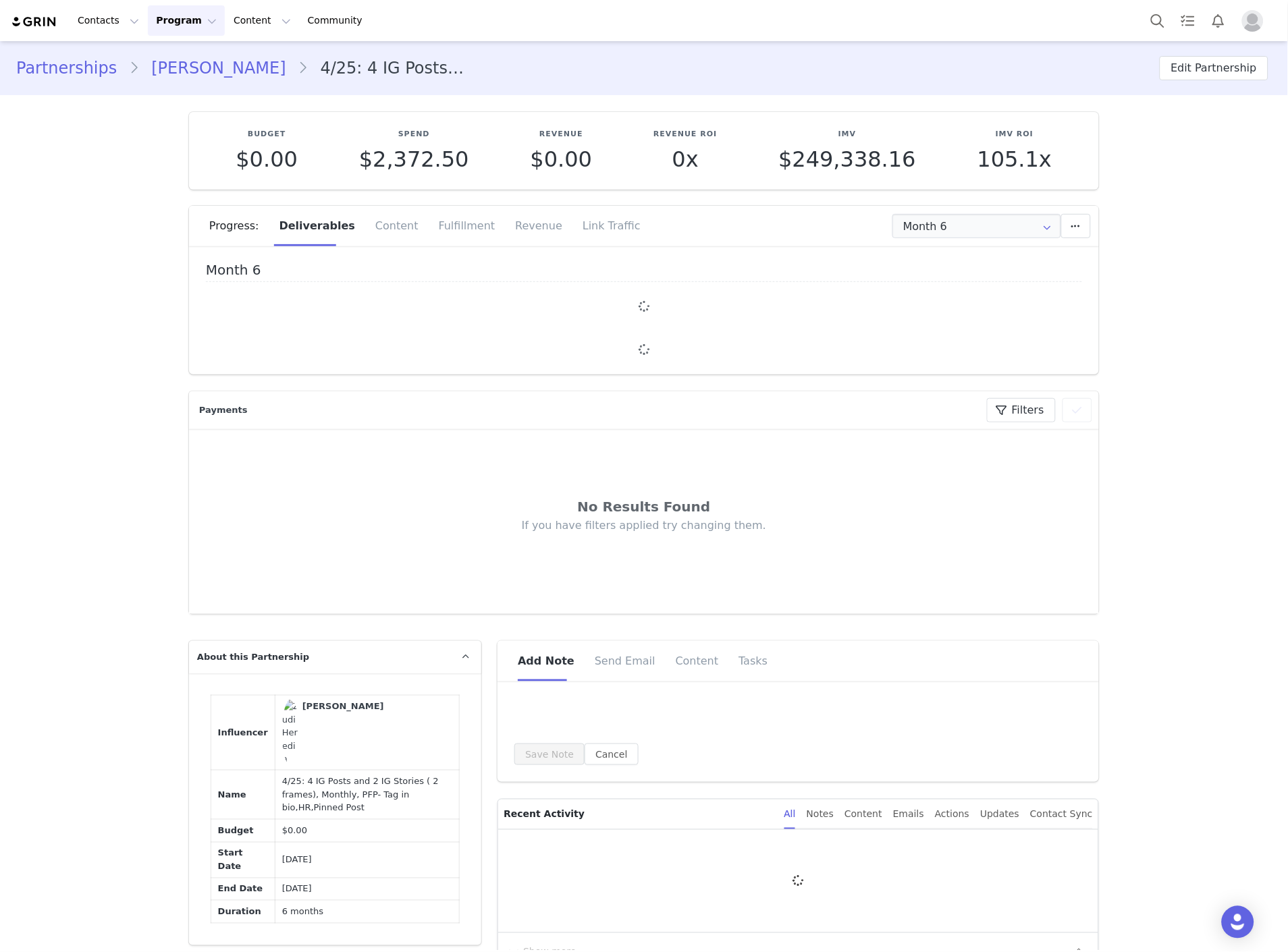
type input "+1 ([GEOGRAPHIC_DATA])"
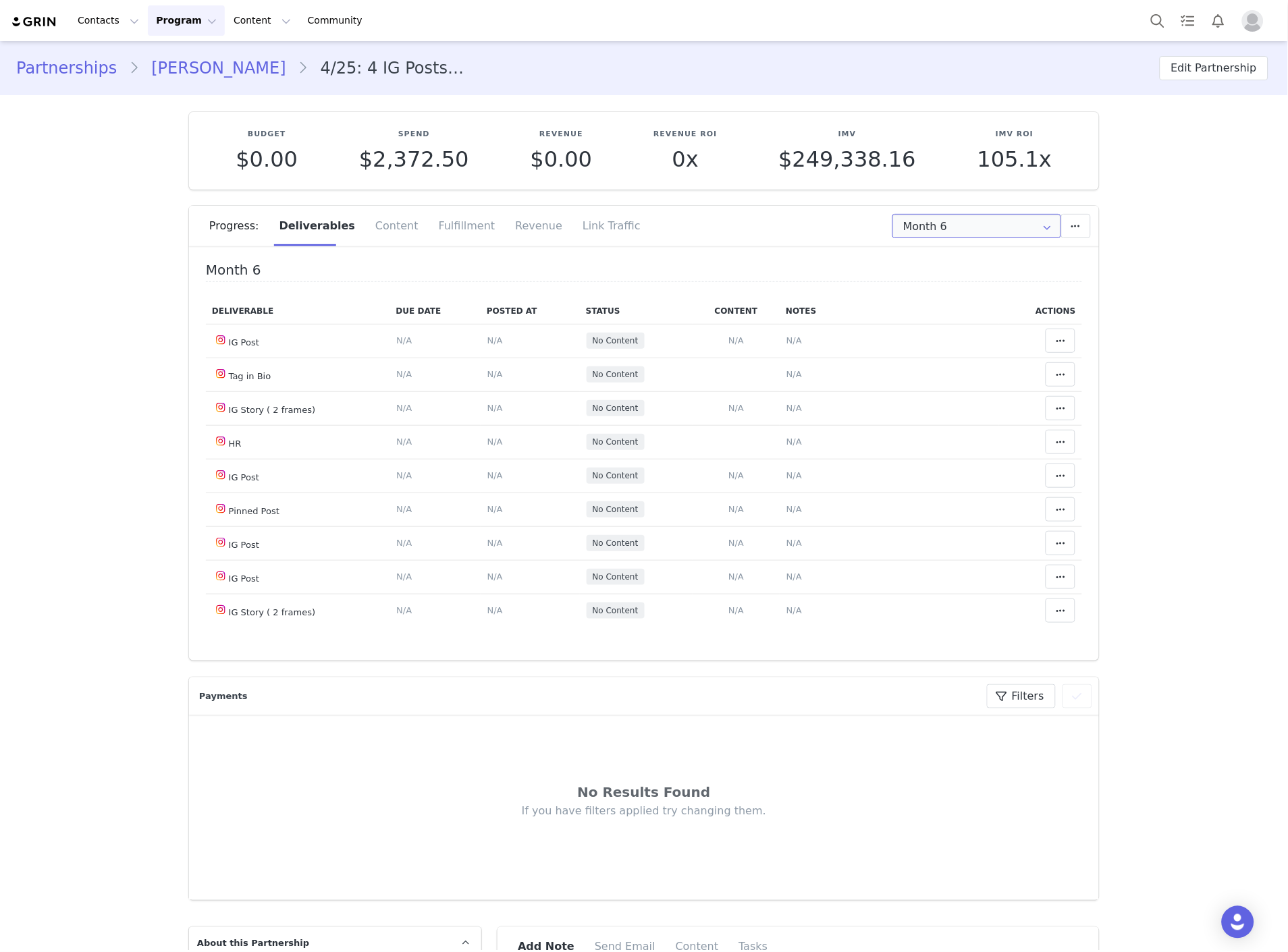
click at [926, 233] on input "Month 6" at bounding box center [977, 226] width 169 height 25
click at [940, 394] on li "All Months" at bounding box center [977, 400] width 178 height 23
type input "All"
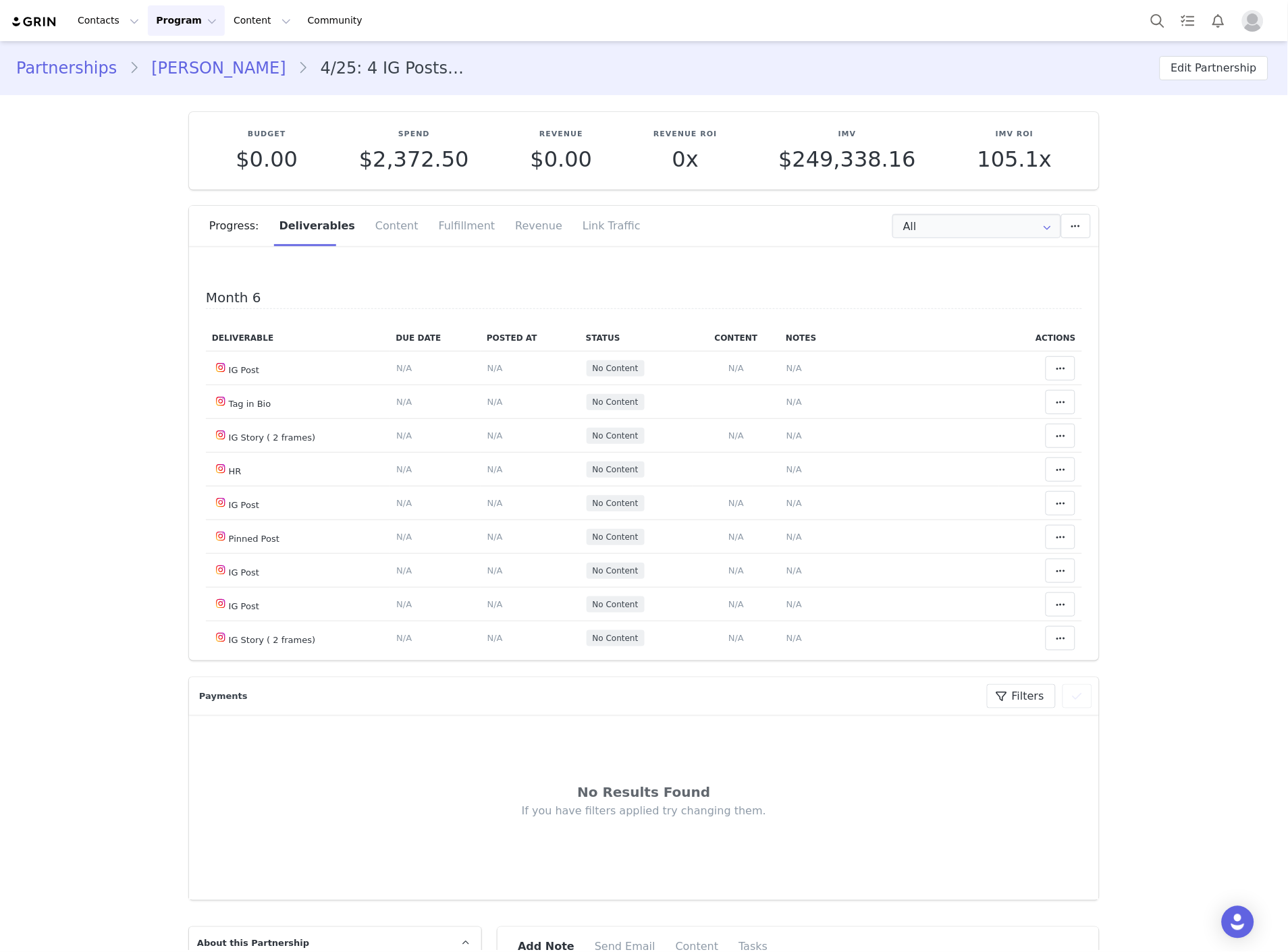
scroll to position [1875, 0]
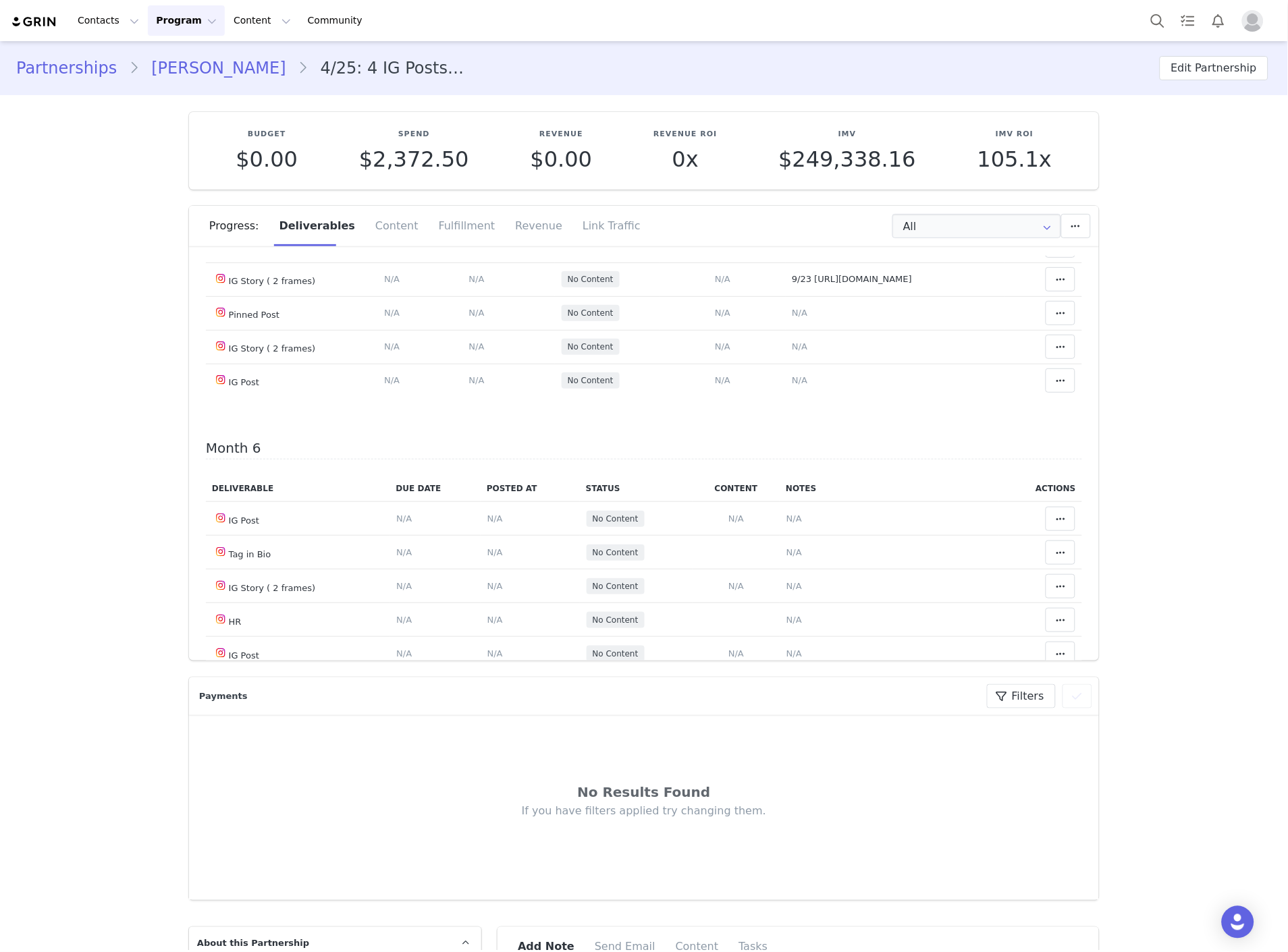
click at [792, 116] on span "N/A" at bounding box center [799, 110] width 15 height 10
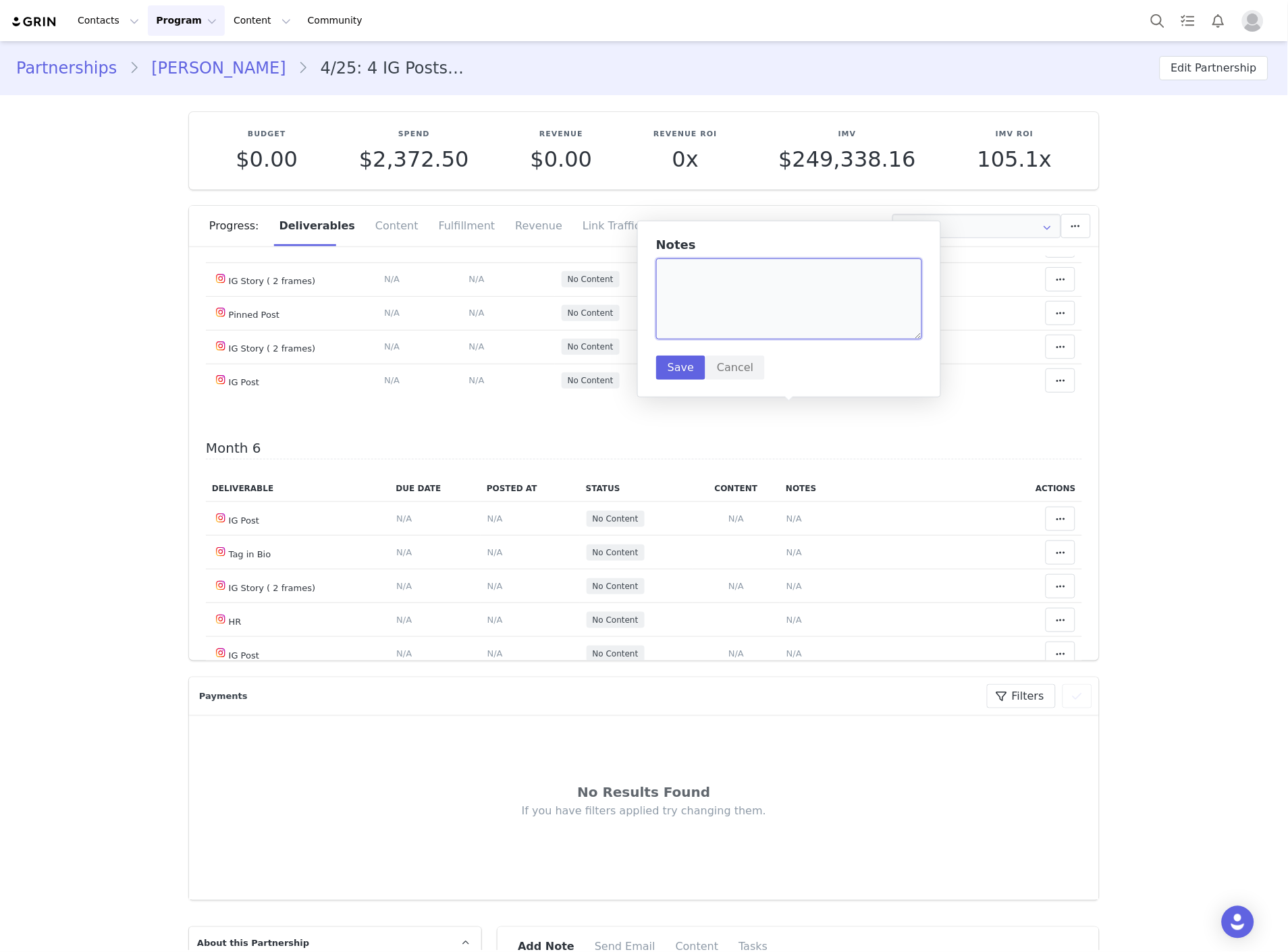
click at [732, 322] on textarea at bounding box center [789, 298] width 266 height 81
paste textarea "https://www.instagram.com/p/DPM8cImEt9p/"
type textarea "https://www.instagram.com/p/DPM8cImEt9p/"
click at [673, 364] on button "Save" at bounding box center [681, 368] width 49 height 25
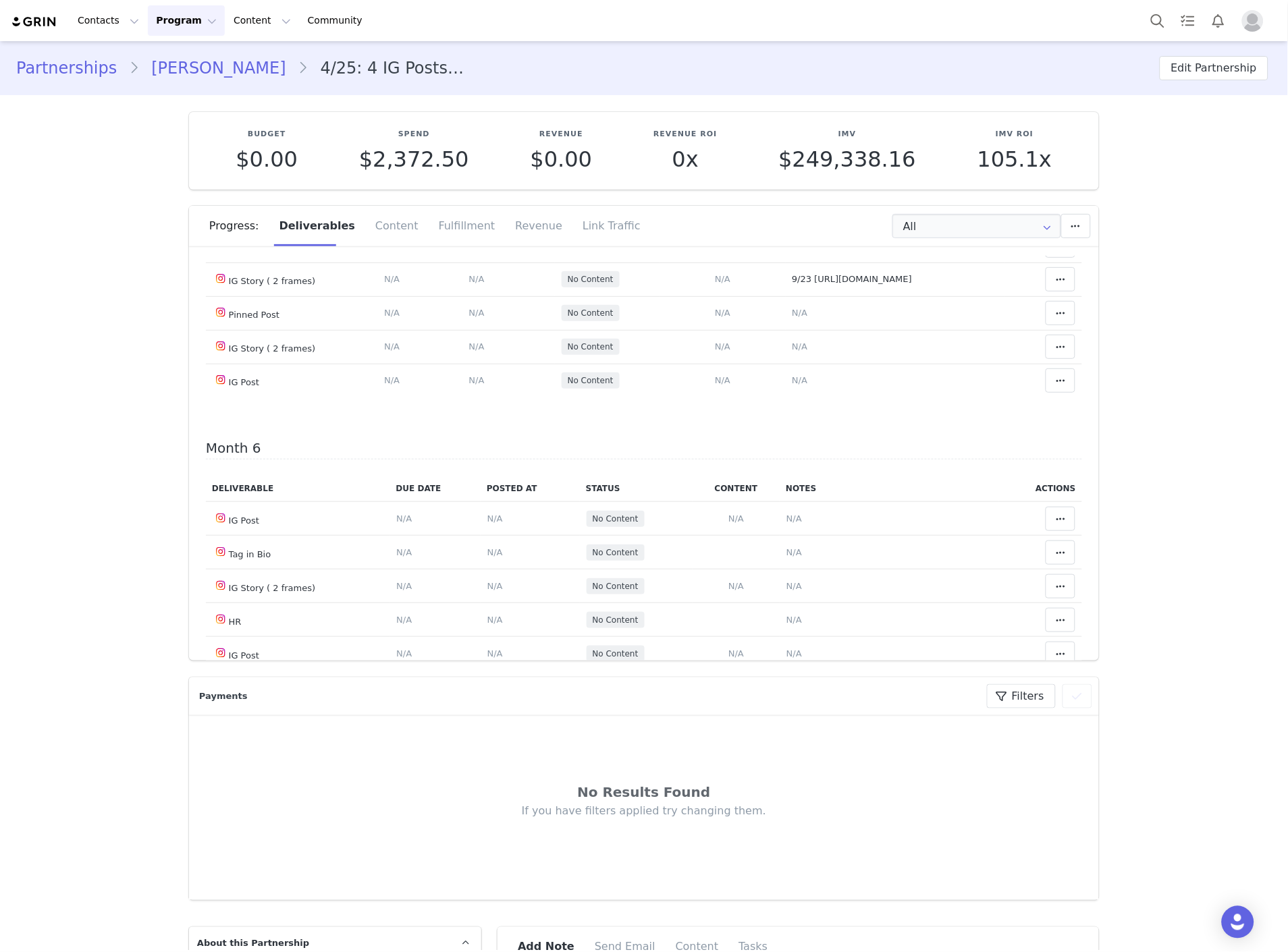
click at [1055, 116] on icon at bounding box center [1060, 110] width 9 height 10
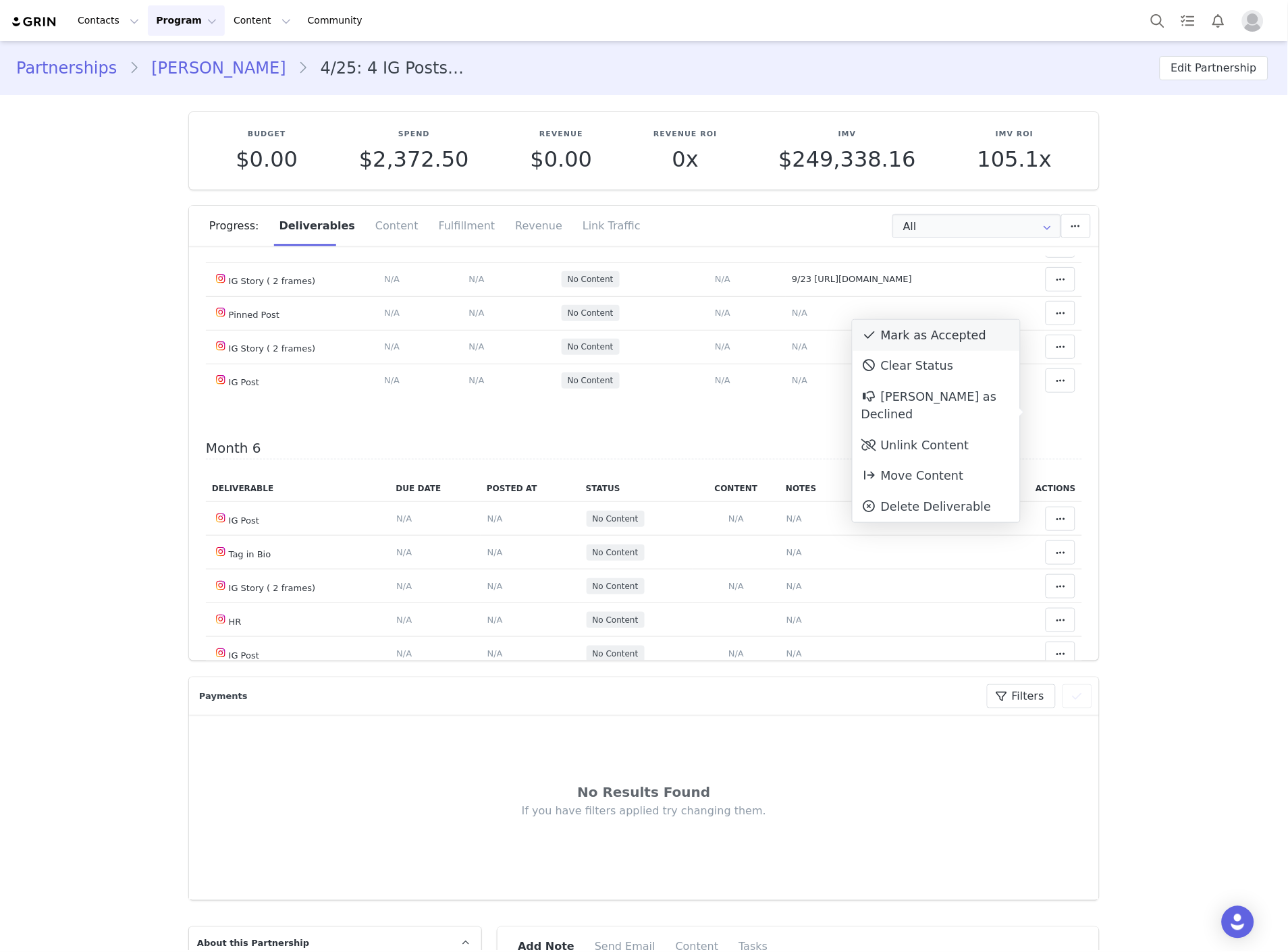
click at [911, 338] on div "Mark as Accepted" at bounding box center [936, 335] width 167 height 31
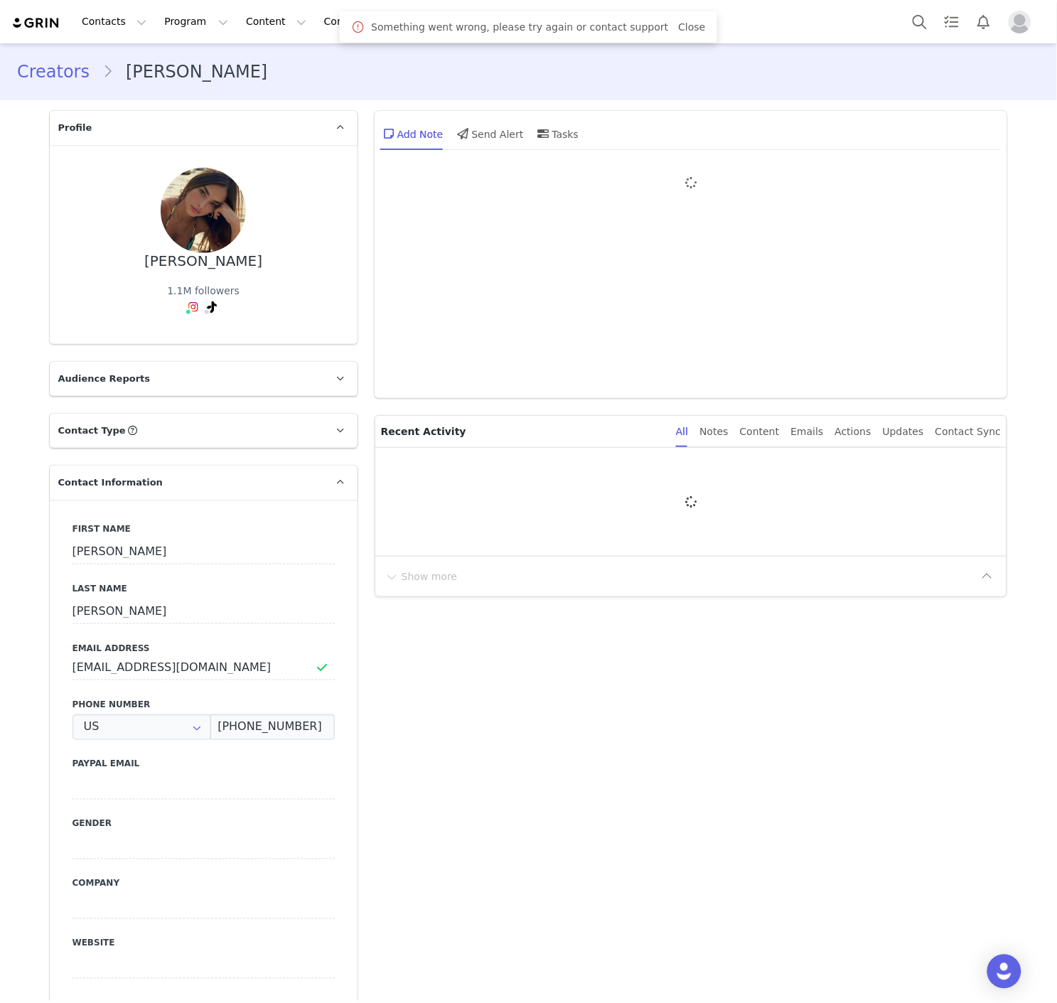
type input "+1 ([GEOGRAPHIC_DATA])"
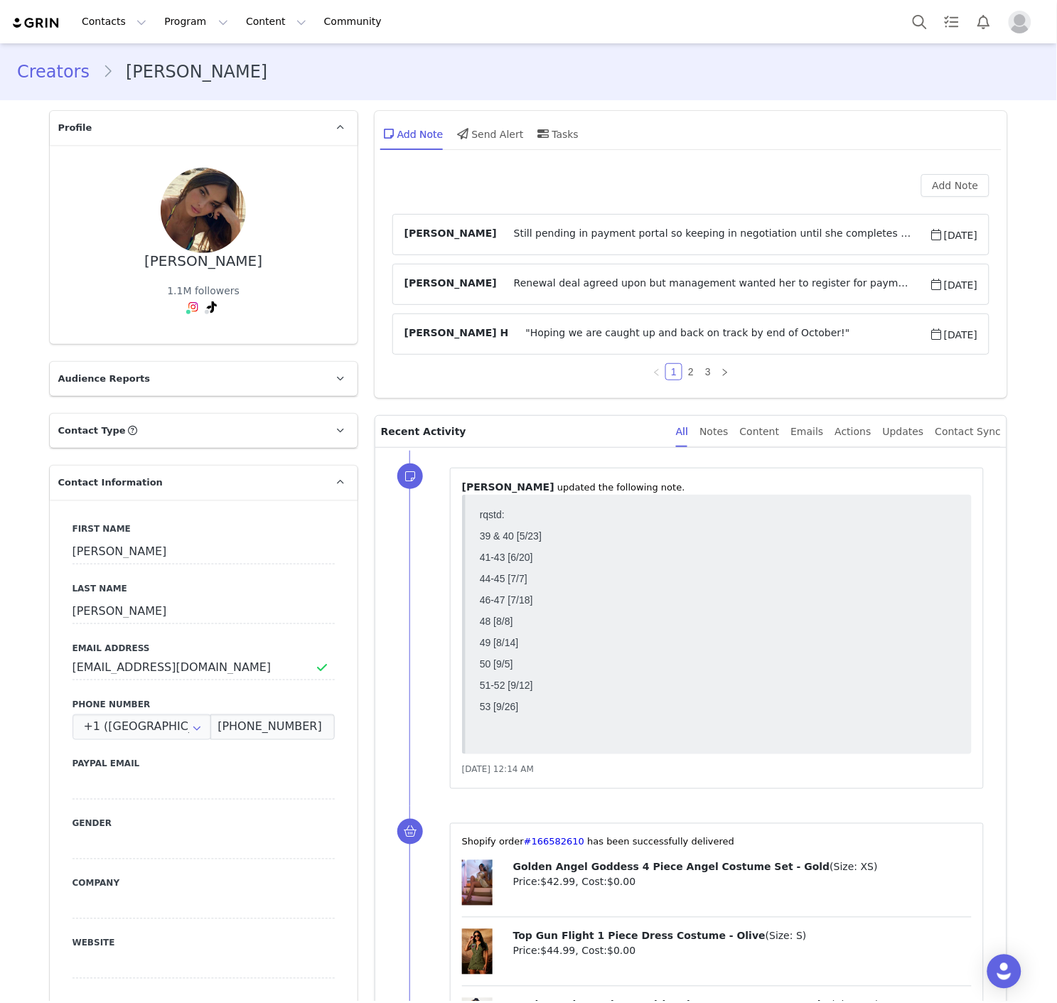
click at [545, 438] on p "Recent Activity" at bounding box center [523, 431] width 284 height 31
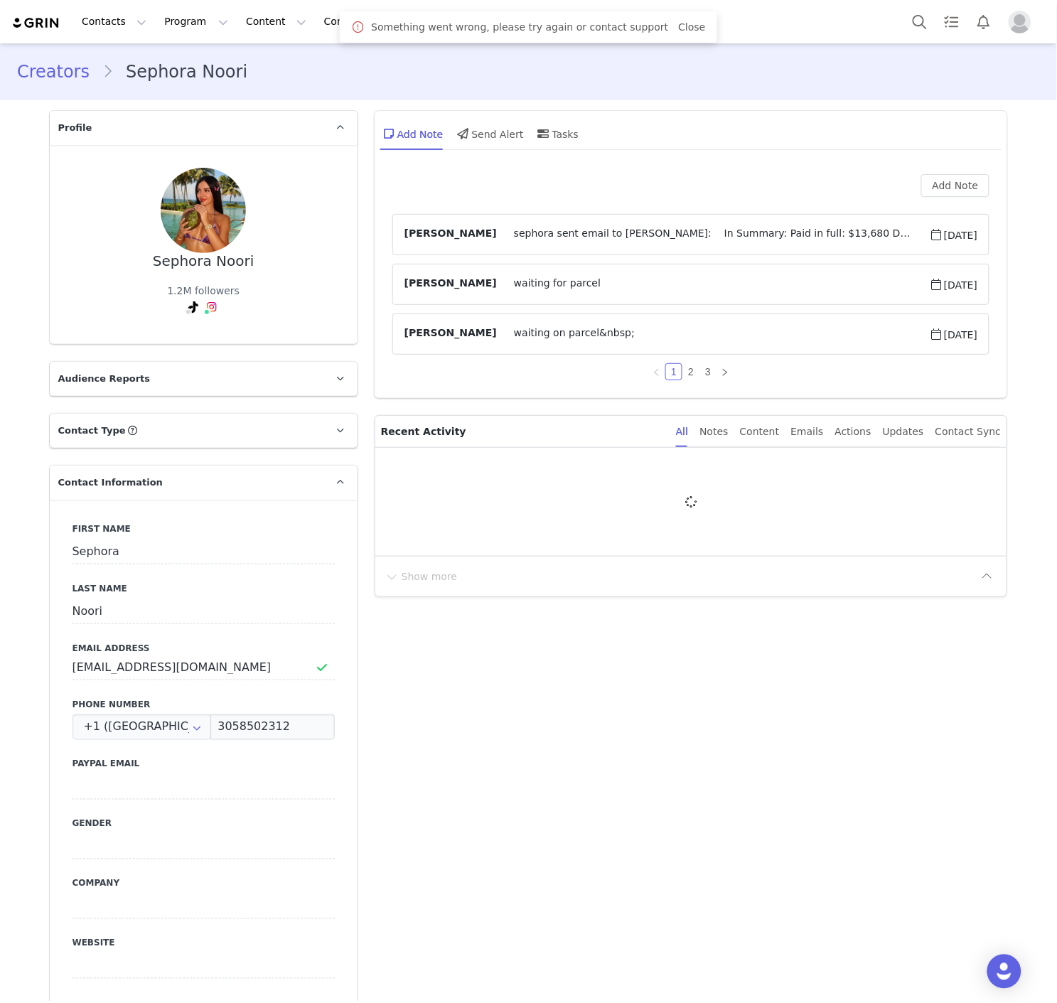
click at [263, 332] on div "Sephora Noori 1.2M followers" at bounding box center [204, 244] width 308 height 199
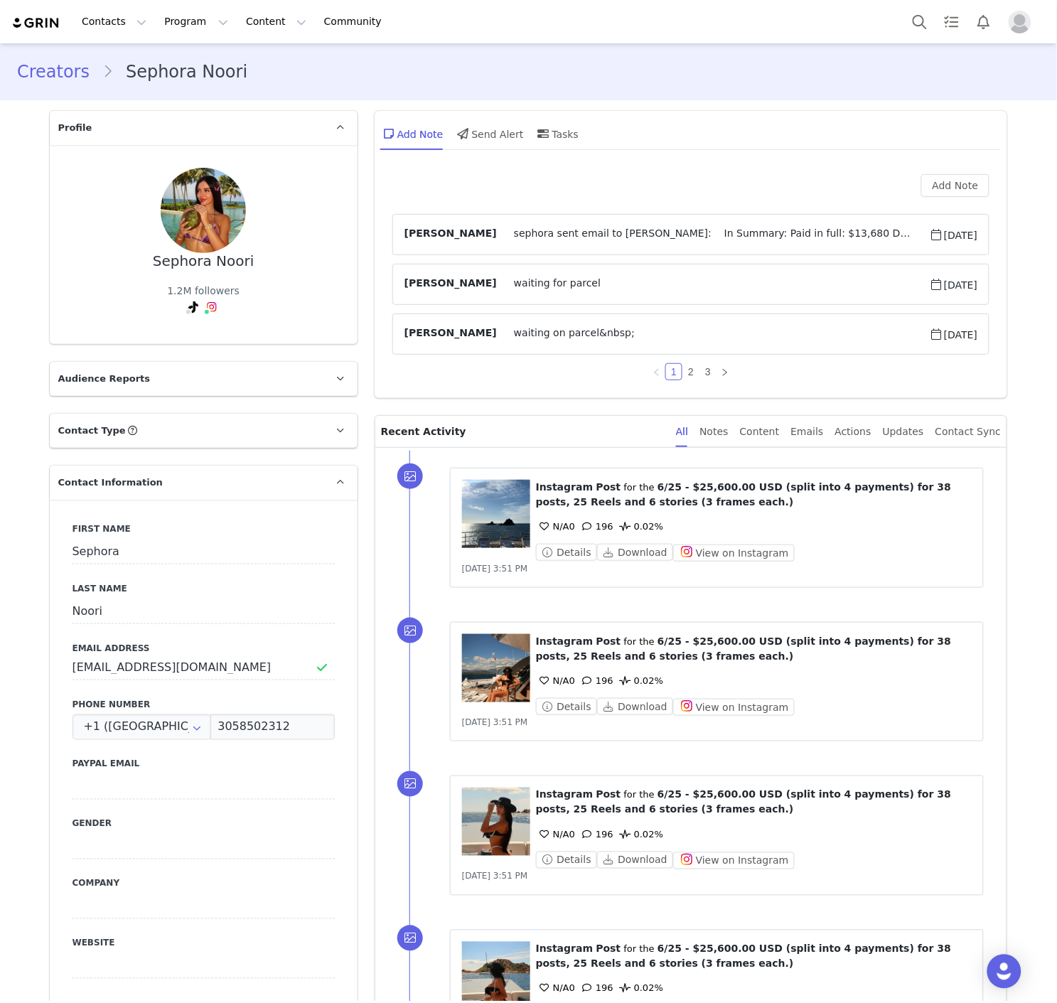
scroll to position [3406, 0]
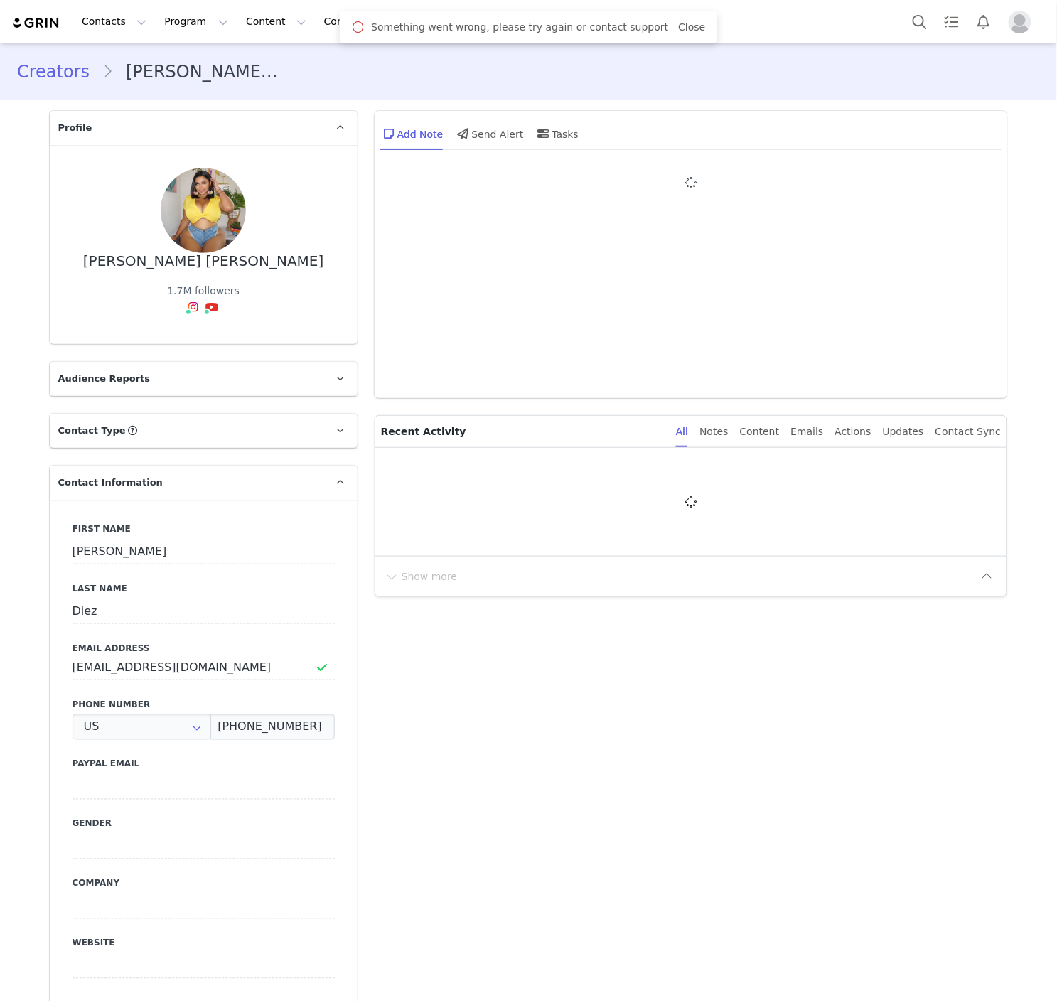
type input "+1 ([GEOGRAPHIC_DATA])"
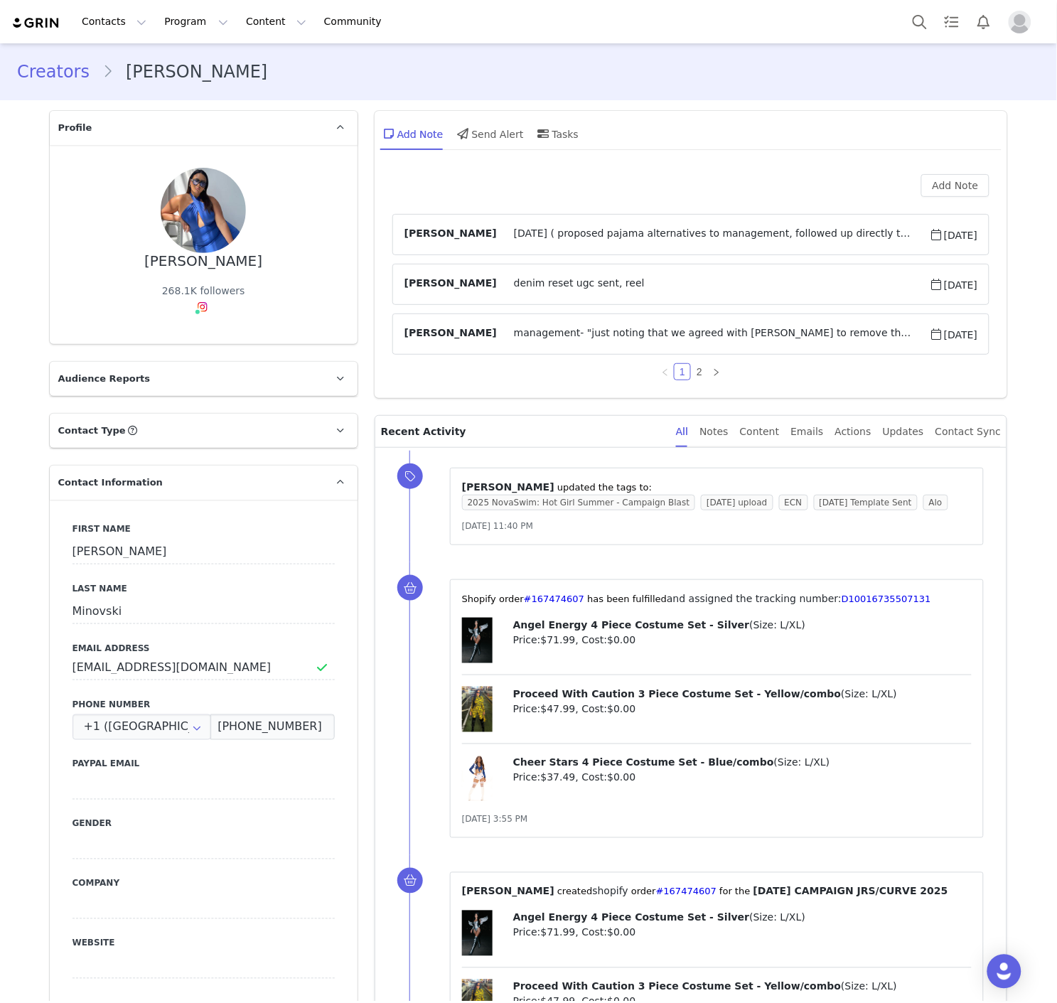
click at [517, 385] on div "Add Note kelsie Cooper Halloween ( proposed pajama alternatives to management, …" at bounding box center [692, 282] width 634 height 231
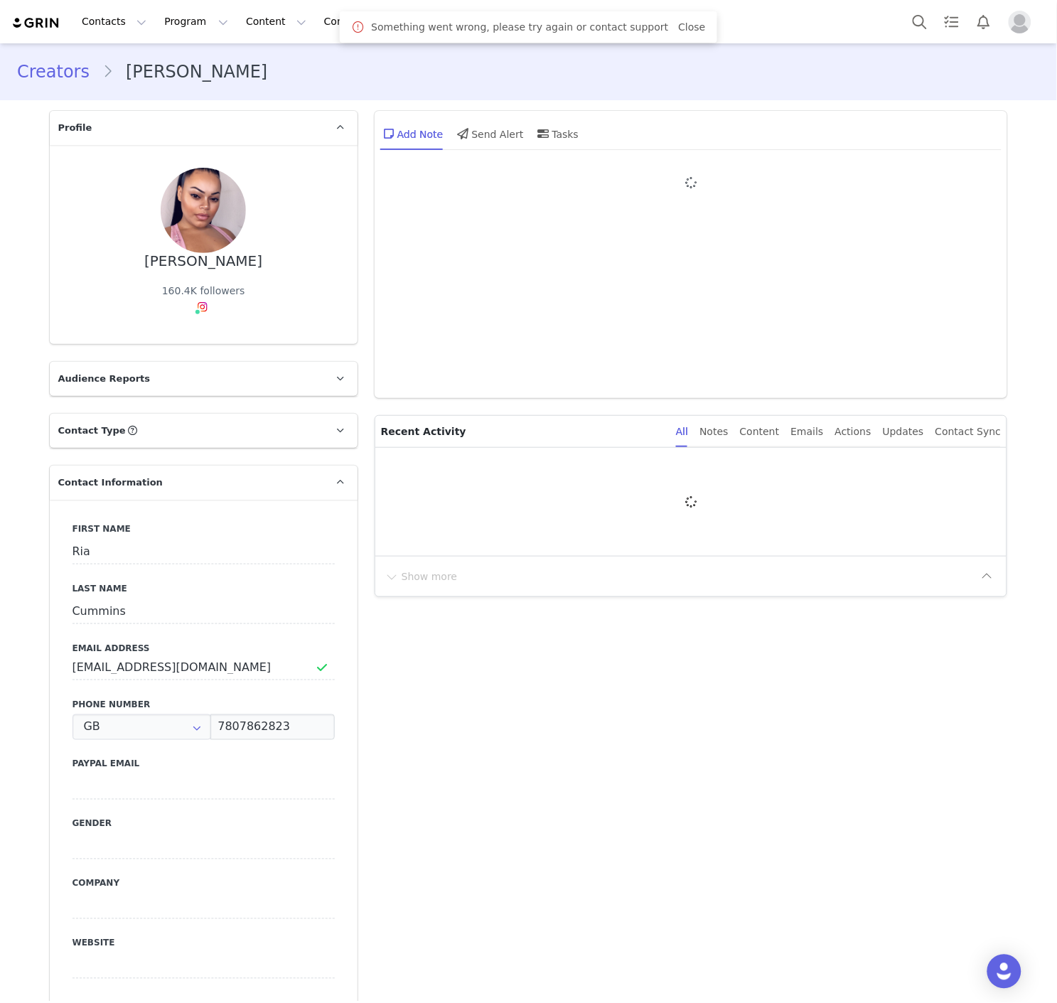
type input "+44 ([GEOGRAPHIC_DATA])"
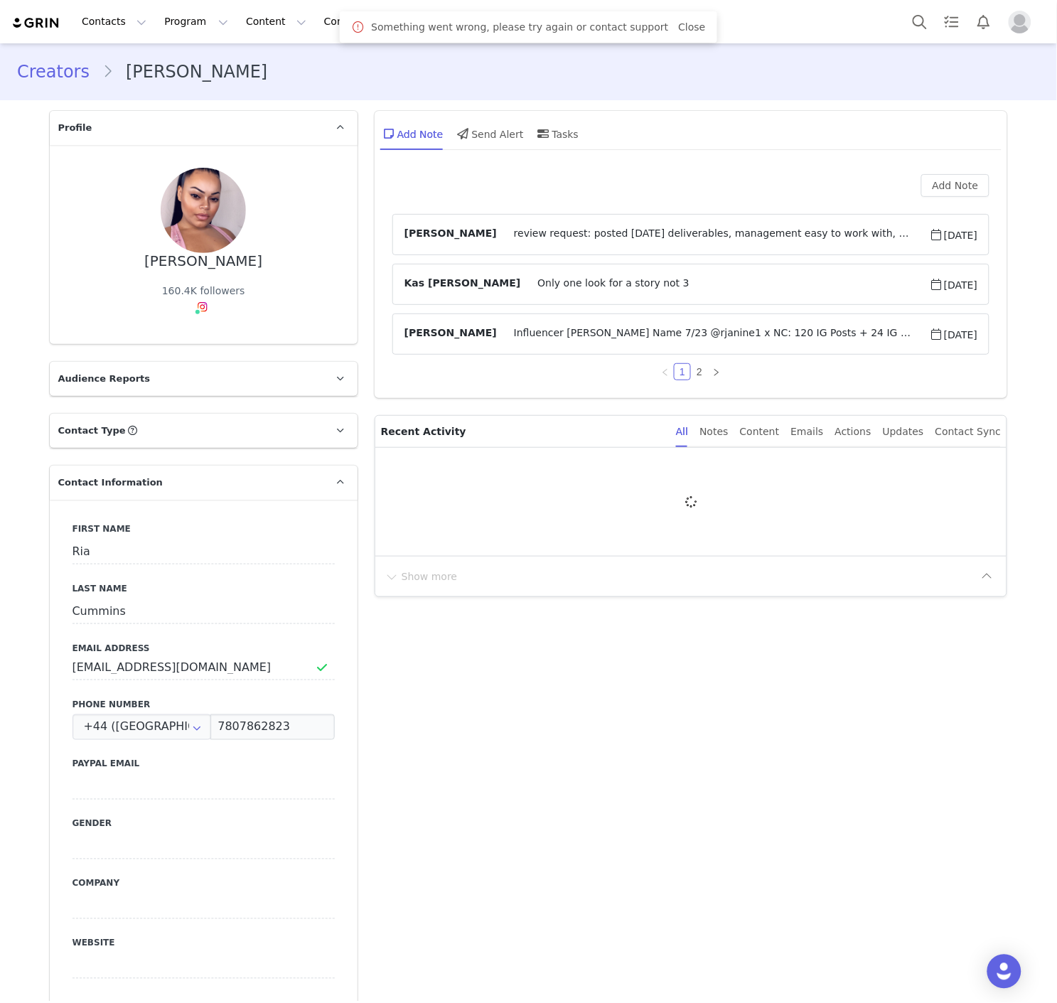
click at [382, 320] on div "Add Note [PERSON_NAME] review request: posted [DATE] deliverables, management e…" at bounding box center [692, 282] width 634 height 231
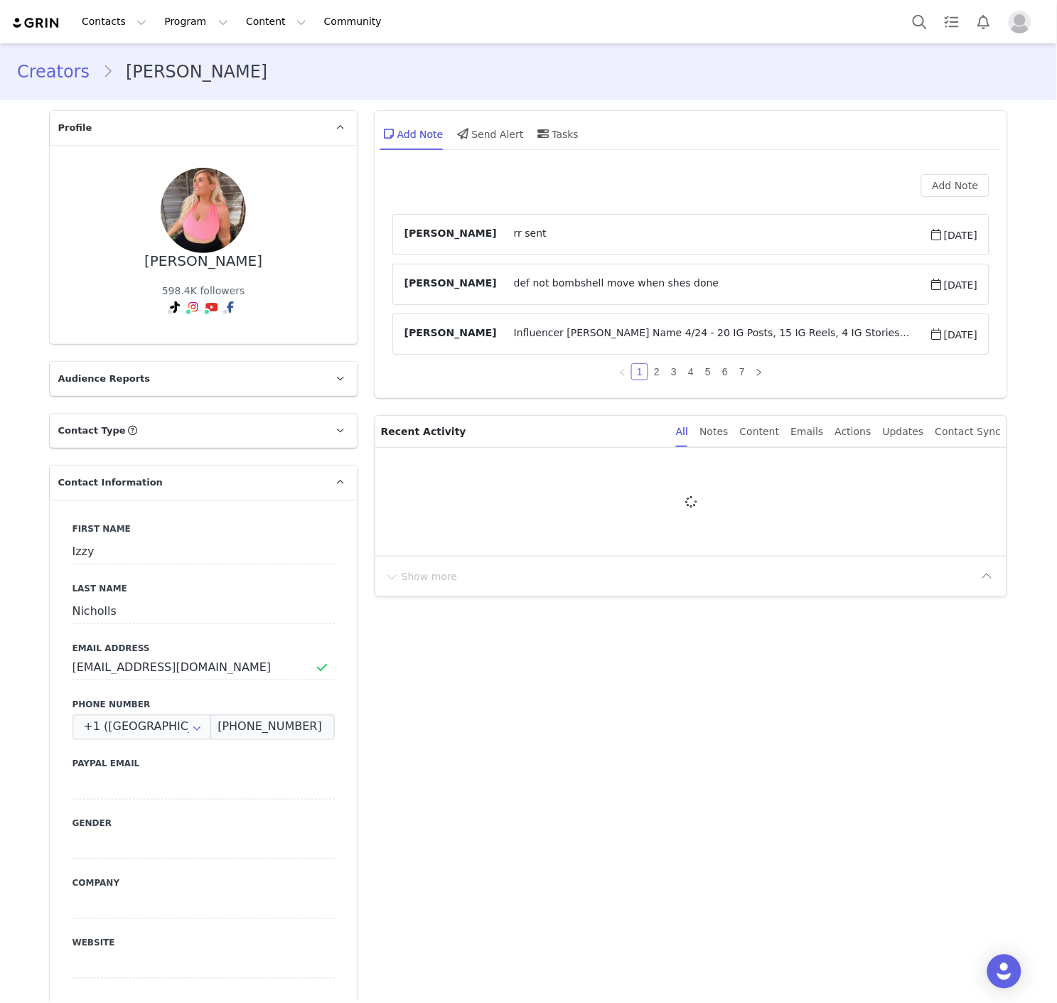
click at [507, 186] on div "Add Note" at bounding box center [691, 185] width 598 height 23
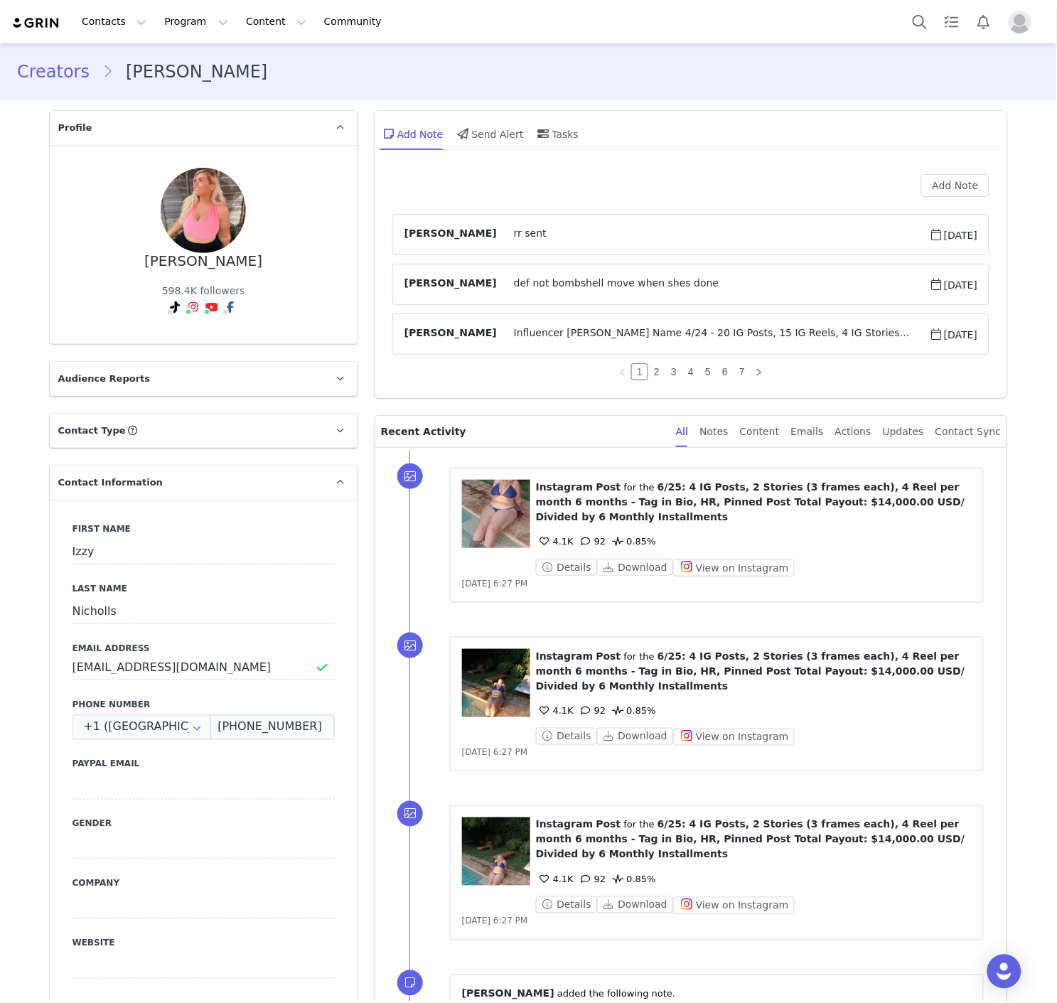
scroll to position [3047, 0]
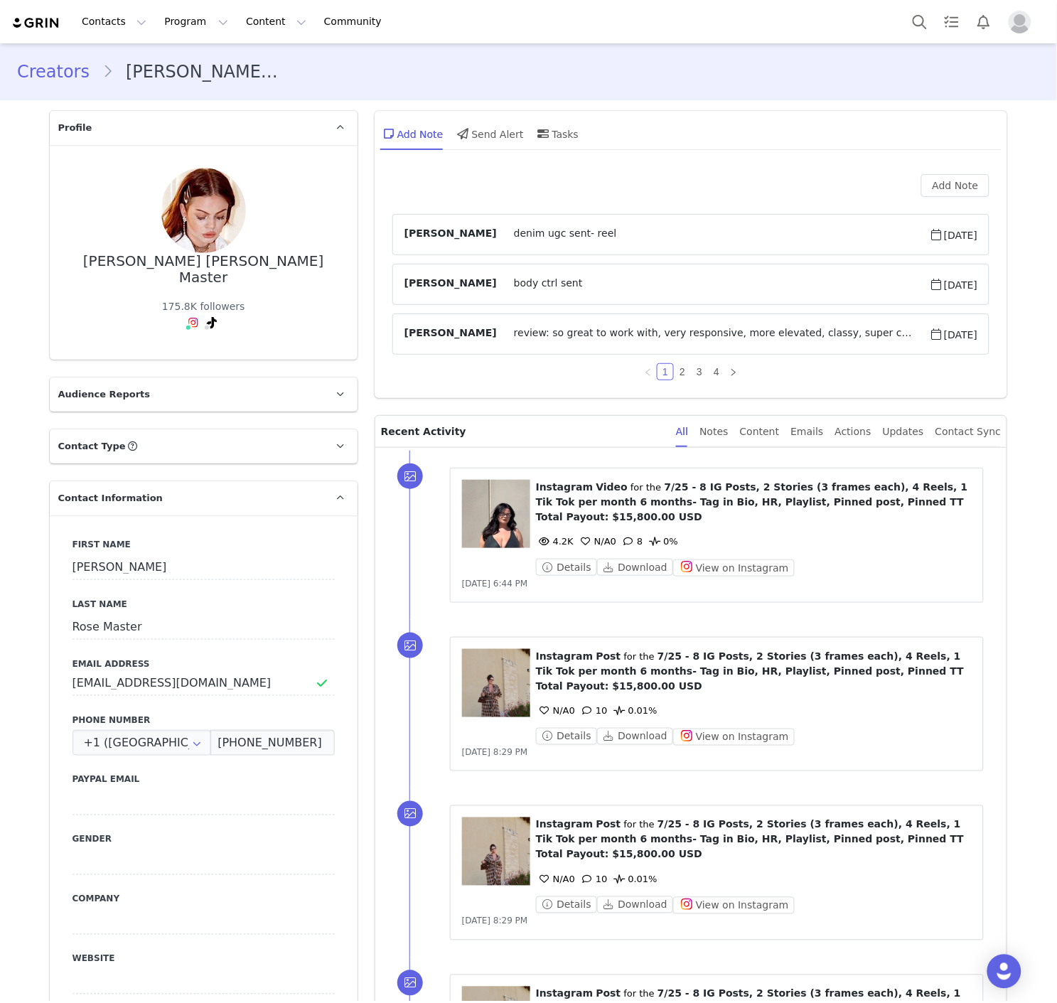
click at [726, 161] on div "Add Note Send Alert Tasks" at bounding box center [692, 139] width 634 height 56
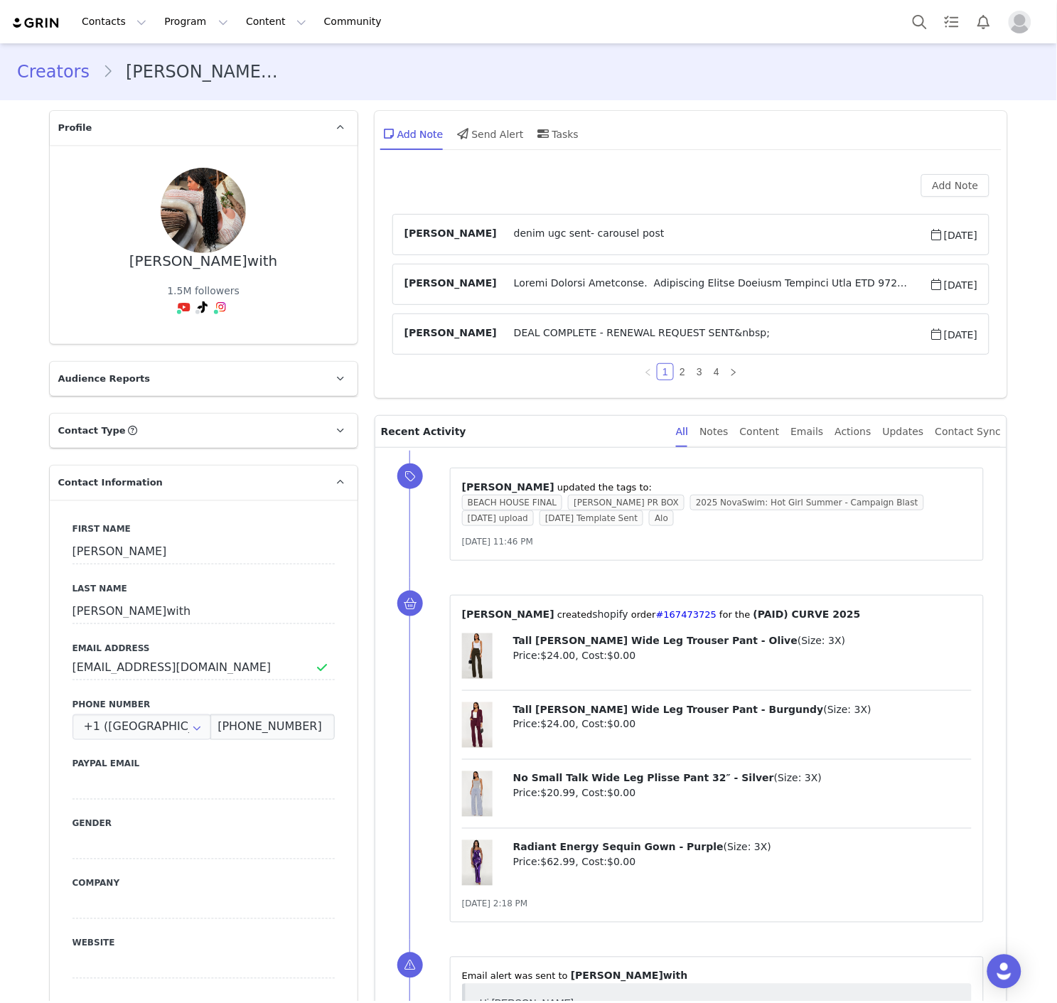
click at [635, 183] on div "Add Note" at bounding box center [691, 185] width 598 height 23
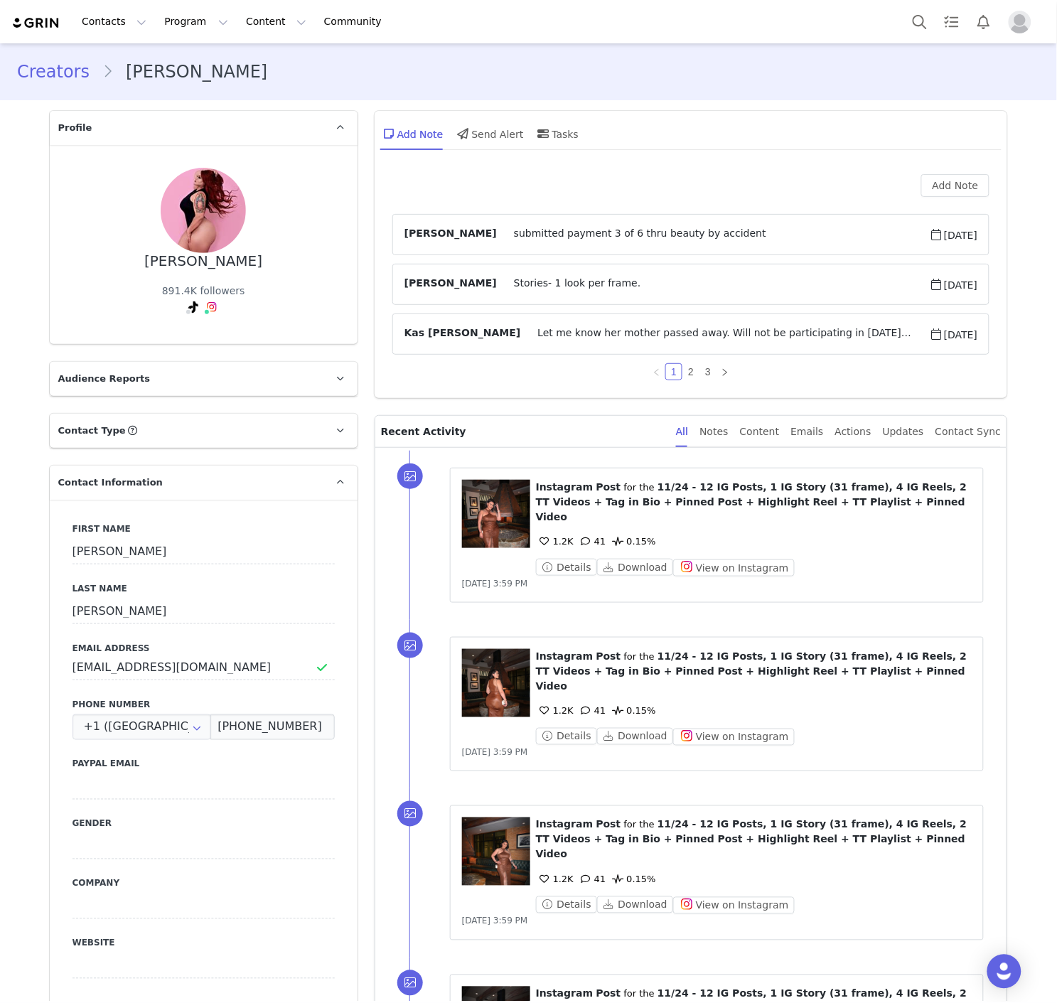
scroll to position [3139, 0]
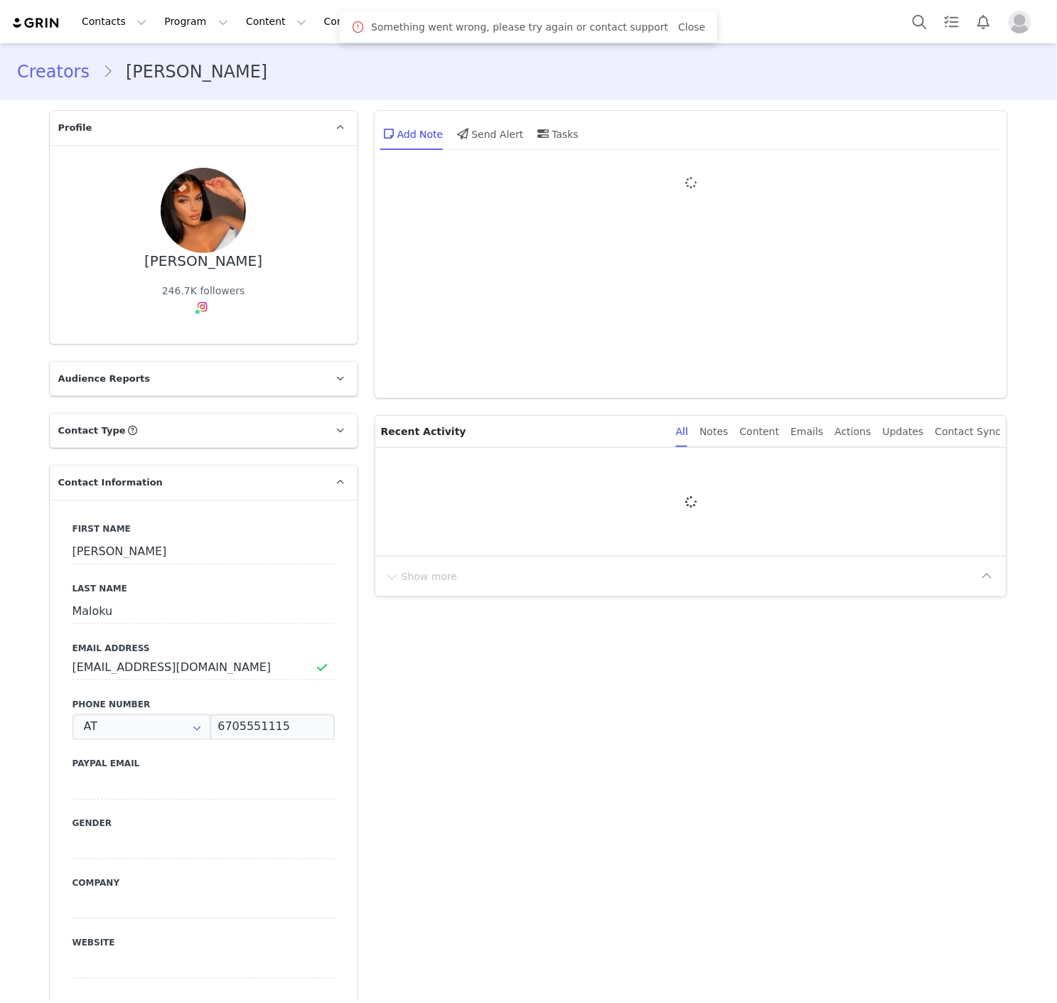
type input "+43 ([GEOGRAPHIC_DATA])"
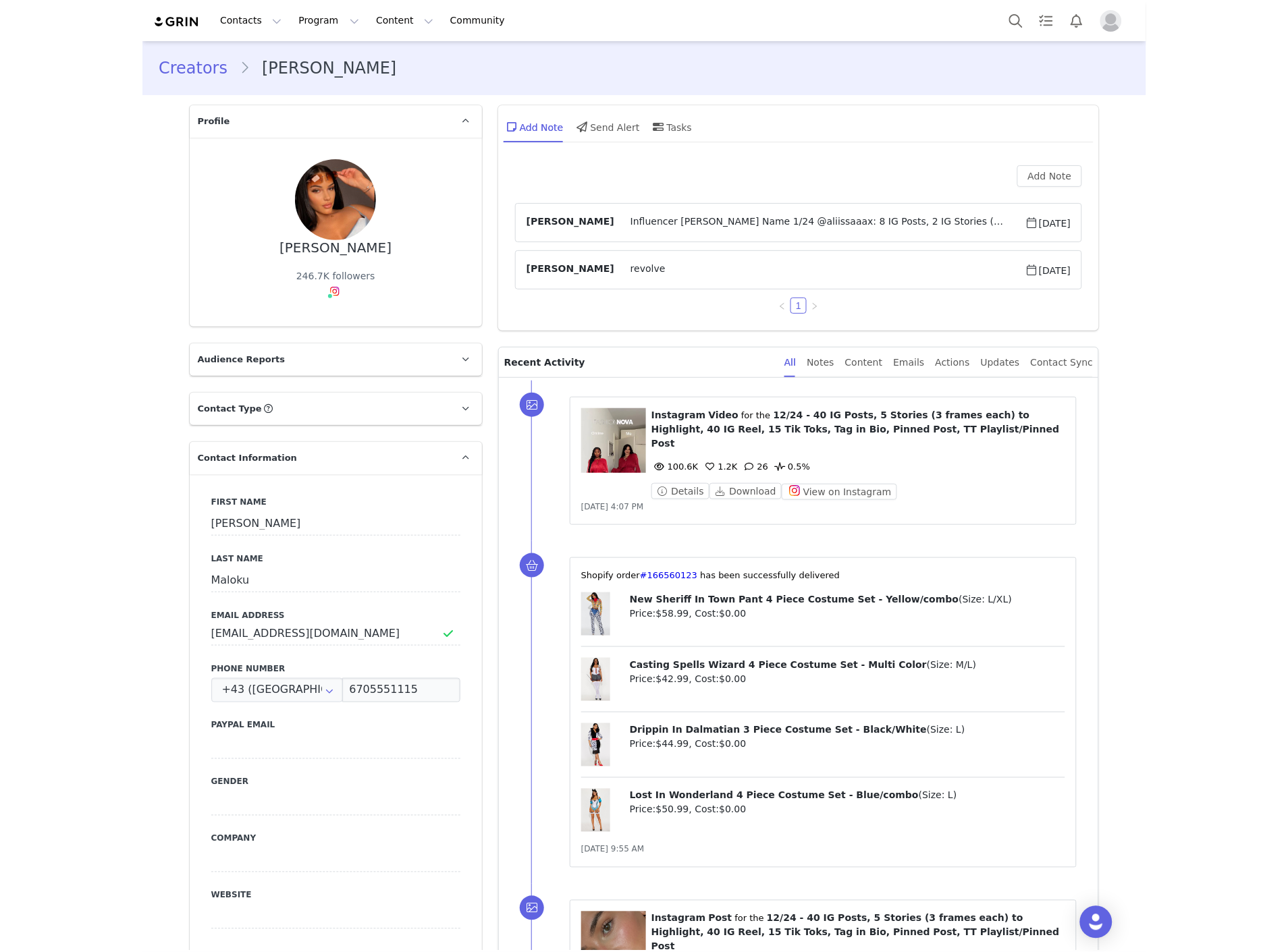
scroll to position [2911, 0]
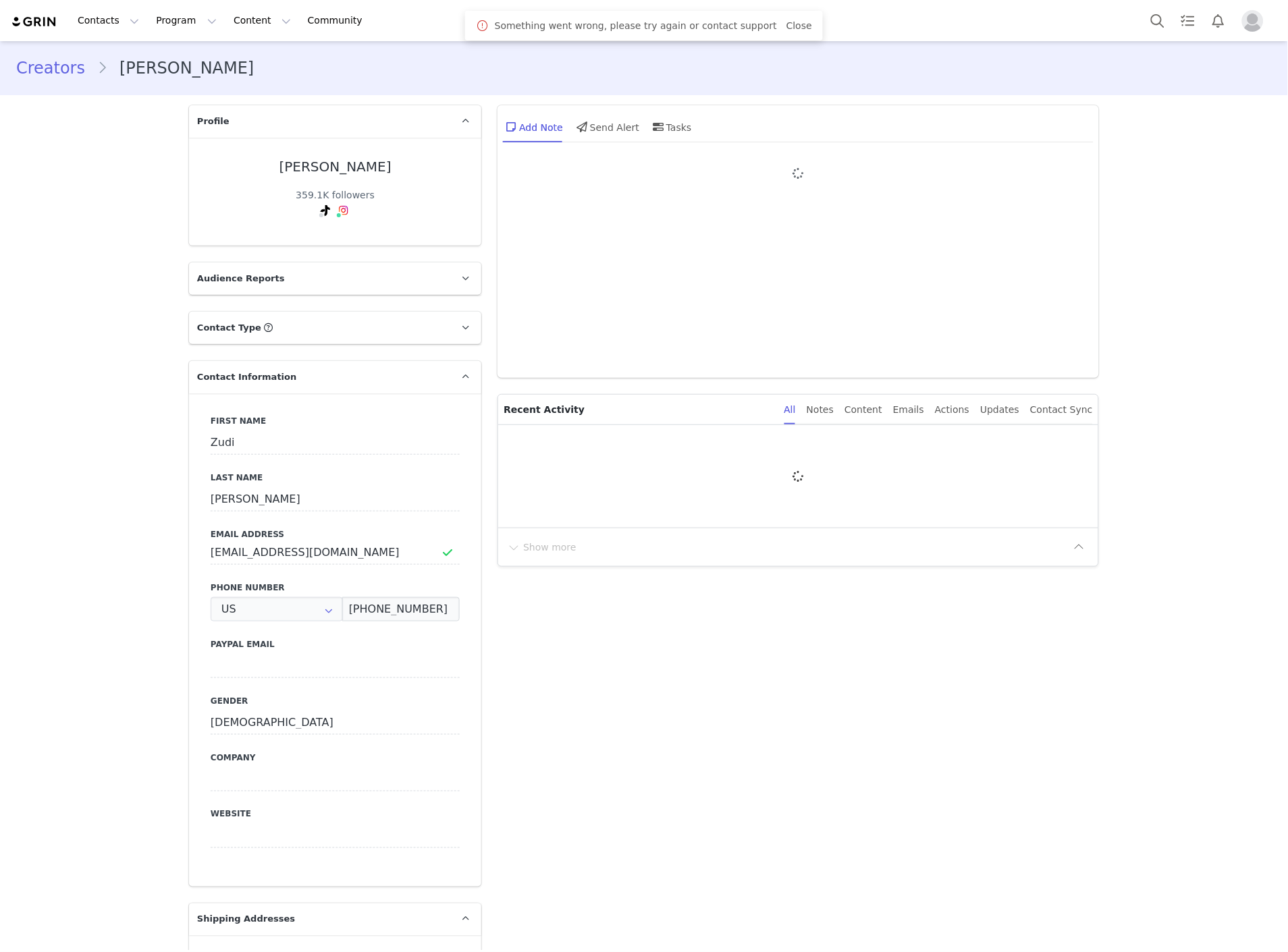
type input "+1 ([GEOGRAPHIC_DATA])"
